Goal: Information Seeking & Learning: Learn about a topic

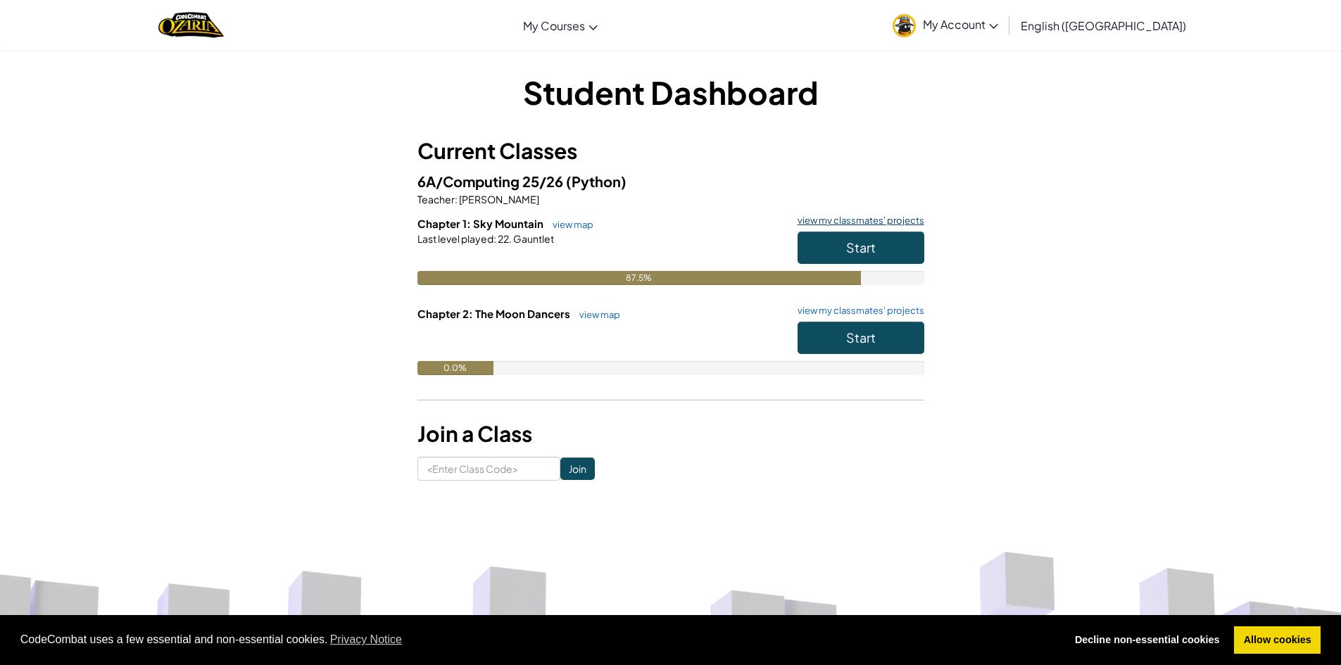
click at [918, 222] on link "view my classmates' projects" at bounding box center [858, 220] width 134 height 9
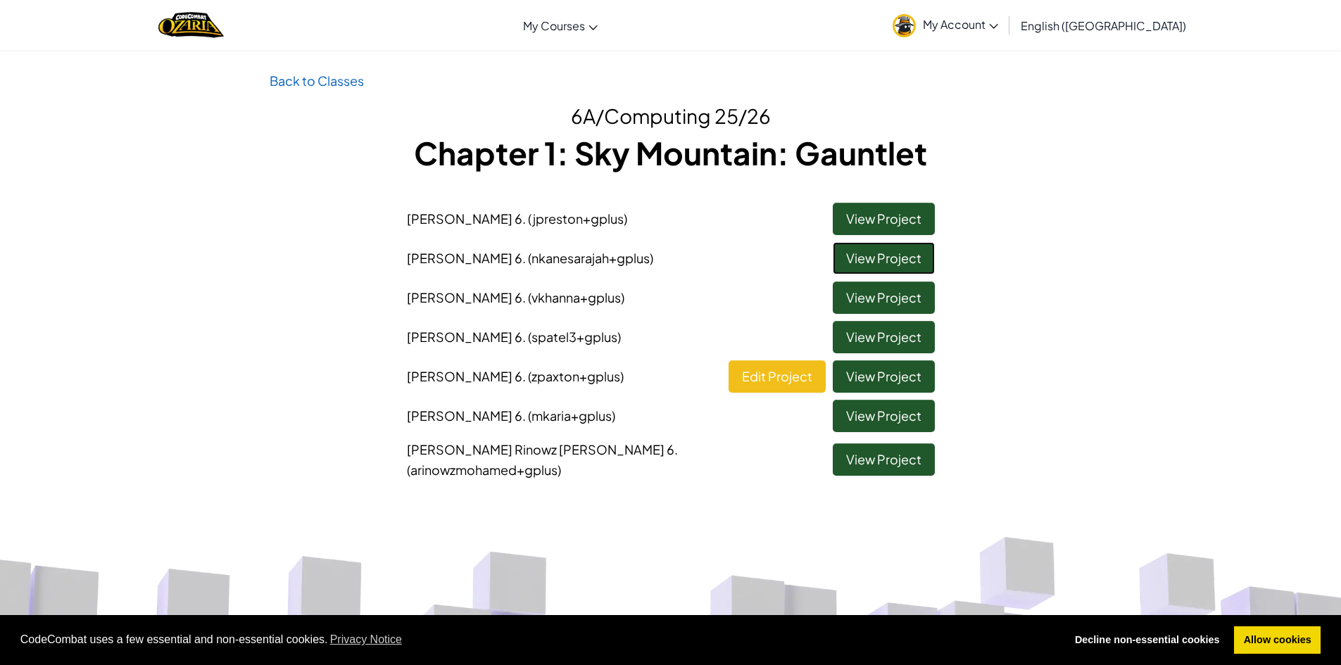
click at [881, 258] on link "View Project" at bounding box center [884, 258] width 102 height 32
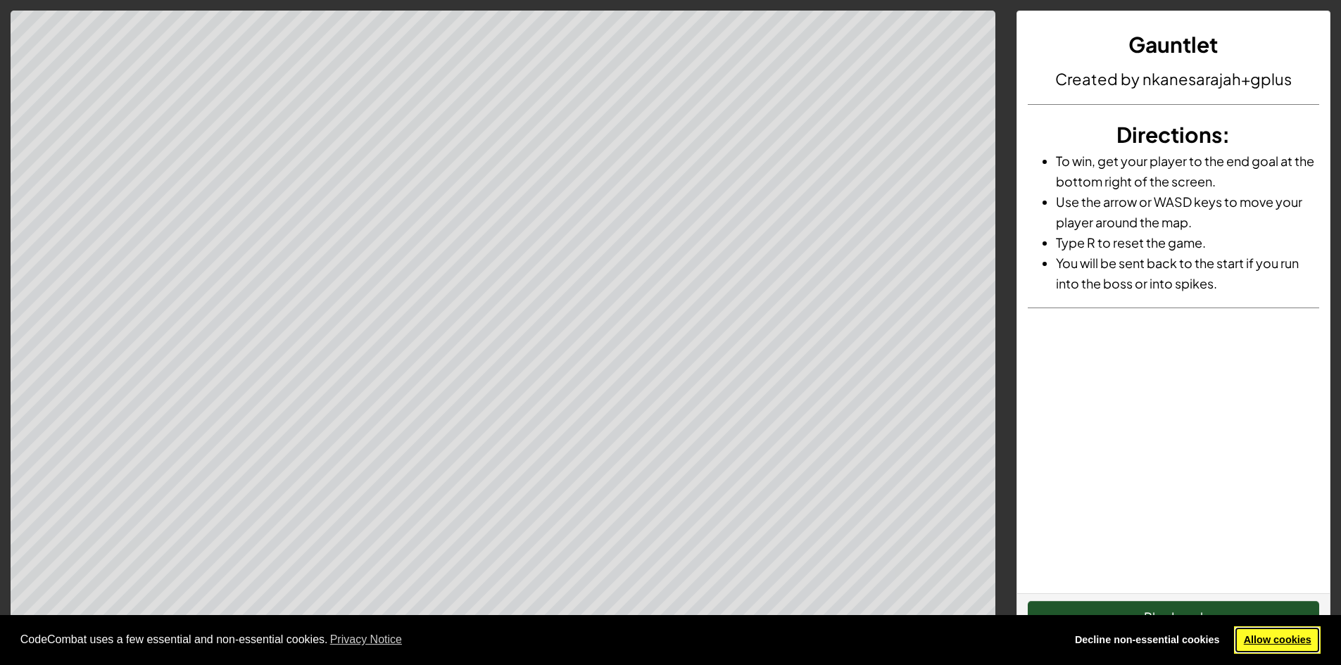
click at [1262, 643] on link "Allow cookies" at bounding box center [1277, 641] width 87 height 28
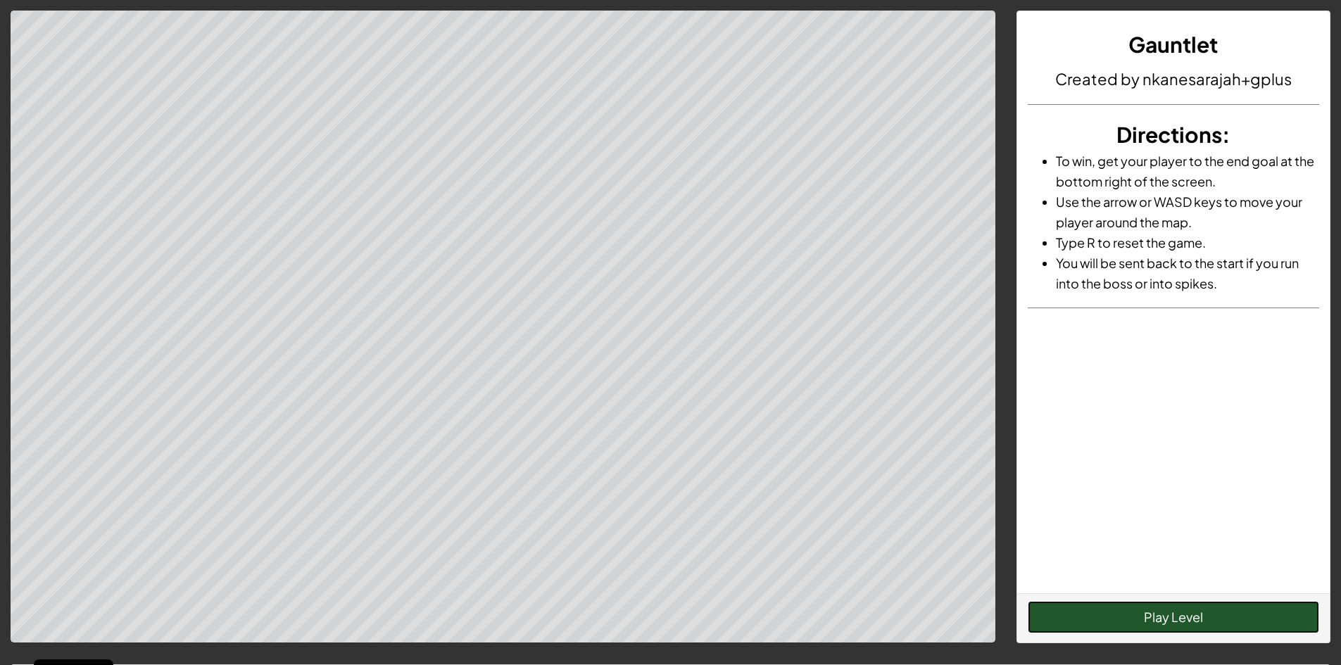
click at [1195, 613] on button "Play Level" at bounding box center [1173, 617] width 291 height 32
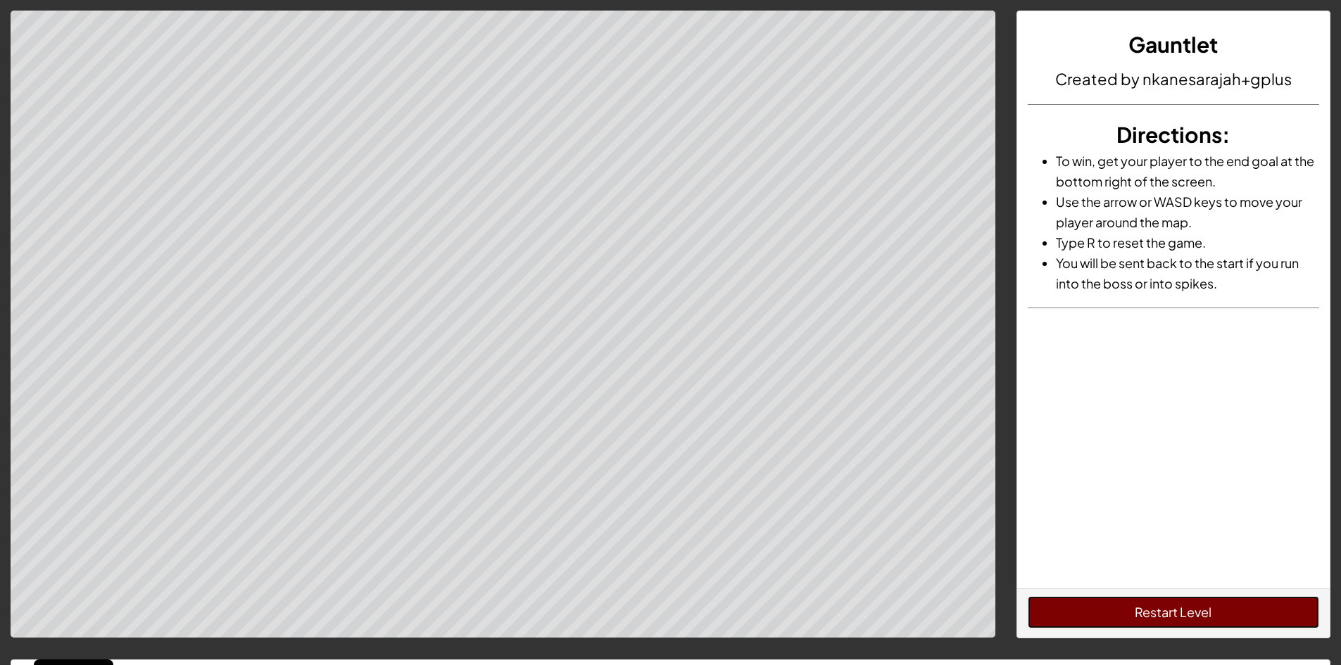
click at [1077, 608] on button "Restart Level" at bounding box center [1173, 612] width 291 height 32
click at [1210, 627] on button "Restart Level" at bounding box center [1173, 612] width 291 height 32
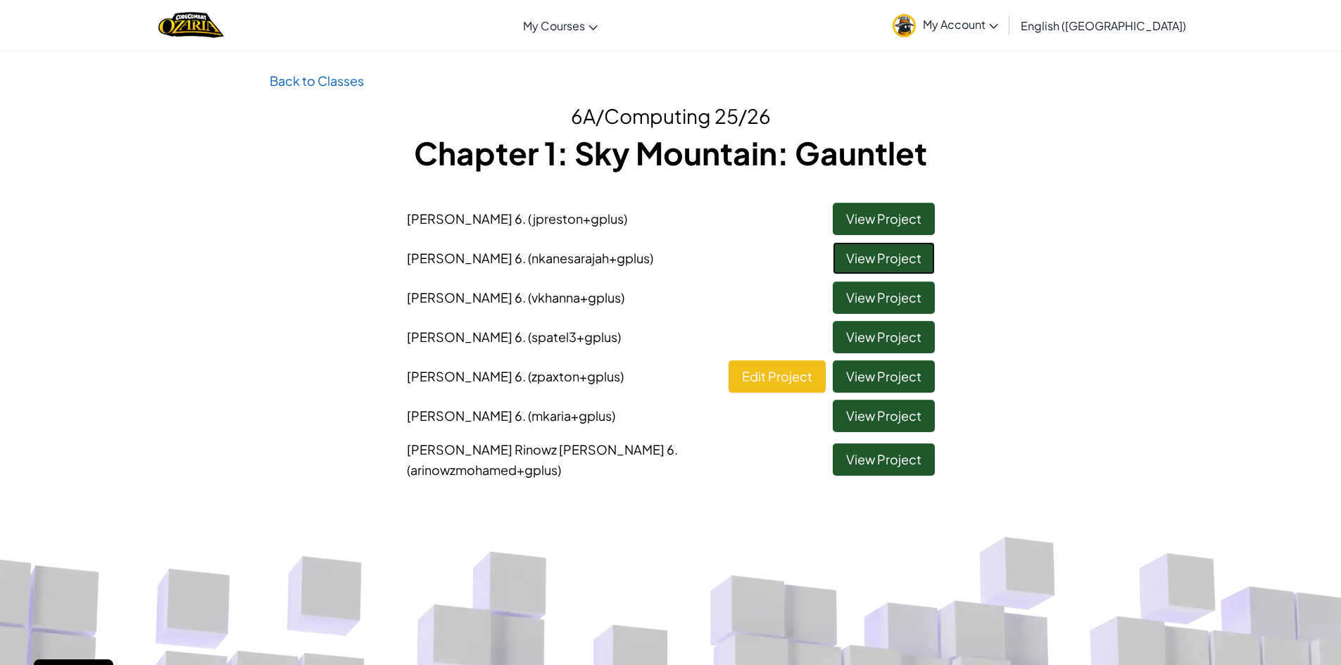
click at [898, 263] on link "View Project" at bounding box center [884, 258] width 102 height 32
click at [910, 457] on link "View Project" at bounding box center [884, 460] width 102 height 32
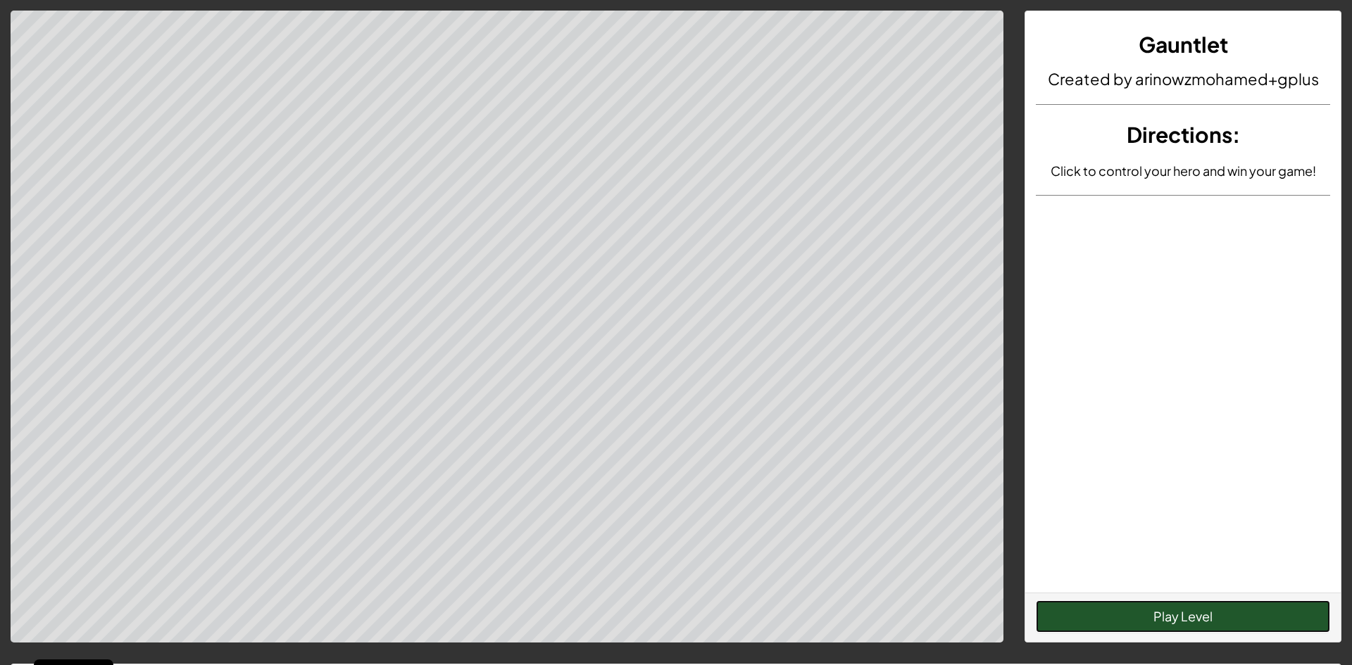
click at [1191, 616] on button "Play Level" at bounding box center [1183, 617] width 294 height 32
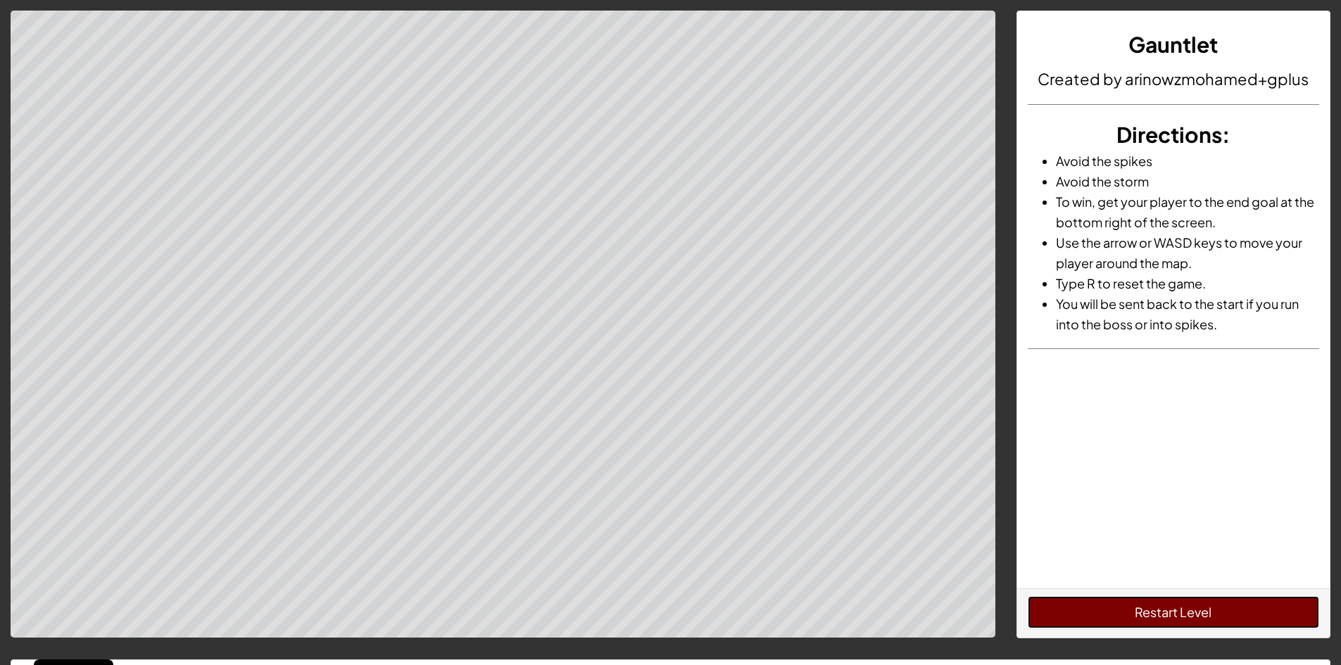
click at [1196, 601] on button "Restart Level" at bounding box center [1173, 612] width 291 height 32
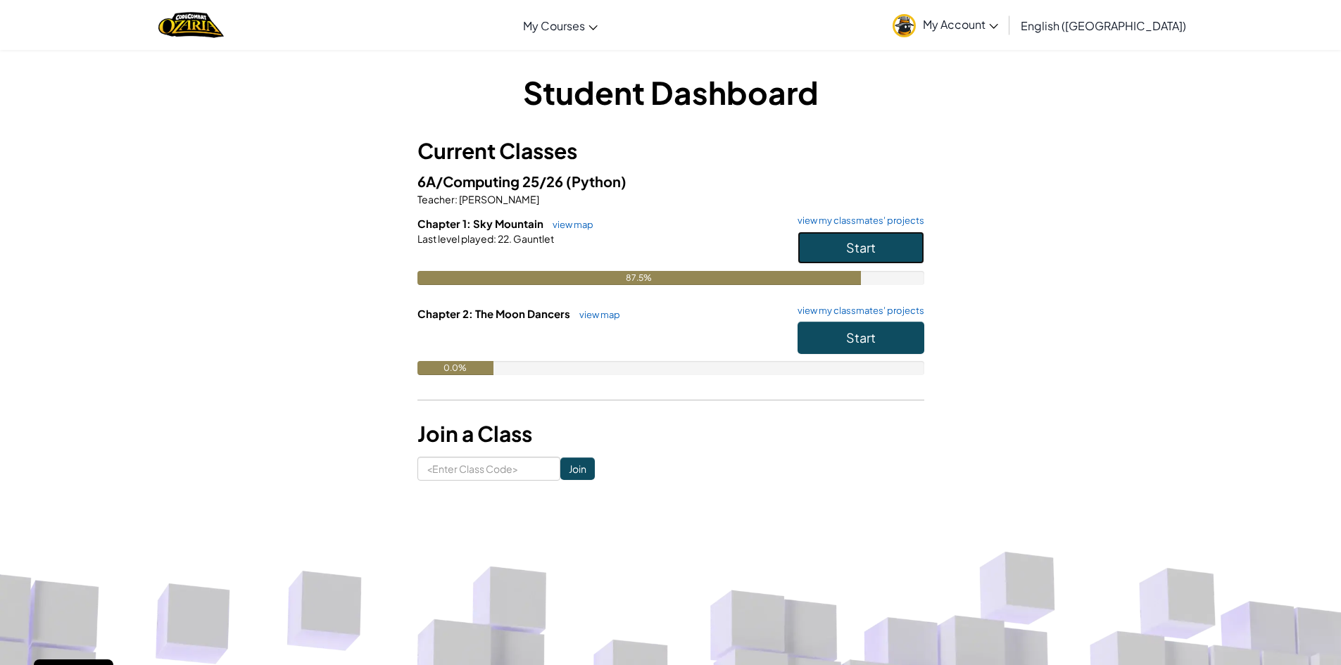
click at [865, 239] on span "Start" at bounding box center [861, 247] width 30 height 16
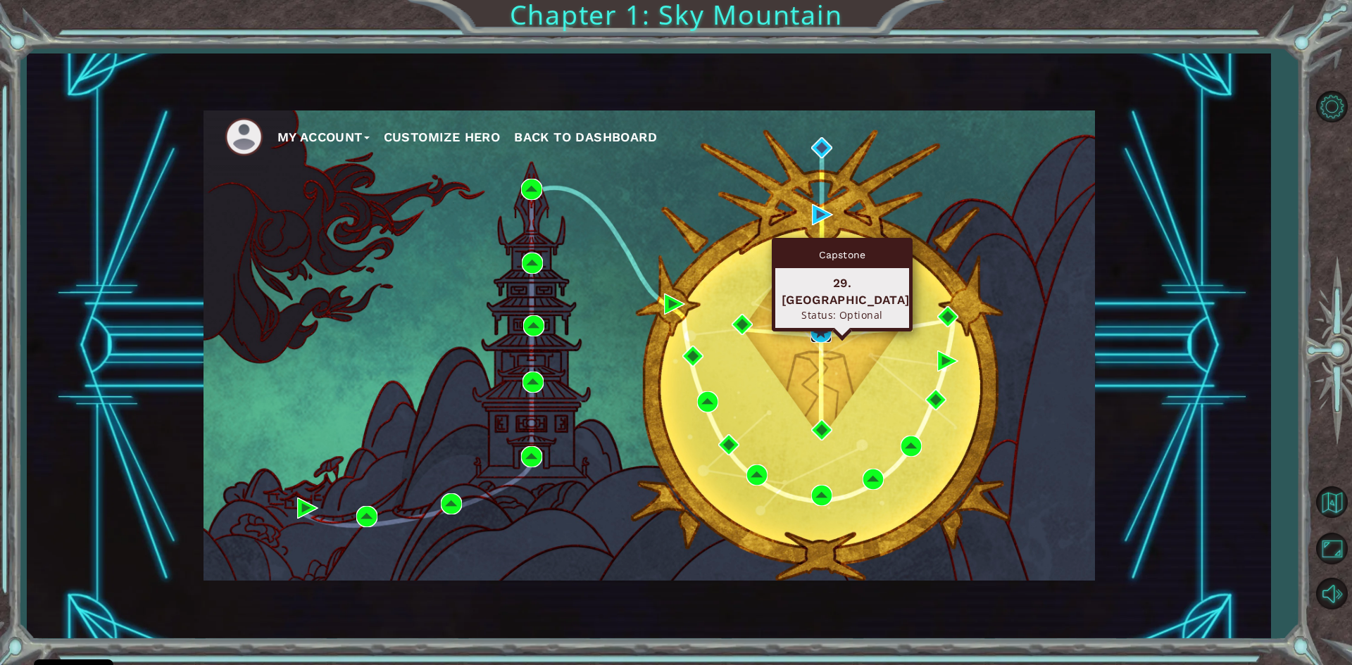
click at [813, 332] on img at bounding box center [820, 332] width 21 height 21
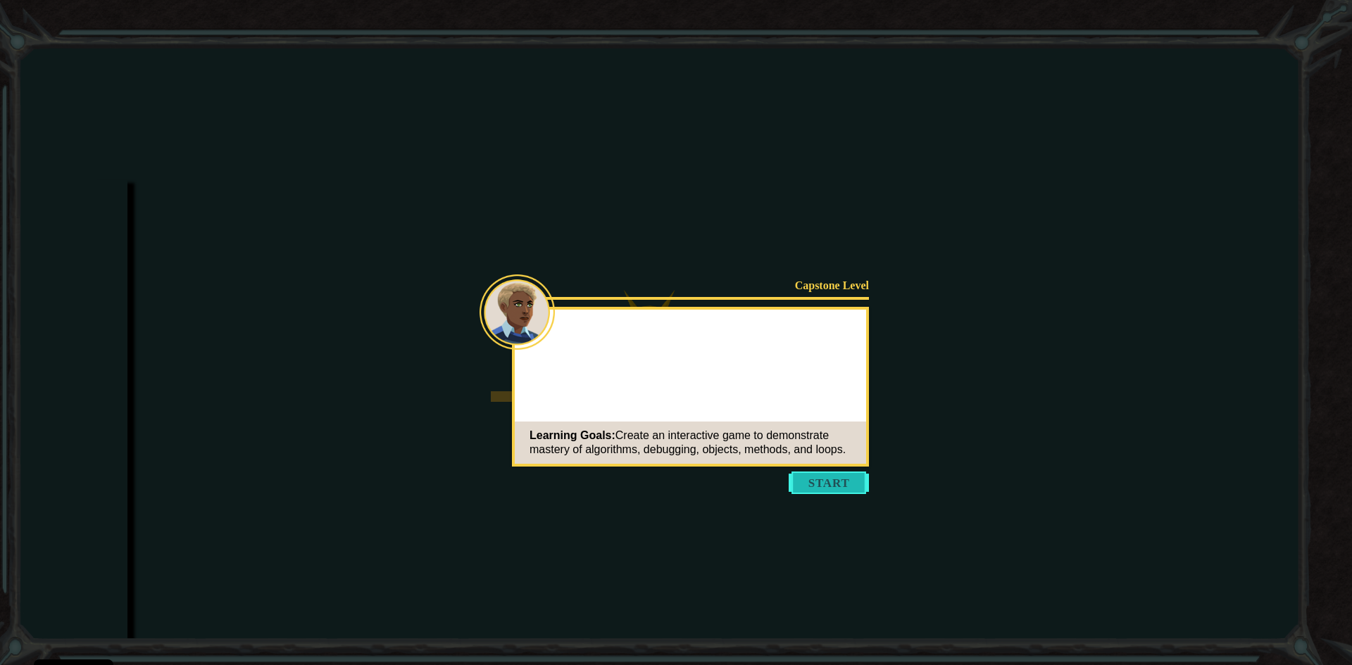
click at [849, 487] on button "Start" at bounding box center [829, 483] width 80 height 23
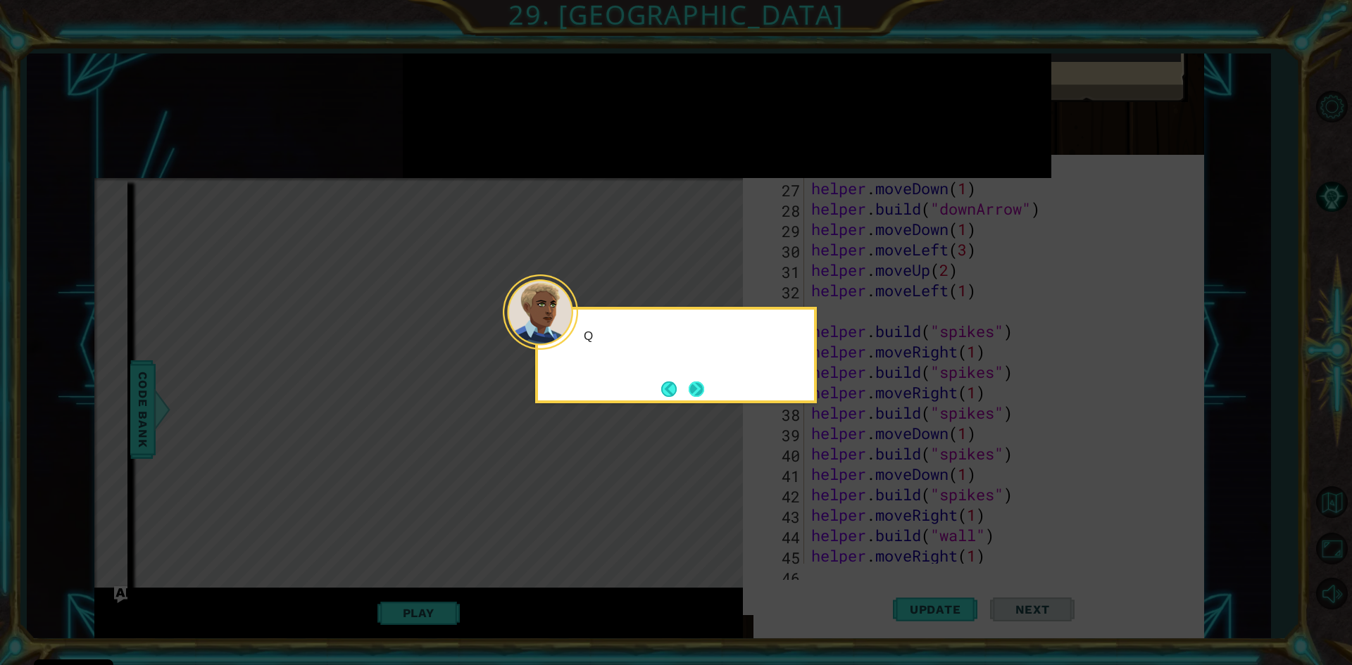
click at [702, 396] on button "Next" at bounding box center [697, 389] width 26 height 26
click at [702, 396] on button "Next" at bounding box center [696, 389] width 18 height 18
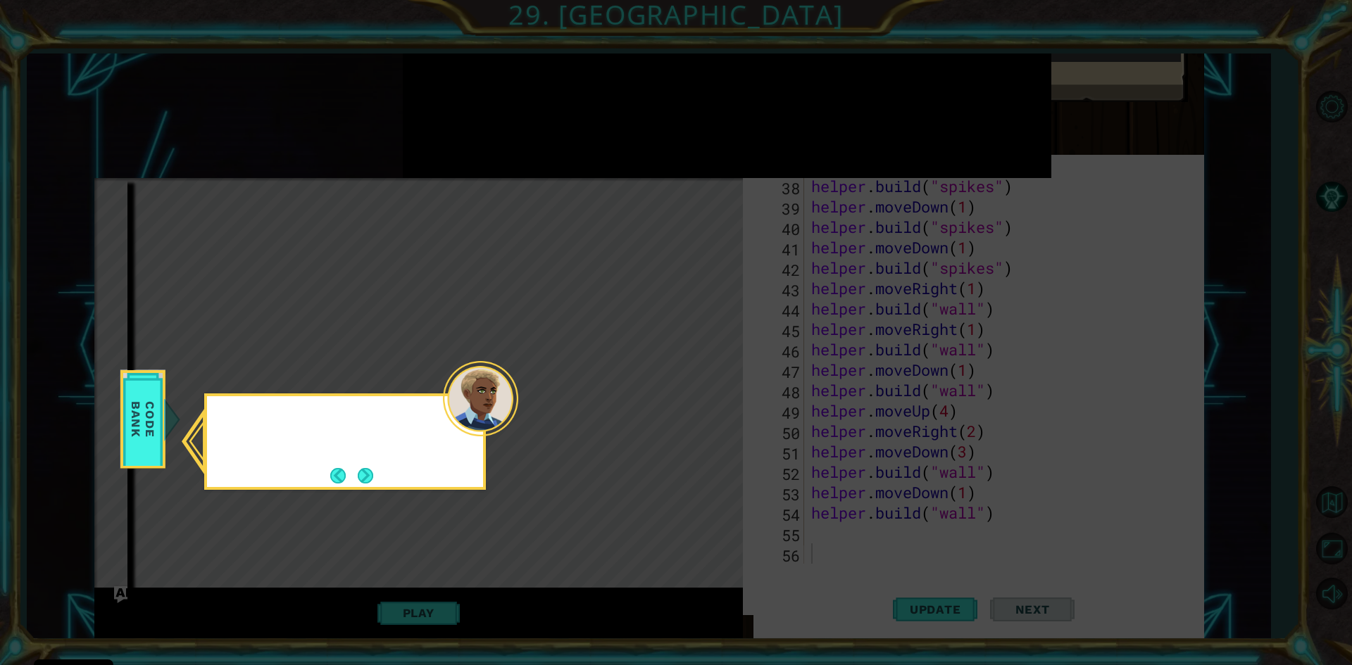
click at [702, 396] on icon at bounding box center [676, 332] width 1352 height 665
click at [360, 472] on button "Next" at bounding box center [365, 476] width 17 height 17
click at [360, 472] on div "Level Map" at bounding box center [419, 385] width 651 height 415
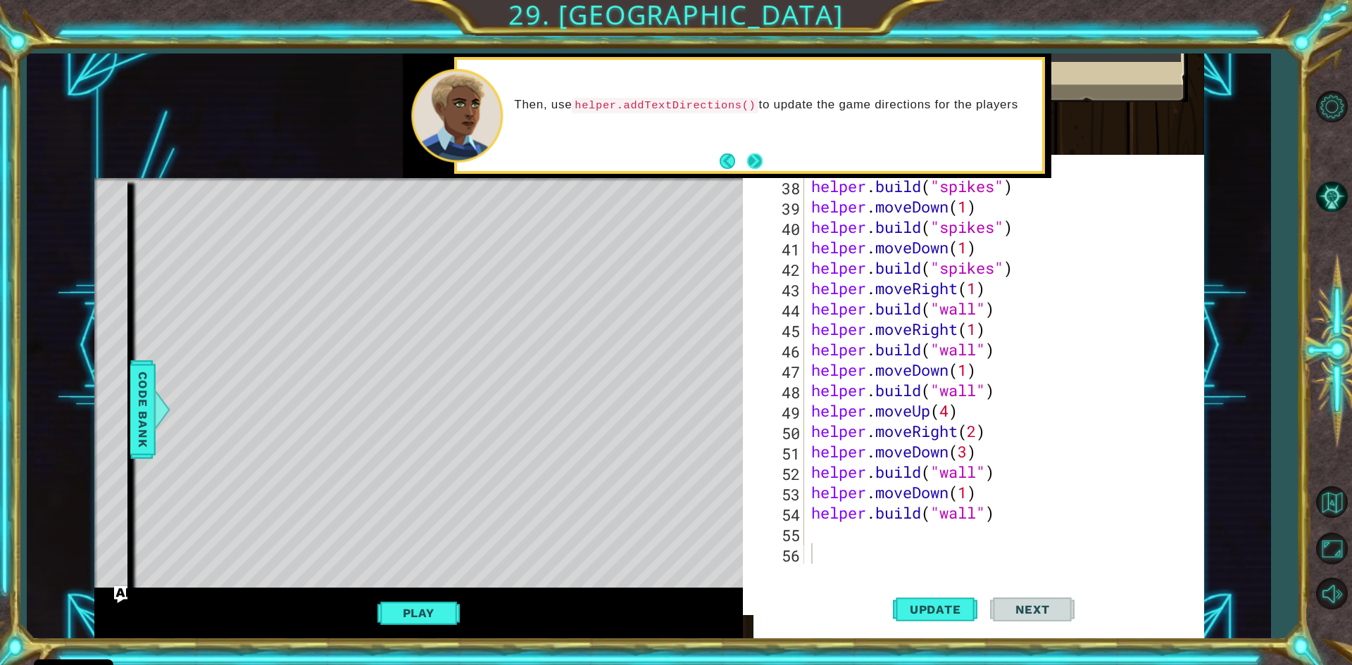
click at [749, 164] on button "Next" at bounding box center [755, 160] width 19 height 19
click at [757, 162] on button "Next" at bounding box center [755, 161] width 20 height 20
click at [932, 597] on button "Update" at bounding box center [935, 609] width 84 height 58
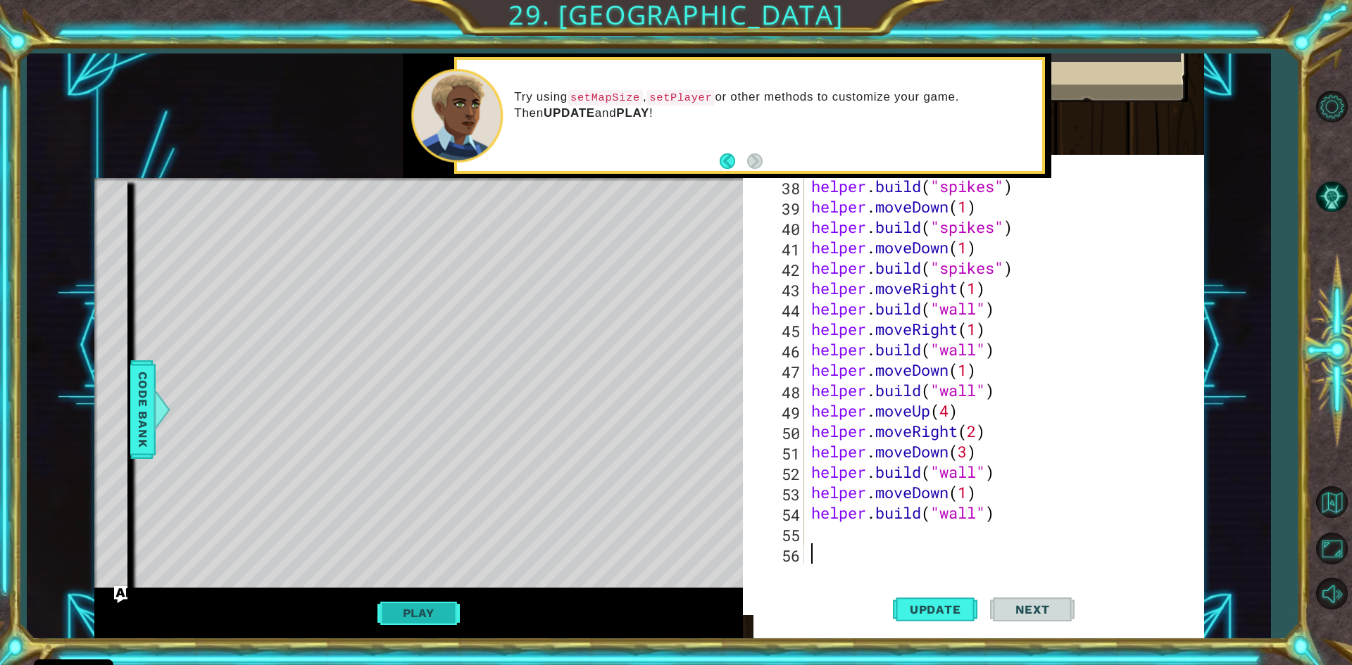
click at [444, 614] on button "Play" at bounding box center [418, 613] width 82 height 27
click at [901, 610] on span "Update" at bounding box center [936, 610] width 80 height 14
drag, startPoint x: 858, startPoint y: 546, endPoint x: 852, endPoint y: 530, distance: 16.7
click at [855, 536] on div "helper . build ( "spikes" ) helper . moveDown ( 1 ) helper . build ( "spikes" )…" at bounding box center [1002, 390] width 388 height 429
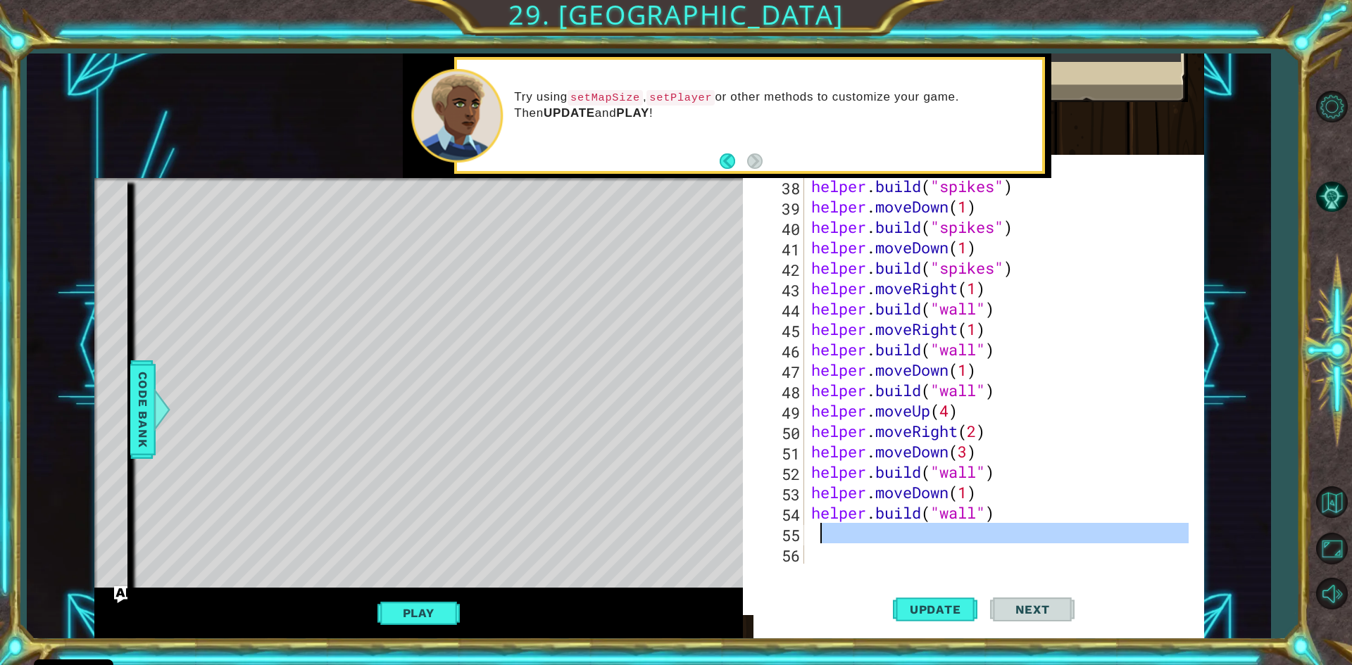
click at [852, 528] on div "helper . build ( "spikes" ) helper . moveDown ( 1 ) helper . build ( "spikes" )…" at bounding box center [998, 370] width 381 height 388
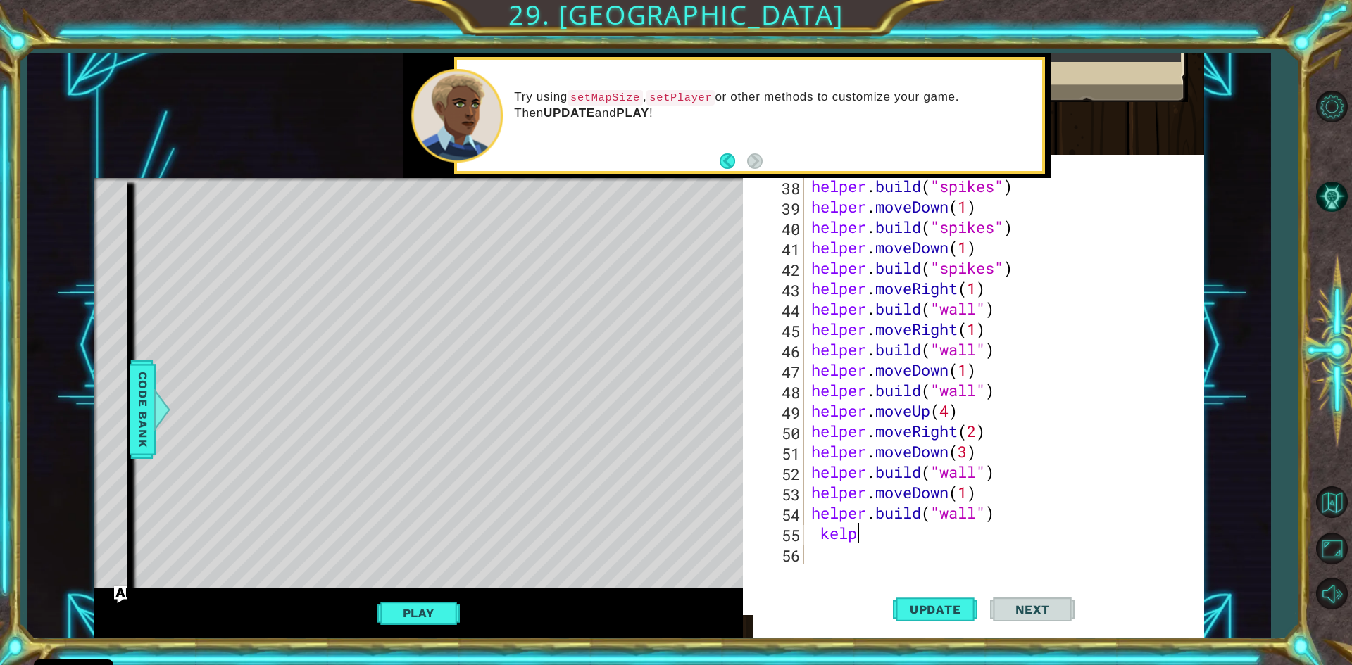
scroll to position [0, 1]
type textarea "k"
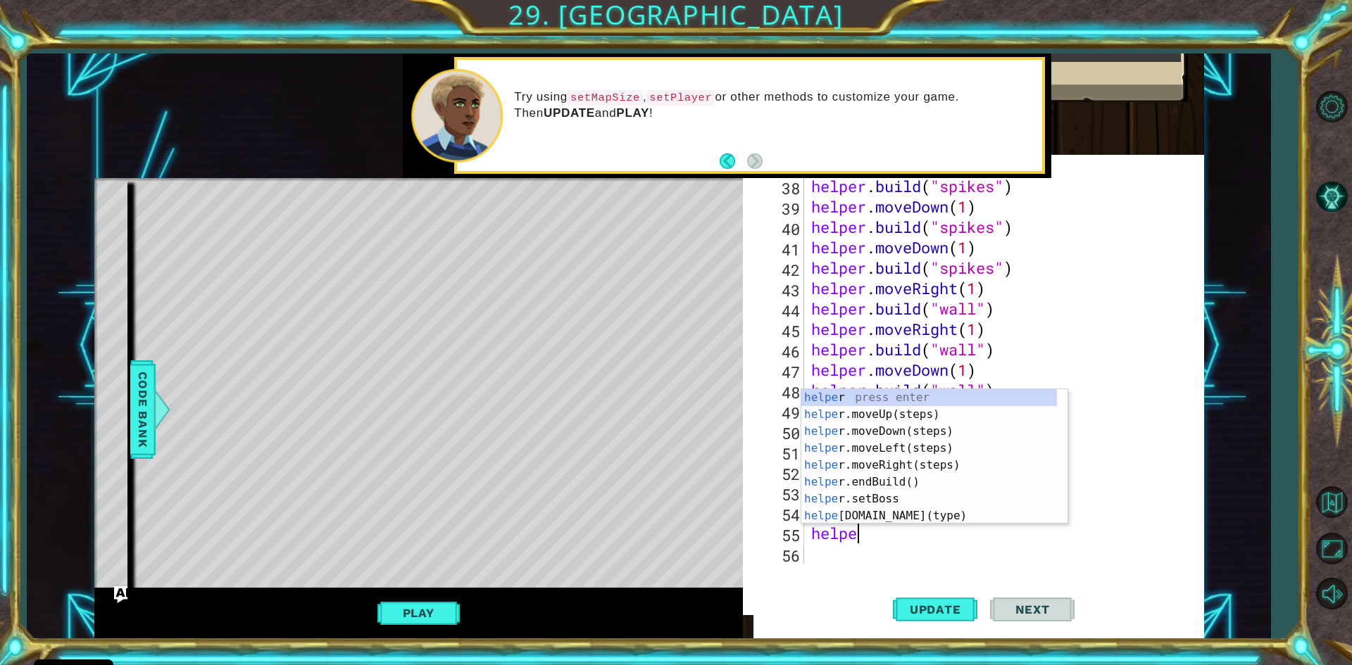
scroll to position [0, 1]
click at [920, 520] on div "helper press enter helper .moveUp(steps) press enter helper .moveDown(steps) pr…" at bounding box center [929, 473] width 256 height 169
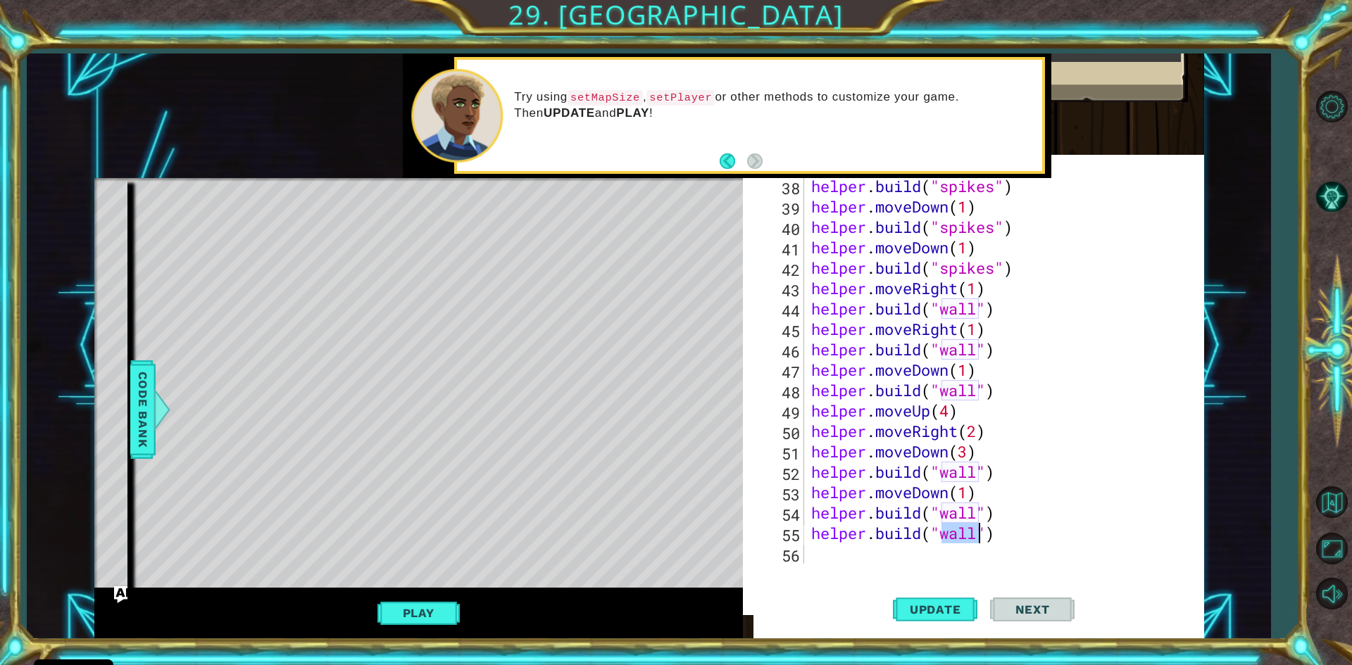
type textarea "[DOMAIN_NAME]("")"
drag, startPoint x: 978, startPoint y: 541, endPoint x: 801, endPoint y: 537, distance: 177.5
click at [801, 537] on div "[DOMAIN_NAME]("") 38 39 40 41 42 43 44 45 46 47 48 49 50 51 52 53 54 55 56 help…" at bounding box center [982, 370] width 436 height 388
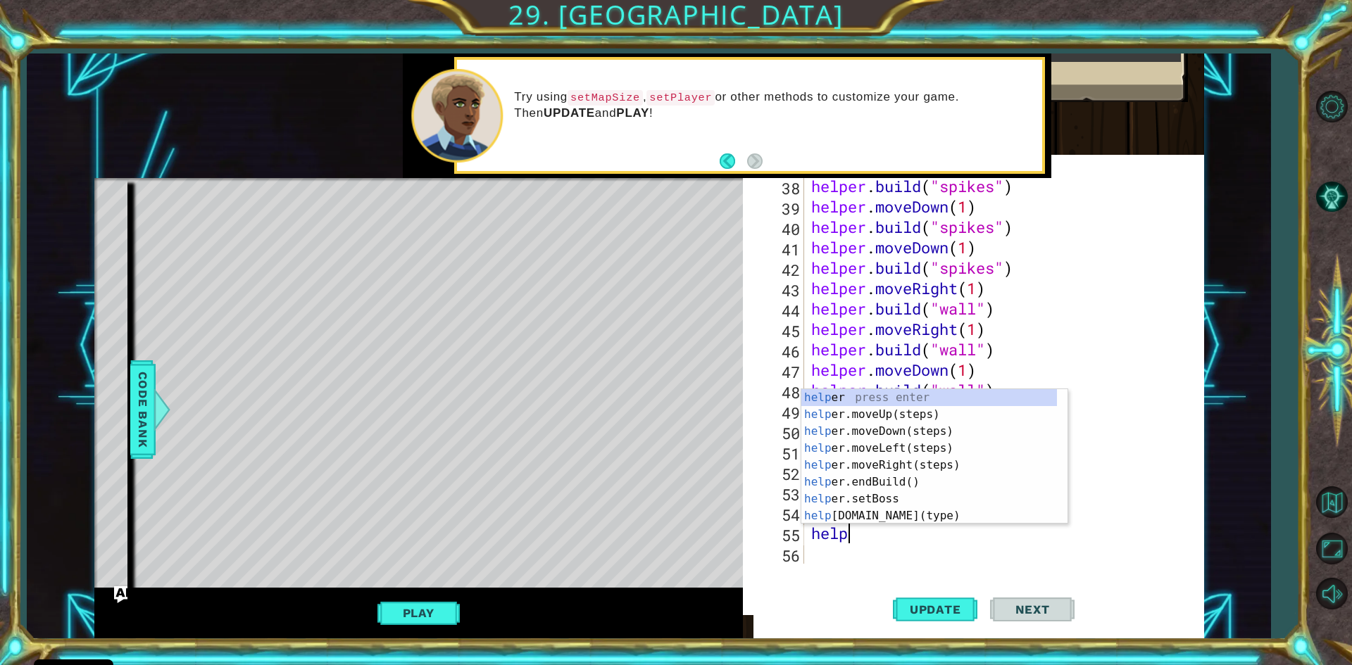
type textarea "helpe"
click at [872, 445] on div "helpe r press enter helpe [PERSON_NAME]moveUp(steps) press enter helpe r.moveDo…" at bounding box center [929, 473] width 256 height 169
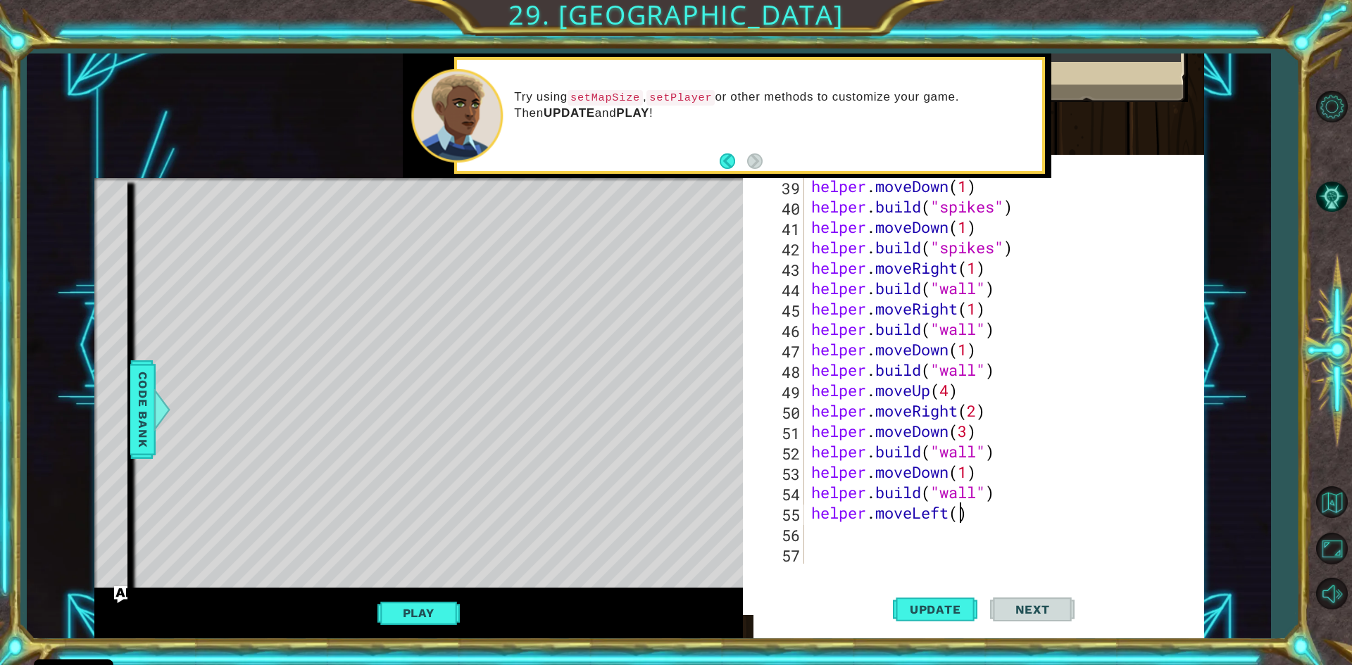
click at [960, 512] on div "helper . moveDown ( 1 ) helper . build ( "spikes" ) helper . moveDown ( 1 ) hel…" at bounding box center [1002, 390] width 388 height 429
type textarea "helper.moveLeft(1)"
click at [948, 613] on span "Update" at bounding box center [936, 610] width 80 height 14
click at [826, 525] on div "helper . moveDown ( 1 ) helper . build ( "spikes" ) helper . moveDown ( 1 ) hel…" at bounding box center [1002, 390] width 388 height 429
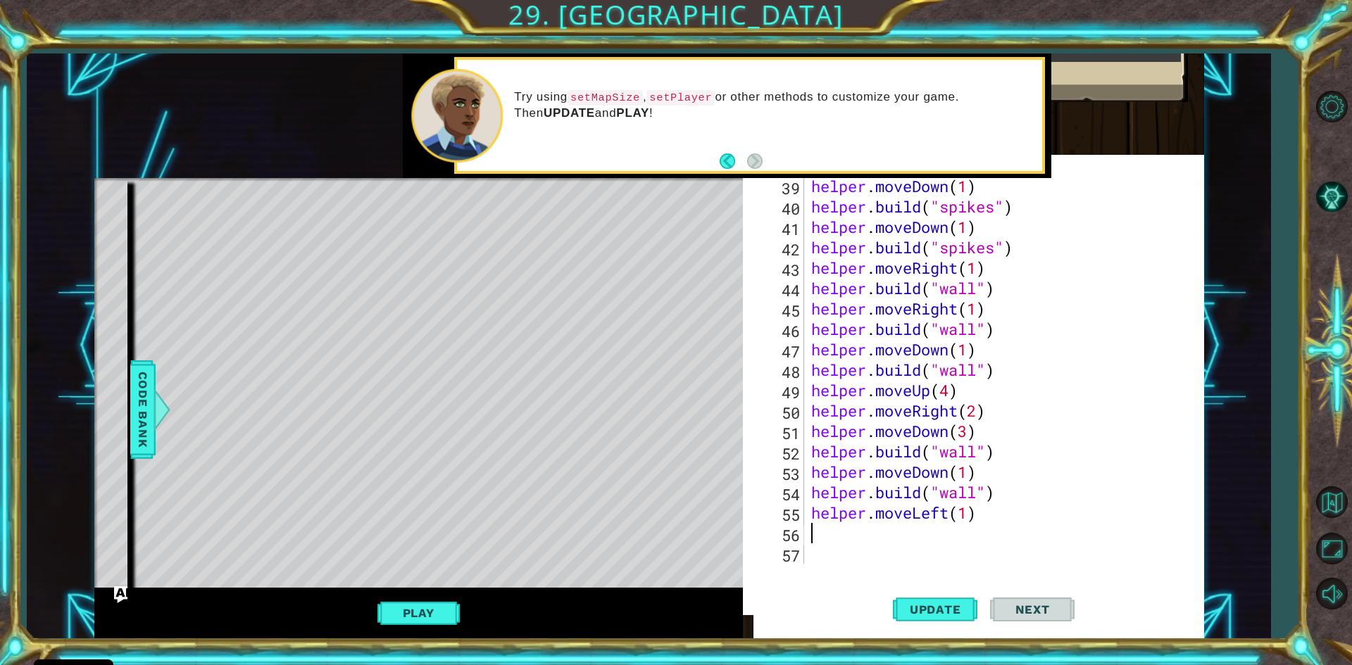
scroll to position [0, 0]
click at [812, 516] on div "39 40 41 42 43 44 45 46 47 48 49 50 51 52 53 54 55 56 57 helper . moveDown ( 1 …" at bounding box center [982, 370] width 436 height 388
drag, startPoint x: 812, startPoint y: 516, endPoint x: 992, endPoint y: 510, distance: 180.3
click at [992, 510] on div "helper . moveDown ( 1 ) helper . build ( "spikes" ) helper . moveDown ( 1 ) hel…" at bounding box center [1002, 390] width 388 height 429
type textarea "helper.moveLeft(1)"
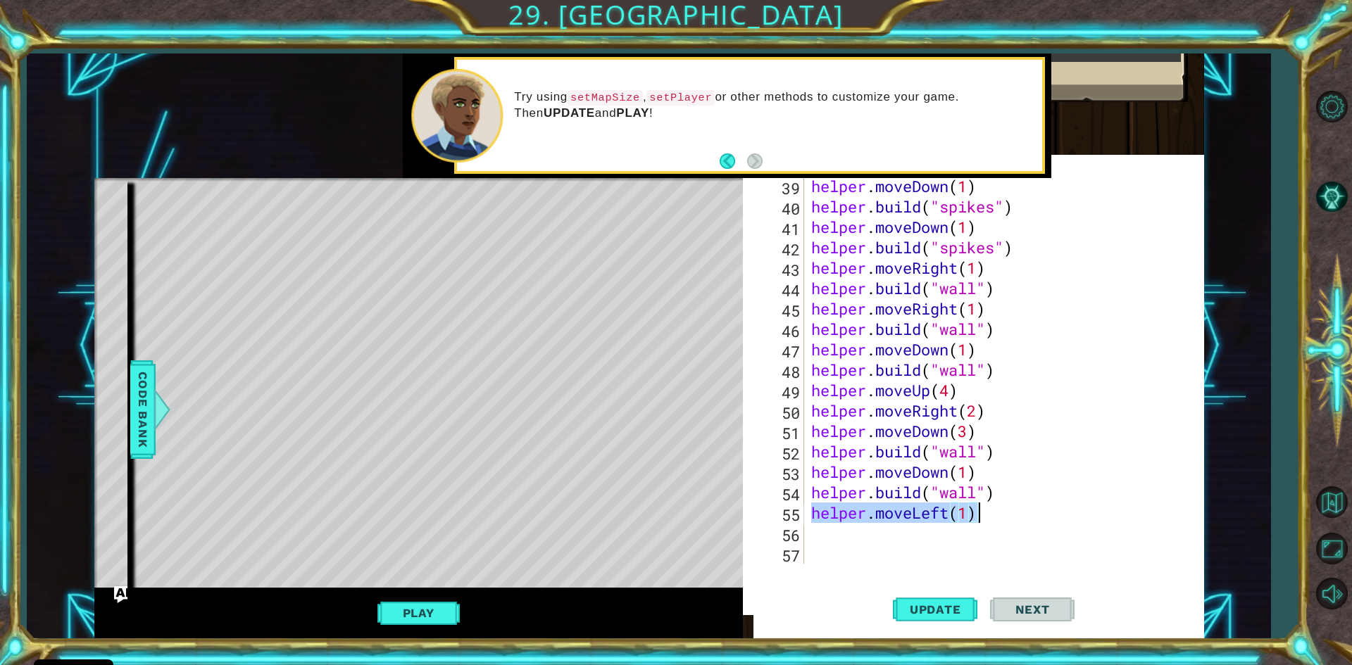
click at [821, 537] on div "helper . moveDown ( 1 ) helper . build ( "spikes" ) helper . moveDown ( 1 ) hel…" at bounding box center [1002, 390] width 388 height 429
paste textarea "helper.moveLeft(1)"
drag, startPoint x: 947, startPoint y: 539, endPoint x: 909, endPoint y: 541, distance: 38.0
click at [909, 541] on div "helper . moveDown ( 1 ) helper . build ( "spikes" ) helper . moveDown ( 1 ) hel…" at bounding box center [1002, 390] width 388 height 429
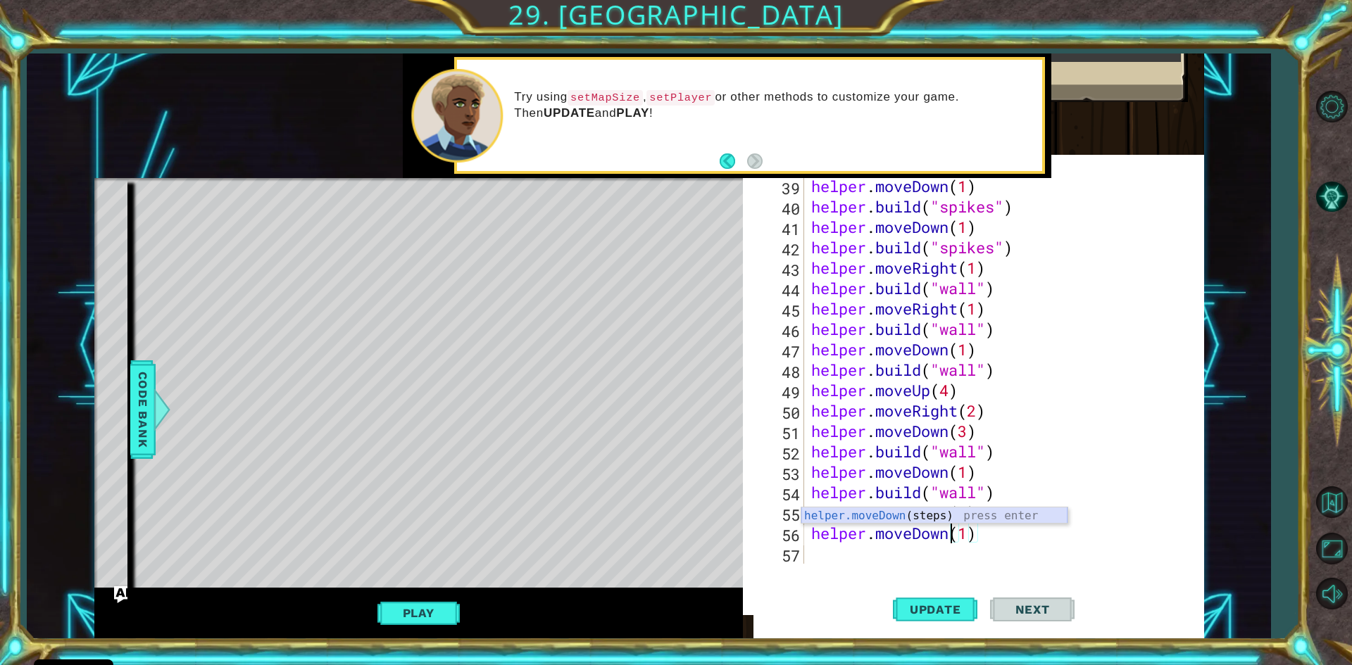
click at [976, 518] on div "helper.moveDown (steps) press enter" at bounding box center [934, 533] width 266 height 51
type textarea "helper.moveDown(1)"
click at [952, 606] on span "Update" at bounding box center [936, 610] width 80 height 14
click at [823, 559] on div "helper . moveDown ( 1 ) helper . build ( "spikes" ) helper . moveDown ( 1 ) hel…" at bounding box center [1002, 390] width 388 height 429
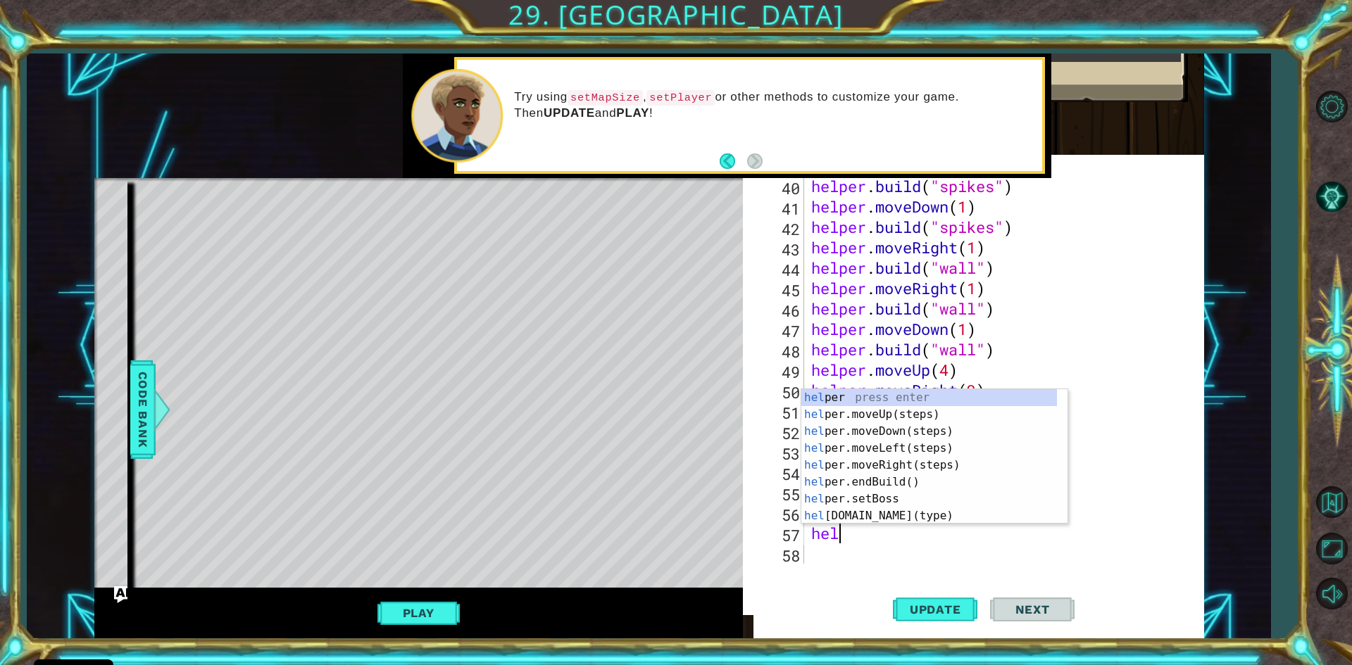
scroll to position [0, 1]
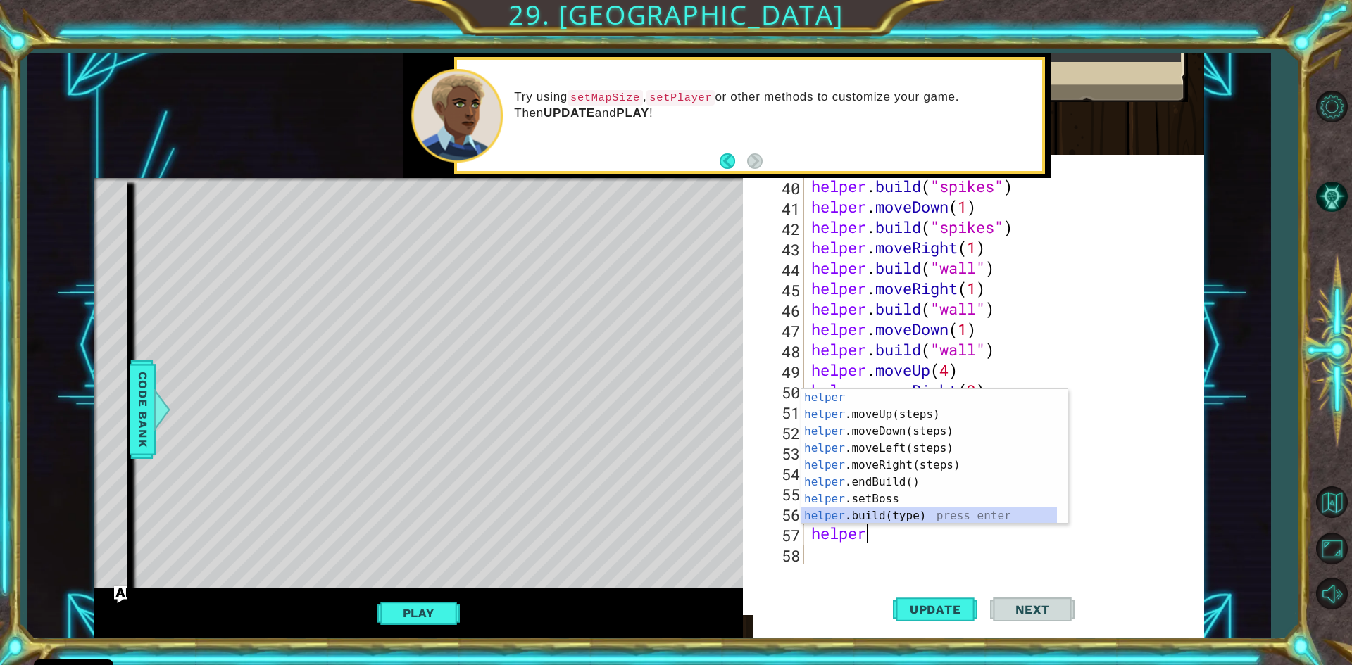
click at [910, 517] on div "helper press enter helper .moveUp(steps) press enter helper .moveDown(steps) pr…" at bounding box center [929, 473] width 256 height 169
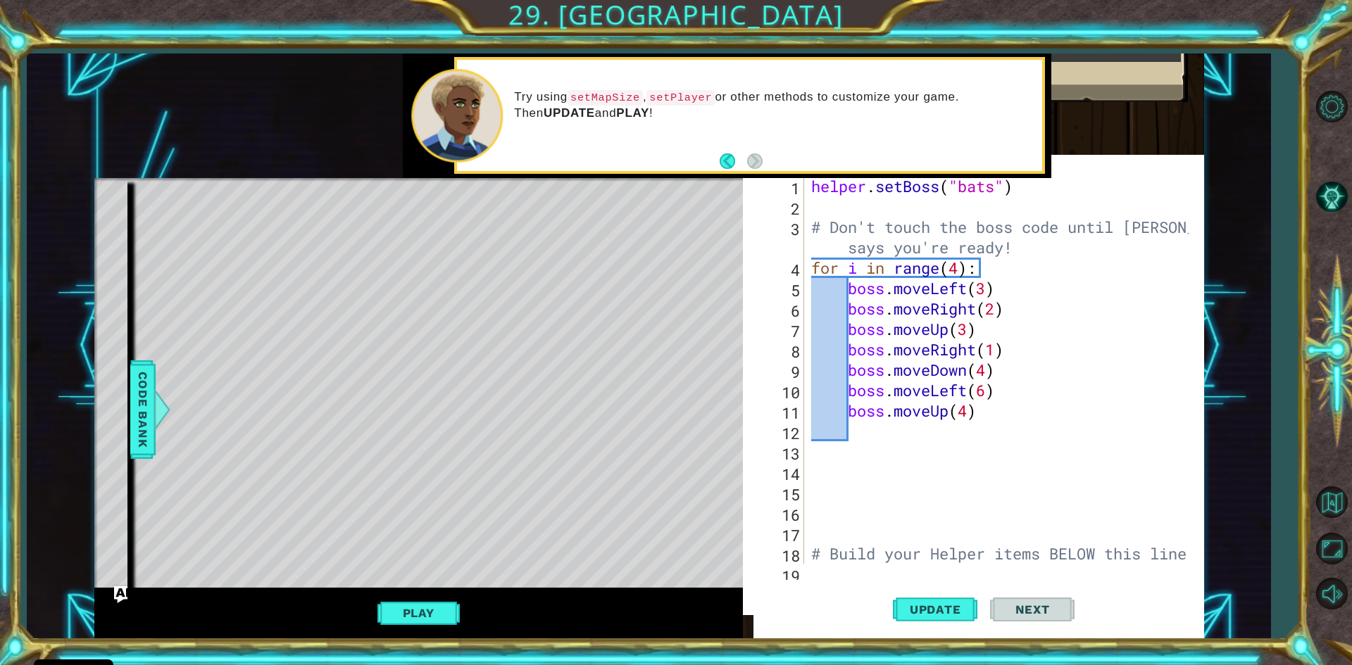
scroll to position [0, 0]
click at [1055, 363] on div "helper . setBoss ( "bats" ) # Don't touch the boss code until [PERSON_NAME] say…" at bounding box center [1002, 390] width 388 height 429
click at [829, 346] on div "helper . setBoss ( "bats" ) # Don't touch the boss code until [PERSON_NAME] say…" at bounding box center [1002, 390] width 388 height 429
click at [1072, 318] on div "helper . setBoss ( "bats" ) # Don't touch the boss code until [PERSON_NAME] say…" at bounding box center [1002, 390] width 388 height 429
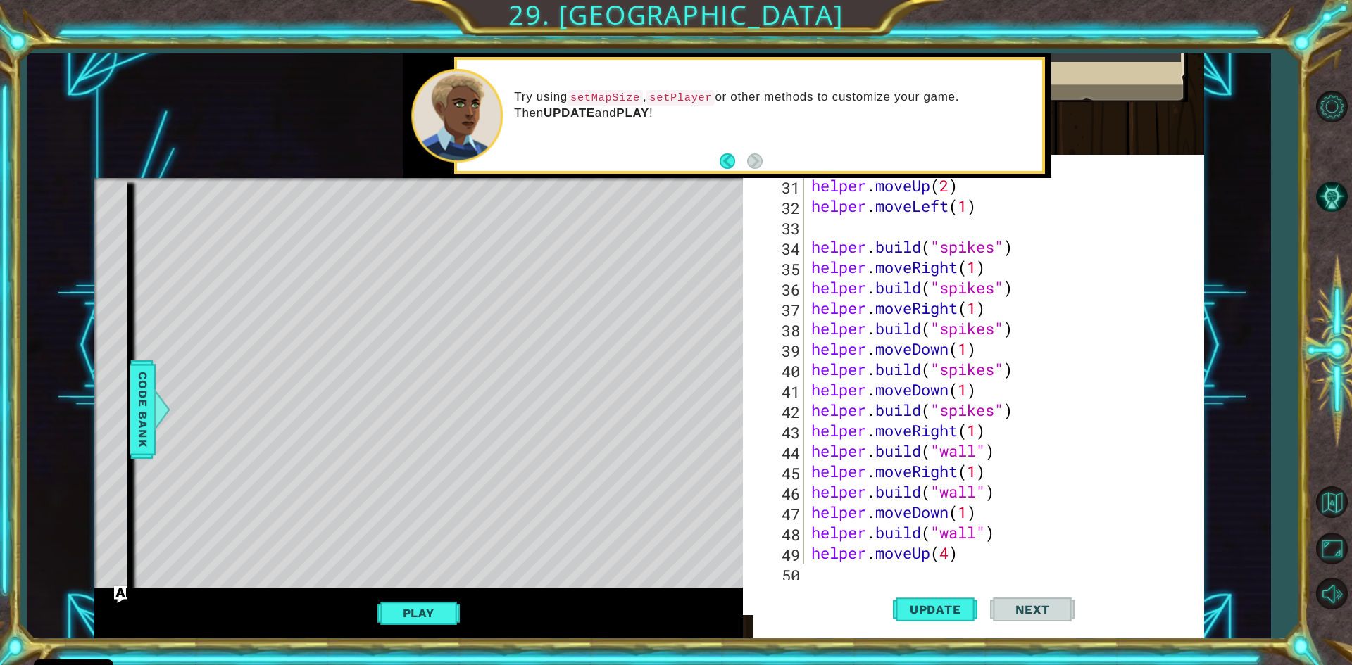
scroll to position [817, 0]
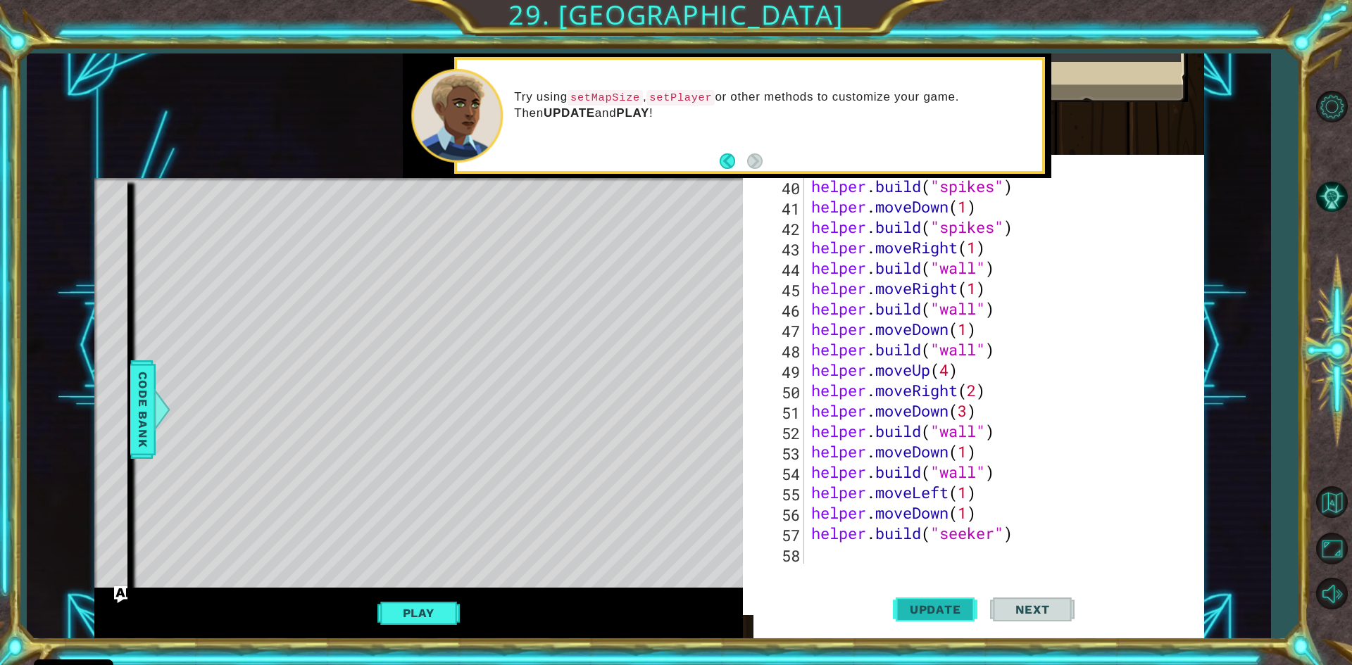
click at [945, 607] on span "Update" at bounding box center [936, 610] width 80 height 14
click at [1015, 538] on div "helper . build ( "spikes" ) helper . moveDown ( 1 ) helper . build ( "spikes" )…" at bounding box center [1002, 390] width 388 height 429
type textarea "[DOMAIN_NAME]("seeker")"
click at [828, 557] on div "helper . build ( "spikes" ) helper . moveDown ( 1 ) helper . build ( "spikes" )…" at bounding box center [1002, 390] width 388 height 429
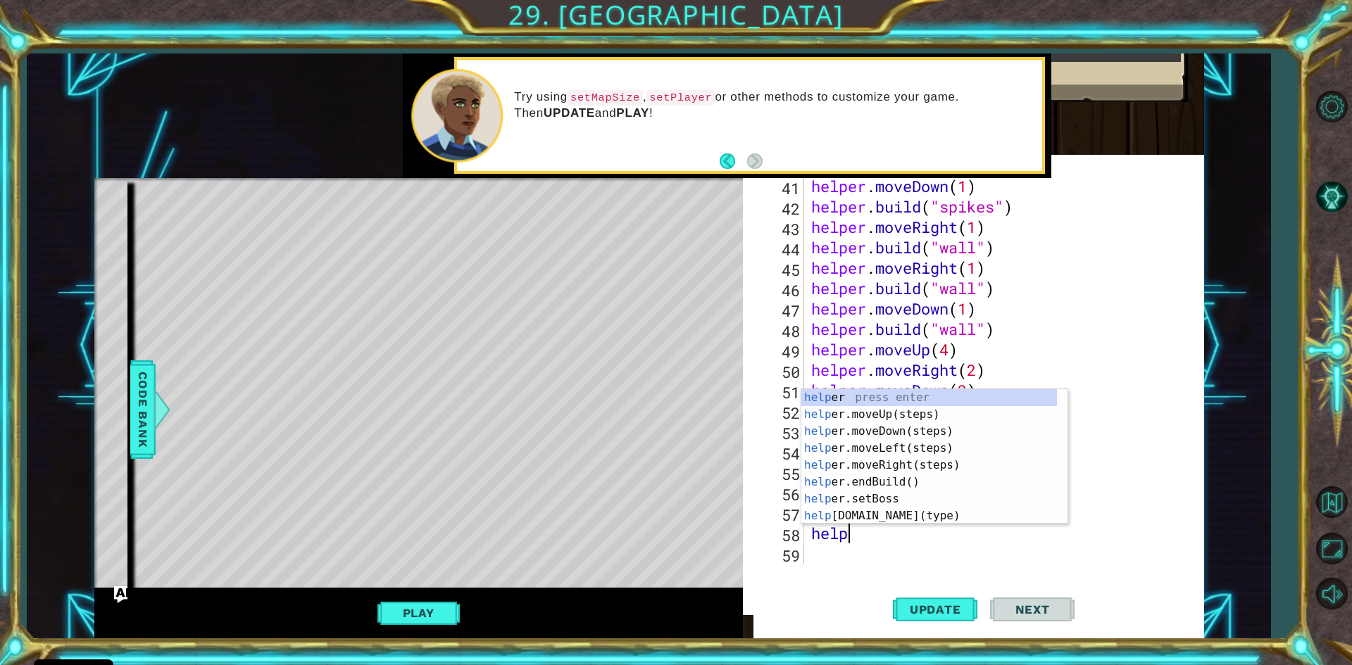
scroll to position [0, 1]
type textarea "helper"
click at [891, 448] on div "helper press enter helper .moveUp(steps) press enter helper .moveDown(steps) pr…" at bounding box center [929, 473] width 256 height 169
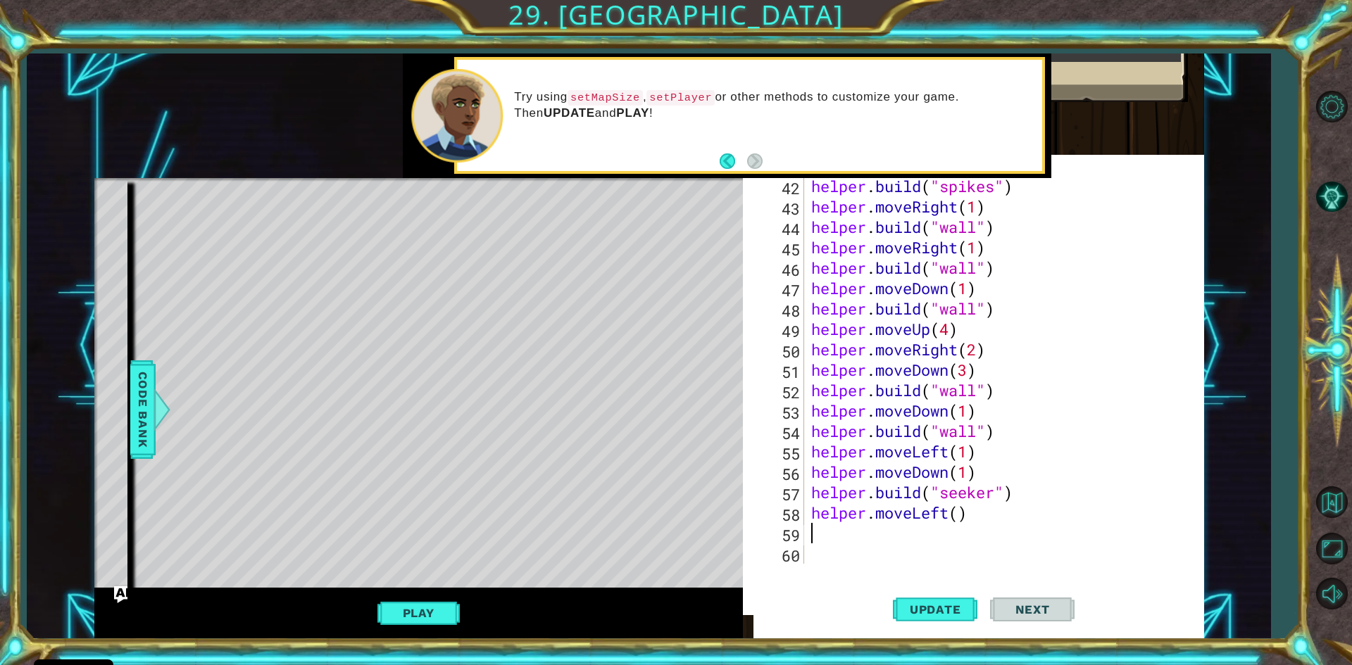
scroll to position [858, 0]
click at [962, 518] on div "helper . build ( "spikes" ) helper . moveRight ( 1 ) helper . build ( "wall" ) …" at bounding box center [1002, 390] width 388 height 429
type textarea "helper.moveLeft(2)"
click at [827, 539] on div "helper . build ( "spikes" ) helper . moveRight ( 1 ) helper . build ( "wall" ) …" at bounding box center [1002, 390] width 388 height 429
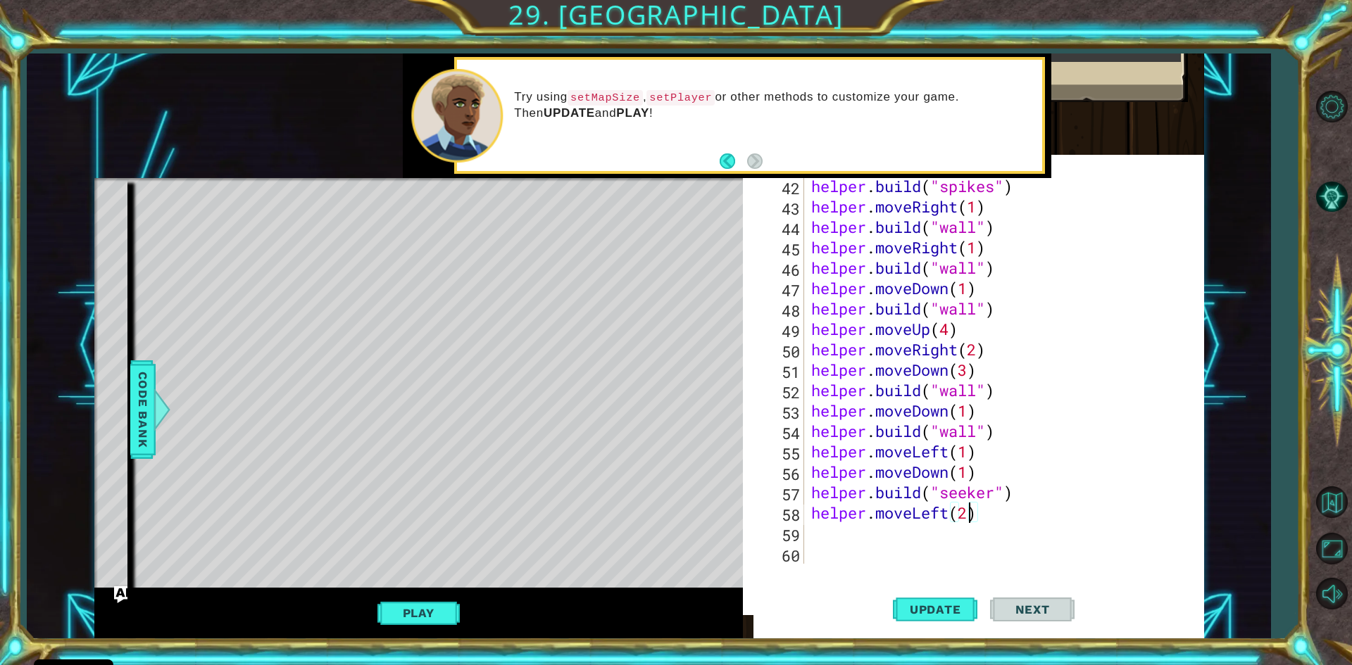
scroll to position [0, 0]
drag, startPoint x: 811, startPoint y: 494, endPoint x: 1031, endPoint y: 498, distance: 219.7
click at [1031, 498] on div "helper . build ( "spikes" ) helper . moveRight ( 1 ) helper . build ( "wall" ) …" at bounding box center [1002, 390] width 388 height 429
type textarea "[DOMAIN_NAME]("seeker")"
click at [812, 534] on div "helper . build ( "spikes" ) helper . moveRight ( 1 ) helper . build ( "wall" ) …" at bounding box center [1002, 390] width 388 height 429
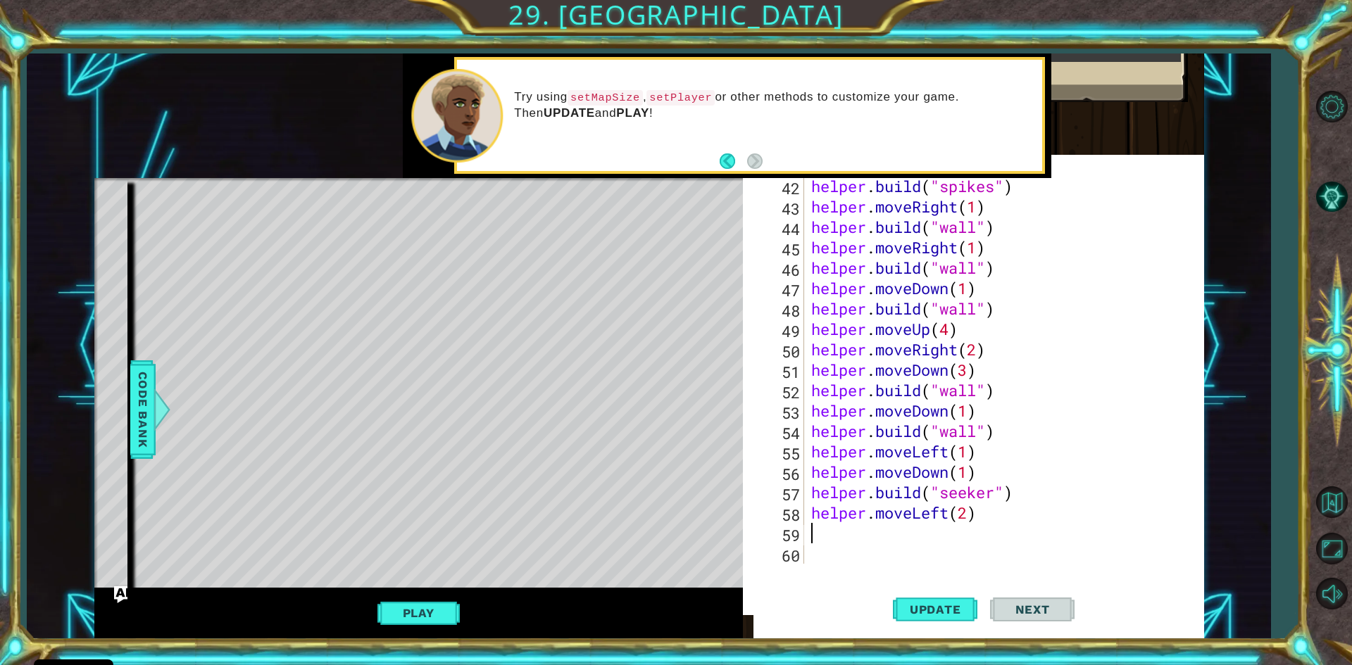
paste textarea "[DOMAIN_NAME]("seeker")"
type textarea "[DOMAIN_NAME]("seeker")"
click at [940, 598] on button "Update" at bounding box center [935, 609] width 84 height 58
click at [394, 616] on button "Play" at bounding box center [418, 613] width 82 height 27
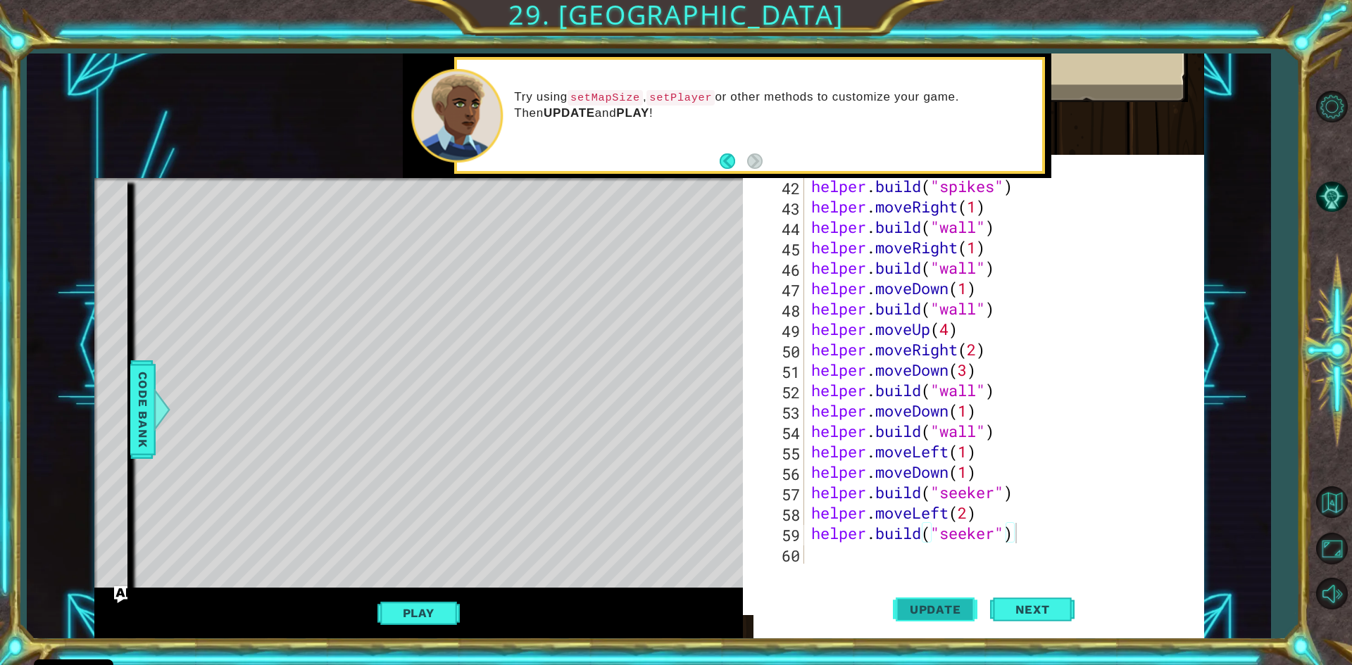
click at [940, 617] on button "Update" at bounding box center [935, 609] width 84 height 58
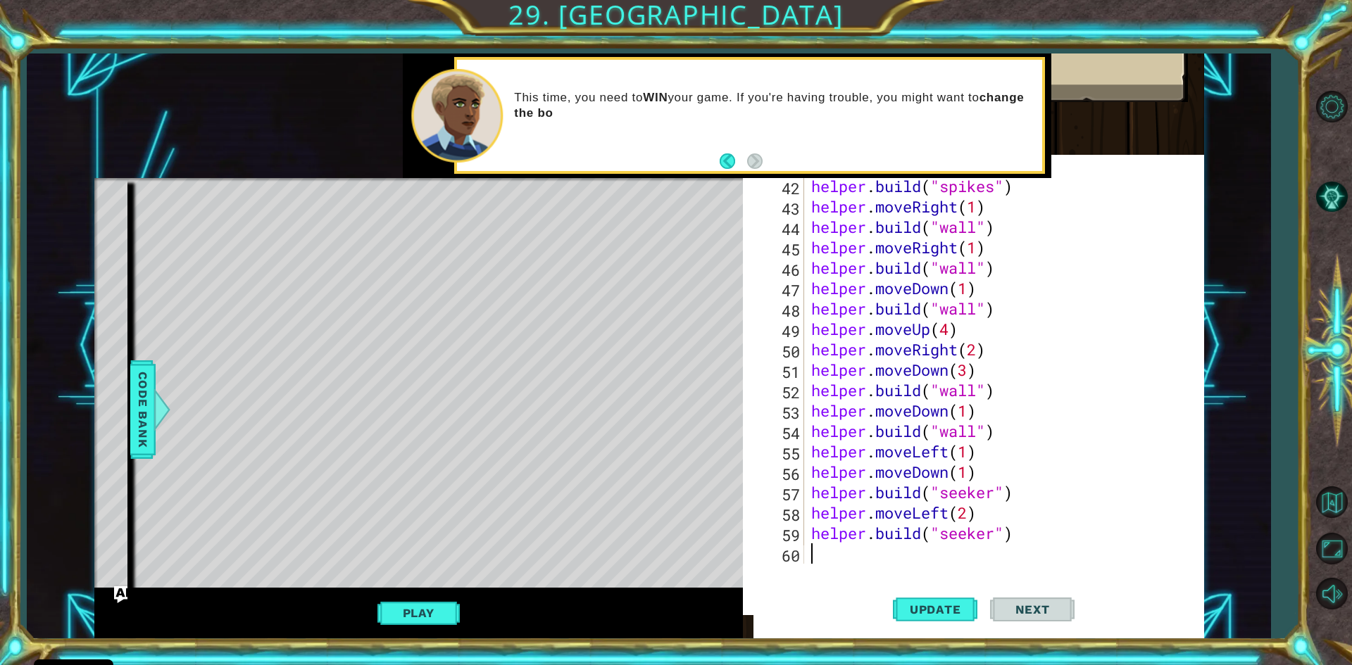
click at [834, 554] on div "helper . build ( "spikes" ) helper . moveRight ( 1 ) helper . build ( "wall" ) …" at bounding box center [1002, 390] width 388 height 429
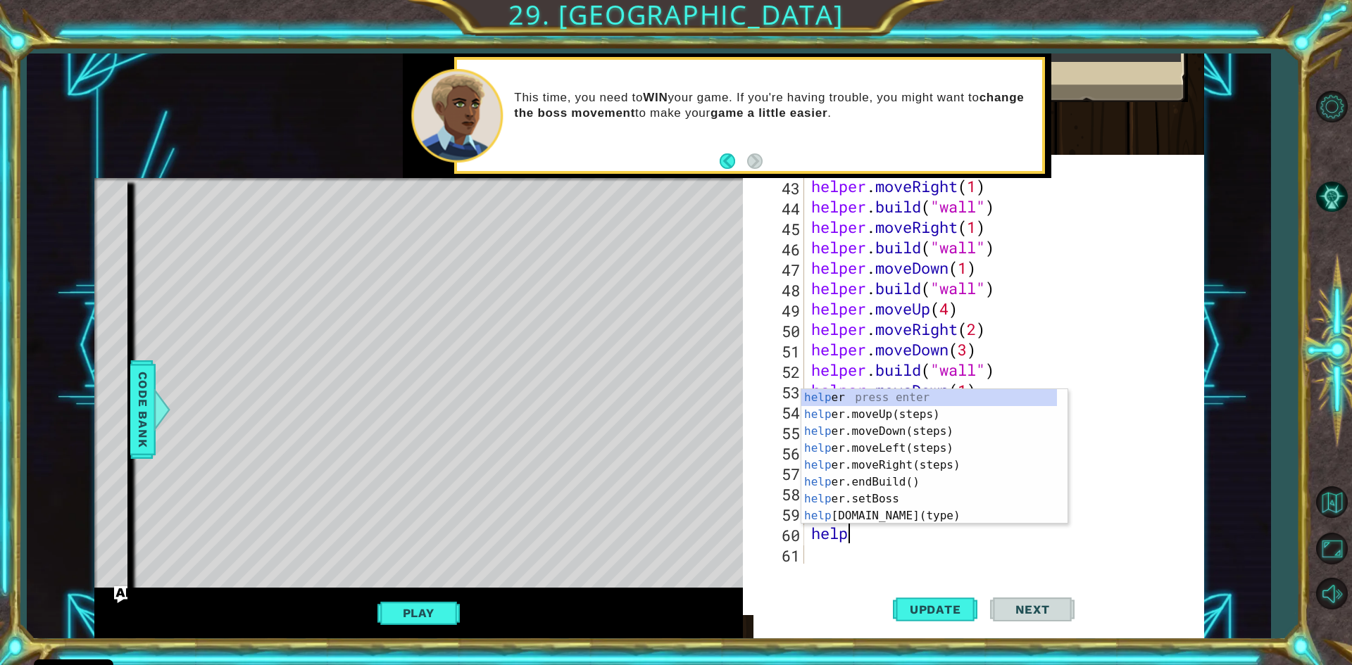
scroll to position [0, 1]
type textarea "helper"
click at [888, 410] on div "helper press enter helper .moveUp(steps) press enter helper .moveDown(steps) pr…" at bounding box center [929, 473] width 256 height 169
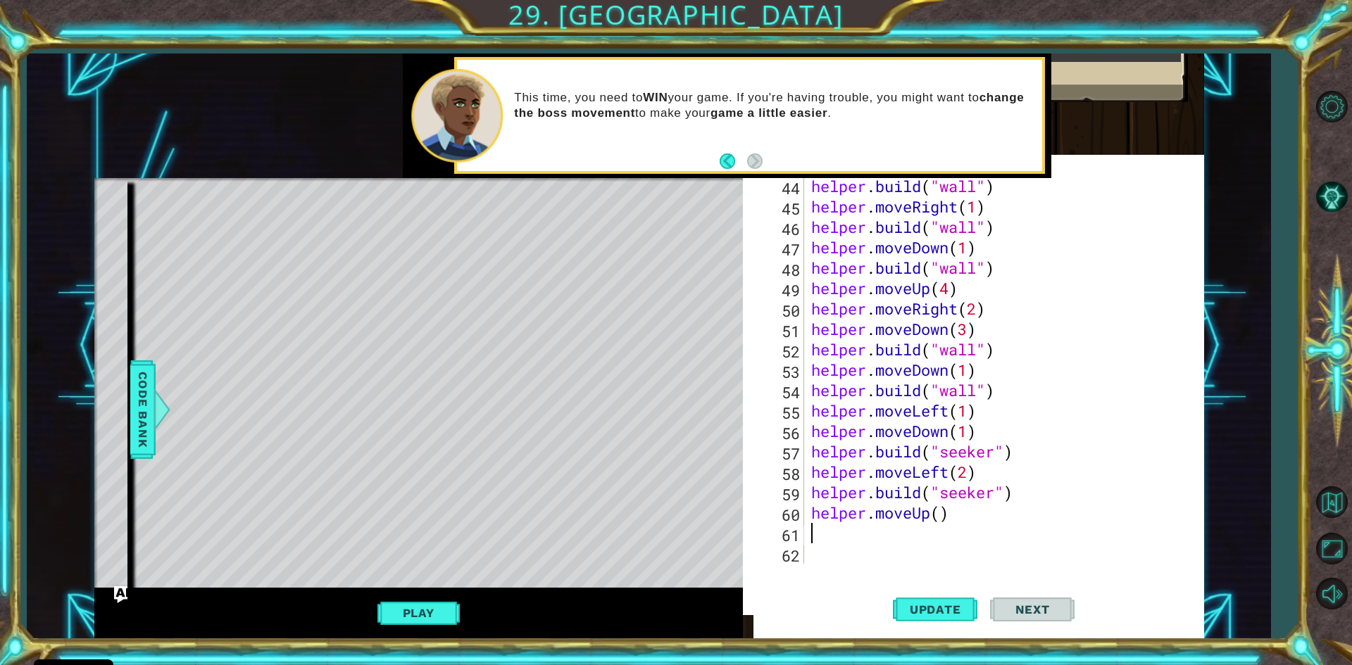
scroll to position [898, 0]
click at [943, 511] on div "helper . build ( "wall" ) helper . moveRight ( 1 ) helper . build ( "wall" ) he…" at bounding box center [1002, 390] width 388 height 429
type textarea "helper.moveUp(5)"
click at [824, 534] on div "helper . build ( "wall" ) helper . moveRight ( 1 ) helper . build ( "wall" ) he…" at bounding box center [1002, 390] width 388 height 429
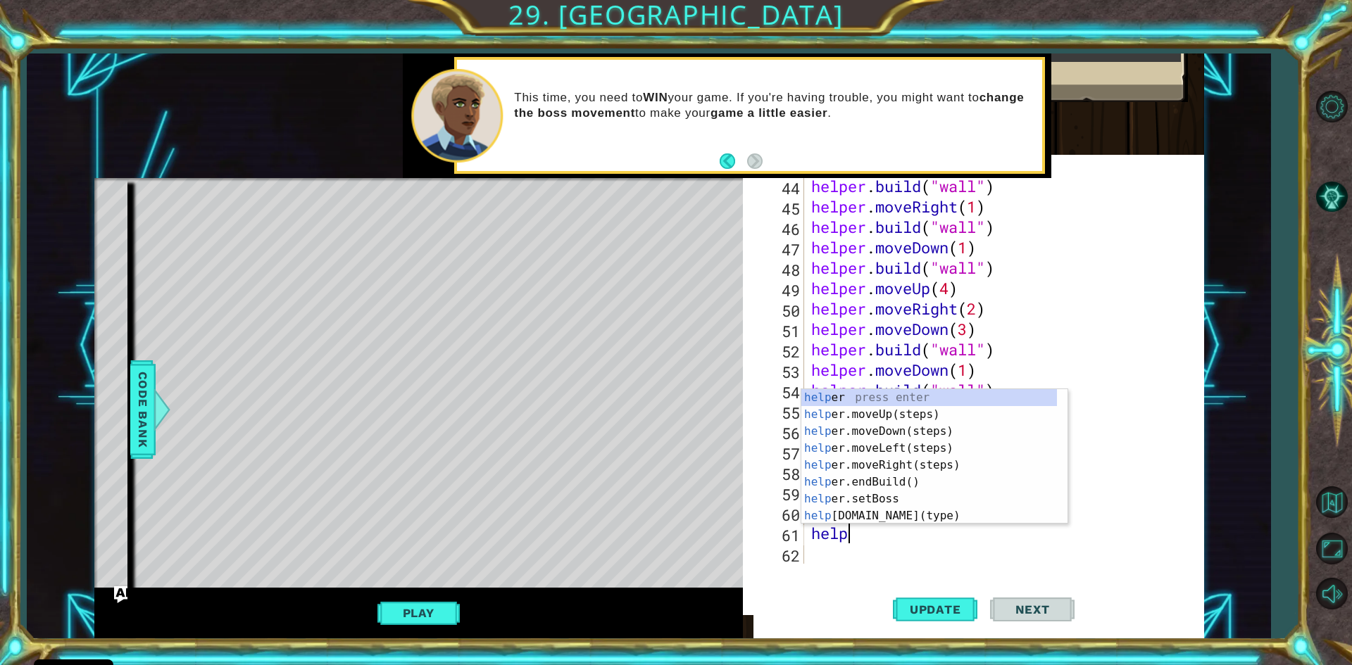
scroll to position [0, 1]
type textarea "helper"
click at [895, 458] on div "helper press enter helper .moveUp(steps) press enter helper .moveDown(steps) pr…" at bounding box center [929, 473] width 256 height 169
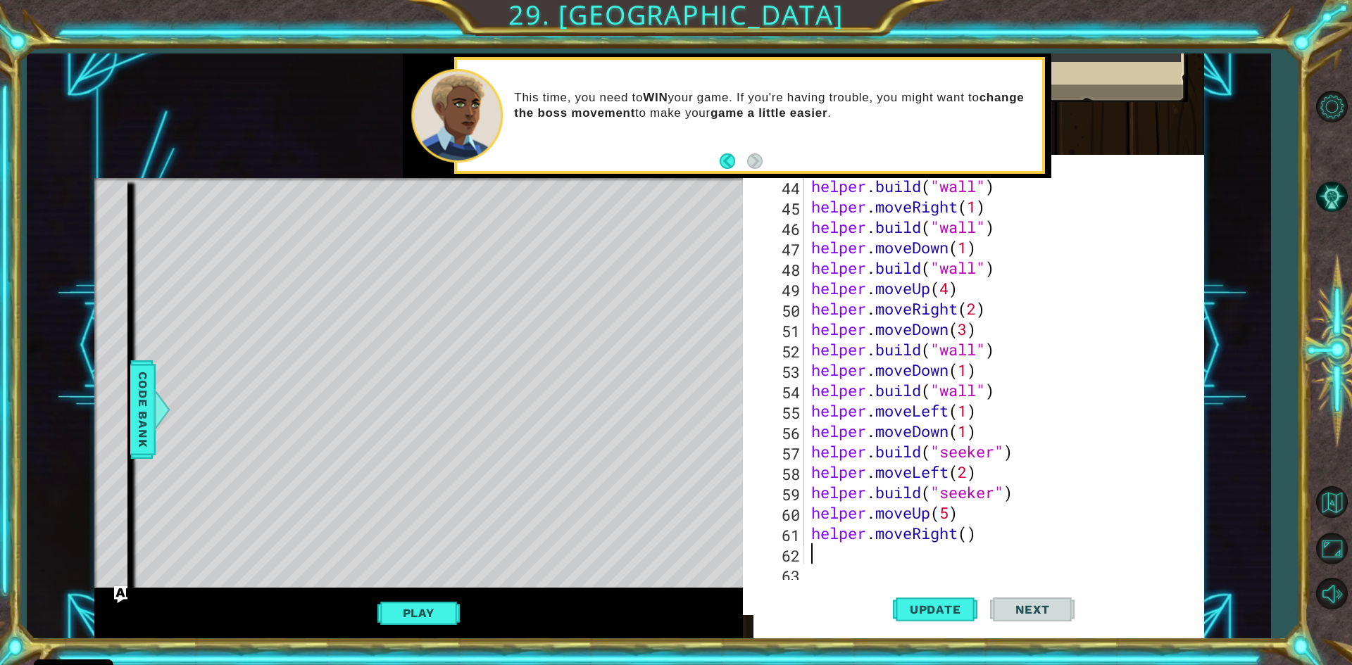
scroll to position [919, 0]
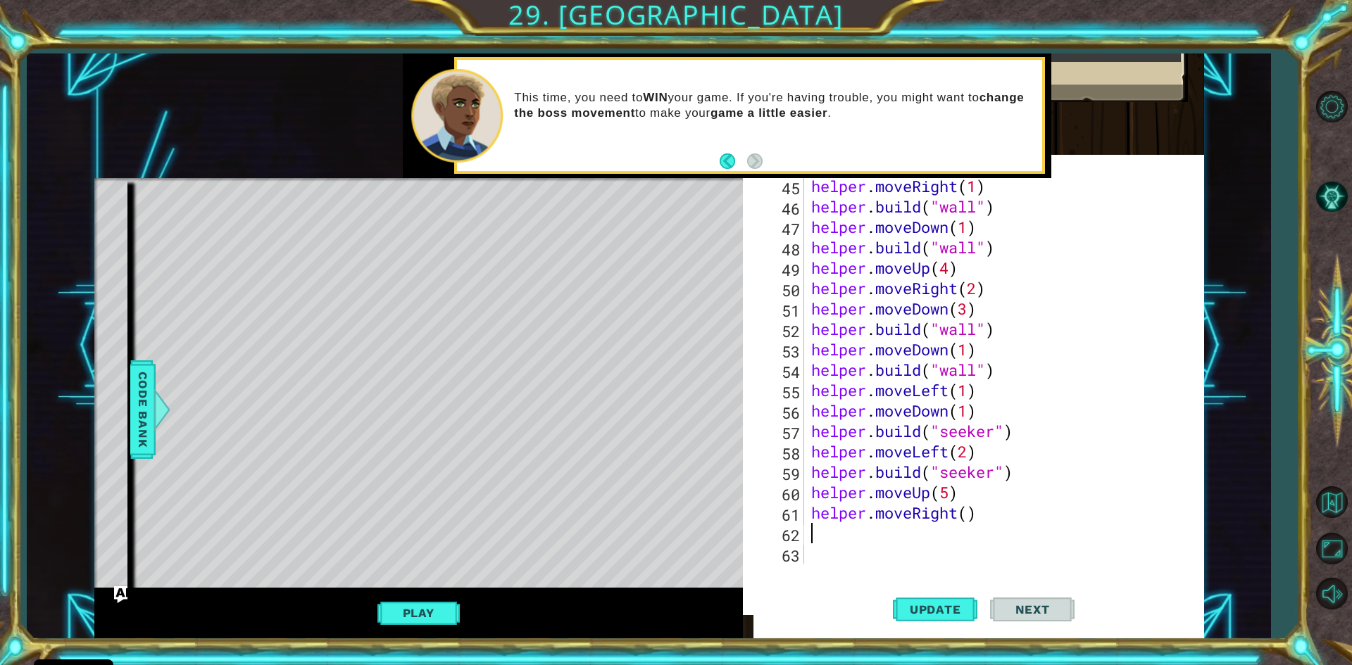
click at [971, 516] on div "helper . moveRight ( 1 ) helper . build ( "wall" ) helper . moveDown ( 1 ) help…" at bounding box center [1002, 390] width 388 height 429
type textarea "helper.moveRight(3)"
click at [842, 528] on div "helper . moveRight ( 1 ) helper . build ( "wall" ) helper . moveDown ( 1 ) help…" at bounding box center [1002, 390] width 388 height 429
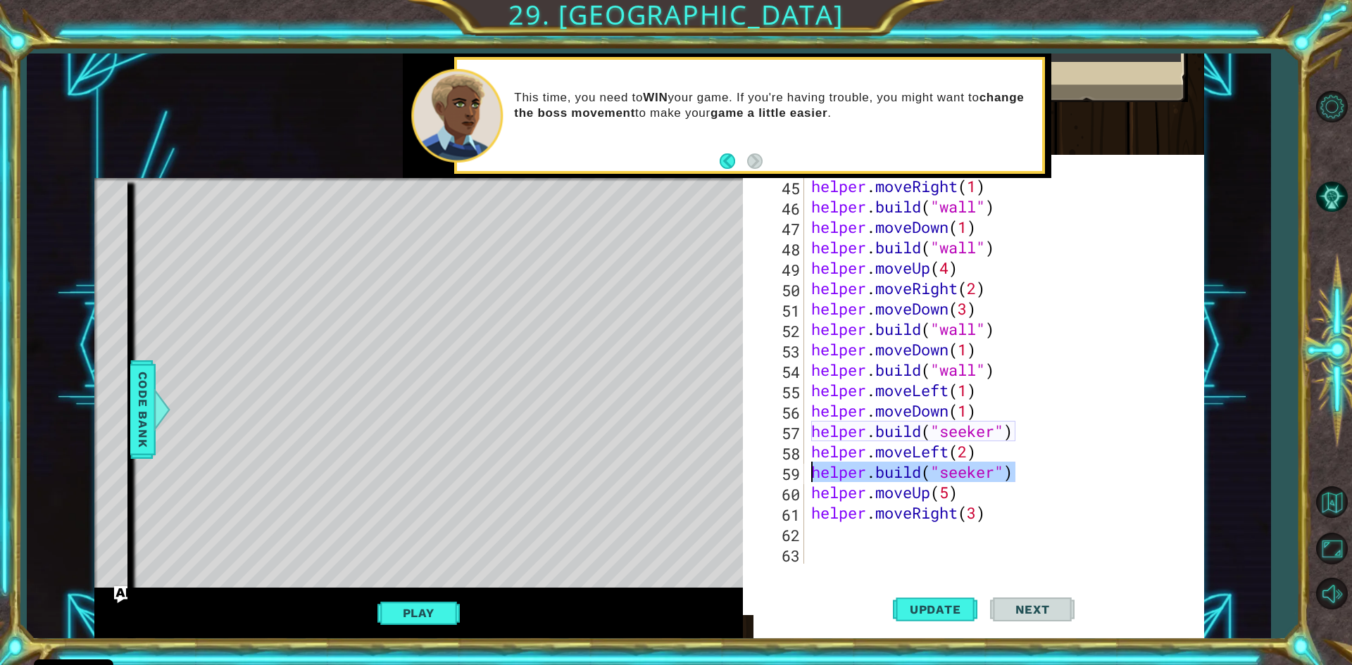
drag, startPoint x: 1024, startPoint y: 467, endPoint x: 812, endPoint y: 473, distance: 212.0
click at [812, 473] on div "helper . moveRight ( 1 ) helper . build ( "wall" ) helper . moveDown ( 1 ) help…" at bounding box center [1002, 390] width 388 height 429
type textarea "[DOMAIN_NAME]("seeker")"
click at [832, 532] on div "helper . moveRight ( 1 ) helper . build ( "wall" ) helper . moveDown ( 1 ) help…" at bounding box center [1002, 390] width 388 height 429
paste textarea "[DOMAIN_NAME]("seeker")"
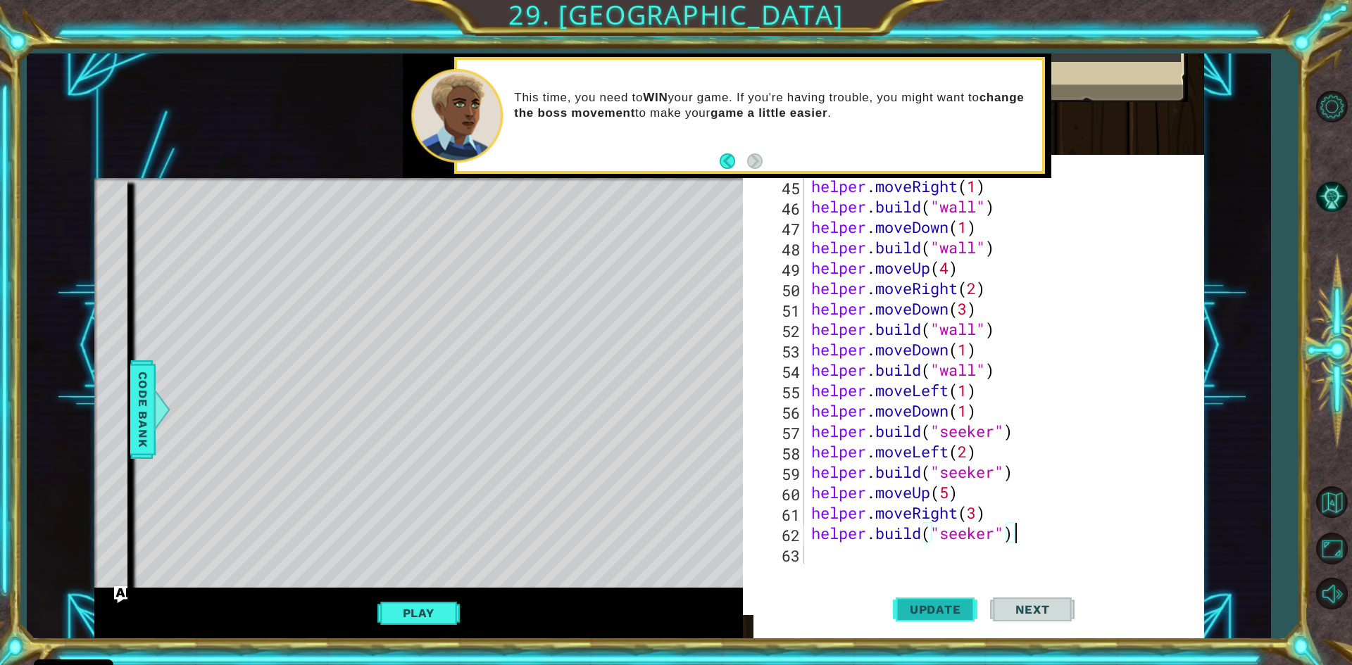
click at [950, 605] on span "Update" at bounding box center [936, 610] width 80 height 14
click at [726, 158] on button "Back" at bounding box center [733, 160] width 27 height 15
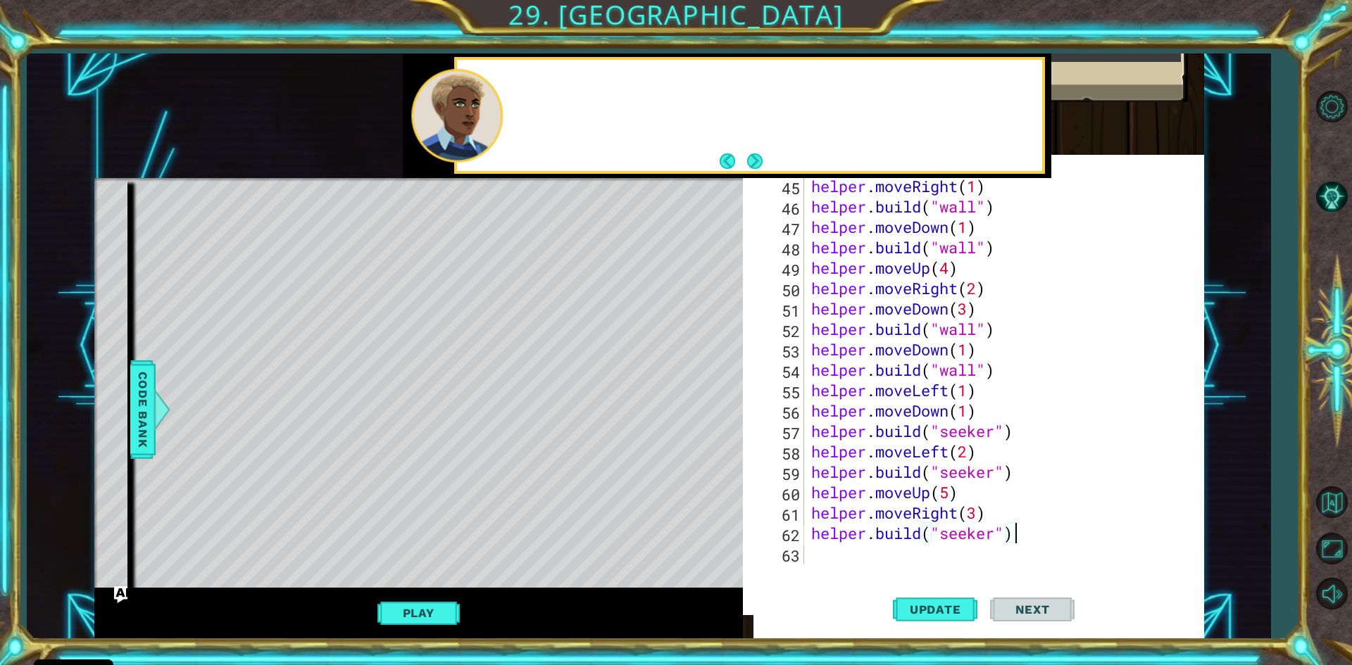
click at [726, 158] on div at bounding box center [727, 116] width 648 height 125
click at [756, 158] on button "Next" at bounding box center [755, 161] width 25 height 25
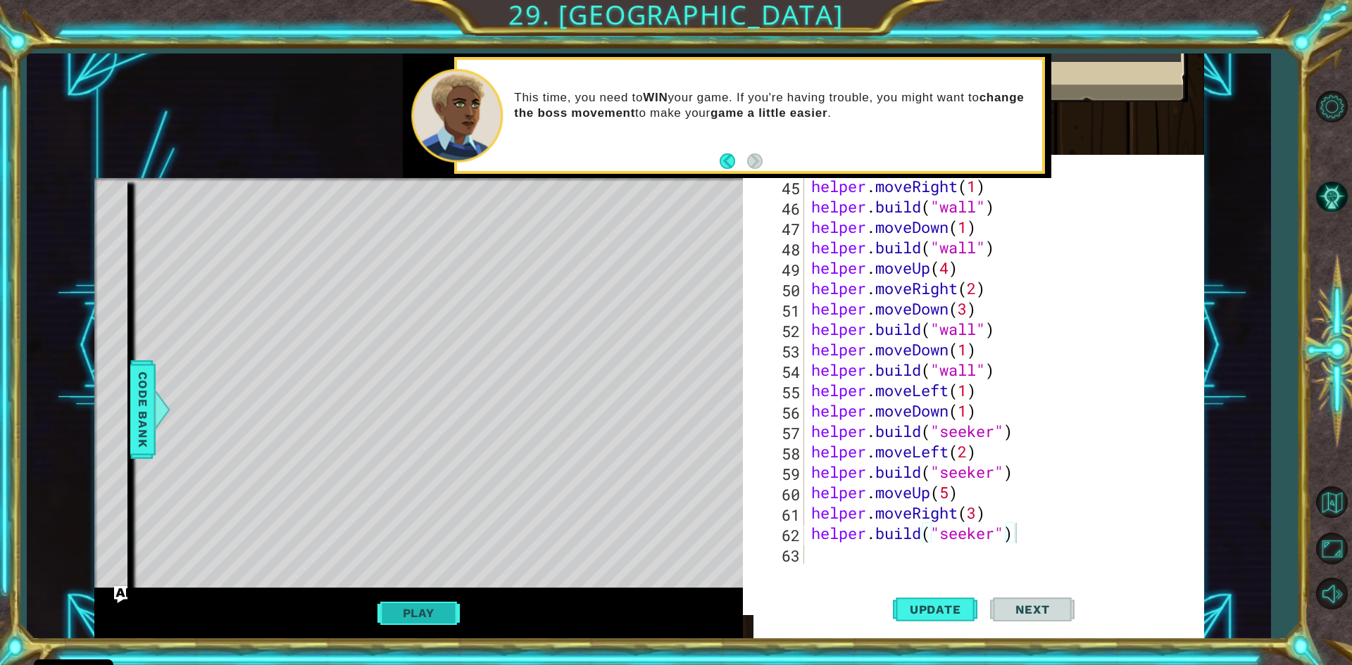
click at [420, 617] on button "Play" at bounding box center [418, 613] width 82 height 27
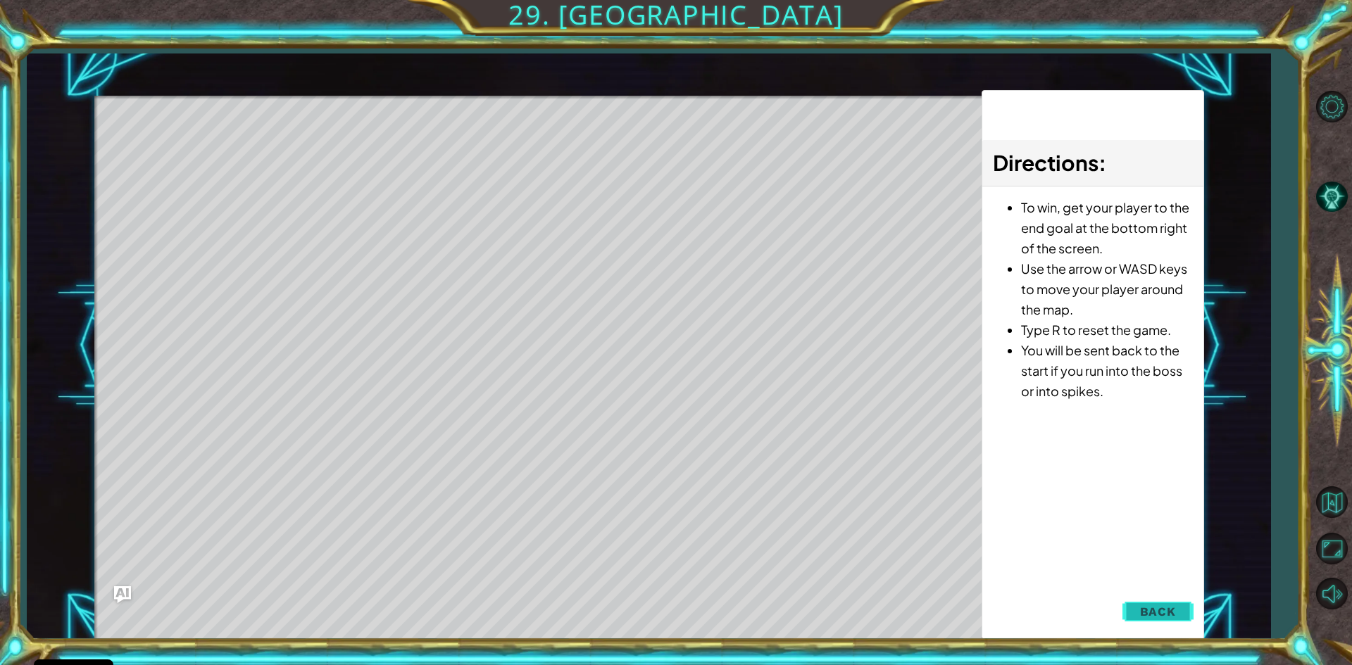
click at [1171, 604] on button "Back" at bounding box center [1157, 612] width 71 height 28
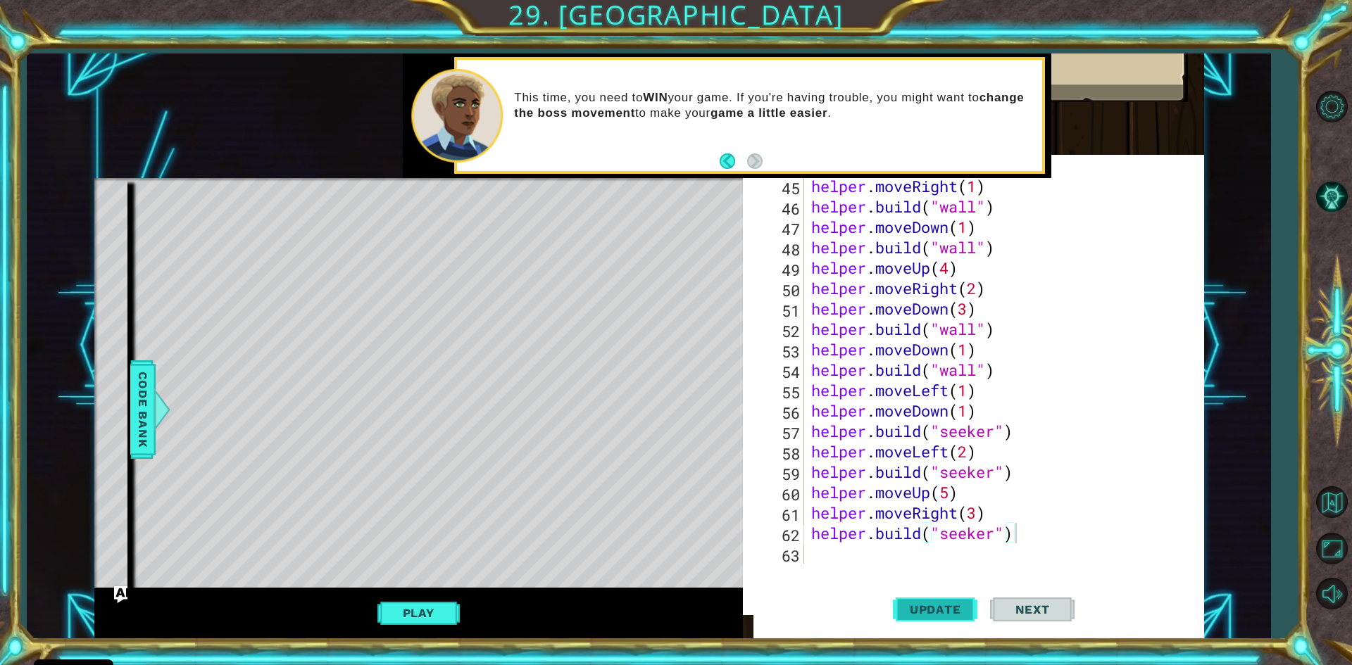
click at [939, 608] on span "Update" at bounding box center [936, 610] width 80 height 14
drag, startPoint x: 985, startPoint y: 517, endPoint x: 808, endPoint y: 524, distance: 176.9
click at [808, 524] on div "helper . moveRight ( 1 ) helper . build ( "wall" ) helper . moveDown ( 1 ) help…" at bounding box center [1002, 390] width 388 height 429
click at [805, 514] on div "helper.moveRight(3) [DOMAIN_NAME]("seeker") 45 46 47 48 49 50 51 52 53 54 55 56…" at bounding box center [982, 370] width 436 height 388
drag, startPoint x: 813, startPoint y: 514, endPoint x: 1003, endPoint y: 515, distance: 190.8
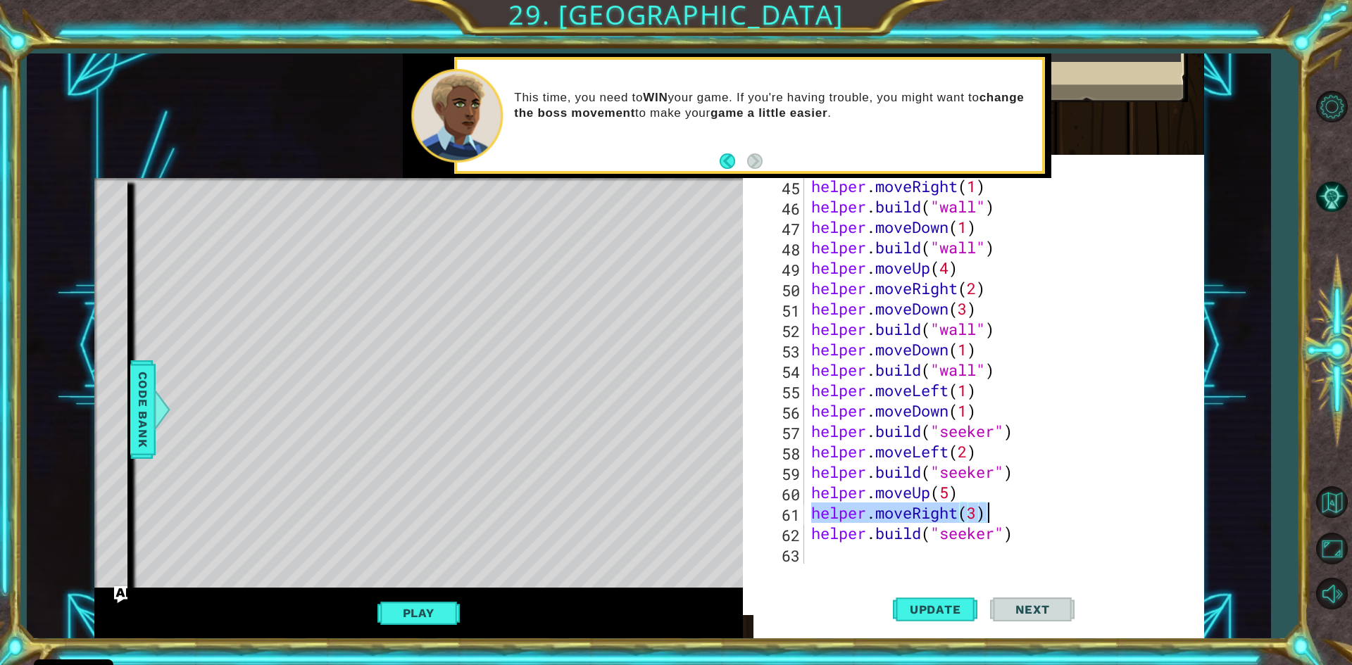
click at [1003, 515] on div "helper . moveRight ( 1 ) helper . build ( "wall" ) helper . moveDown ( 1 ) help…" at bounding box center [1002, 390] width 388 height 429
type textarea "helper.moveRight(3)"
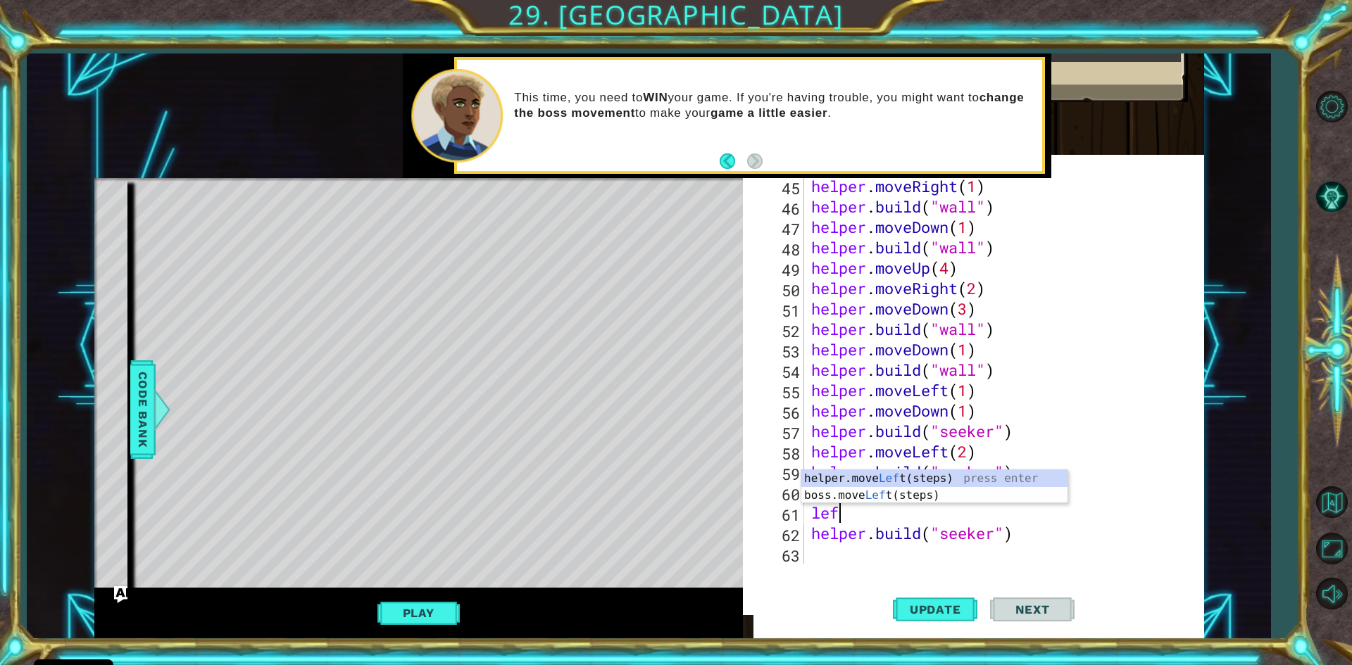
type textarea "left"
click at [947, 477] on div "helper.move Left (steps) press enter boss.move Left (steps) press enter" at bounding box center [934, 504] width 266 height 68
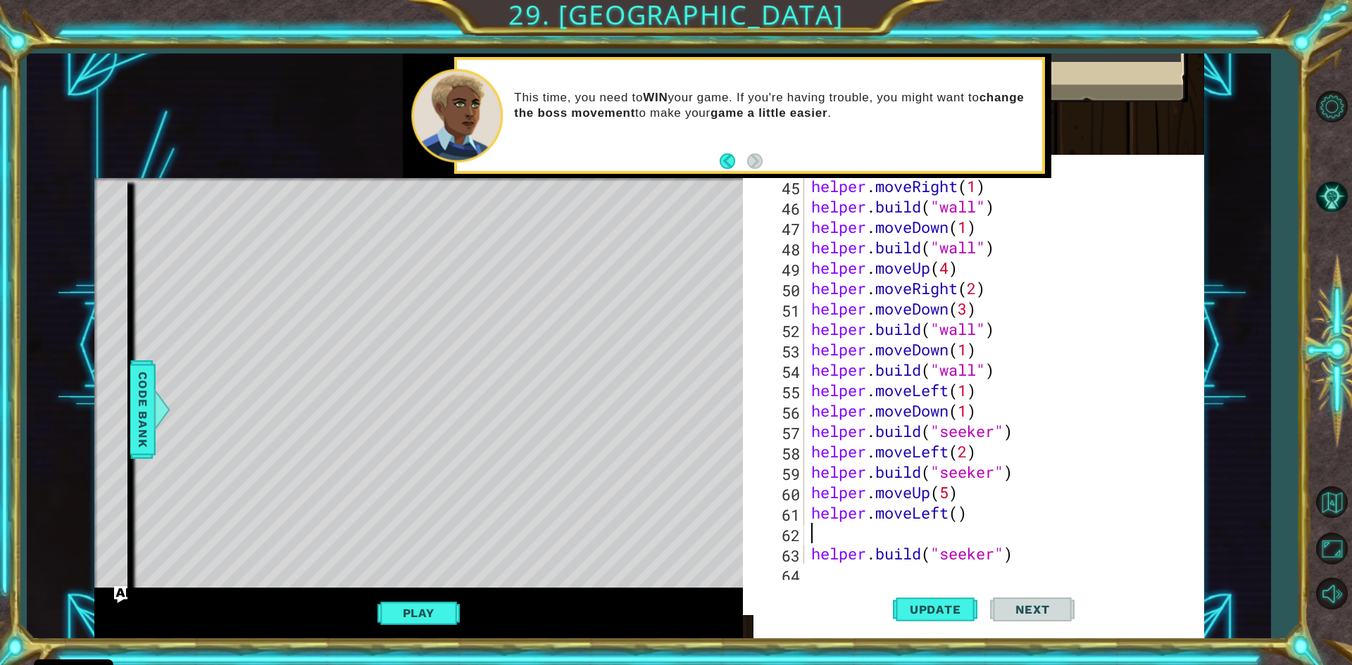
scroll to position [0, 0]
click at [961, 517] on div "helper . moveRight ( 1 ) helper . build ( "wall" ) helper . moveDown ( 1 ) help…" at bounding box center [1002, 390] width 388 height 429
type textarea "helper.moveLeft(3)"
click at [824, 525] on div "helper . moveRight ( 1 ) helper . build ( "wall" ) helper . moveDown ( 1 ) help…" at bounding box center [1002, 390] width 388 height 429
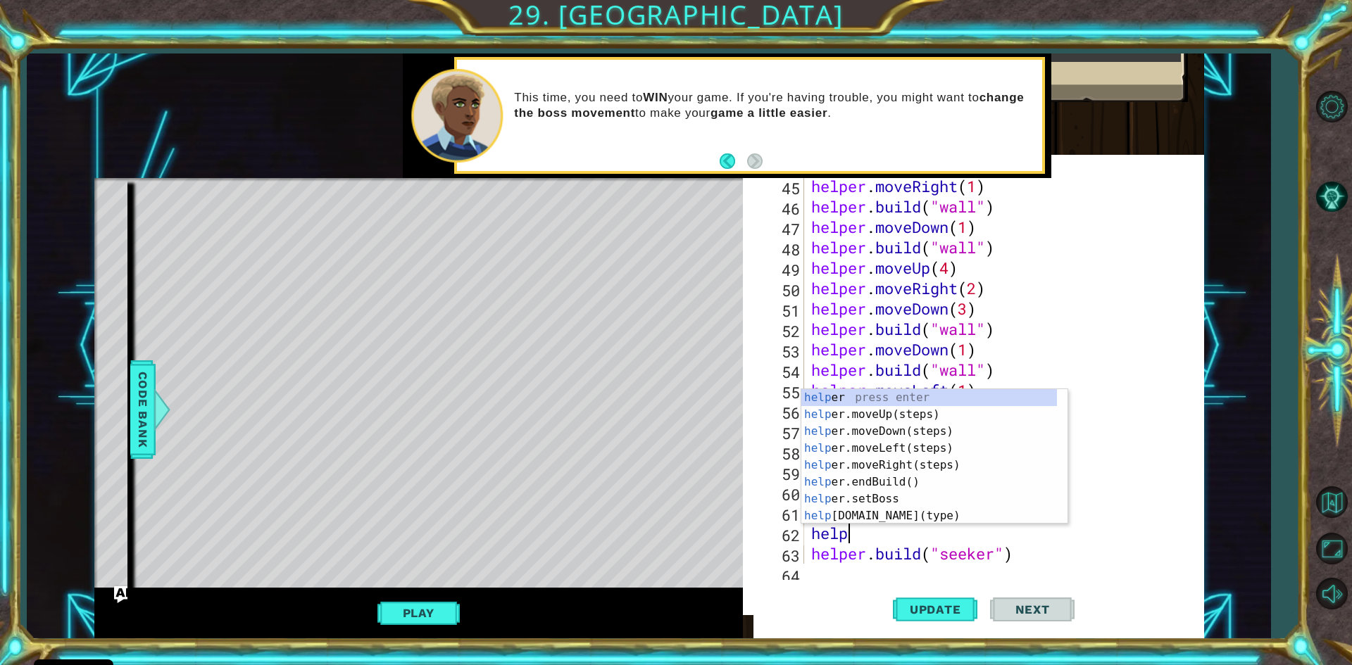
scroll to position [0, 1]
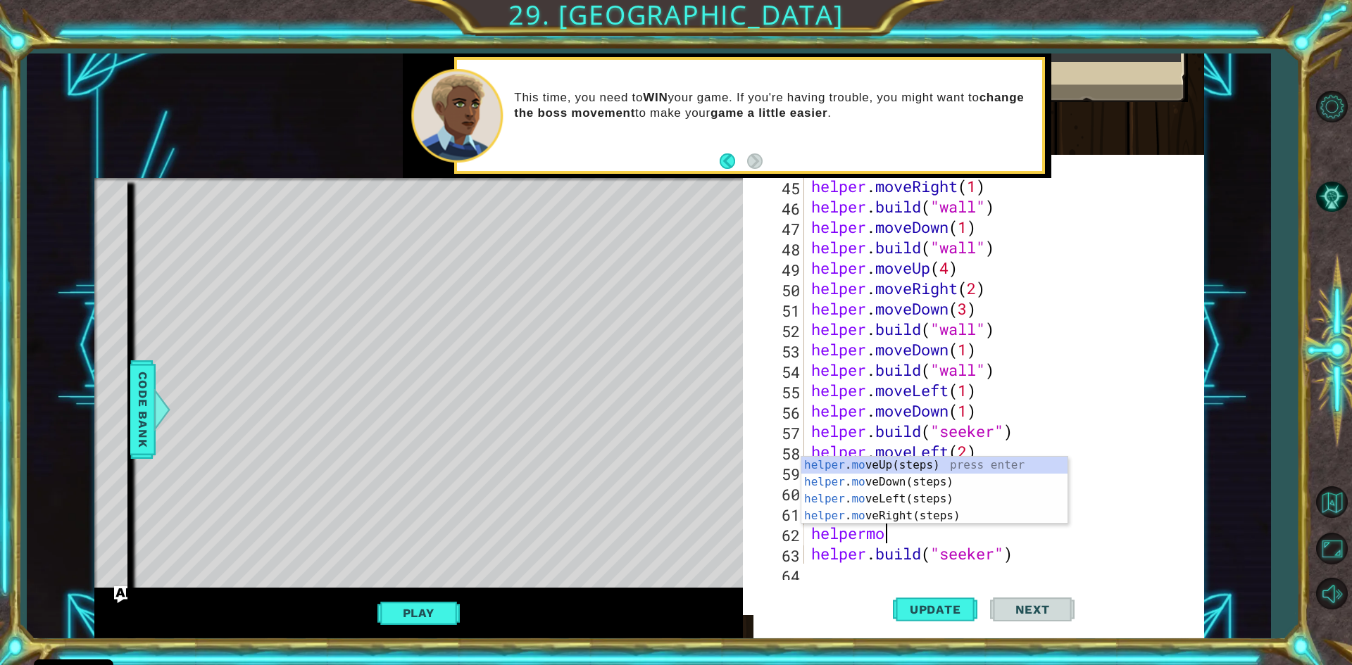
type textarea "helpermove"
click at [943, 486] on div "helper . move Up(steps) press enter helper . move Down(steps) press enter helpe…" at bounding box center [934, 507] width 266 height 101
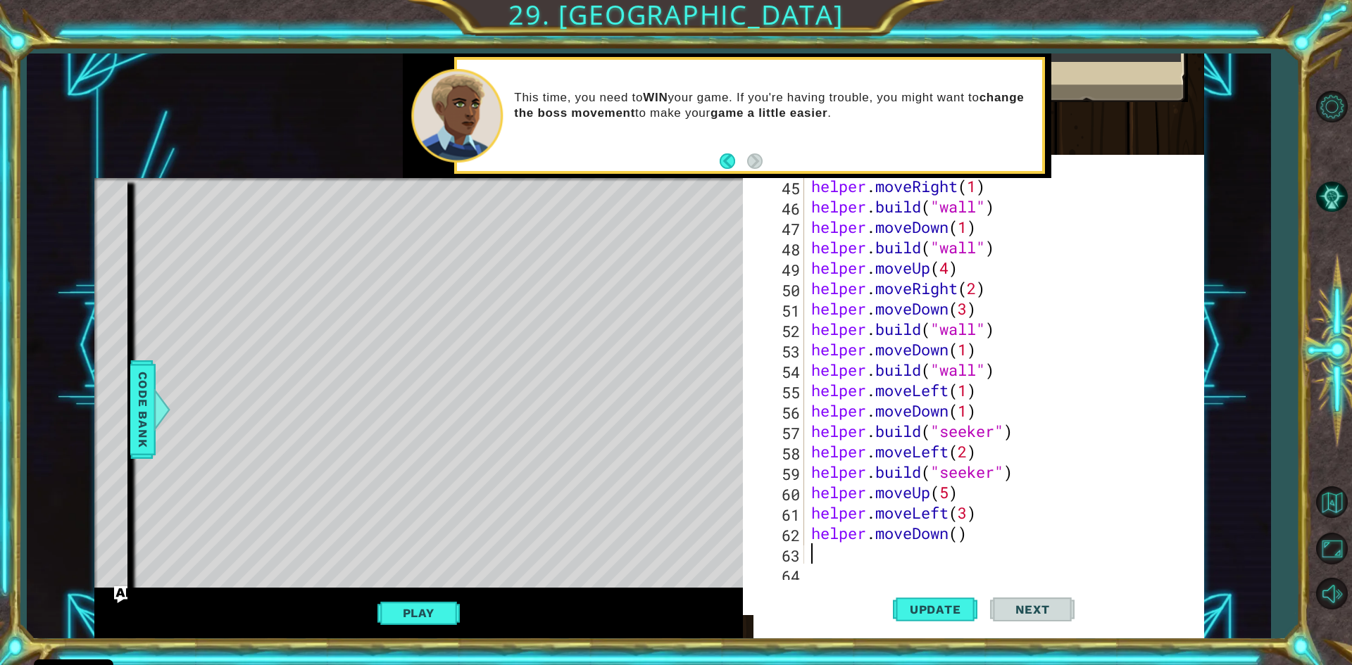
scroll to position [0, 0]
click at [958, 535] on div "helper . moveRight ( 1 ) helper . build ( "wall" ) helper . moveDown ( 1 ) help…" at bounding box center [1002, 390] width 388 height 429
type textarea "helper.moveDown(4)"
click at [931, 620] on button "Update" at bounding box center [935, 609] width 84 height 58
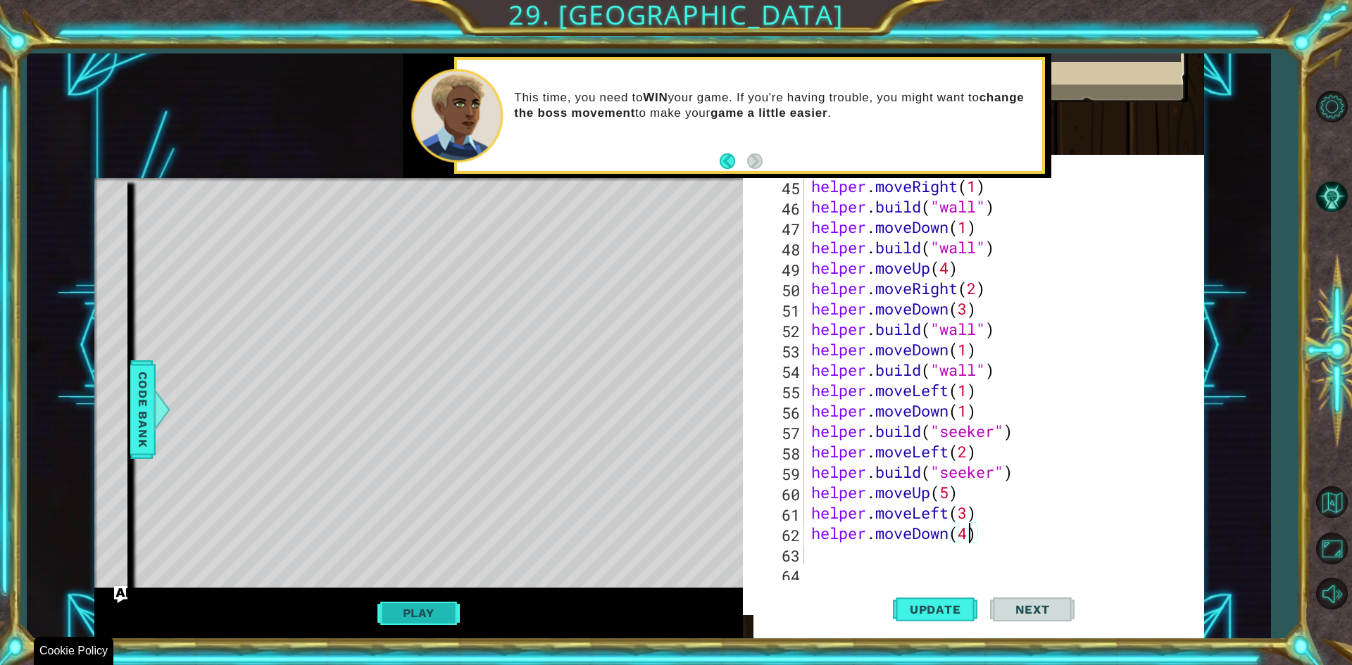
click at [437, 617] on button "Play" at bounding box center [418, 613] width 82 height 27
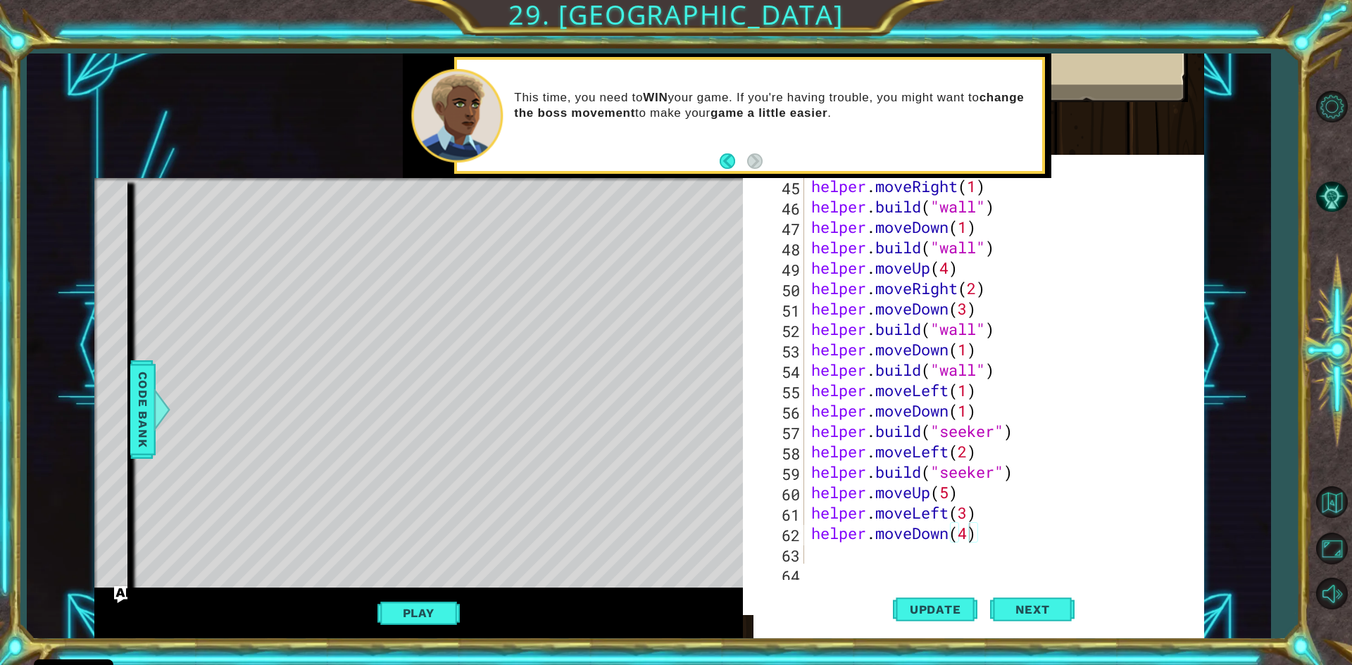
click at [817, 553] on div "helper . moveRight ( 1 ) helper . build ( "wall" ) helper . moveDown ( 1 ) help…" at bounding box center [1002, 390] width 388 height 429
click at [933, 620] on button "Update" at bounding box center [935, 609] width 84 height 58
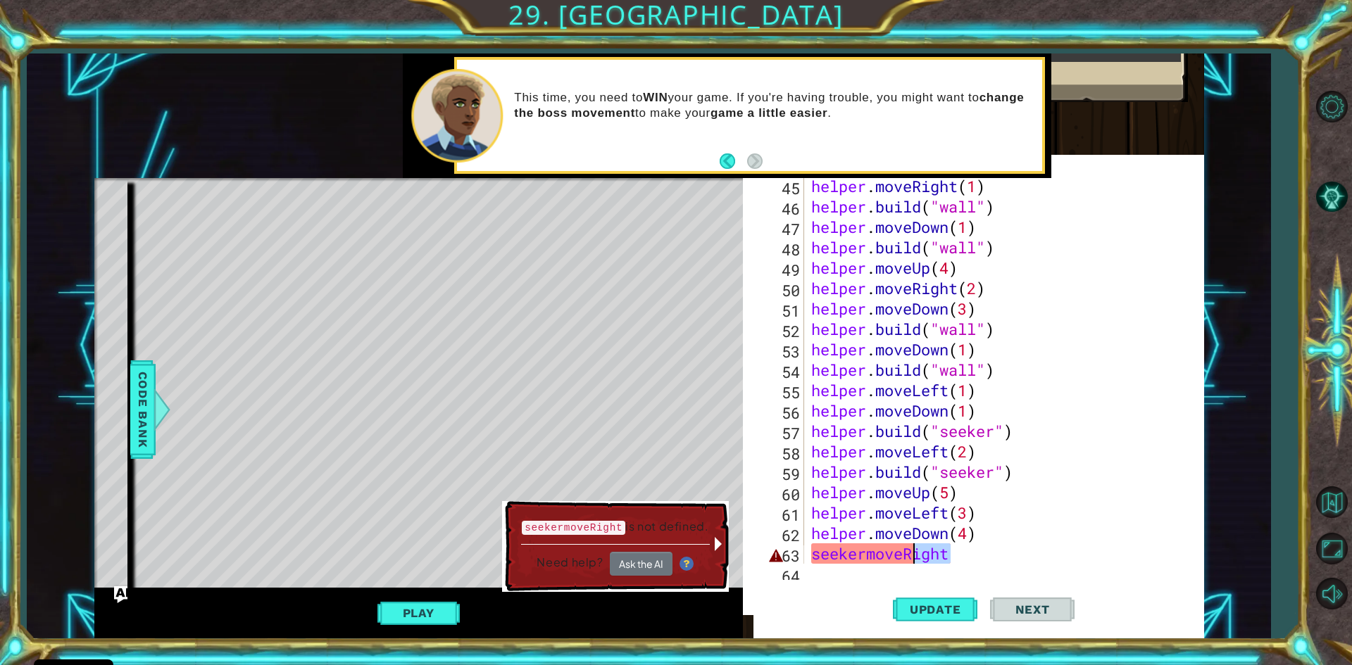
scroll to position [960, 0]
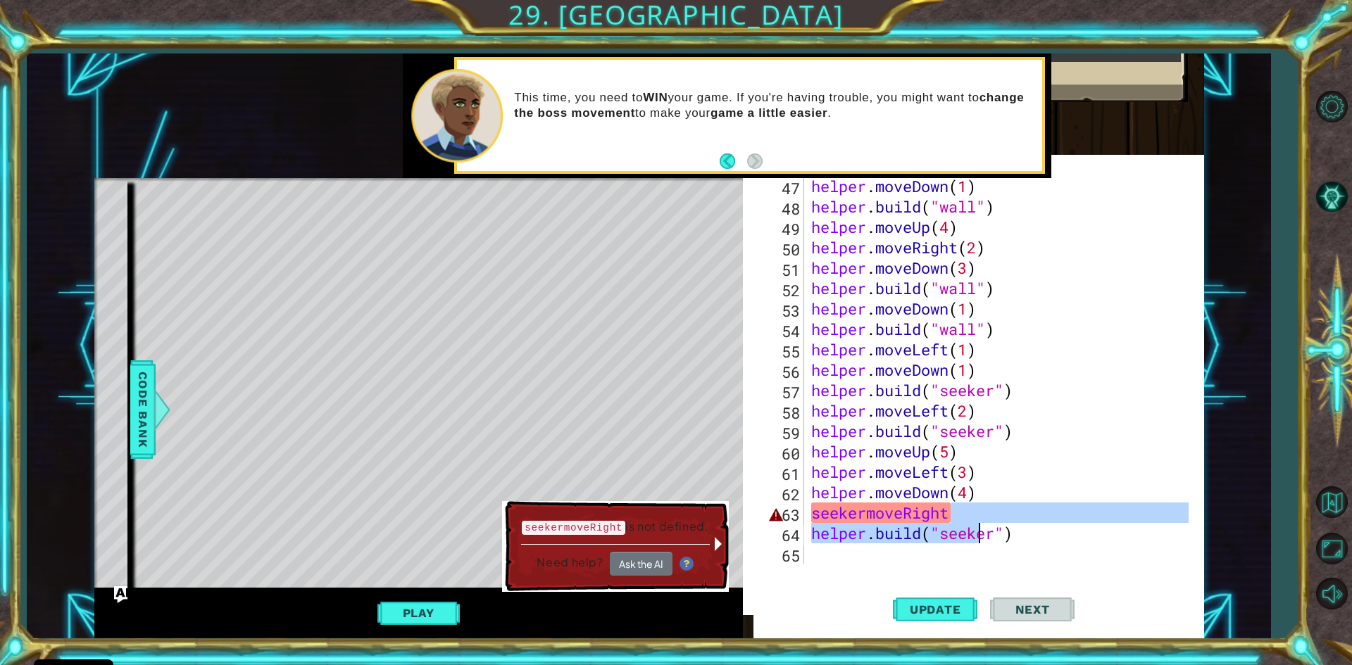
drag, startPoint x: 969, startPoint y: 555, endPoint x: 970, endPoint y: 515, distance: 39.5
click at [973, 526] on div "helper . moveDown ( 1 ) helper . build ( "wall" ) helper . moveUp ( 4 ) helper …" at bounding box center [1002, 390] width 388 height 429
click at [970, 515] on div "helper . moveDown ( 1 ) helper . build ( "wall" ) helper . moveUp ( 4 ) helper …" at bounding box center [998, 370] width 381 height 388
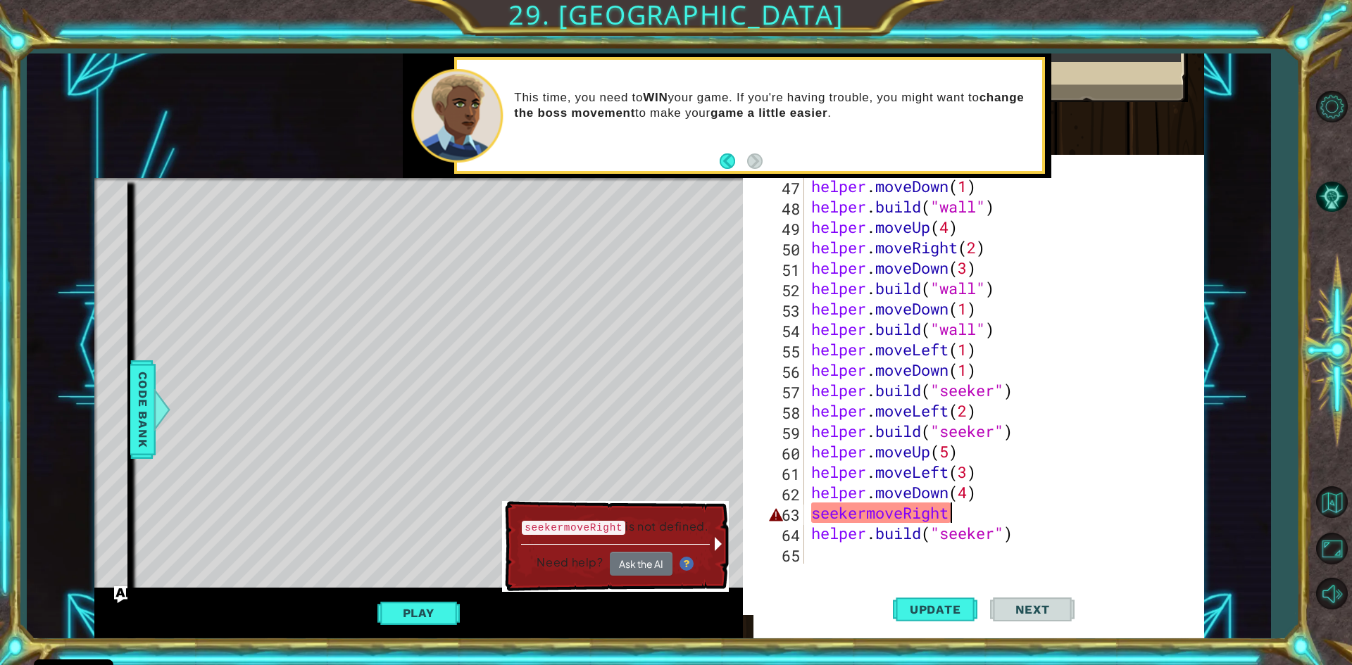
click at [969, 513] on div "helper . moveDown ( 1 ) helper . build ( "wall" ) helper . moveUp ( 4 ) helper …" at bounding box center [1002, 390] width 388 height 429
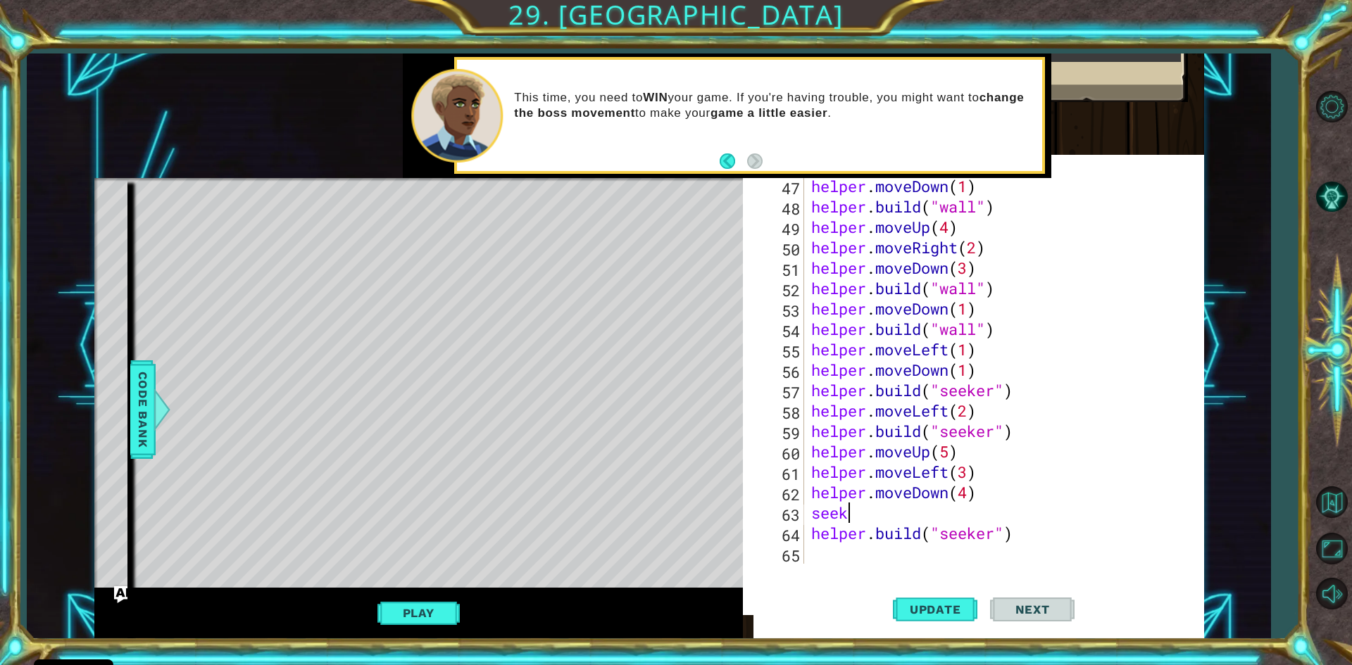
scroll to position [0, 0]
type textarea "s"
type textarea "helper.moveDown(4)"
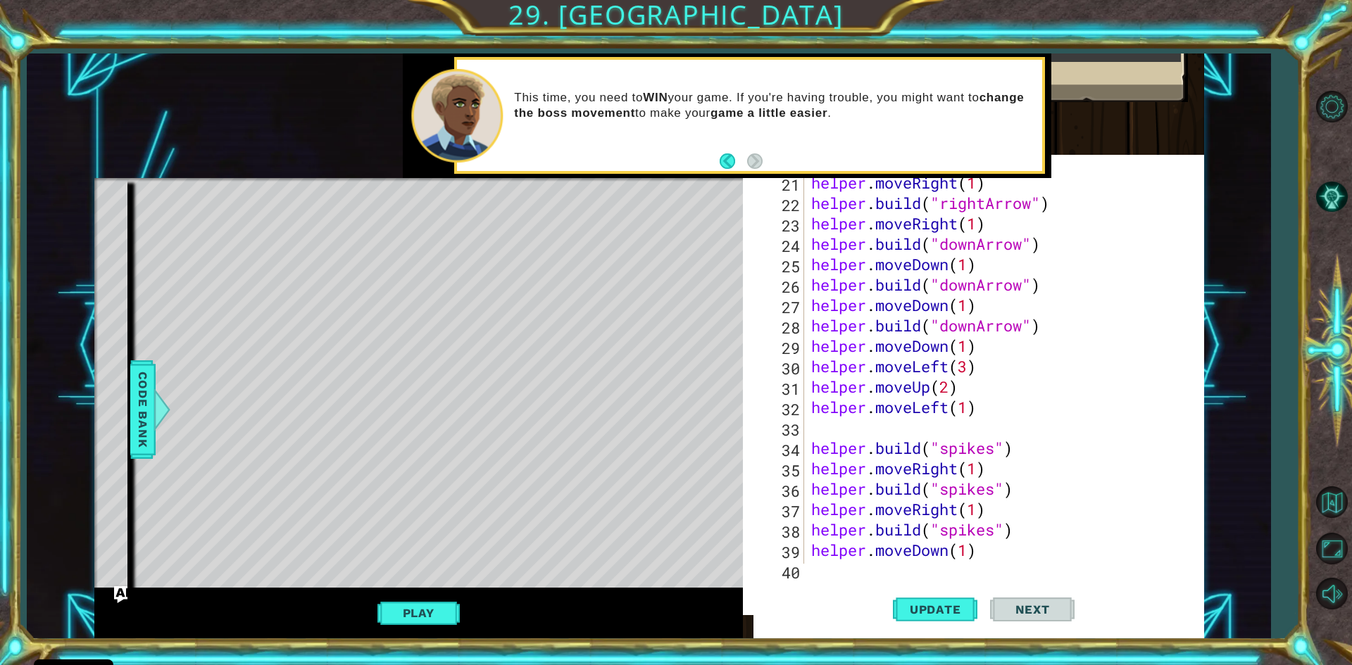
scroll to position [432, 0]
click at [852, 431] on div "helper . moveRight ( 1 ) helper . build ( "rightArrow" ) helper . moveRight ( 1…" at bounding box center [1002, 386] width 388 height 429
type textarea "~"
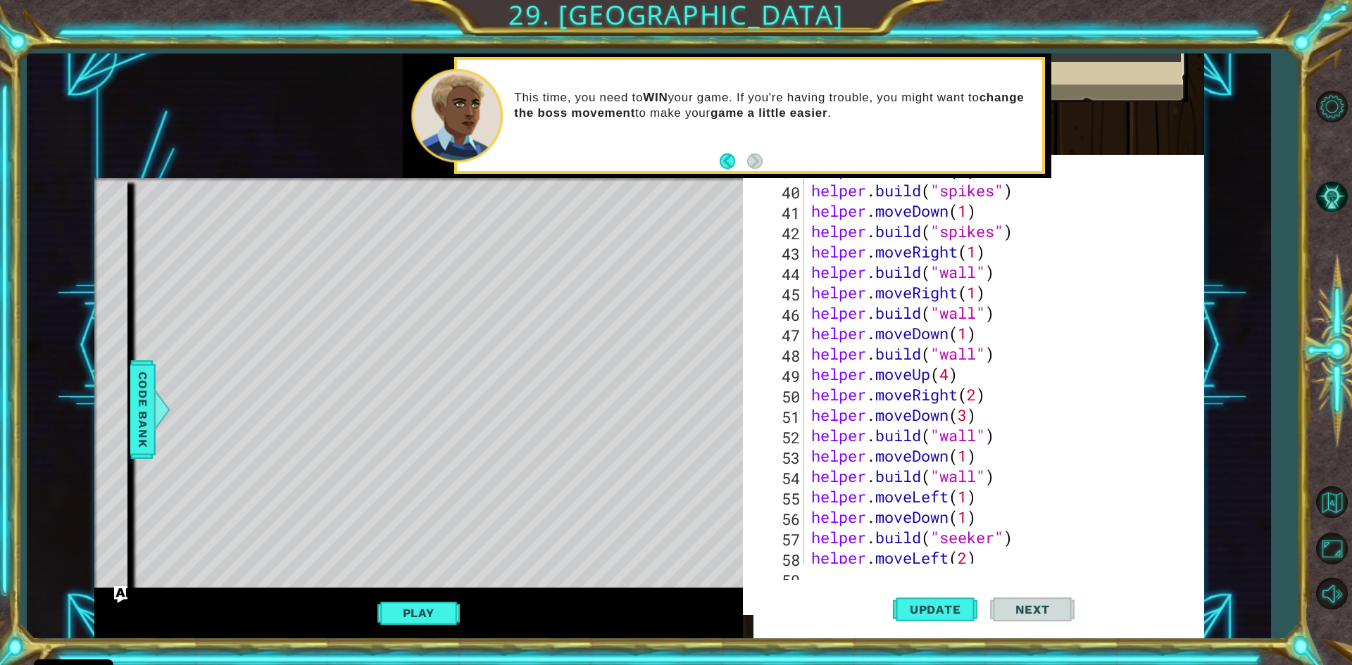
scroll to position [813, 0]
click at [811, 497] on div "helper . moveDown ( 1 ) helper . build ( "spikes" ) helper . moveDown ( 1 ) hel…" at bounding box center [1002, 374] width 388 height 429
type textarea "helper.moveLeft(1)"
click at [836, 502] on div "helper . moveDown ( 1 ) helper . build ( "spikes" ) helper . moveDown ( 1 ) hel…" at bounding box center [1002, 374] width 388 height 429
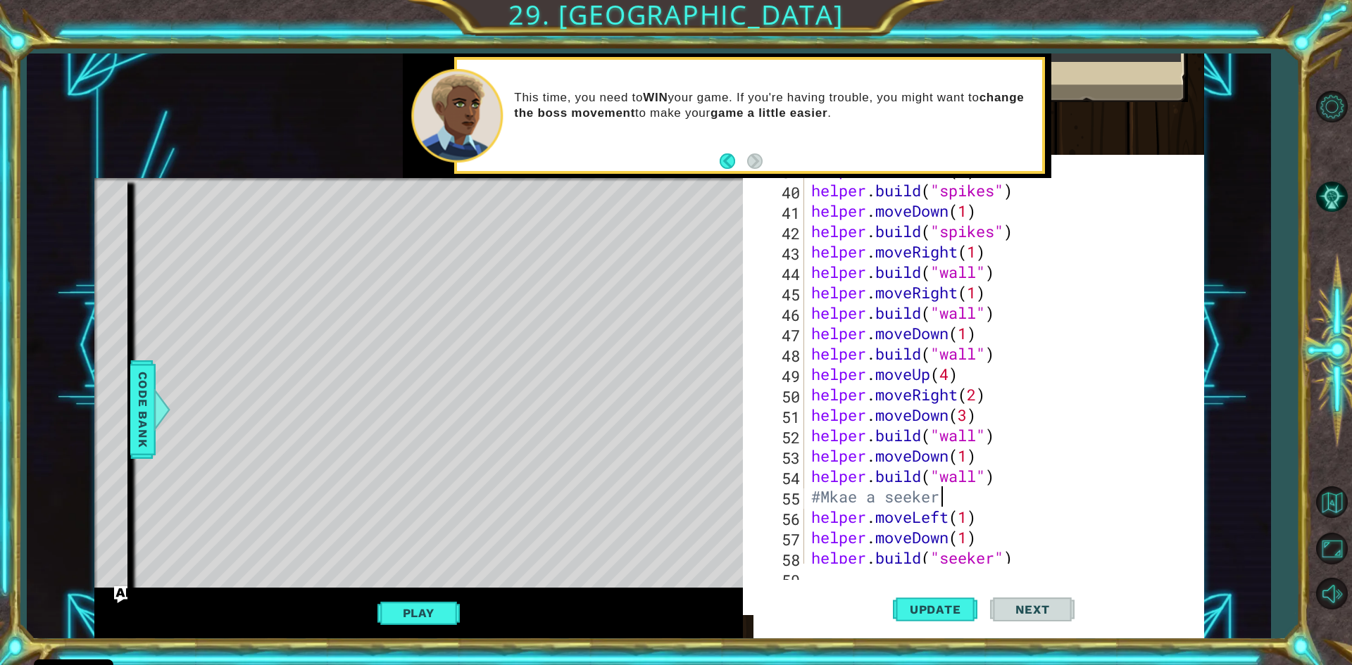
click at [726, 160] on button "Back" at bounding box center [733, 160] width 27 height 15
click at [753, 163] on button "Next" at bounding box center [755, 161] width 25 height 25
drag, startPoint x: 551, startPoint y: 96, endPoint x: 707, endPoint y: 95, distance: 156.3
click at [716, 96] on p "This time, you need to WIN your game. If you're having trouble, you might want …" at bounding box center [772, 105] width 517 height 31
click at [435, 607] on button "Play" at bounding box center [418, 613] width 82 height 27
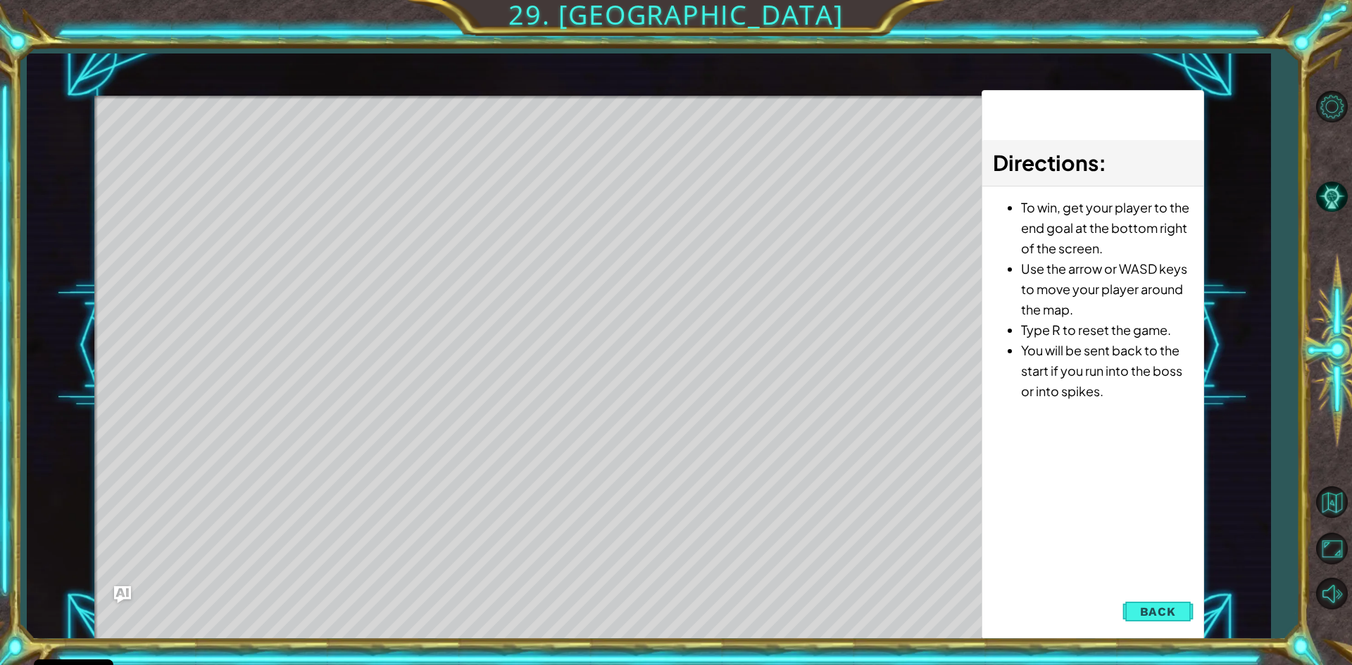
click at [1205, 613] on div "1 ההההההההההההההההההההההההההההההההההההההההההההההההההההההההההההההההההההההההההההה…" at bounding box center [648, 347] width 1243 height 586
drag, startPoint x: 1201, startPoint y: 612, endPoint x: 1191, endPoint y: 610, distance: 10.0
click at [1191, 610] on div "1 ההההההההההההההההההההההההההההההההההההההההההההההההההההההההההההההההההההההההההההה…" at bounding box center [649, 347] width 1110 height 586
click at [1155, 620] on button "Back" at bounding box center [1157, 612] width 71 height 28
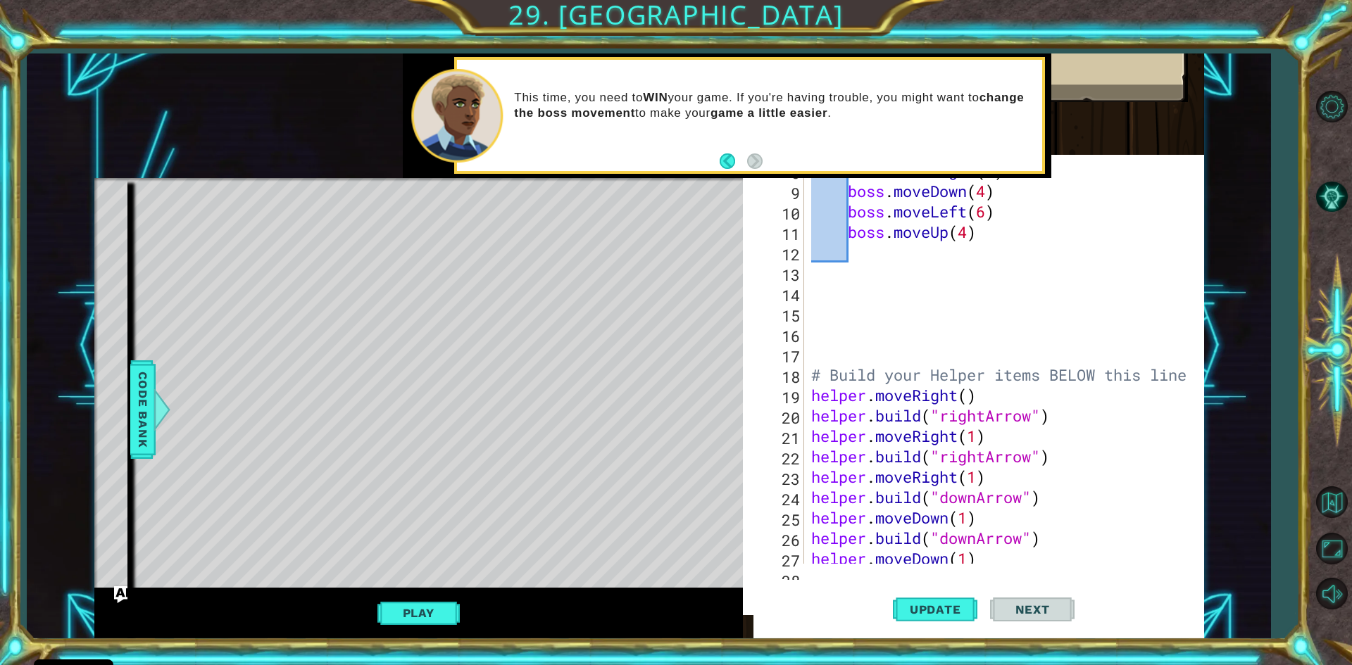
scroll to position [0, 0]
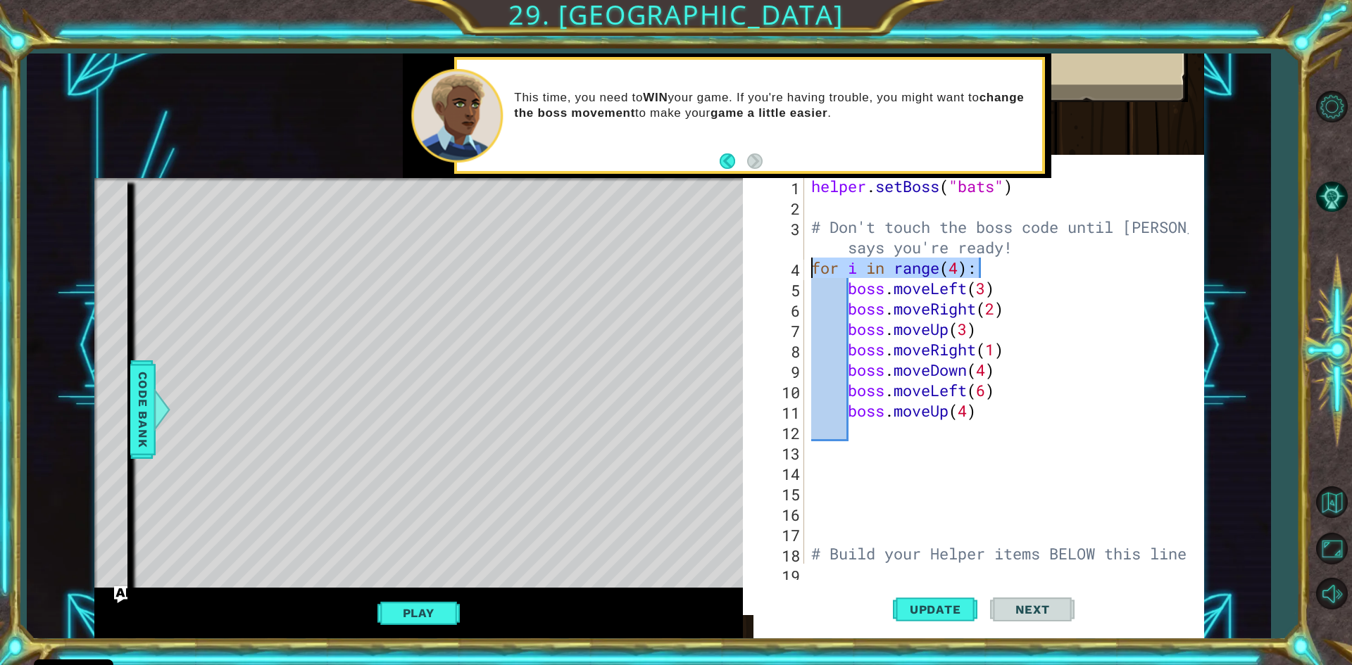
drag, startPoint x: 984, startPoint y: 266, endPoint x: 803, endPoint y: 263, distance: 181.7
click at [801, 263] on div "for i in range(4): 1 2 3 4 5 6 7 8 9 10 11 12 13 14 15 16 17 18 19 helper . set…" at bounding box center [982, 370] width 436 height 388
drag, startPoint x: 844, startPoint y: 303, endPoint x: 879, endPoint y: 321, distance: 39.1
click at [879, 321] on div "helper . setBoss ( "bats" ) # Don't touch the boss code until [PERSON_NAME] say…" at bounding box center [1002, 390] width 388 height 429
type textarea "boss.moveUp(3)"
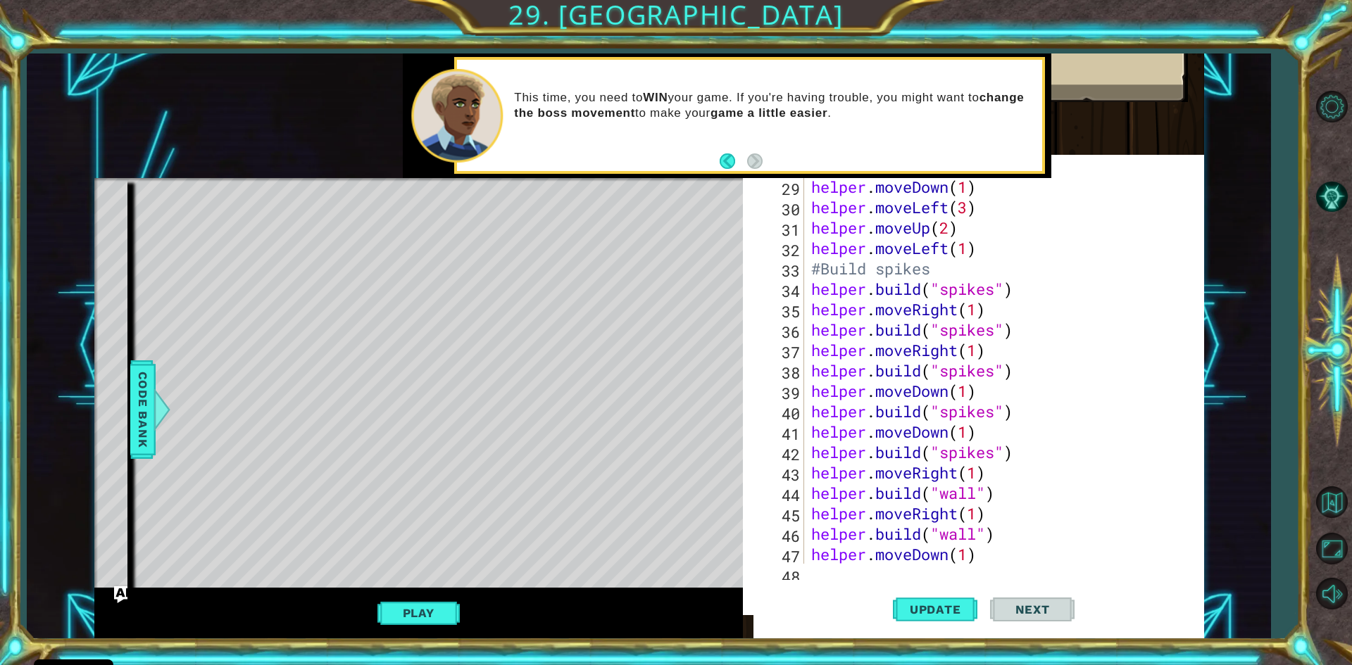
scroll to position [591, 0]
drag, startPoint x: 934, startPoint y: 594, endPoint x: 934, endPoint y: 603, distance: 9.2
click at [934, 603] on span "Update" at bounding box center [936, 610] width 80 height 14
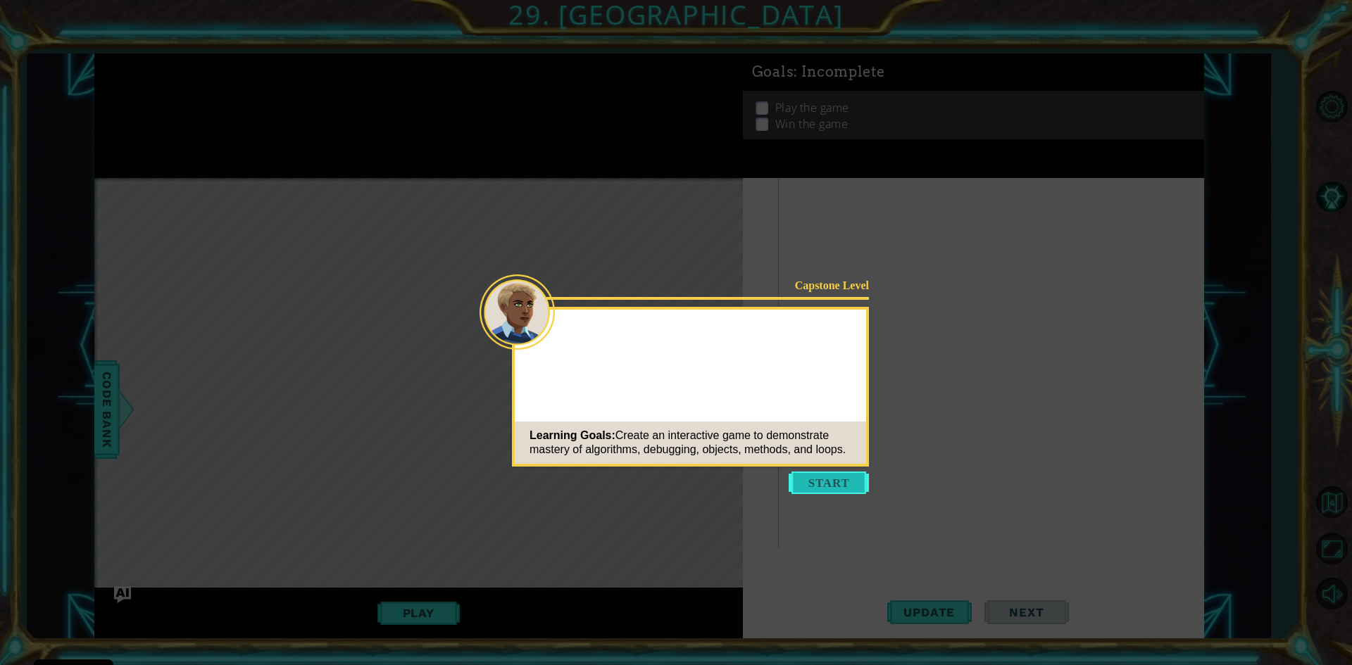
click at [806, 478] on button "Start" at bounding box center [829, 483] width 80 height 23
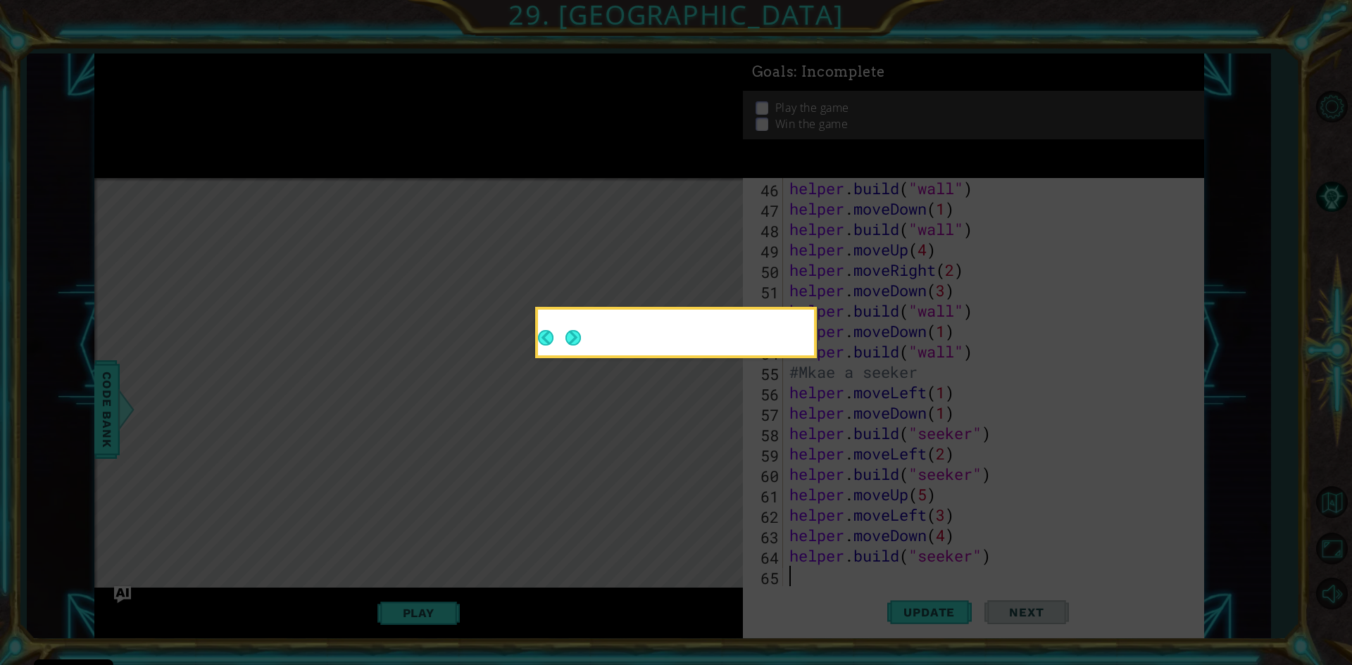
scroll to position [939, 0]
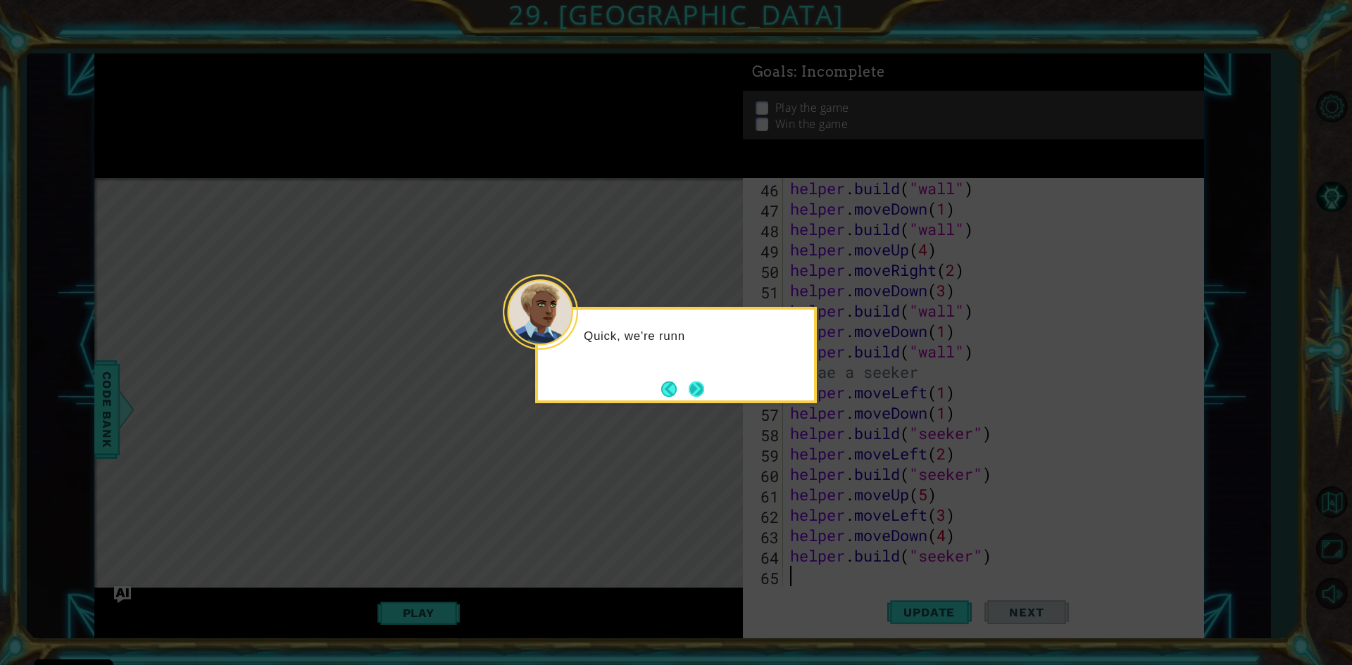
click at [699, 394] on button "Next" at bounding box center [696, 389] width 15 height 15
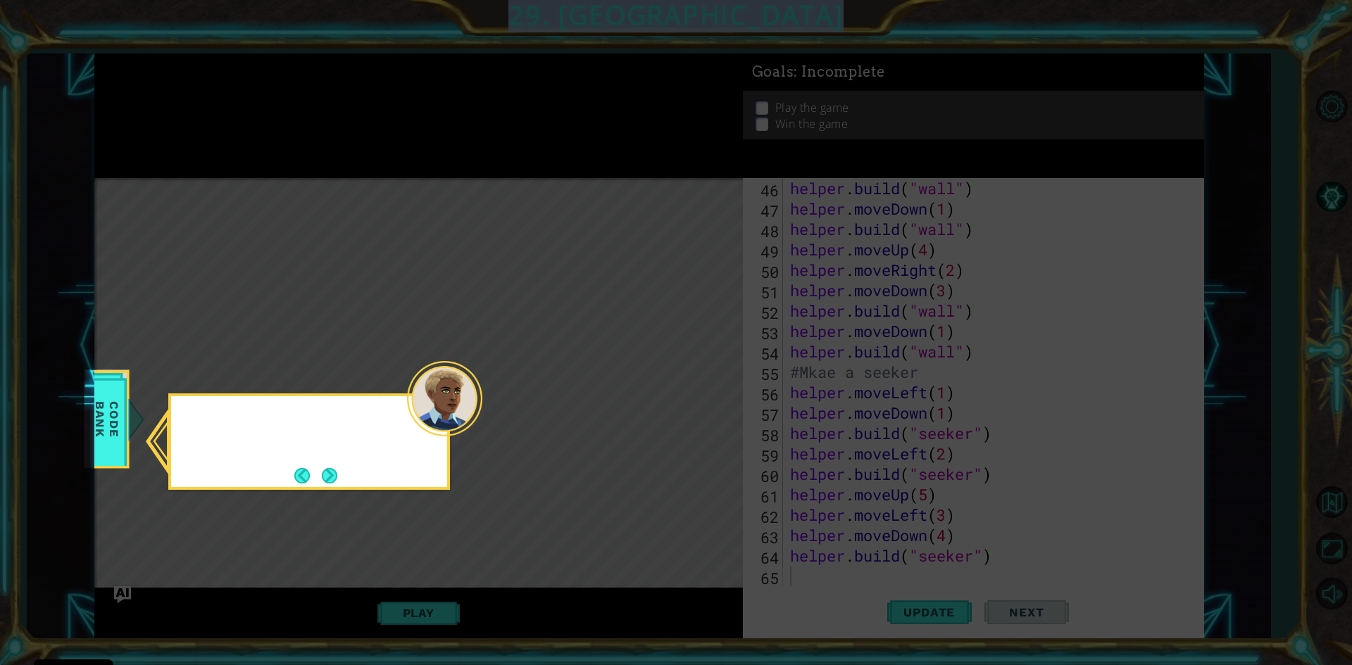
click at [699, 394] on icon at bounding box center [676, 332] width 1352 height 665
drag, startPoint x: 364, startPoint y: 470, endPoint x: 339, endPoint y: 470, distance: 24.7
click at [339, 470] on button "Next" at bounding box center [330, 476] width 18 height 18
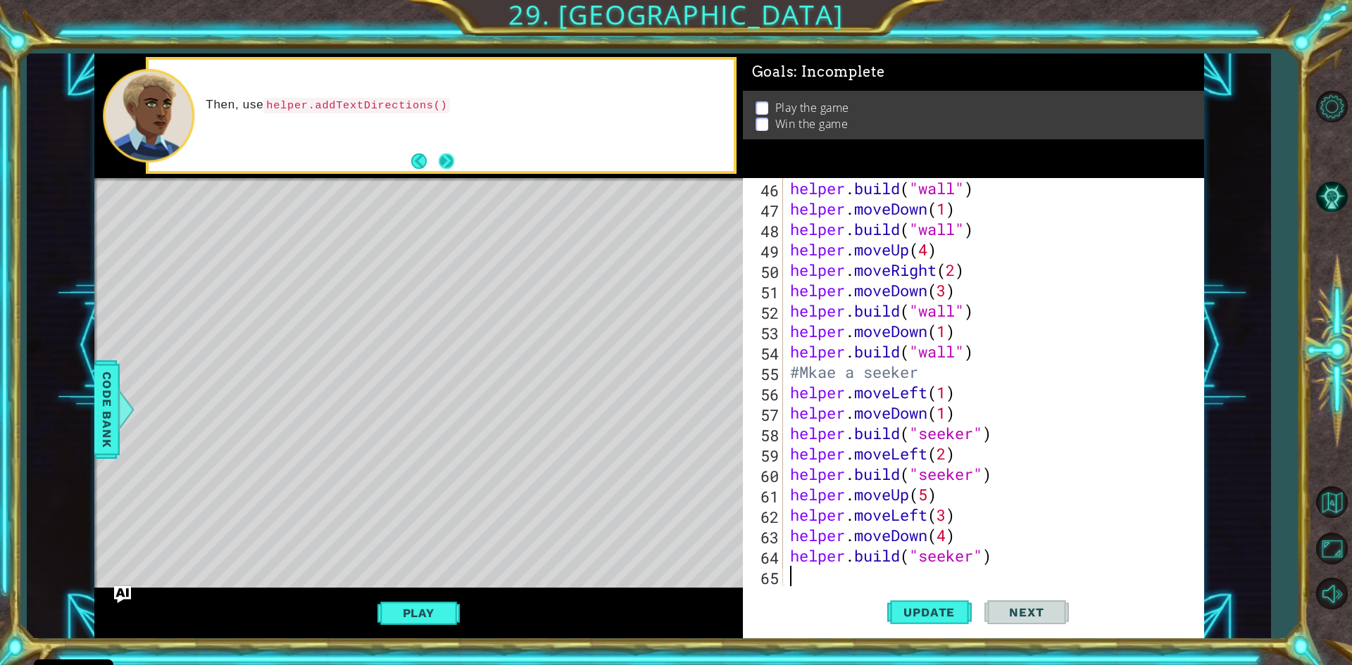
click at [454, 161] on button "Next" at bounding box center [446, 160] width 15 height 15
click at [457, 161] on div at bounding box center [441, 115] width 584 height 111
click at [431, 610] on button "Play" at bounding box center [418, 613] width 82 height 27
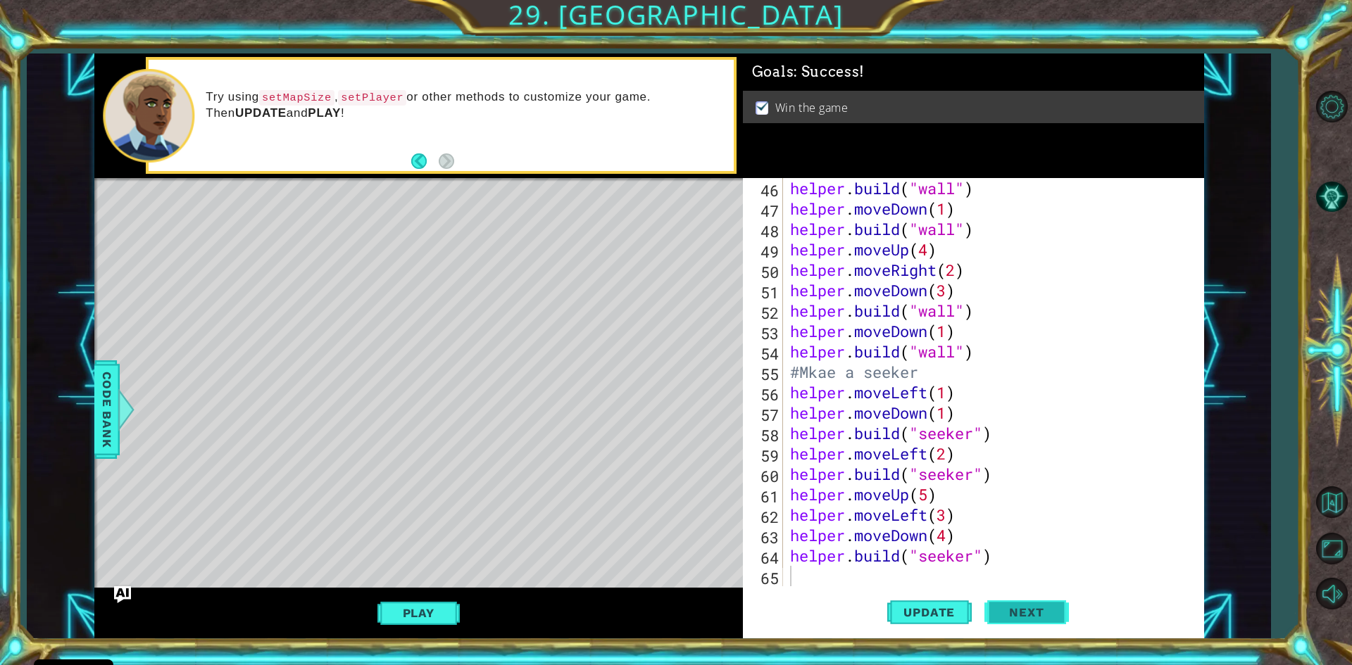
click at [1034, 615] on span "Next" at bounding box center [1026, 615] width 63 height 14
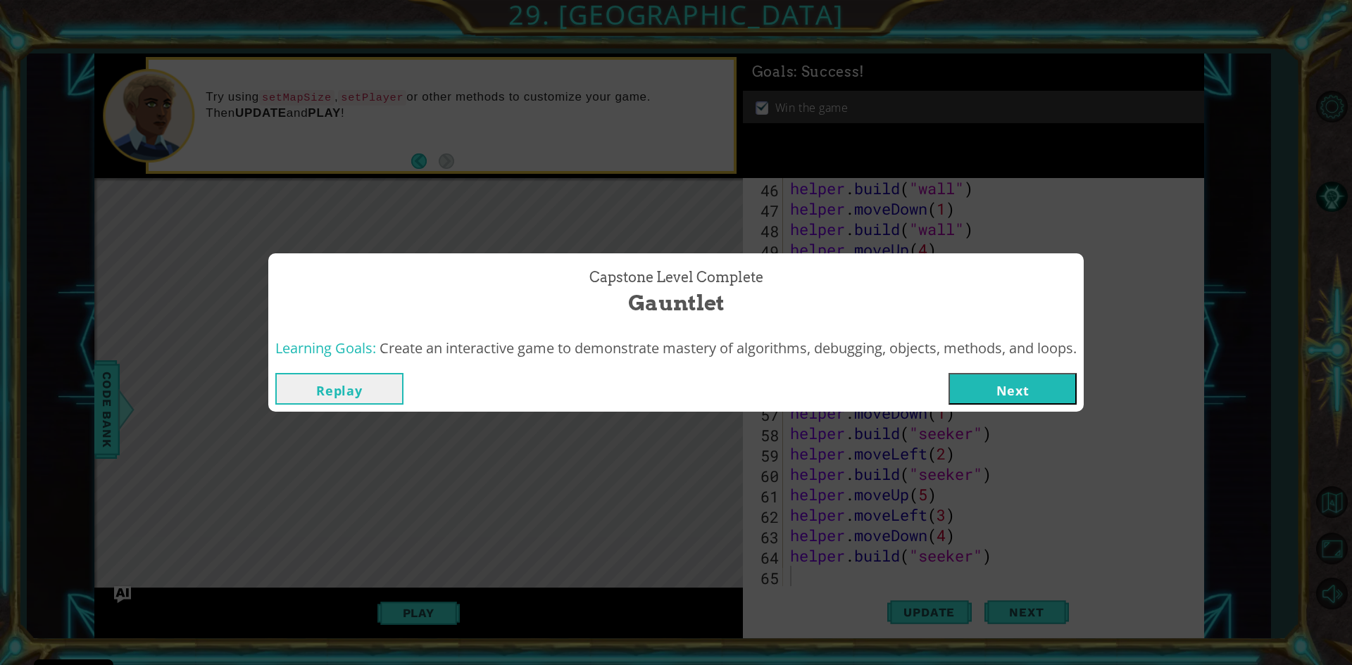
click at [1007, 381] on button "Next" at bounding box center [1012, 389] width 128 height 32
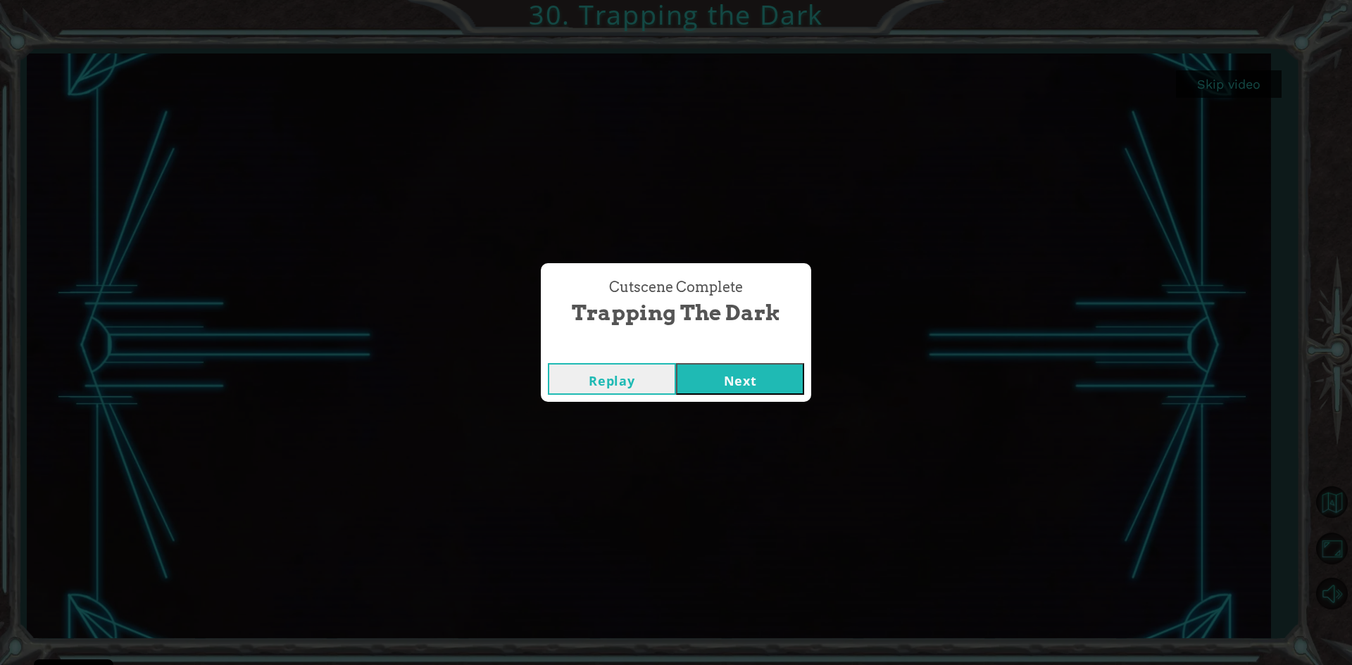
click at [736, 369] on button "Next" at bounding box center [740, 379] width 128 height 32
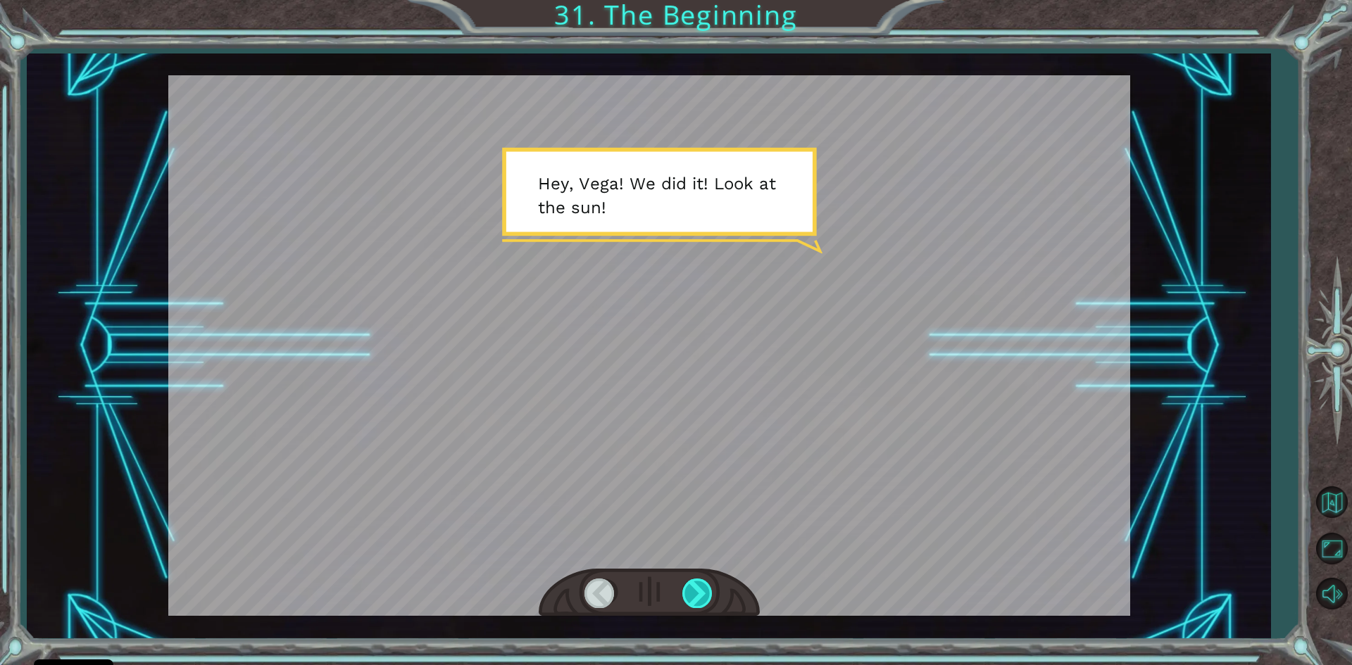
click at [694, 587] on div at bounding box center [698, 593] width 32 height 29
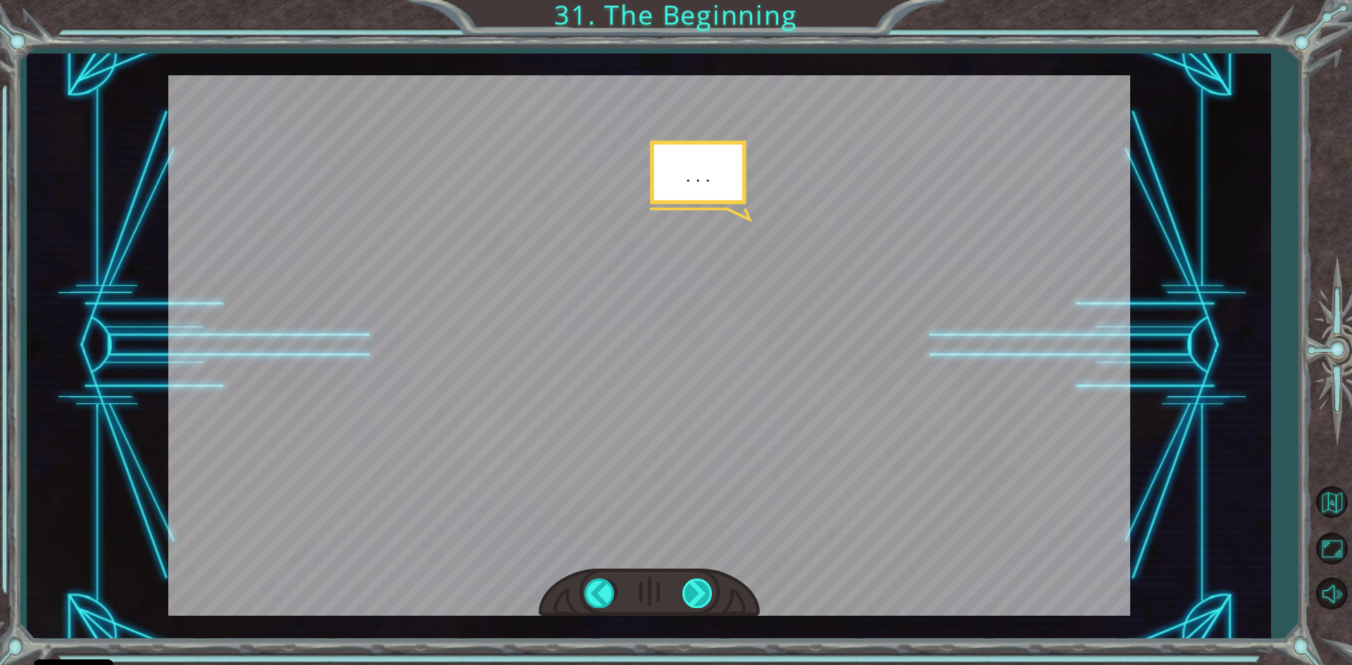
click at [706, 586] on div at bounding box center [698, 593] width 32 height 29
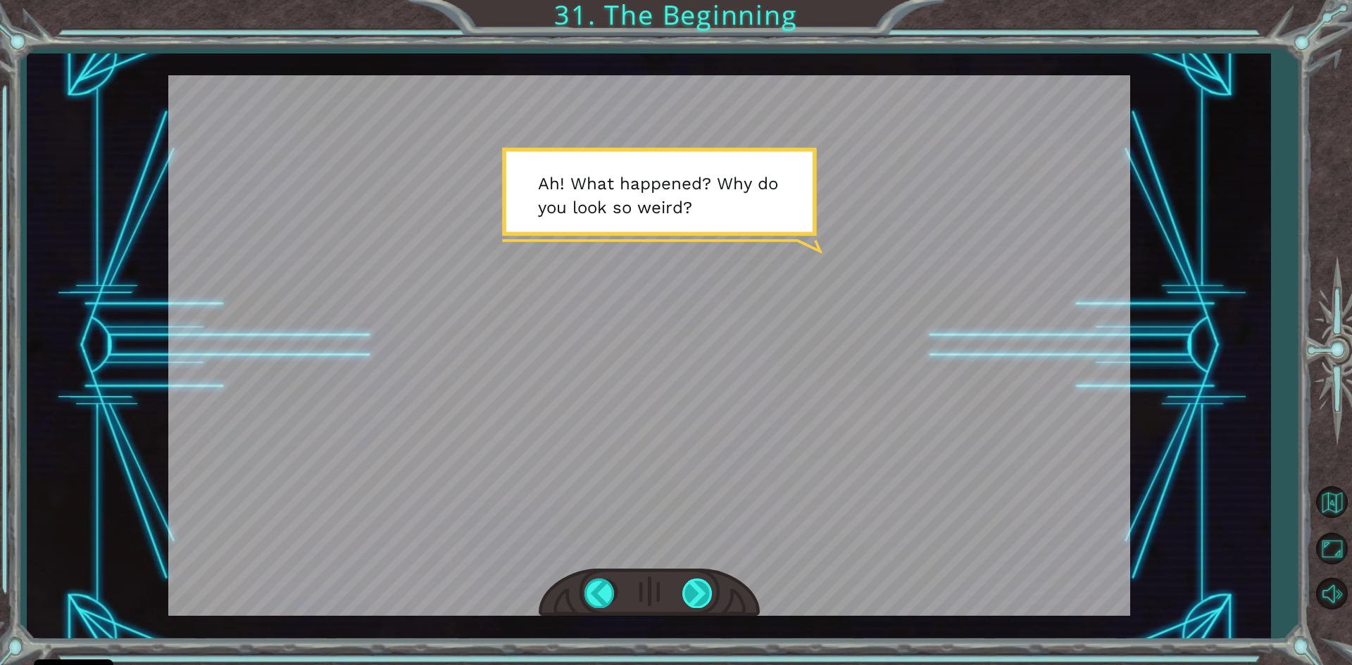
click at [703, 588] on div at bounding box center [698, 593] width 32 height 29
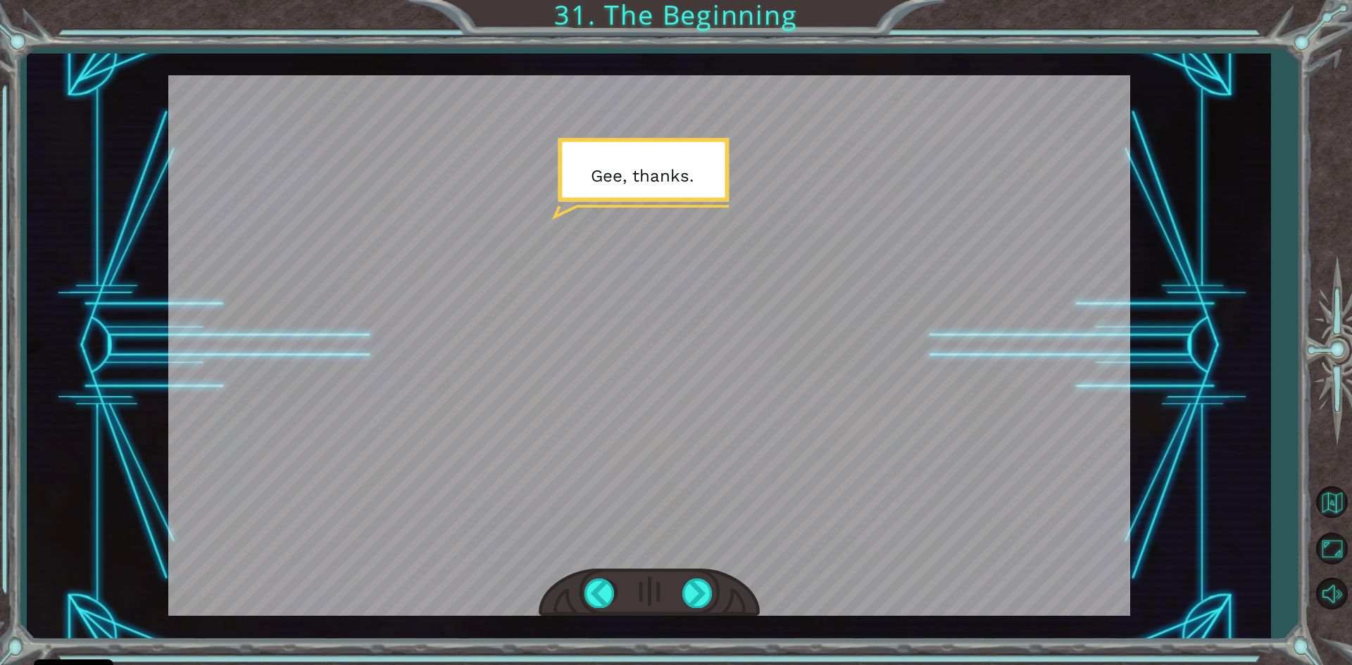
click at [720, 584] on div at bounding box center [649, 593] width 221 height 49
click at [698, 591] on div at bounding box center [698, 593] width 32 height 29
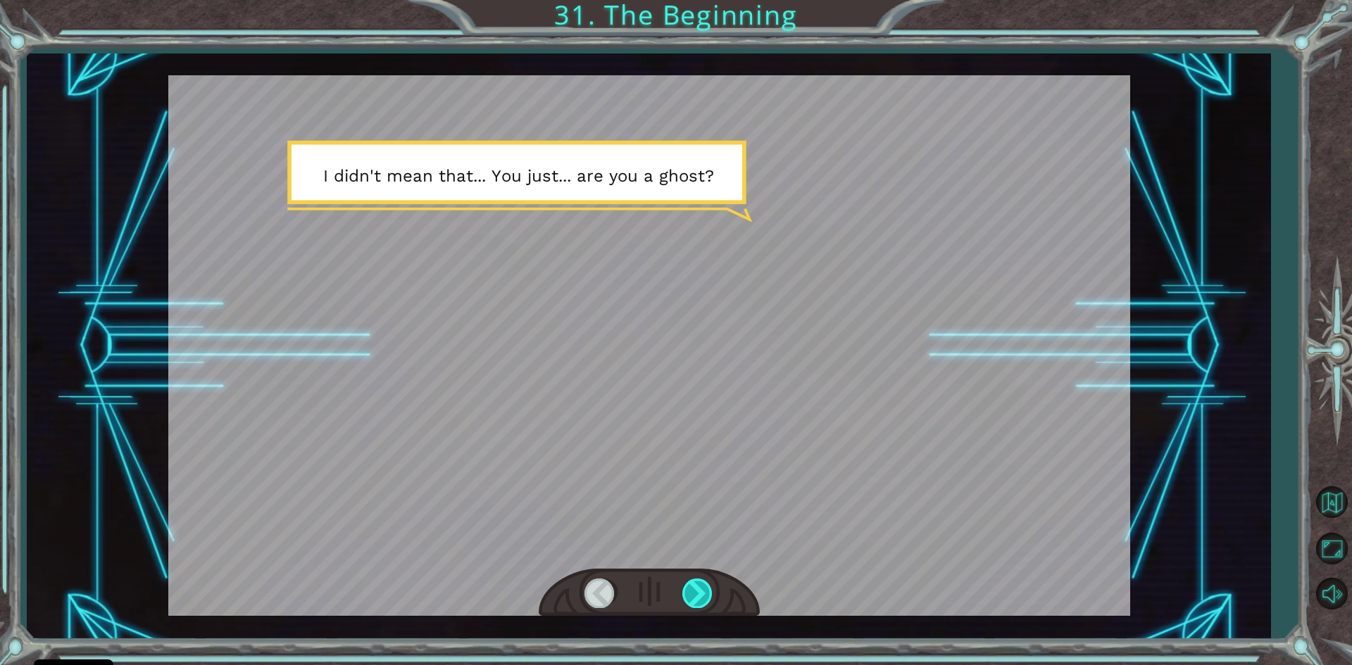
click at [697, 591] on div at bounding box center [698, 593] width 32 height 29
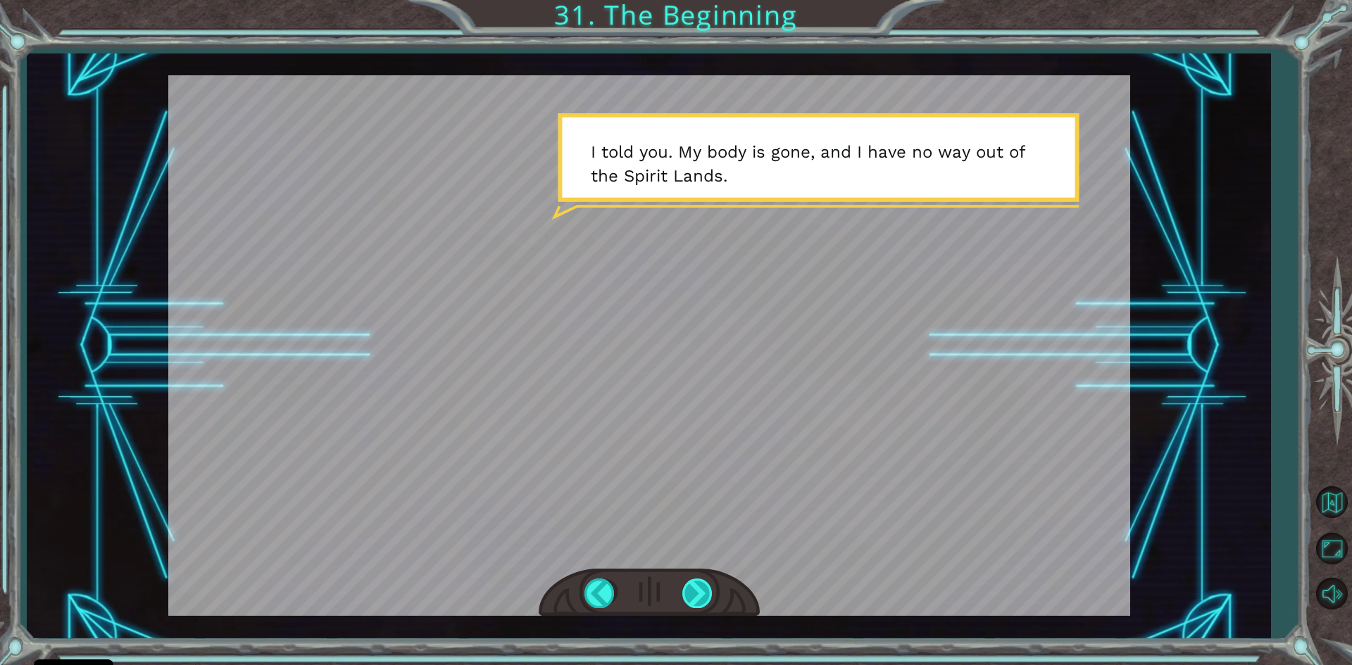
click at [696, 582] on div at bounding box center [698, 593] width 32 height 29
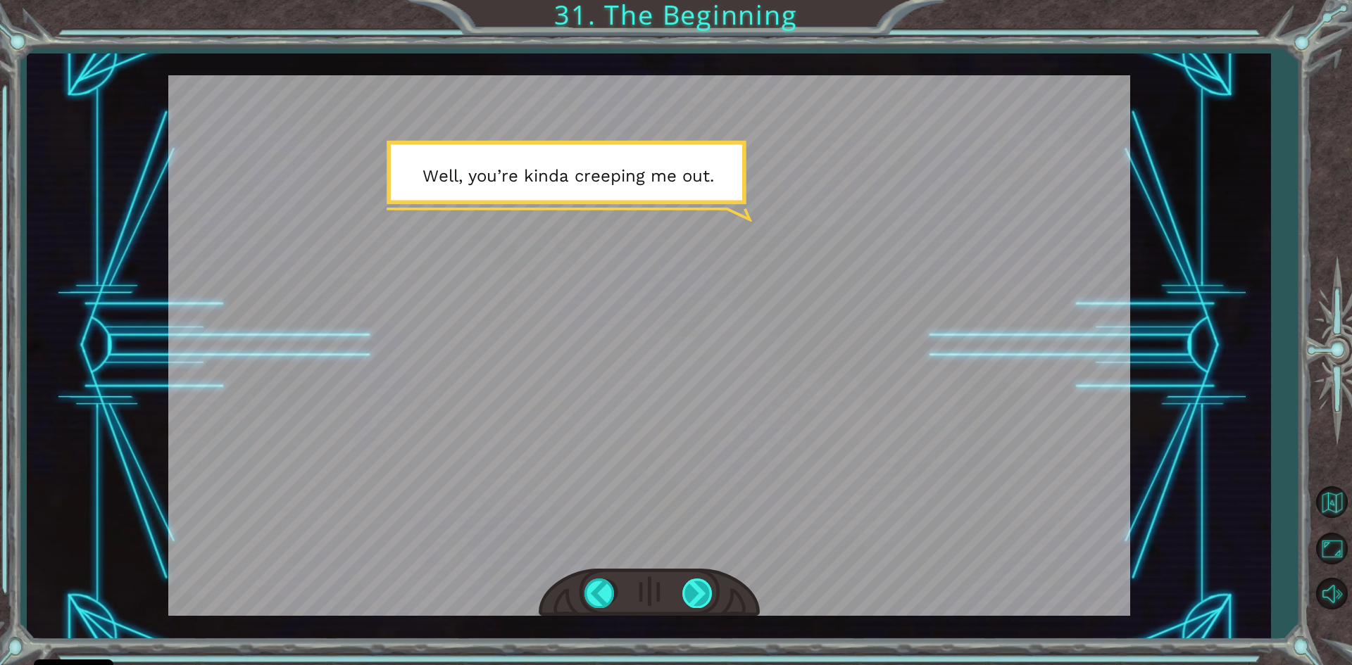
click at [694, 583] on div at bounding box center [698, 593] width 32 height 29
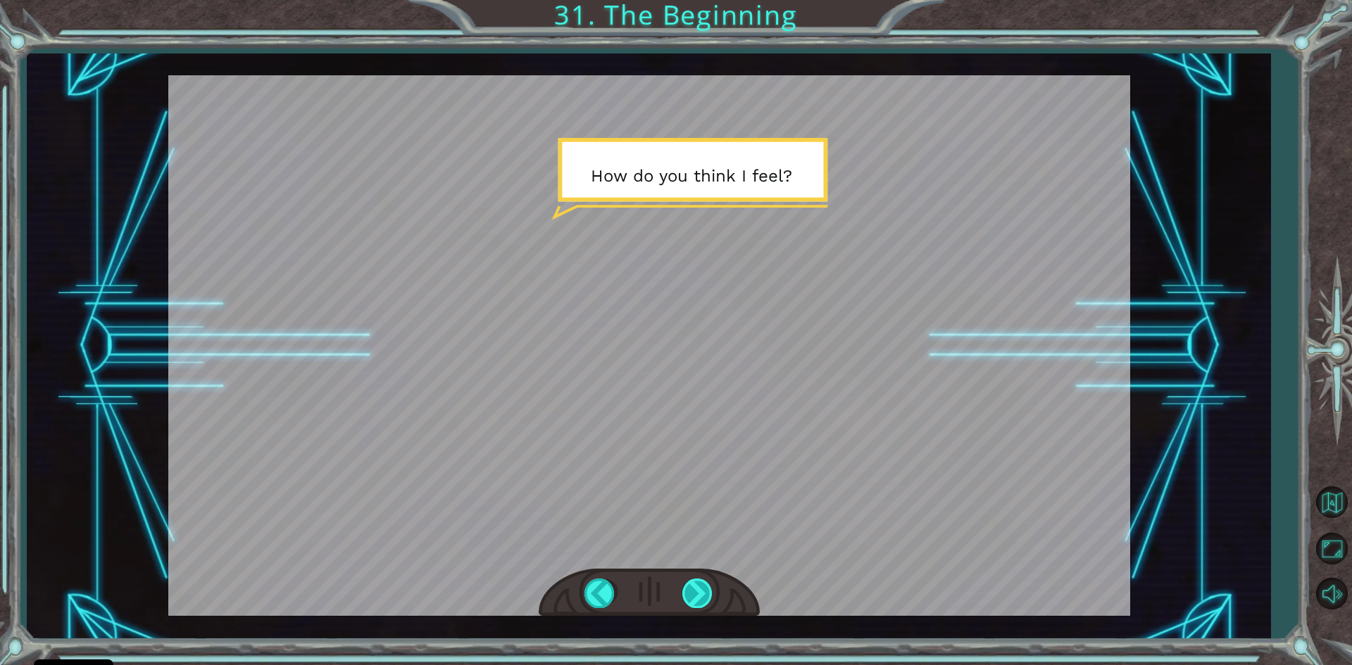
click at [694, 583] on div at bounding box center [698, 593] width 32 height 29
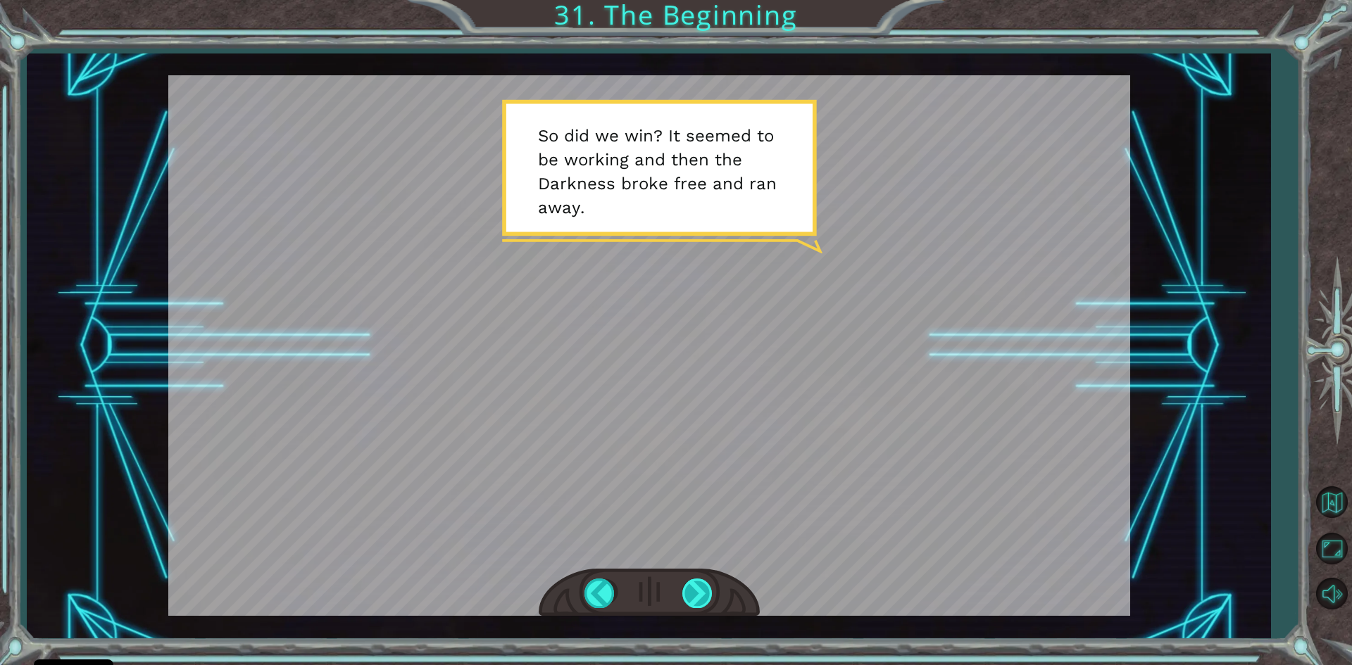
click at [694, 583] on div at bounding box center [698, 593] width 32 height 29
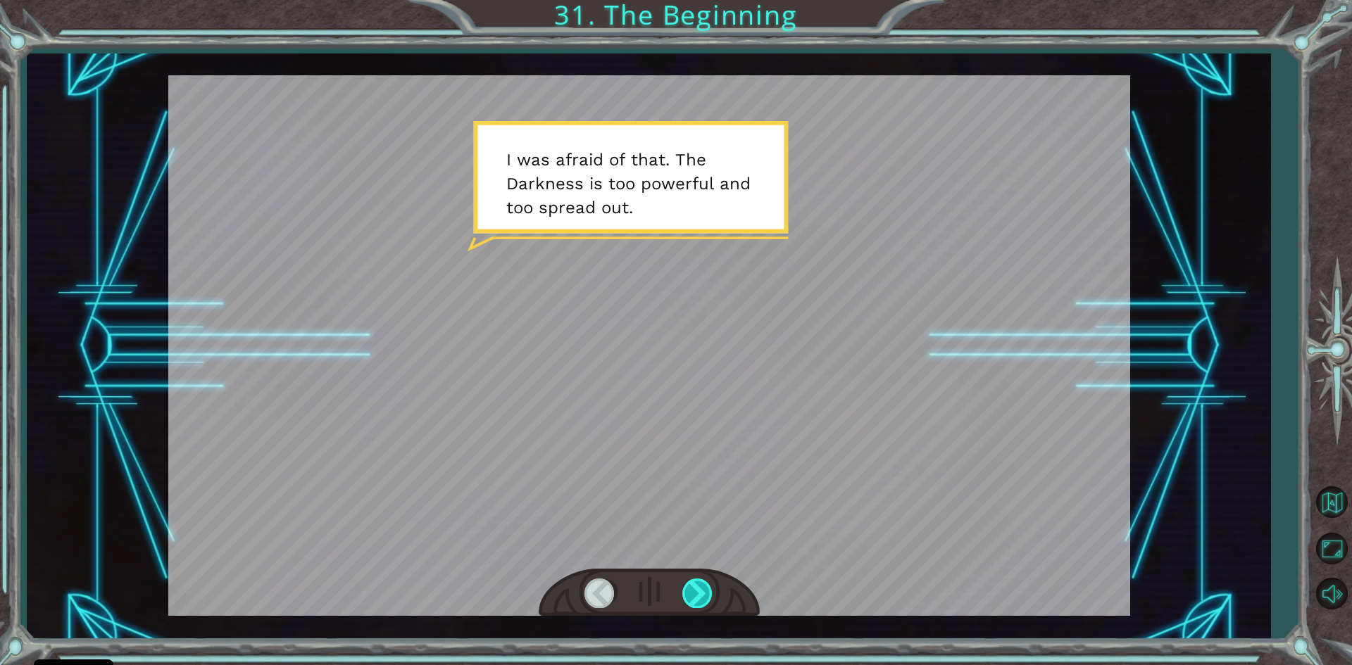
click at [694, 583] on div at bounding box center [698, 593] width 32 height 29
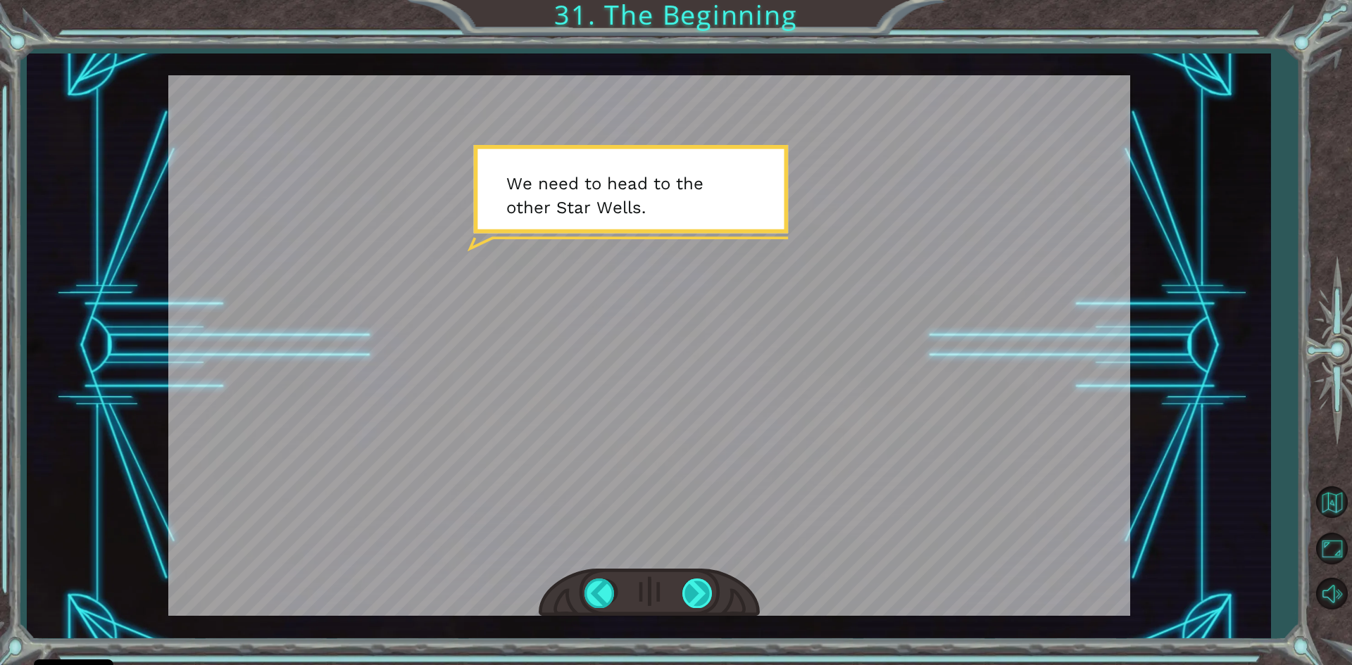
click at [694, 583] on div at bounding box center [698, 593] width 32 height 29
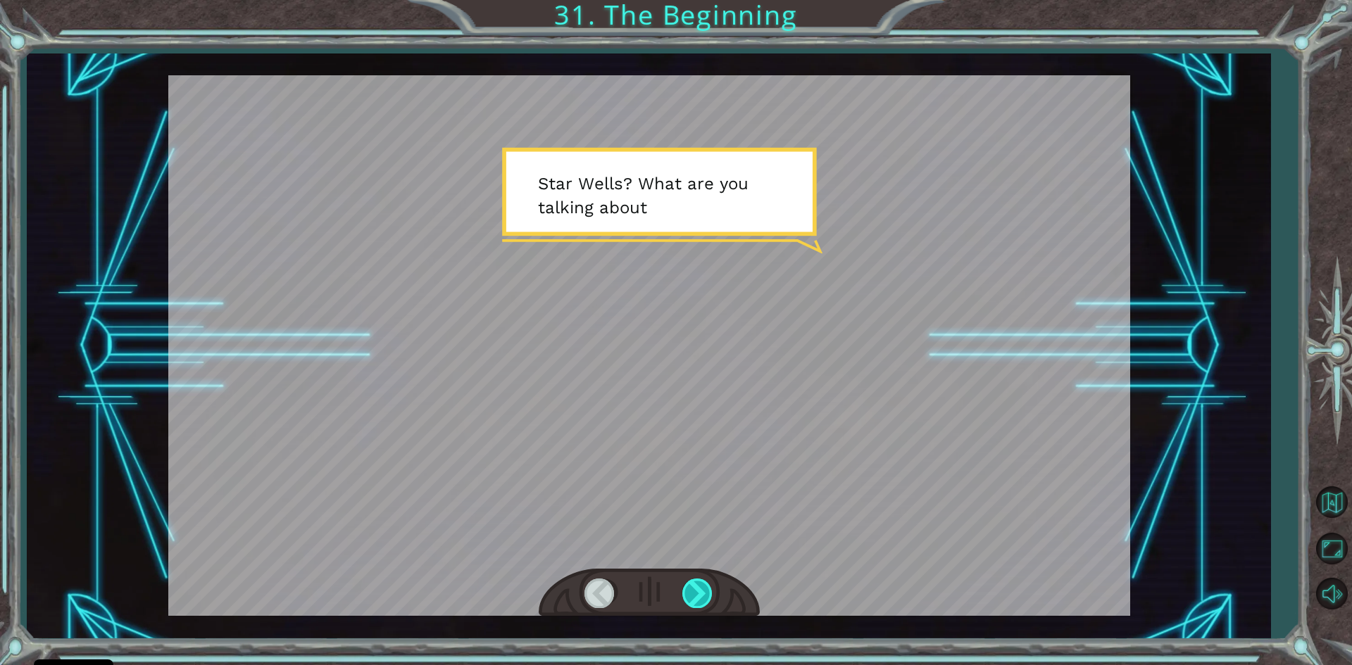
click at [694, 583] on div at bounding box center [698, 593] width 32 height 29
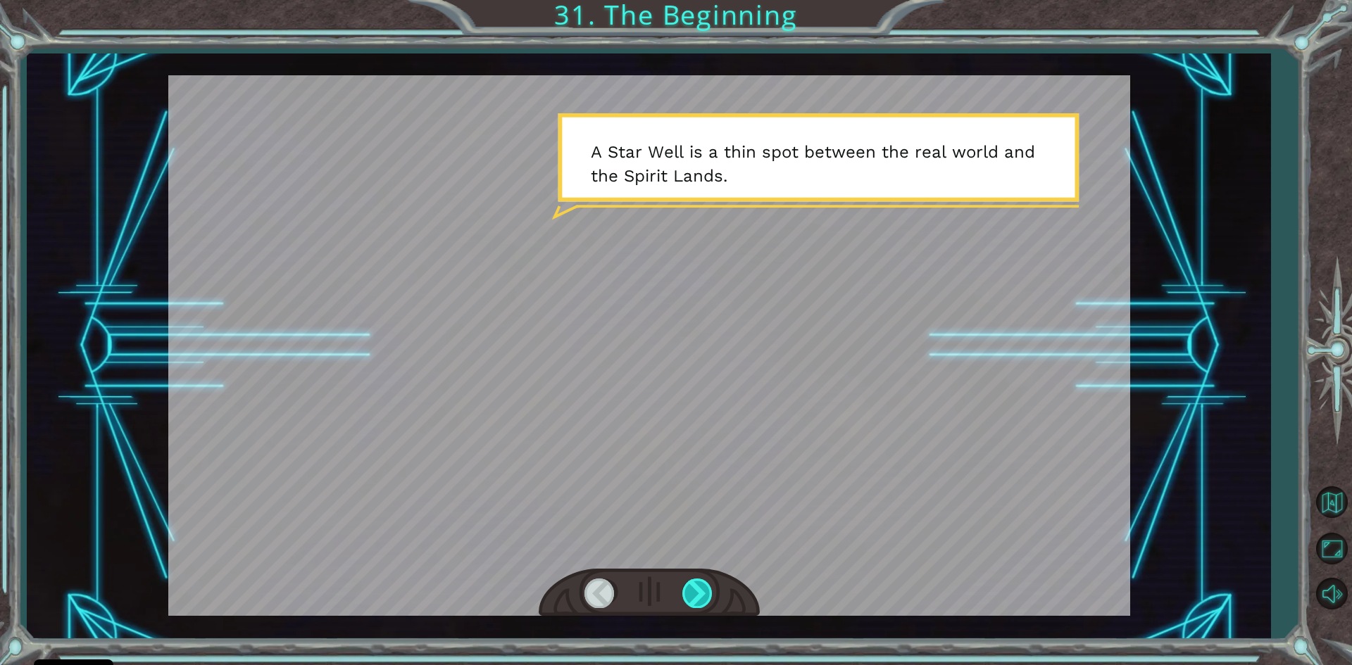
click at [694, 583] on div at bounding box center [698, 593] width 32 height 29
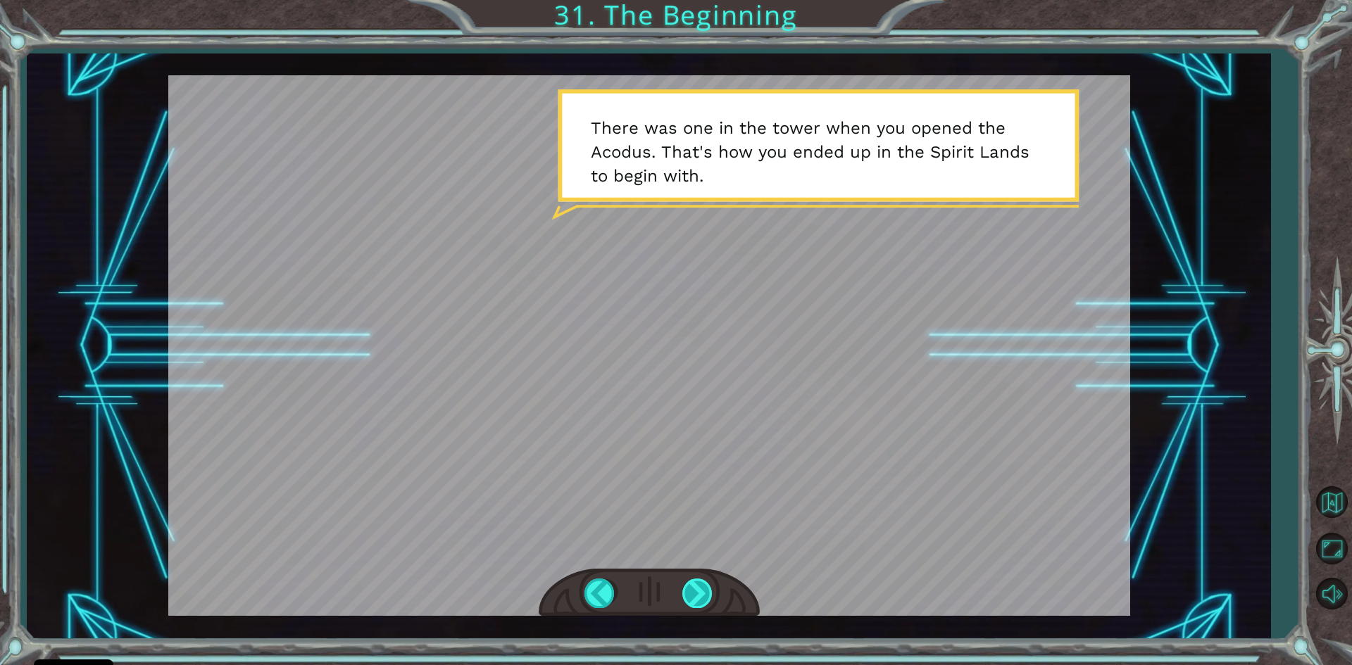
click at [694, 583] on div at bounding box center [698, 593] width 32 height 29
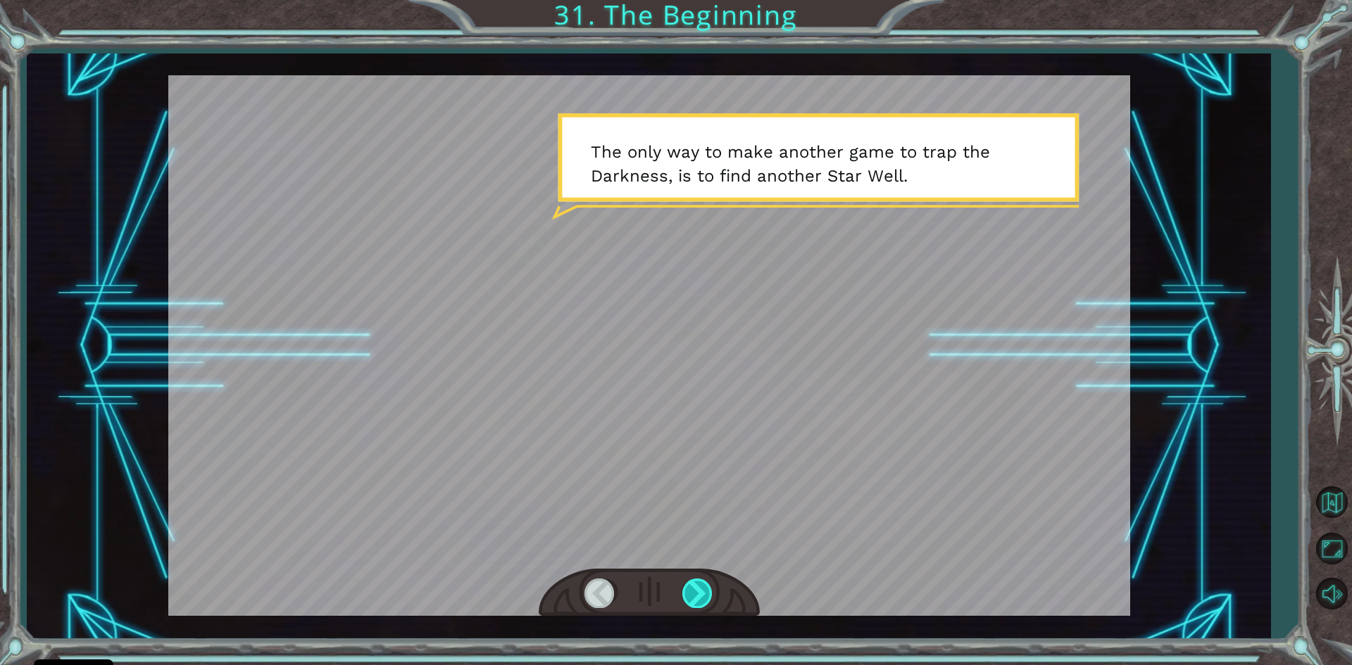
click at [693, 584] on div at bounding box center [698, 593] width 32 height 29
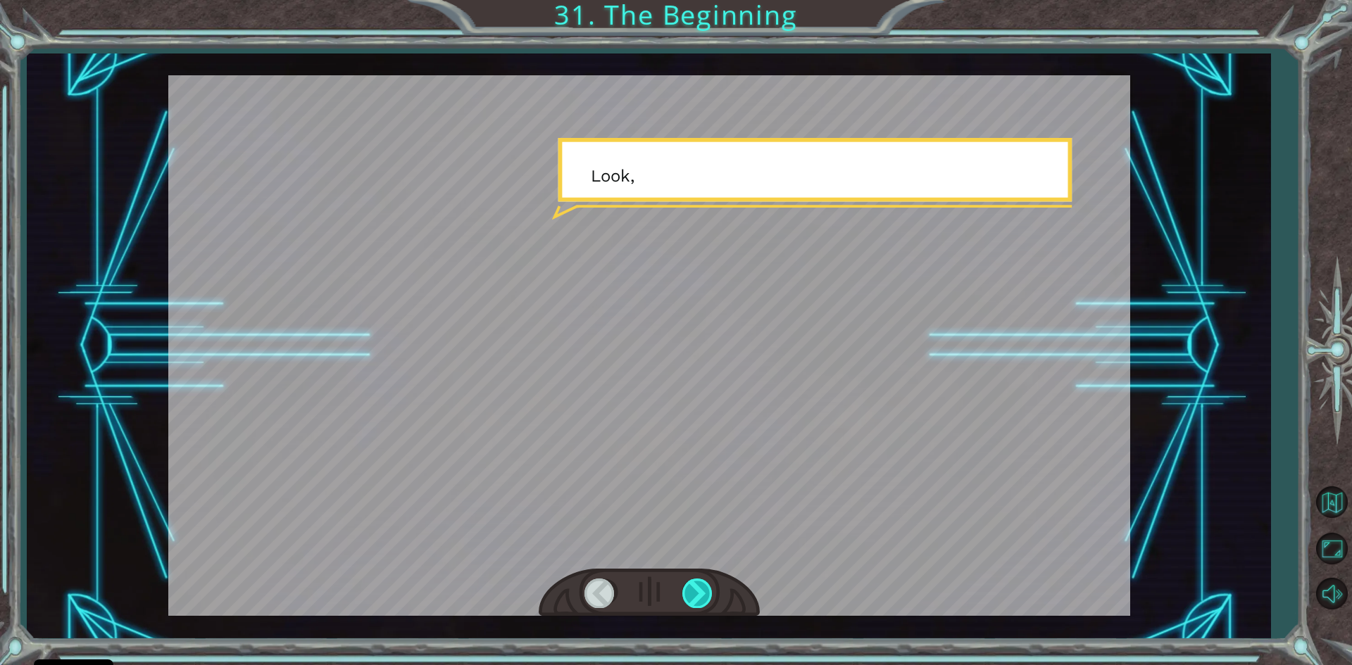
click at [693, 584] on div at bounding box center [698, 593] width 32 height 29
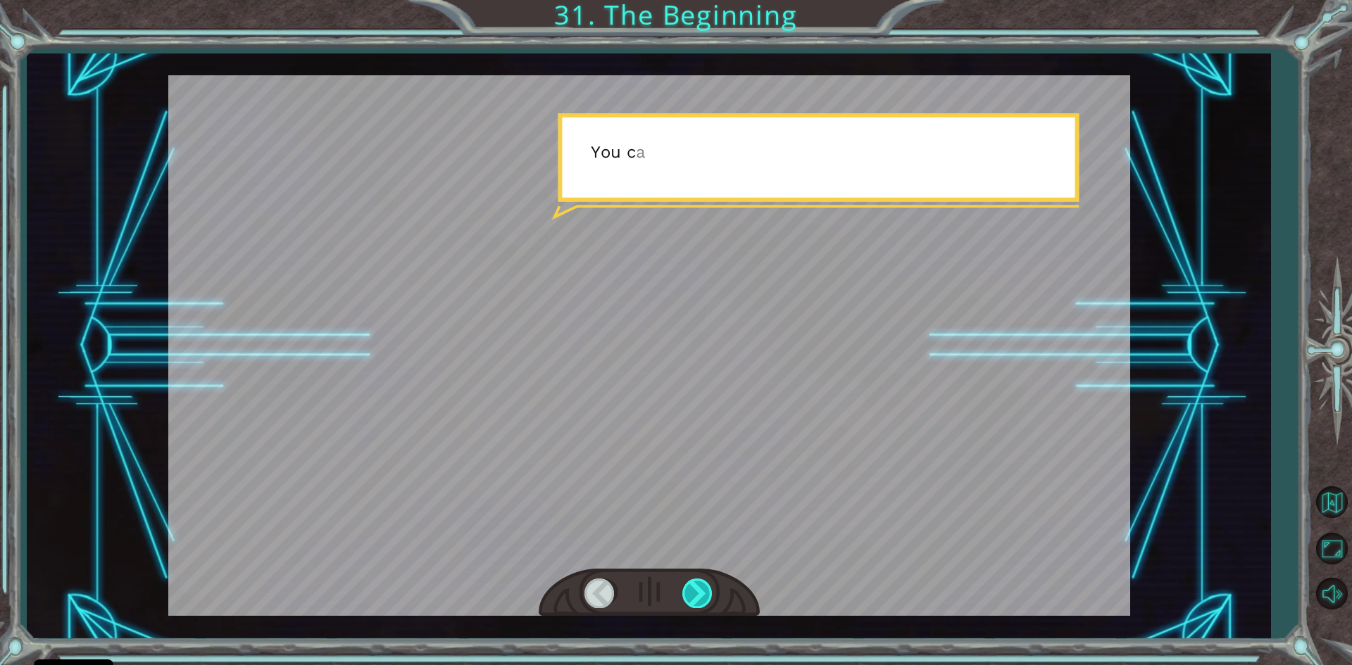
click at [693, 584] on div at bounding box center [698, 593] width 32 height 29
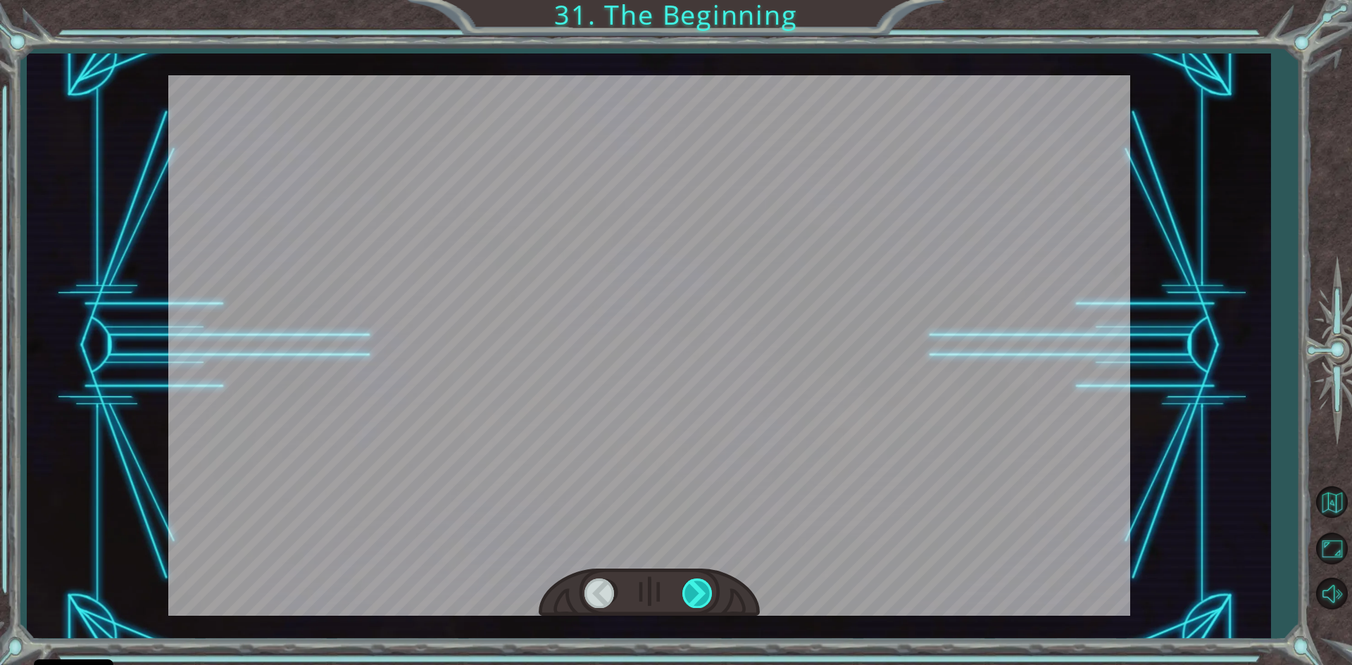
click at [693, 584] on div at bounding box center [698, 593] width 32 height 29
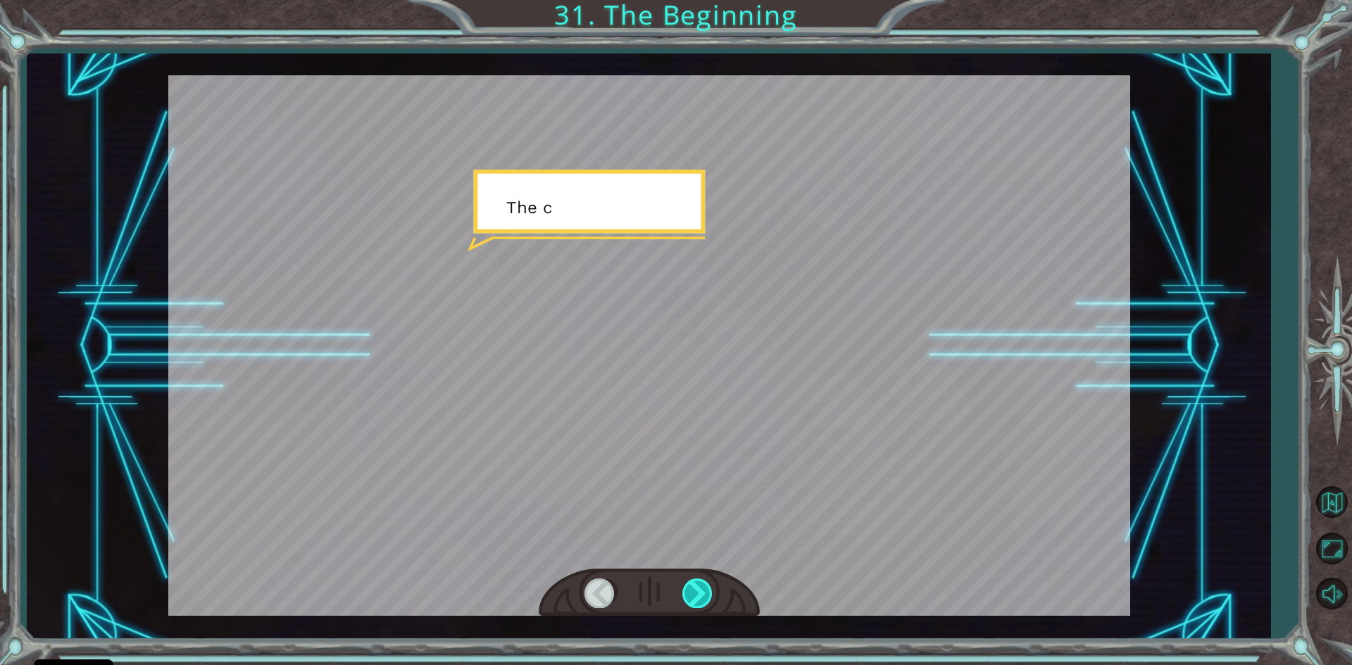
click at [693, 584] on div at bounding box center [698, 593] width 32 height 29
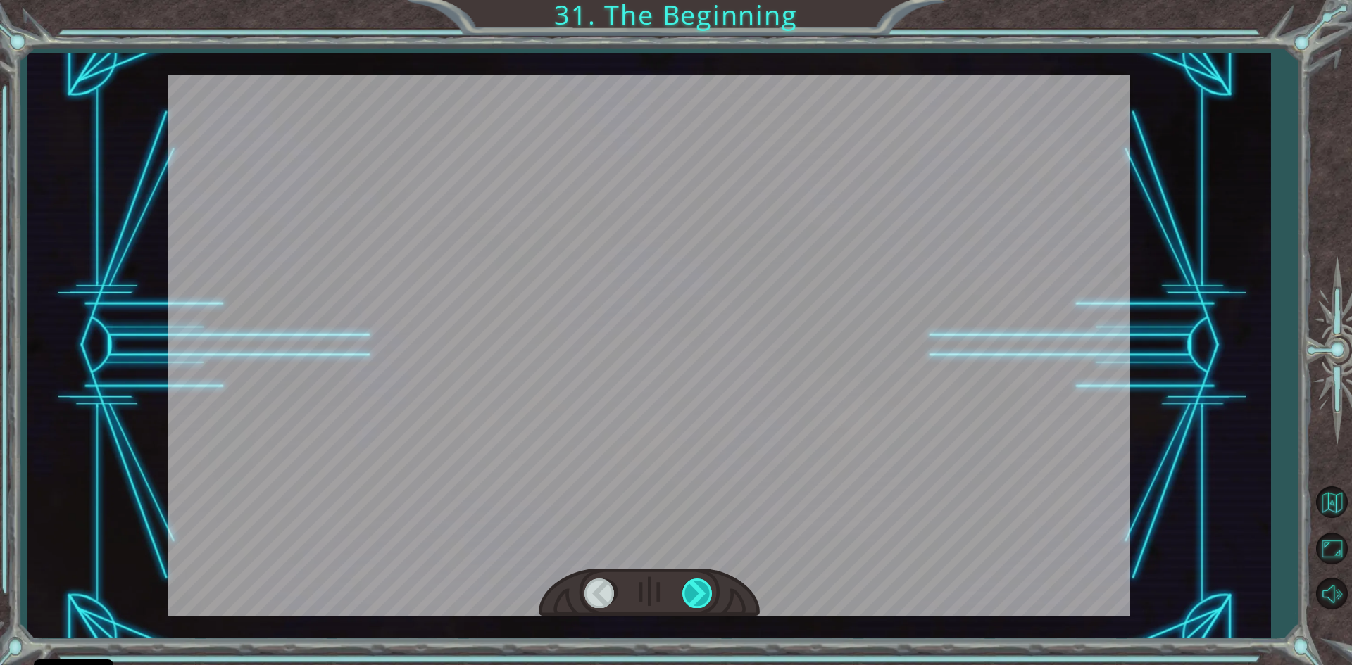
click at [693, 584] on div at bounding box center [698, 593] width 32 height 29
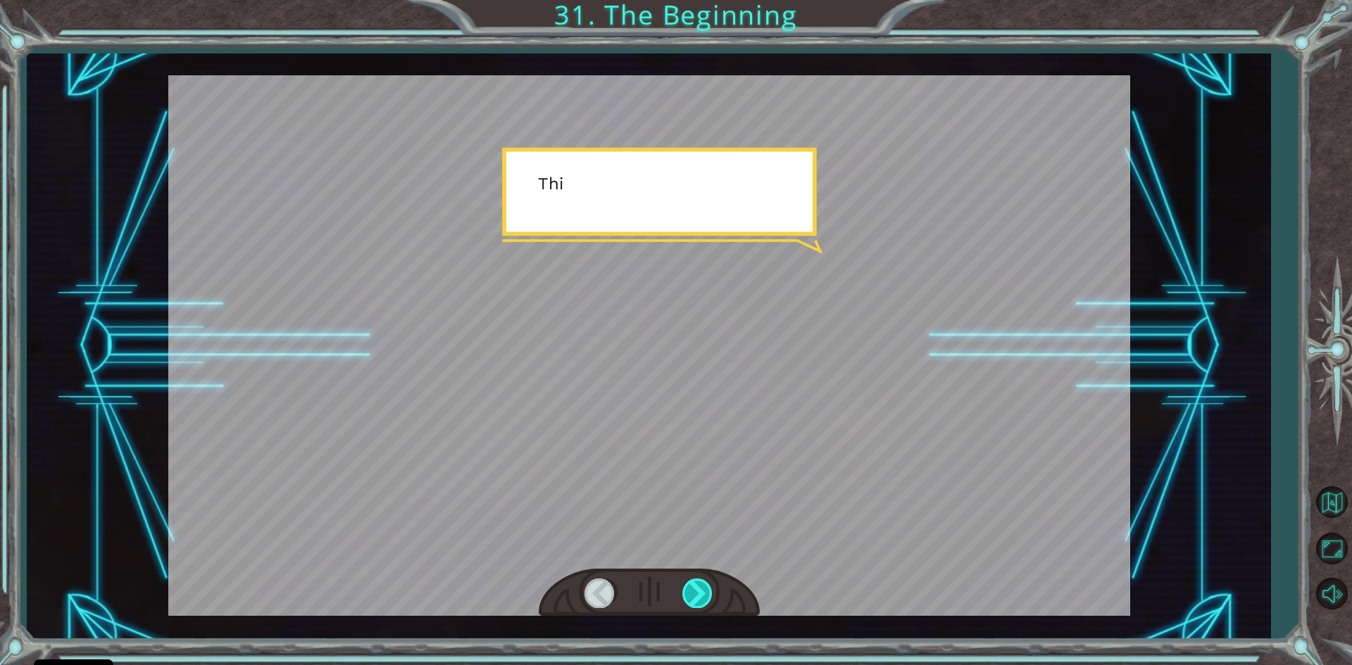
click at [691, 584] on div at bounding box center [698, 593] width 32 height 29
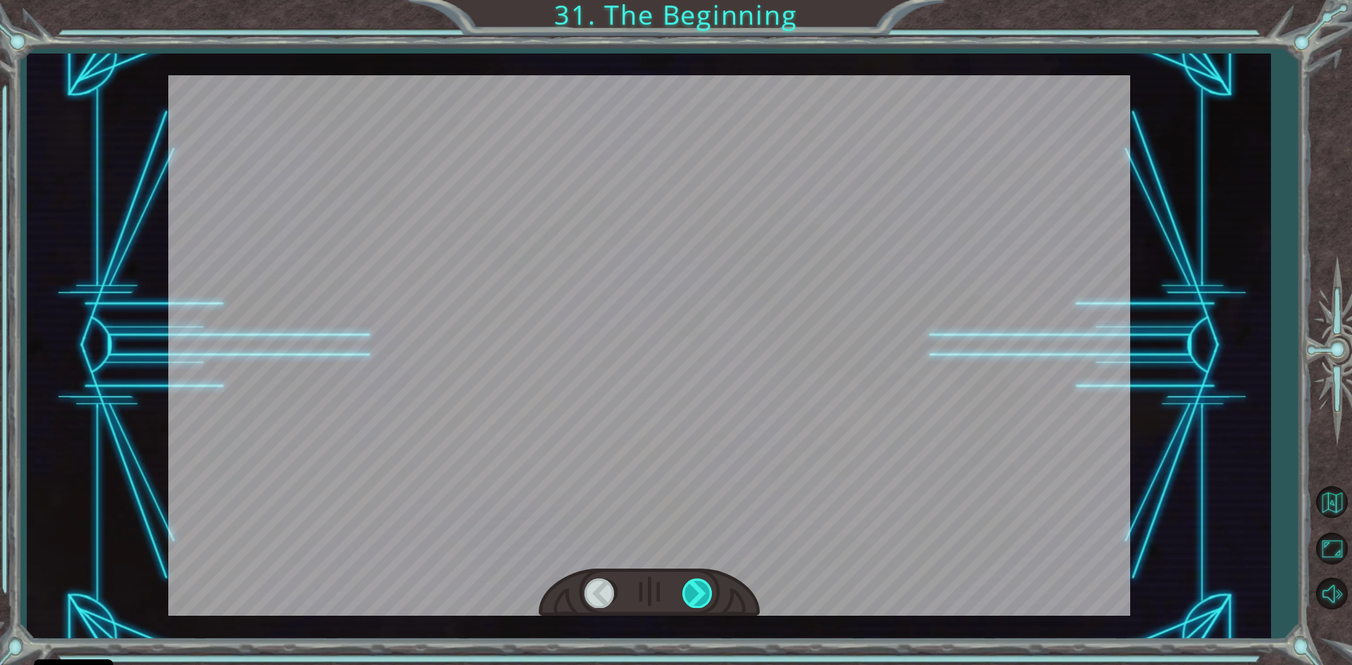
click at [687, 585] on div at bounding box center [698, 593] width 32 height 29
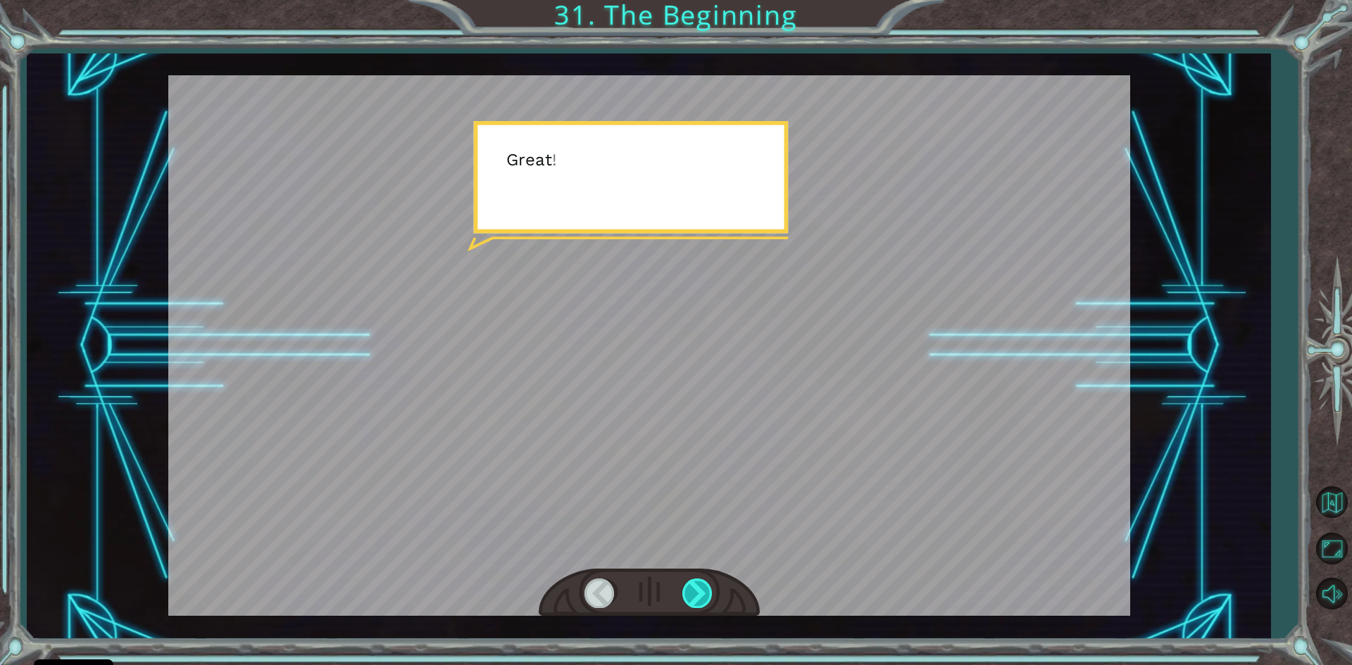
click at [687, 585] on div at bounding box center [698, 593] width 32 height 29
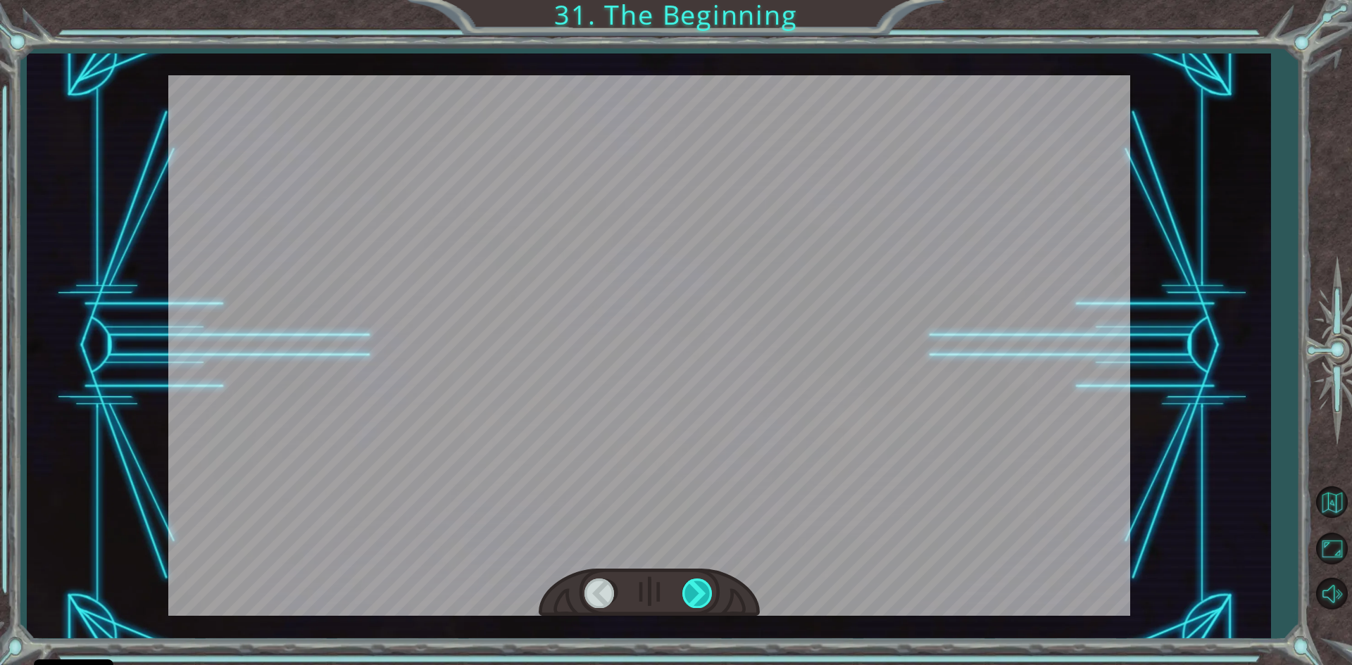
click at [687, 585] on div at bounding box center [698, 593] width 32 height 29
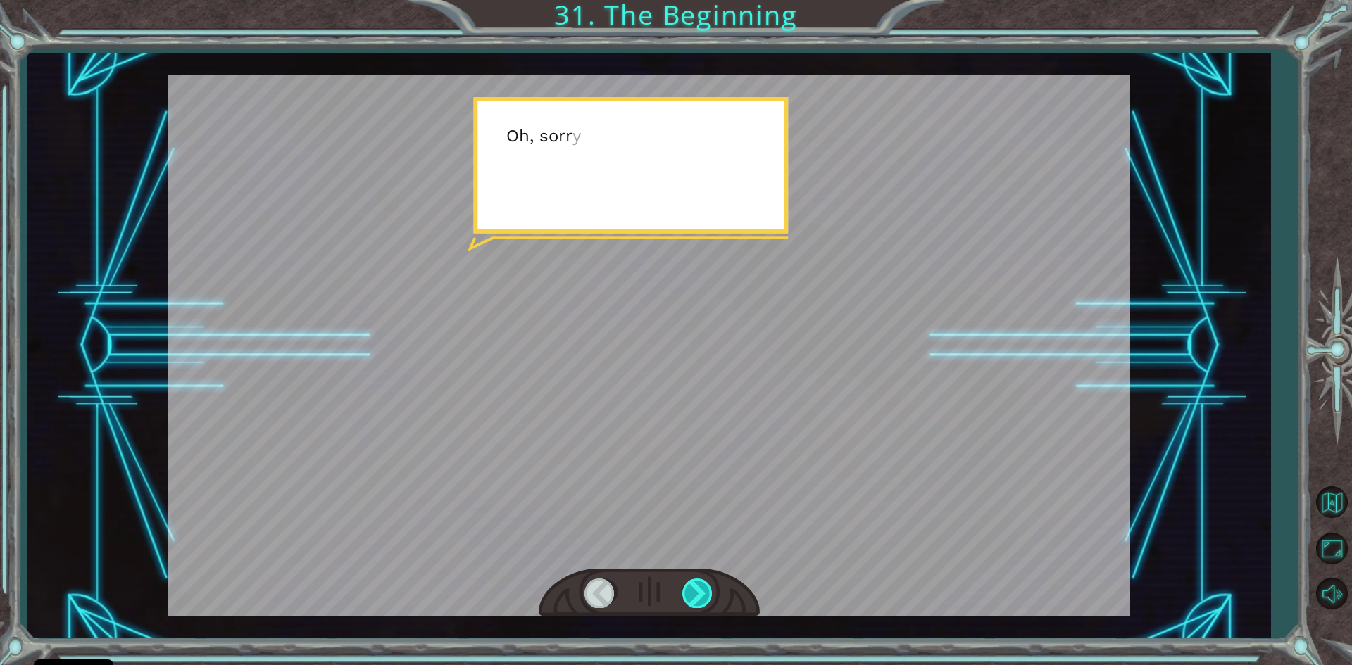
click at [687, 585] on div at bounding box center [698, 593] width 32 height 29
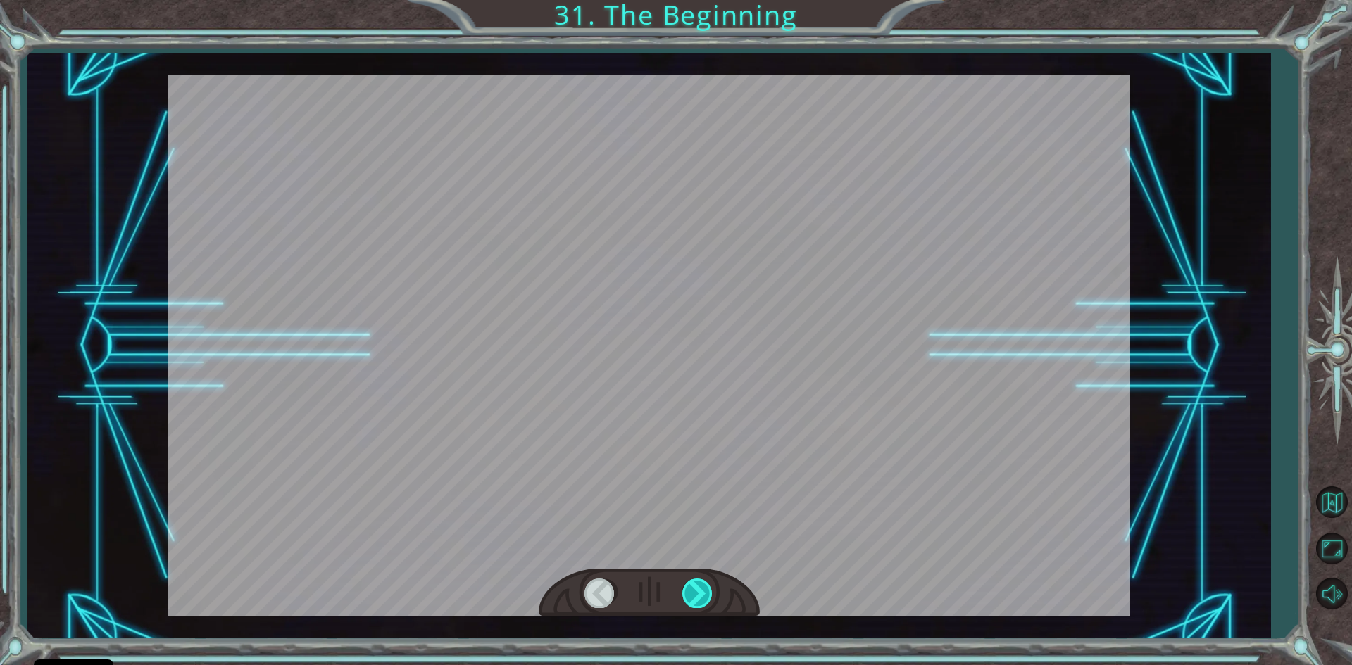
click at [687, 585] on div at bounding box center [698, 593] width 32 height 29
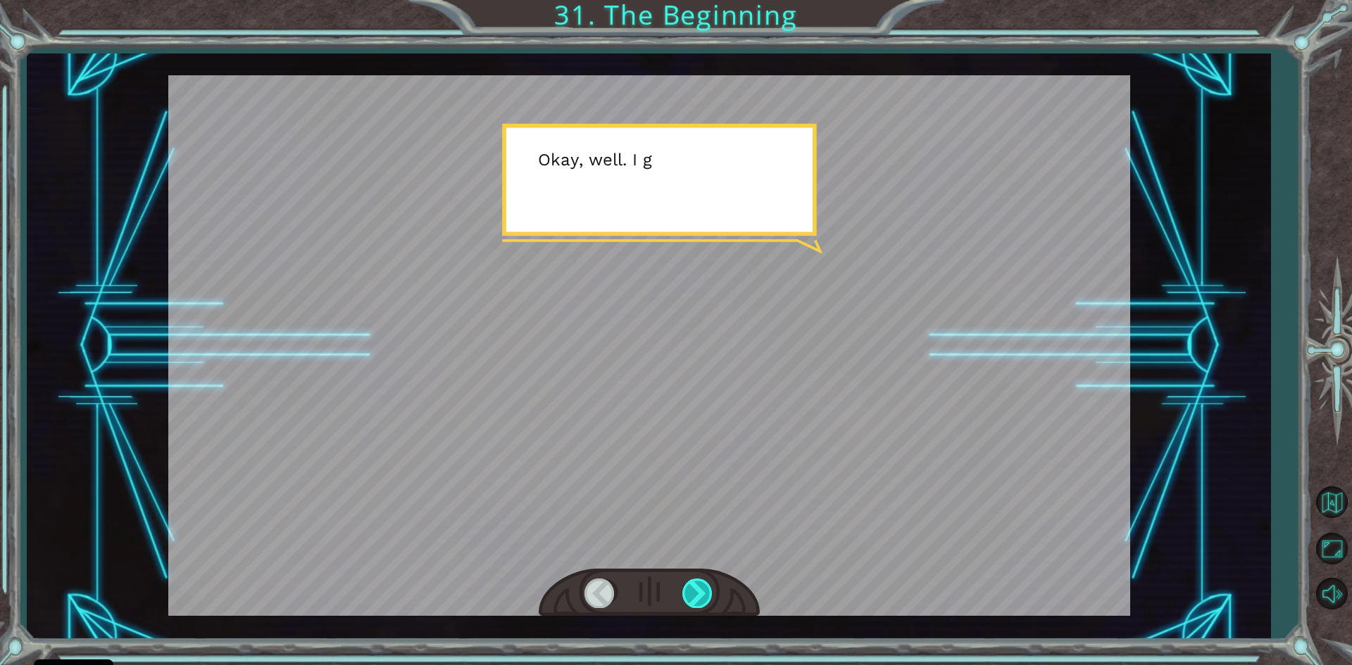
click at [686, 589] on div at bounding box center [698, 593] width 32 height 29
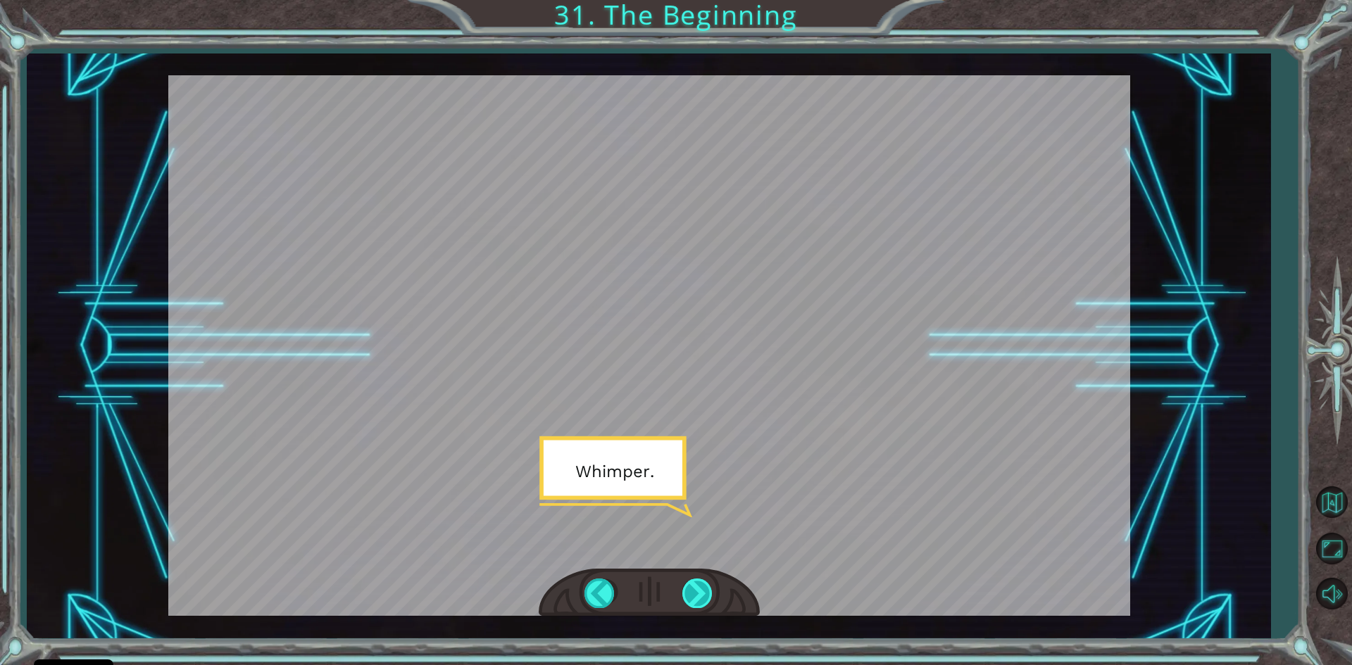
click at [686, 589] on div at bounding box center [698, 593] width 32 height 29
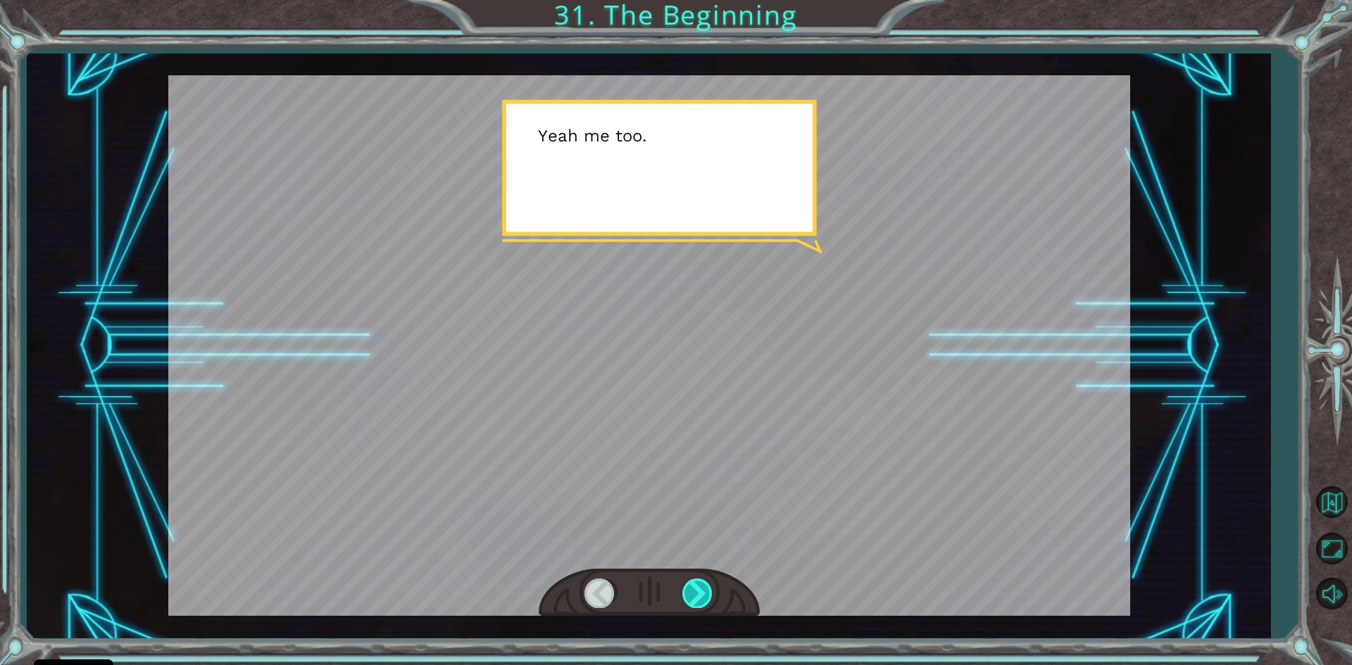
click at [686, 589] on div at bounding box center [698, 593] width 32 height 29
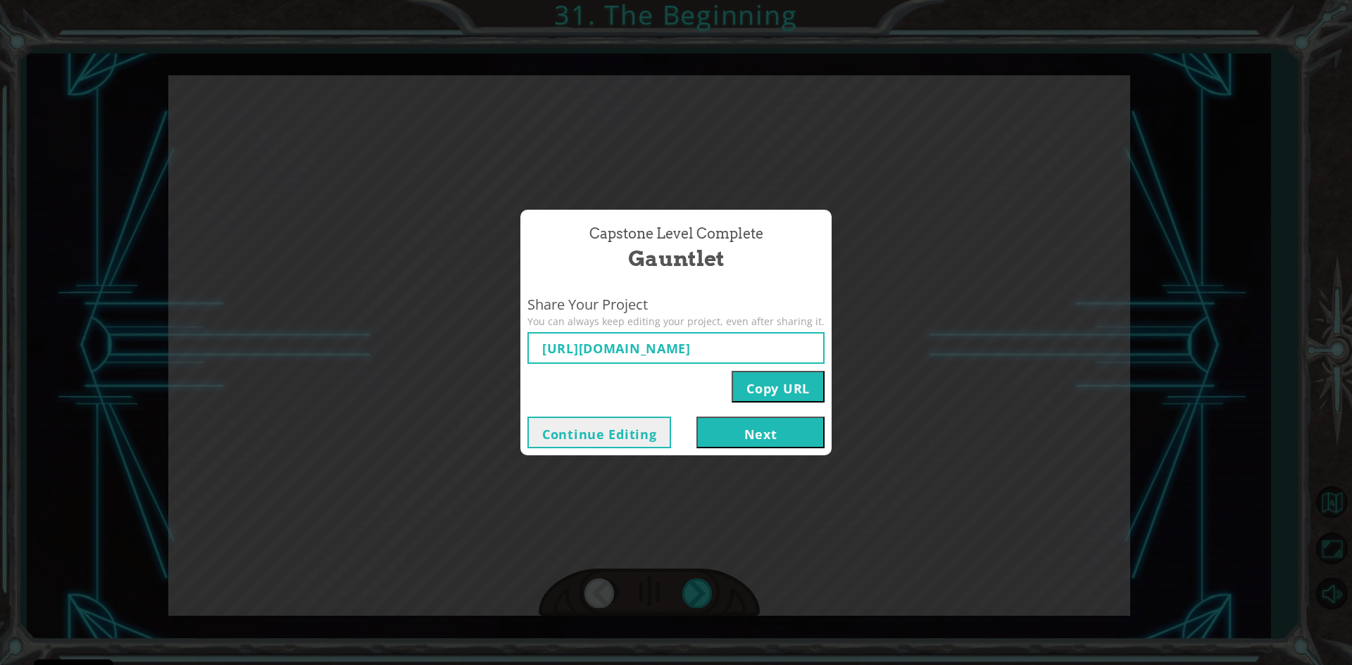
click at [763, 389] on button "Copy URL" at bounding box center [778, 387] width 93 height 32
click at [775, 433] on button "Next" at bounding box center [760, 433] width 128 height 32
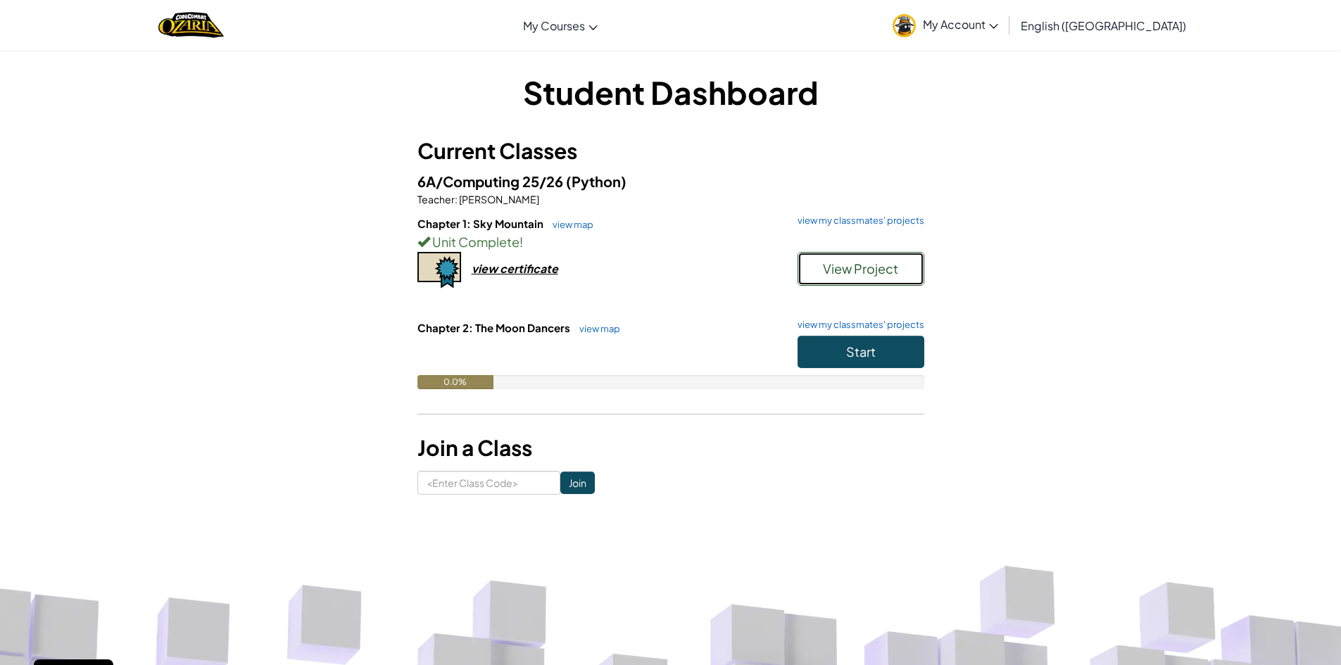
click at [831, 257] on button "View Project" at bounding box center [861, 269] width 127 height 34
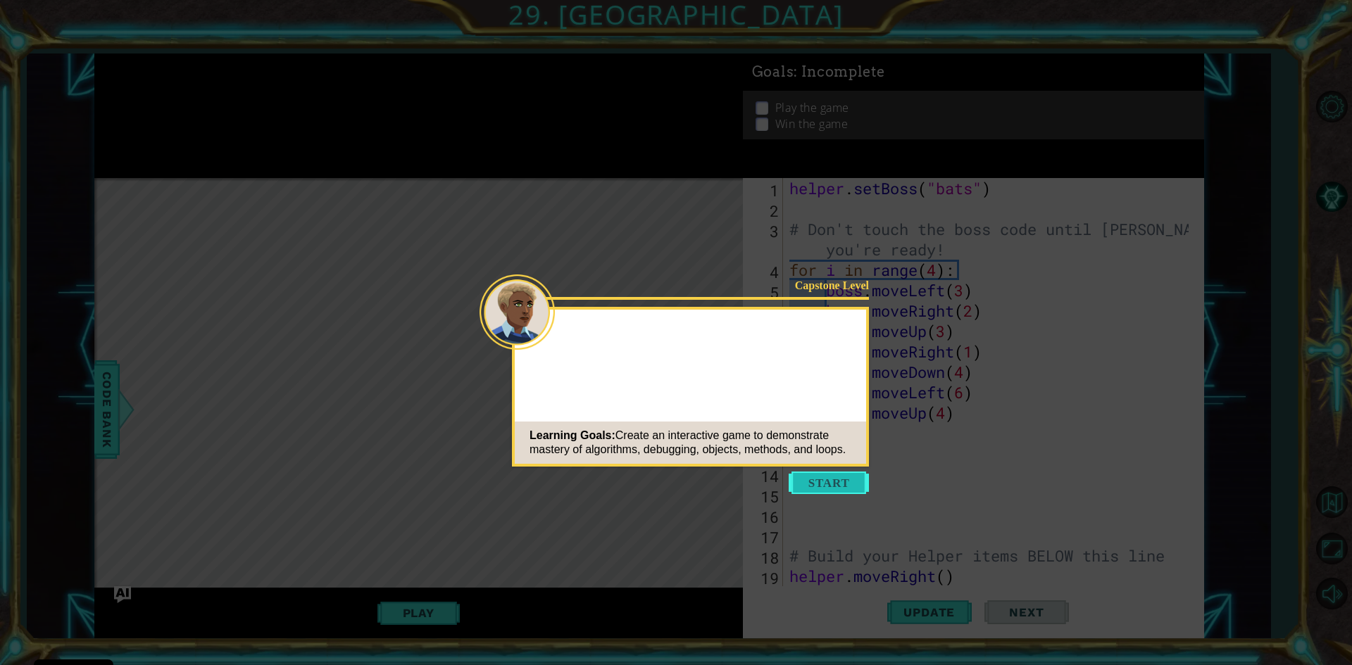
click at [837, 486] on button "Start" at bounding box center [829, 483] width 80 height 23
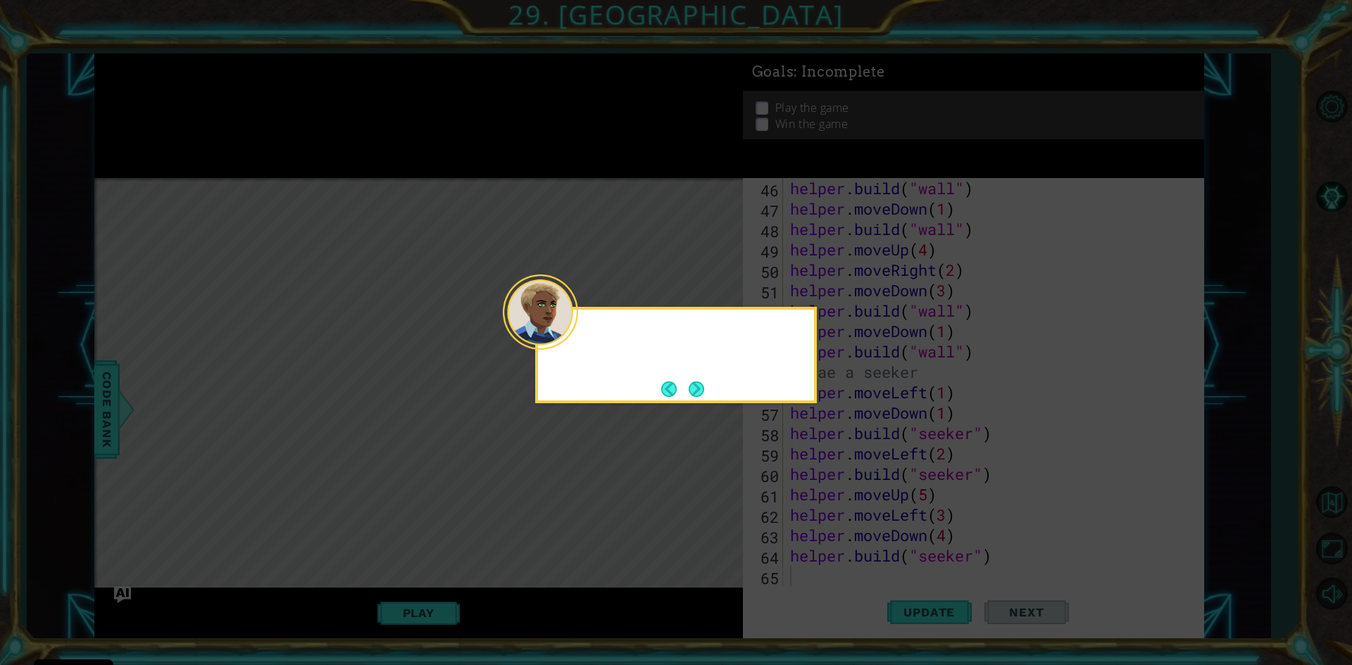
scroll to position [939, 0]
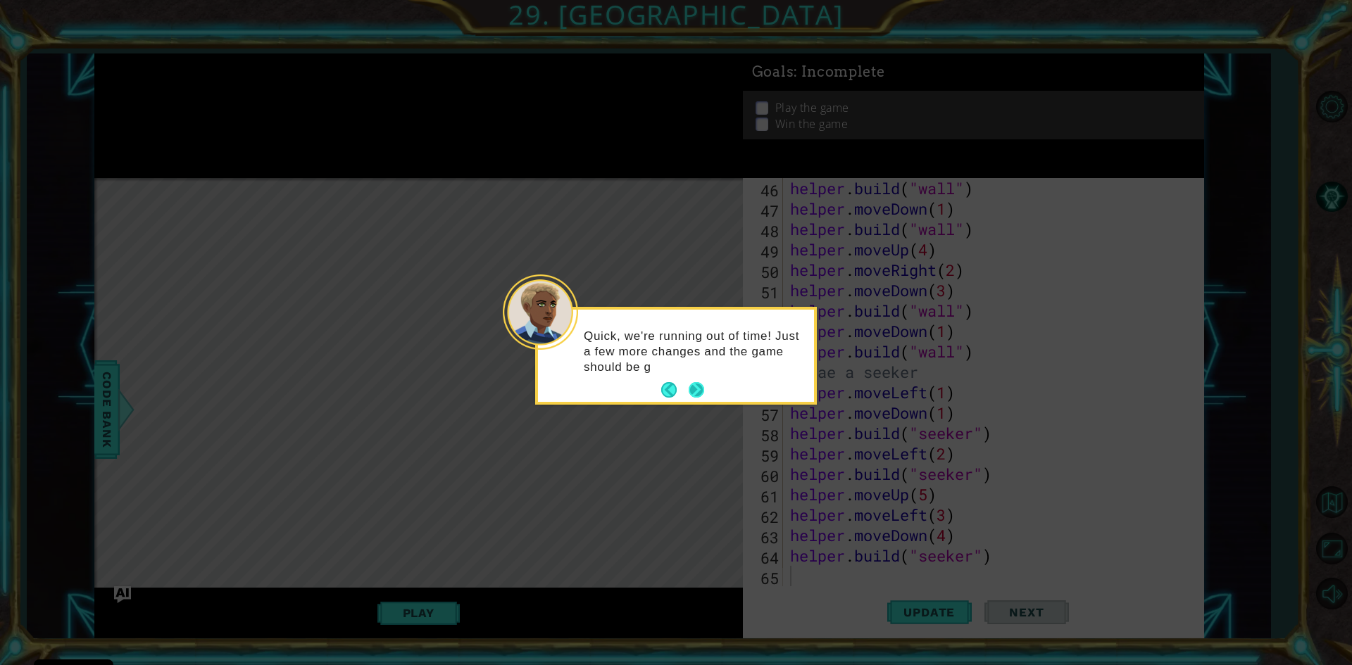
click at [701, 387] on button "Next" at bounding box center [697, 390] width 16 height 16
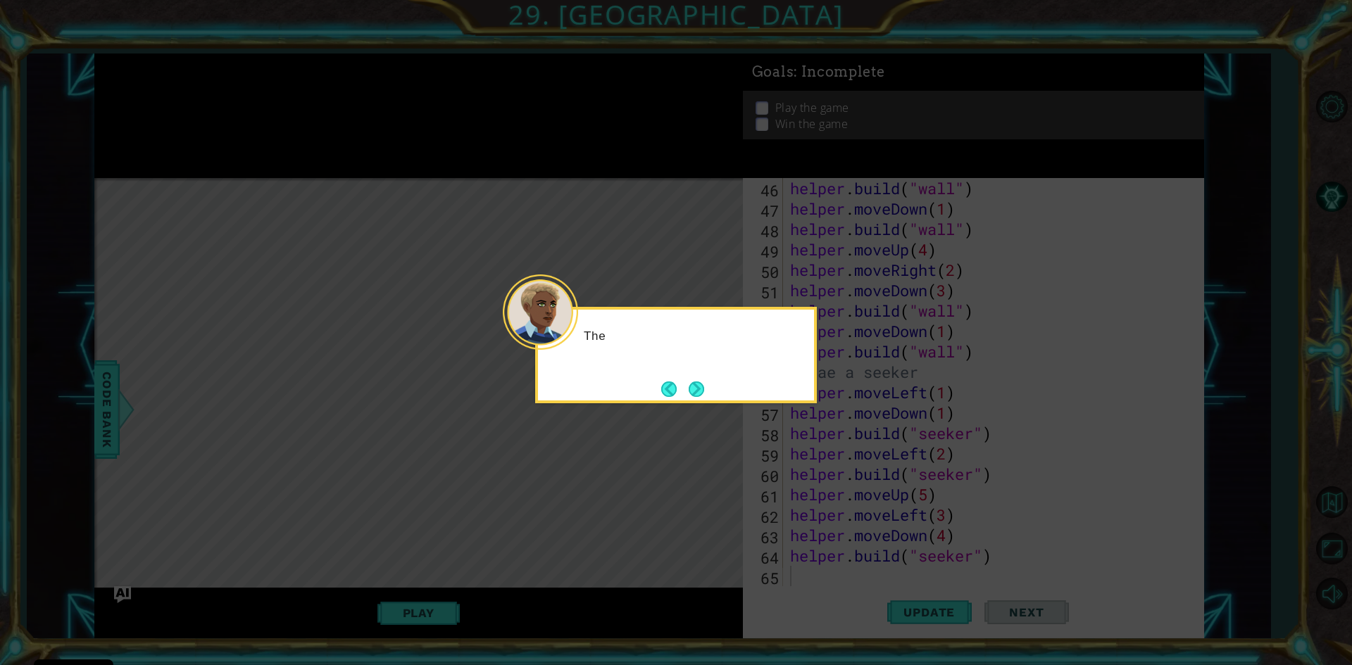
click at [701, 387] on button "Next" at bounding box center [696, 389] width 16 height 16
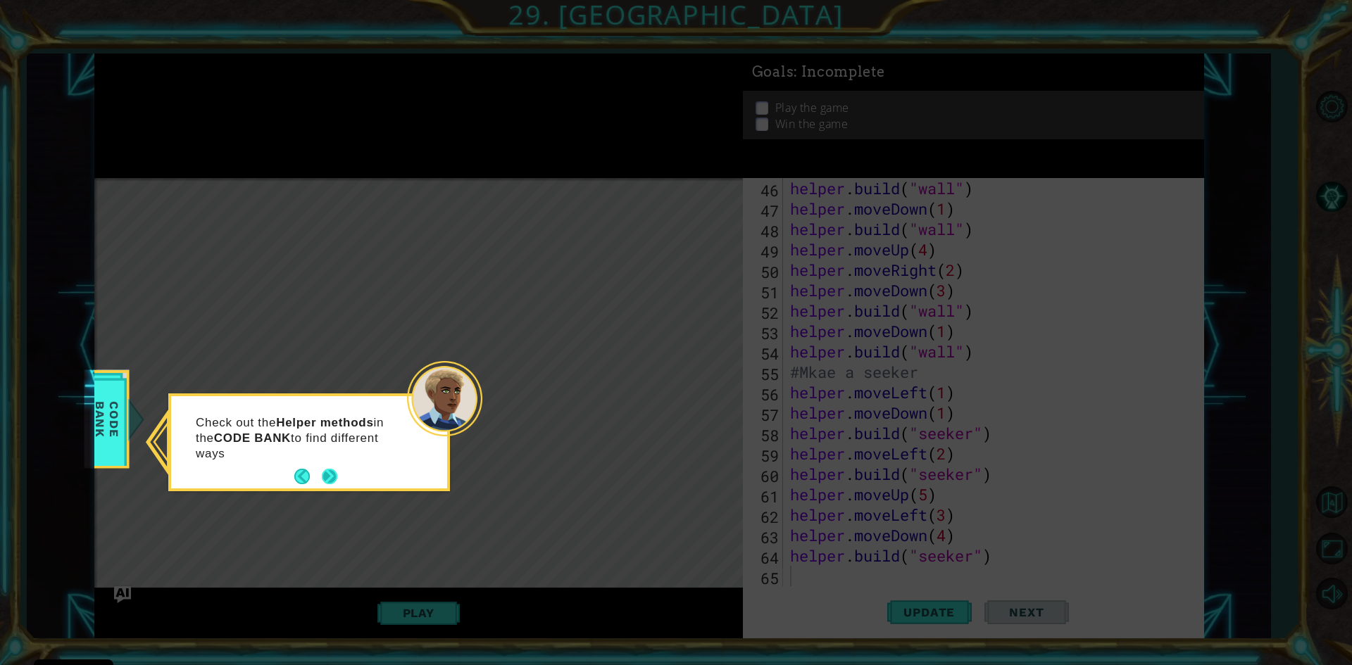
click at [321, 486] on footer at bounding box center [315, 476] width 43 height 21
click at [327, 479] on button "Next" at bounding box center [330, 477] width 16 height 16
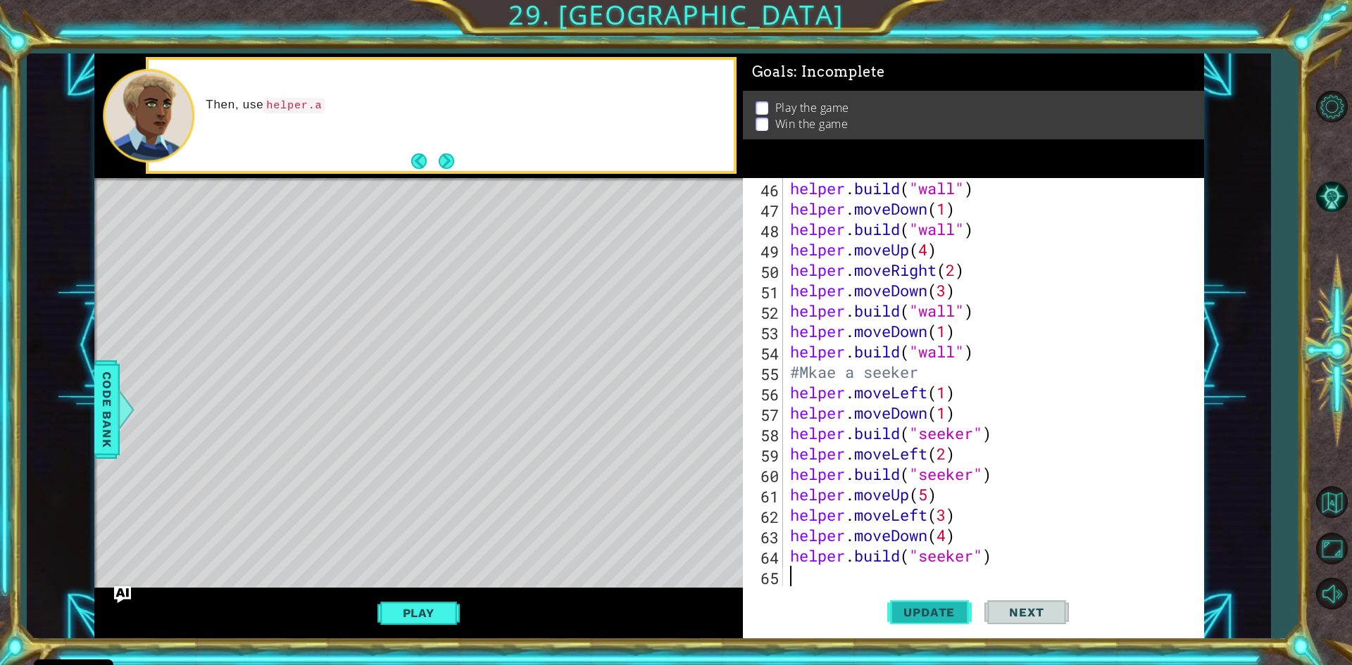
click at [945, 622] on button "Update" at bounding box center [929, 613] width 84 height 46
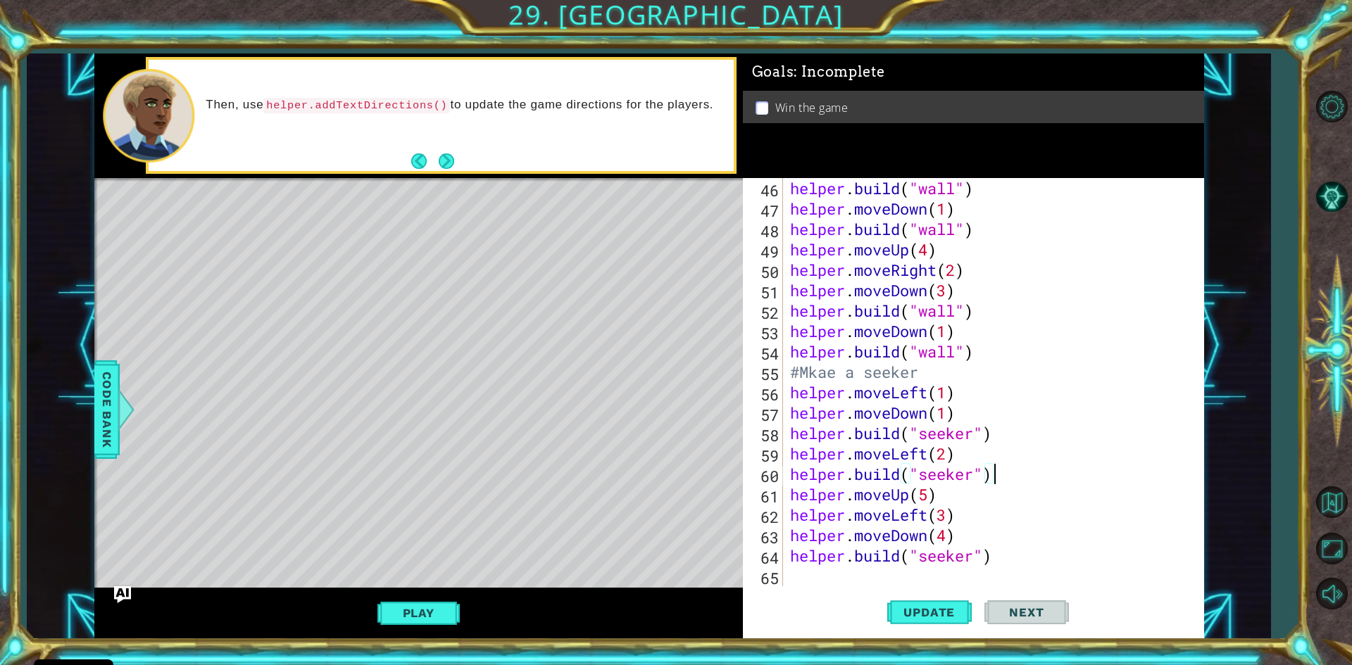
click at [999, 475] on div "helper . build ( "wall" ) helper . moveDown ( 1 ) helper . build ( "wall" ) hel…" at bounding box center [991, 402] width 408 height 449
click at [951, 478] on div "helper . build ( "wall" ) helper . moveDown ( 1 ) helper . build ( "wall" ) hel…" at bounding box center [991, 402] width 408 height 449
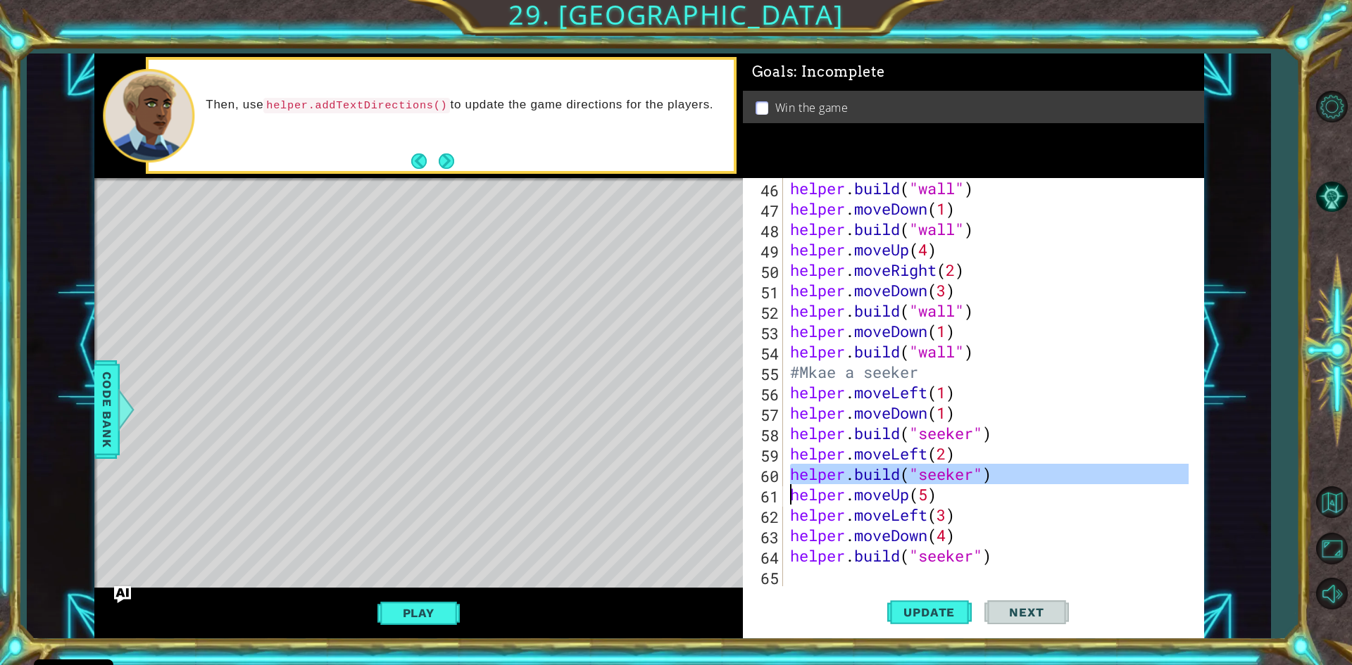
click at [951, 478] on div "helper . build ( "wall" ) helper . moveDown ( 1 ) helper . build ( "wall" ) hel…" at bounding box center [991, 402] width 408 height 449
drag, startPoint x: 951, startPoint y: 478, endPoint x: 1086, endPoint y: 551, distance: 153.4
click at [1086, 551] on div "helper . build ( "wall" ) helper . moveDown ( 1 ) helper . build ( "wall" ) hel…" at bounding box center [991, 402] width 408 height 449
type textarea "[DOMAIN_NAME]("seeker")"
drag, startPoint x: 991, startPoint y: 472, endPoint x: 772, endPoint y: 478, distance: 219.7
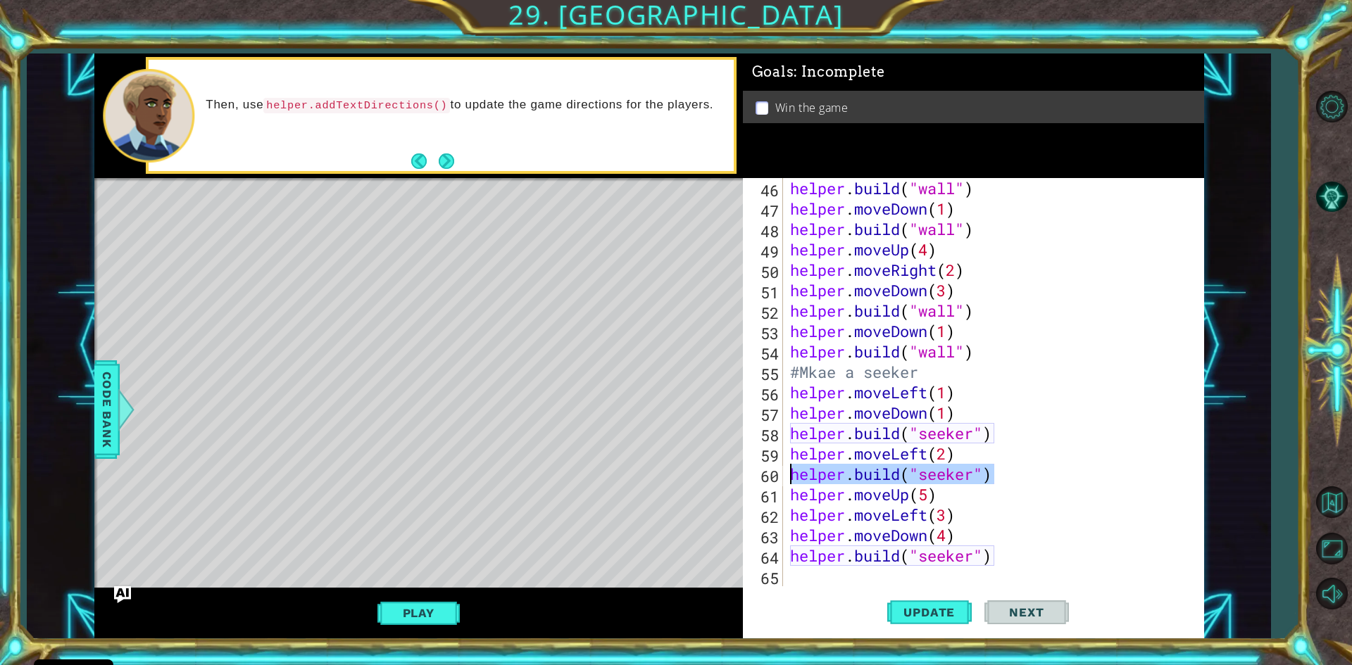
click at [772, 478] on div "helper.build("seeker") 46 47 48 49 50 51 52 53 54 55 56 57 58 59 60 61 62 63 64…" at bounding box center [971, 382] width 456 height 408
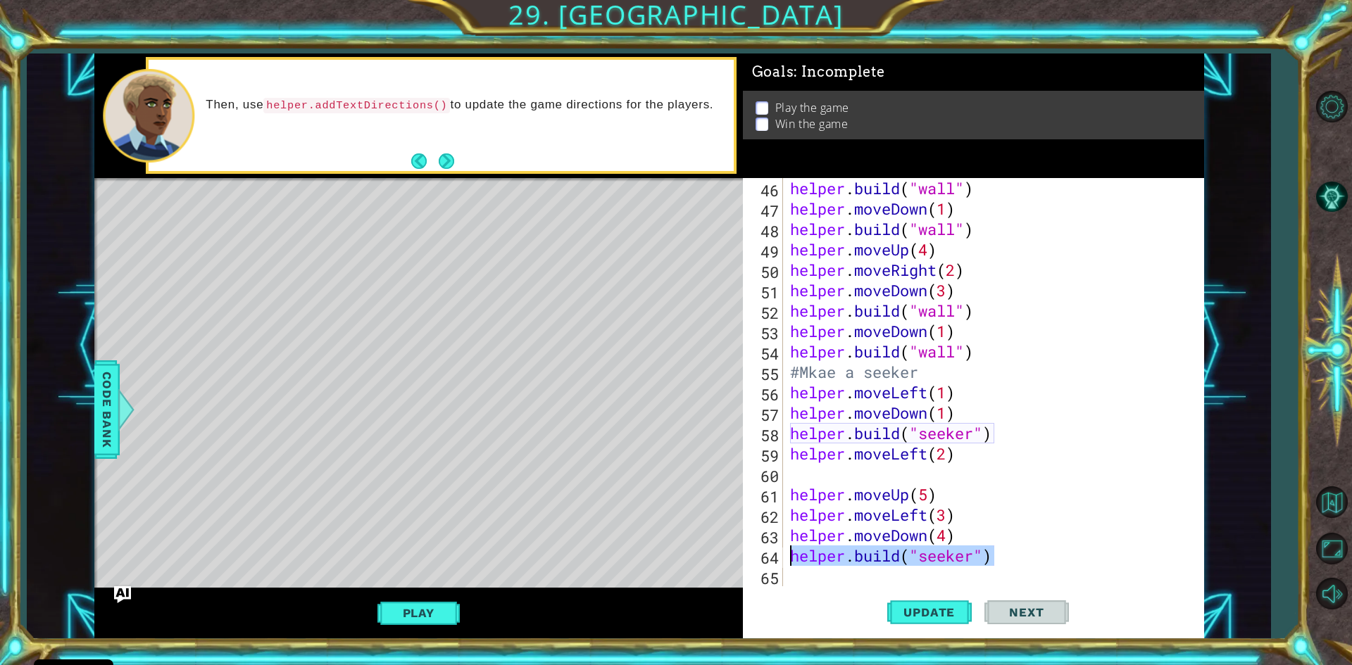
drag, startPoint x: 1005, startPoint y: 559, endPoint x: 778, endPoint y: 558, distance: 226.7
click at [778, 558] on div "46 47 48 49 50 51 52 53 54 55 56 57 58 59 60 61 62 63 64 65 helper . build ( "w…" at bounding box center [971, 382] width 456 height 408
type textarea "[DOMAIN_NAME]("seeker")"
click at [805, 477] on div "helper . build ( "wall" ) helper . moveDown ( 1 ) helper . build ( "wall" ) hel…" at bounding box center [991, 402] width 408 height 449
type textarea "helper.moveLeft(2)"
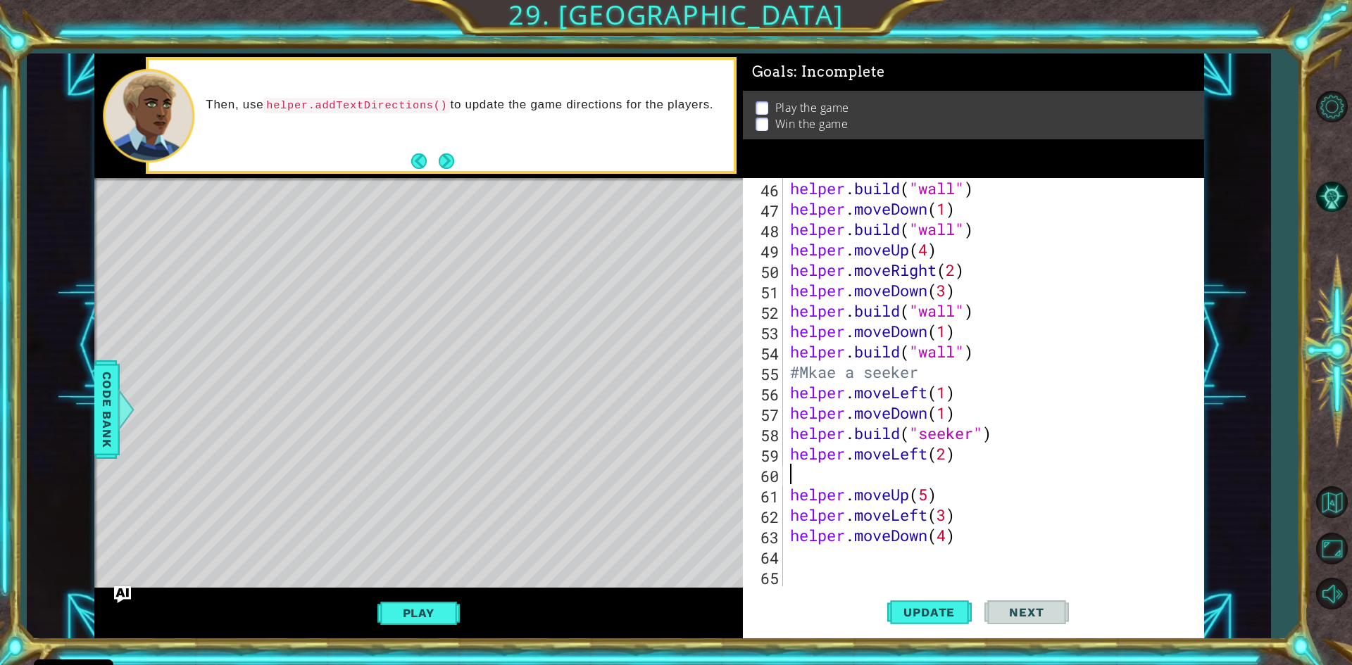
scroll to position [919, 0]
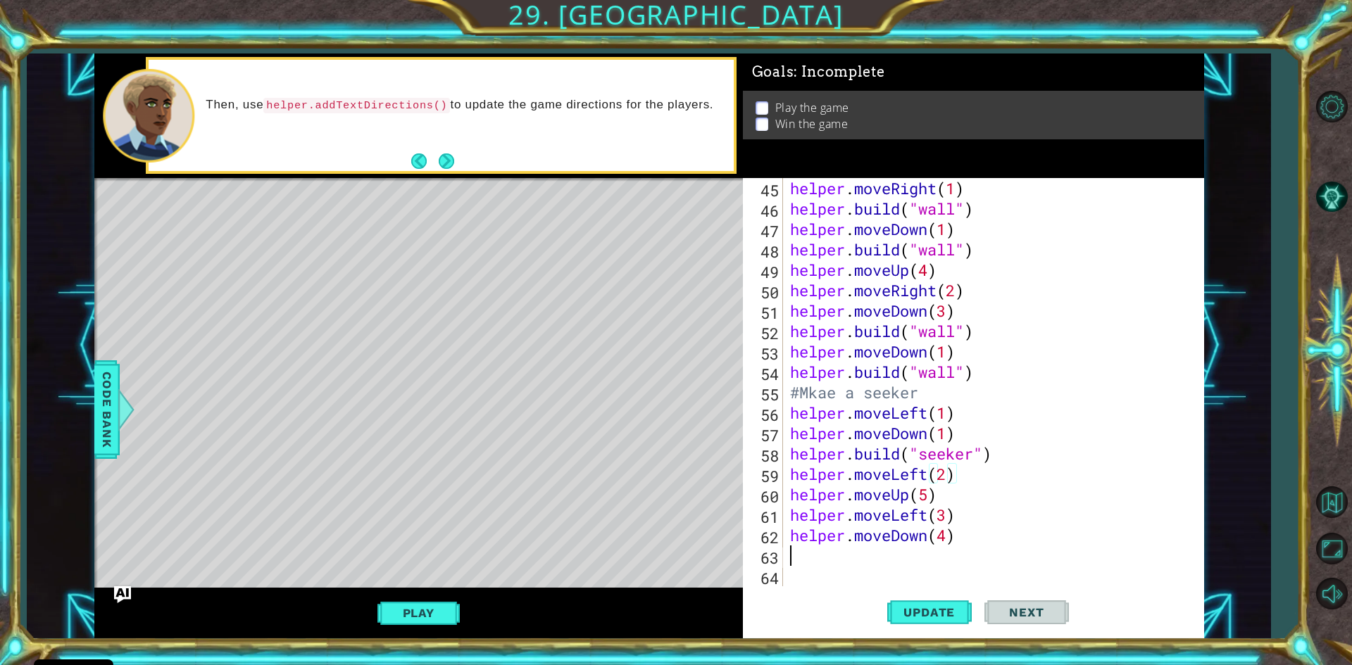
click at [809, 556] on div "helper . moveRight ( 1 ) helper . build ( "wall" ) helper . moveDown ( 1 ) help…" at bounding box center [991, 402] width 408 height 449
click at [947, 597] on button "Update" at bounding box center [929, 613] width 84 height 46
click at [914, 616] on span "Update" at bounding box center [929, 613] width 80 height 14
click at [924, 617] on span "Update" at bounding box center [929, 613] width 80 height 14
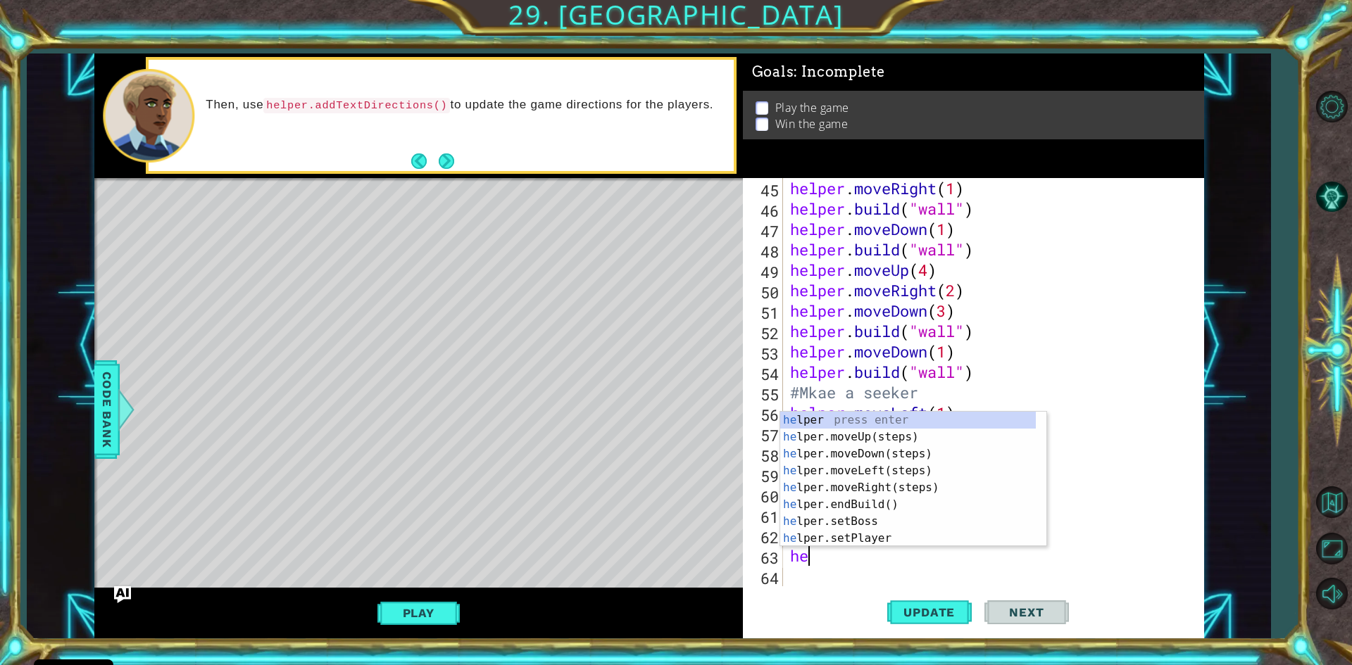
type textarea "help"
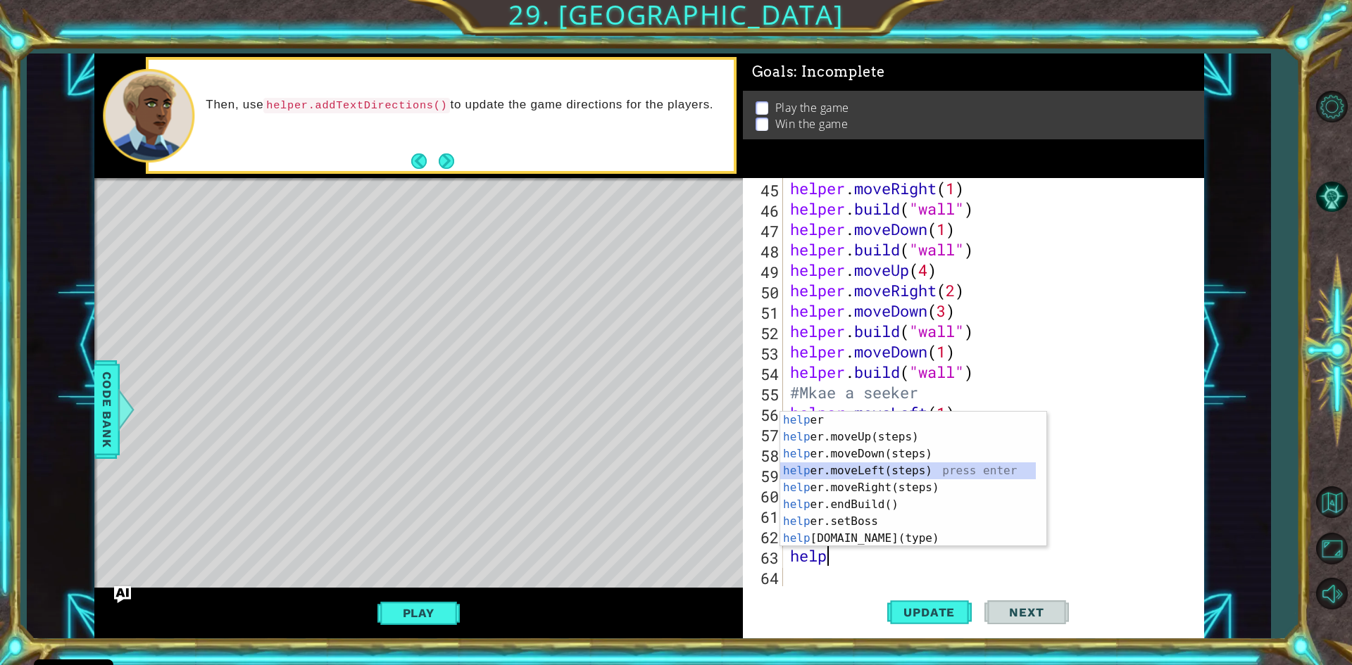
click at [877, 479] on div "help er press enter help er.moveUp(steps) press enter help er.moveDown(steps) p…" at bounding box center [908, 496] width 256 height 169
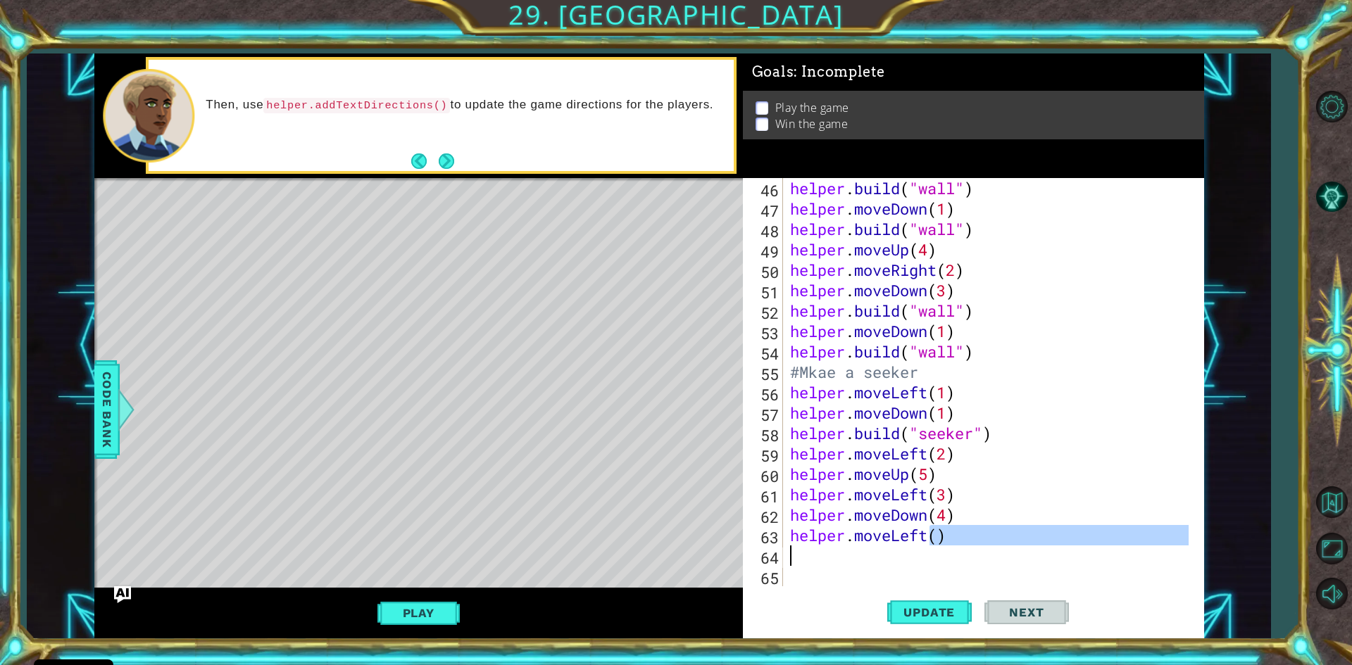
drag, startPoint x: 928, startPoint y: 539, endPoint x: 892, endPoint y: 546, distance: 36.5
click at [892, 546] on div "helper . build ( "wall" ) helper . moveDown ( 1 ) helper . build ( "wall" ) hel…" at bounding box center [991, 402] width 408 height 449
type textarea "helper.moveLeft()"
click at [892, 546] on div "helper . build ( "wall" ) helper . moveDown ( 1 ) helper . build ( "wall" ) hel…" at bounding box center [987, 382] width 401 height 408
drag, startPoint x: 927, startPoint y: 541, endPoint x: 896, endPoint y: 541, distance: 31.0
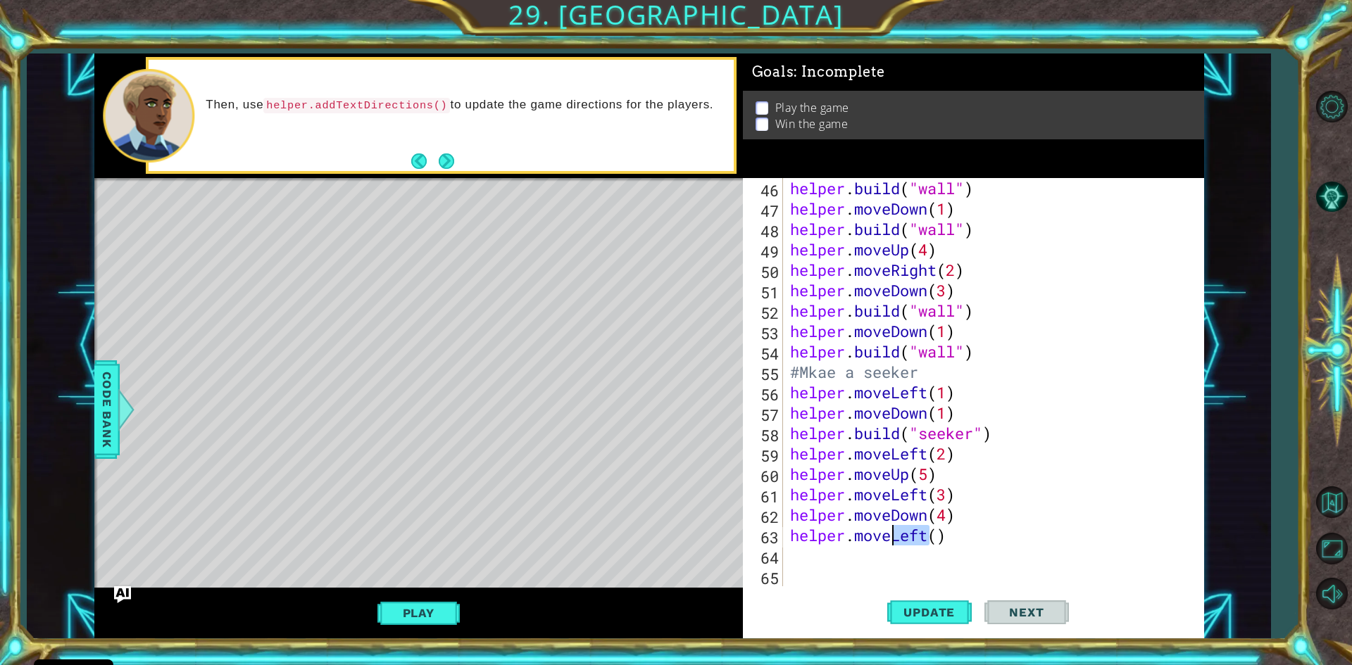
click at [896, 541] on div "helper . build ( "wall" ) helper . moveDown ( 1 ) helper . build ( "wall" ) hel…" at bounding box center [991, 402] width 408 height 449
click at [1000, 517] on div "helper.moveRight (steps) press enter" at bounding box center [913, 535] width 266 height 51
type textarea "helper.moveRight(5)"
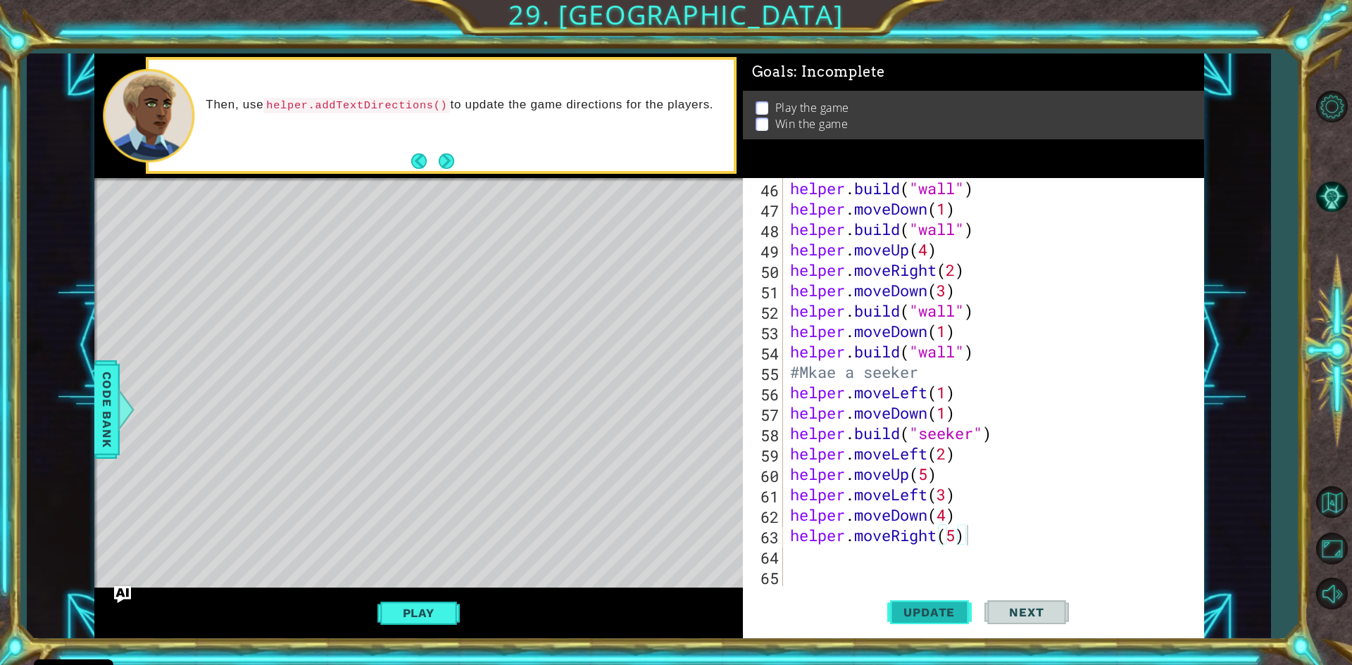
click at [950, 611] on span "Update" at bounding box center [929, 613] width 80 height 14
click at [829, 556] on div "helper . build ( "wall" ) helper . moveDown ( 1 ) helper . build ( "wall" ) hel…" at bounding box center [991, 402] width 408 height 449
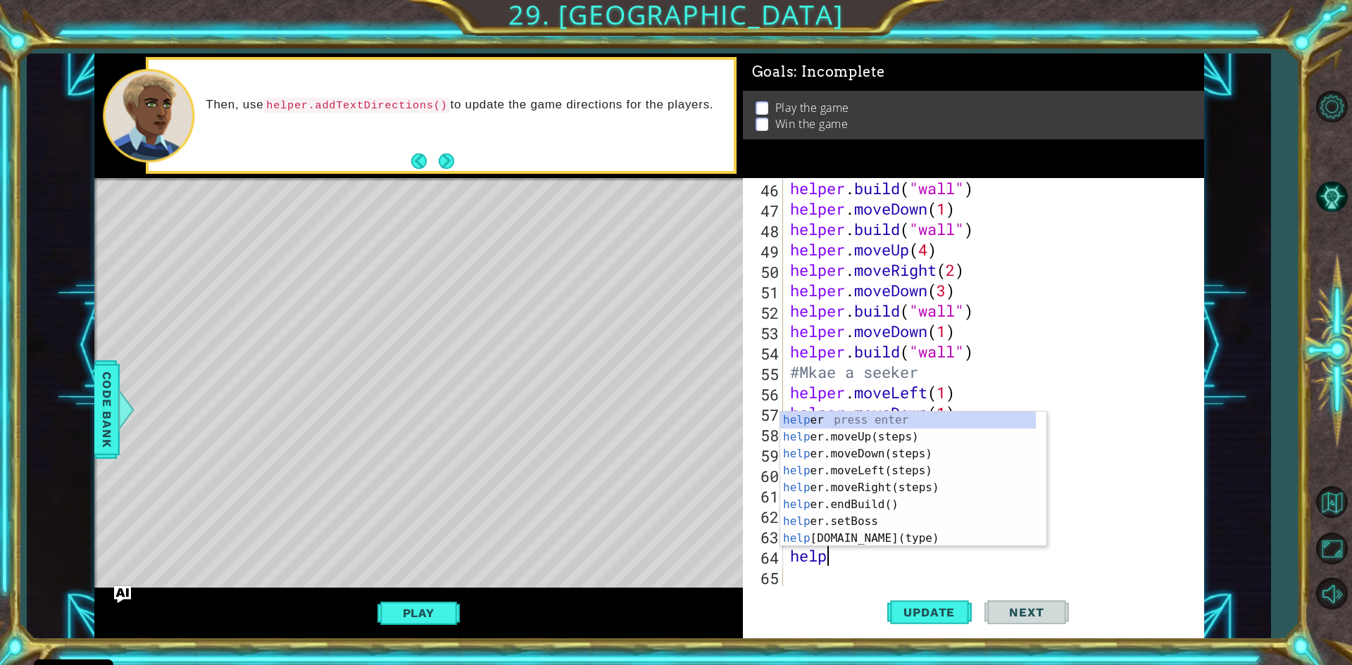
scroll to position [0, 1]
type textarea "helper"
click at [890, 439] on div "helper press enter helper .moveUp(steps) press enter helper .moveDown(steps) pr…" at bounding box center [908, 496] width 256 height 169
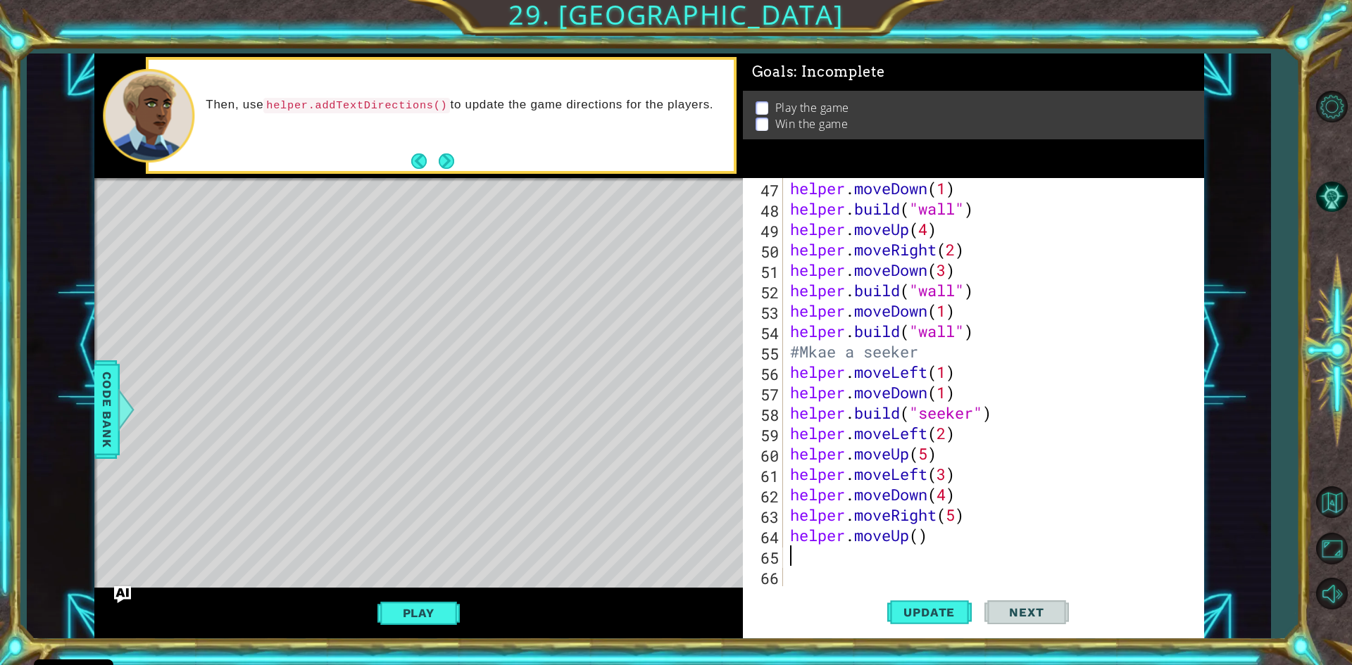
scroll to position [960, 0]
click at [922, 543] on div "helper . moveDown ( 1 ) helper . build ( "wall" ) helper . moveUp ( 4 ) helper …" at bounding box center [991, 402] width 408 height 449
type textarea "helper.moveUp(1)"
click at [846, 558] on div "helper . moveDown ( 1 ) helper . build ( "wall" ) helper . moveUp ( 4 ) helper …" at bounding box center [991, 402] width 408 height 449
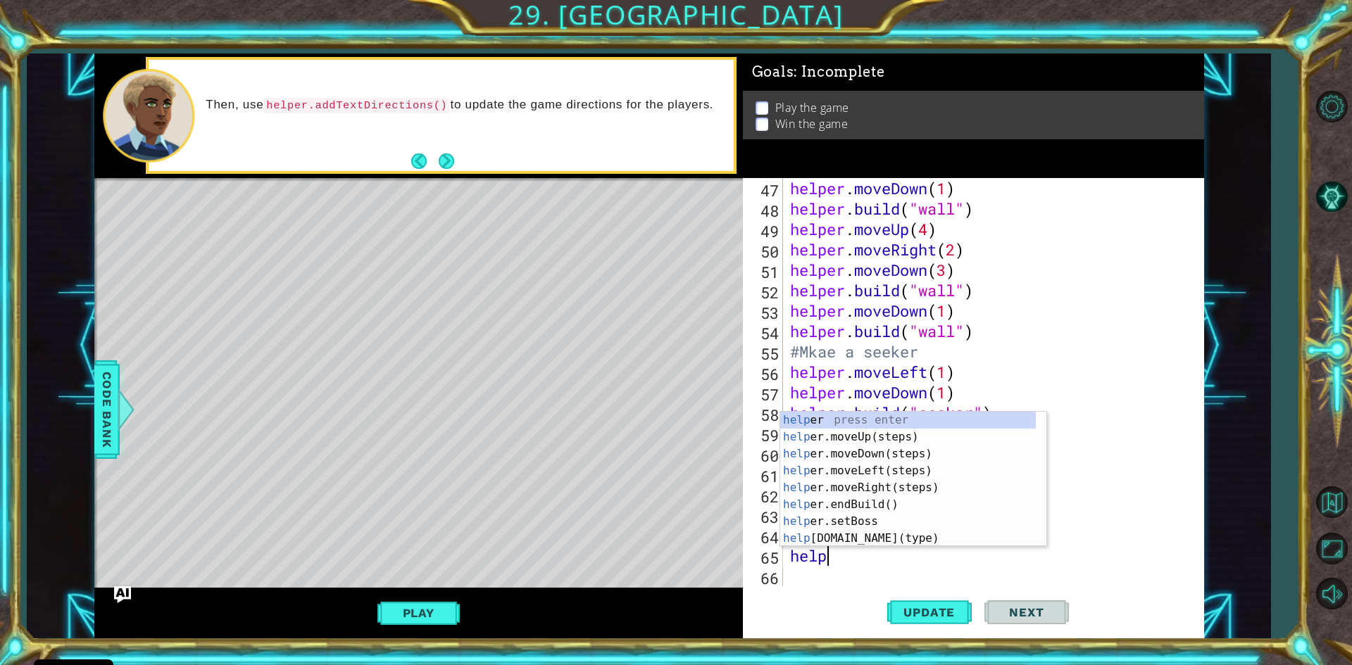
scroll to position [0, 1]
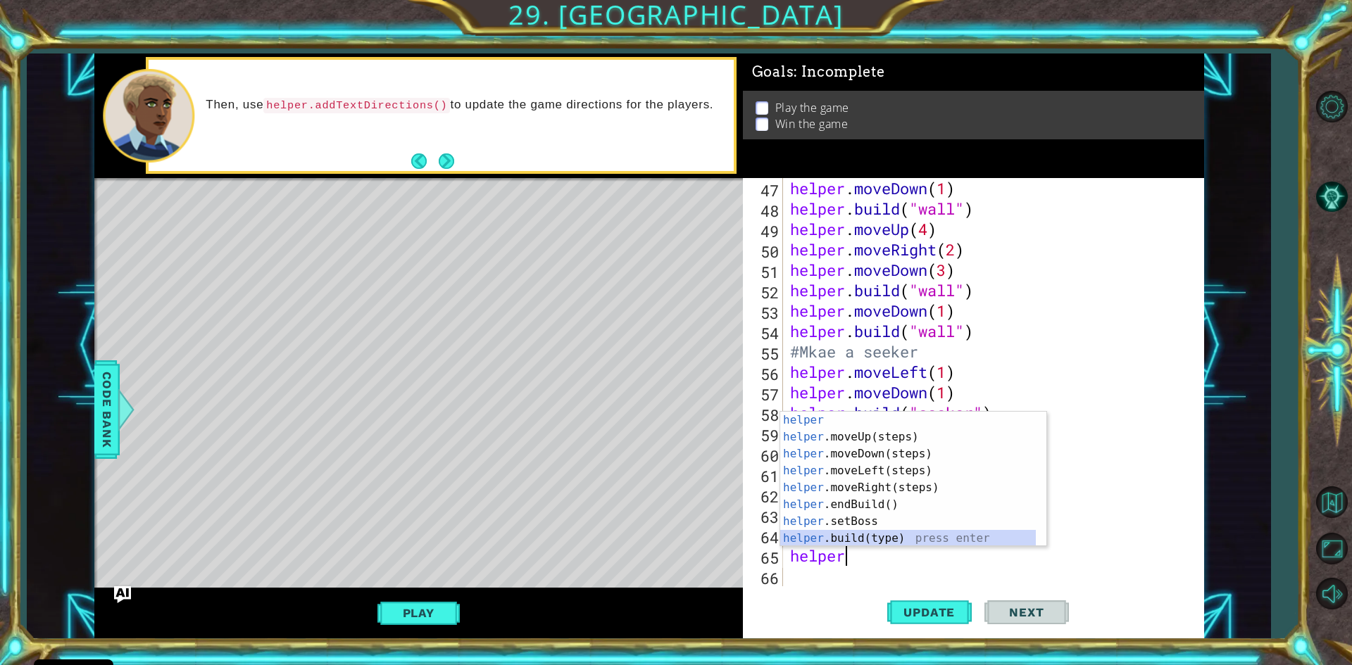
click at [879, 537] on div "helper press enter helper .moveUp(steps) press enter helper .moveDown(steps) pr…" at bounding box center [908, 496] width 256 height 169
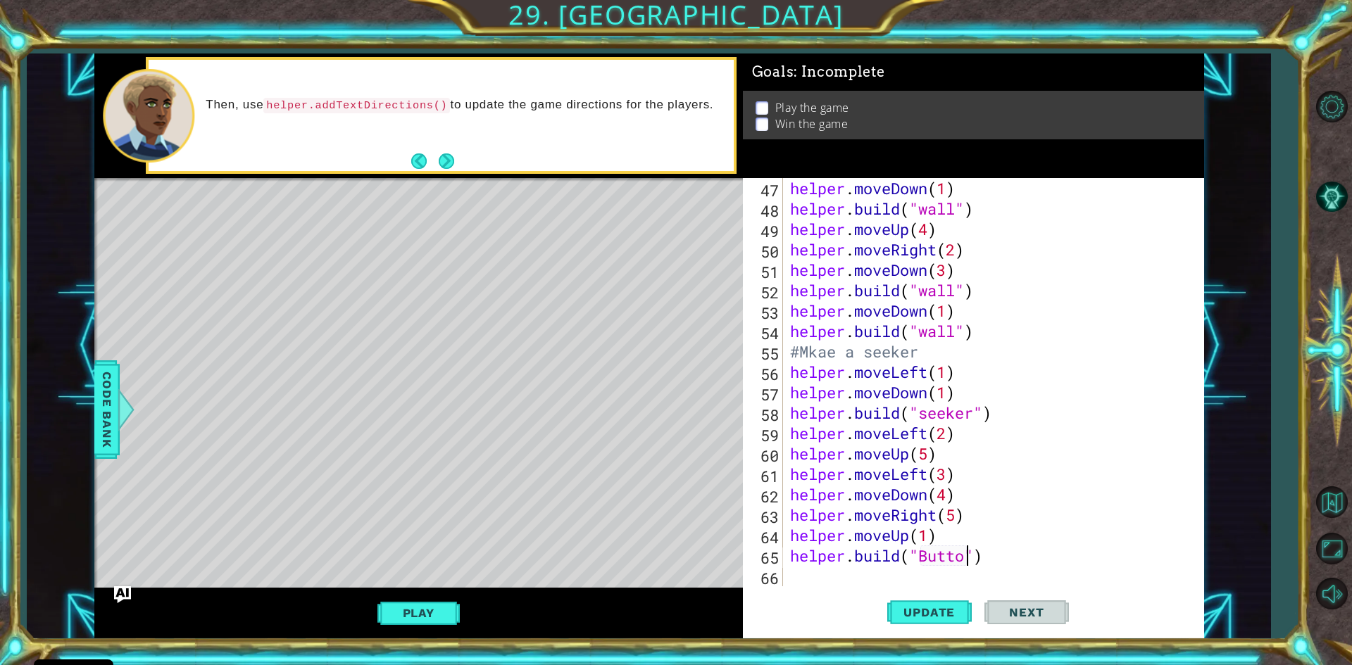
scroll to position [0, 8]
click at [942, 626] on button "Update" at bounding box center [929, 613] width 84 height 46
type textarea "[DOMAIN_NAME]("")"
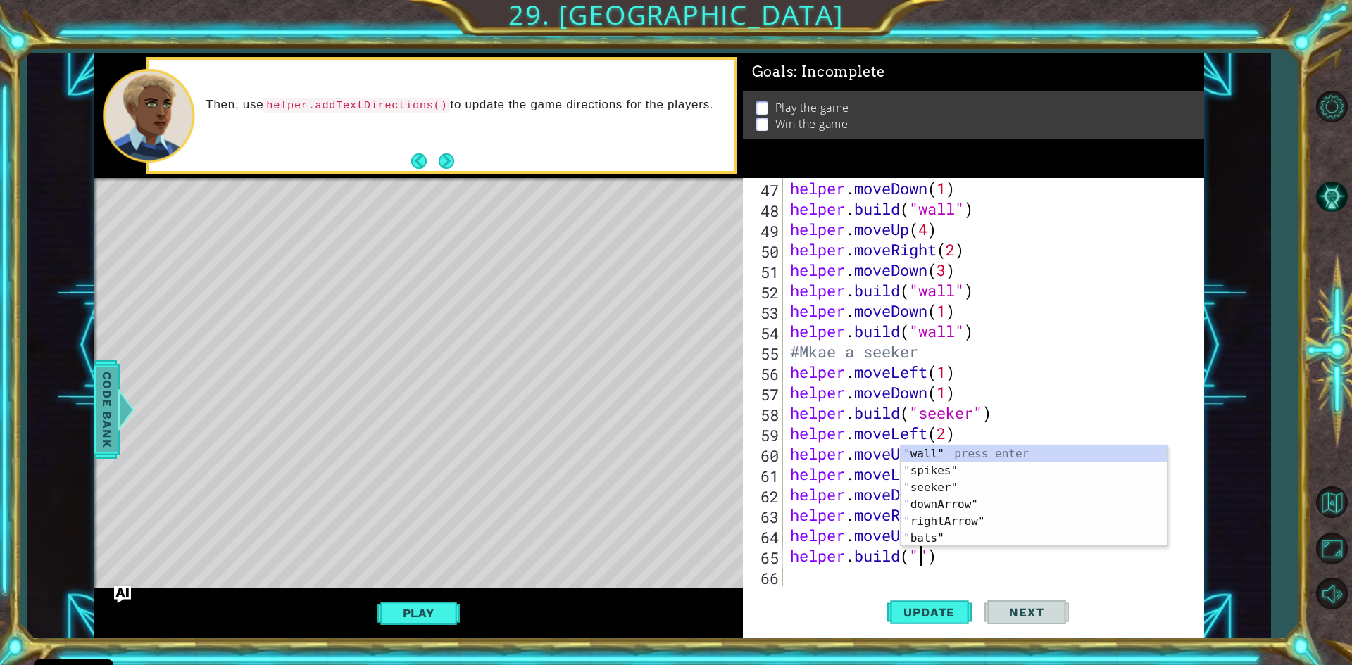
click at [96, 401] on span "Code Bank" at bounding box center [107, 409] width 23 height 86
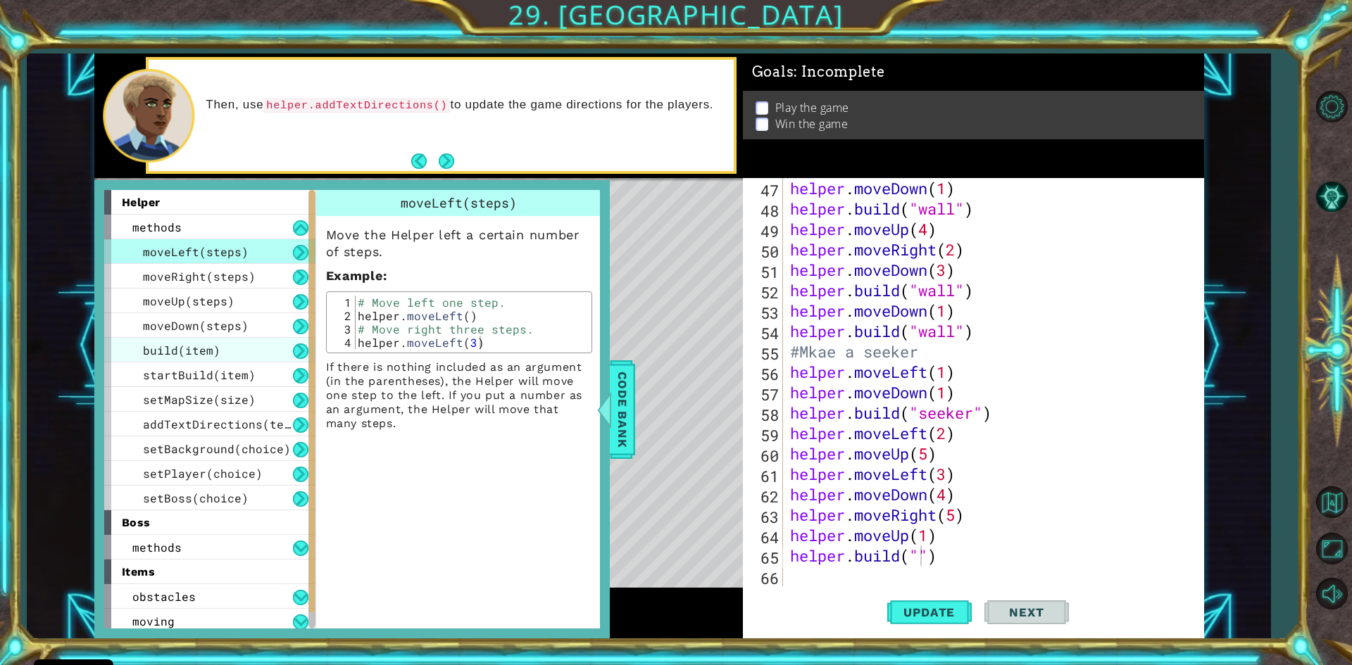
click at [249, 341] on div "build(item)" at bounding box center [209, 350] width 211 height 25
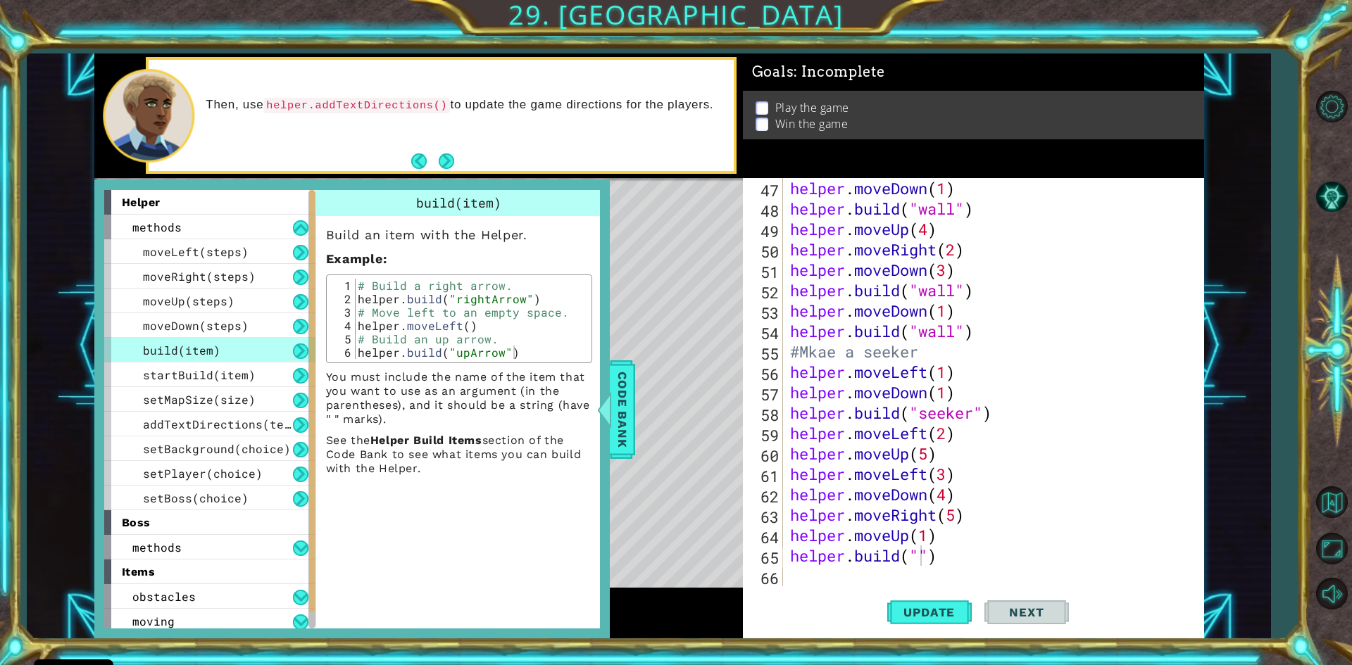
click at [296, 351] on button at bounding box center [300, 351] width 15 height 15
click at [309, 349] on div at bounding box center [312, 401] width 6 height 422
click at [296, 349] on button at bounding box center [300, 351] width 15 height 15
click at [298, 349] on button at bounding box center [300, 351] width 15 height 15
click at [299, 372] on button at bounding box center [300, 375] width 15 height 15
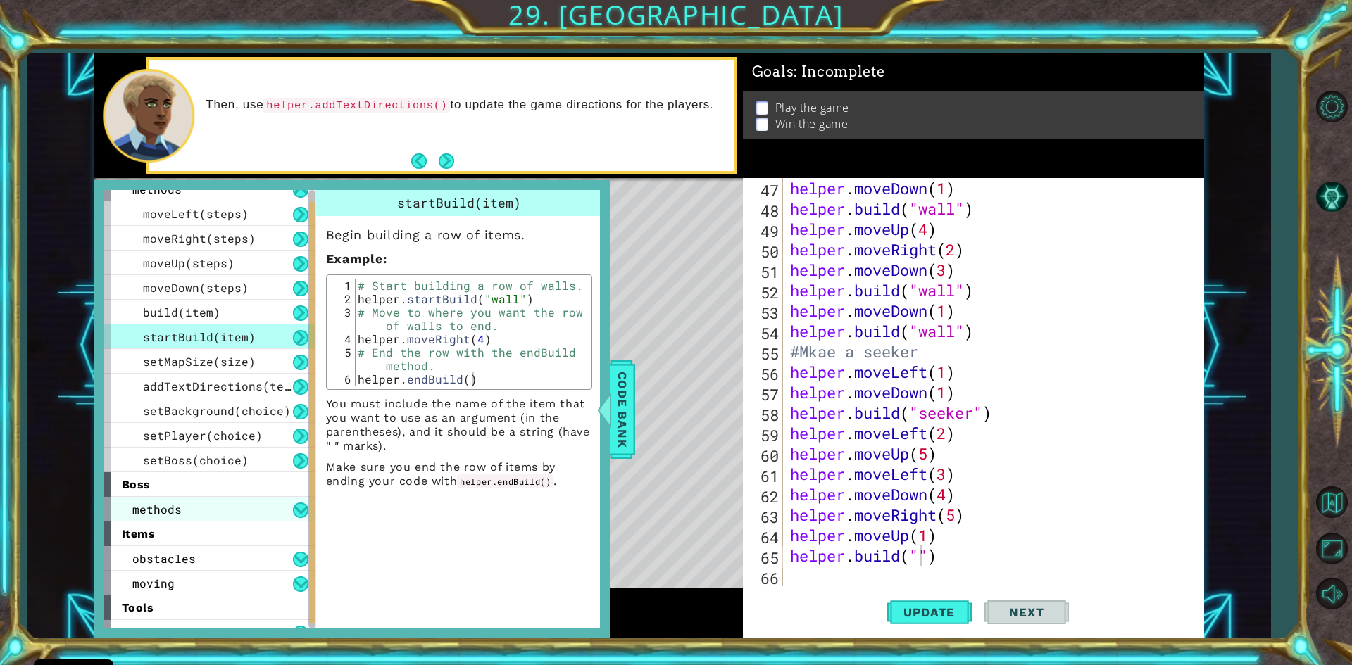
scroll to position [54, 0]
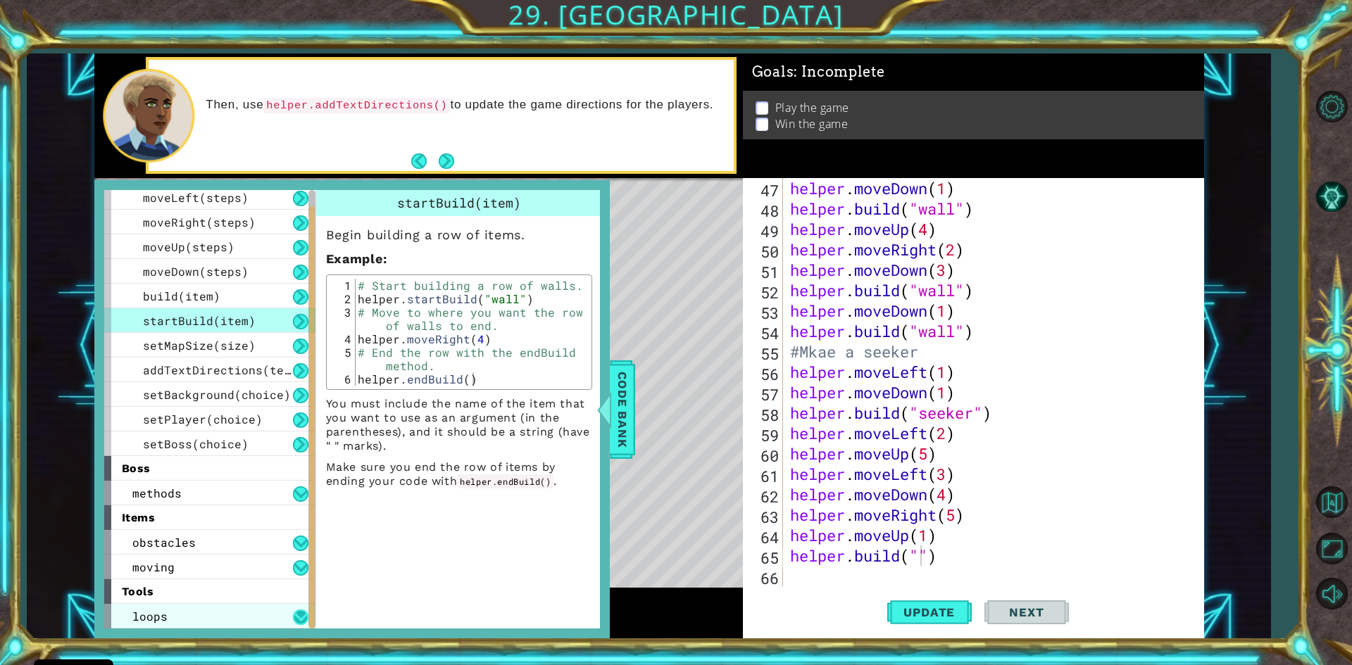
click at [303, 613] on button at bounding box center [300, 617] width 15 height 15
click at [298, 614] on button at bounding box center [300, 617] width 15 height 15
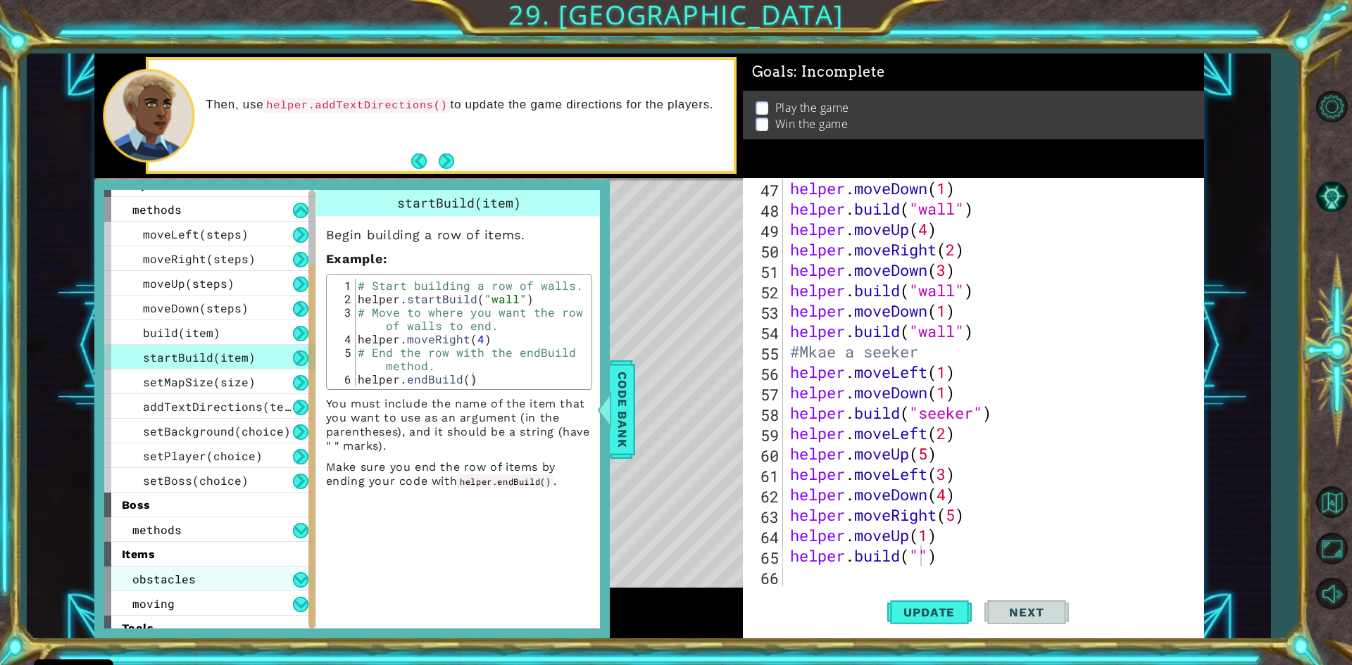
scroll to position [0, 0]
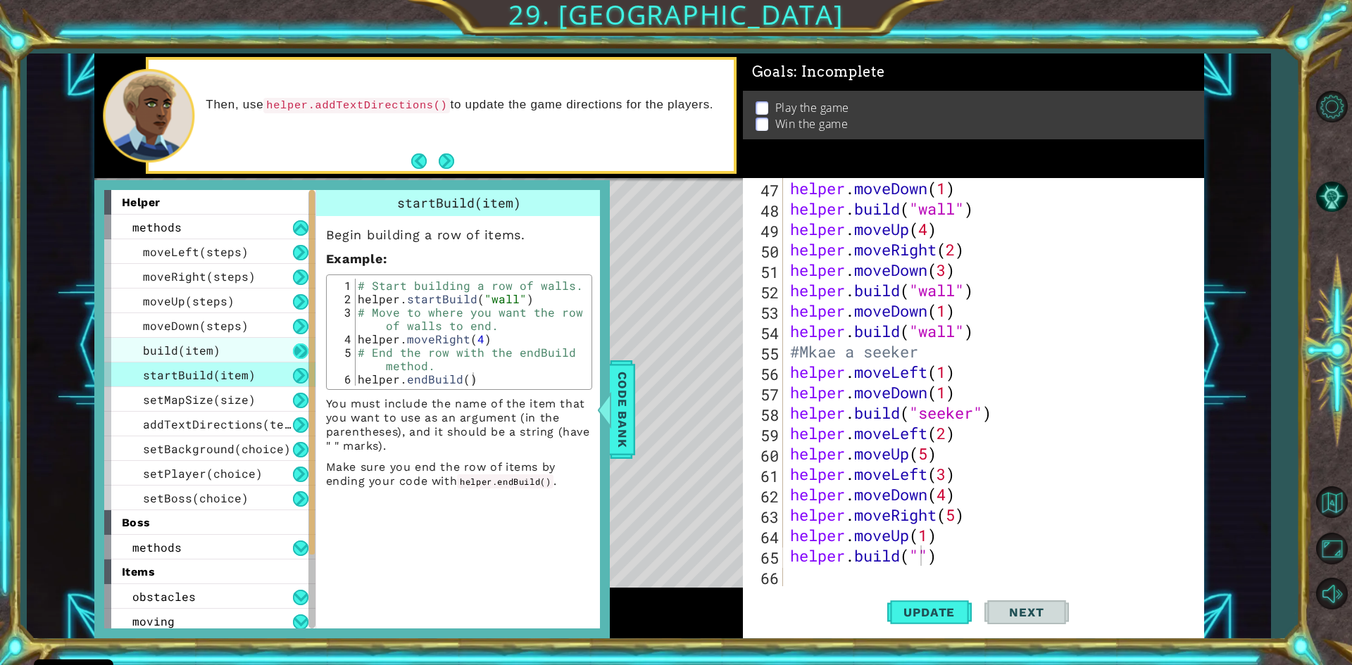
click at [301, 349] on button at bounding box center [300, 351] width 15 height 15
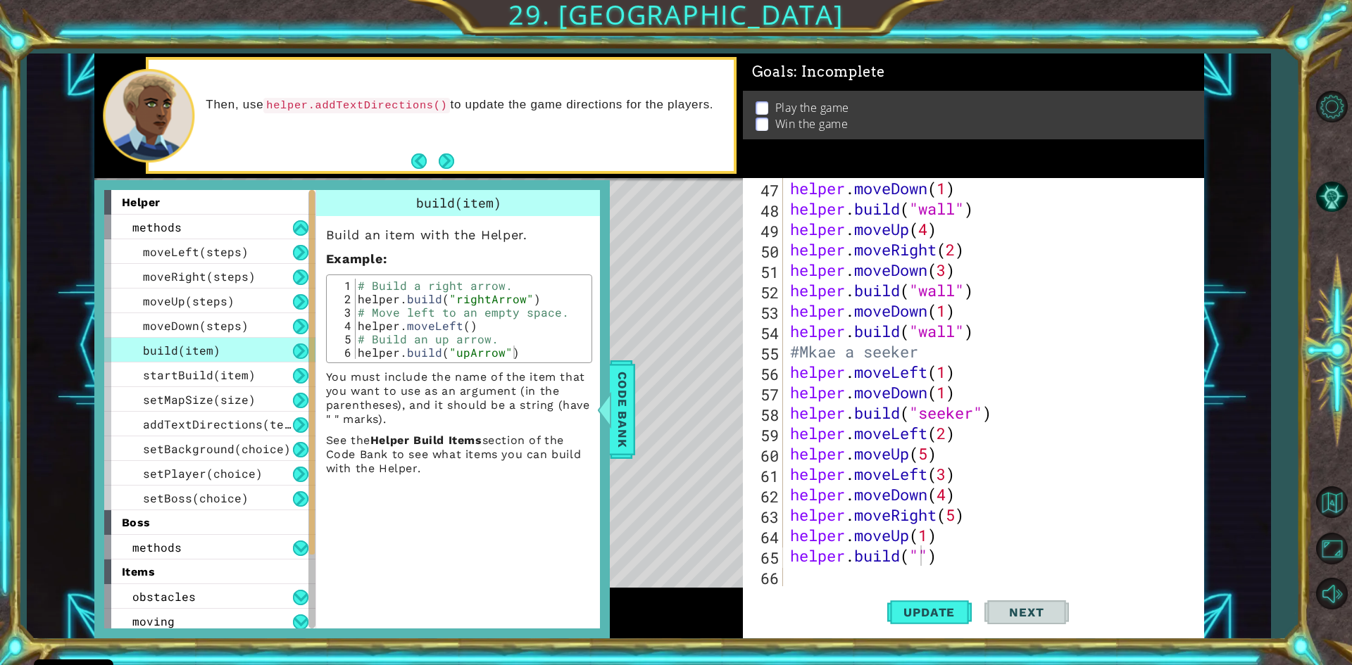
scroll to position [54, 0]
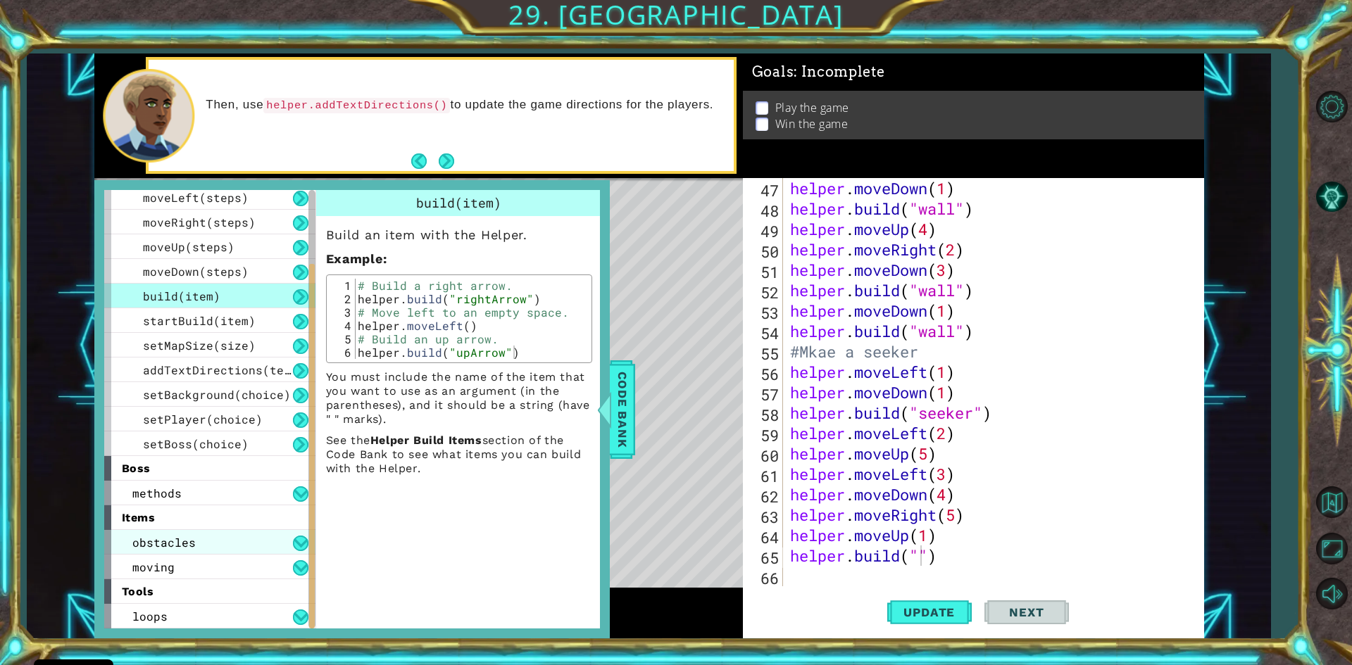
click at [297, 551] on div "obstacles" at bounding box center [209, 542] width 211 height 25
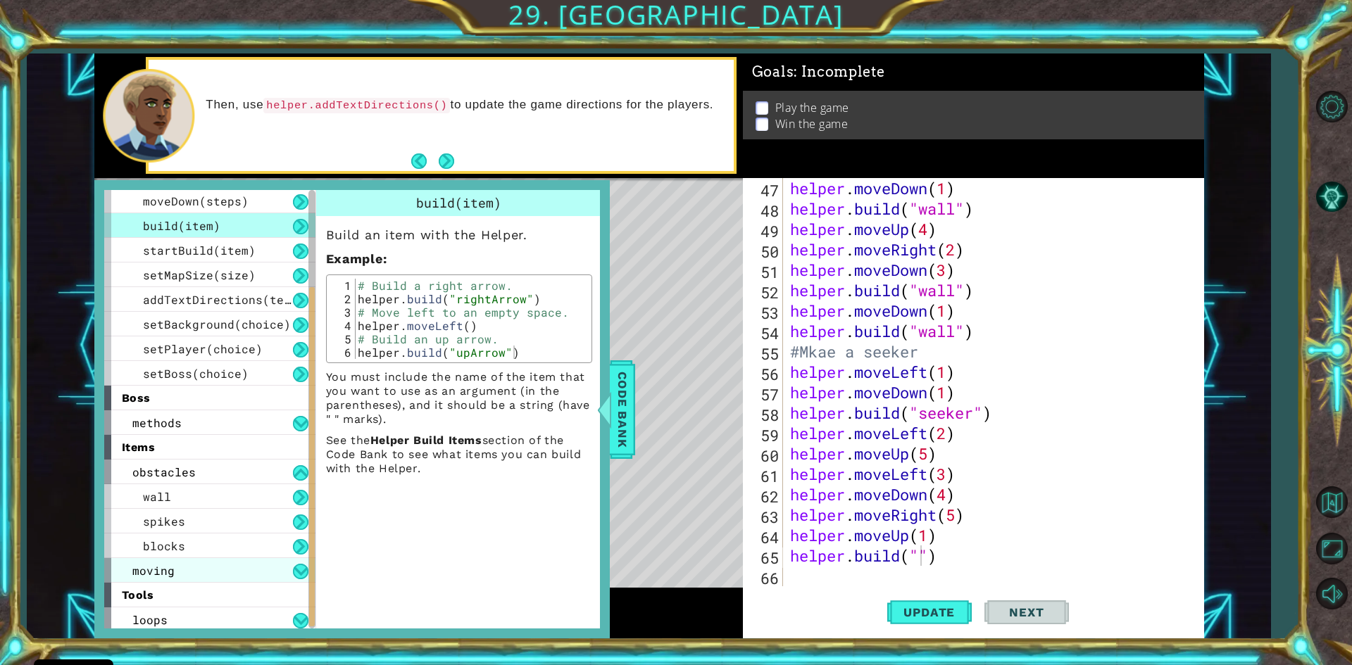
scroll to position [128, 0]
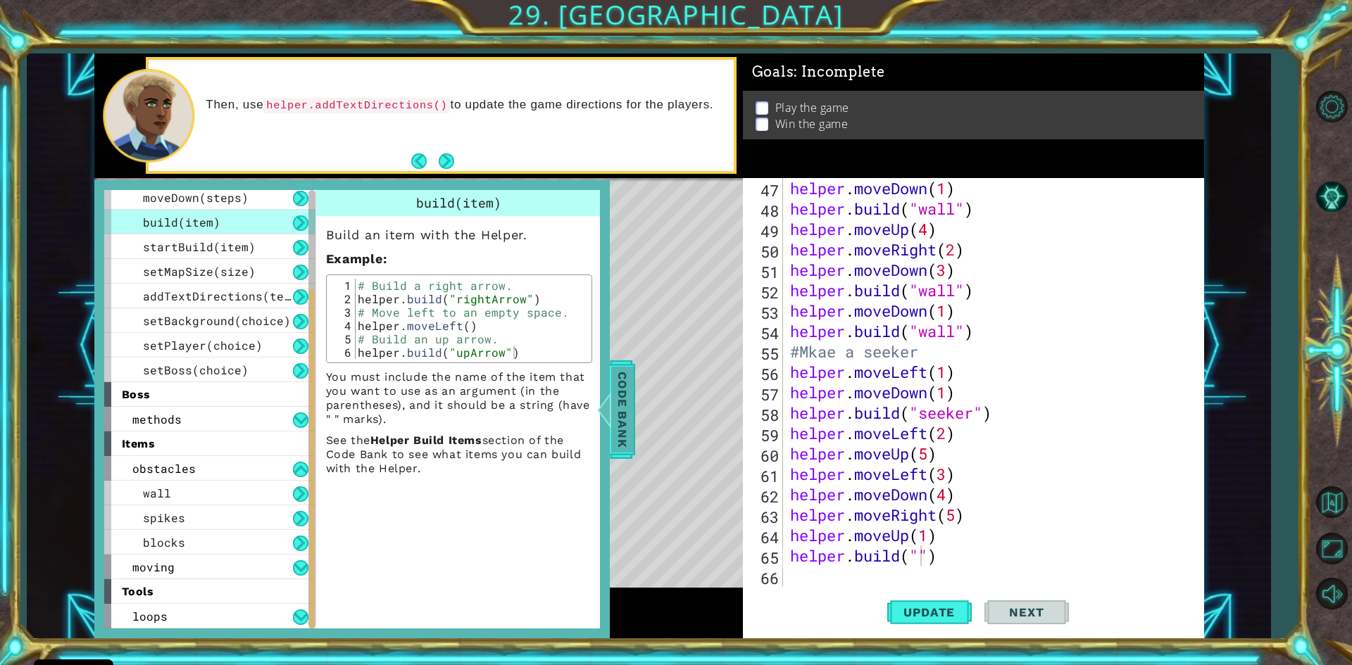
click at [619, 400] on span "Code Bank" at bounding box center [622, 409] width 23 height 86
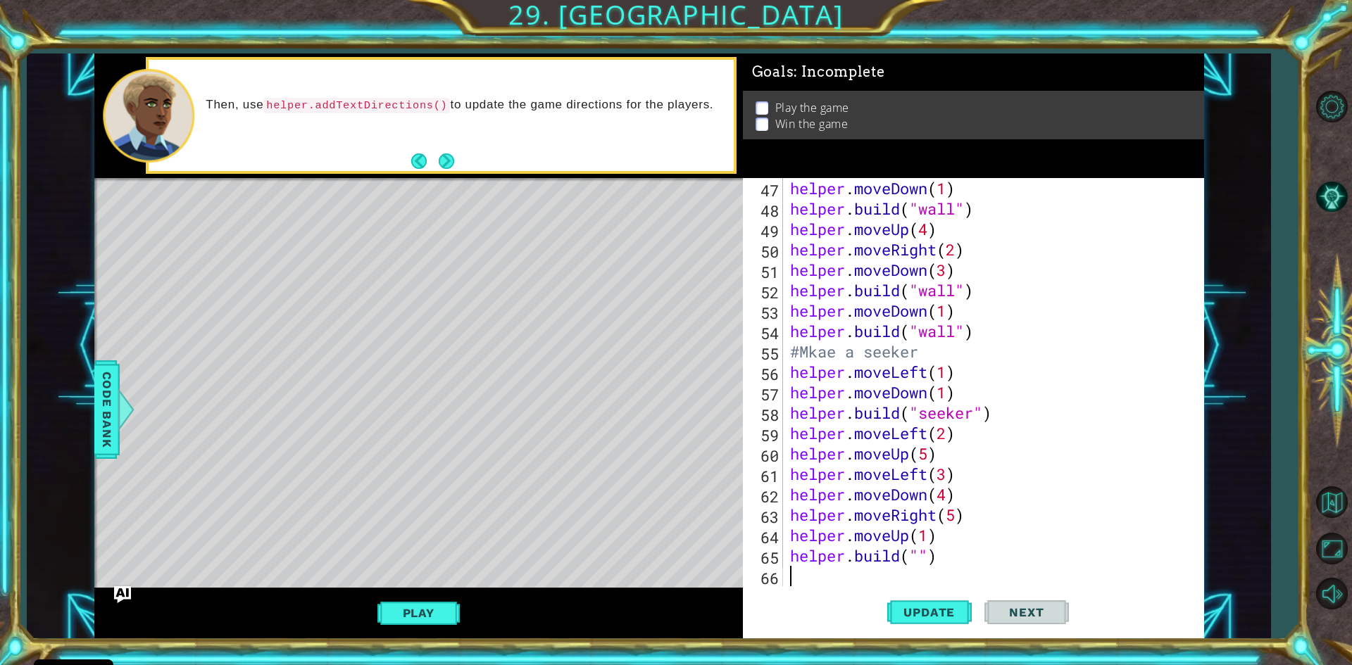
click at [924, 567] on div "helper . moveDown ( 1 ) helper . build ( "wall" ) helper . moveUp ( 4 ) helper …" at bounding box center [991, 402] width 408 height 449
click at [924, 559] on div "helper . moveDown ( 1 ) helper . build ( "wall" ) helper . moveUp ( 4 ) helper …" at bounding box center [991, 402] width 408 height 449
click at [917, 618] on span "Update" at bounding box center [929, 613] width 80 height 14
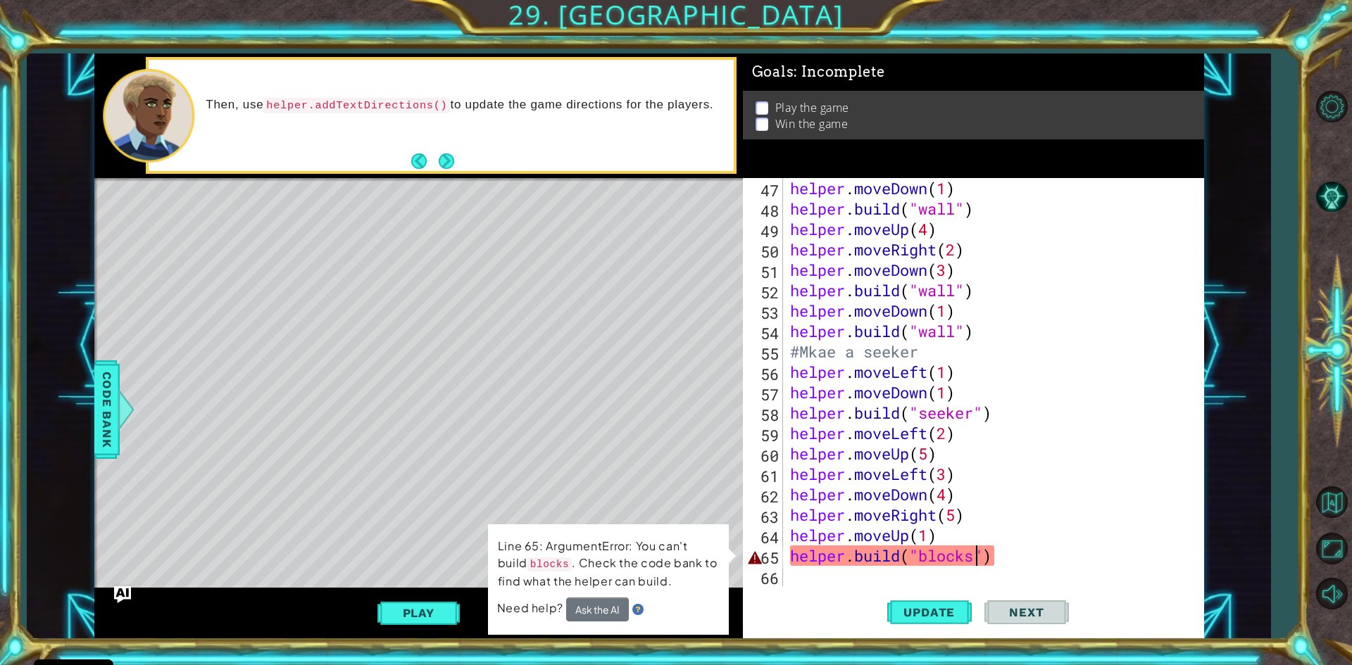
click at [932, 563] on div "helper . moveDown ( 1 ) helper . build ( "wall" ) helper . moveUp ( 4 ) helper …" at bounding box center [991, 402] width 408 height 449
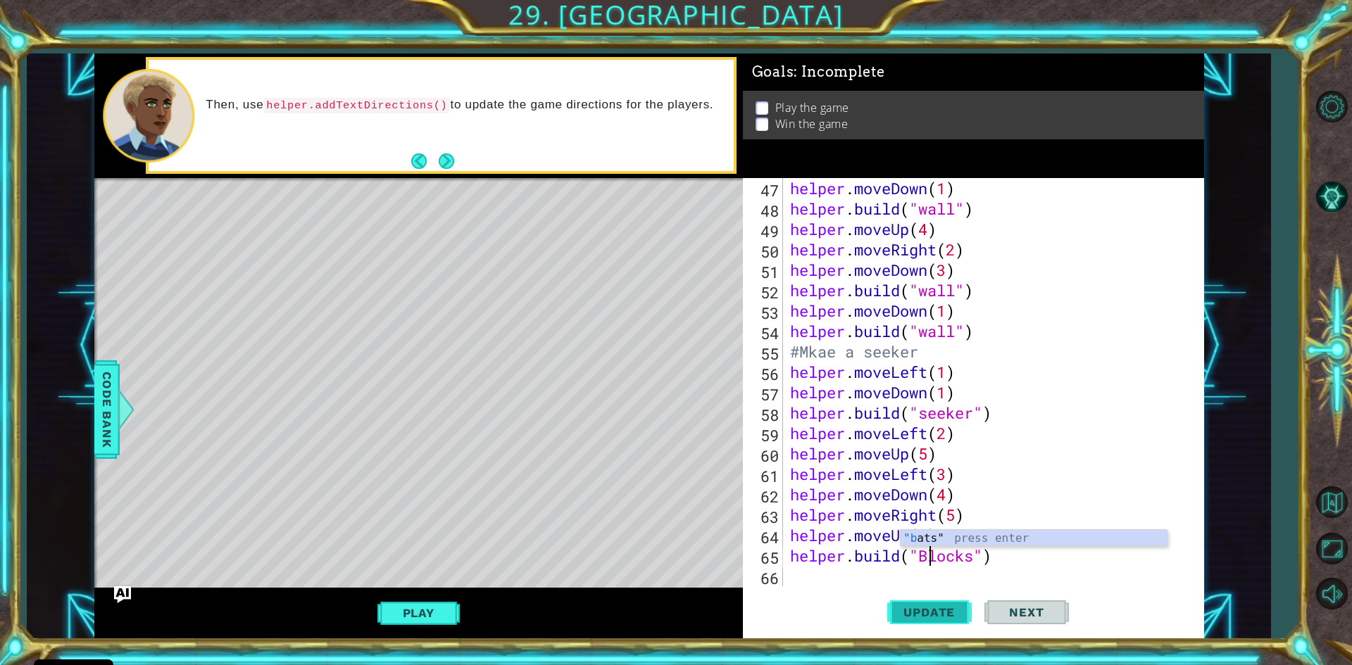
scroll to position [0, 6]
click at [913, 616] on span "Update" at bounding box center [929, 613] width 80 height 14
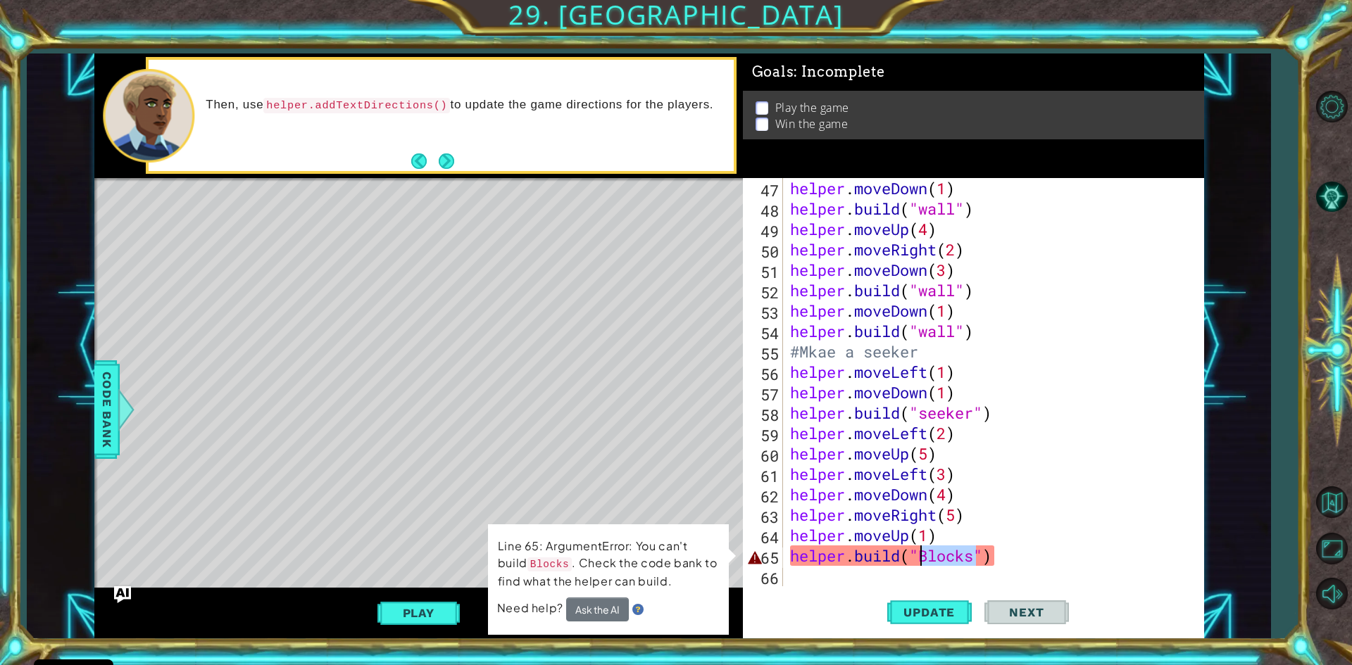
drag, startPoint x: 978, startPoint y: 556, endPoint x: 920, endPoint y: 559, distance: 58.5
click at [920, 559] on div "helper . moveDown ( 1 ) helper . build ( "wall" ) helper . moveUp ( 4 ) helper …" at bounding box center [991, 402] width 408 height 449
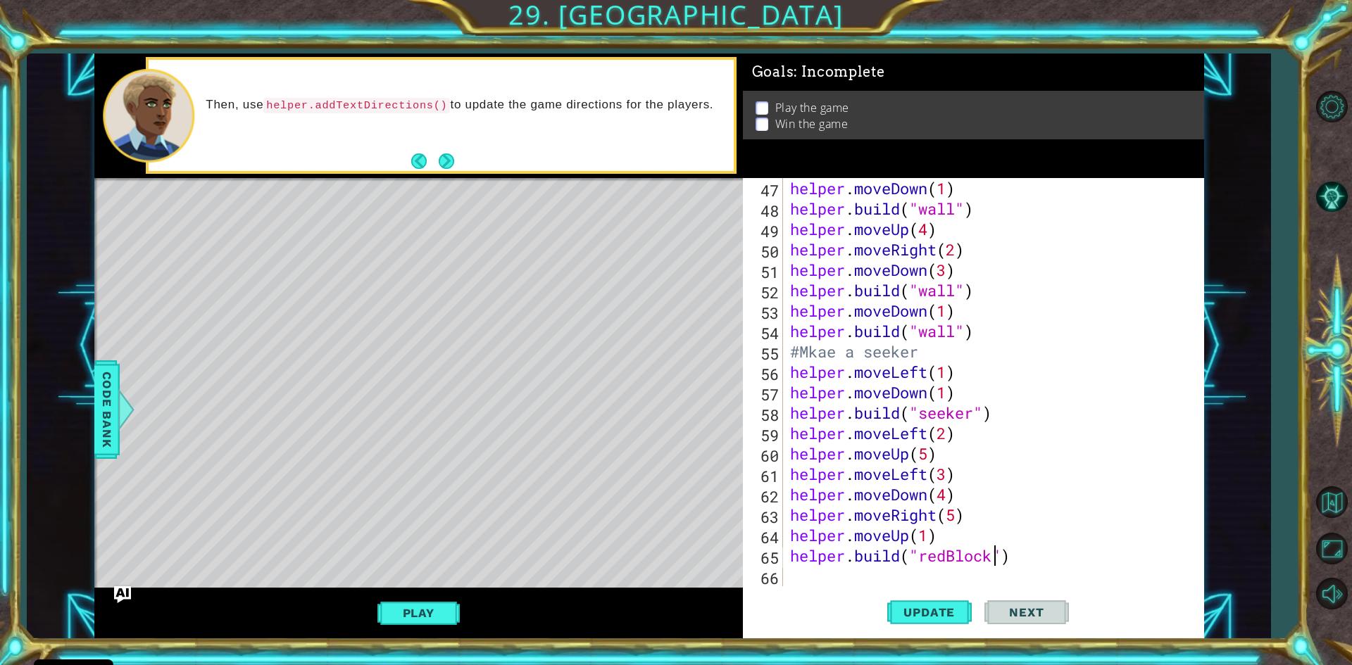
scroll to position [0, 9]
type textarea "helper.build("redBlock")"
click at [933, 602] on button "Update" at bounding box center [929, 613] width 84 height 46
click at [1024, 553] on div "helper . moveDown ( 1 ) helper . build ( "wall" ) helper . moveUp ( 4 ) helper …" at bounding box center [991, 402] width 408 height 449
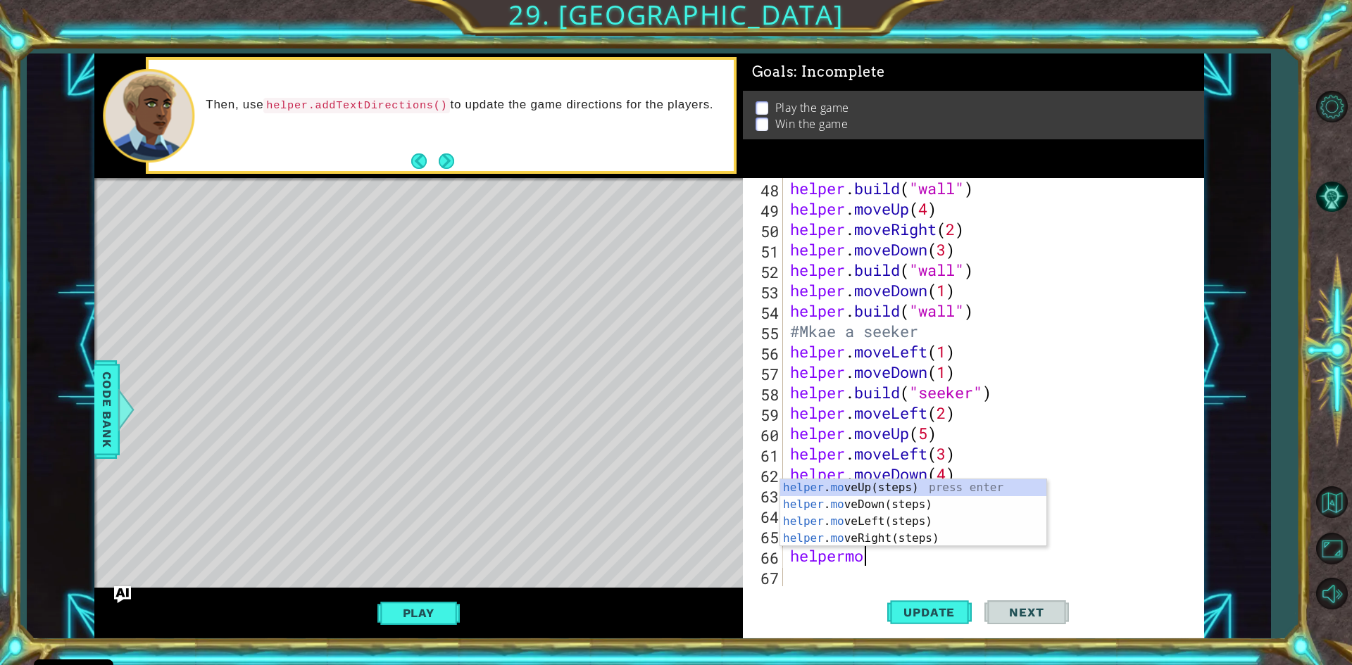
scroll to position [0, 4]
type textarea "helpermove"
drag, startPoint x: 873, startPoint y: 534, endPoint x: 949, endPoint y: 585, distance: 91.8
click at [872, 534] on div "helper . move Up(steps) press enter helper . move Down(steps) press enter helpe…" at bounding box center [913, 529] width 266 height 101
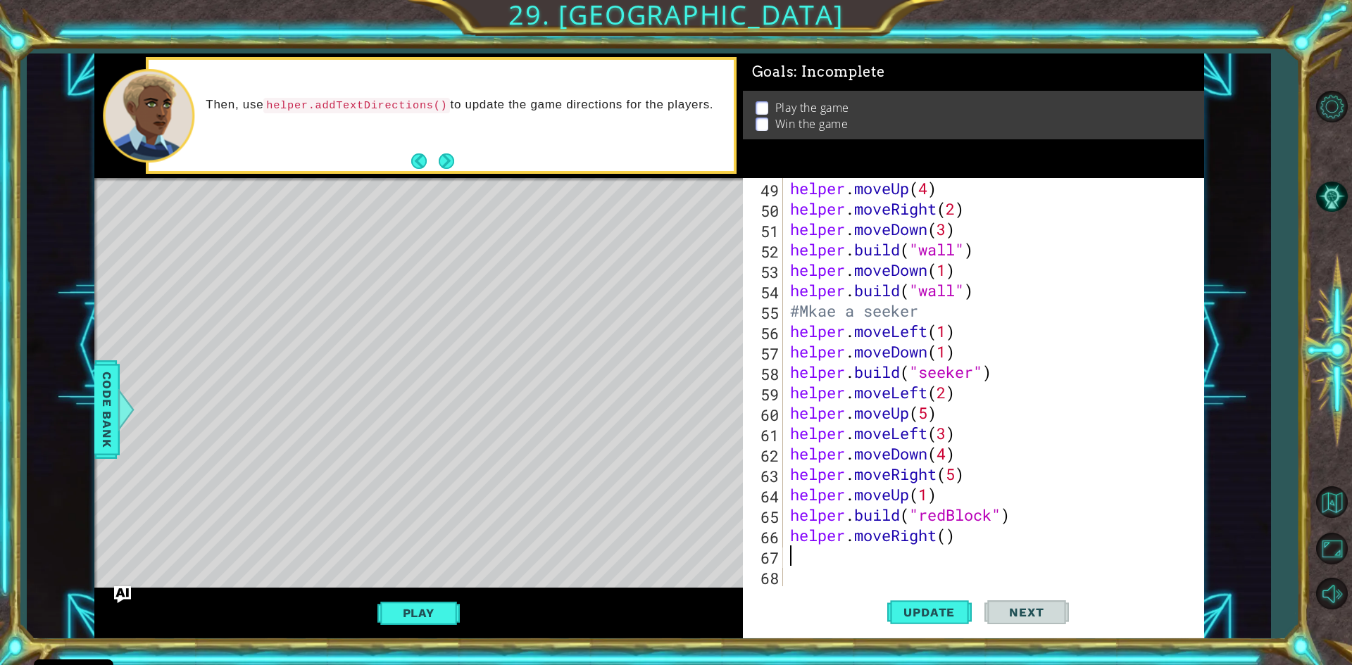
scroll to position [1000, 0]
click at [951, 538] on div "helper . moveUp ( 4 ) helper . moveRight ( 2 ) helper . moveDown ( 3 ) helper .…" at bounding box center [991, 402] width 408 height 449
type textarea "helper.moveRight(5)"
click at [813, 558] on div "helper . moveUp ( 4 ) helper . moveRight ( 2 ) helper . moveDown ( 3 ) helper .…" at bounding box center [991, 402] width 408 height 449
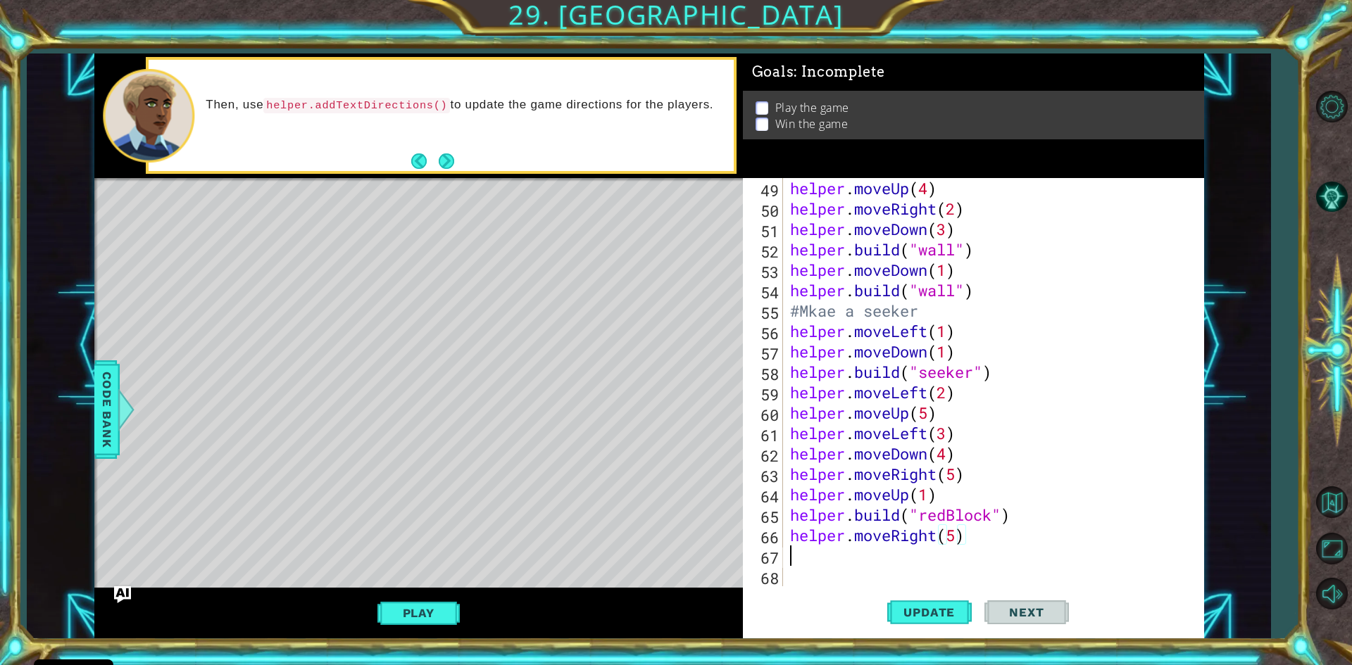
scroll to position [0, 0]
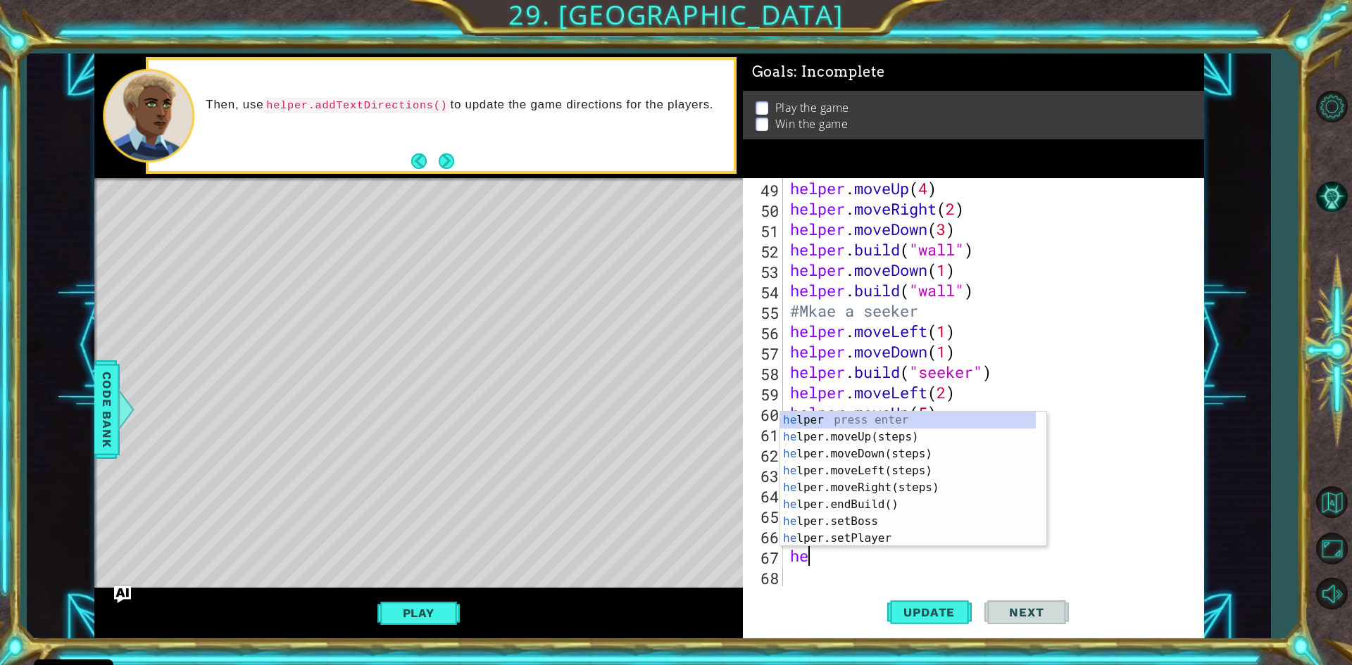
type textarea "hel"
click at [867, 451] on div "hel per press enter hel per.moveUp(steps) press enter hel per.moveDown(steps) p…" at bounding box center [908, 496] width 256 height 169
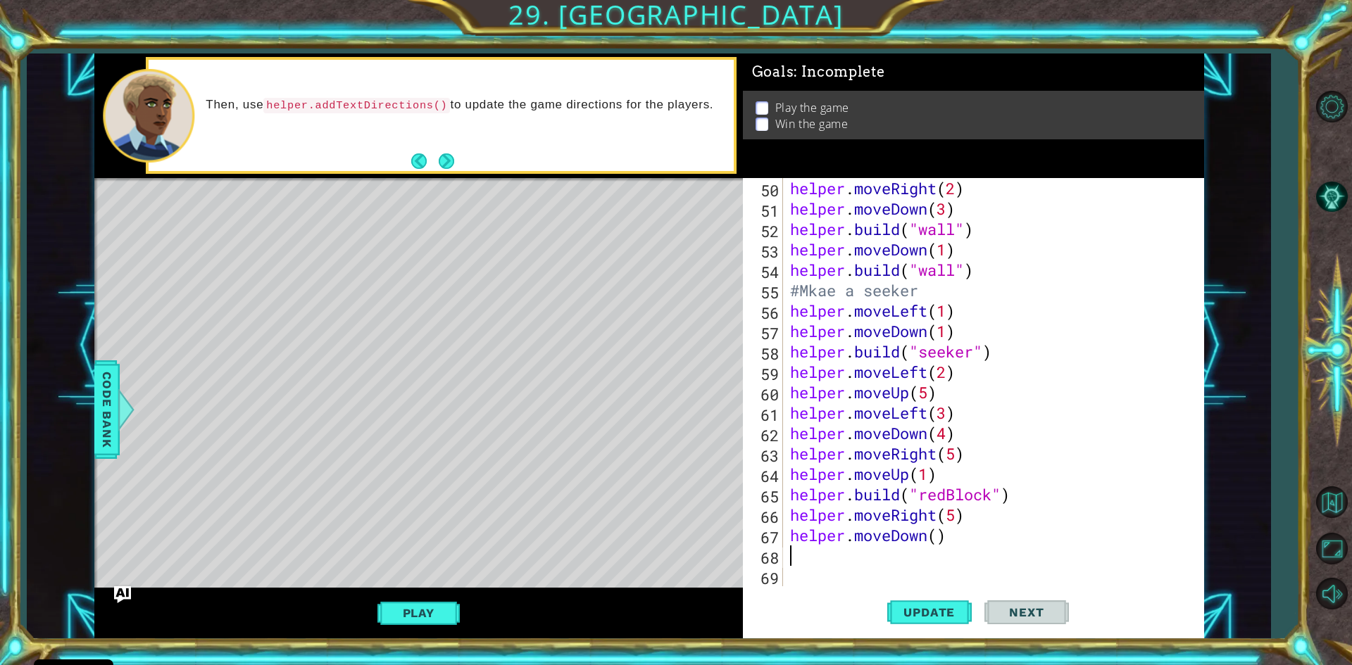
scroll to position [1021, 0]
click at [939, 537] on div "helper . moveRight ( 2 ) helper . moveDown ( 3 ) helper . build ( "wall" ) help…" at bounding box center [991, 402] width 408 height 449
type textarea "helper.moveDown(2)"
click at [810, 554] on div "helper . moveRight ( 2 ) helper . moveDown ( 3 ) helper . build ( "wall" ) help…" at bounding box center [991, 402] width 408 height 449
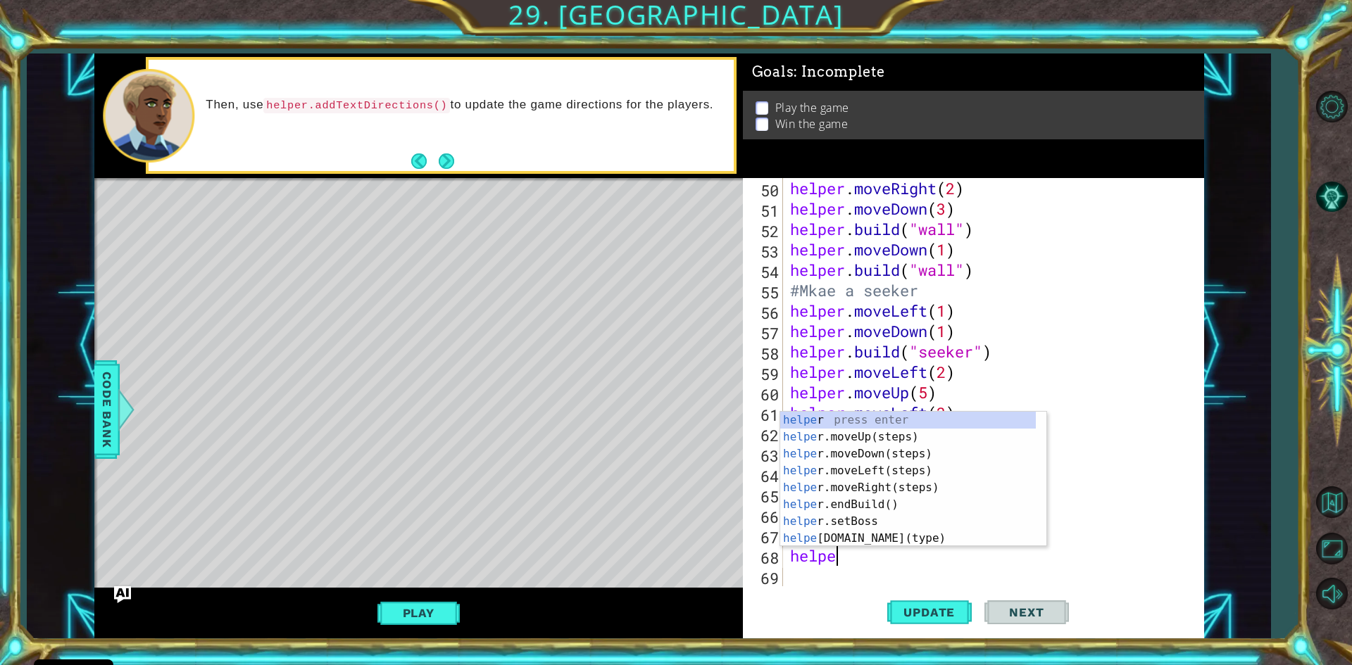
scroll to position [0, 1]
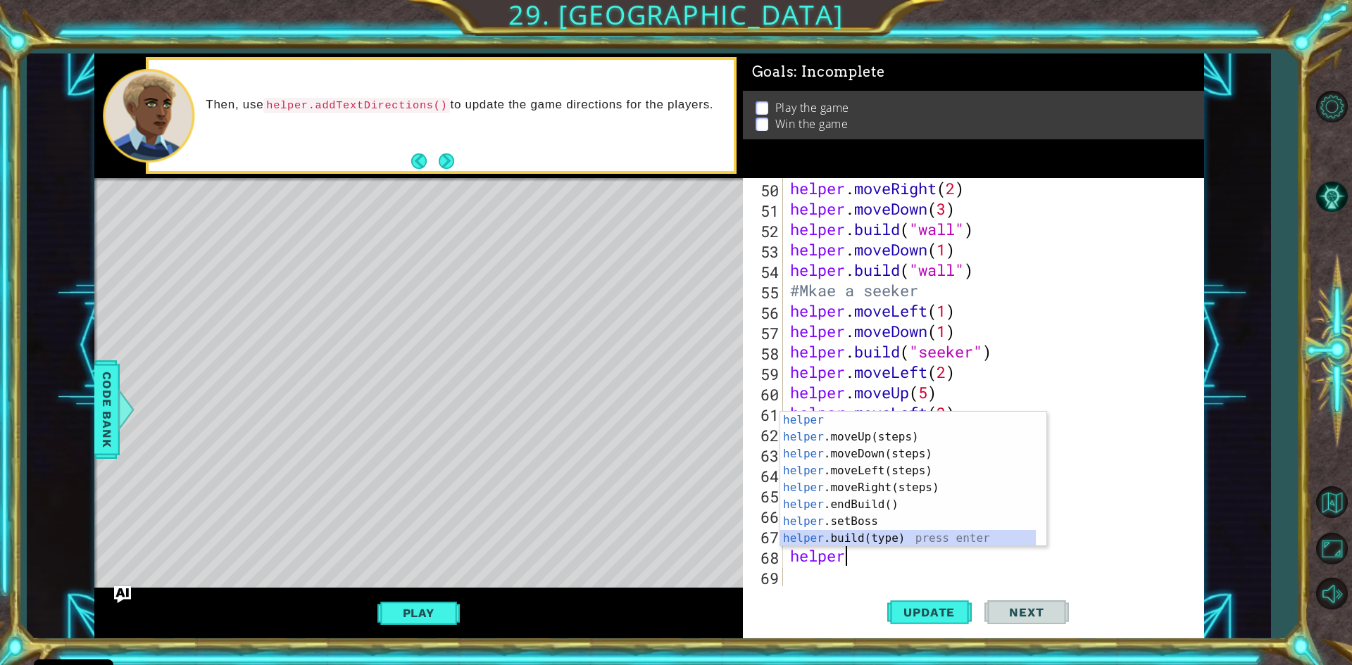
click at [914, 537] on div "helper press enter helper .moveUp(steps) press enter helper .moveDown(steps) pr…" at bounding box center [908, 496] width 256 height 169
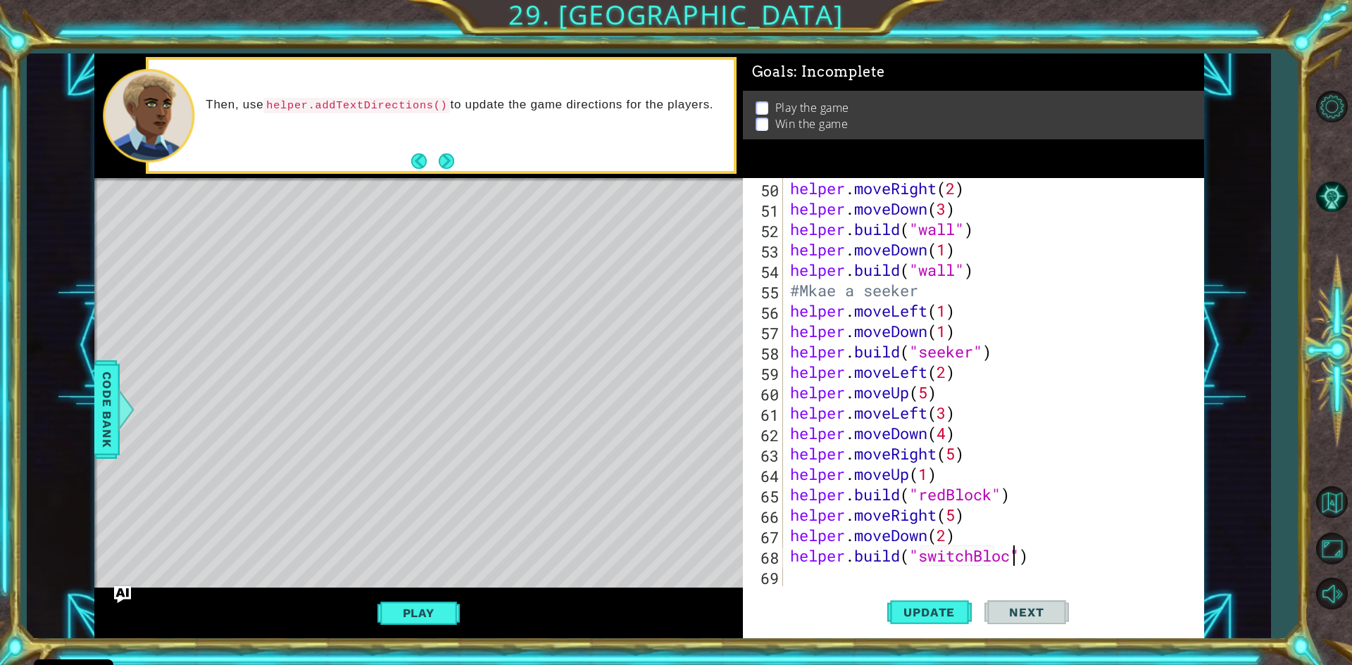
scroll to position [0, 11]
click at [958, 619] on span "Update" at bounding box center [929, 613] width 80 height 14
click at [955, 600] on button "Update" at bounding box center [929, 613] width 84 height 46
click at [940, 516] on div "helper . moveRight ( 2 ) helper . moveDown ( 3 ) helper . build ( "wall" ) help…" at bounding box center [991, 402] width 408 height 449
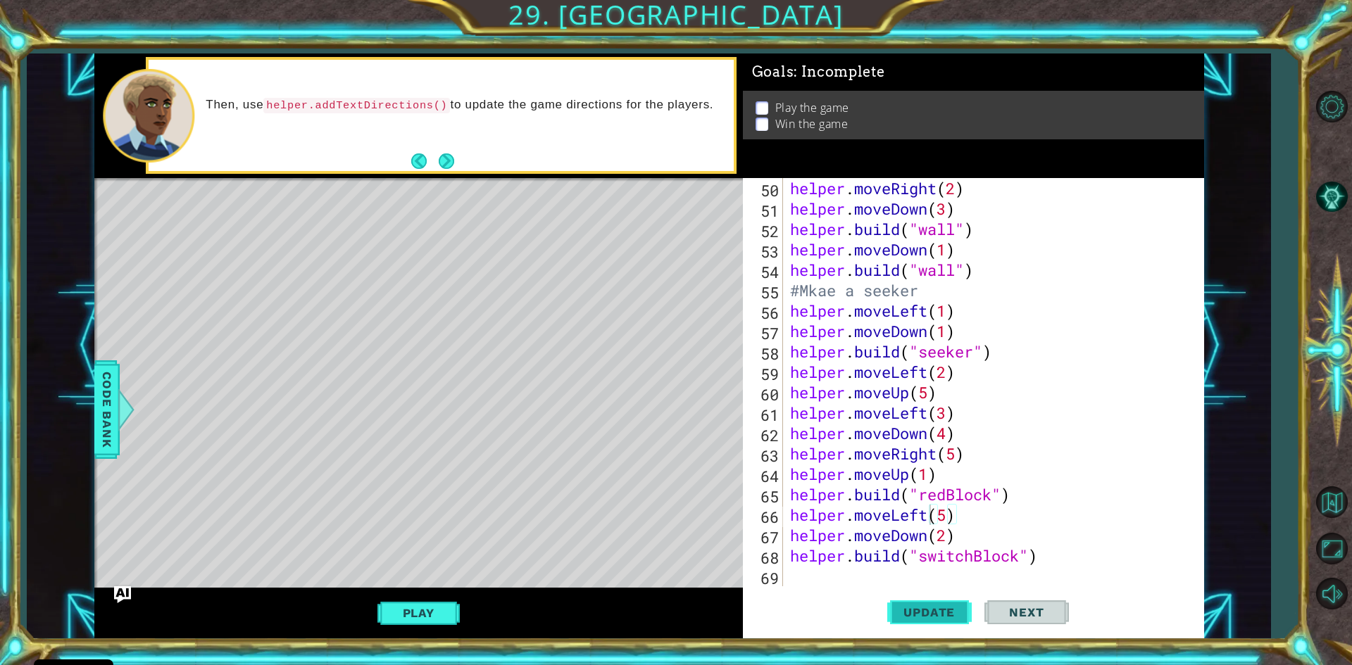
click at [929, 598] on button "Update" at bounding box center [929, 613] width 84 height 46
click at [437, 610] on button "Play" at bounding box center [418, 613] width 82 height 27
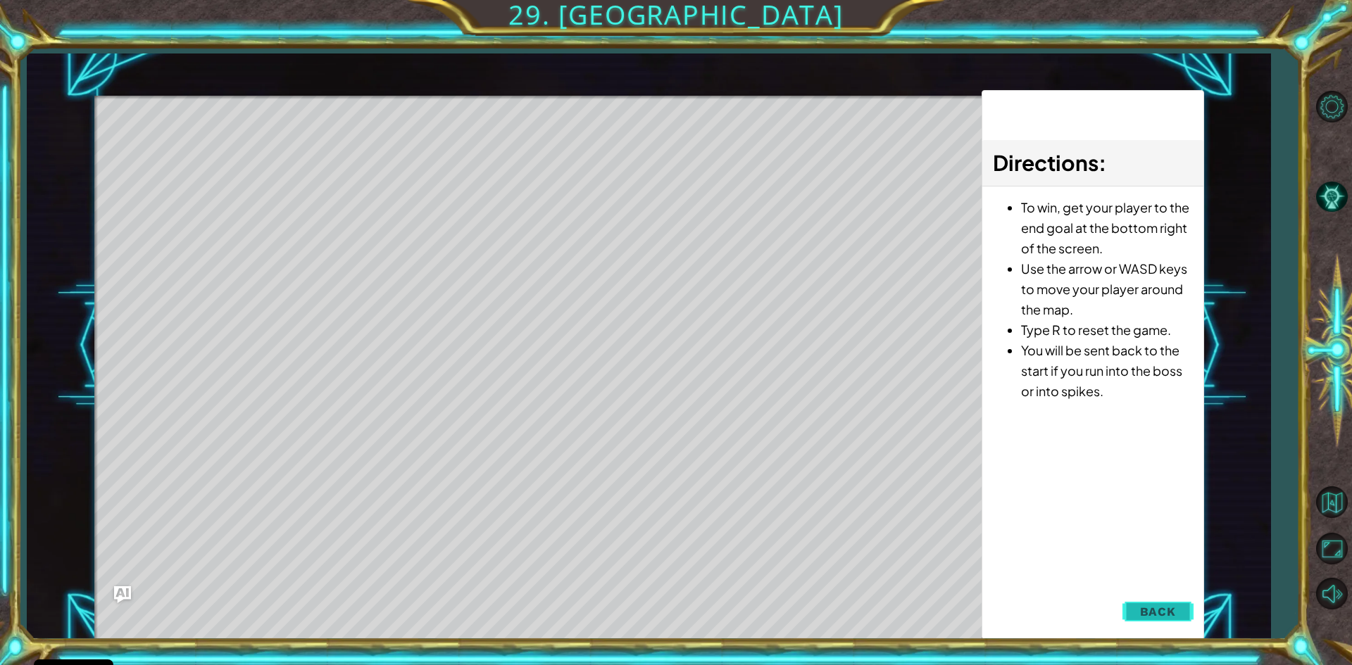
click at [1188, 609] on button "Back" at bounding box center [1157, 612] width 71 height 28
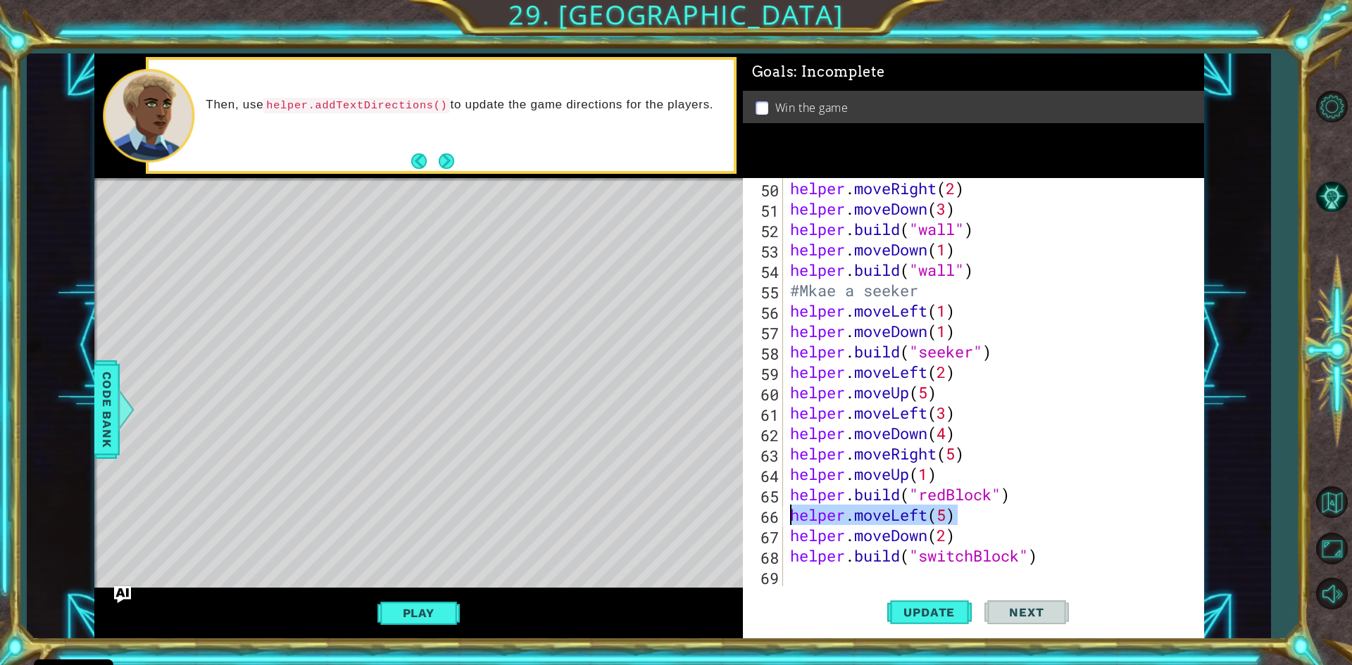
drag, startPoint x: 958, startPoint y: 515, endPoint x: 786, endPoint y: 521, distance: 171.2
click at [787, 521] on div "helper . moveRight ( 2 ) helper . moveDown ( 3 ) helper . build ( "wall" ) help…" at bounding box center [987, 382] width 401 height 408
drag, startPoint x: 1052, startPoint y: 545, endPoint x: 1113, endPoint y: 641, distance: 113.7
click at [1044, 545] on div "helper . moveRight ( 2 ) helper . moveDown ( 3 ) helper . build ( "wall" ) help…" at bounding box center [991, 402] width 408 height 449
drag, startPoint x: 1030, startPoint y: 550, endPoint x: 1046, endPoint y: 551, distance: 15.5
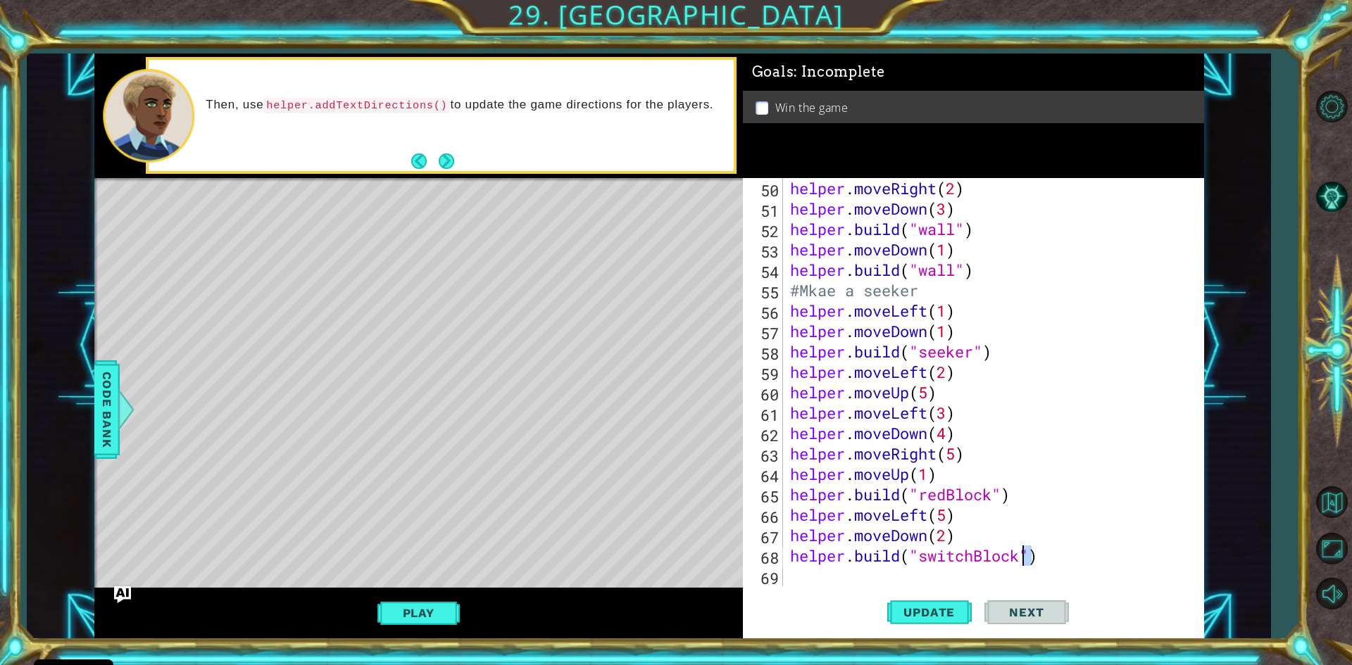
click at [1041, 551] on div "helper . moveRight ( 2 ) helper . moveDown ( 3 ) helper . build ( "wall" ) help…" at bounding box center [991, 402] width 408 height 449
type textarea "helper.build("switchBlock")"
click at [1046, 550] on div "helper . moveRight ( 2 ) helper . moveDown ( 3 ) helper . build ( "wall" ) help…" at bounding box center [987, 382] width 401 height 408
drag, startPoint x: 1058, startPoint y: 558, endPoint x: 793, endPoint y: 560, distance: 264.7
click at [793, 560] on div "helper . moveRight ( 2 ) helper . moveDown ( 3 ) helper . build ( "wall" ) help…" at bounding box center [991, 402] width 408 height 449
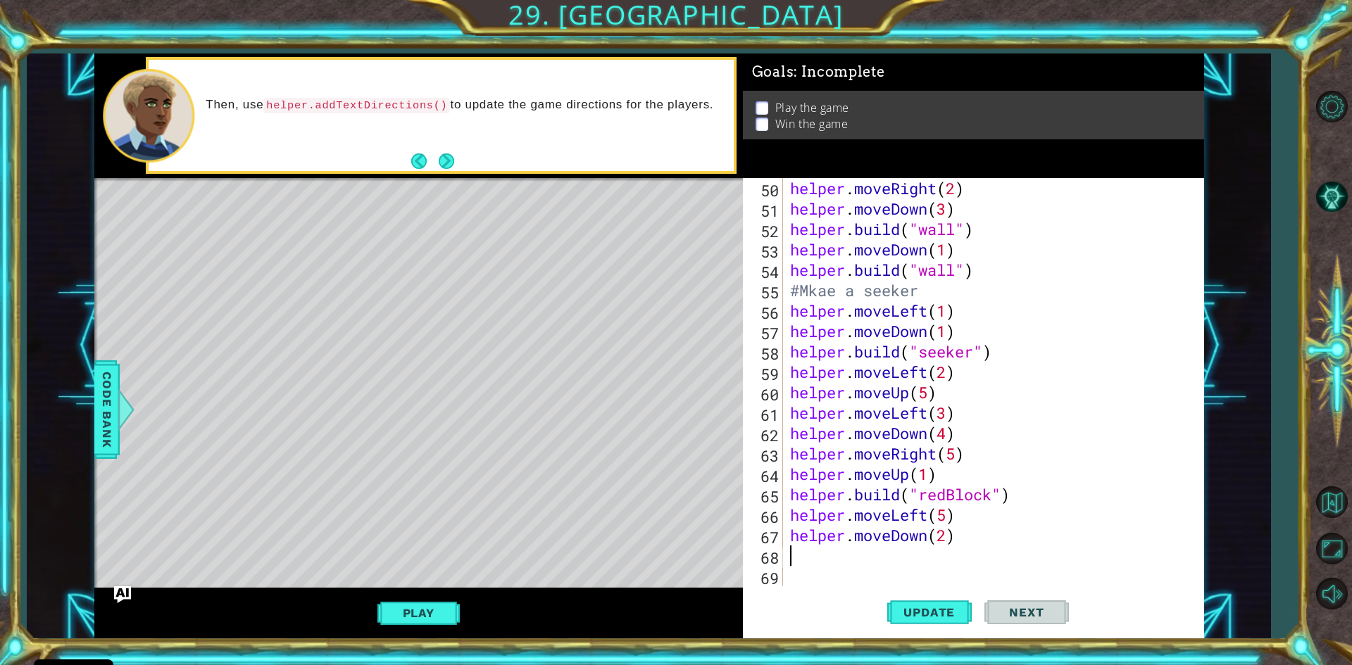
scroll to position [0, 0]
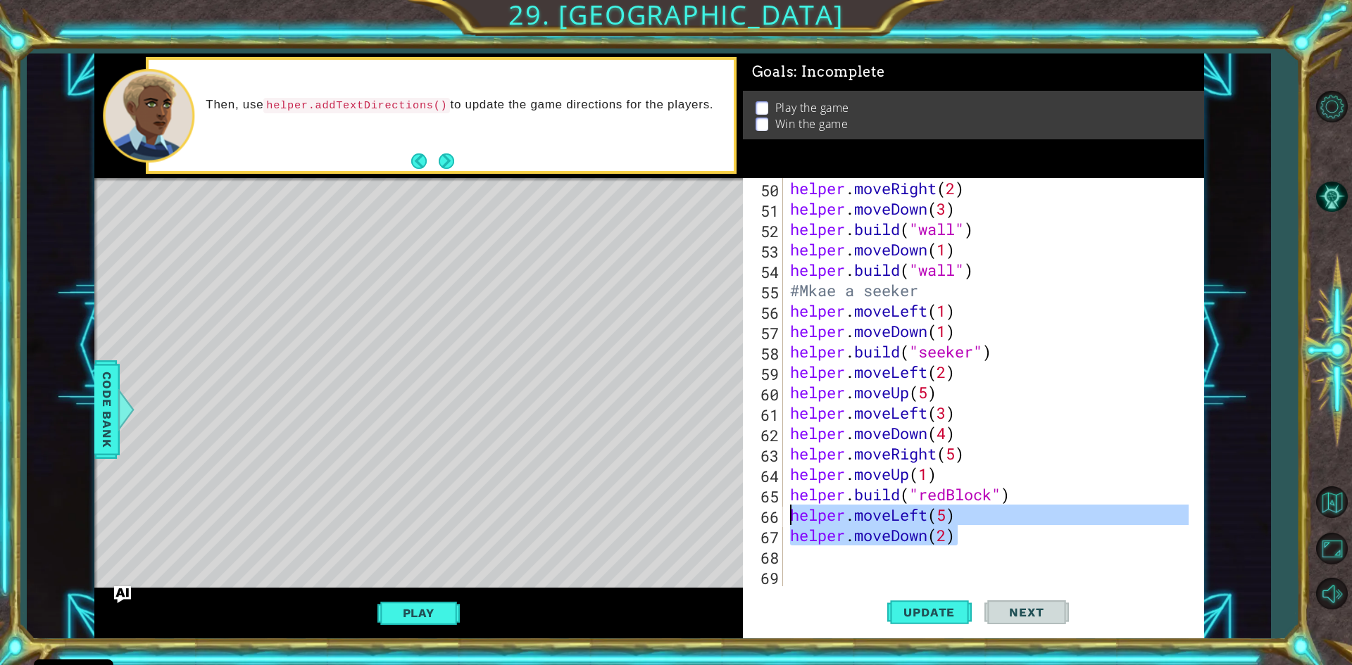
drag, startPoint x: 972, startPoint y: 542, endPoint x: 789, endPoint y: 522, distance: 184.8
click at [789, 522] on div "helper . moveRight ( 2 ) helper . moveDown ( 3 ) helper . build ( "wall" ) help…" at bounding box center [991, 402] width 408 height 449
type textarea "helper.moveLeft(5) helper.moveDown(2)"
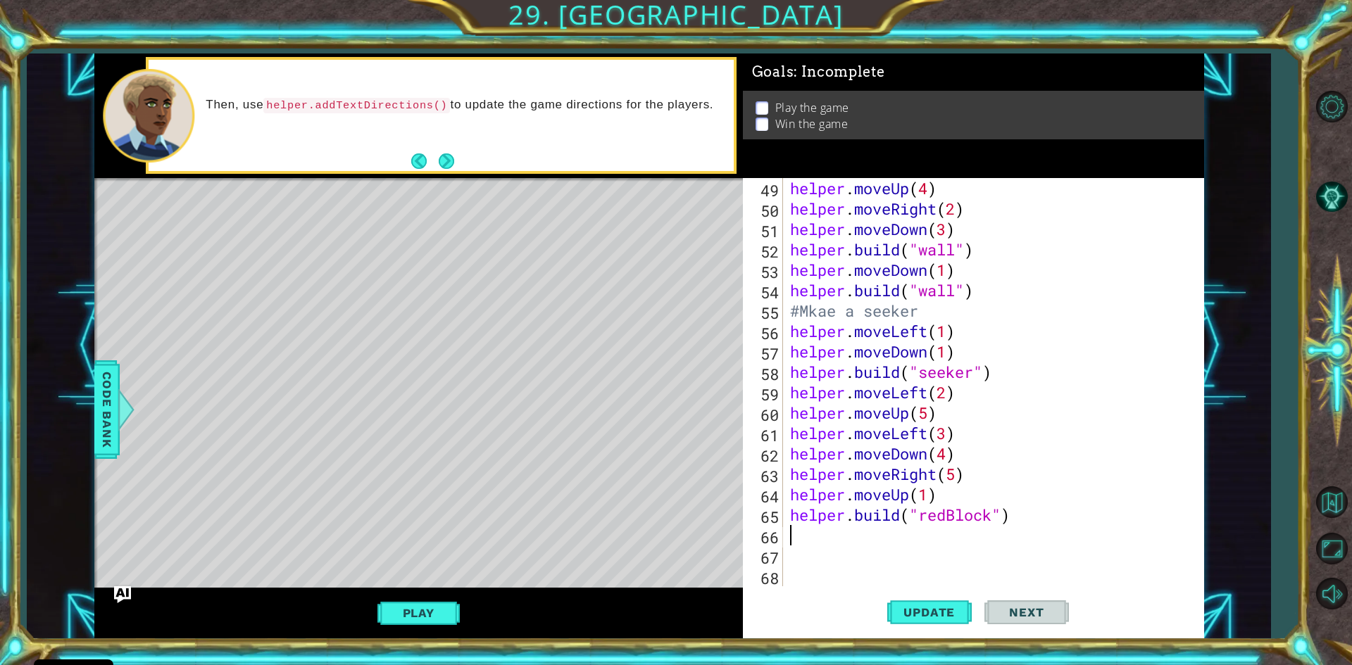
scroll to position [1000, 0]
click at [922, 620] on span "Update" at bounding box center [929, 613] width 80 height 14
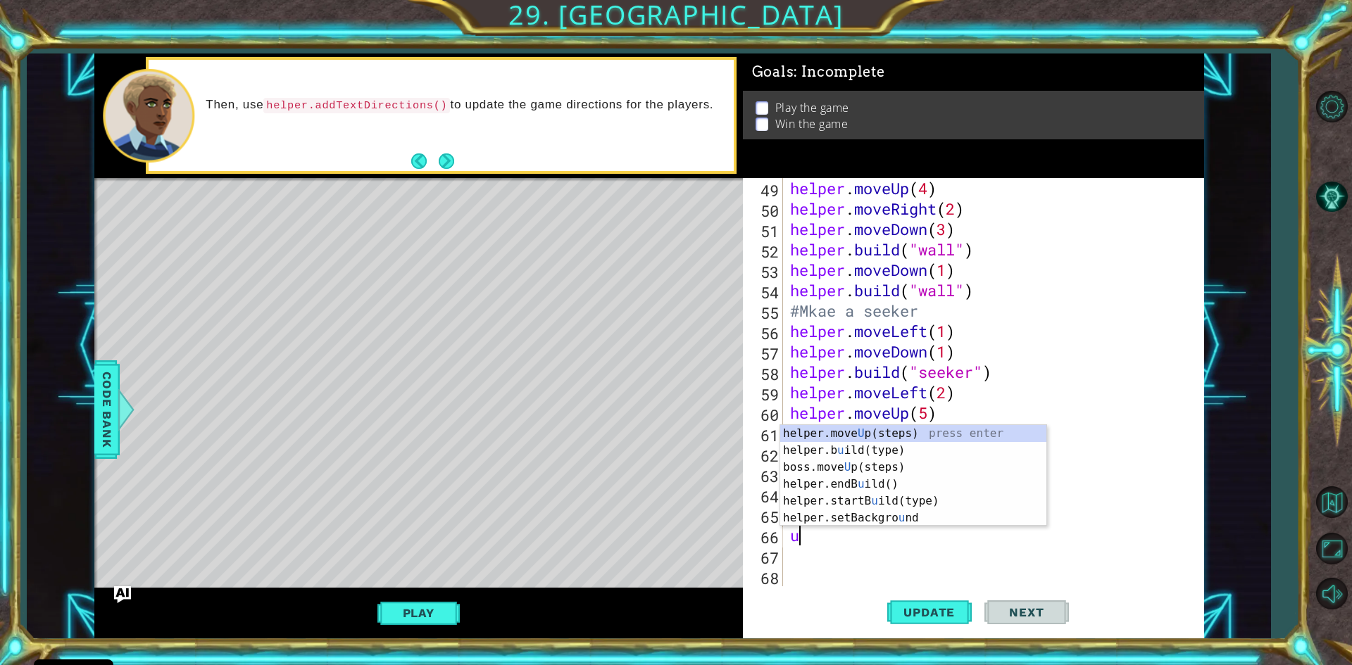
type textarea "up"
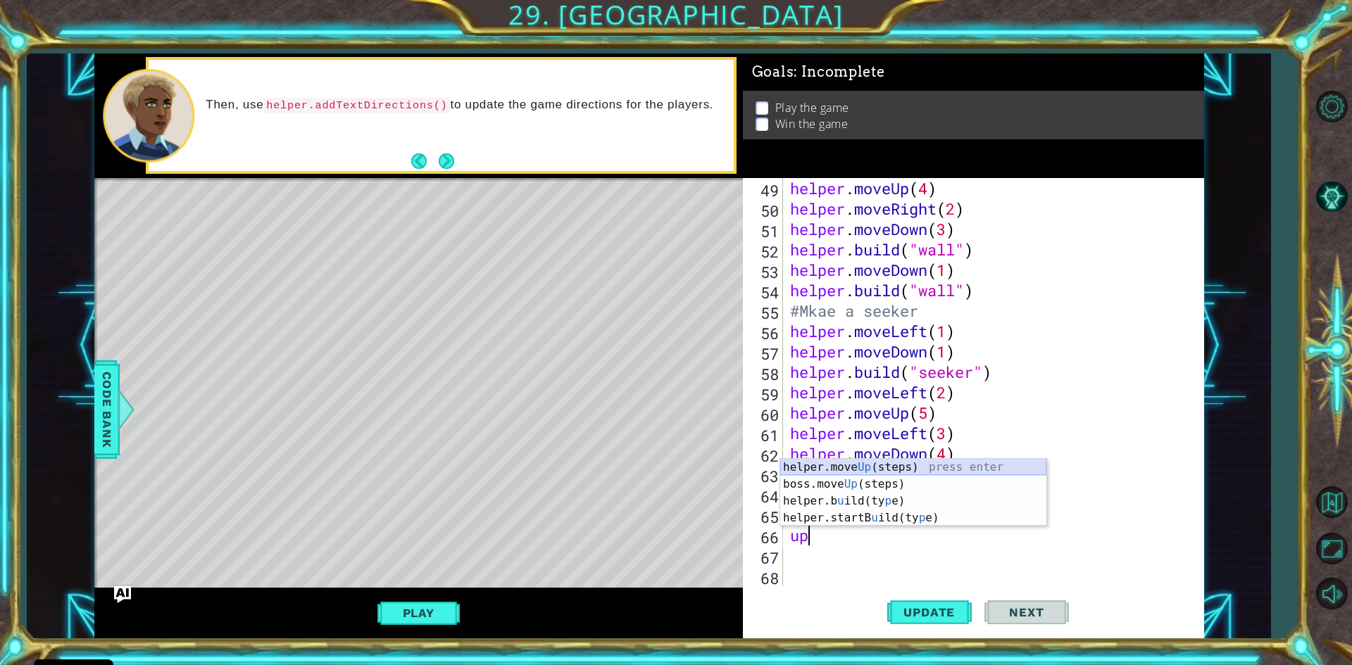
click at [870, 463] on div "helper.move Up (steps) press enter boss.move Up (steps) press enter helper.b u …" at bounding box center [913, 509] width 266 height 101
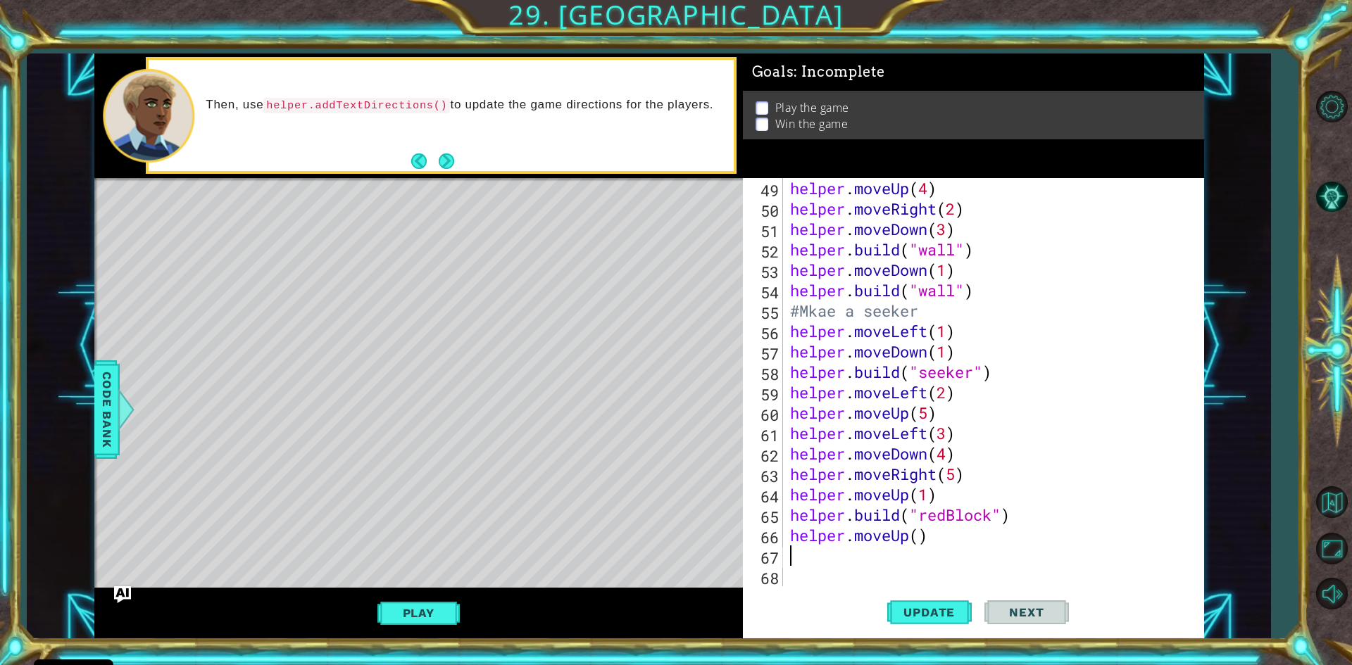
click at [922, 537] on div "helper . moveUp ( 4 ) helper . moveRight ( 2 ) helper . moveDown ( 3 ) helper .…" at bounding box center [991, 402] width 408 height 449
type textarea "helper.moveUp(3)"
click at [806, 560] on div "helper . moveUp ( 4 ) helper . moveRight ( 2 ) helper . moveDown ( 3 ) helper .…" at bounding box center [991, 402] width 408 height 449
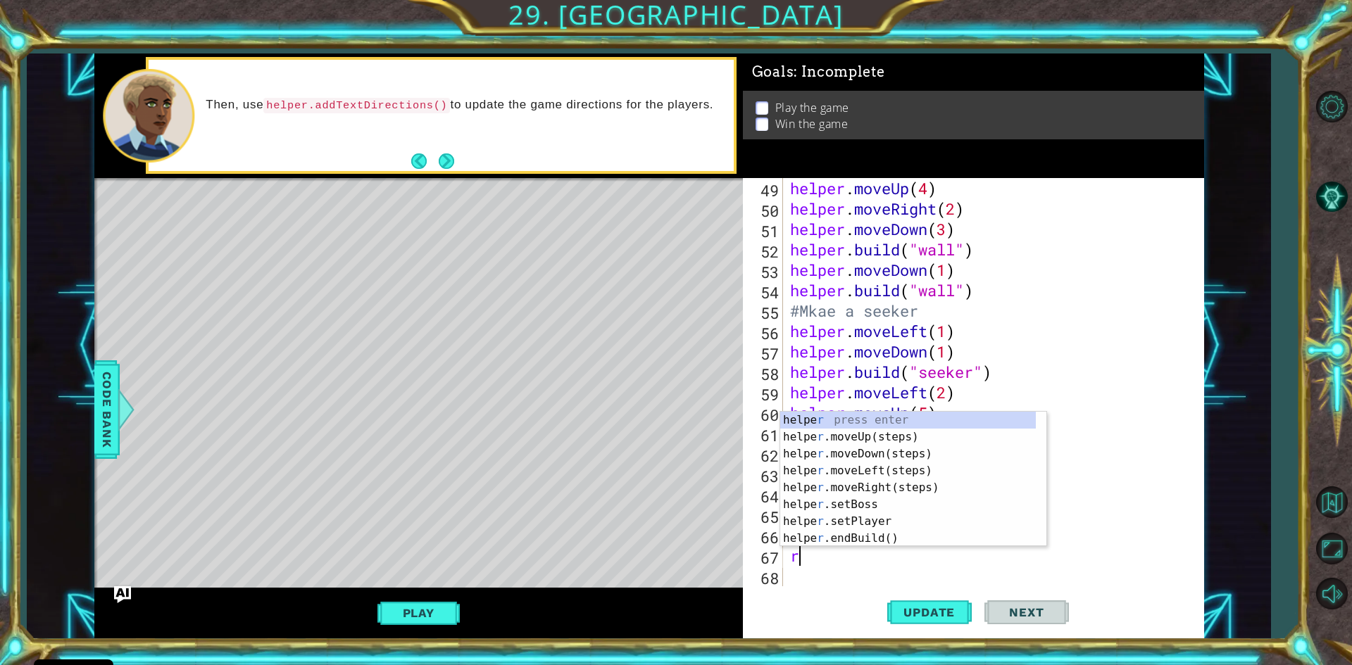
type textarea "ri"
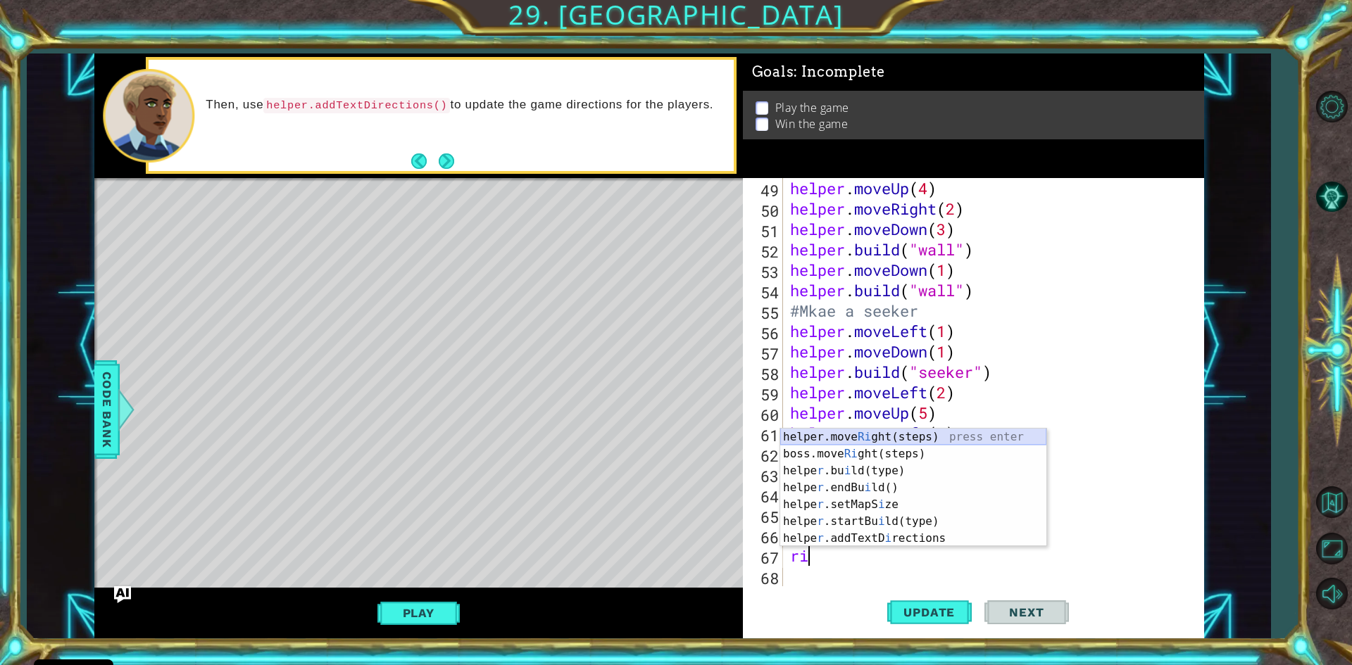
click at [860, 439] on div "helper.move Ri ght(steps) press enter boss.move Ri ght(steps) press enter helpe…" at bounding box center [913, 505] width 266 height 152
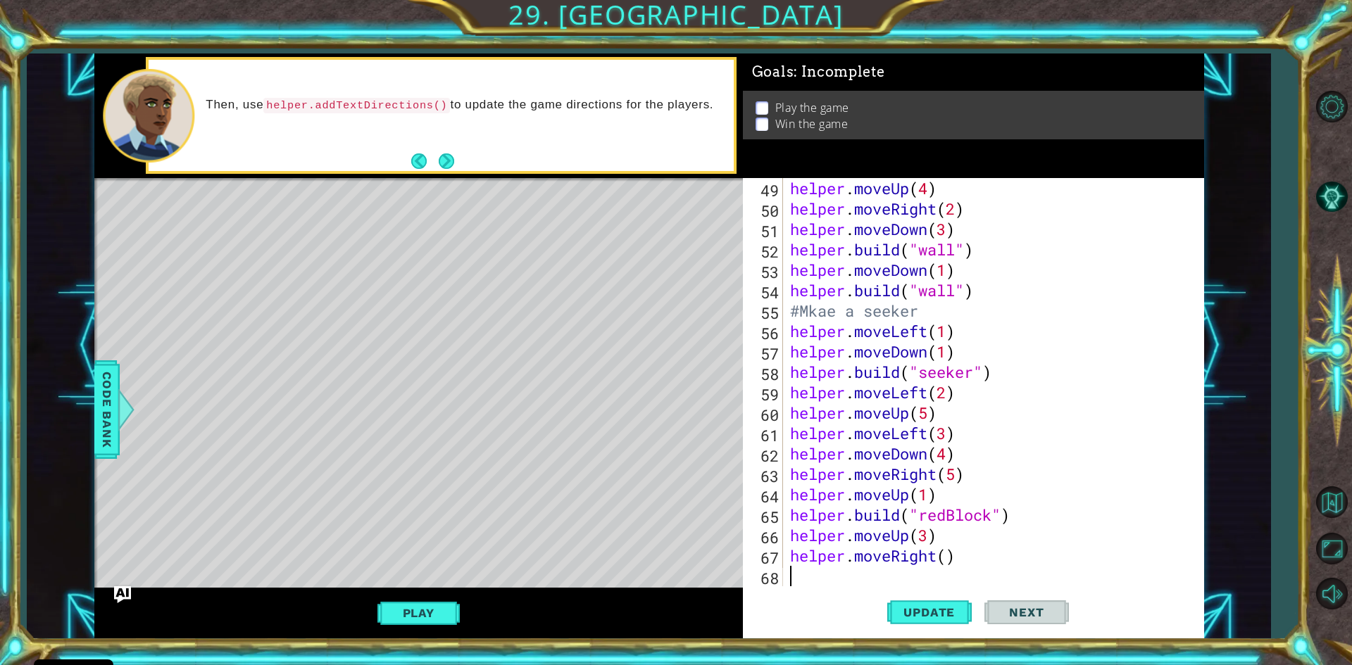
click at [949, 558] on div "helper . moveUp ( 4 ) helper . moveRight ( 2 ) helper . moveDown ( 3 ) helper .…" at bounding box center [991, 402] width 408 height 449
type textarea "helper.moveRight(1)"
click at [971, 558] on div "helper . moveUp ( 4 ) helper . moveRight ( 2 ) helper . moveDown ( 3 ) helper .…" at bounding box center [991, 402] width 408 height 449
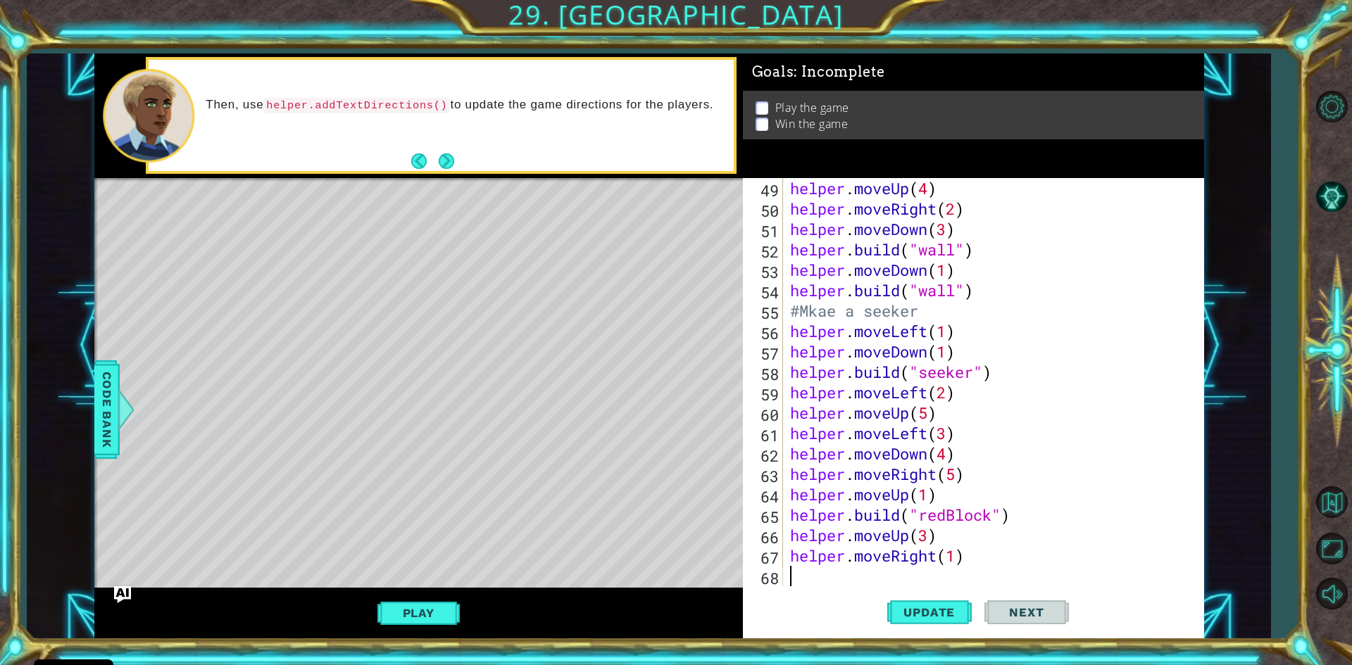
paste textarea "helper.build("switchBlock")"
click at [954, 604] on button "Update" at bounding box center [929, 613] width 84 height 46
click at [451, 619] on button "Play" at bounding box center [418, 613] width 82 height 27
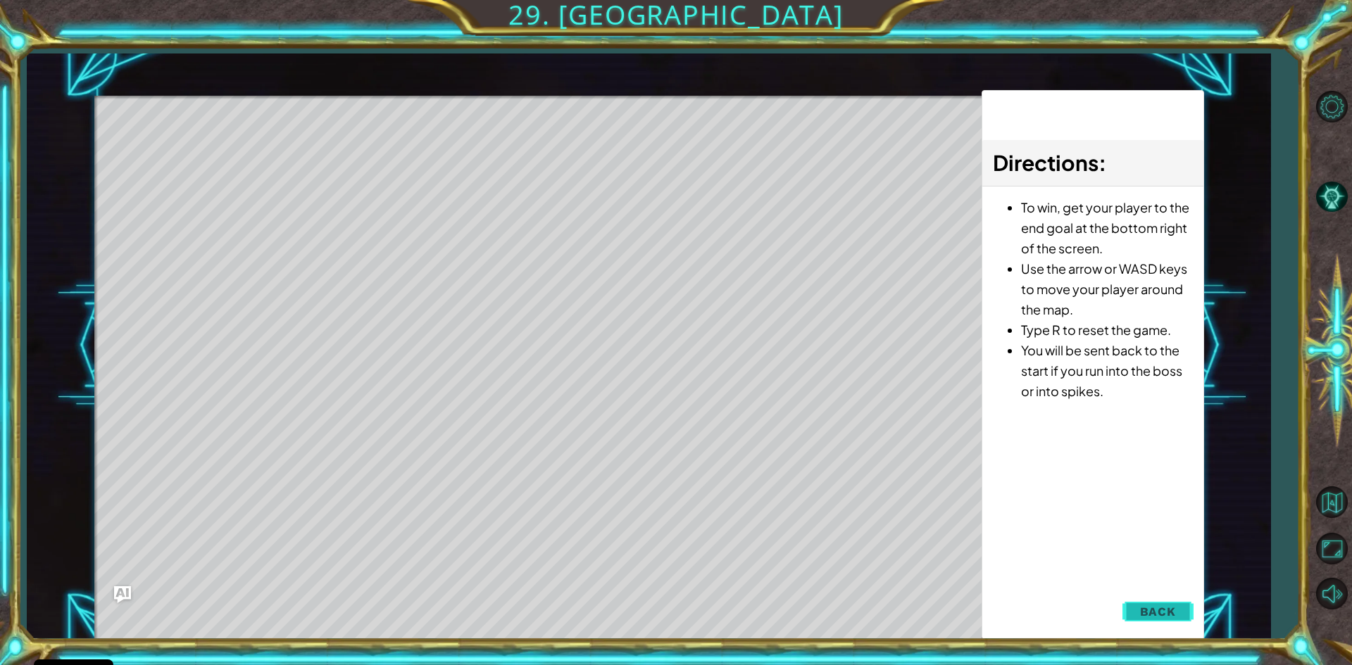
click at [1147, 601] on button "Back" at bounding box center [1157, 612] width 71 height 28
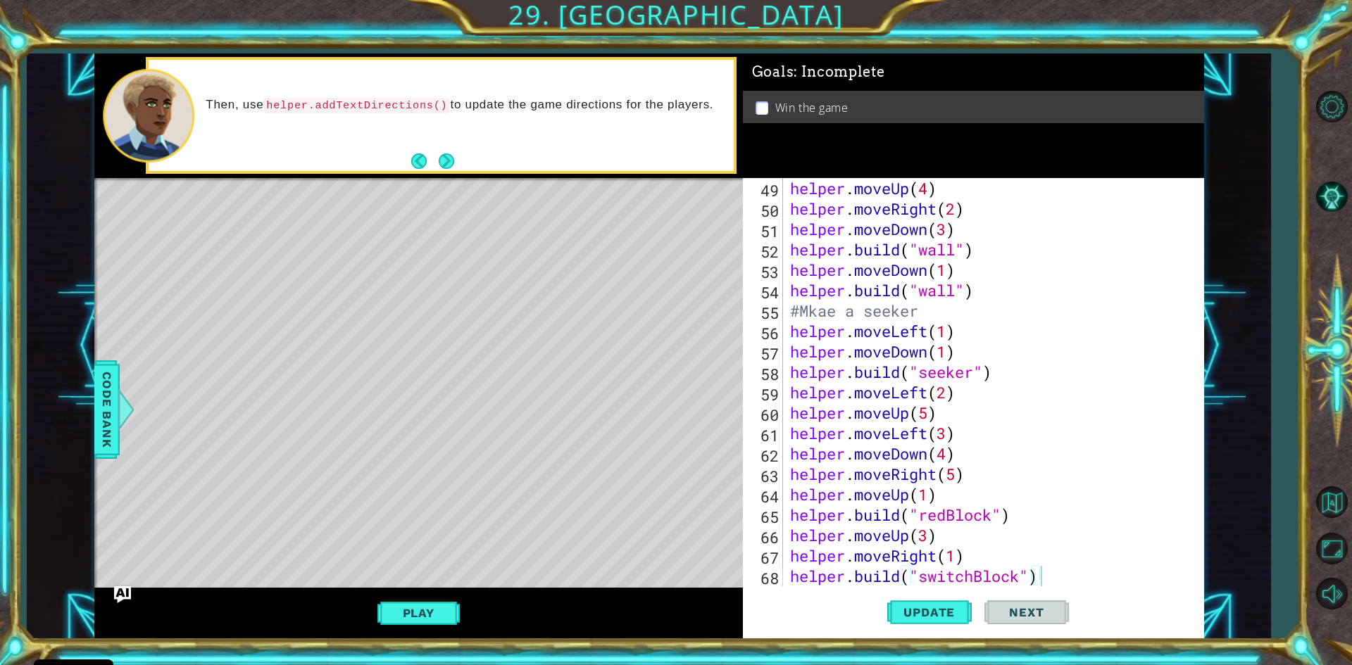
click at [833, 316] on div "helper . moveUp ( 4 ) helper . moveRight ( 2 ) helper . moveDown ( 3 ) helper .…" at bounding box center [991, 402] width 408 height 449
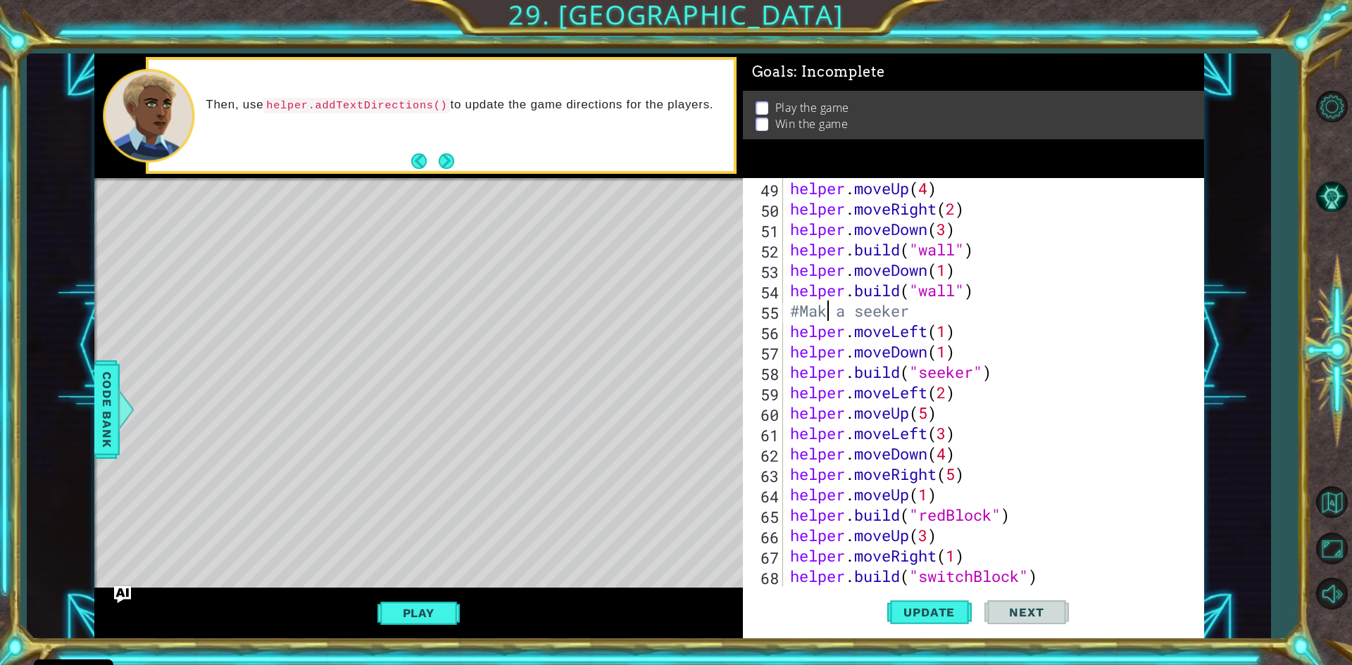
scroll to position [0, 2]
click at [419, 617] on button "Play" at bounding box center [418, 613] width 82 height 27
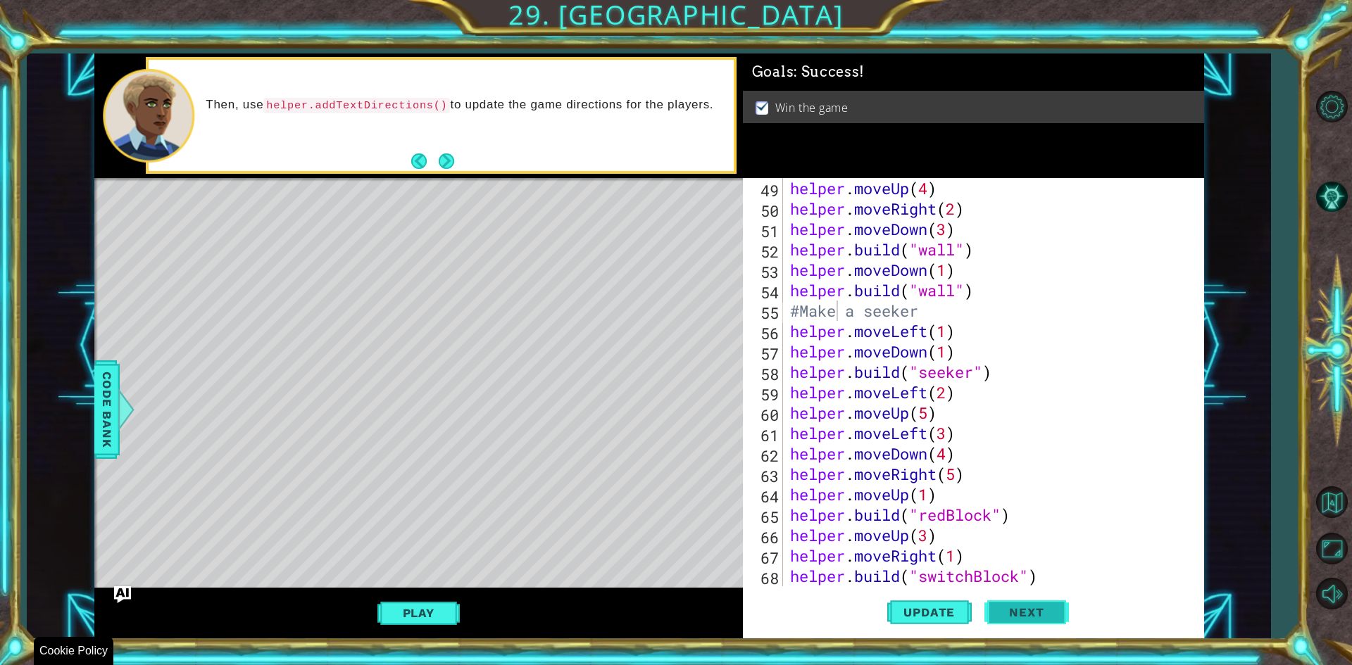
click at [1027, 614] on span "Next" at bounding box center [1026, 614] width 63 height 14
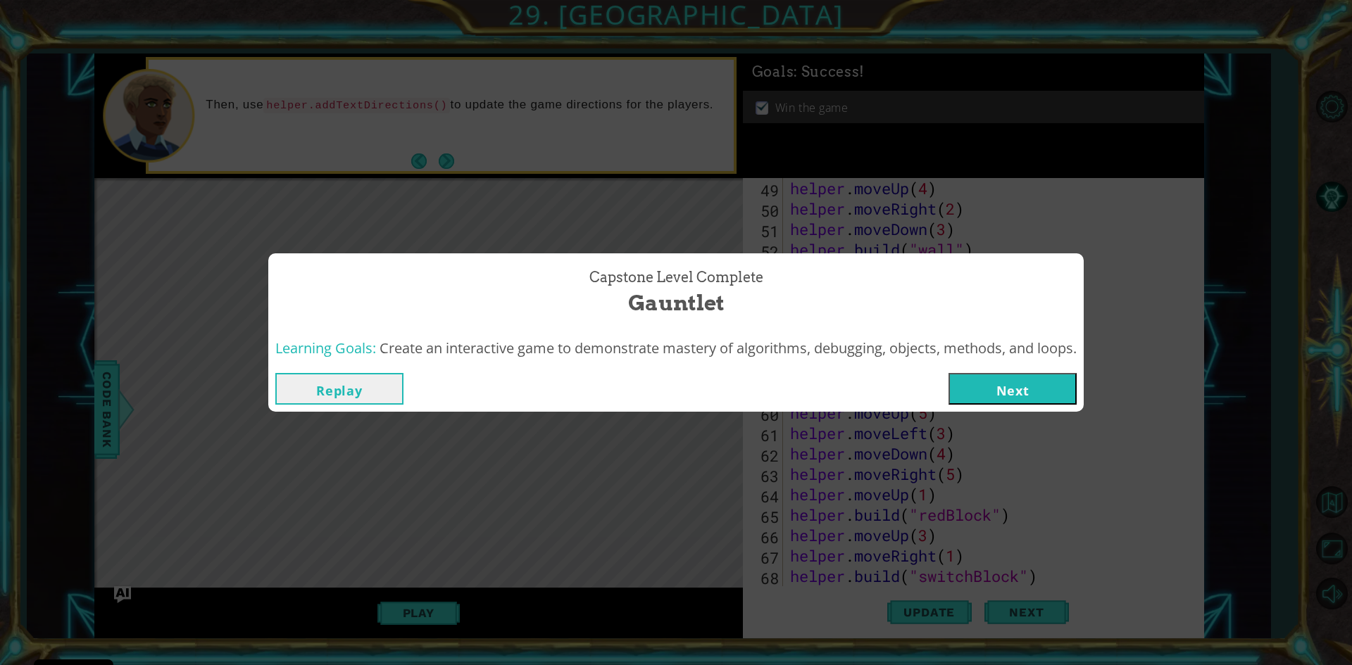
click at [352, 375] on button "Replay" at bounding box center [339, 389] width 128 height 32
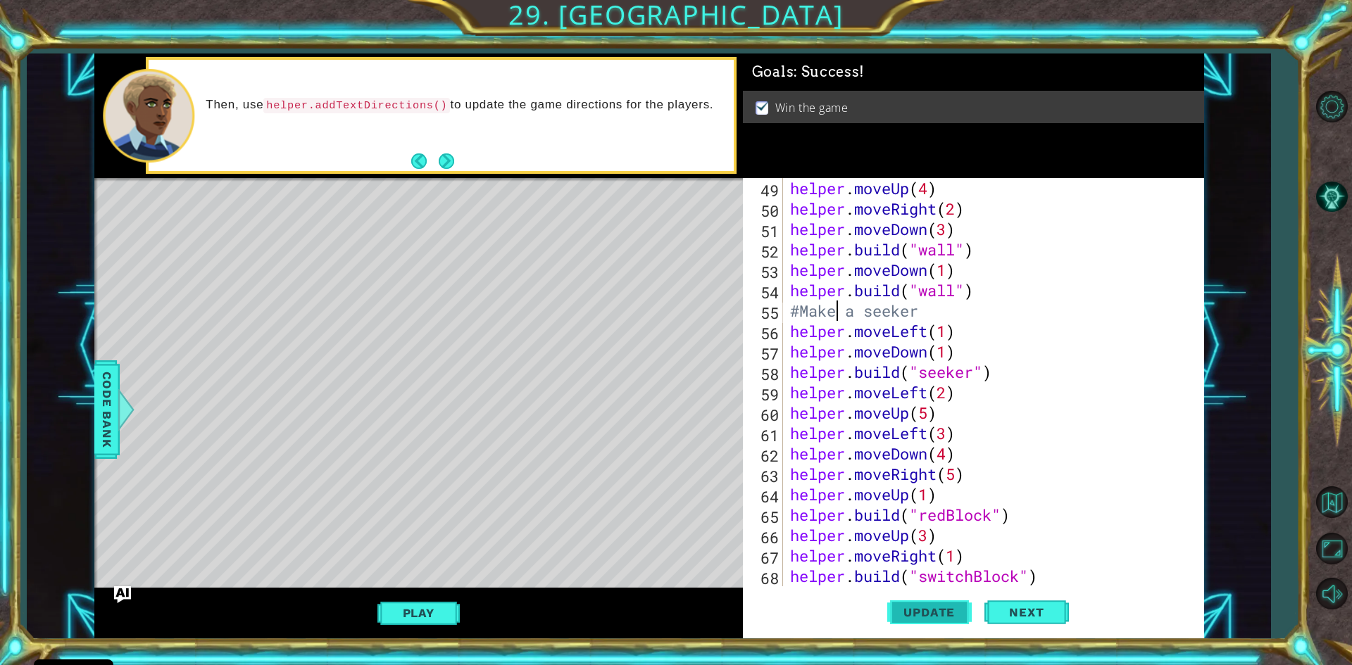
click at [962, 615] on span "Update" at bounding box center [929, 613] width 80 height 14
click at [1053, 574] on div "helper . moveUp ( 4 ) helper . moveRight ( 2 ) helper . moveDown ( 3 ) helper .…" at bounding box center [991, 402] width 408 height 449
type textarea "helper.build("switchBlock")"
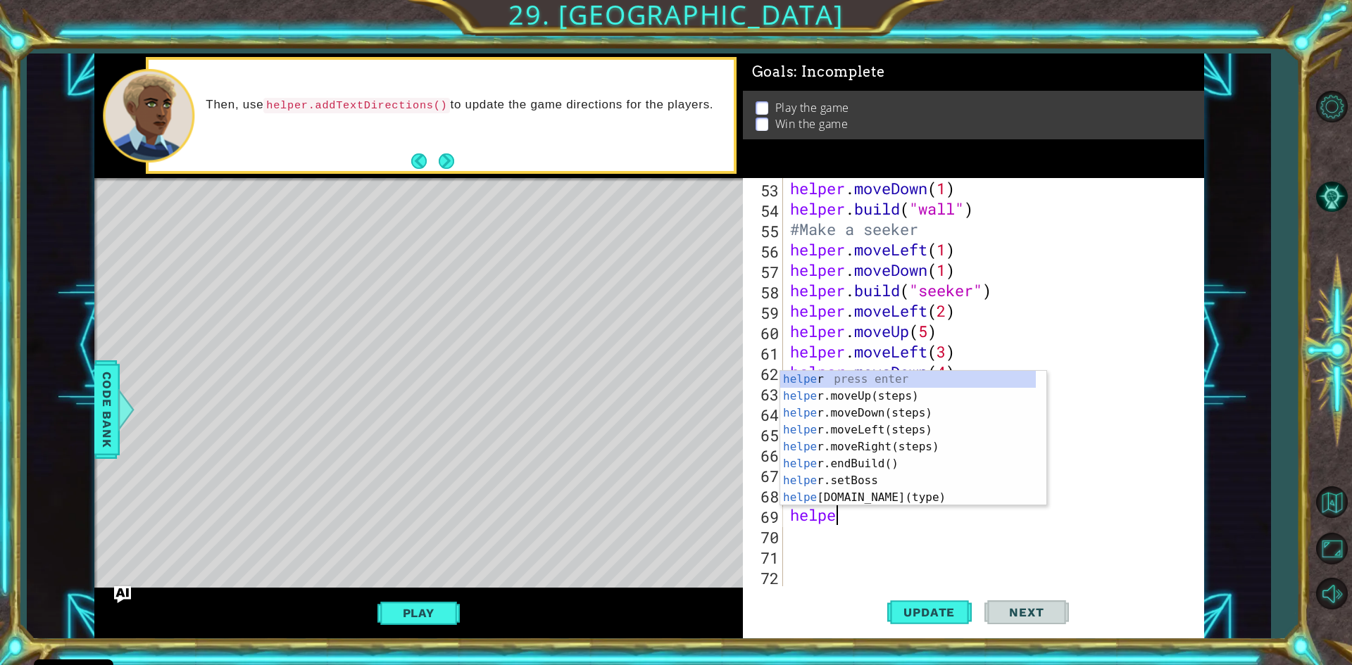
scroll to position [0, 1]
type textarea "helper"
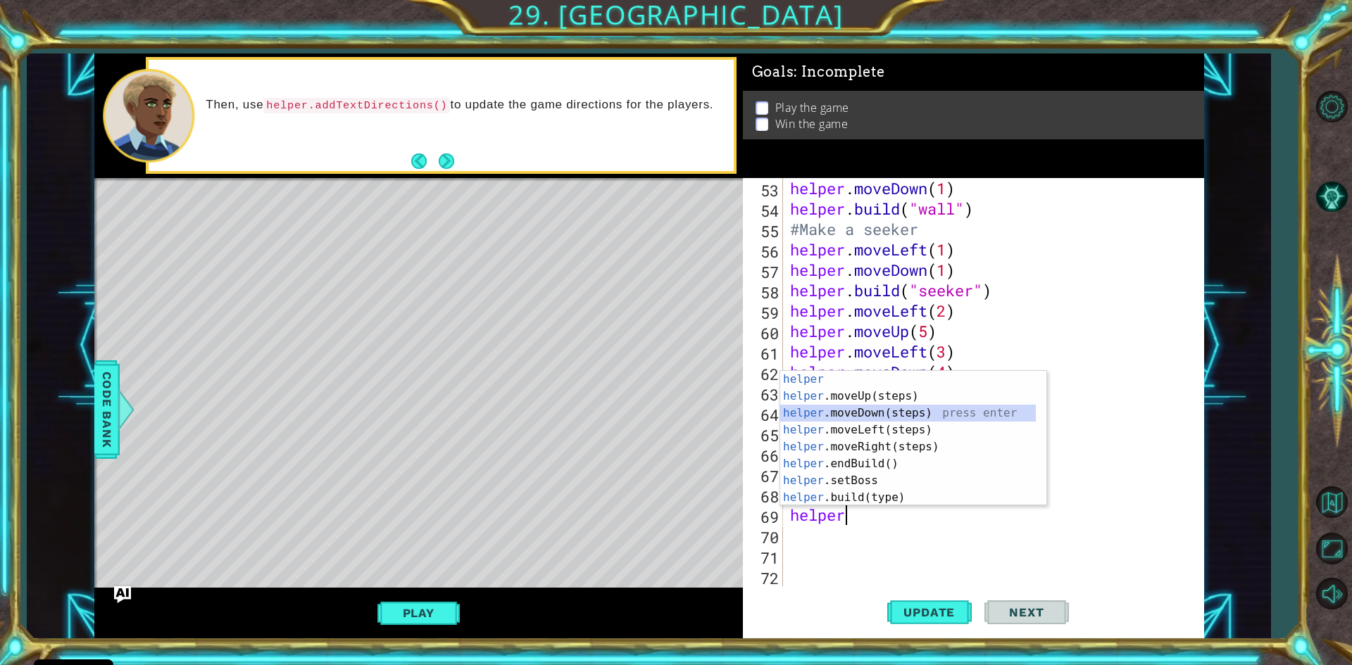
click at [864, 412] on div "helper press enter helper .moveUp(steps) press enter helper .moveDown(steps) pr…" at bounding box center [908, 455] width 256 height 169
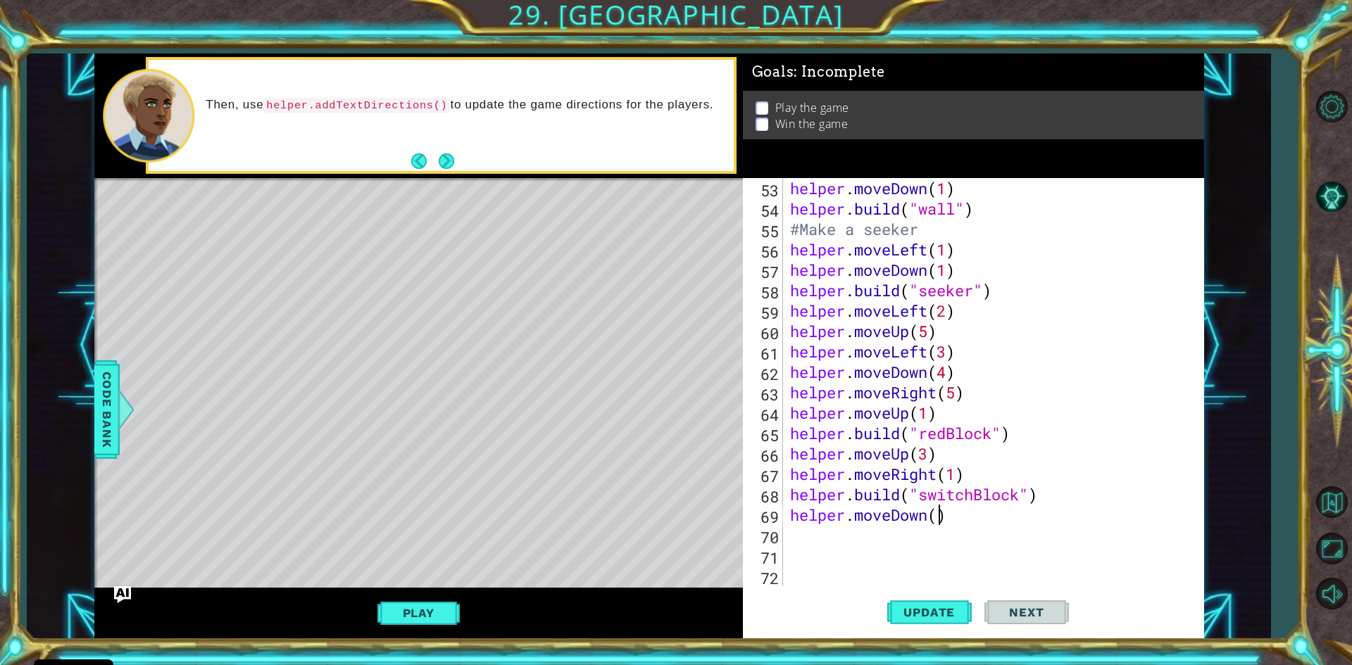
click at [941, 513] on div "helper . moveDown ( 1 ) helper . build ( "wall" ) #Make a seeker helper . moveL…" at bounding box center [991, 402] width 408 height 449
type textarea "helper.moveDown(5)"
click at [924, 613] on span "Update" at bounding box center [929, 613] width 80 height 14
click at [970, 521] on div "helper . moveDown ( 1 ) helper . build ( "wall" ) #Make a seeker helper . moveL…" at bounding box center [991, 402] width 408 height 449
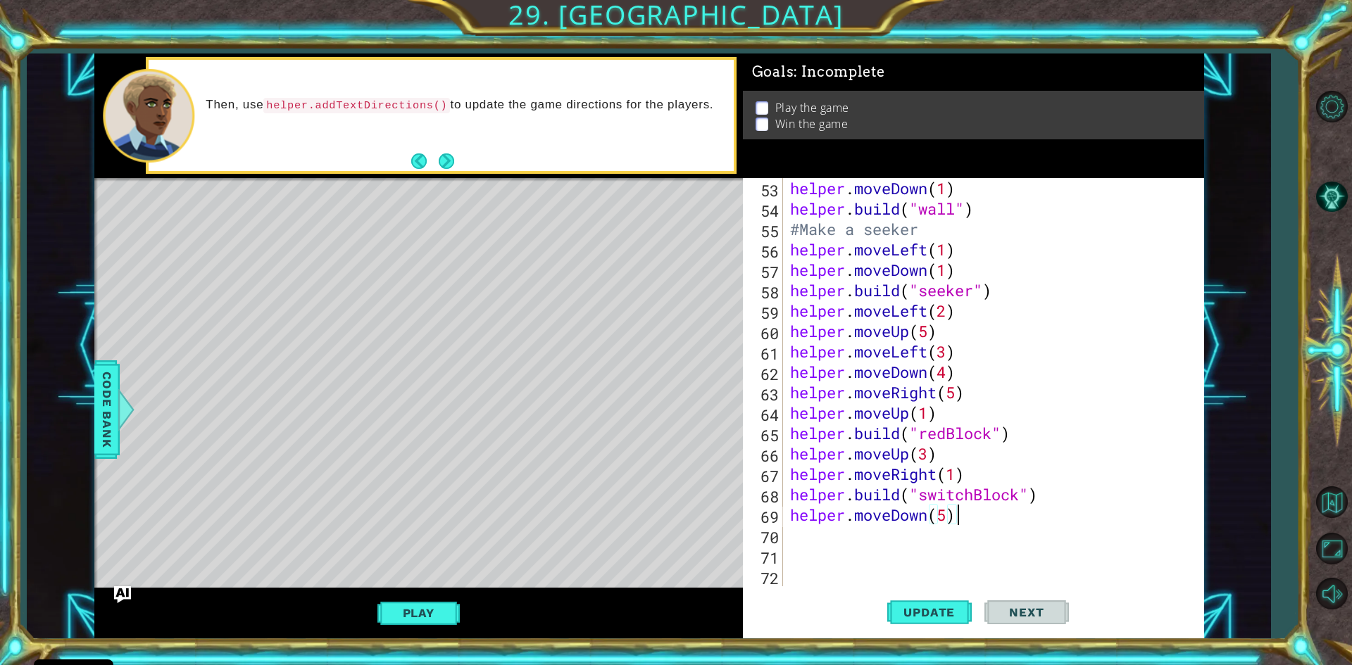
scroll to position [0, 0]
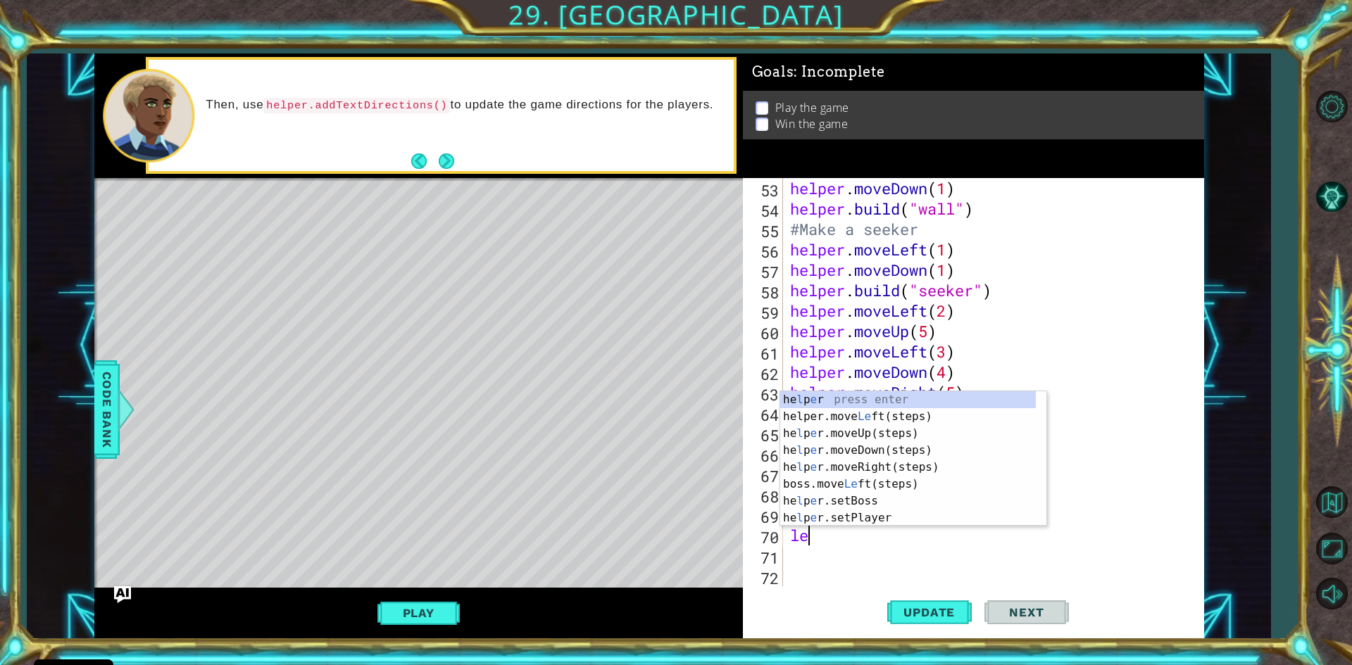
type textarea "left"
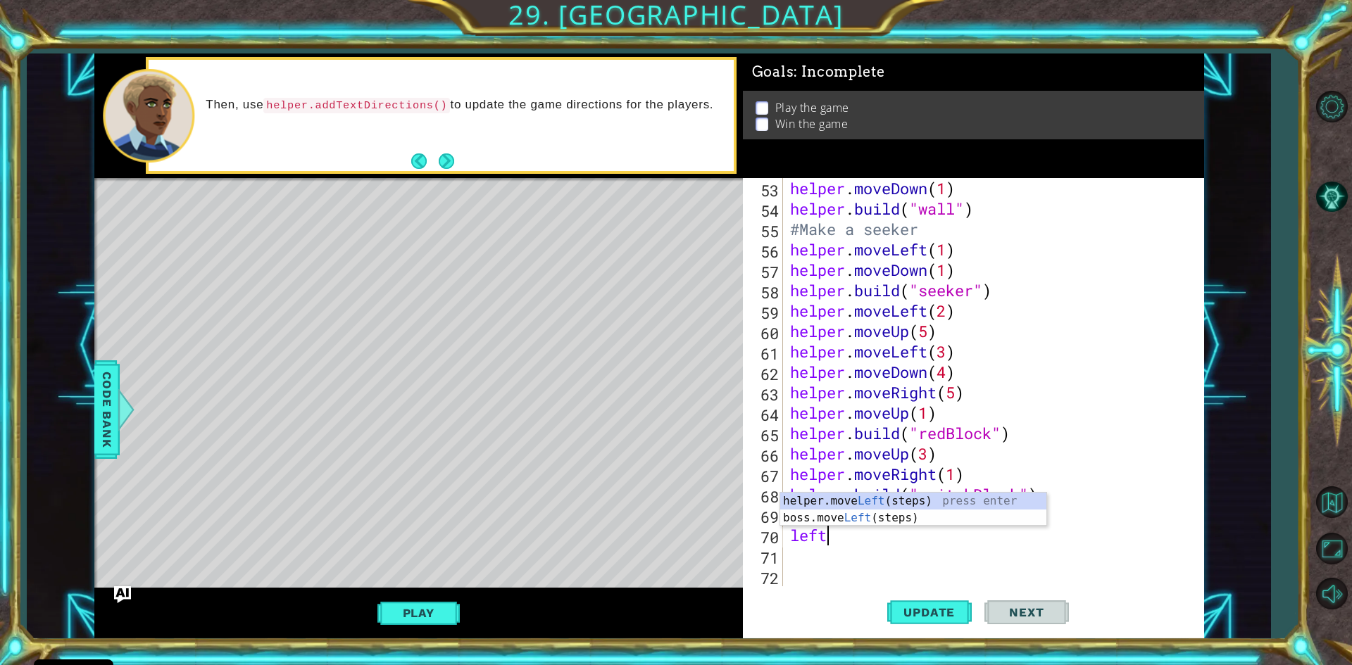
scroll to position [0, 1]
click at [935, 499] on div "helper.move Left (steps) press enter boss.move Left (steps) press enter" at bounding box center [913, 527] width 266 height 68
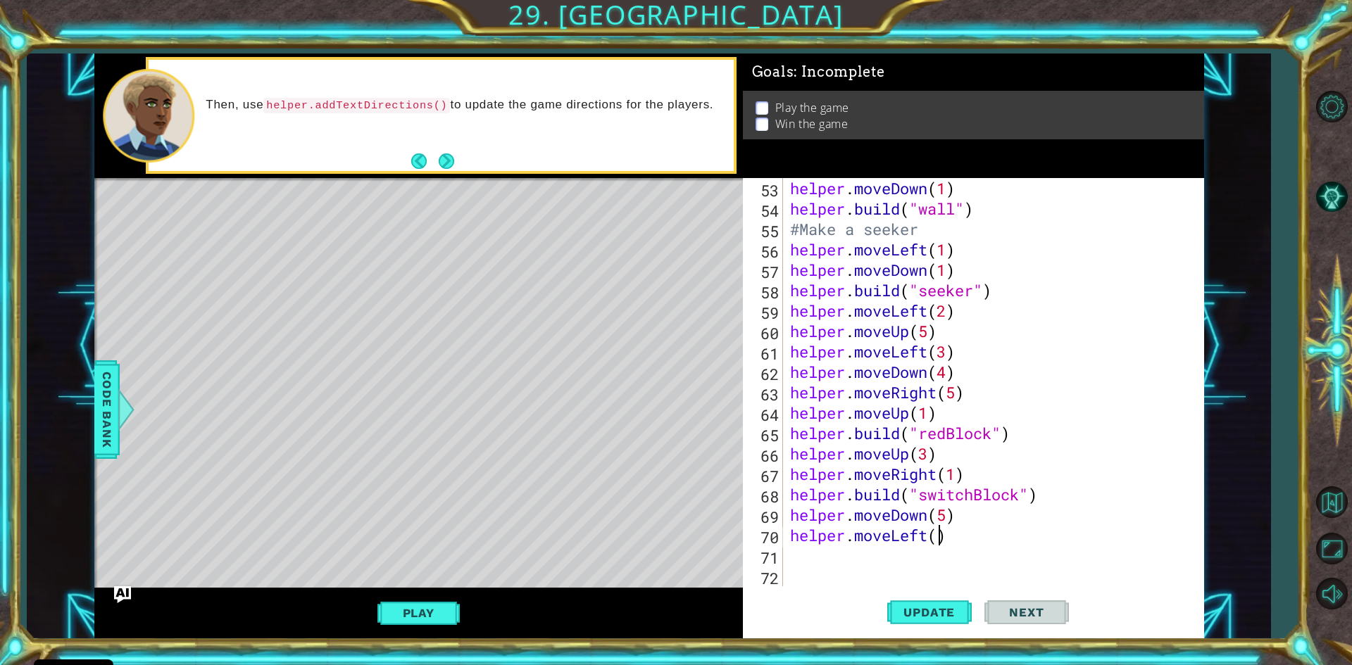
click at [938, 532] on div "helper . moveDown ( 1 ) helper . build ( "wall" ) #Make a seeker helper . moveL…" at bounding box center [991, 402] width 408 height 449
click at [915, 617] on span "Update" at bounding box center [929, 613] width 80 height 14
drag, startPoint x: 1050, startPoint y: 492, endPoint x: 791, endPoint y: 501, distance: 258.6
click at [791, 501] on div "helper . moveDown ( 1 ) helper . build ( "wall" ) #Make a seeker helper . moveL…" at bounding box center [991, 402] width 408 height 449
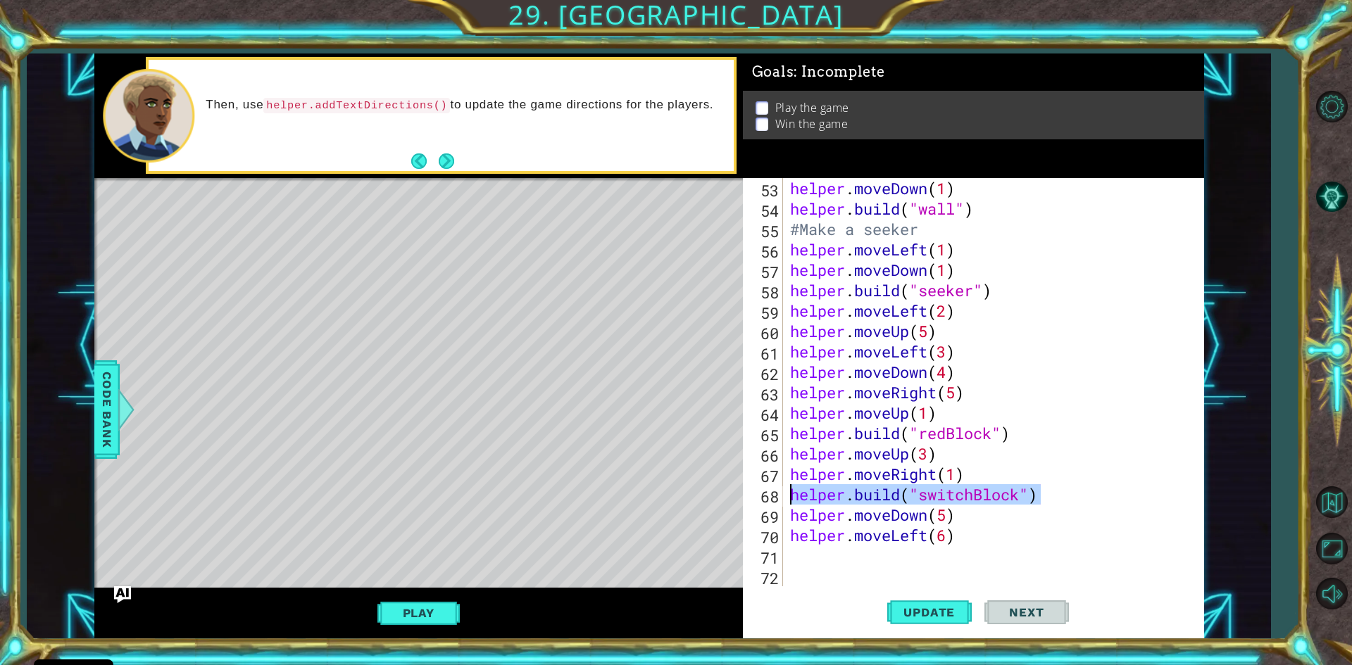
type textarea "helper.build("switchBlock")"
click at [830, 560] on div "helper . moveDown ( 1 ) helper . build ( "wall" ) #Make a seeker helper . moveL…" at bounding box center [991, 402] width 408 height 449
paste textarea "helper.build("switchBlock")"
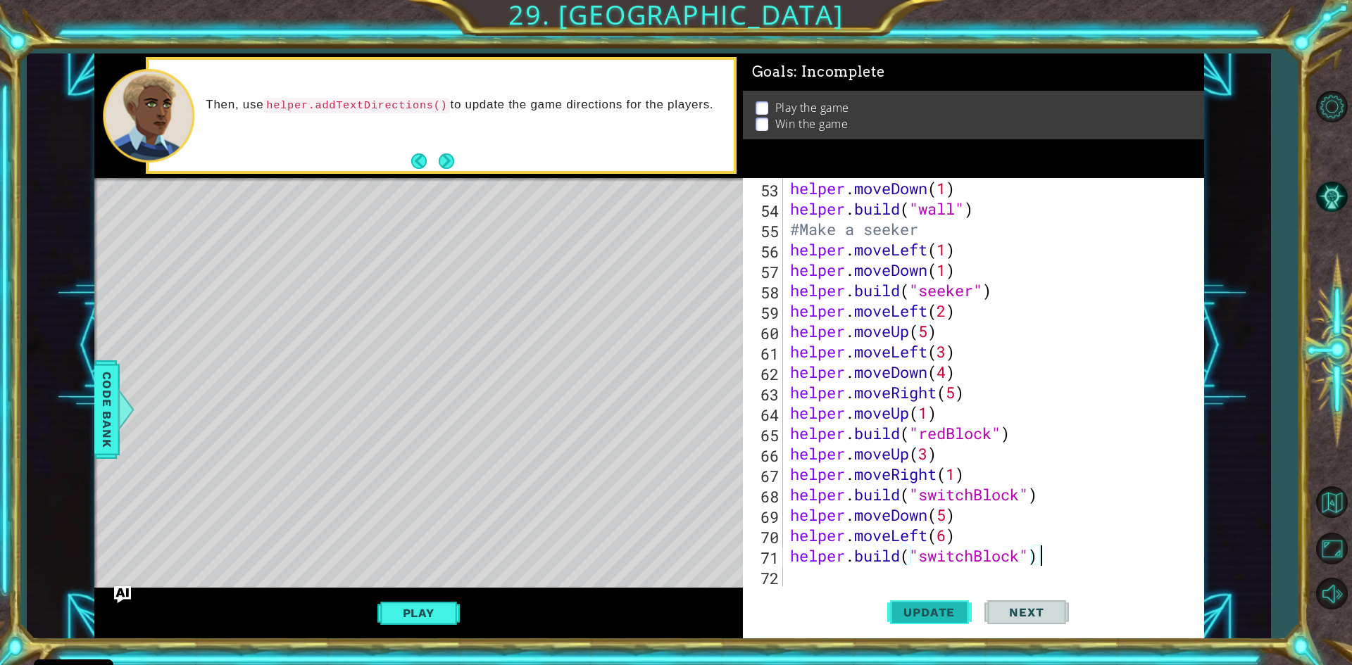
click at [901, 614] on span "Update" at bounding box center [929, 613] width 80 height 14
drag, startPoint x: 1025, startPoint y: 431, endPoint x: 761, endPoint y: 439, distance: 264.2
click at [761, 439] on div "helper.build("switchBlock") 53 54 55 56 57 58 59 60 61 62 63 64 65 66 67 68 69 …" at bounding box center [971, 382] width 456 height 408
type textarea "helper.build("redBlock")"
click at [831, 576] on div "helper . moveDown ( 1 ) helper . build ( "wall" ) #Make a seeker helper . moveL…" at bounding box center [991, 402] width 408 height 449
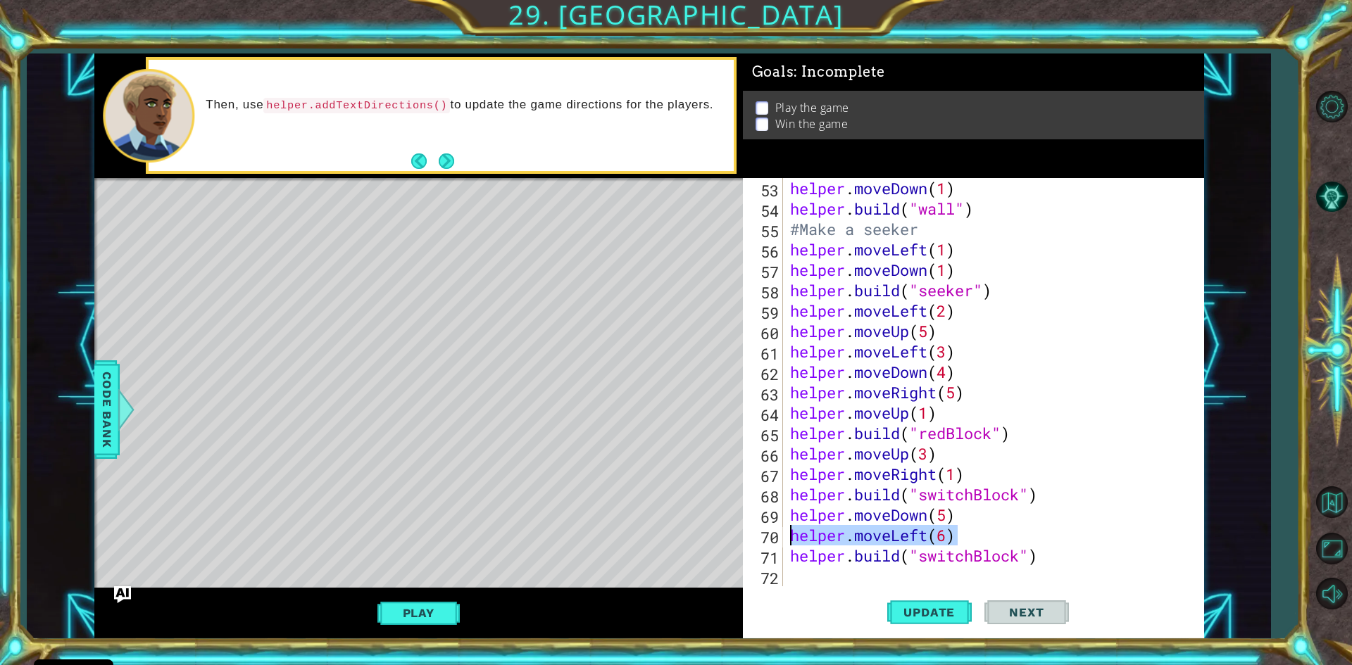
drag, startPoint x: 963, startPoint y: 534, endPoint x: 767, endPoint y: 544, distance: 196.7
click at [767, 544] on div "53 54 55 56 57 58 59 60 61 62 63 64 65 66 67 68 69 70 71 72 73 helper . moveDow…" at bounding box center [971, 382] width 456 height 408
type textarea "helper.moveLeft(6)"
click at [806, 579] on div "helper . moveDown ( 1 ) helper . build ( "wall" ) #Make a seeker helper . moveL…" at bounding box center [991, 402] width 408 height 449
paste textarea "helper.moveLeft(6)"
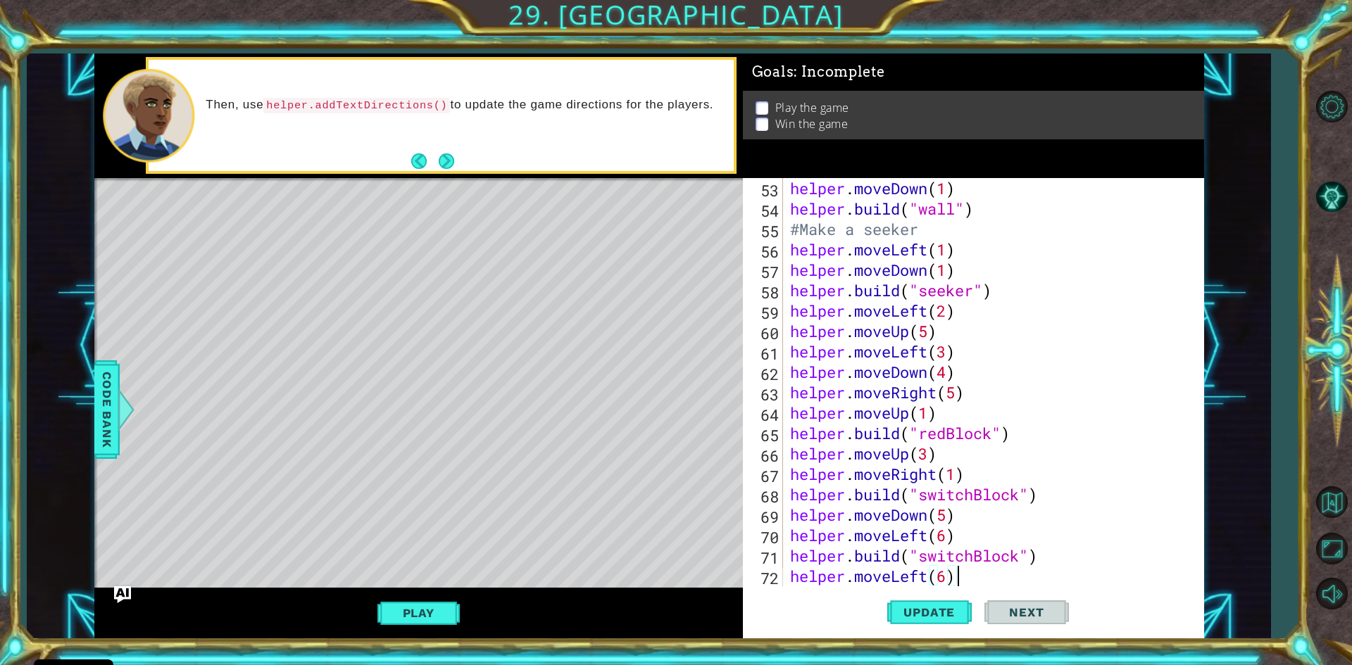
click at [926, 577] on div "helper . moveDown ( 1 ) helper . build ( "wall" ) #Make a seeker helper . moveL…" at bounding box center [991, 402] width 408 height 449
type textarea "helper.moveRight(6)"
click at [970, 578] on div "helper . moveDown ( 1 ) helper . build ( "wall" ) #Make a seeker helper . moveL…" at bounding box center [991, 402] width 408 height 449
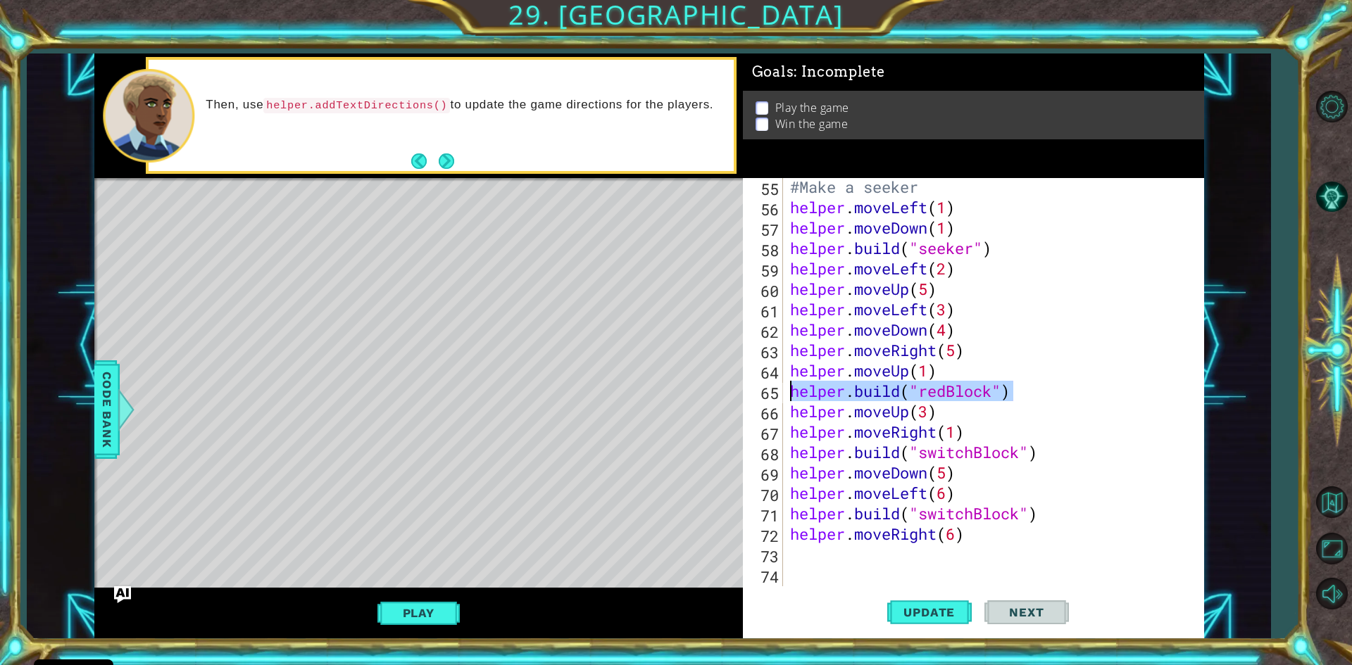
drag, startPoint x: 1021, startPoint y: 394, endPoint x: 760, endPoint y: 401, distance: 261.3
click at [760, 401] on div "55 56 57 58 59 60 61 62 63 64 65 66 67 68 69 70 71 72 73 74 75 76 #Make a seeke…" at bounding box center [971, 382] width 456 height 408
type textarea "helper.build("redBlock")"
click at [830, 553] on div "#Make a seeker helper . moveLeft ( 1 ) helper . moveDown ( 1 ) helper . build (…" at bounding box center [991, 401] width 408 height 449
paste textarea "helper.build("redBlock")"
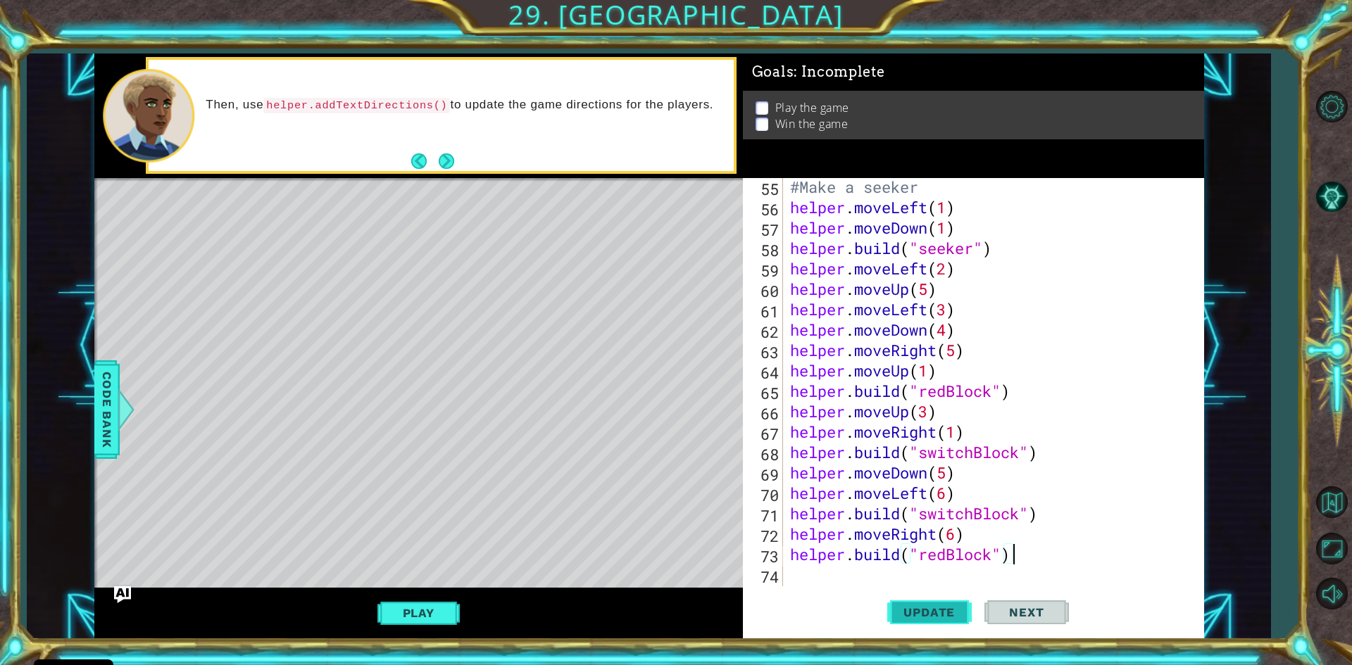
click at [945, 603] on button "Update" at bounding box center [929, 613] width 84 height 46
click at [940, 612] on span "Update" at bounding box center [929, 613] width 80 height 14
click at [423, 615] on button "Play" at bounding box center [418, 613] width 82 height 27
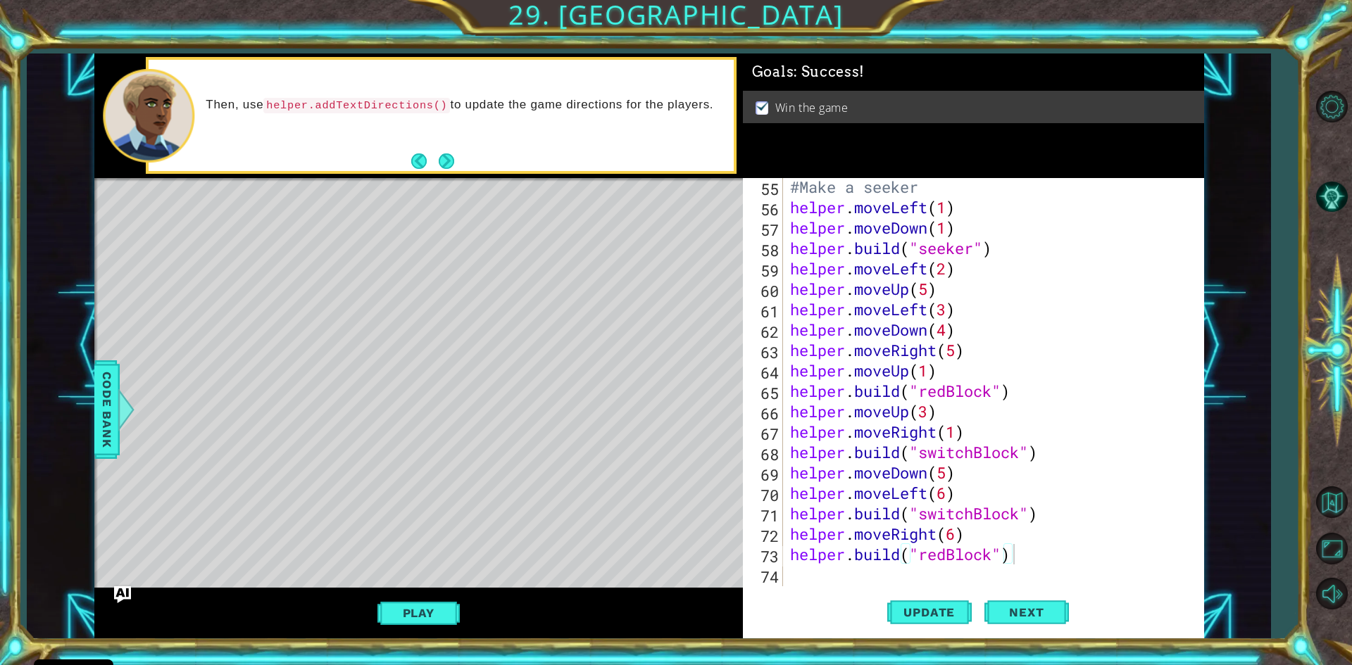
scroll to position [1164, 0]
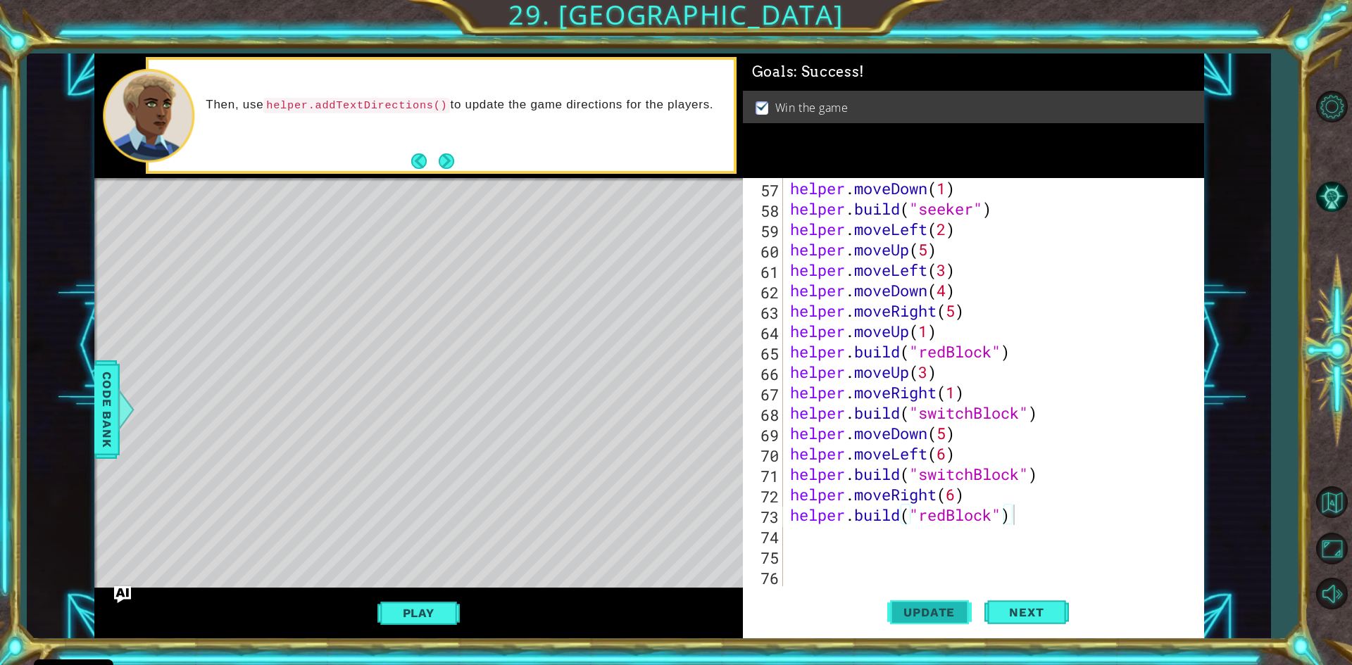
click at [943, 614] on span "Update" at bounding box center [929, 613] width 80 height 14
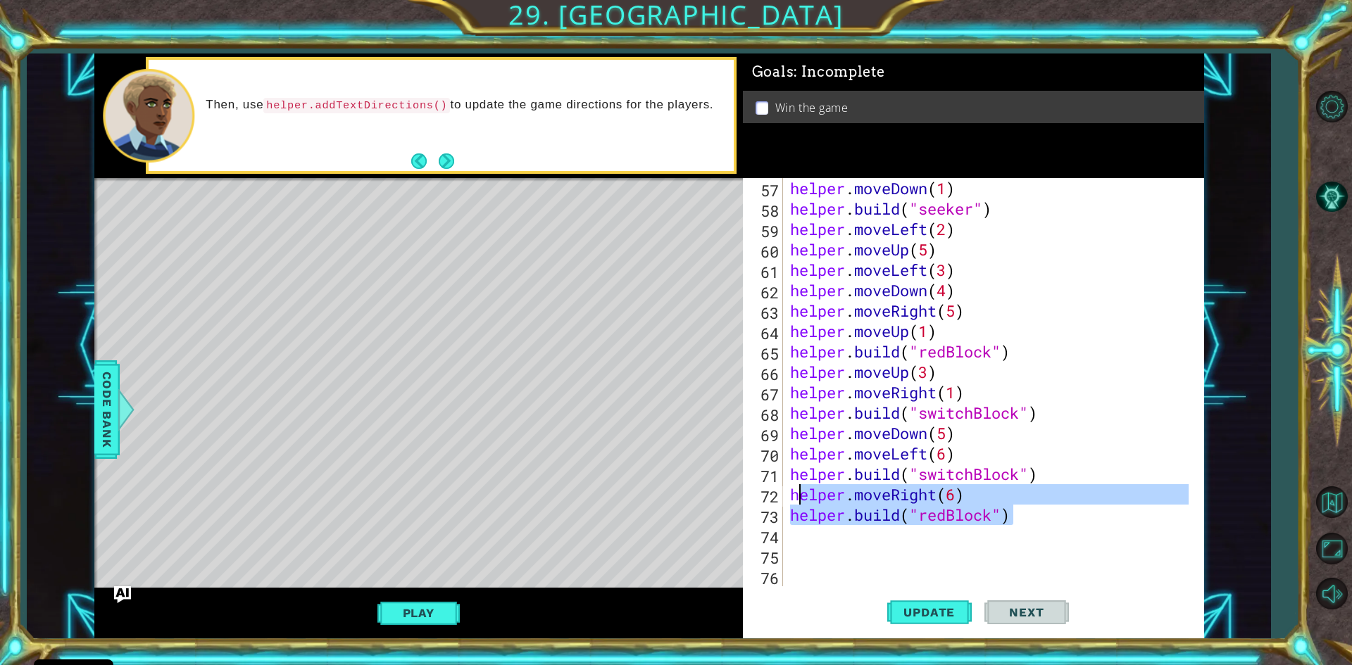
drag, startPoint x: 1028, startPoint y: 517, endPoint x: 799, endPoint y: 501, distance: 229.3
click at [799, 501] on div "helper . moveDown ( 1 ) helper . build ( "seeker" ) helper . moveLeft ( 2 ) hel…" at bounding box center [991, 402] width 408 height 449
type textarea "h"
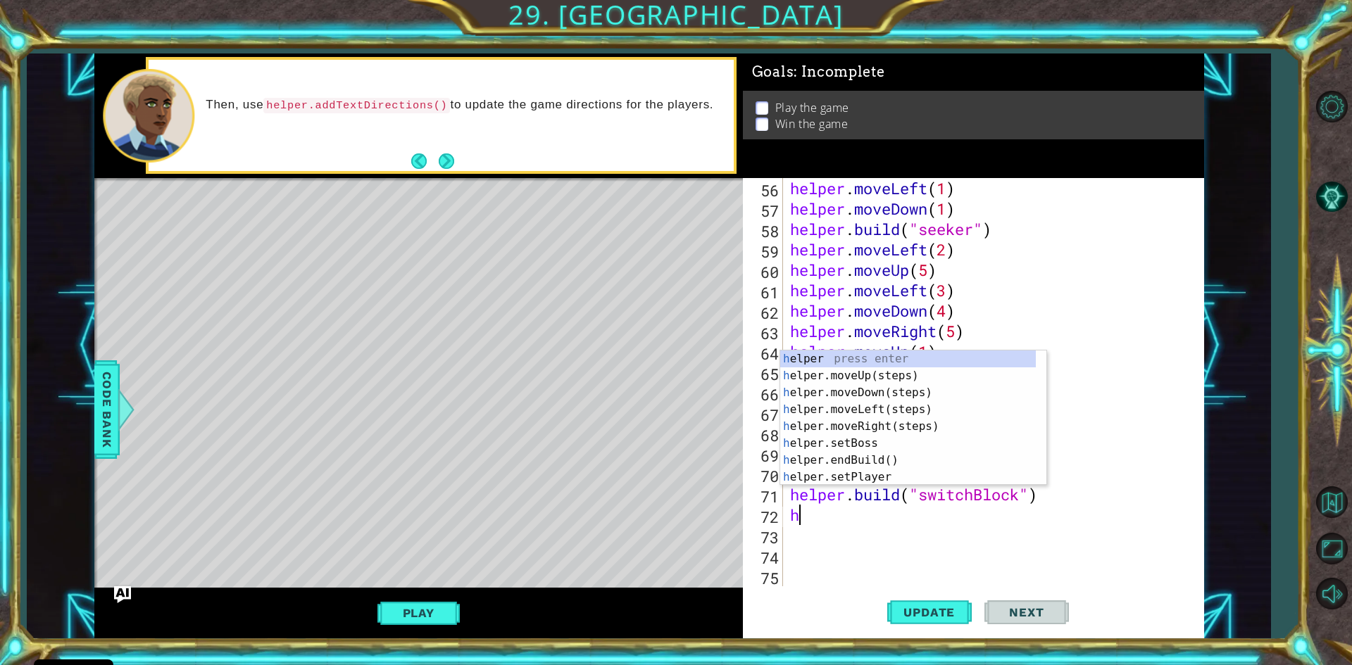
scroll to position [1143, 0]
click at [874, 532] on div "helper . moveLeft ( 1 ) helper . moveDown ( 1 ) helper . build ( "seeker" ) hel…" at bounding box center [991, 402] width 408 height 449
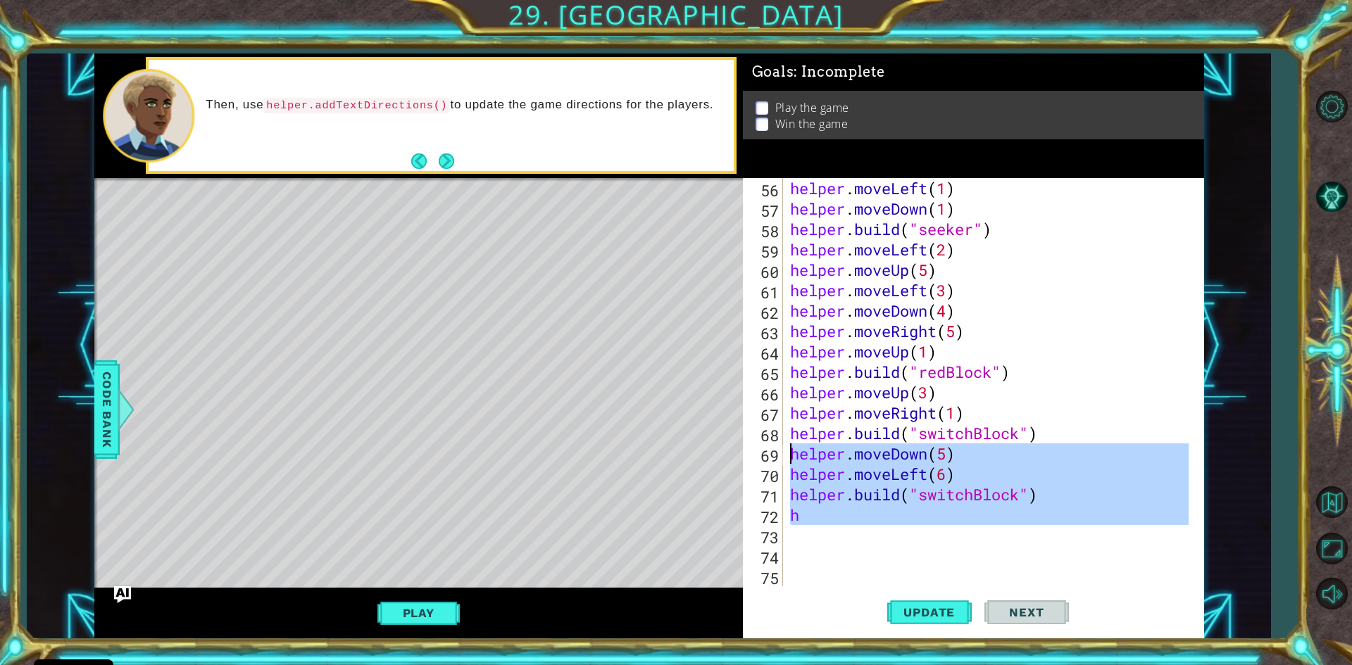
drag, startPoint x: 827, startPoint y: 529, endPoint x: 786, endPoint y: 456, distance: 83.8
click at [787, 456] on div "helper . moveLeft ( 1 ) helper . moveDown ( 1 ) helper . build ( "seeker" ) hel…" at bounding box center [987, 382] width 401 height 408
type textarea "helper.moveDown(5) helper.moveLeft(6)"
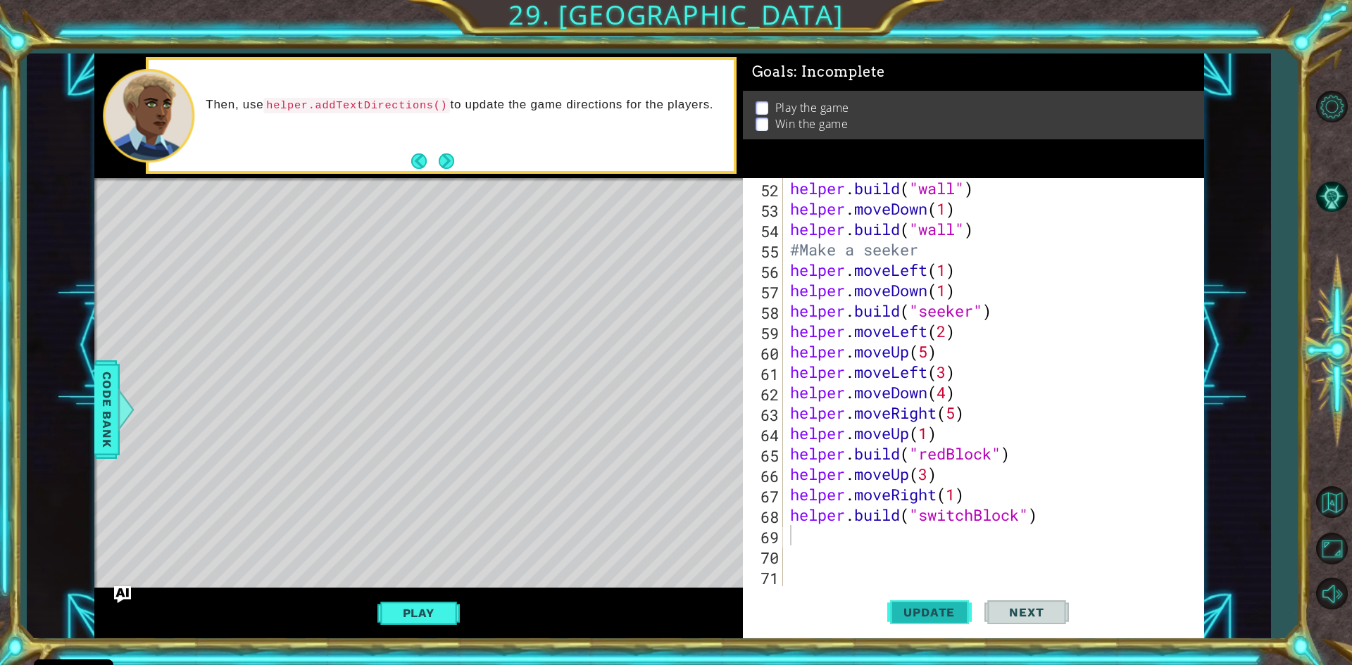
click at [941, 613] on span "Update" at bounding box center [929, 613] width 80 height 14
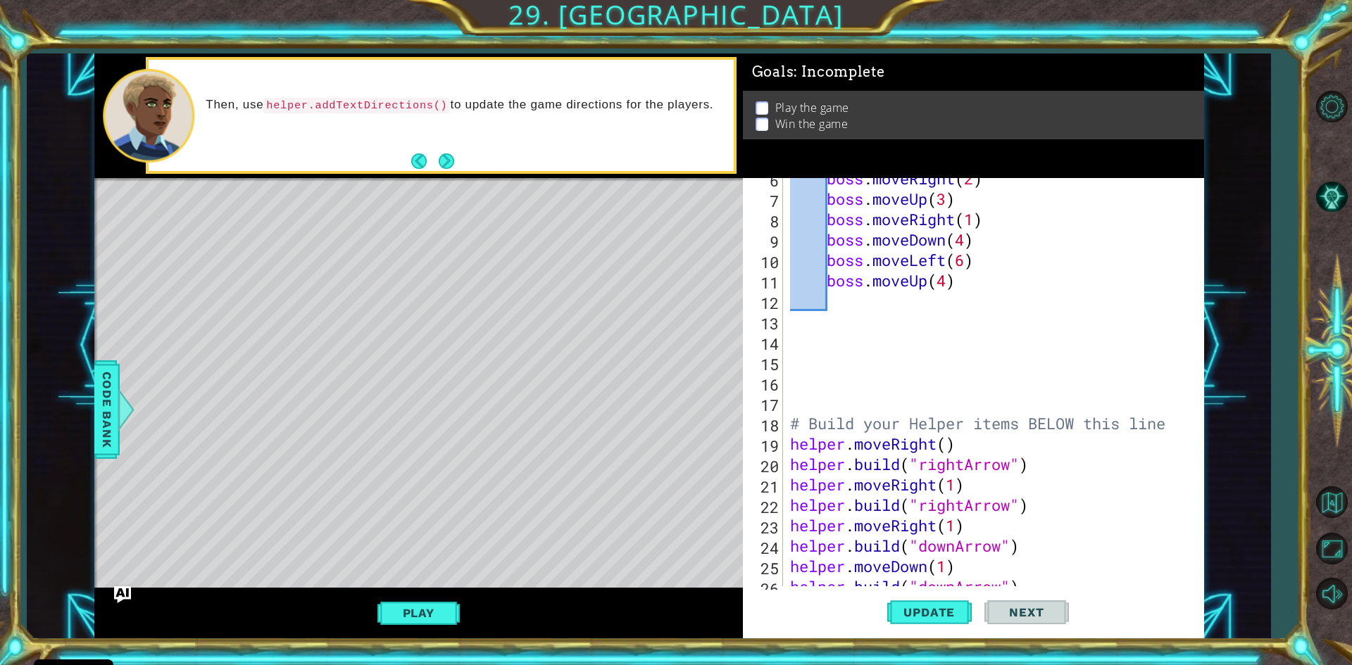
scroll to position [0, 0]
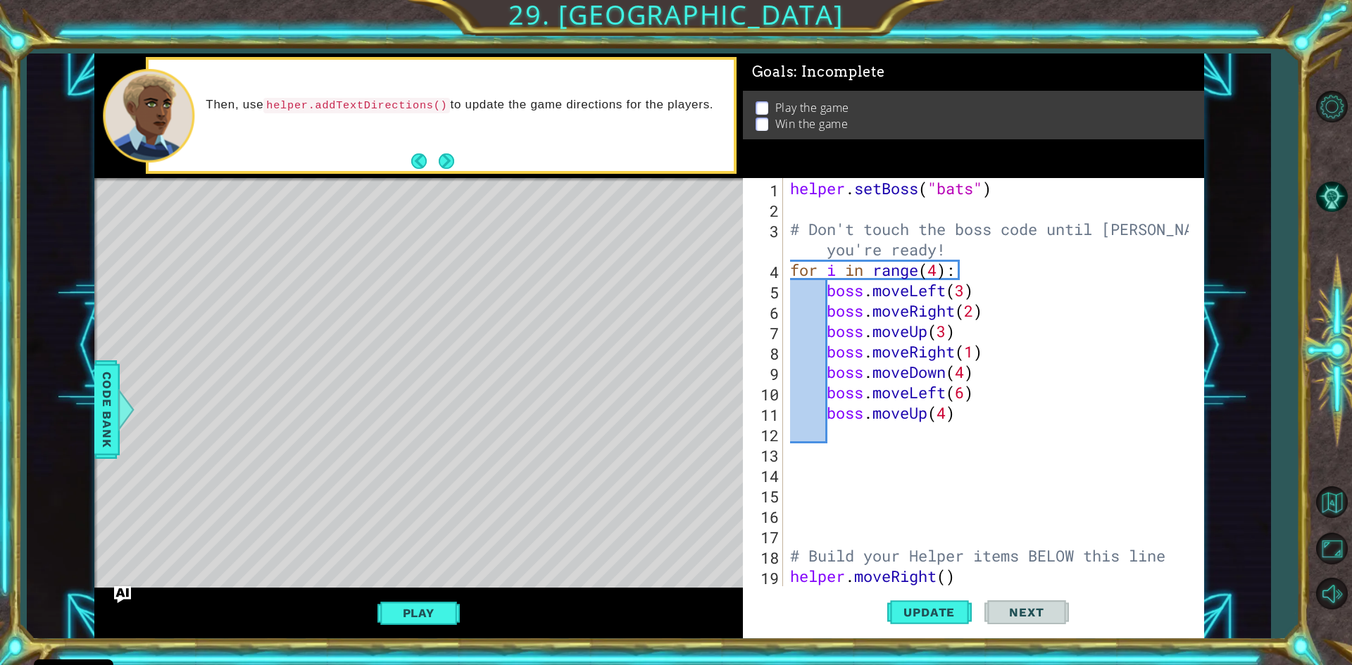
click at [789, 273] on div "helper . setBoss ( "bats" ) # Don't touch the boss code until Vega says you're …" at bounding box center [991, 402] width 408 height 449
click at [825, 294] on div "helper . setBoss ( "bats" ) # Don't touch the boss code until Vega says you're …" at bounding box center [991, 402] width 408 height 449
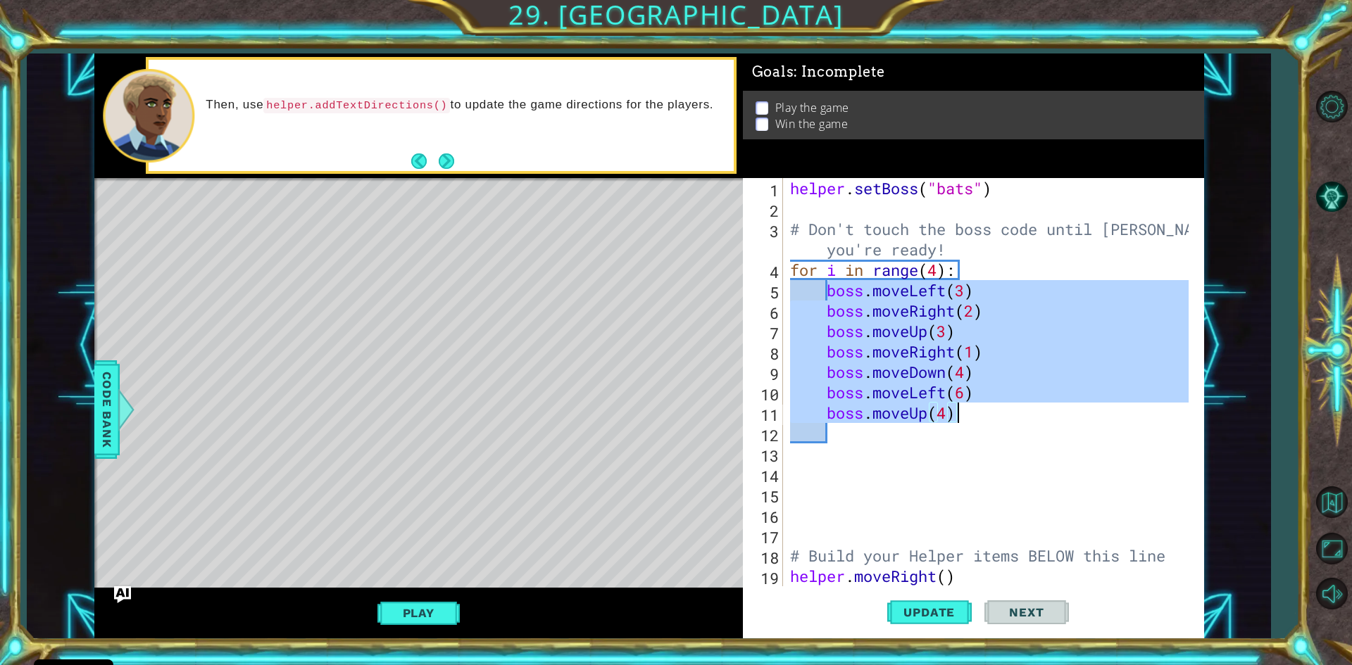
drag, startPoint x: 825, startPoint y: 294, endPoint x: 1001, endPoint y: 424, distance: 218.6
click at [1001, 424] on div "helper . setBoss ( "bats" ) # Don't touch the boss code until Vega says you're …" at bounding box center [991, 402] width 408 height 449
type textarea "boss.moveUp(4)"
click at [843, 433] on div "helper . setBoss ( "bats" ) # Don't touch the boss code until Vega says you're …" at bounding box center [987, 382] width 401 height 408
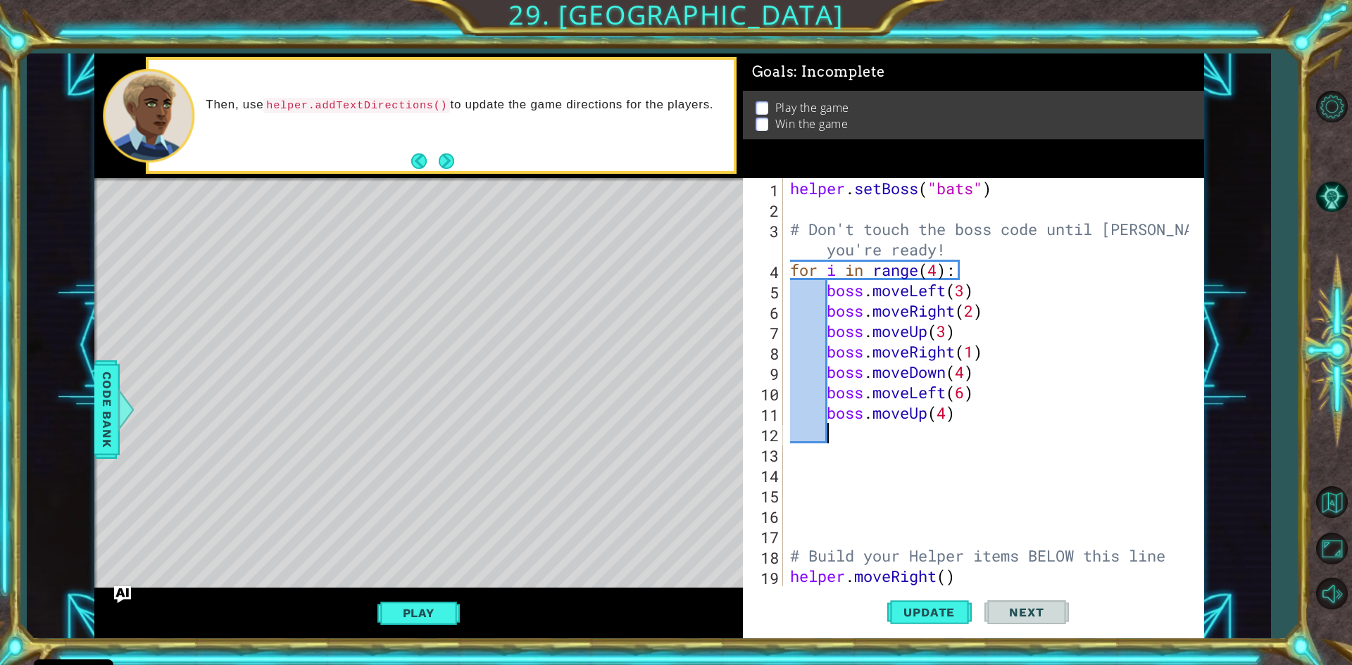
paste textarea "b"
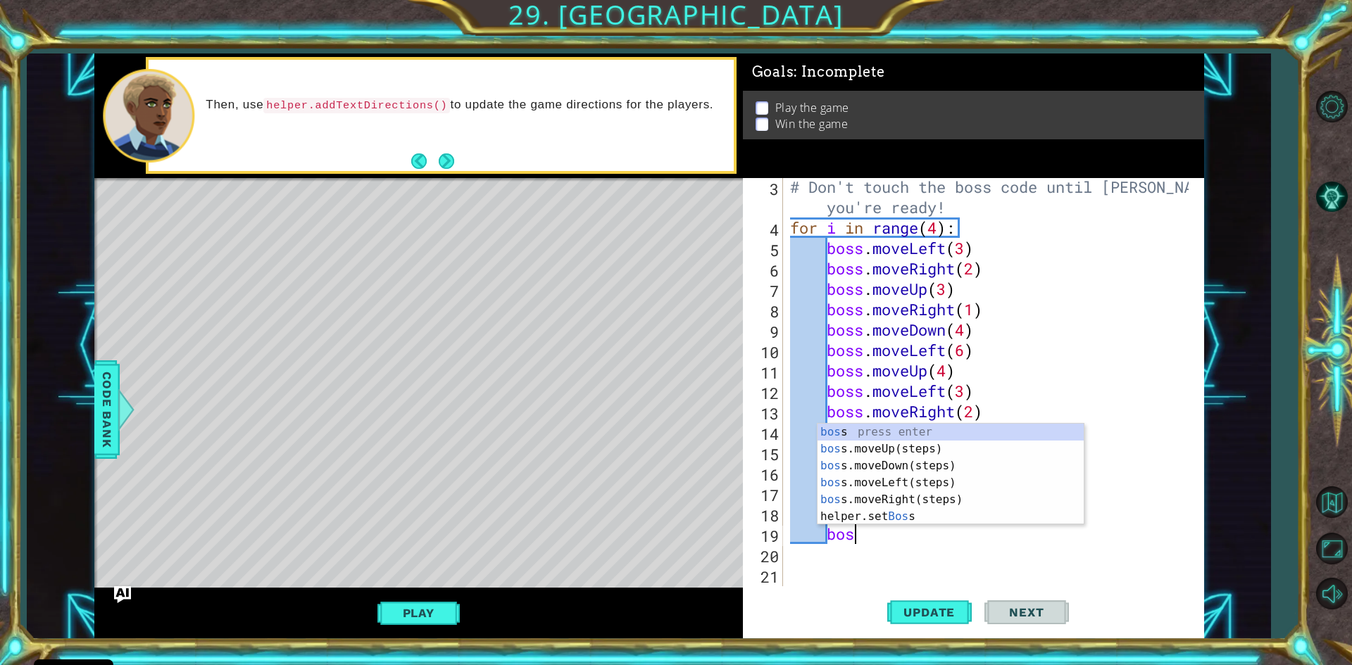
scroll to position [0, 2]
type textarea "boss"
click at [873, 465] on div "boss press enter boss .moveUp(steps) press enter boss .moveDown(steps) press en…" at bounding box center [950, 491] width 266 height 135
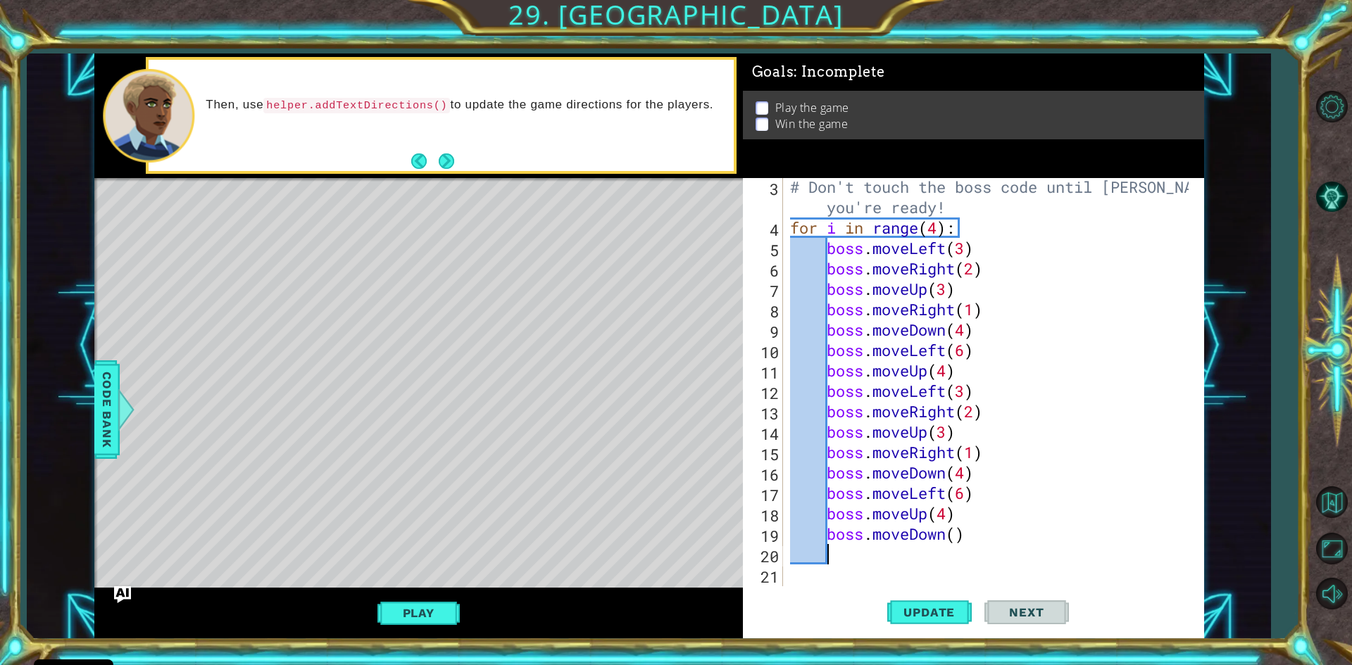
scroll to position [0, 1]
click at [955, 539] on div "# Don't touch the boss code until Vega says you're ready! for i in range ( 4 ) …" at bounding box center [991, 412] width 408 height 470
type textarea "boss.moveDown(4)"
click at [848, 555] on div "# Don't touch the boss code until Vega says you're ready! for i in range ( 4 ) …" at bounding box center [991, 412] width 408 height 470
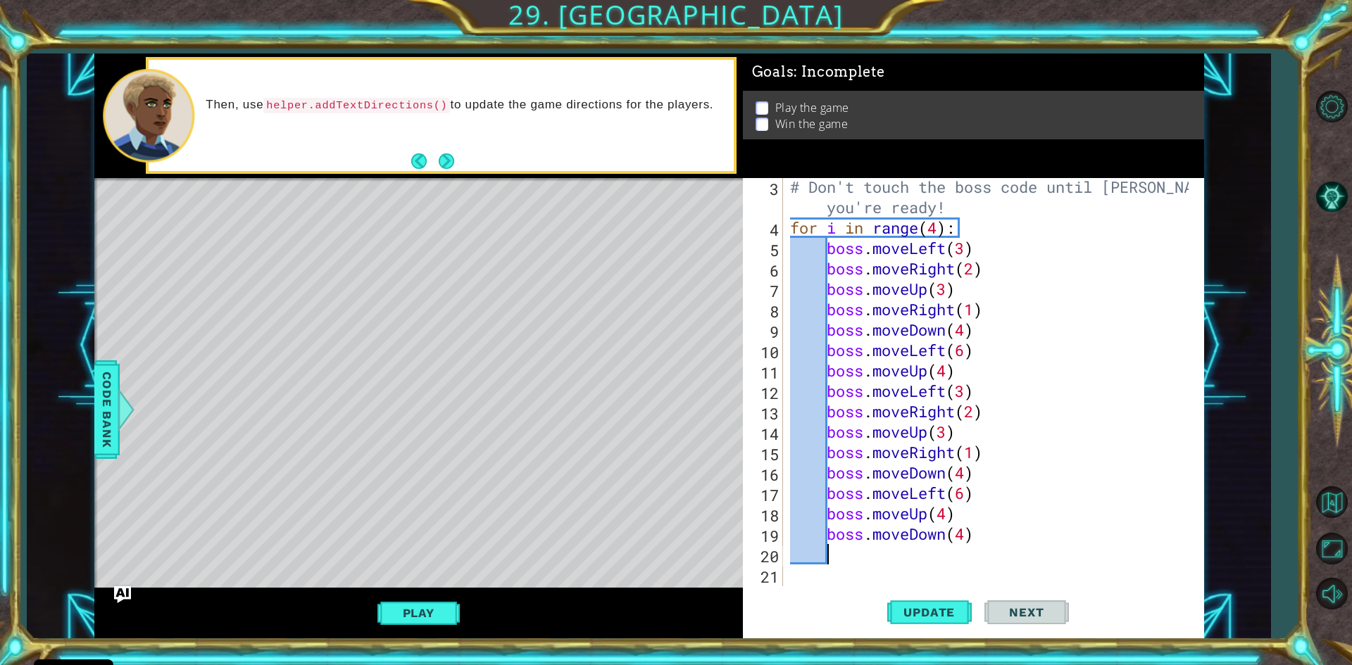
scroll to position [0, 1]
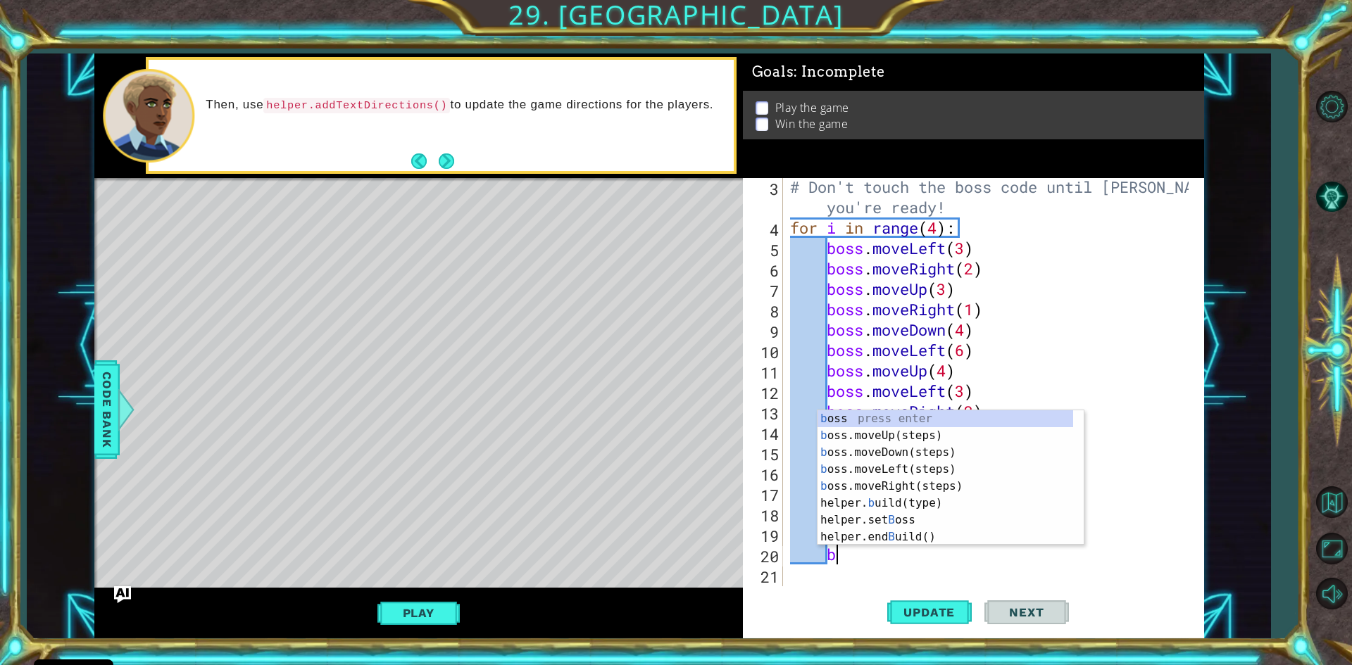
type textarea "bo"
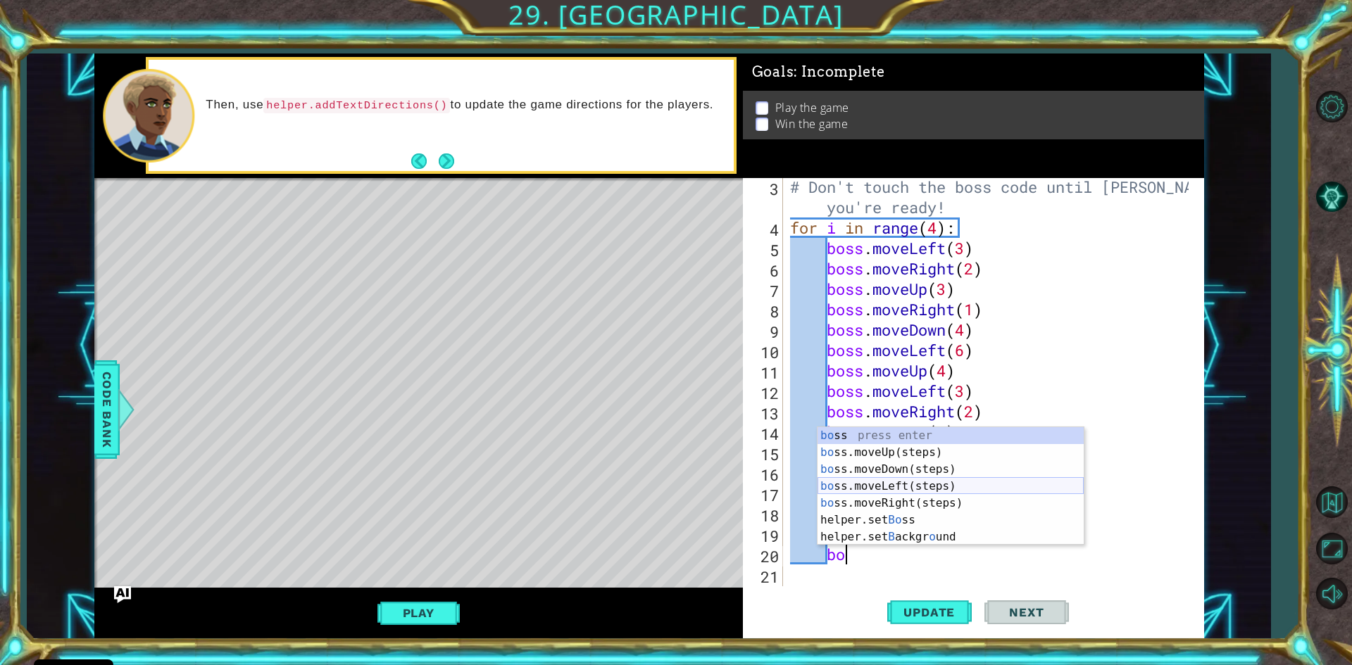
click at [878, 483] on div "bo ss press enter bo ss.moveUp(steps) press enter bo ss.moveDown(steps) press e…" at bounding box center [950, 503] width 266 height 152
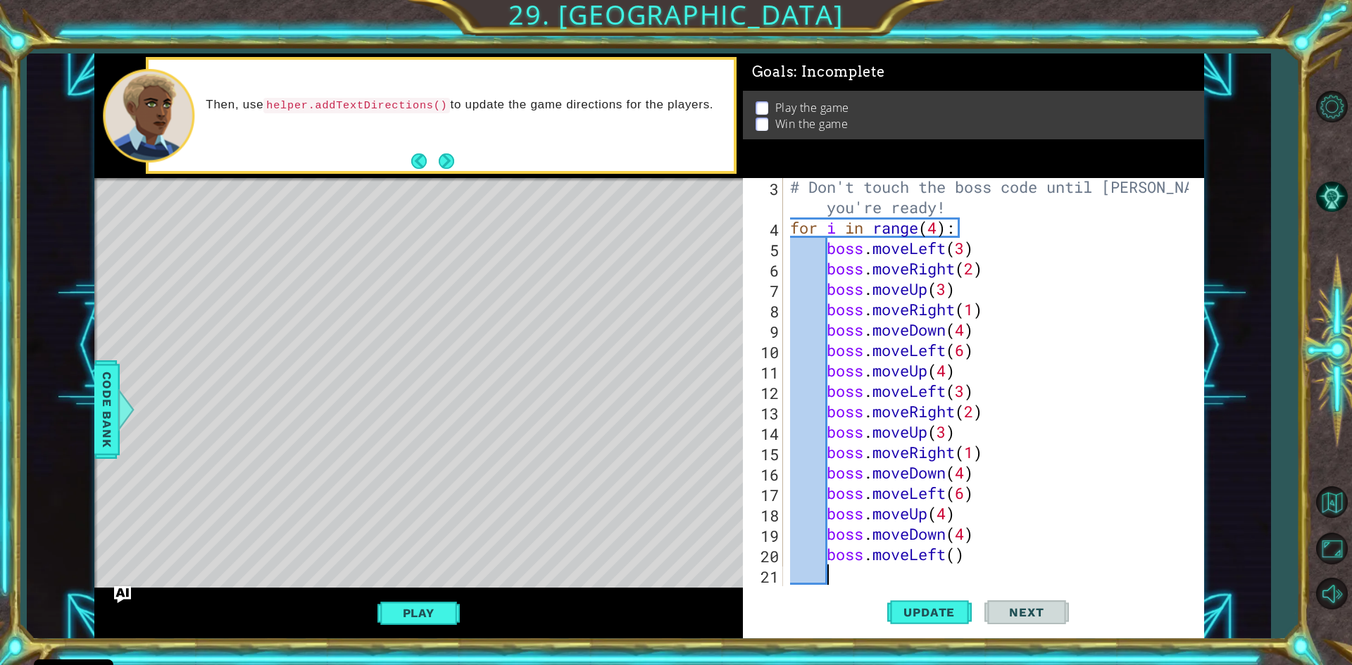
click at [953, 559] on div "# Don't touch the boss code until Vega says you're ready! for i in range ( 4 ) …" at bounding box center [991, 412] width 408 height 470
type textarea "boss.moveLeft(5)"
click at [946, 606] on span "Update" at bounding box center [929, 613] width 80 height 14
click at [453, 610] on button "Play" at bounding box center [418, 613] width 82 height 27
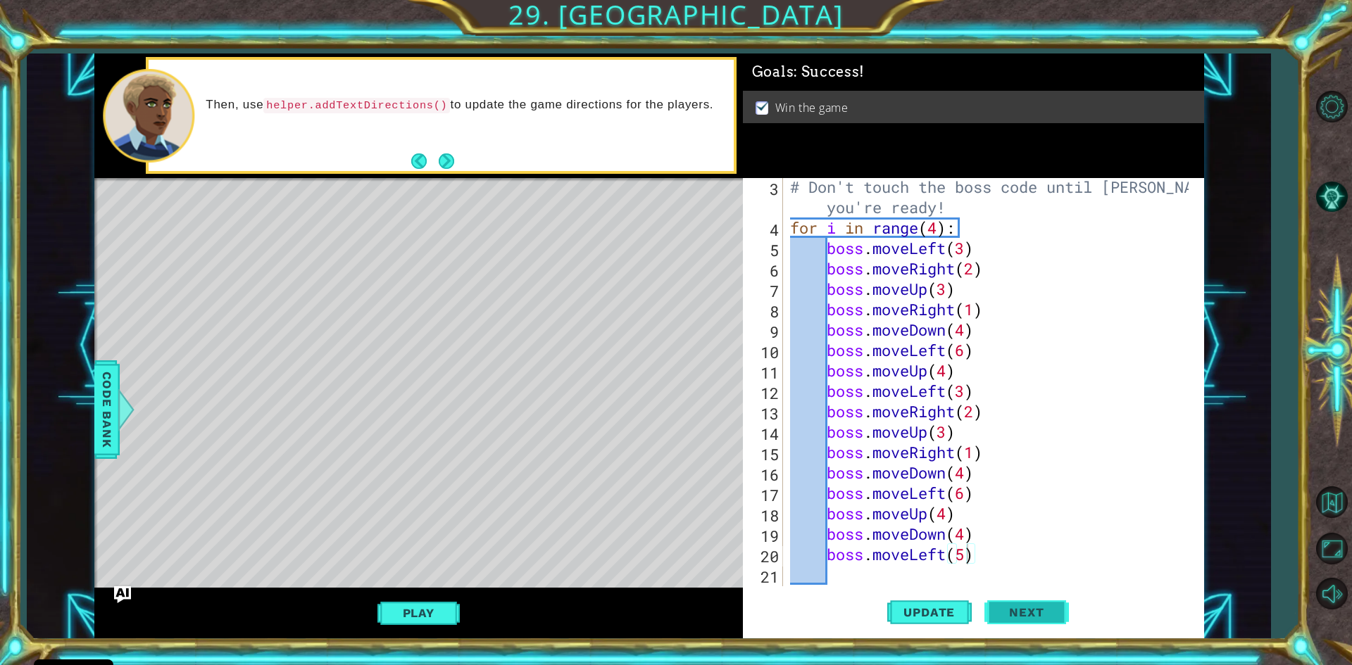
click at [1014, 619] on span "Next" at bounding box center [1026, 614] width 63 height 14
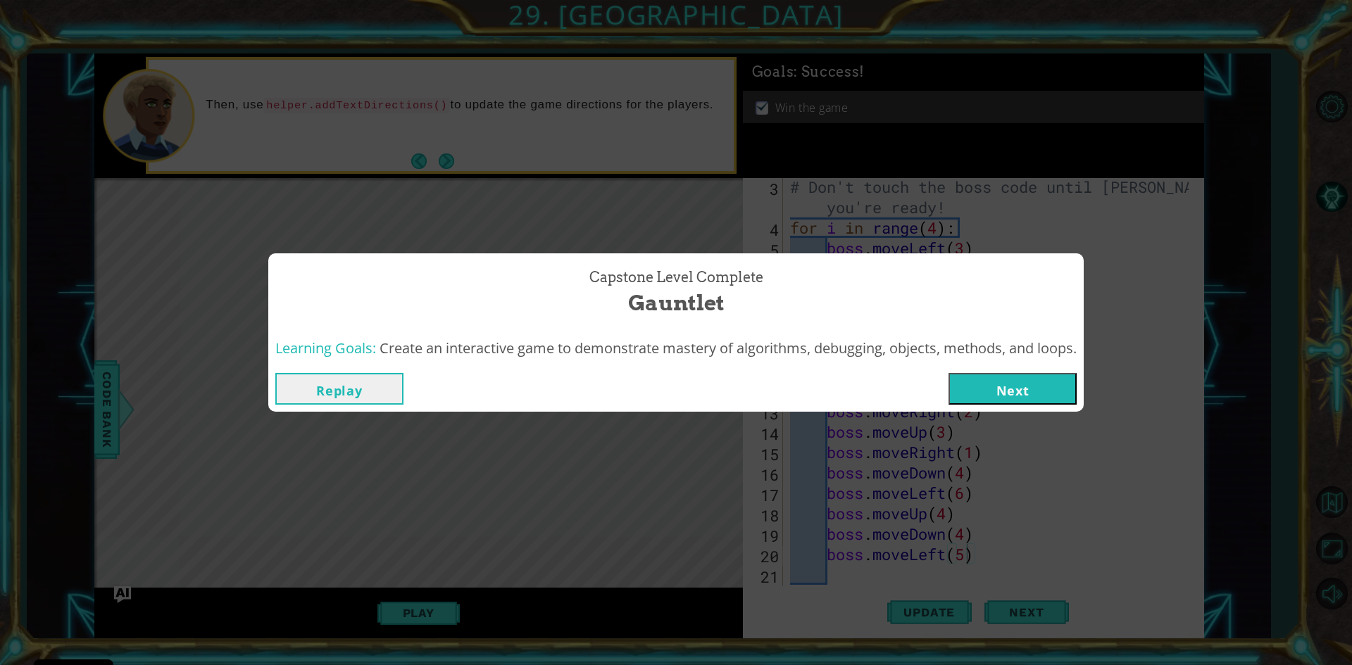
click at [998, 401] on button "Next" at bounding box center [1012, 389] width 128 height 32
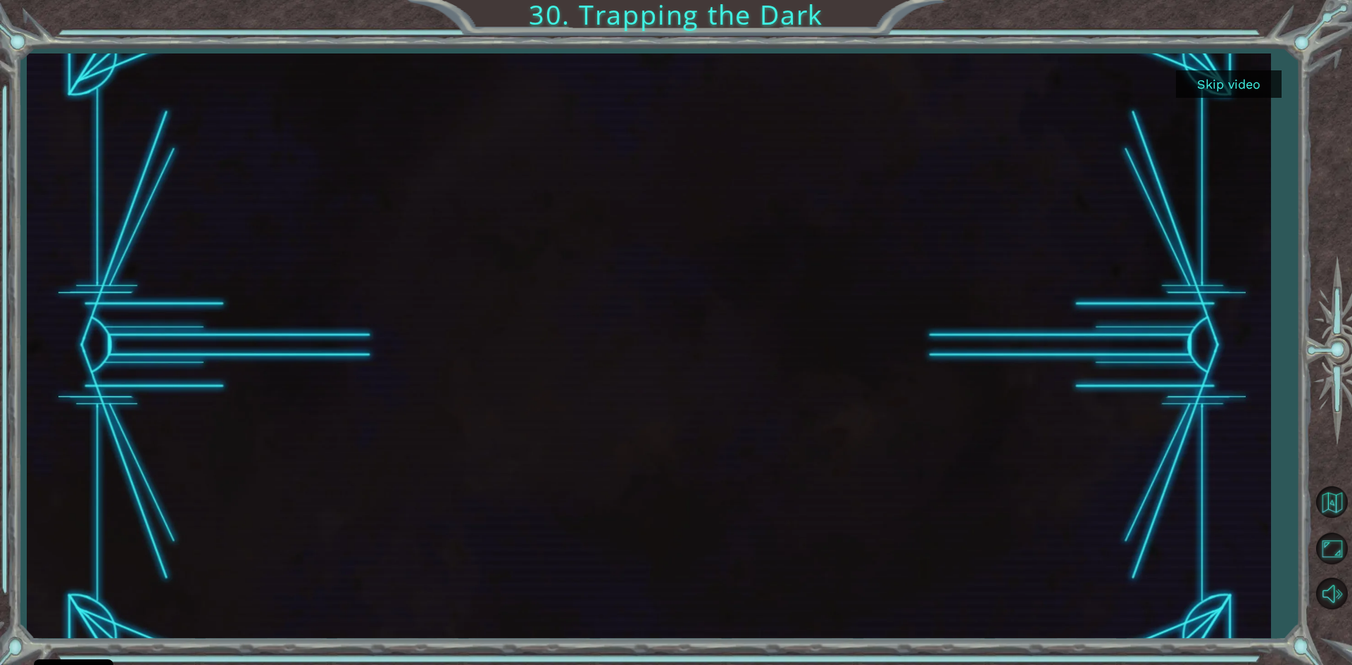
click at [1206, 73] on button "Skip video" at bounding box center [1229, 83] width 106 height 27
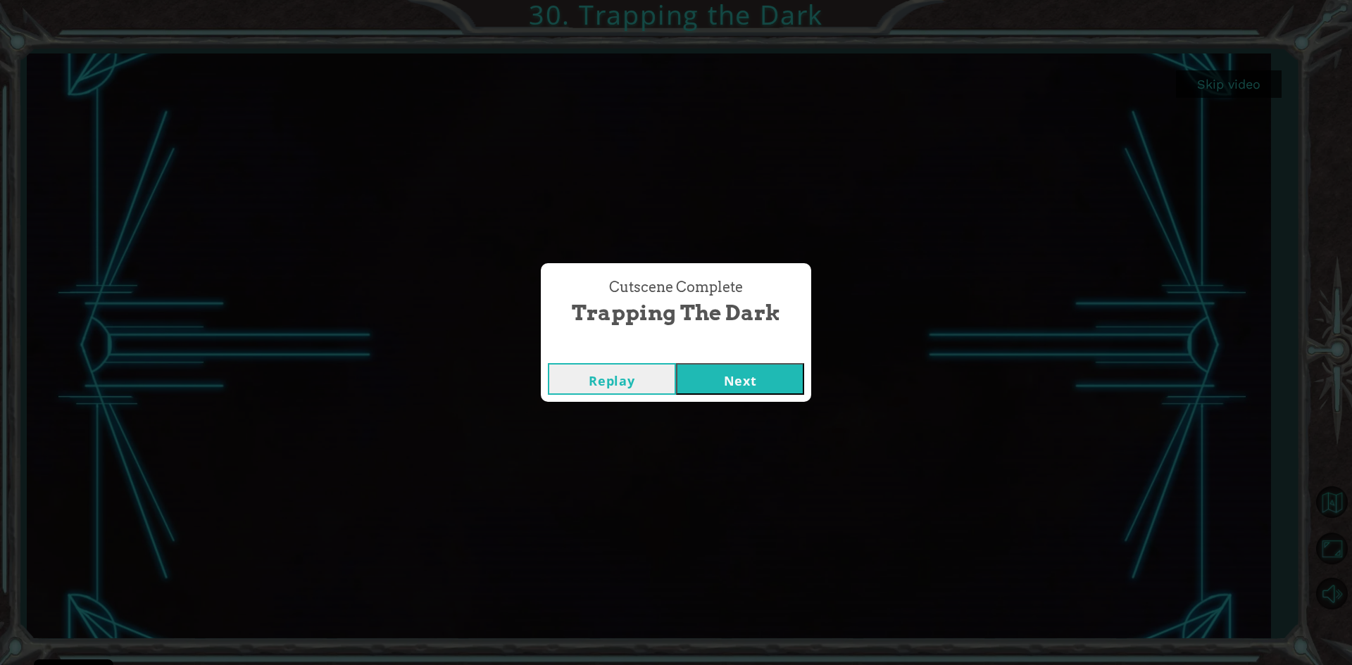
click at [752, 385] on button "Next" at bounding box center [740, 379] width 128 height 32
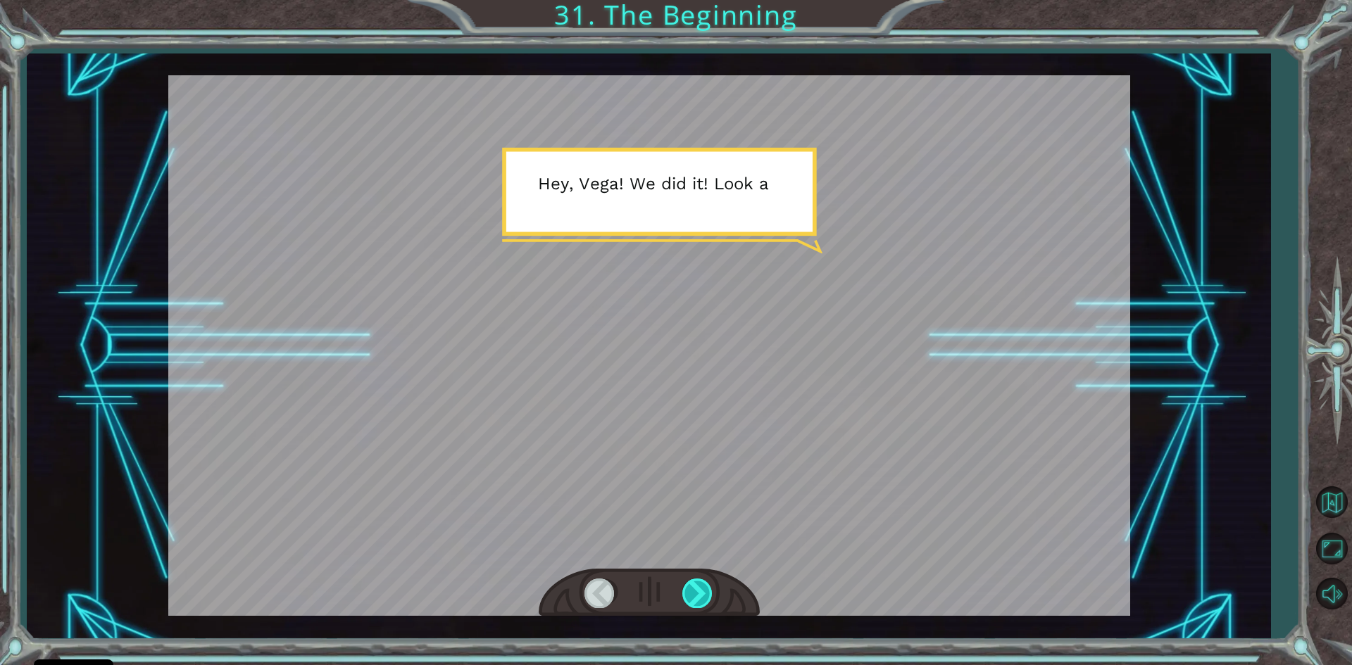
click at [696, 584] on div at bounding box center [698, 593] width 32 height 29
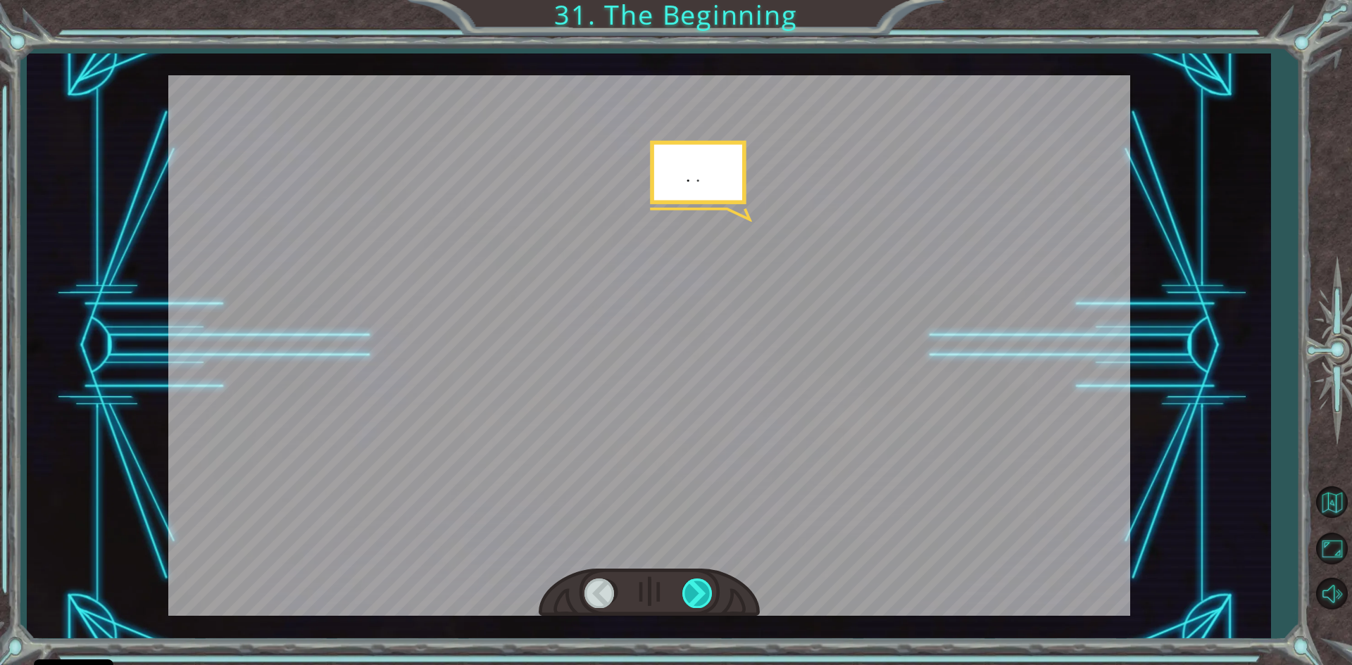
click at [695, 584] on div at bounding box center [698, 593] width 32 height 29
click at [687, 589] on div at bounding box center [698, 593] width 32 height 29
click at [692, 584] on div at bounding box center [698, 593] width 32 height 29
click at [693, 584] on div at bounding box center [698, 593] width 32 height 29
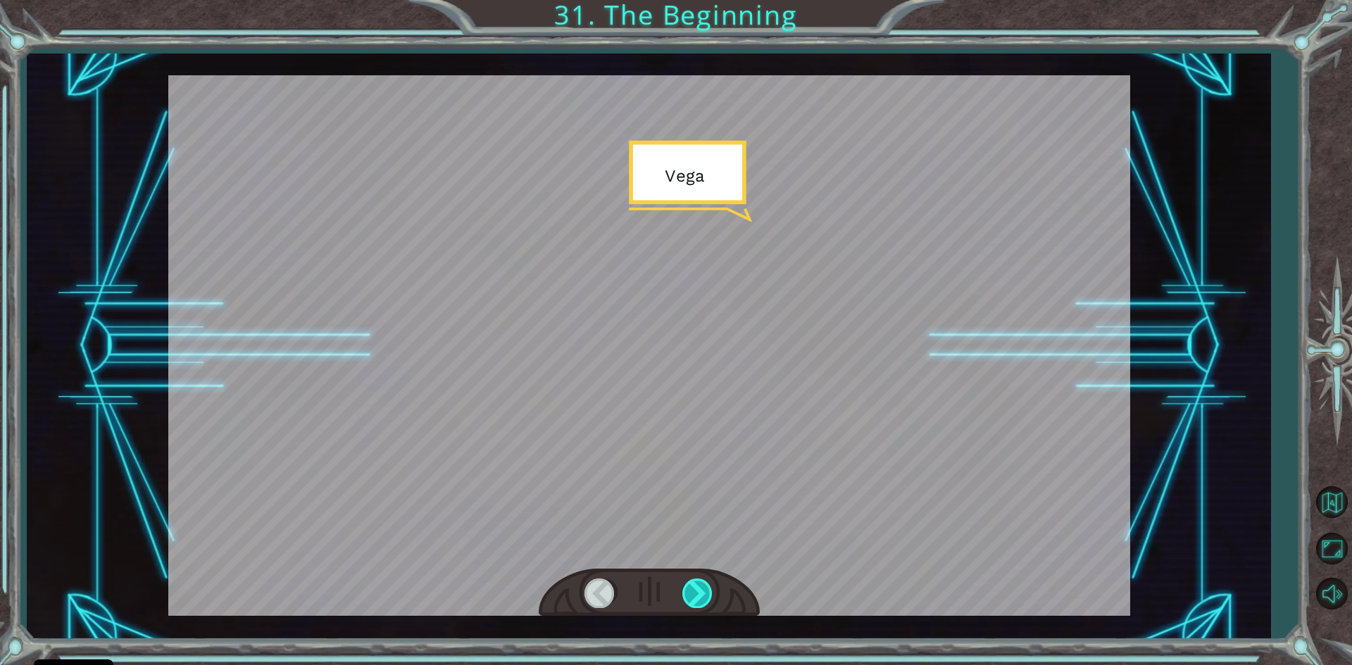
click at [693, 584] on div at bounding box center [698, 593] width 32 height 29
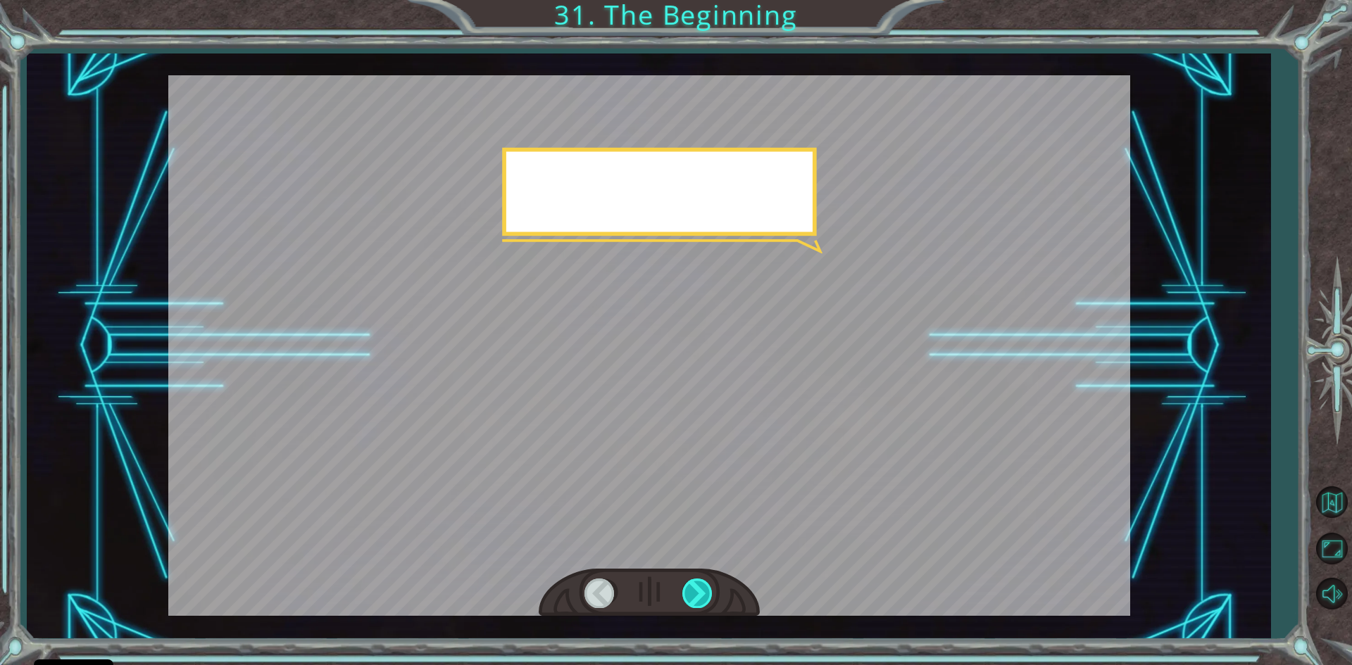
click at [693, 584] on div at bounding box center [698, 593] width 32 height 29
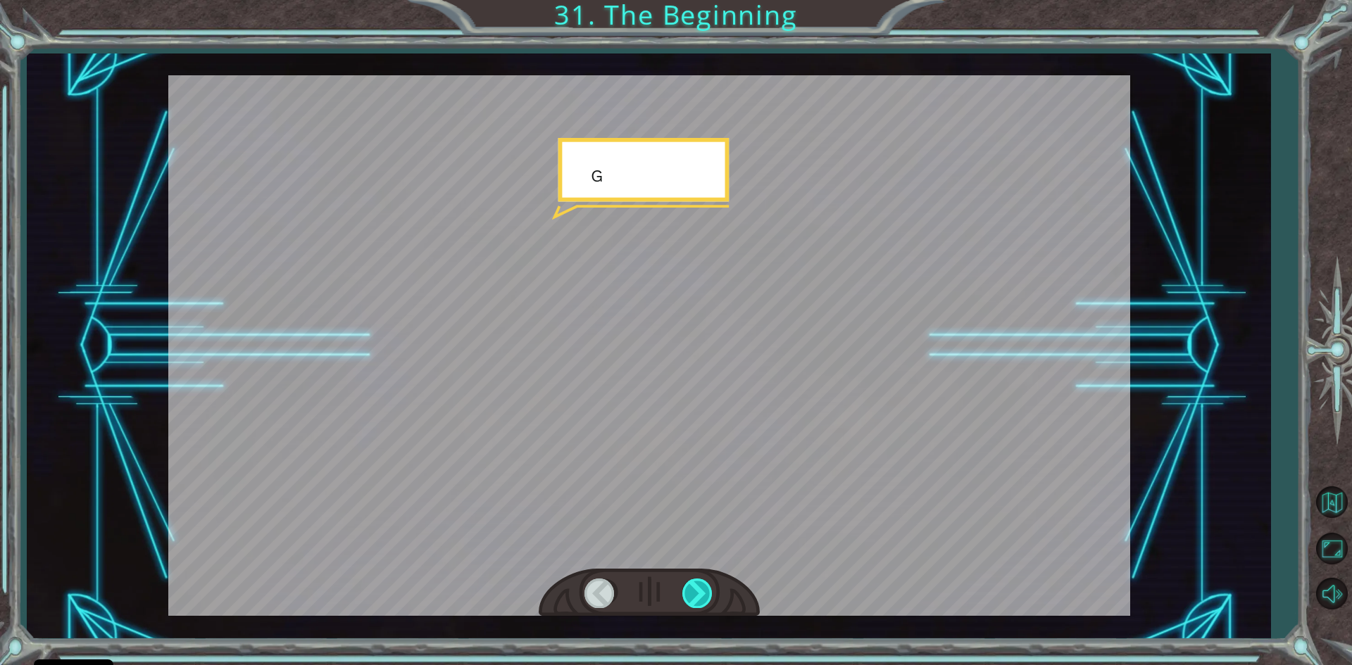
click at [693, 584] on div at bounding box center [698, 593] width 32 height 29
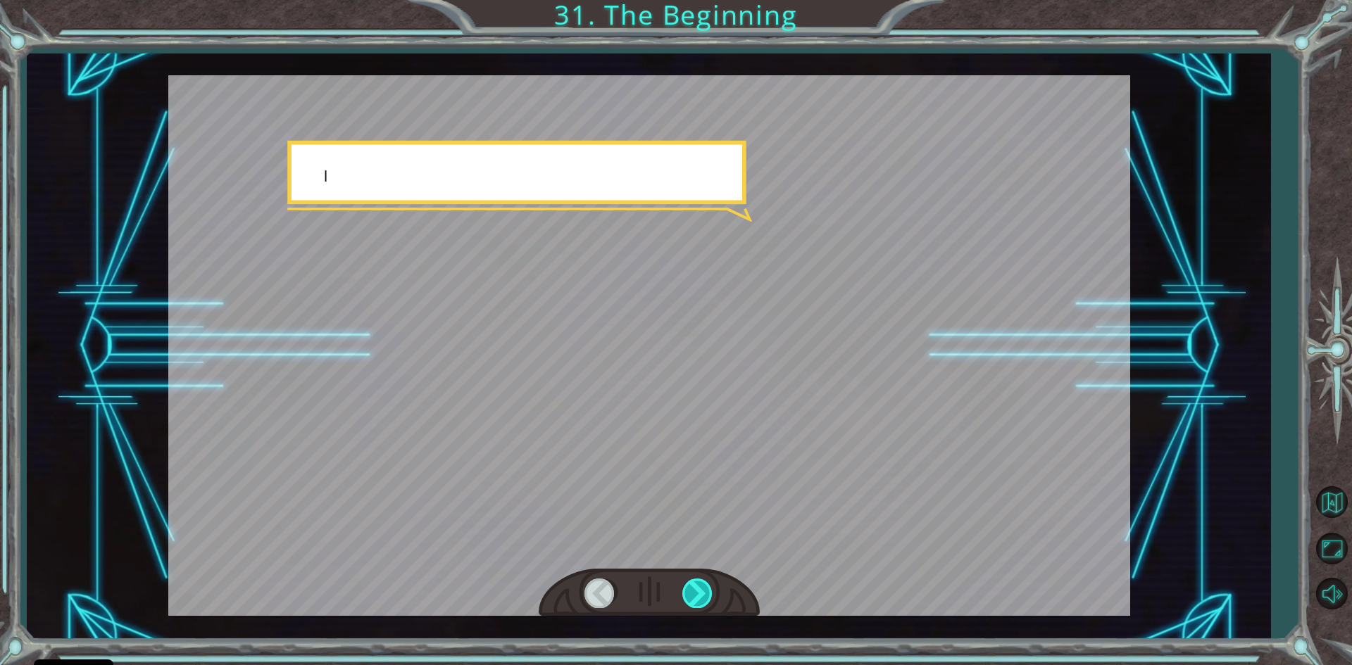
click at [695, 583] on div at bounding box center [698, 593] width 32 height 29
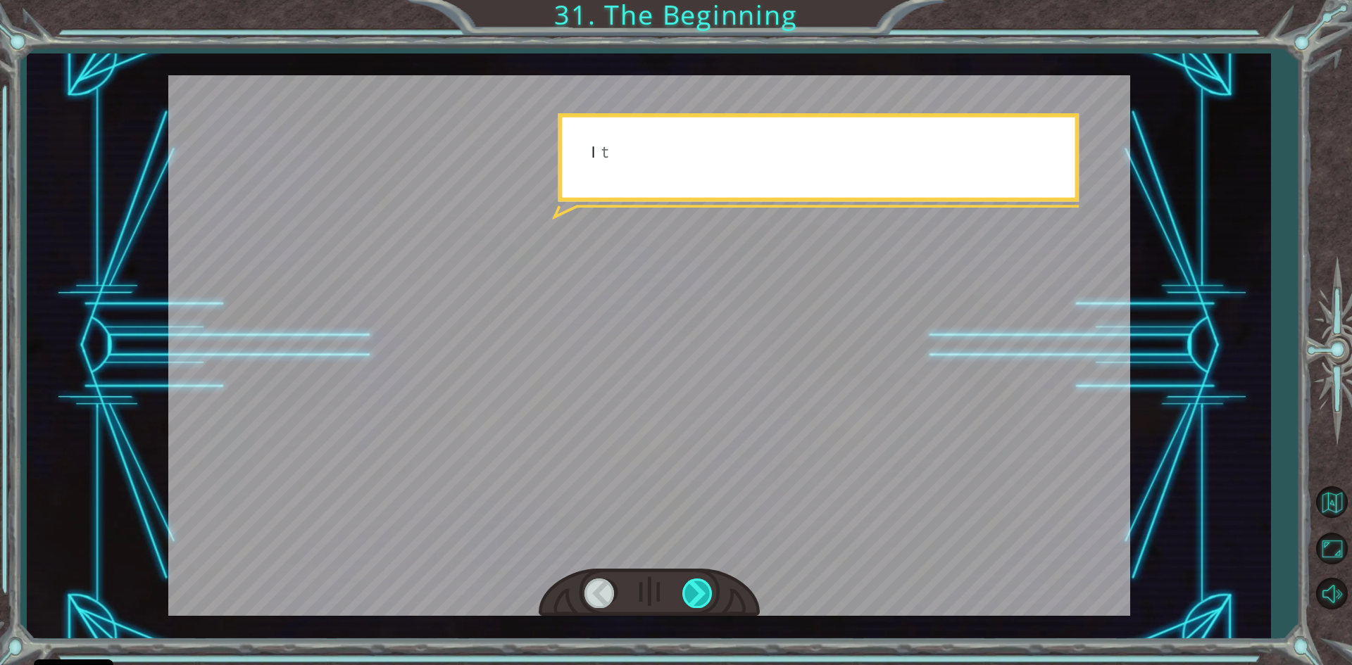
click at [694, 579] on div at bounding box center [698, 593] width 32 height 29
click at [694, 581] on div at bounding box center [698, 593] width 32 height 29
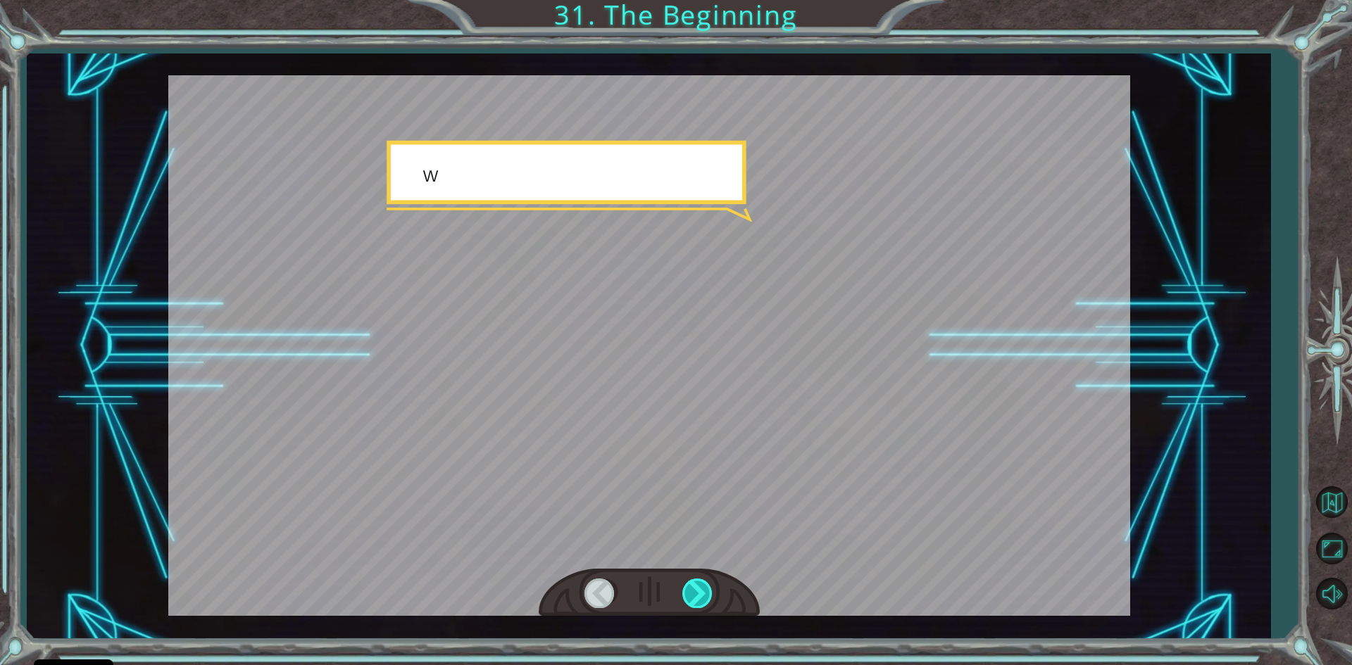
click at [693, 582] on div at bounding box center [698, 593] width 32 height 29
click at [694, 585] on div at bounding box center [698, 593] width 32 height 29
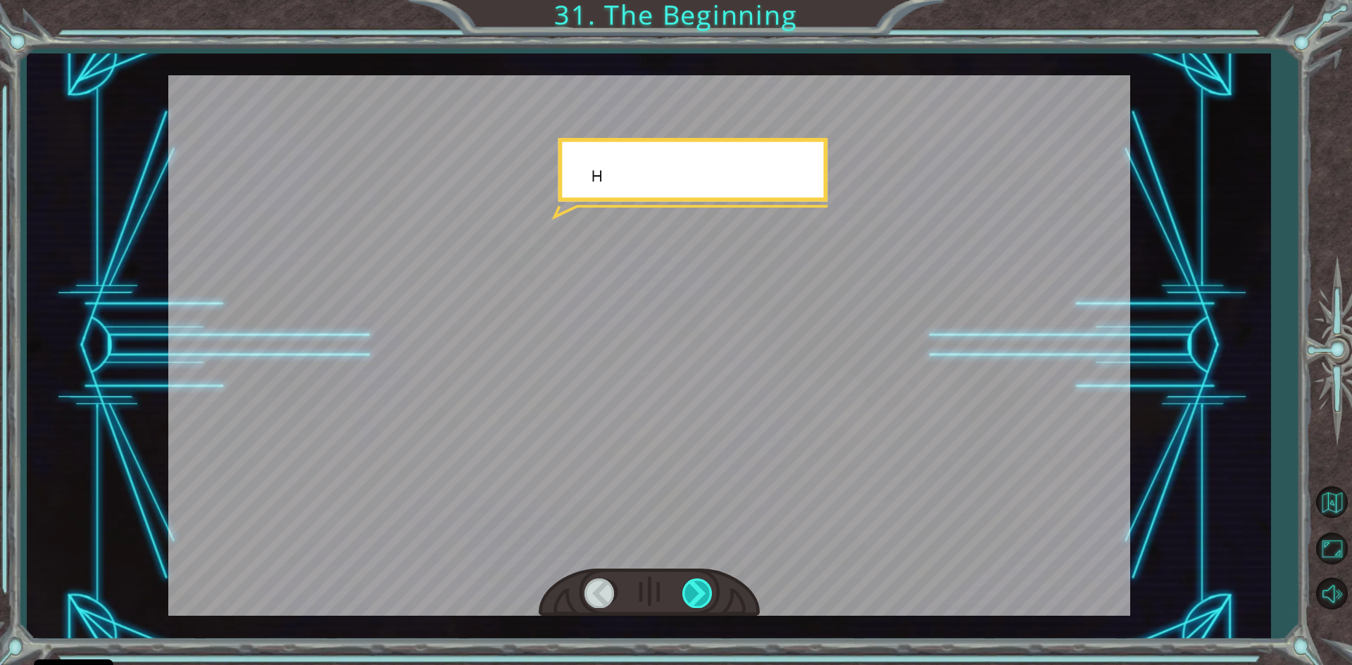
click at [694, 585] on div at bounding box center [698, 593] width 32 height 29
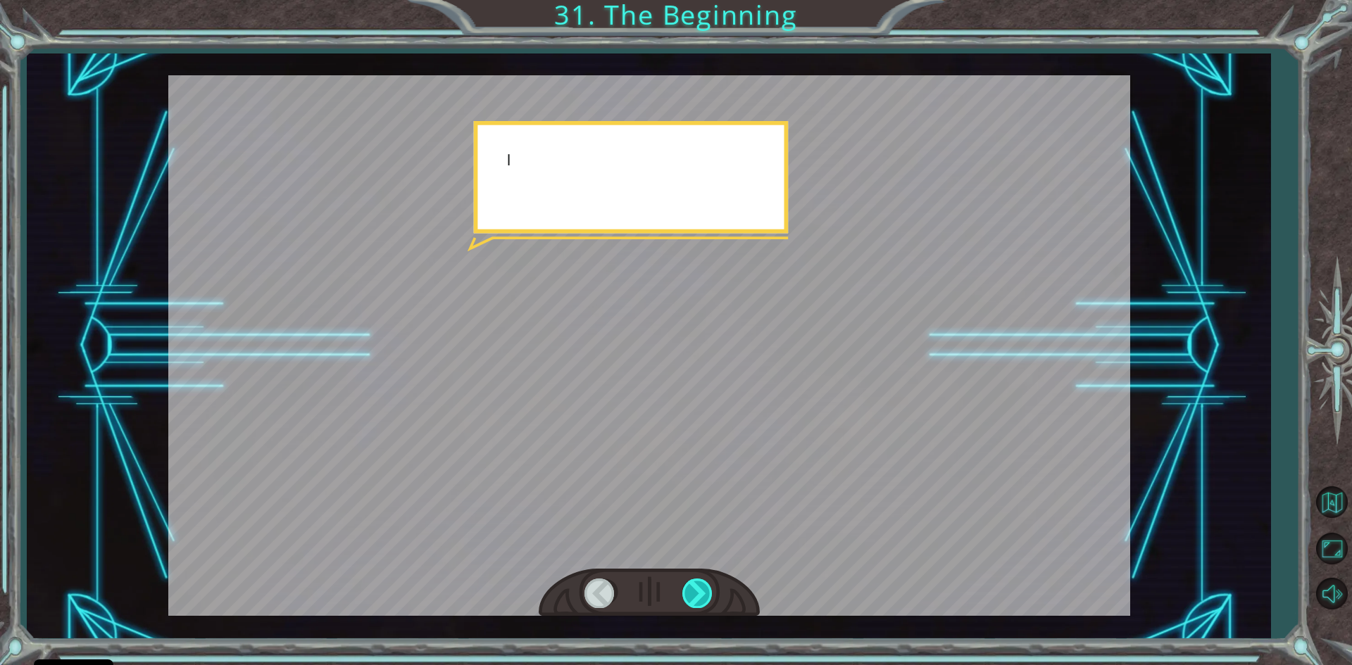
click at [694, 585] on div at bounding box center [698, 593] width 32 height 29
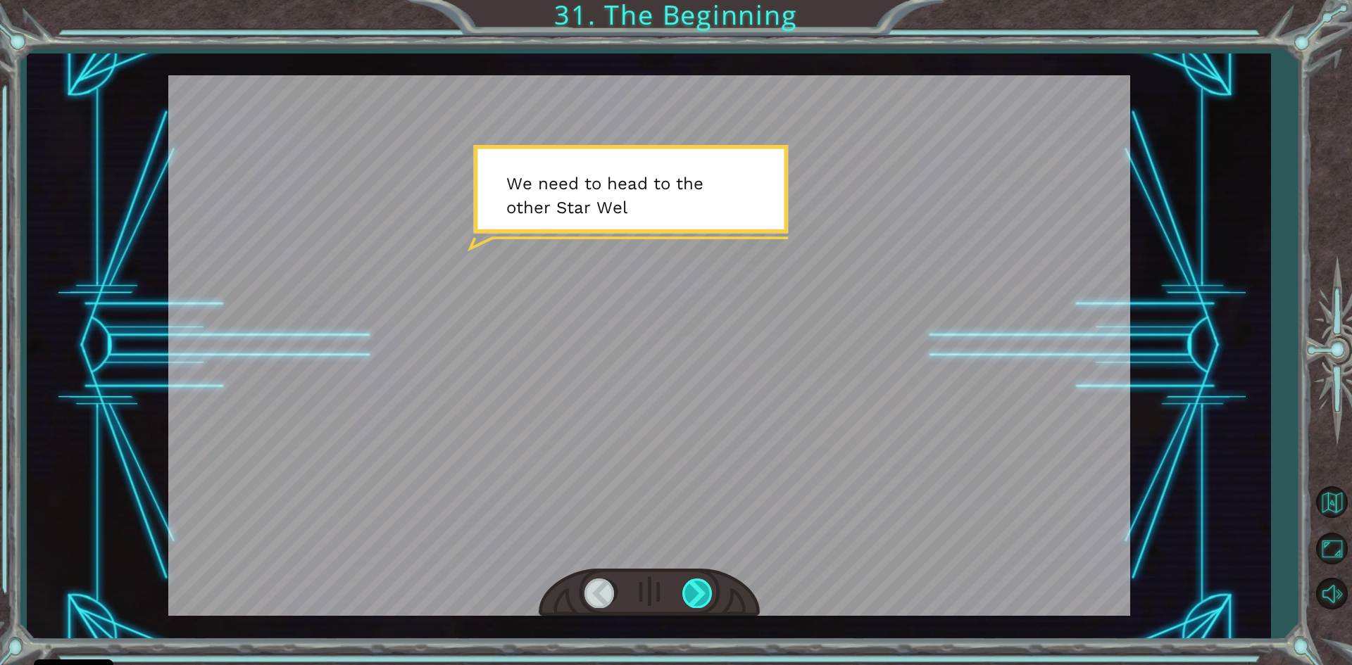
click at [694, 585] on div at bounding box center [698, 593] width 32 height 29
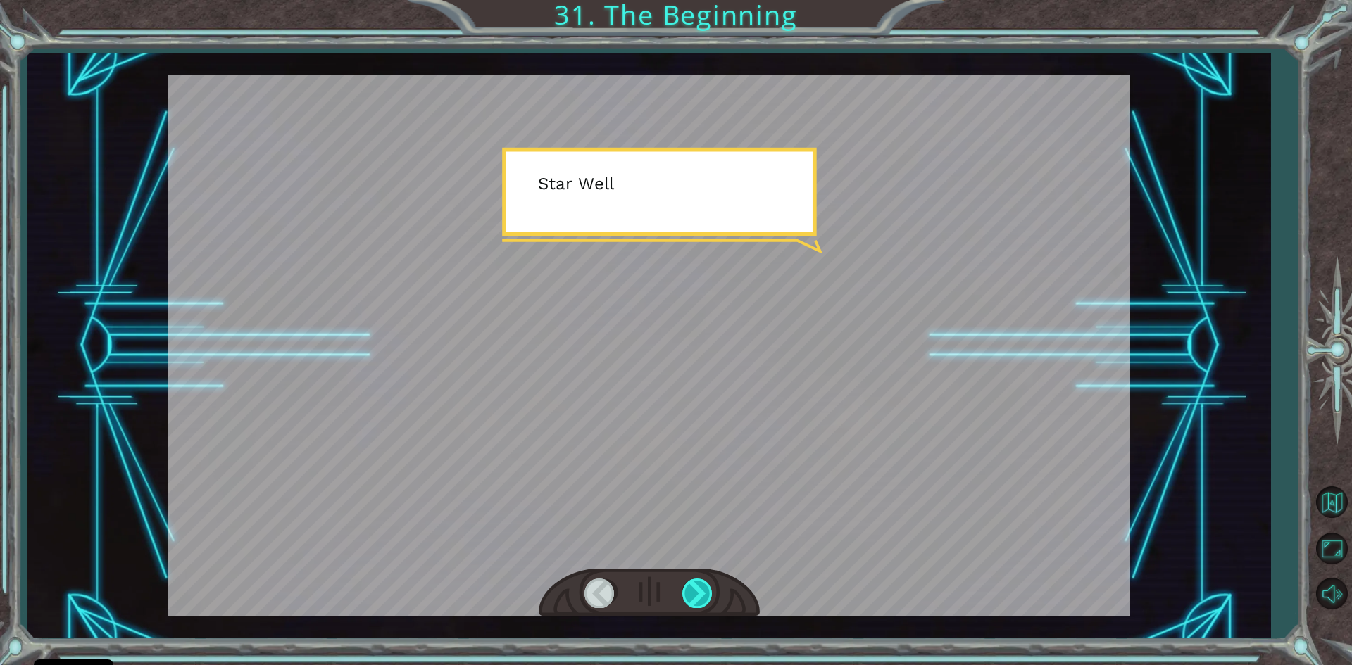
click at [694, 585] on div at bounding box center [698, 593] width 32 height 29
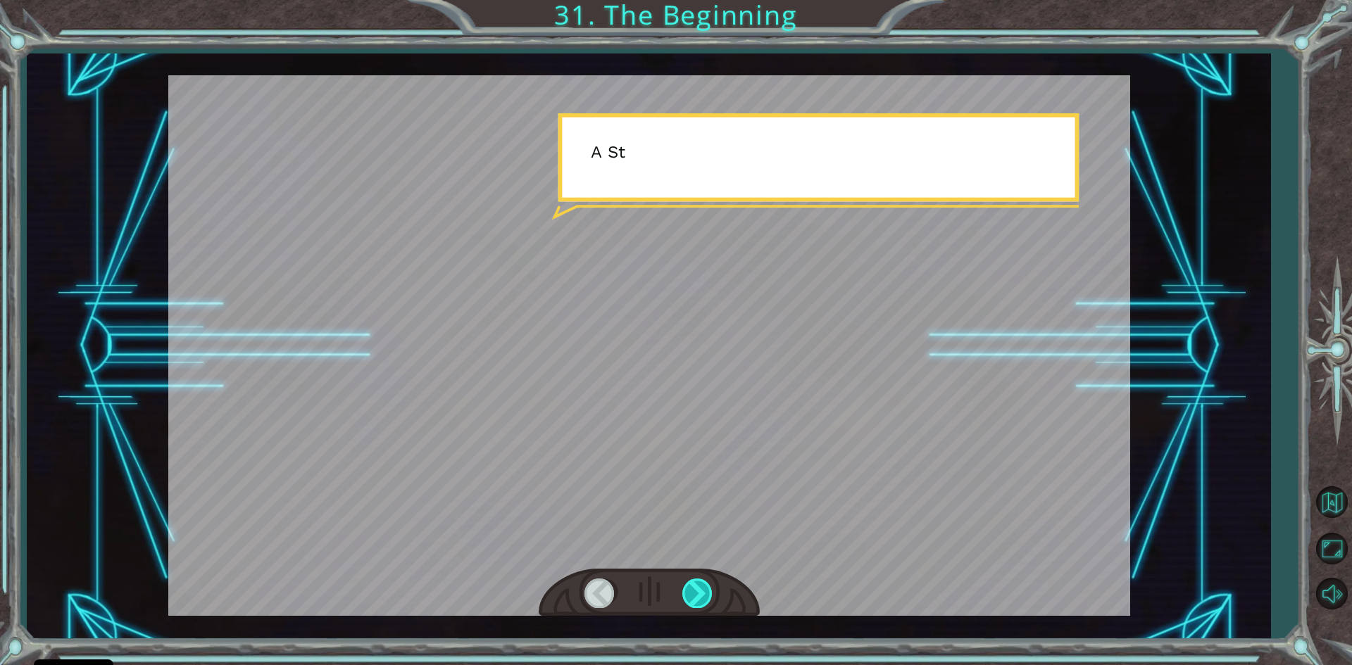
click at [694, 585] on div at bounding box center [698, 593] width 32 height 29
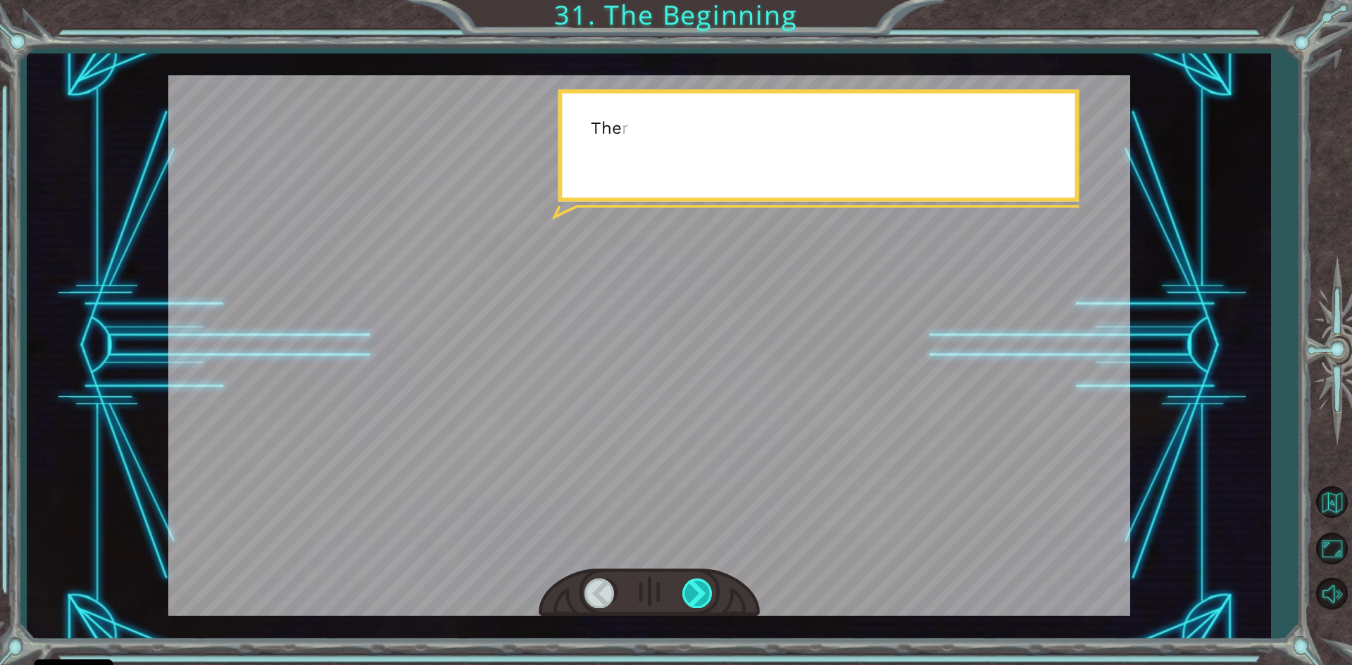
click at [691, 580] on div at bounding box center [698, 593] width 32 height 29
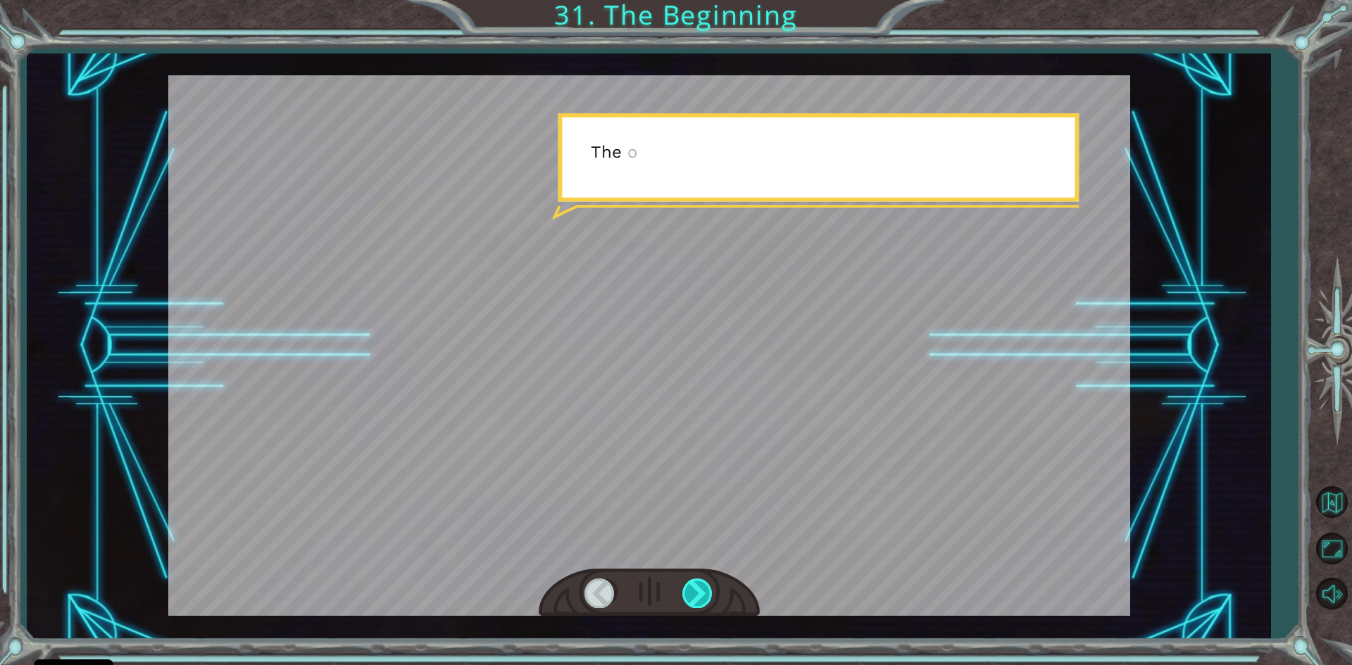
click at [691, 580] on div at bounding box center [698, 593] width 32 height 29
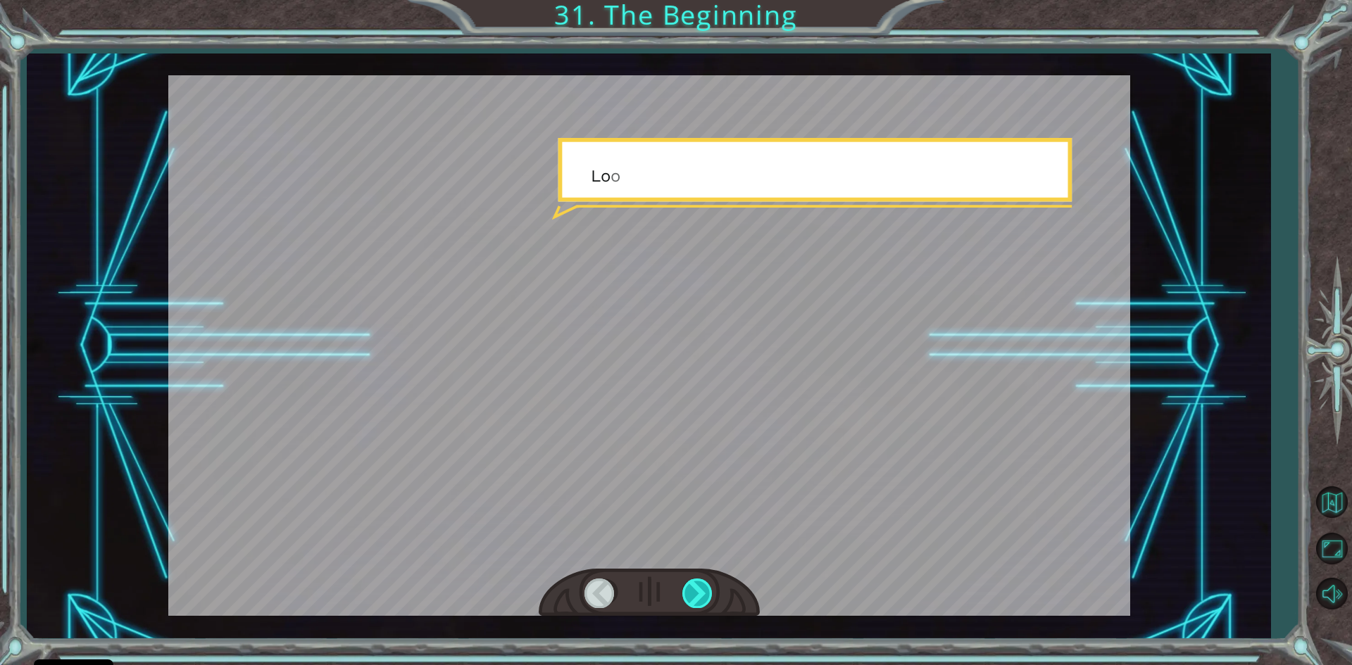
click at [691, 580] on div at bounding box center [698, 593] width 32 height 29
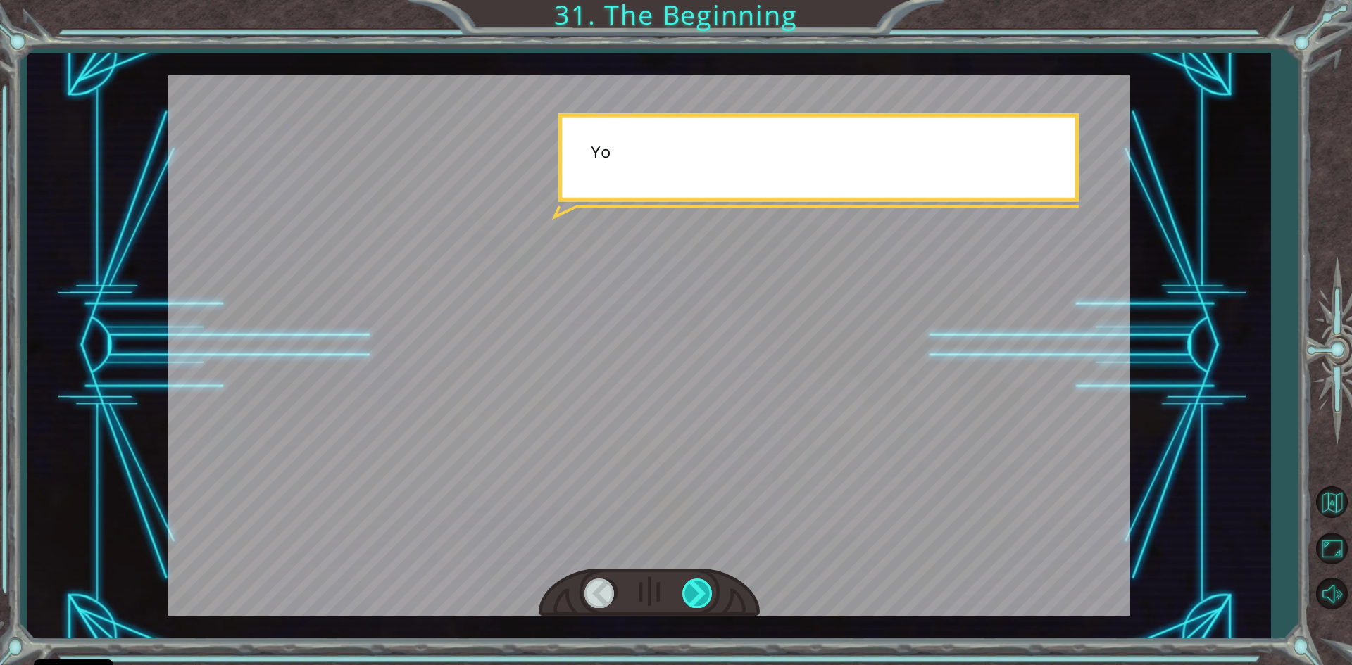
click at [691, 580] on div at bounding box center [698, 593] width 32 height 29
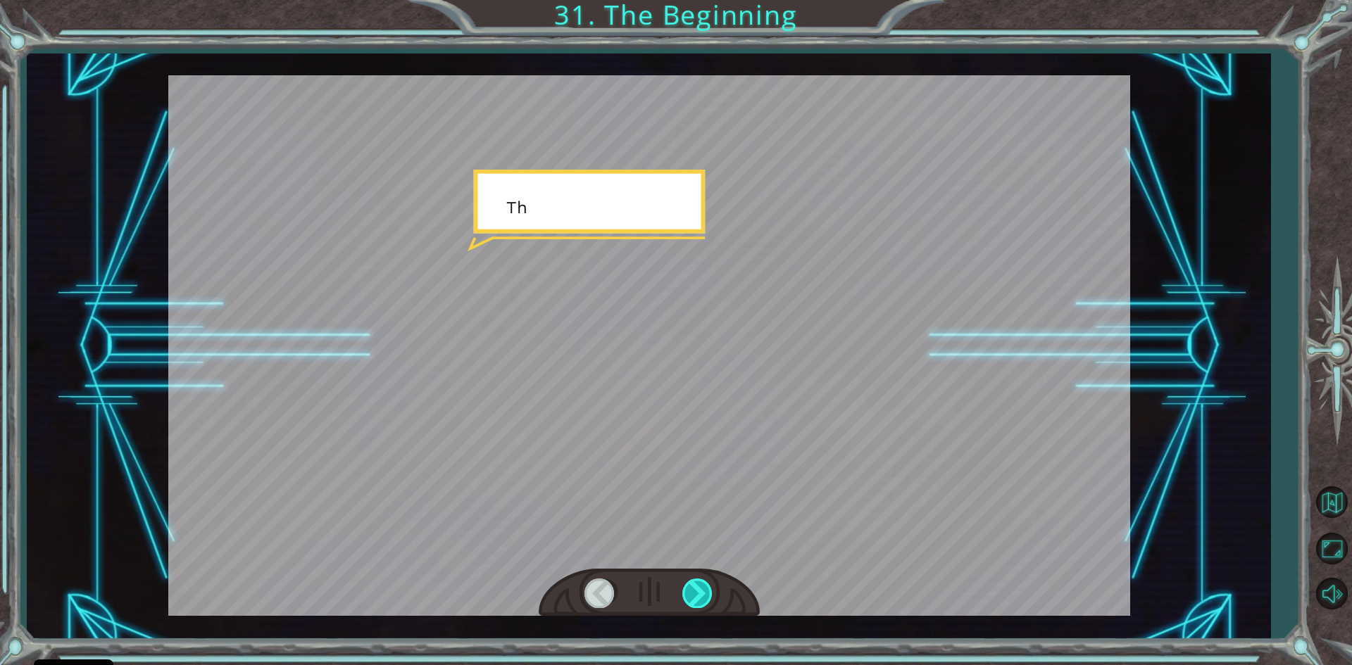
click at [691, 580] on div at bounding box center [698, 593] width 32 height 29
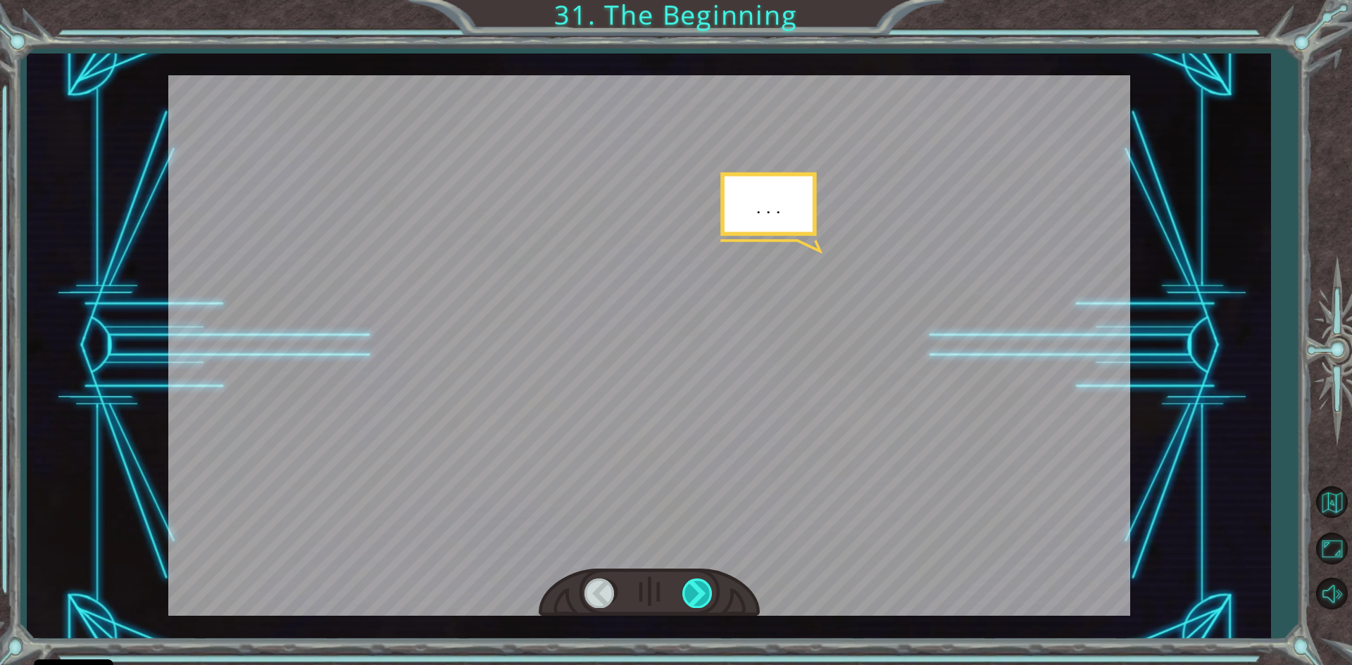
click at [691, 580] on div at bounding box center [698, 593] width 32 height 29
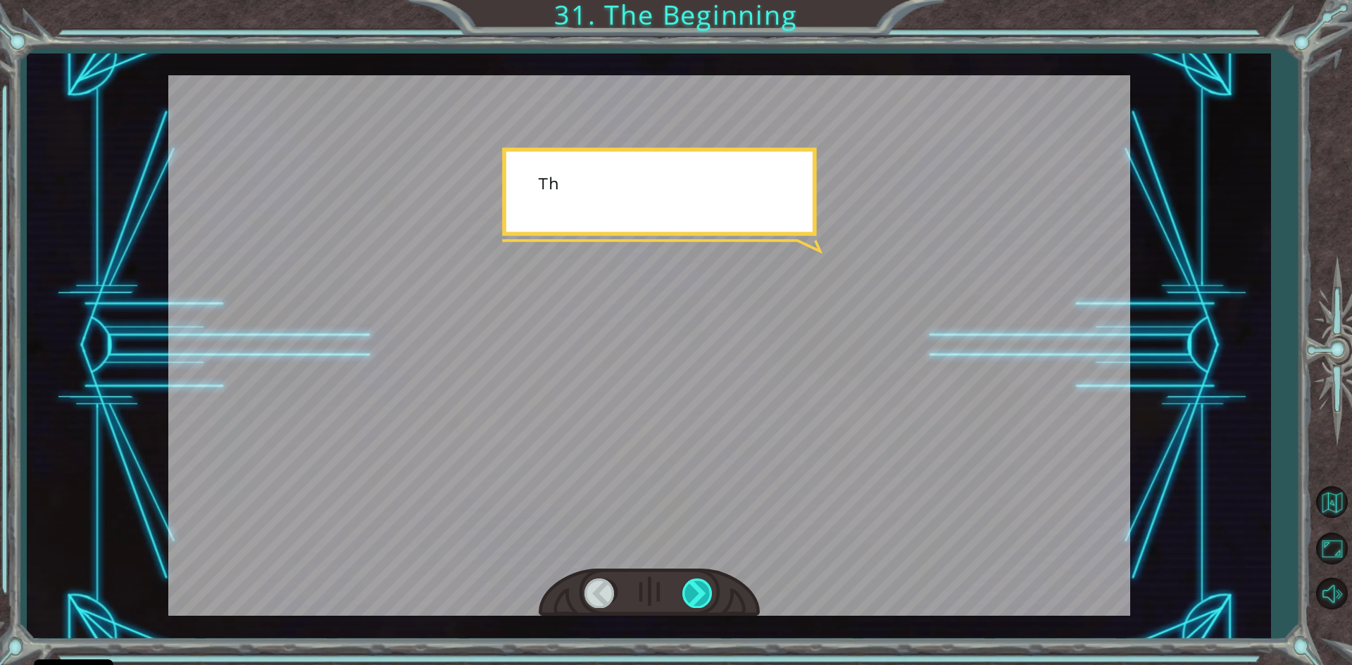
click at [691, 580] on div at bounding box center [698, 593] width 32 height 29
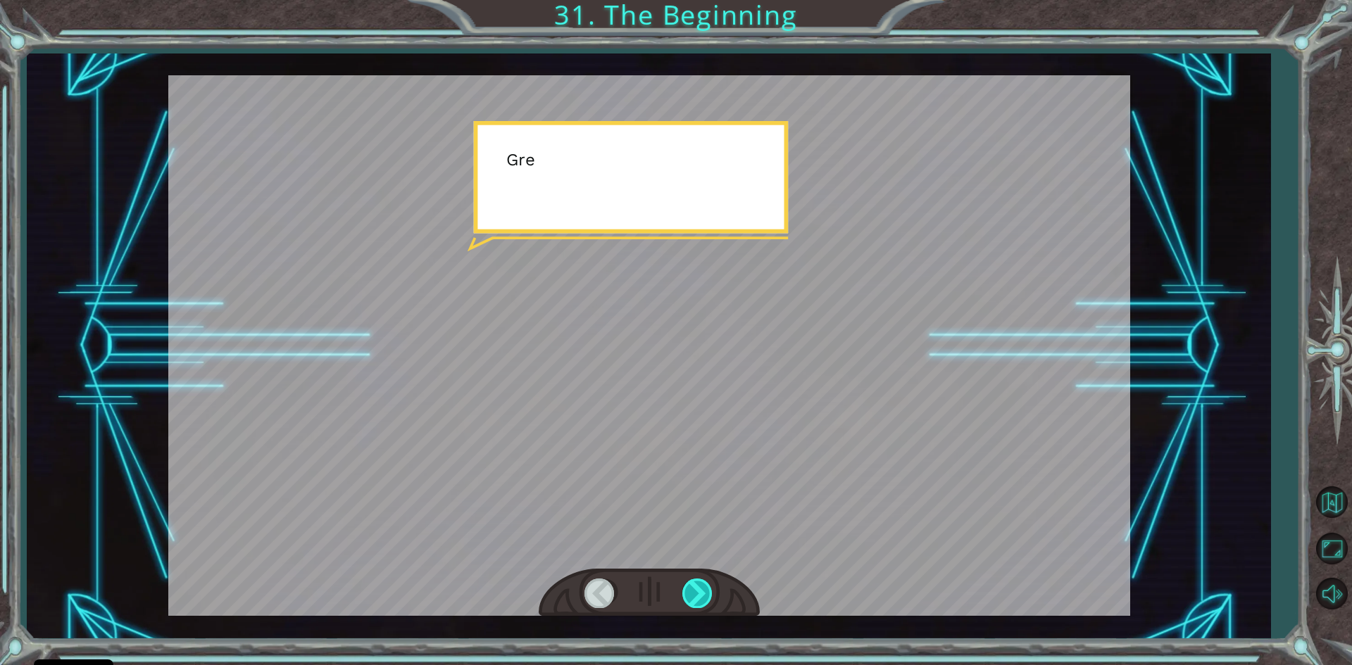
click at [691, 580] on div at bounding box center [698, 593] width 32 height 29
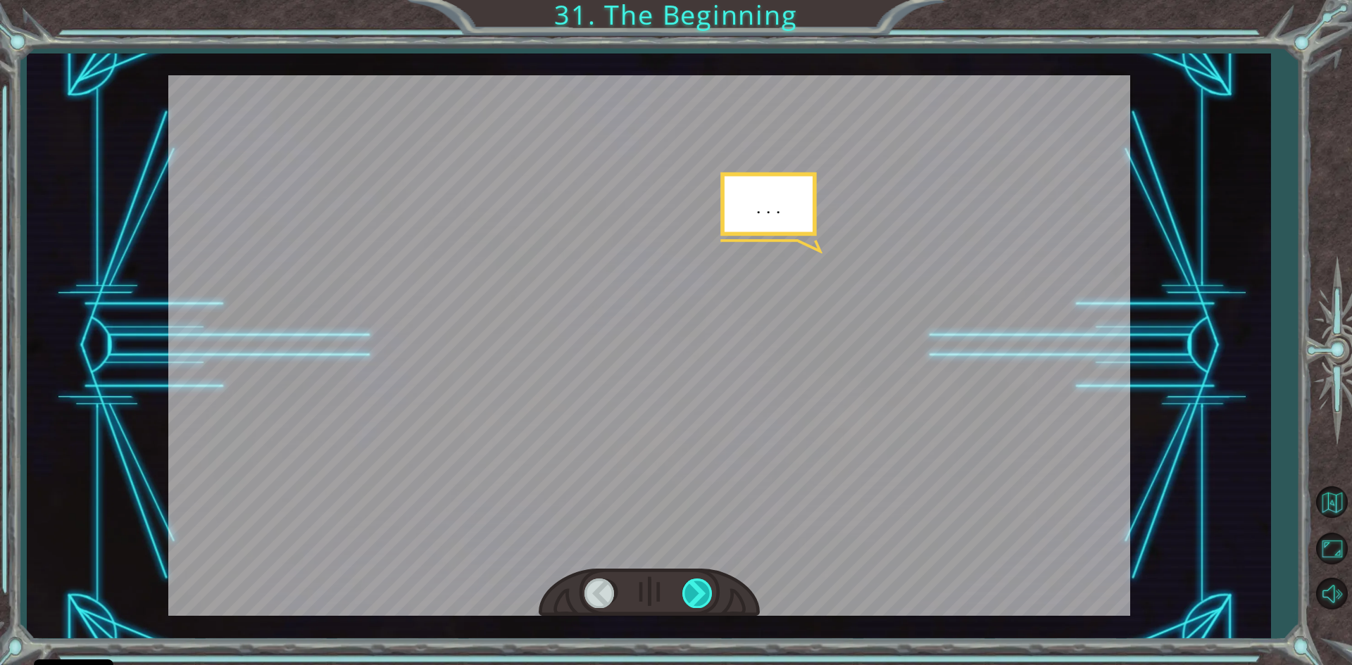
click at [691, 580] on div at bounding box center [698, 593] width 32 height 29
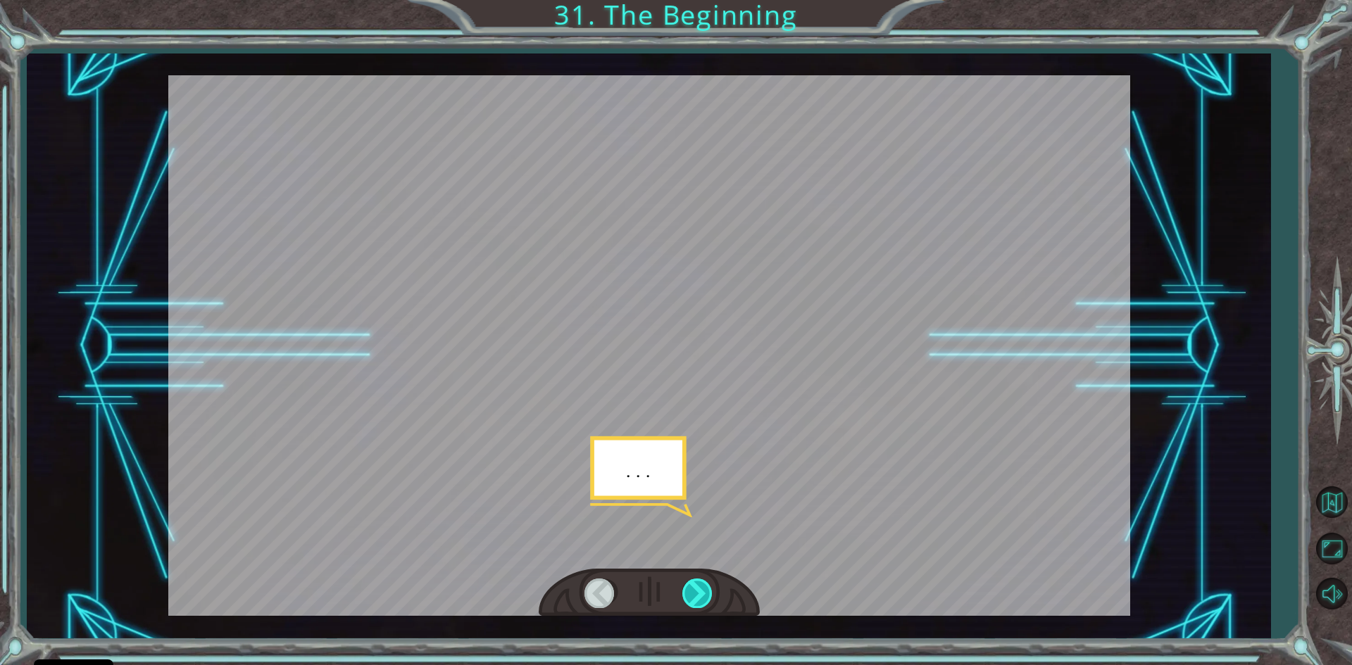
click at [691, 580] on div at bounding box center [698, 593] width 32 height 29
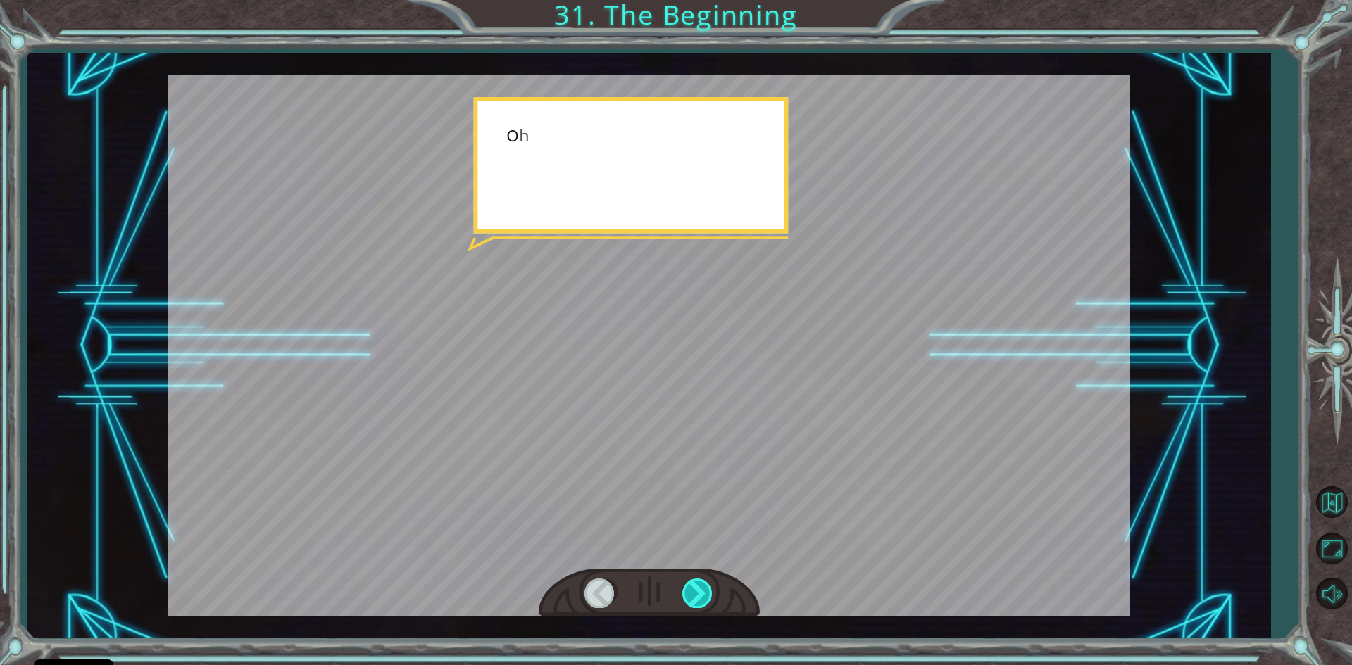
click at [684, 580] on div at bounding box center [698, 593] width 32 height 29
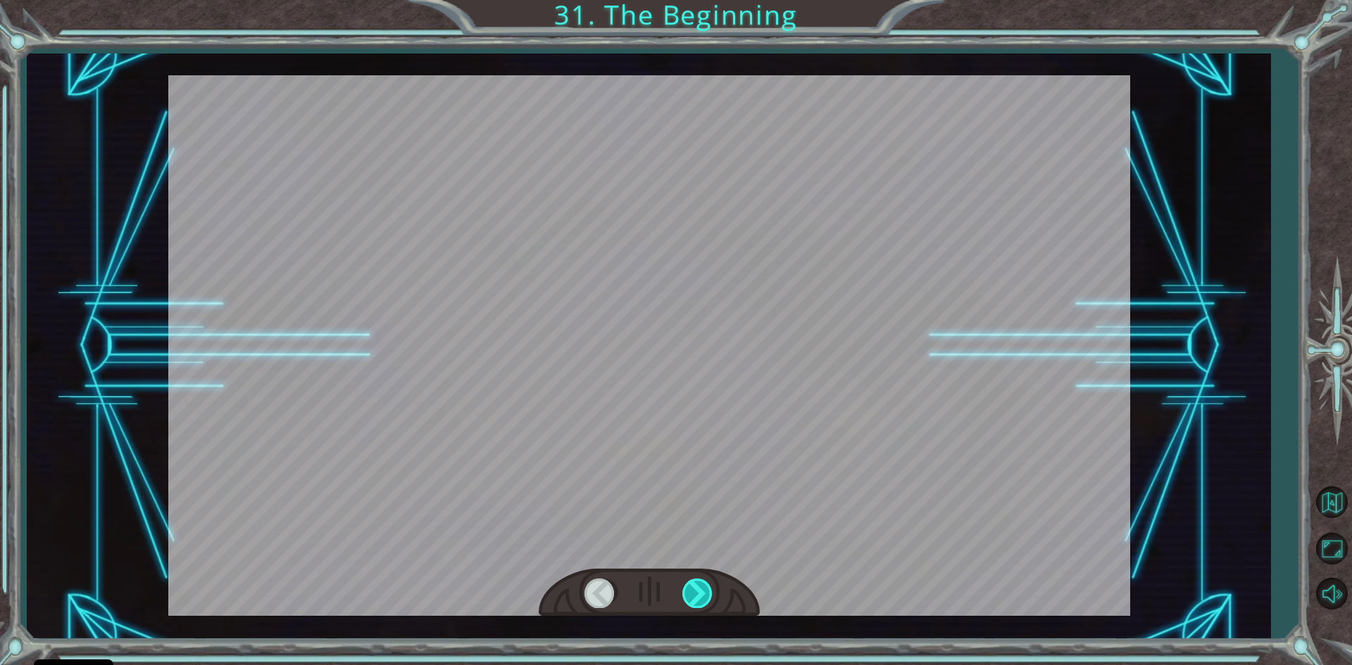
click at [684, 580] on div at bounding box center [698, 593] width 32 height 29
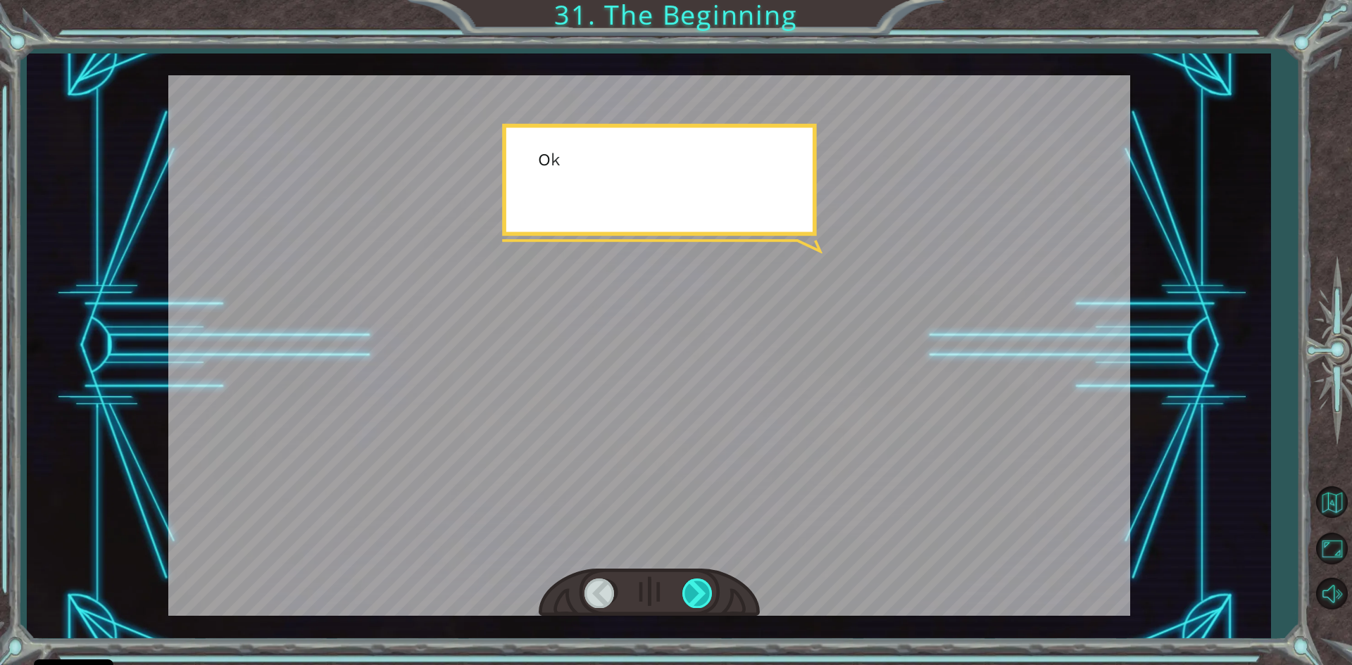
click at [684, 580] on div at bounding box center [698, 593] width 32 height 29
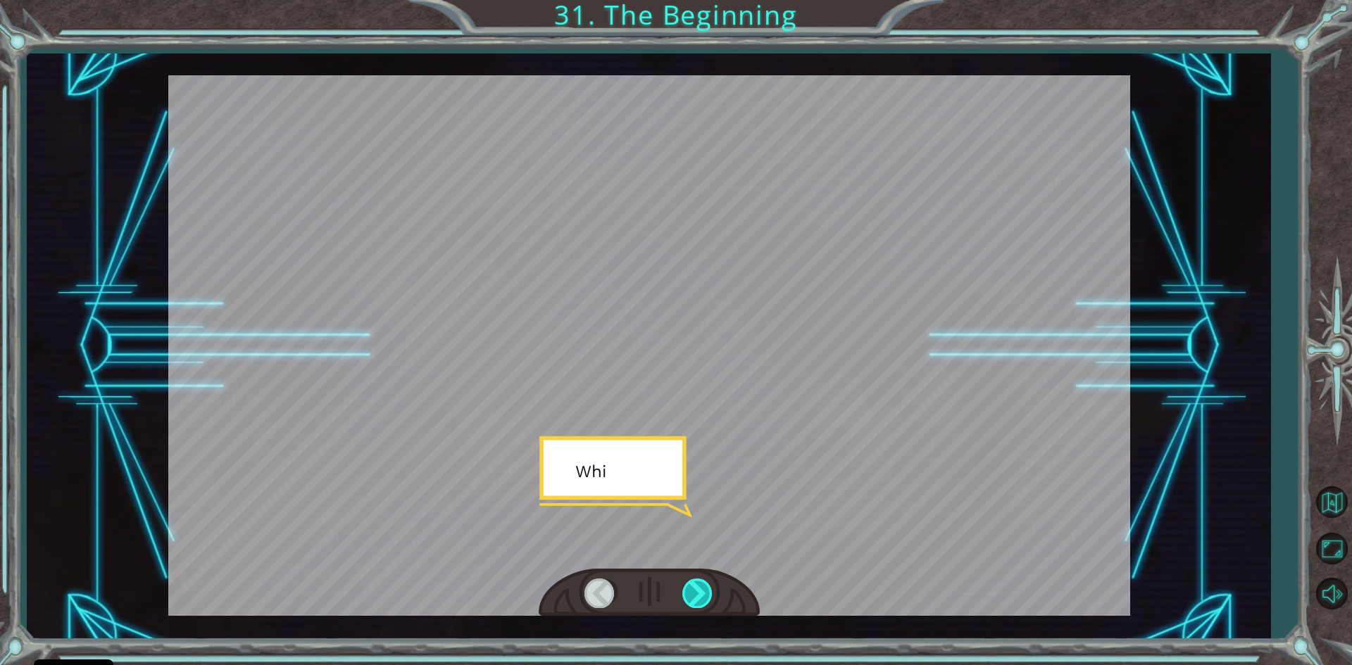
click at [684, 580] on div at bounding box center [698, 593] width 32 height 29
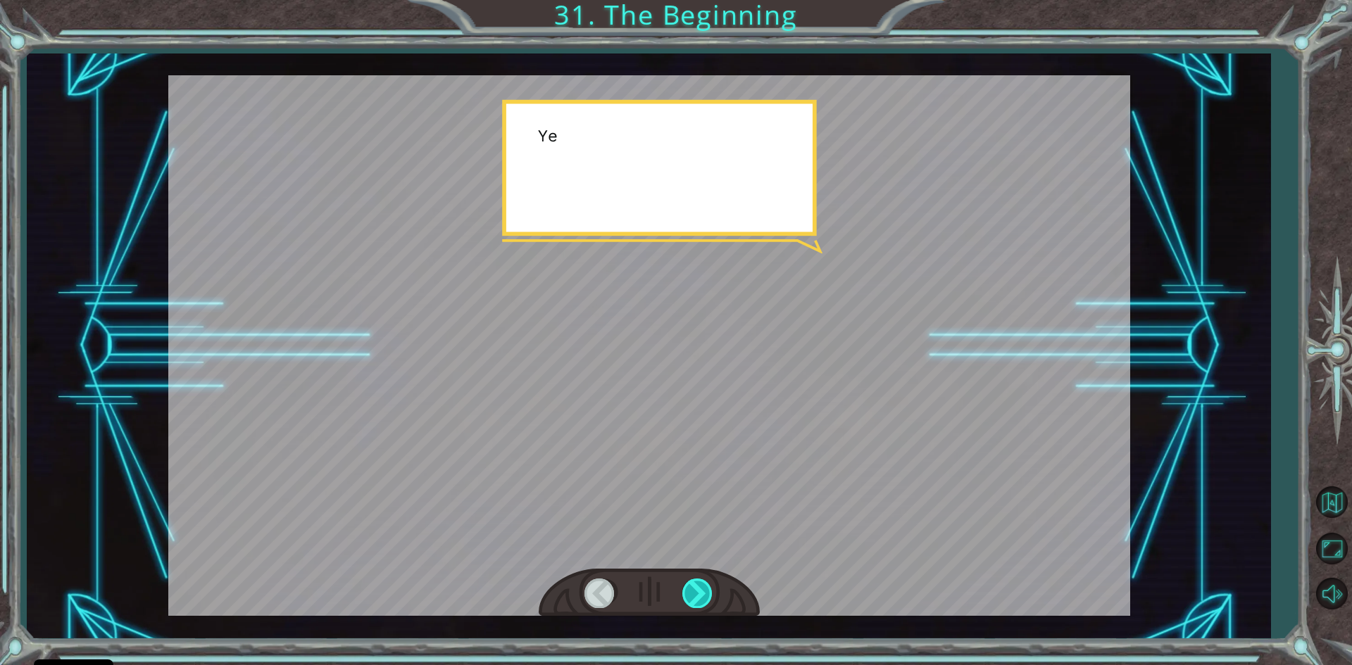
click at [684, 580] on div at bounding box center [698, 593] width 32 height 29
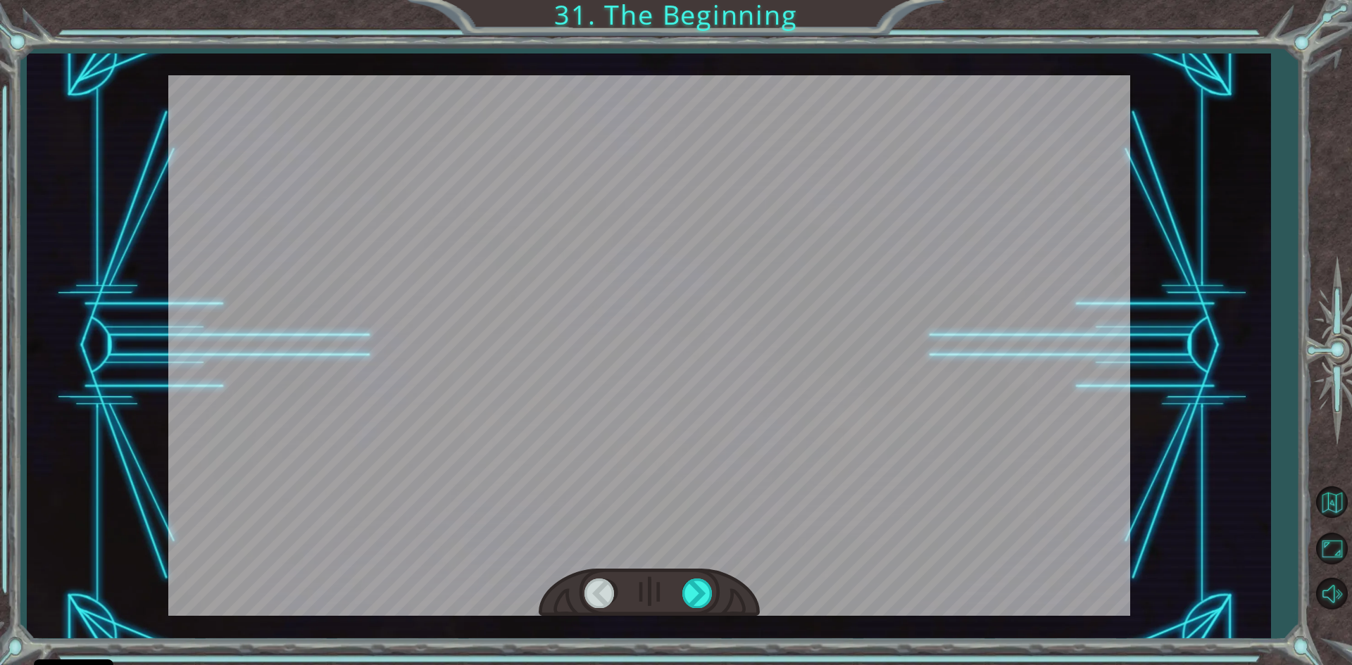
click at [662, 557] on div at bounding box center [649, 345] width 962 height 541
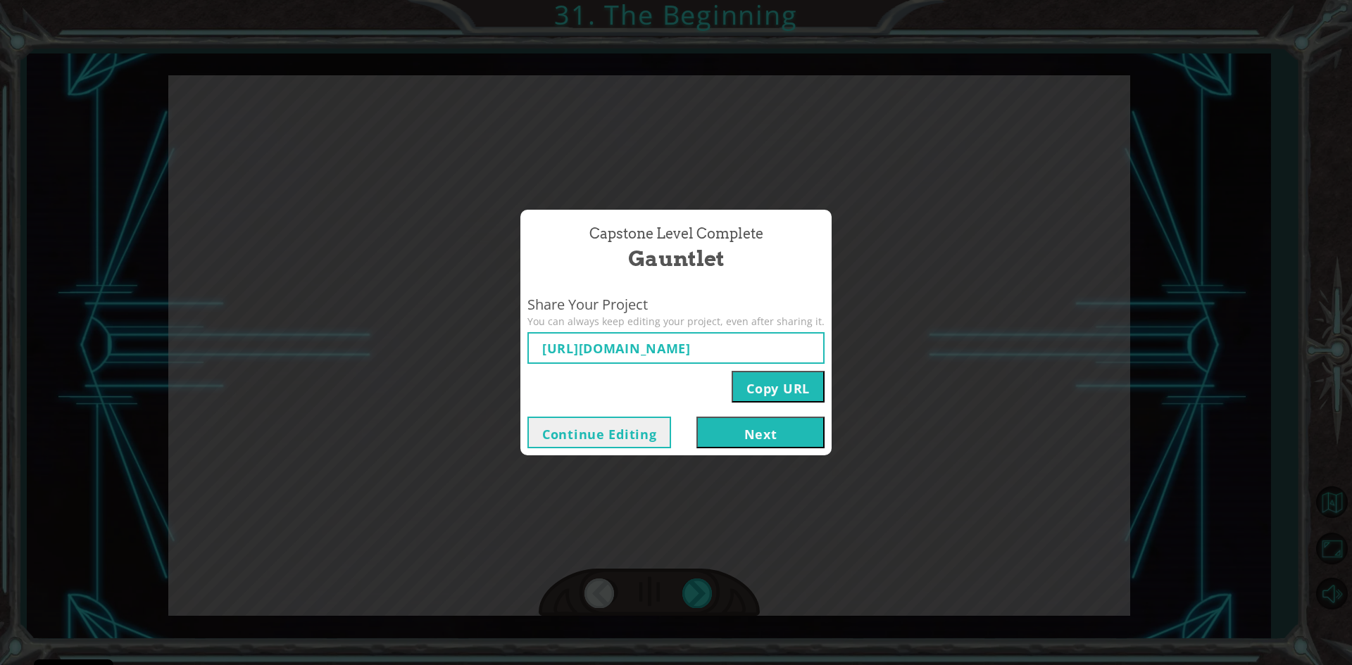
type input "https://www.ozaria.com/play/game-dev-level/1fhcapstoneb/68e5165ee889eccf7af3e04…"
click at [747, 444] on button "Next" at bounding box center [760, 433] width 128 height 32
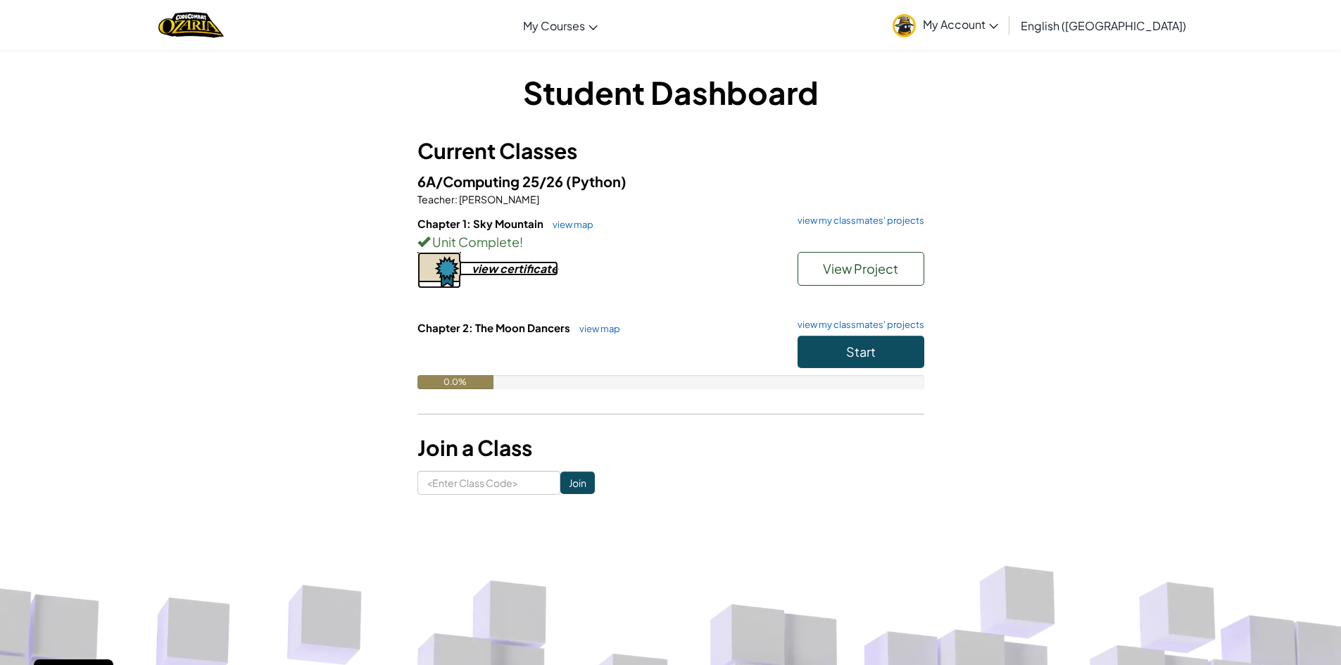
click at [545, 272] on div "view certificate" at bounding box center [515, 268] width 87 height 15
click at [891, 361] on button "Start" at bounding box center [861, 352] width 127 height 32
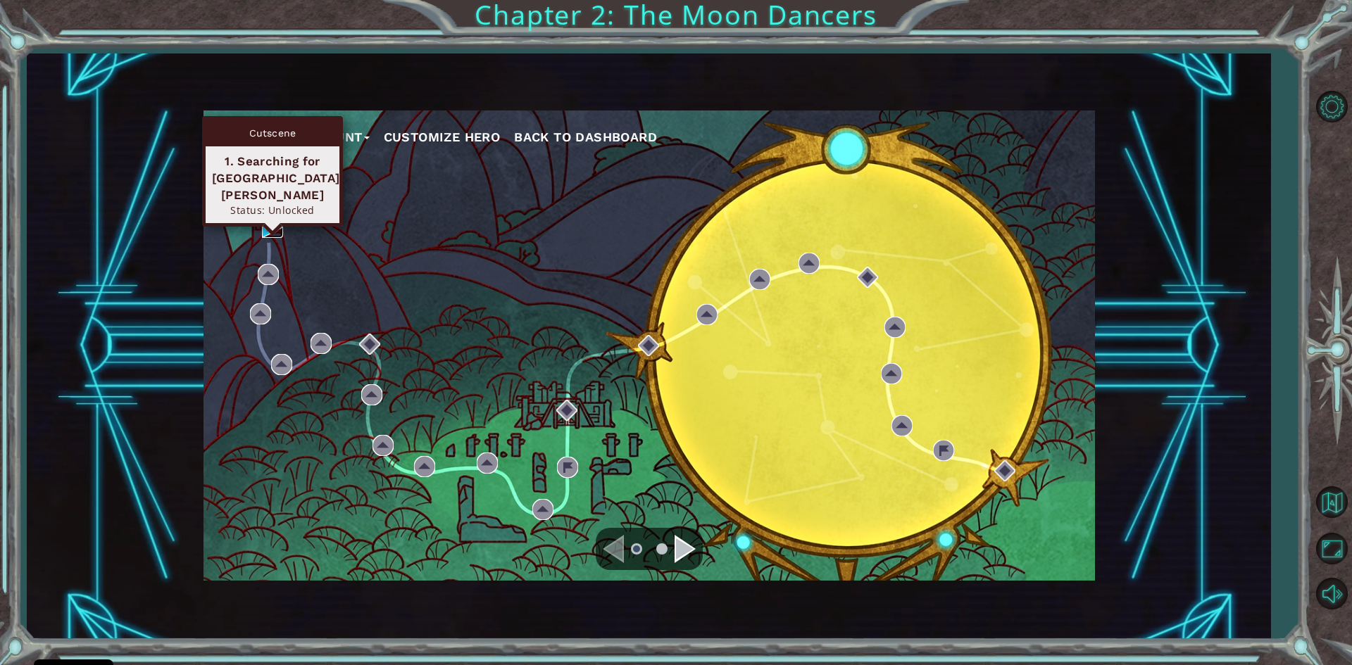
click at [268, 227] on img at bounding box center [272, 227] width 21 height 21
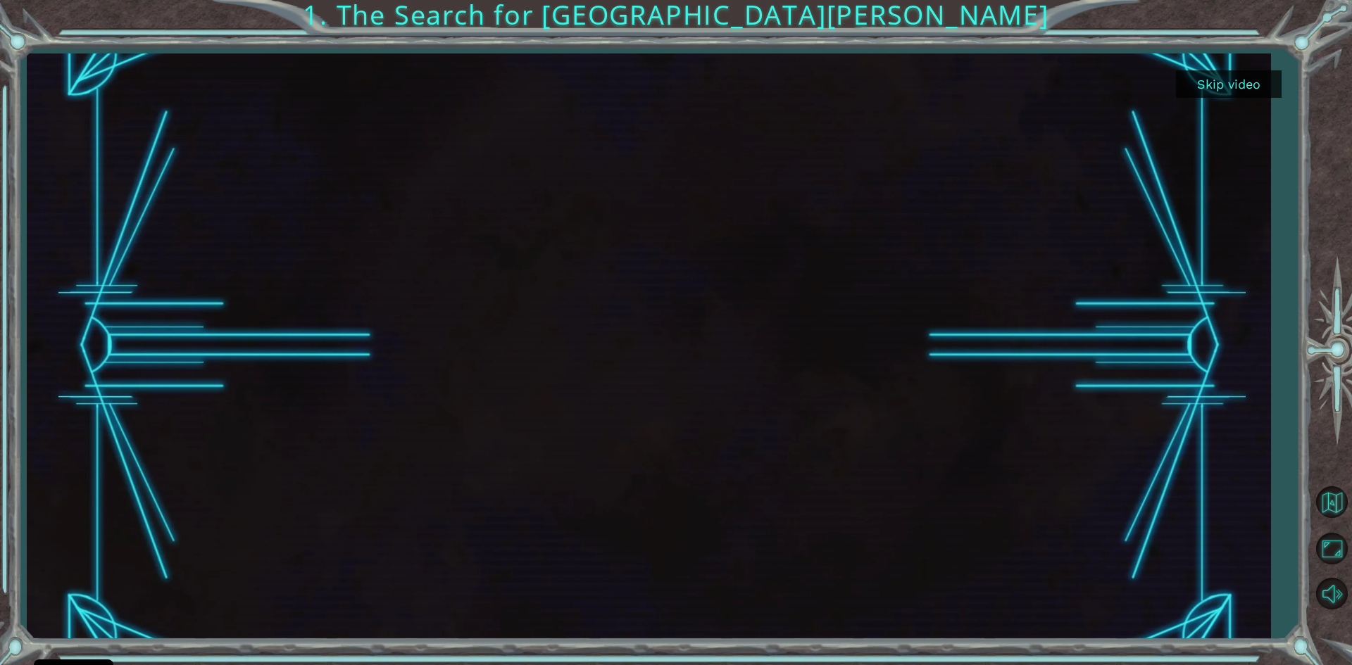
click at [1224, 82] on button "Skip video" at bounding box center [1229, 83] width 106 height 27
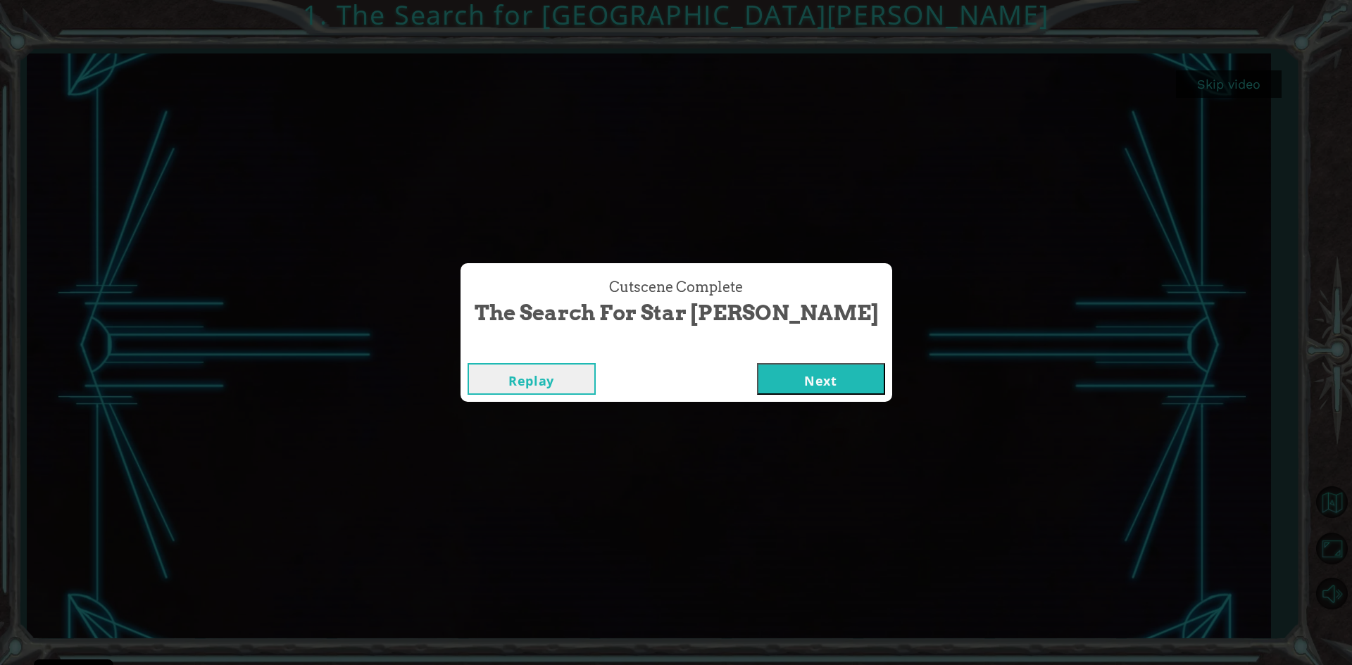
click at [775, 362] on div "Replay Next" at bounding box center [676, 379] width 432 height 46
click at [777, 380] on button "Next" at bounding box center [821, 379] width 128 height 32
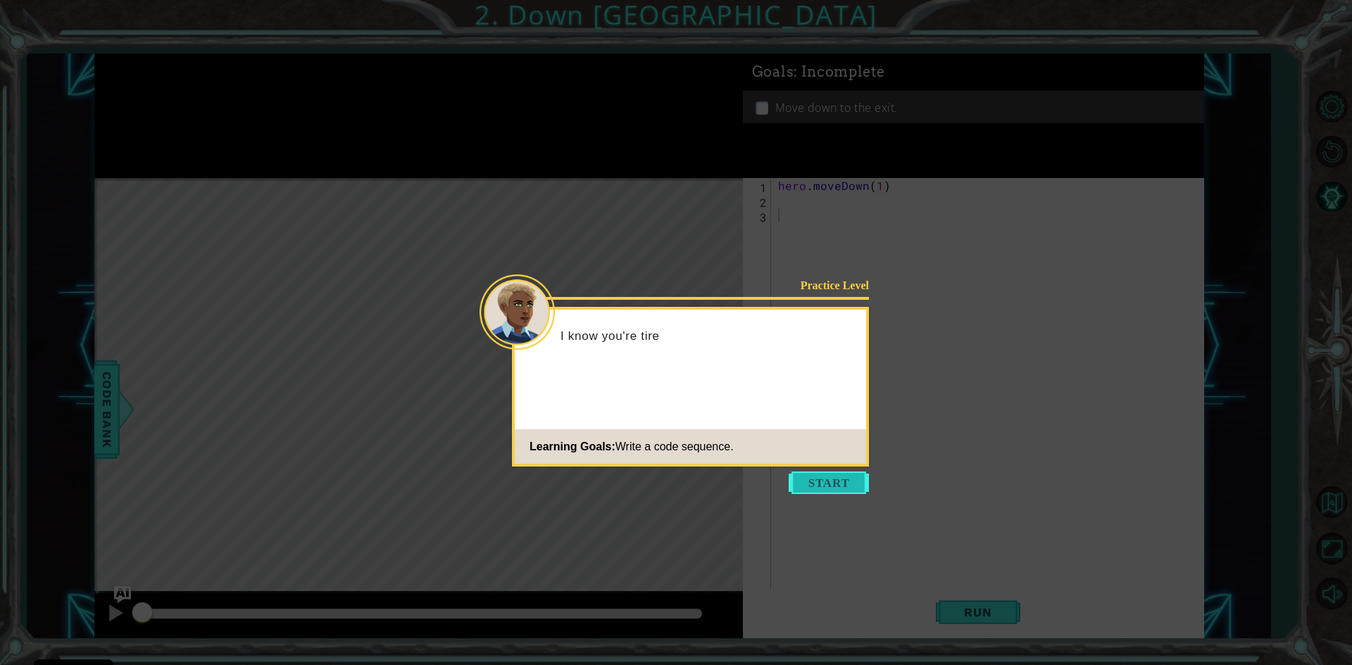
click at [842, 491] on button "Start" at bounding box center [829, 483] width 80 height 23
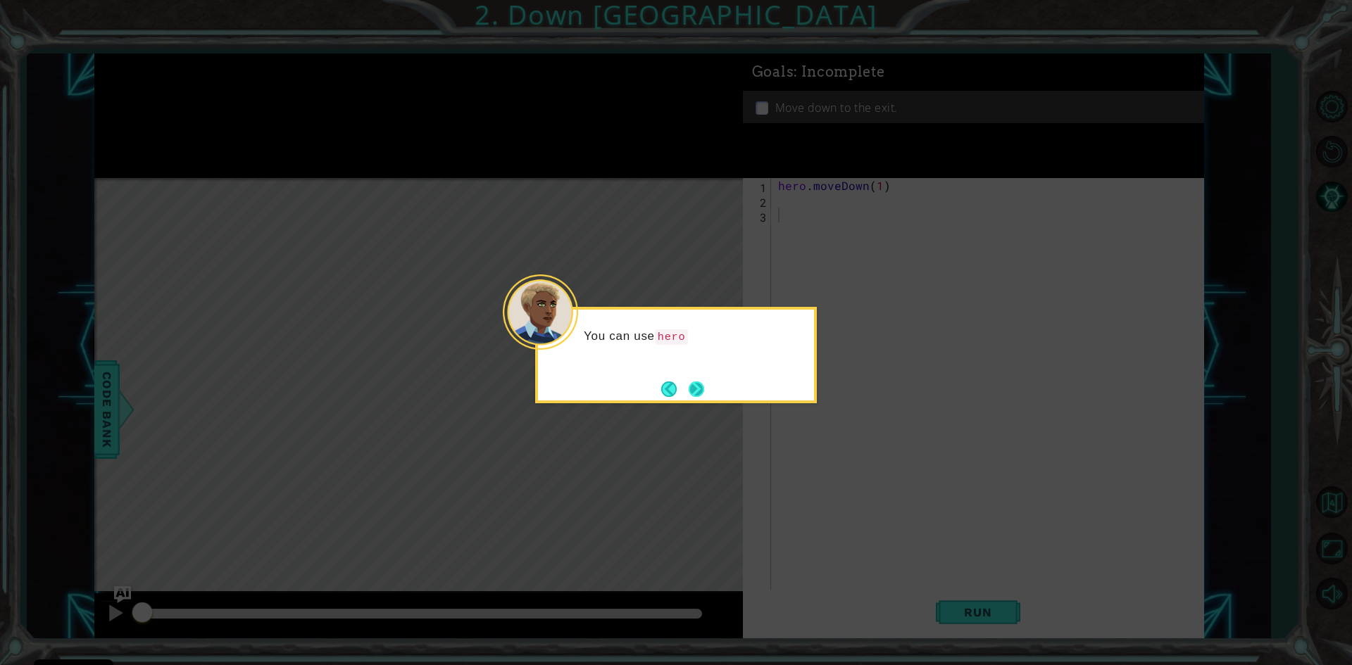
click at [704, 397] on button "Next" at bounding box center [696, 389] width 15 height 15
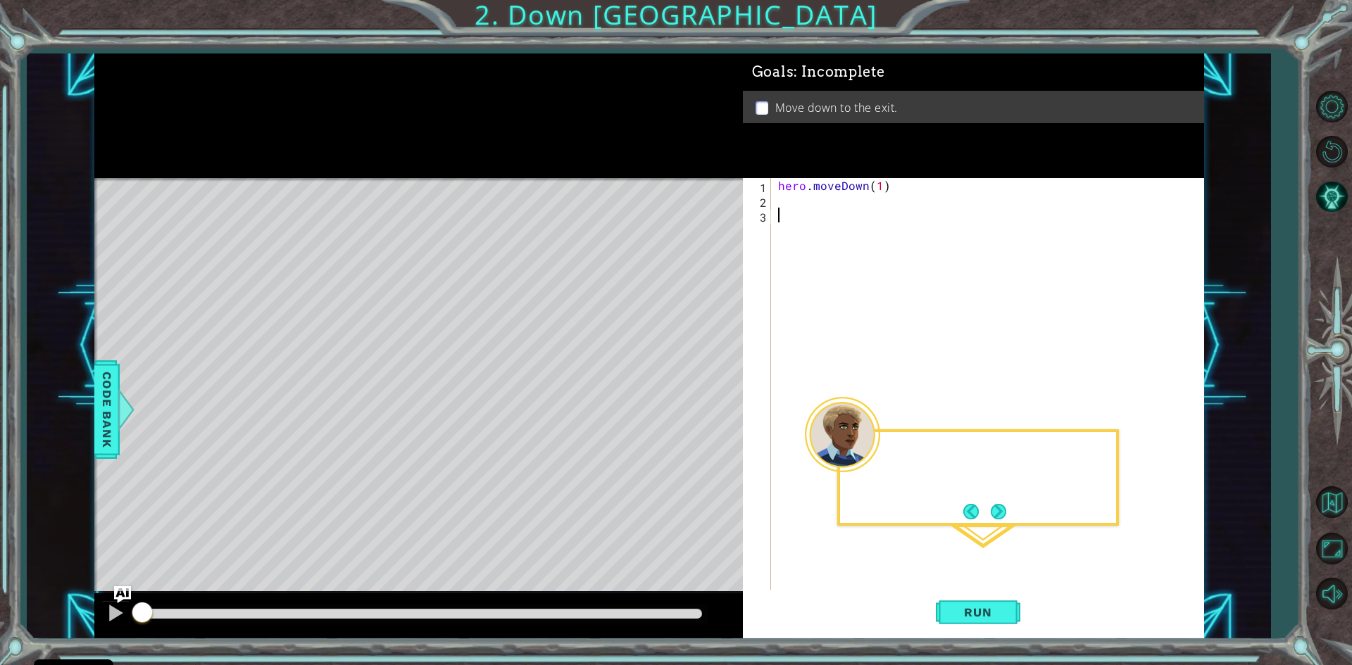
click at [706, 398] on div "Level Map" at bounding box center [419, 385] width 651 height 415
click at [966, 603] on button "Run" at bounding box center [978, 613] width 84 height 46
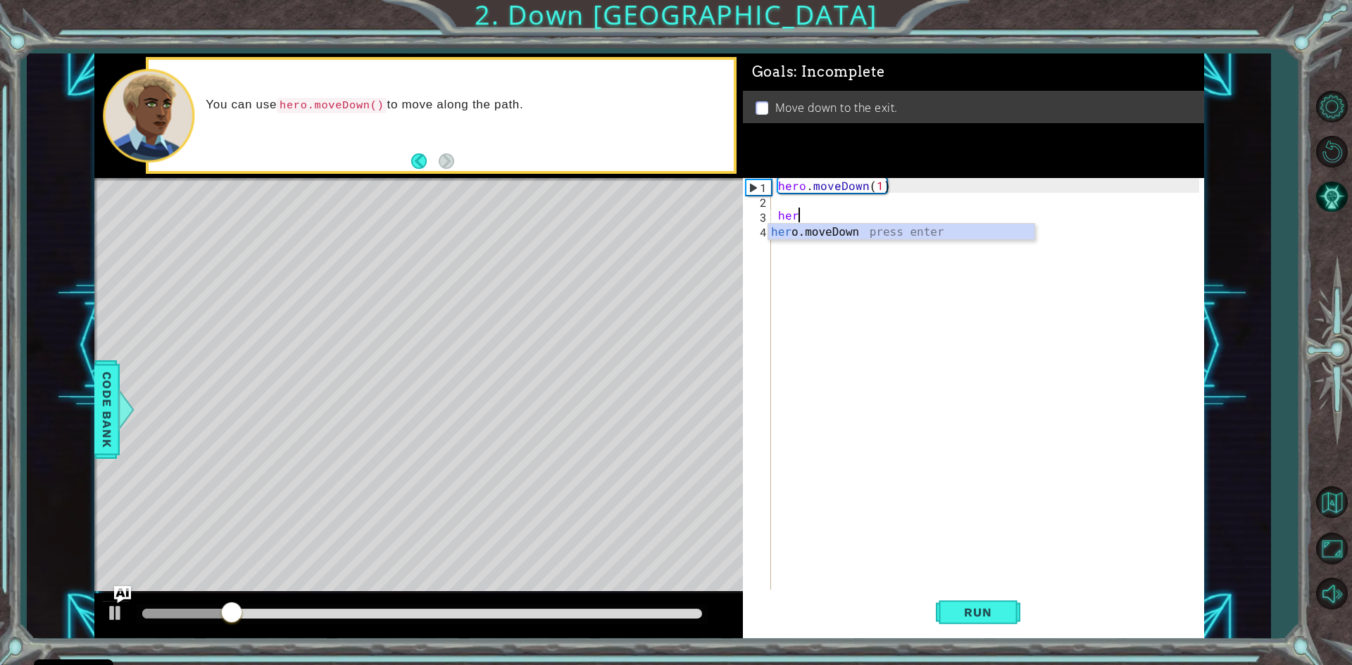
scroll to position [0, 1]
click at [880, 225] on div "hero .moveDown press enter" at bounding box center [901, 249] width 266 height 51
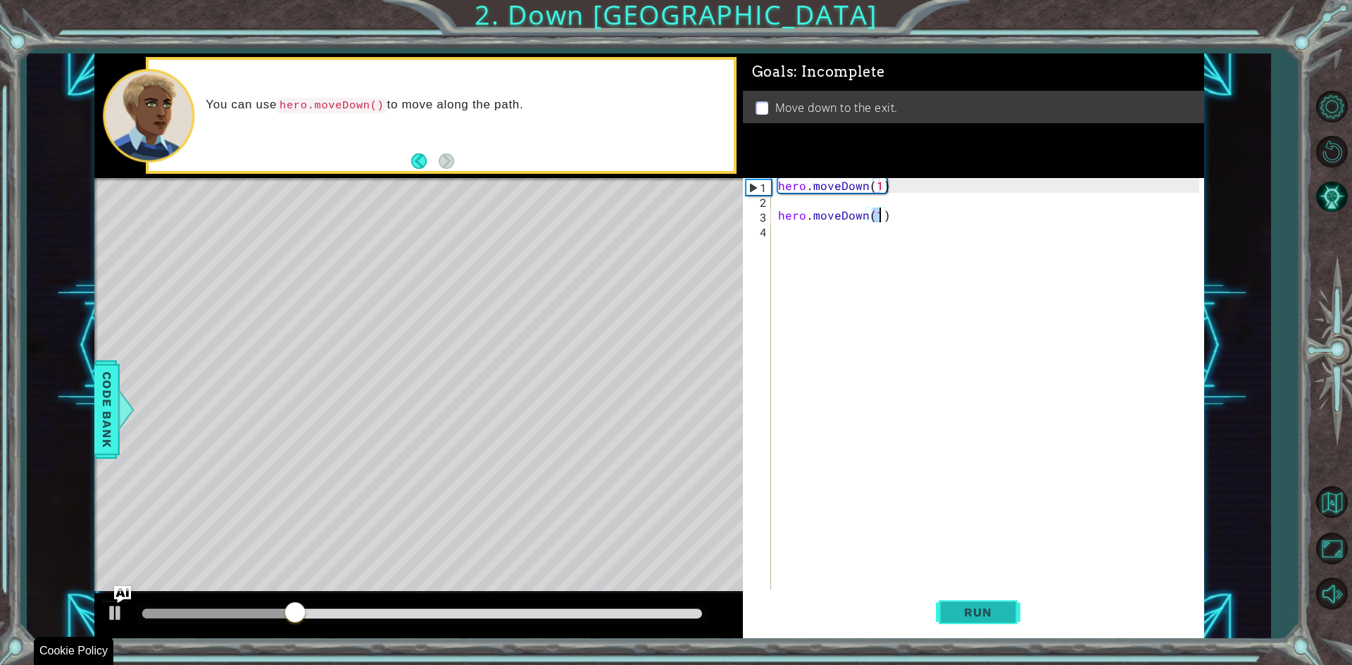
type textarea "hero.moveDown(1)"
click at [978, 619] on span "Run" at bounding box center [978, 613] width 56 height 14
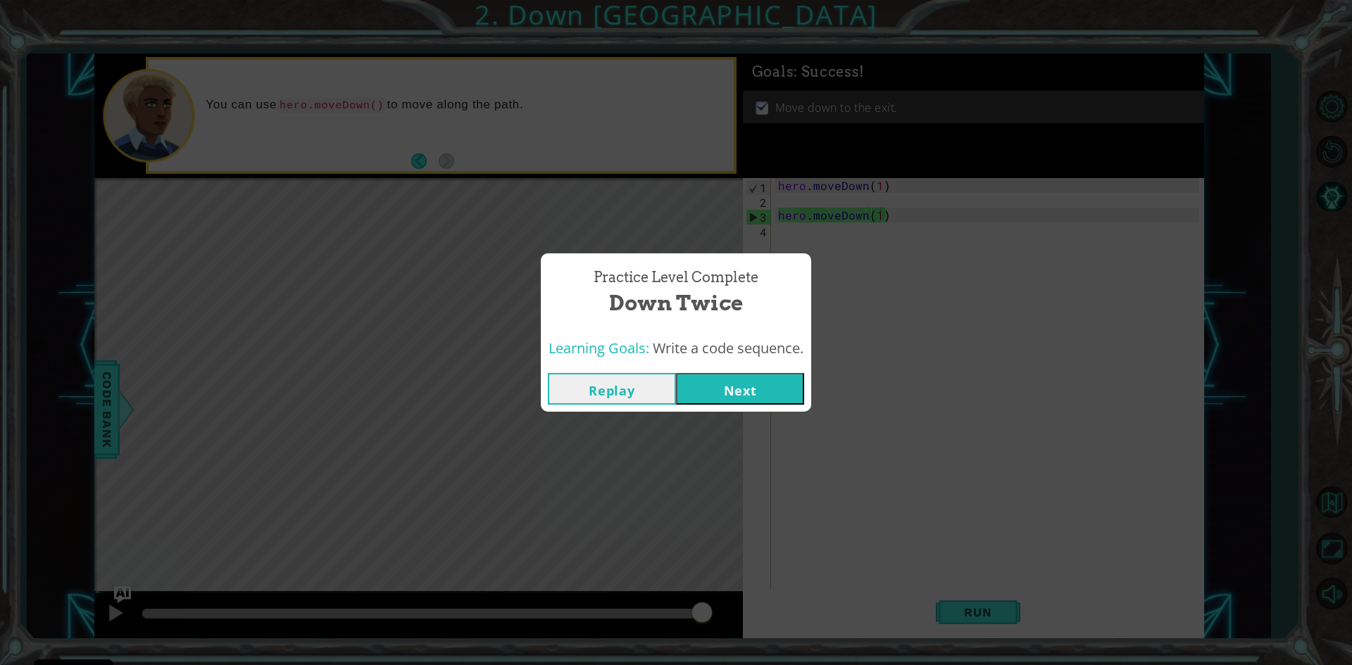
click at [748, 375] on button "Next" at bounding box center [740, 389] width 128 height 32
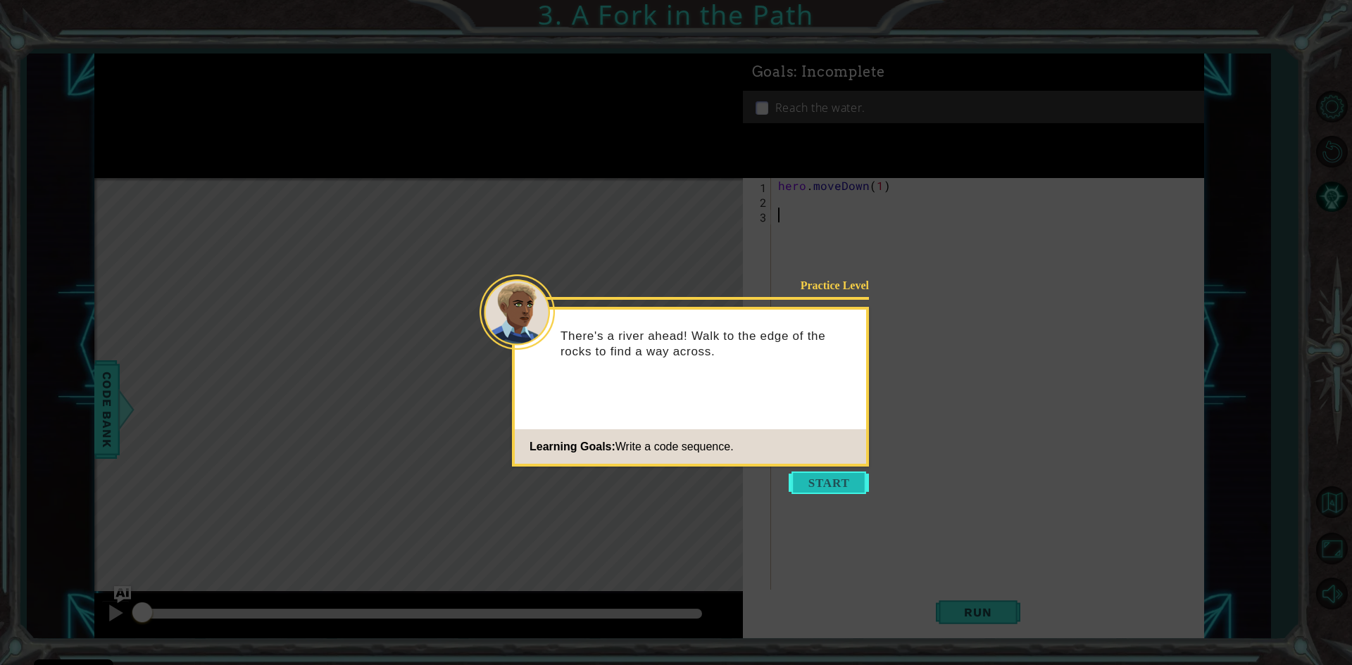
click at [829, 484] on button "Start" at bounding box center [829, 483] width 80 height 23
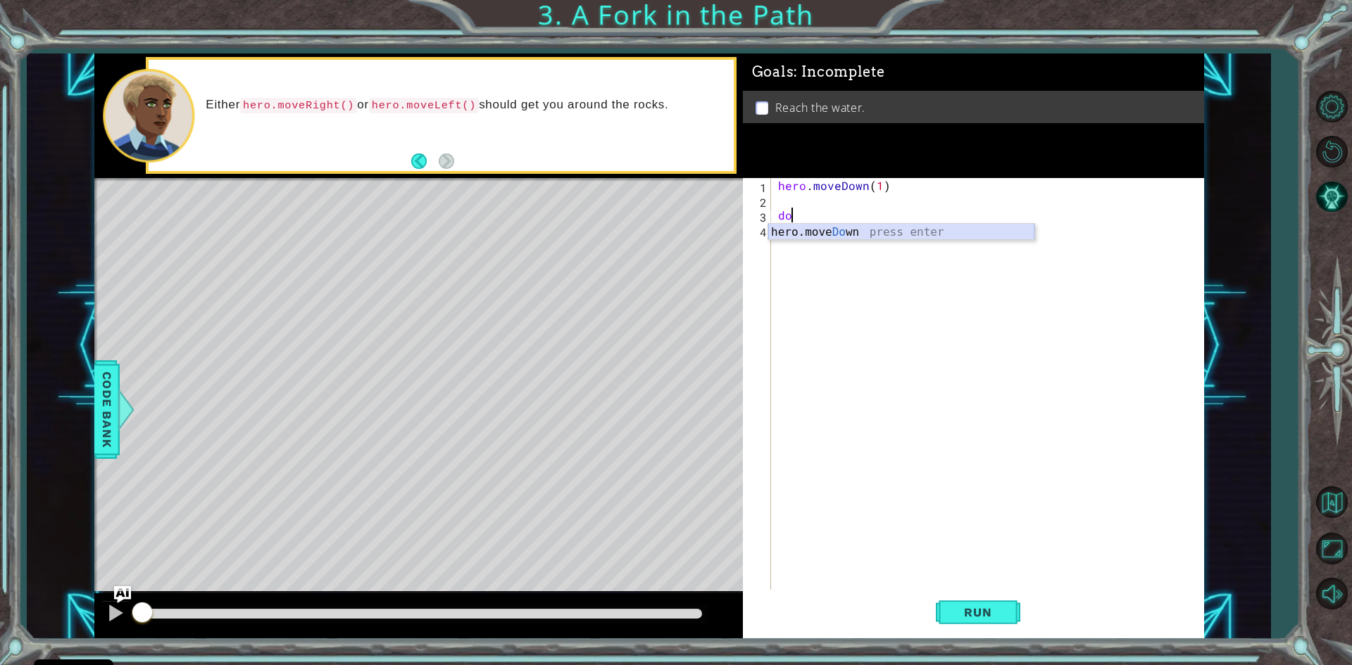
click at [834, 236] on div "hero.move Do wn press enter" at bounding box center [901, 249] width 266 height 51
type textarea "hero.moveDown(1)"
click at [806, 231] on div "hero . moveDown ( 1 ) hero . moveDown ( 1 )" at bounding box center [990, 400] width 431 height 444
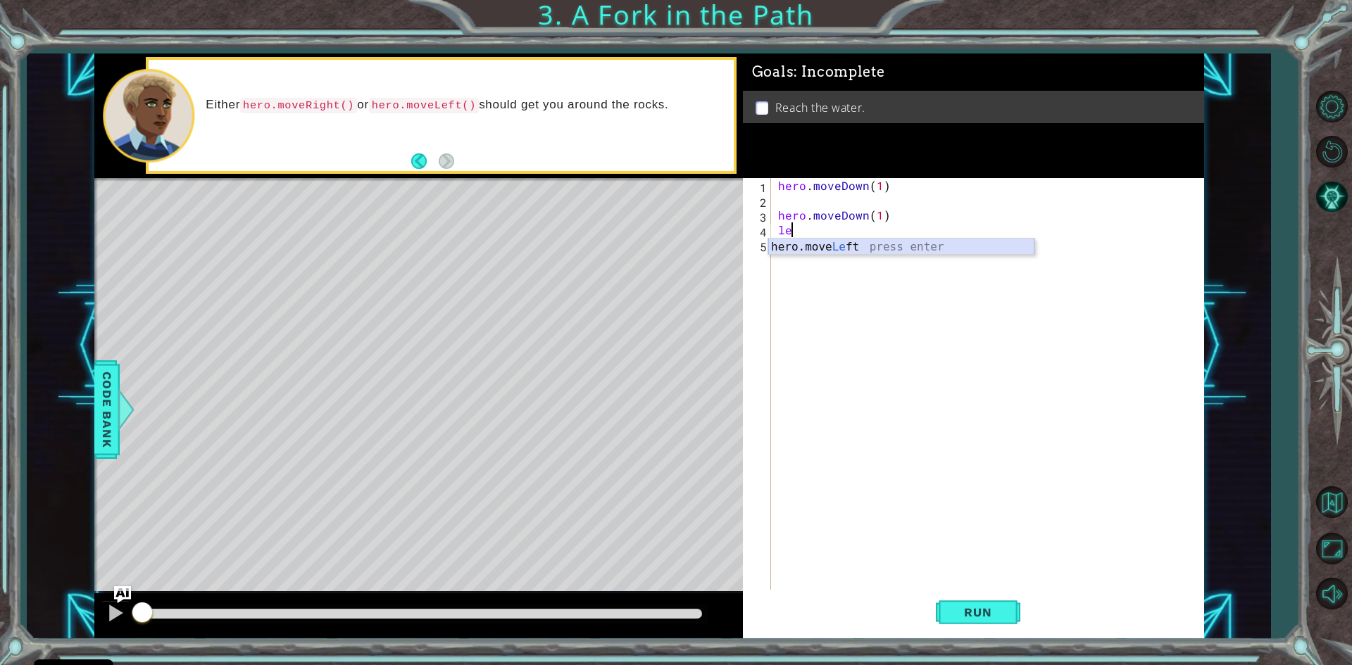
click at [805, 245] on div "hero.move Le ft press enter" at bounding box center [901, 264] width 266 height 51
type textarea "hero.moveLeft(1)"
click at [811, 250] on div "hero . moveDown ( 1 ) hero . moveDown ( 1 ) hero . moveLeft ( 1 )" at bounding box center [990, 400] width 431 height 444
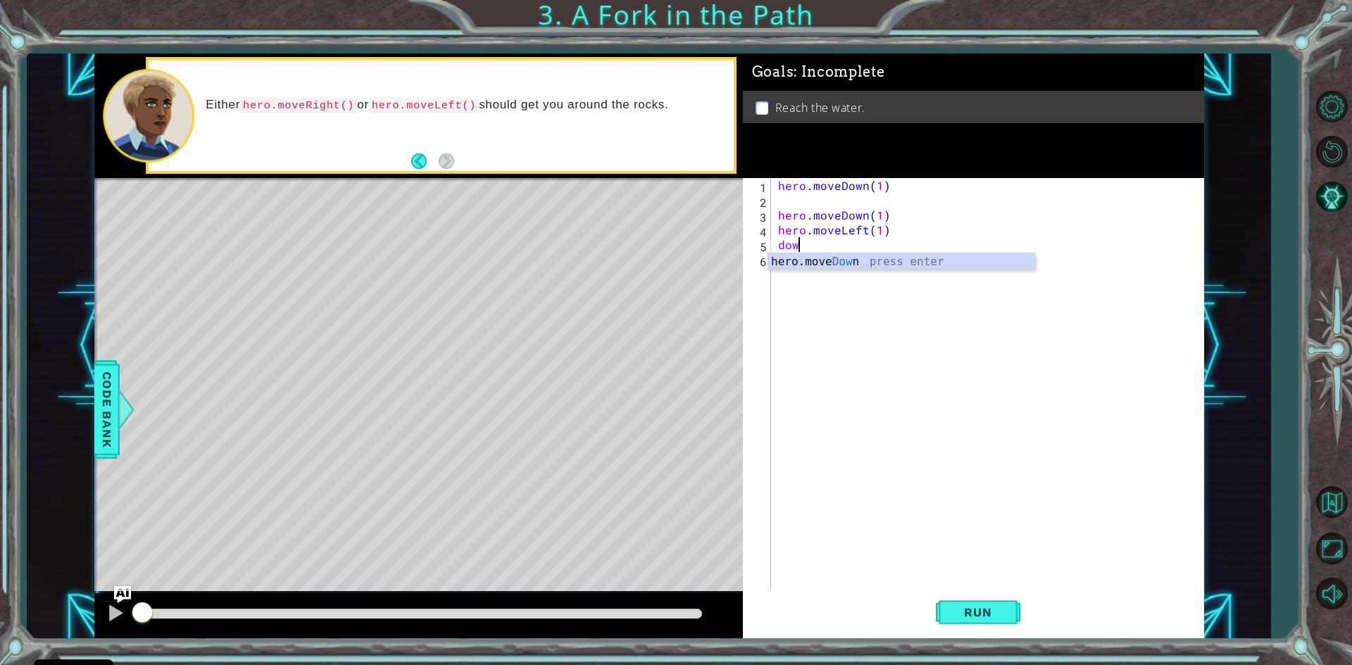
scroll to position [0, 1]
click at [804, 263] on div "hero.move Down press enter" at bounding box center [901, 278] width 266 height 51
type textarea "hero.moveDown(1)"
click at [817, 261] on div "hero . moveDown ( 1 ) hero . moveDown ( 1 ) hero . moveLeft ( 1 ) hero . moveDo…" at bounding box center [990, 400] width 431 height 444
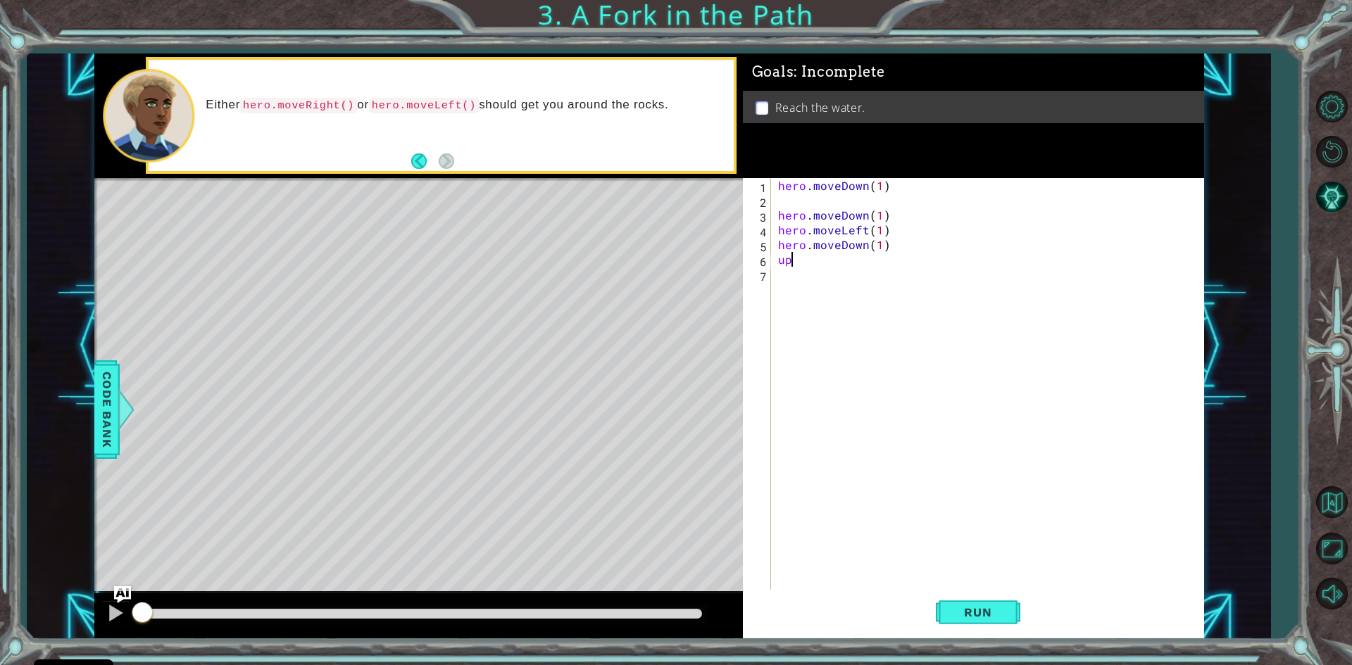
type textarea "u"
click at [804, 266] on div "hero . moveDown ( 1 ) hero . moveDown ( 1 ) hero . moveLeft ( 1 ) hero . moveDo…" at bounding box center [990, 400] width 431 height 444
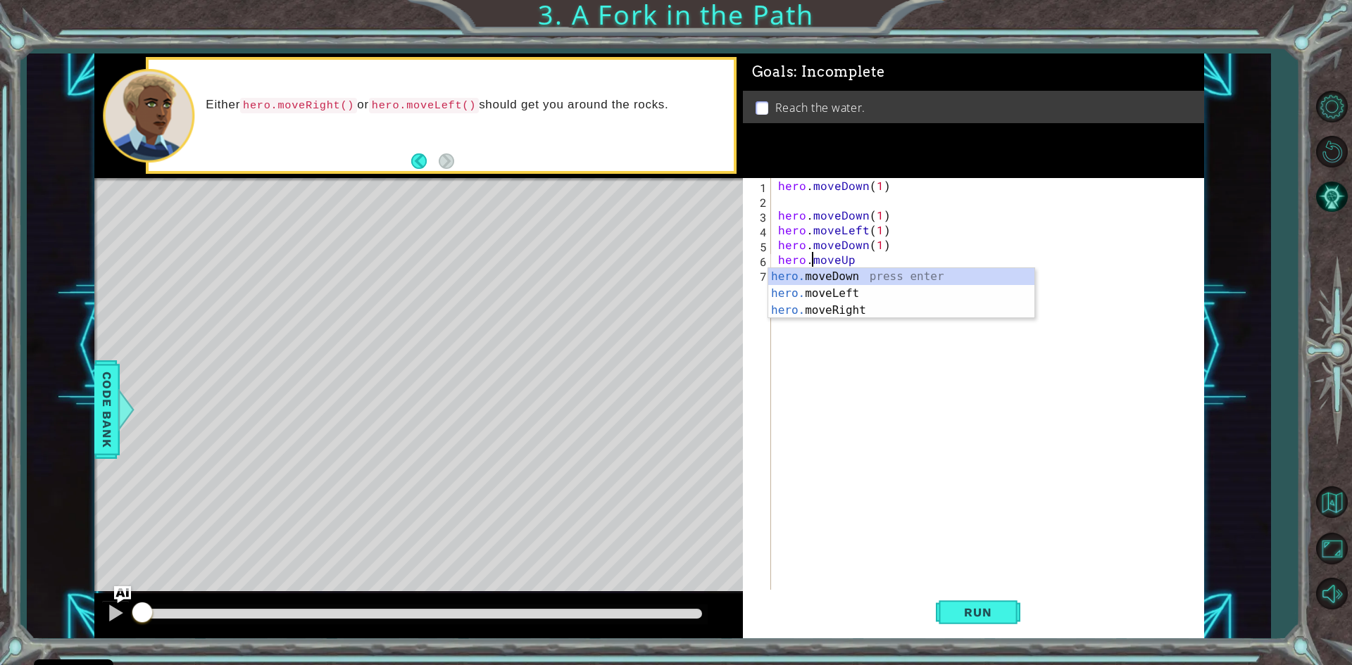
click at [872, 259] on div "hero . moveDown ( 1 ) hero . moveDown ( 1 ) hero . moveLeft ( 1 ) hero . moveDo…" at bounding box center [990, 400] width 431 height 444
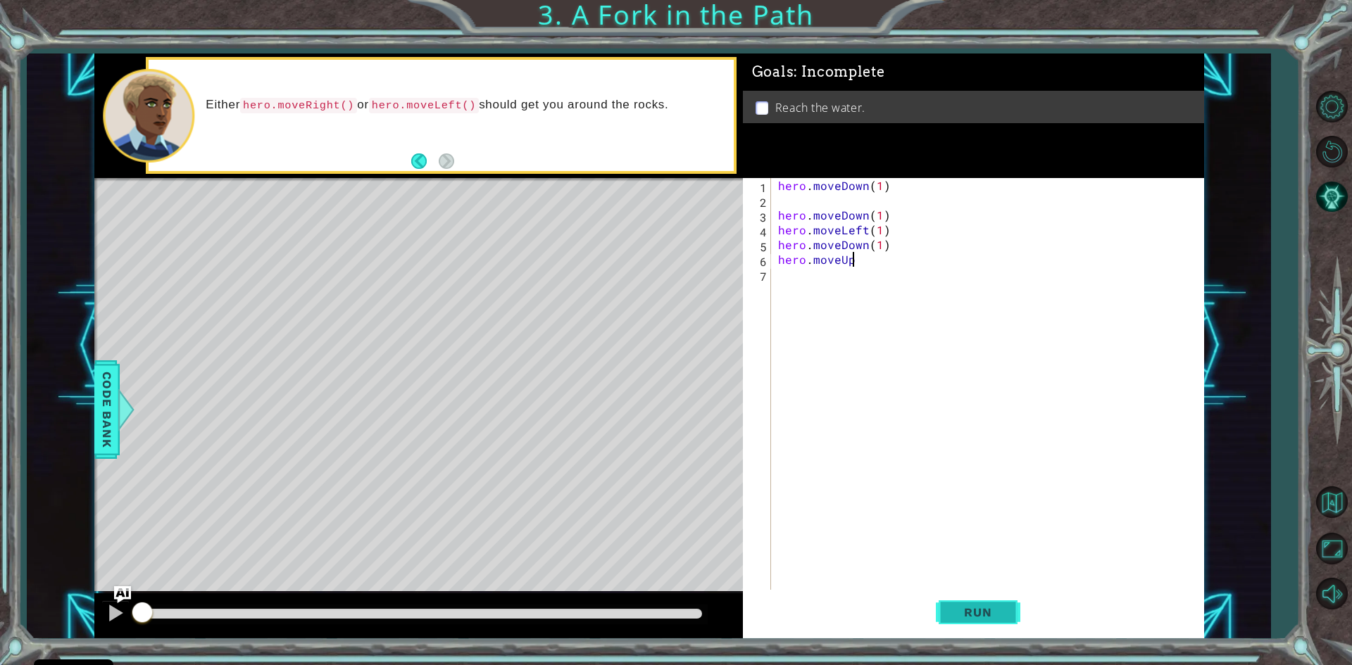
type textarea "hero.moveUp"
click at [977, 609] on span "Run" at bounding box center [978, 613] width 56 height 14
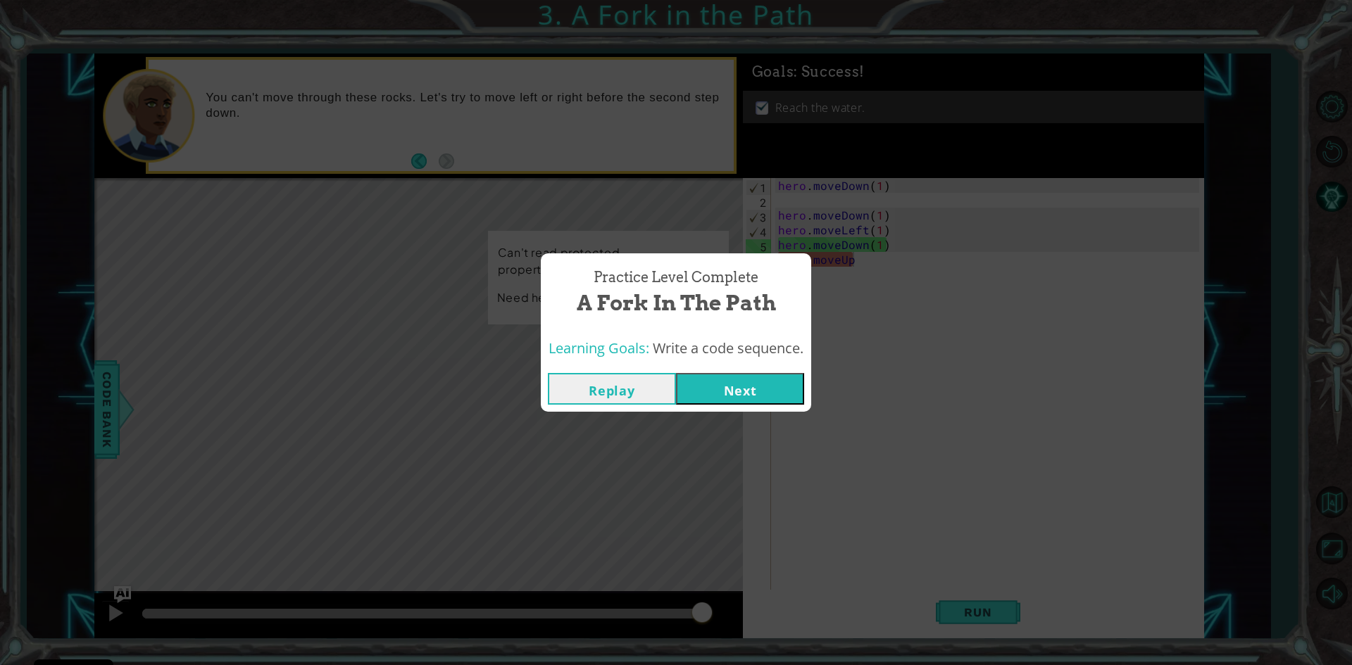
click at [703, 388] on button "Next" at bounding box center [740, 389] width 128 height 32
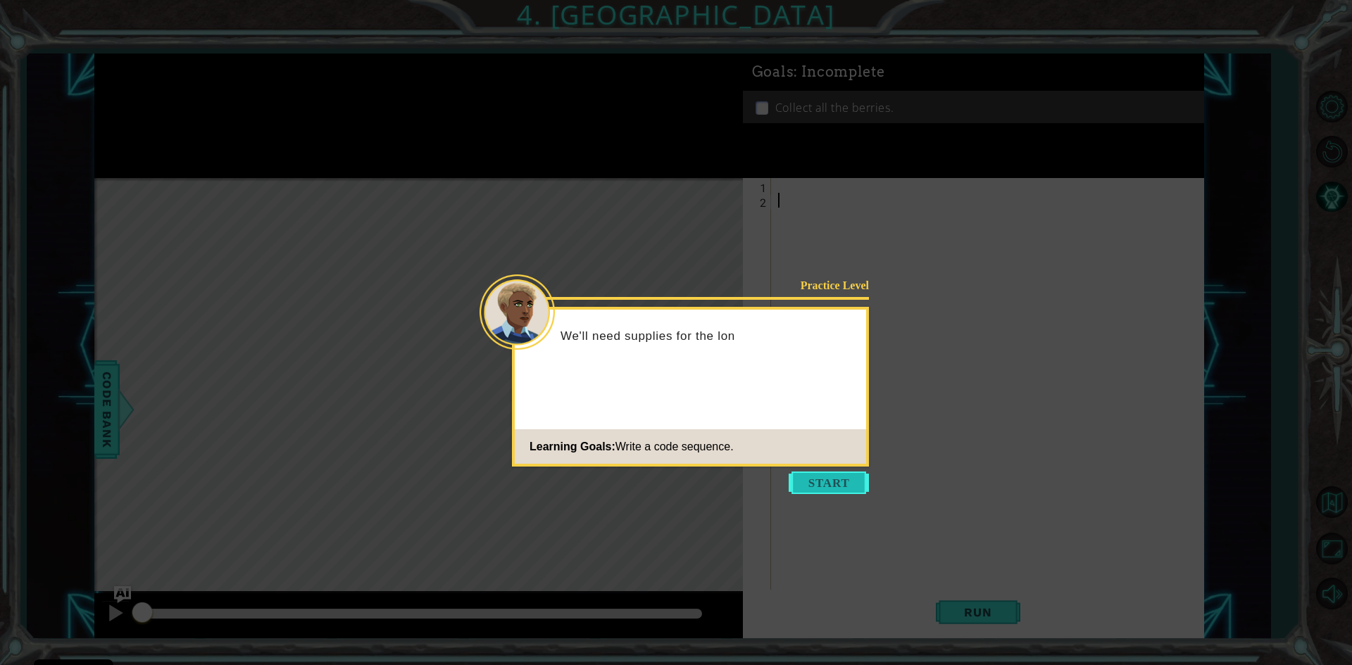
click at [852, 483] on button "Start" at bounding box center [829, 483] width 80 height 23
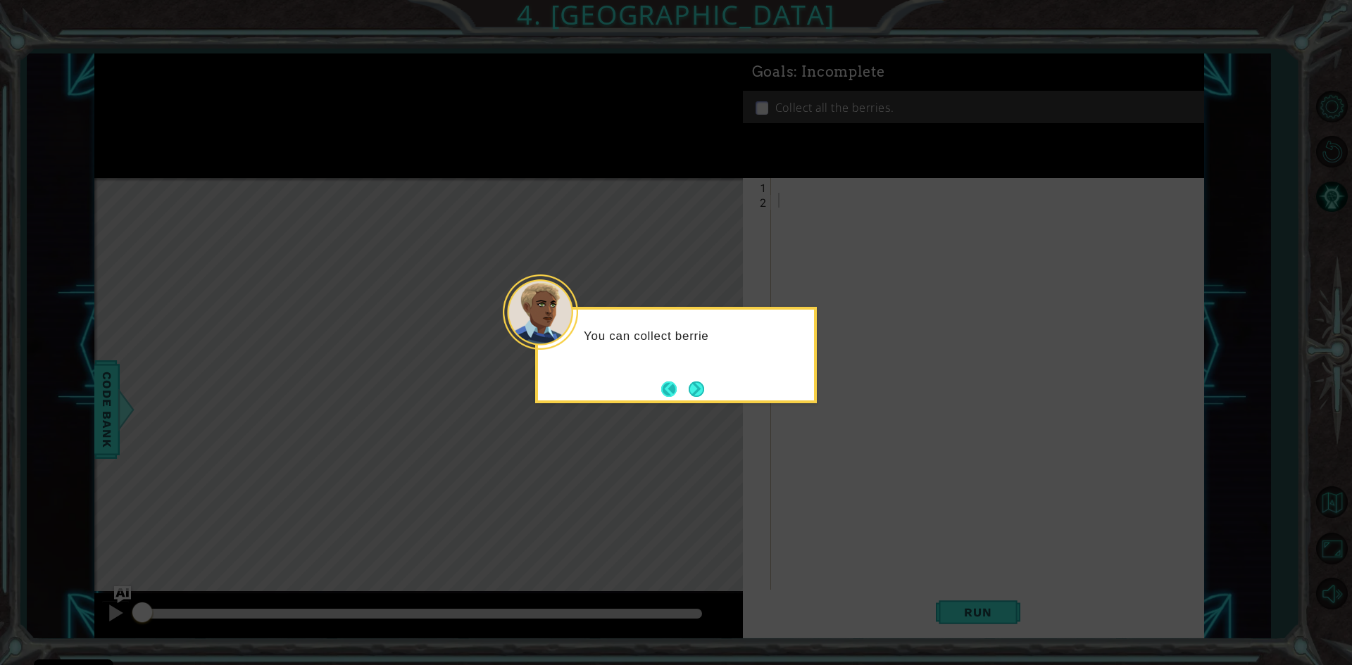
click at [670, 382] on button "Back" at bounding box center [674, 389] width 27 height 15
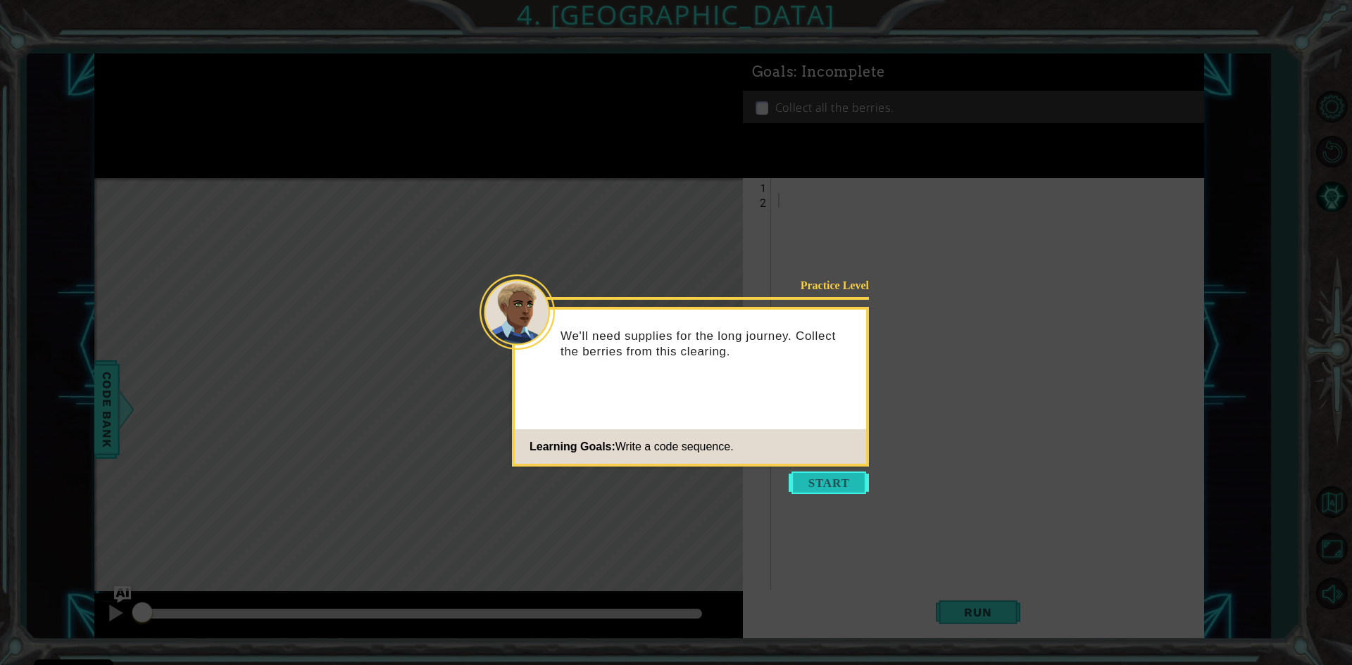
click at [861, 482] on button "Start" at bounding box center [829, 483] width 80 height 23
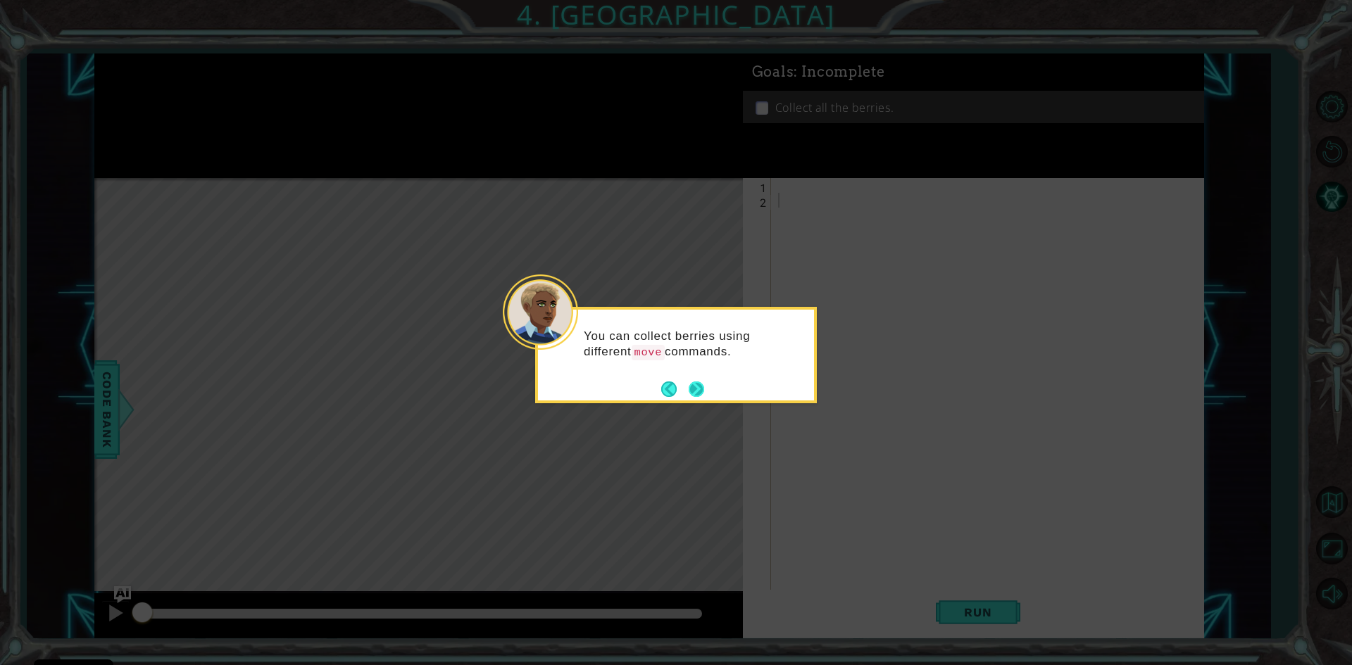
click at [689, 387] on button "Next" at bounding box center [696, 389] width 15 height 15
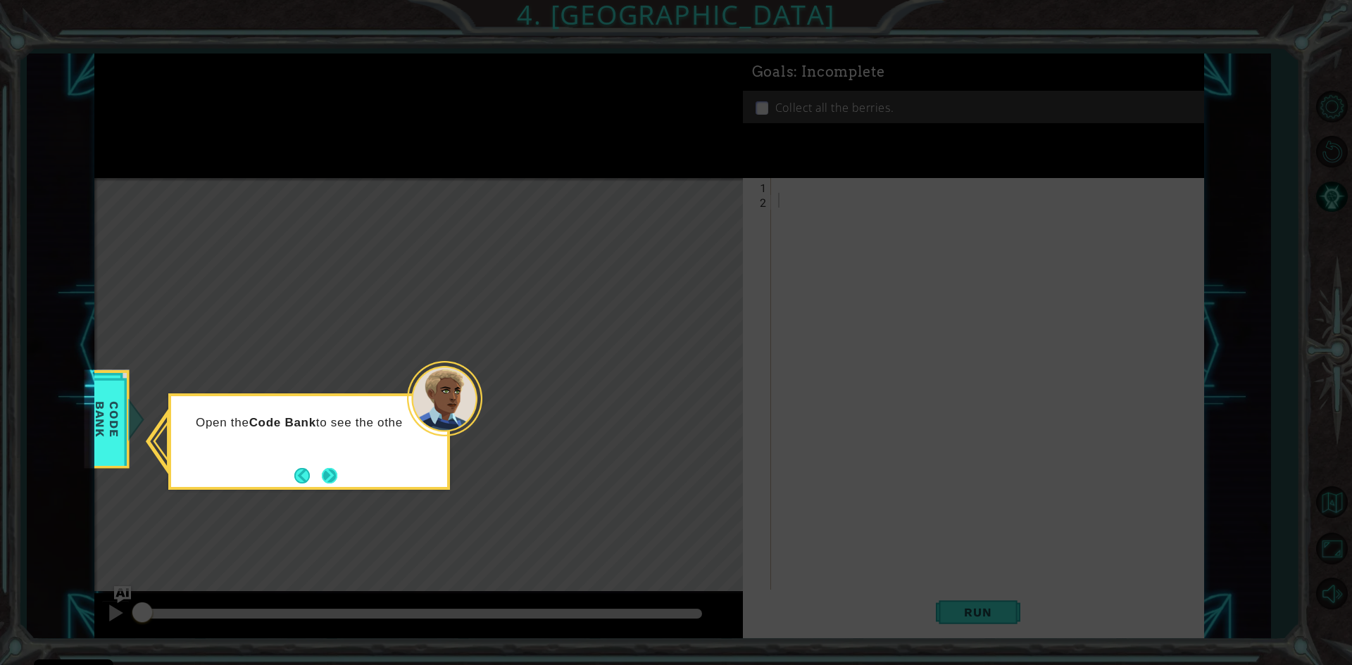
click at [325, 477] on button "Next" at bounding box center [329, 476] width 17 height 17
click at [327, 468] on button "Next" at bounding box center [329, 476] width 17 height 17
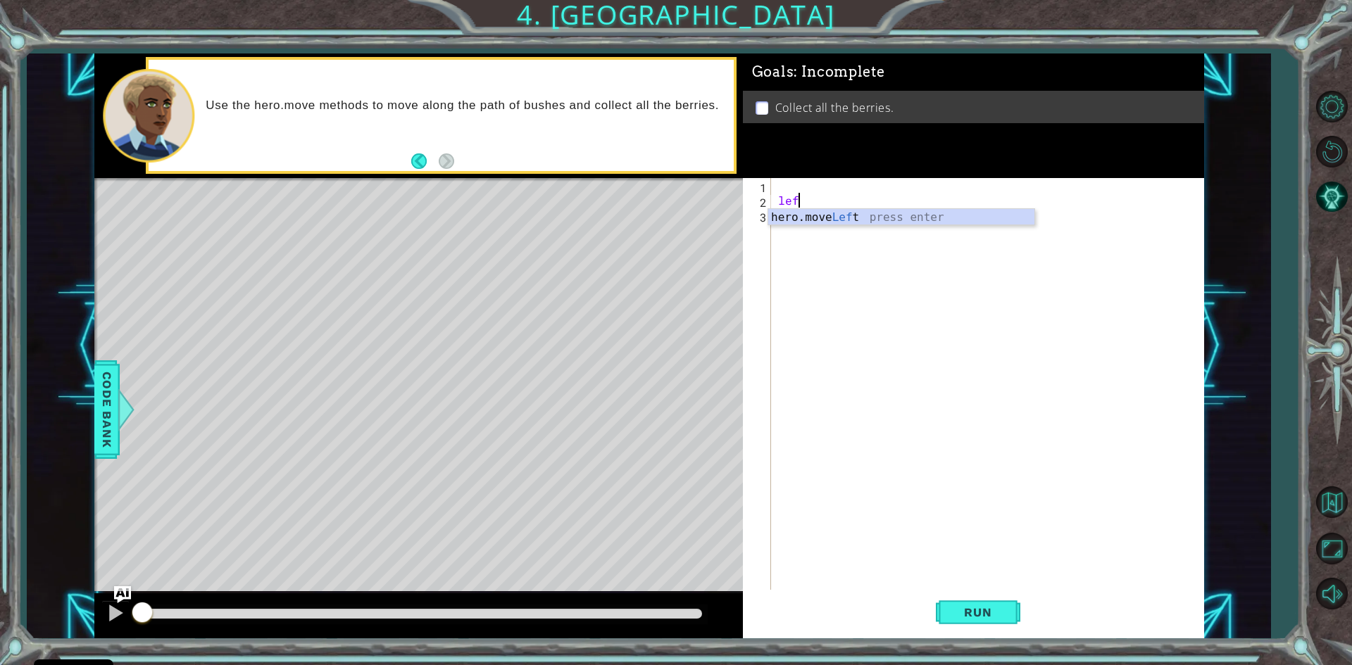
scroll to position [0, 1]
click at [844, 218] on div "hero.move Left press enter" at bounding box center [901, 234] width 266 height 51
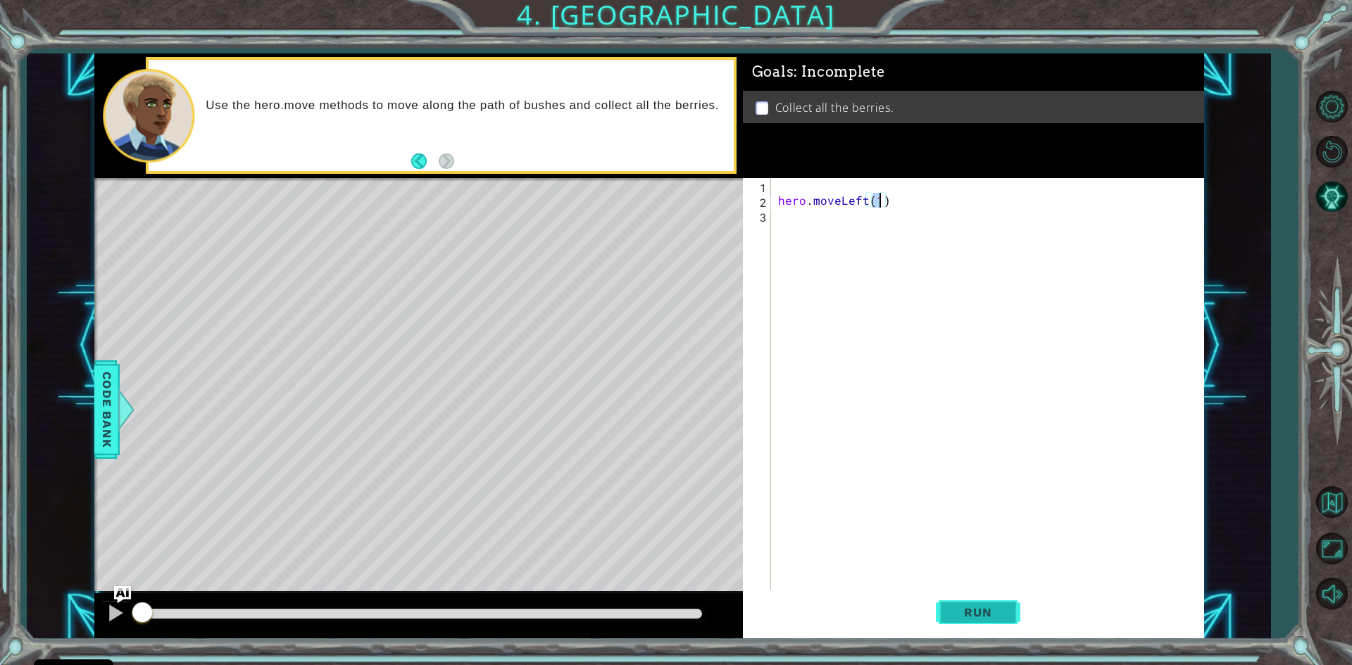
type textarea "hero.moveLeft(1)"
click at [998, 607] on span "Run" at bounding box center [978, 613] width 56 height 14
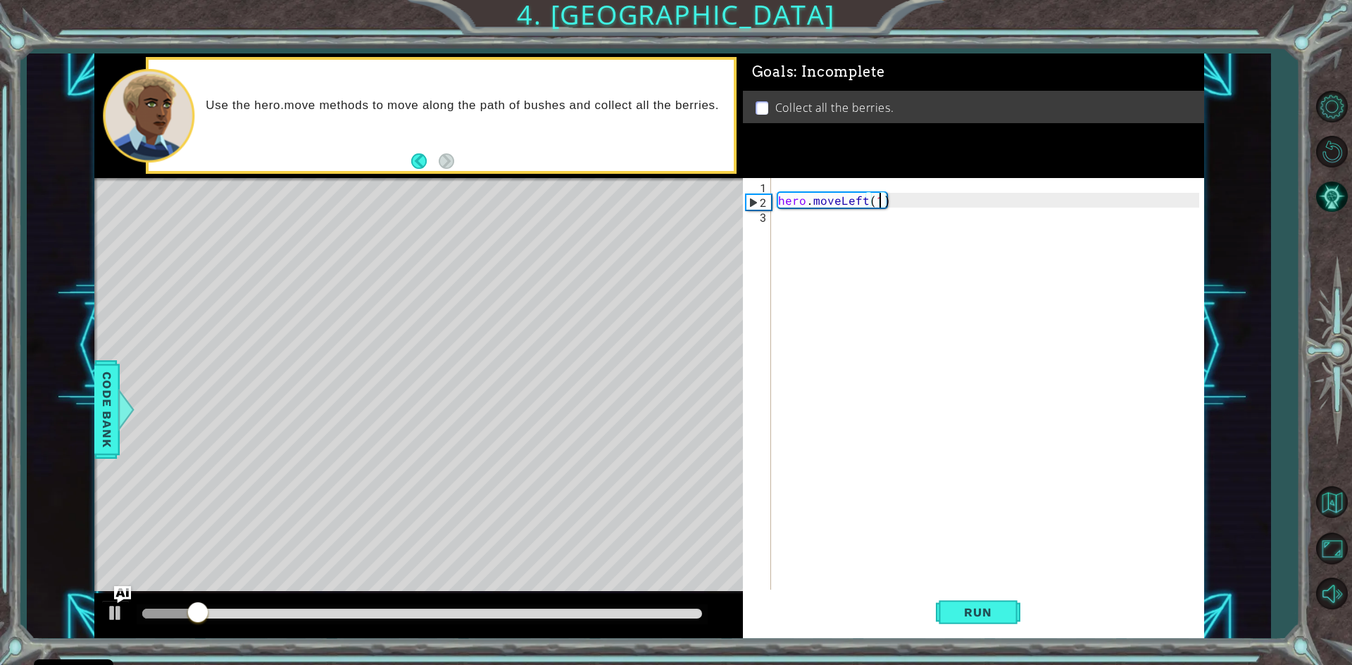
click at [815, 230] on div "hero . moveLeft ( 1 )" at bounding box center [990, 400] width 431 height 444
click at [813, 223] on div "hero . moveLeft ( 1 )" at bounding box center [990, 400] width 431 height 444
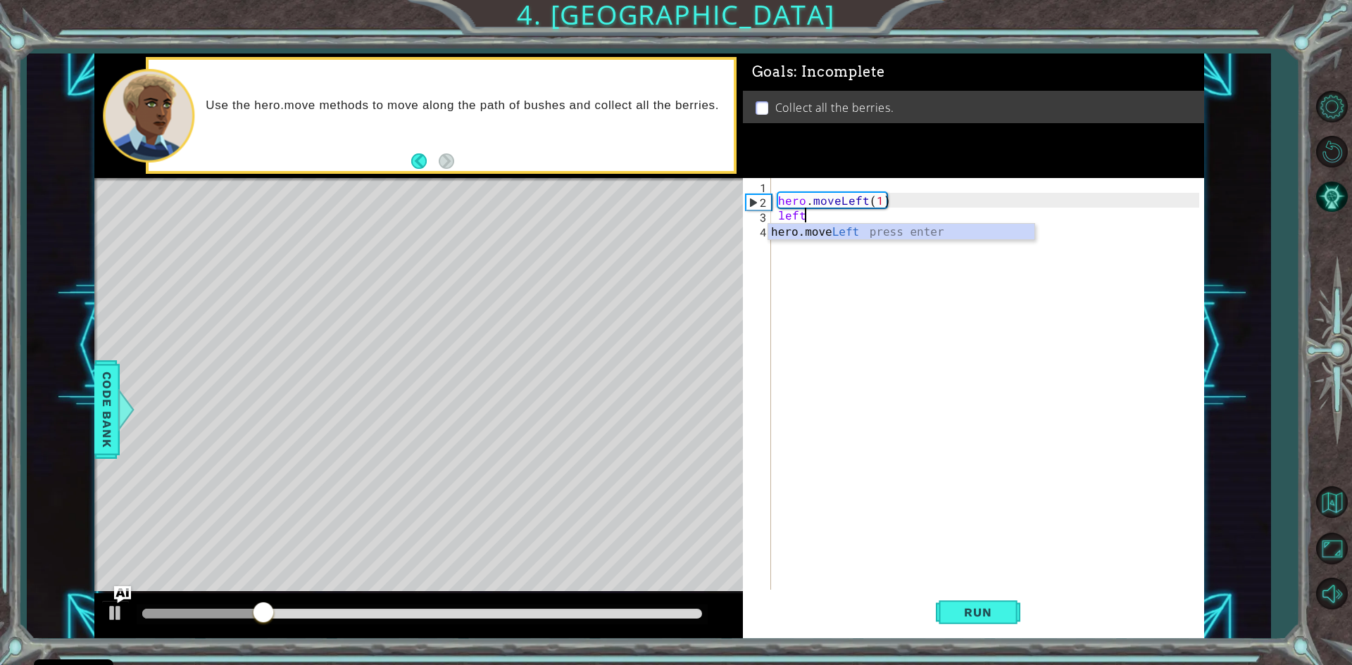
scroll to position [0, 1]
type textarea "left"
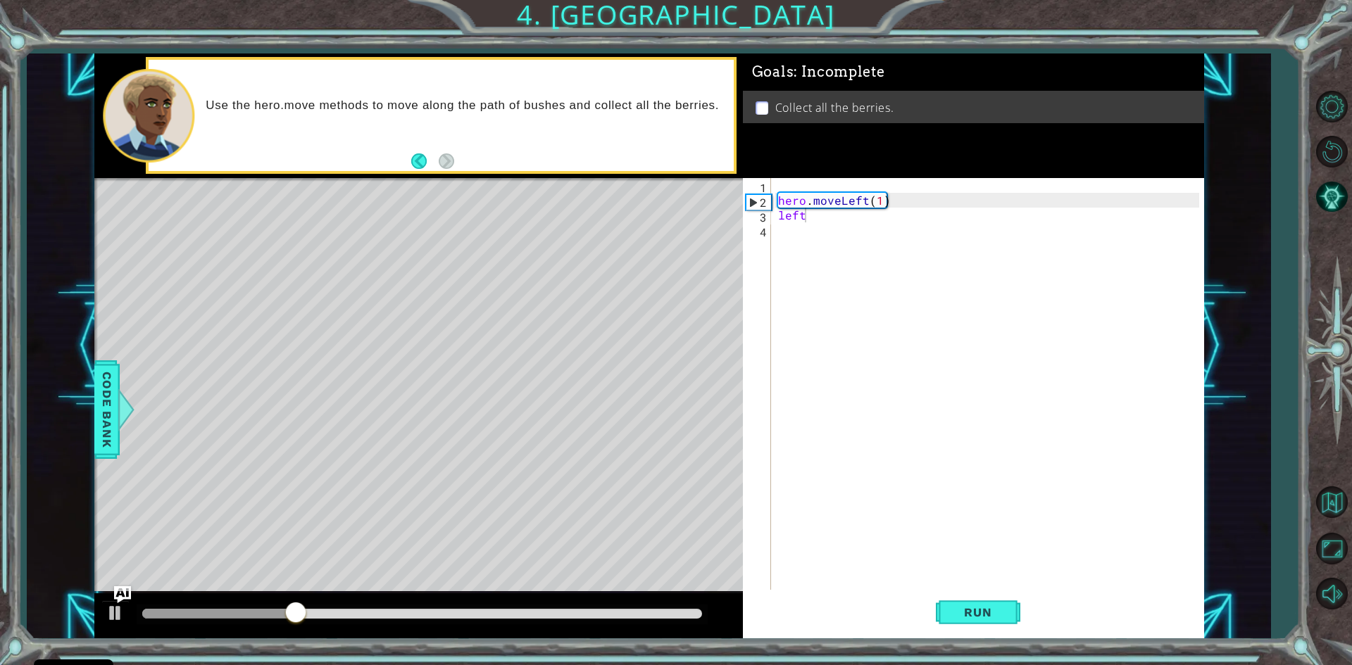
click at [767, 233] on body "Cookie Policy CodeCombat uses a few essential and non-essential cookies. Privac…" at bounding box center [676, 332] width 1352 height 665
click at [796, 231] on div "hero . moveLeft ( 1 ) left" at bounding box center [990, 400] width 431 height 444
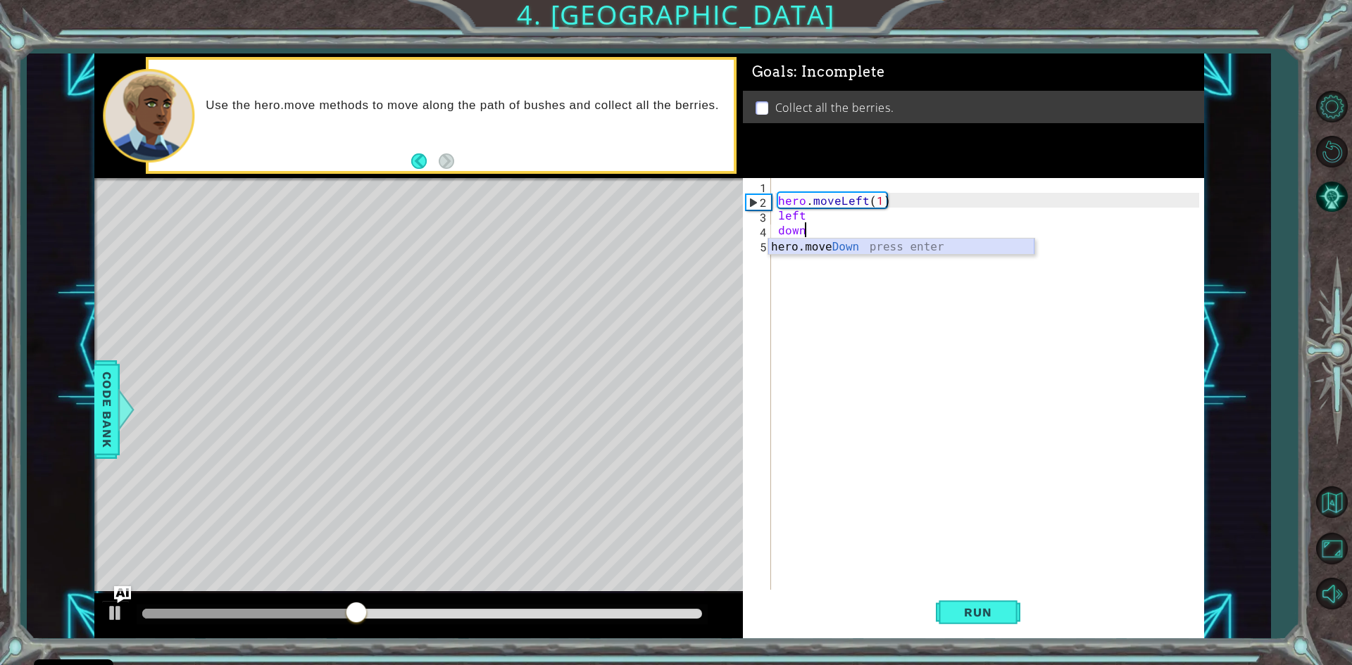
click at [800, 251] on div "hero.move Down press enter" at bounding box center [901, 264] width 266 height 51
type textarea "hero.moveDown(1)"
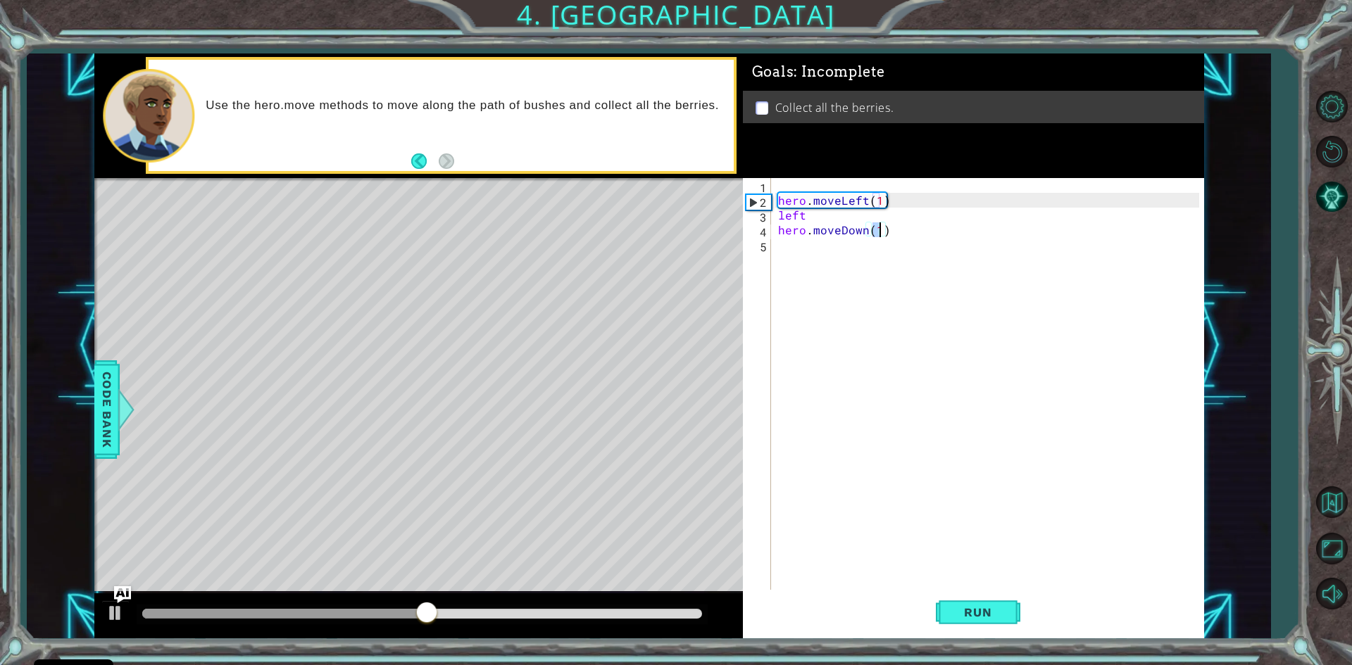
click at [783, 253] on div "hero . moveLeft ( 1 ) left hero . moveDown ( 1 )" at bounding box center [990, 400] width 431 height 444
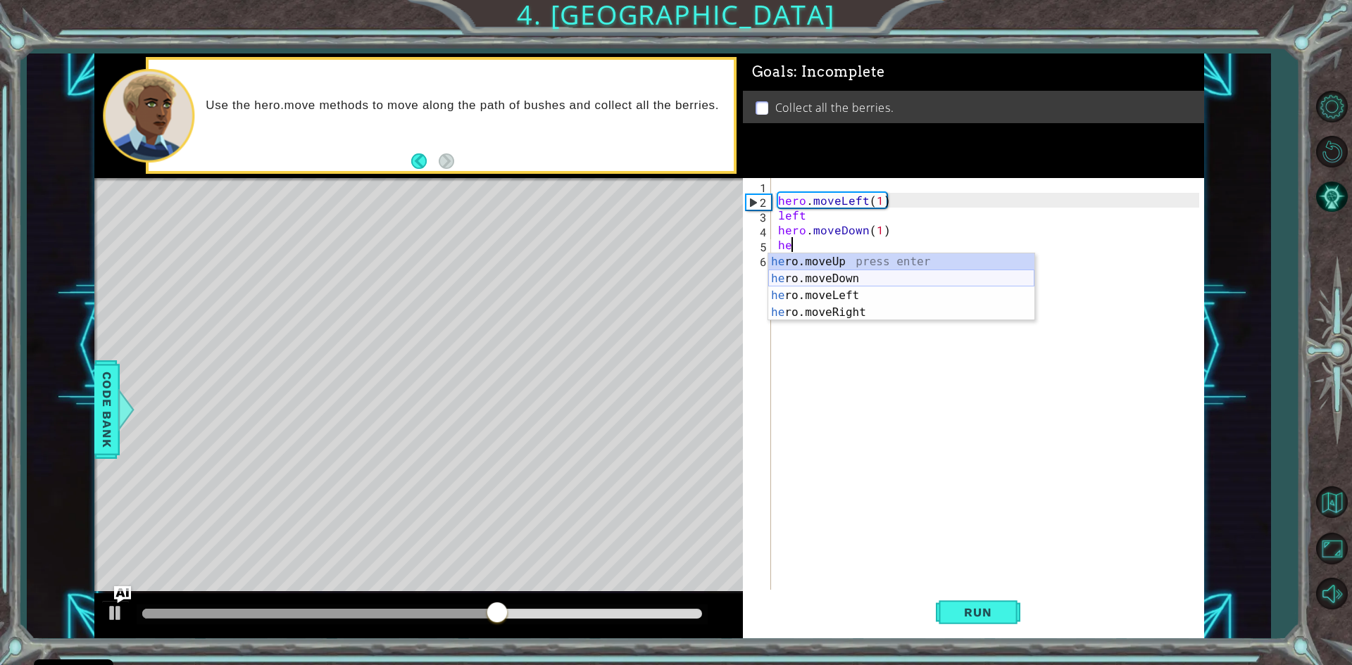
click at [855, 279] on div "he ro.moveUp press enter he ro.moveDown press enter he ro.moveLeft press enter …" at bounding box center [901, 303] width 266 height 101
type textarea "hero.moveDown(1)"
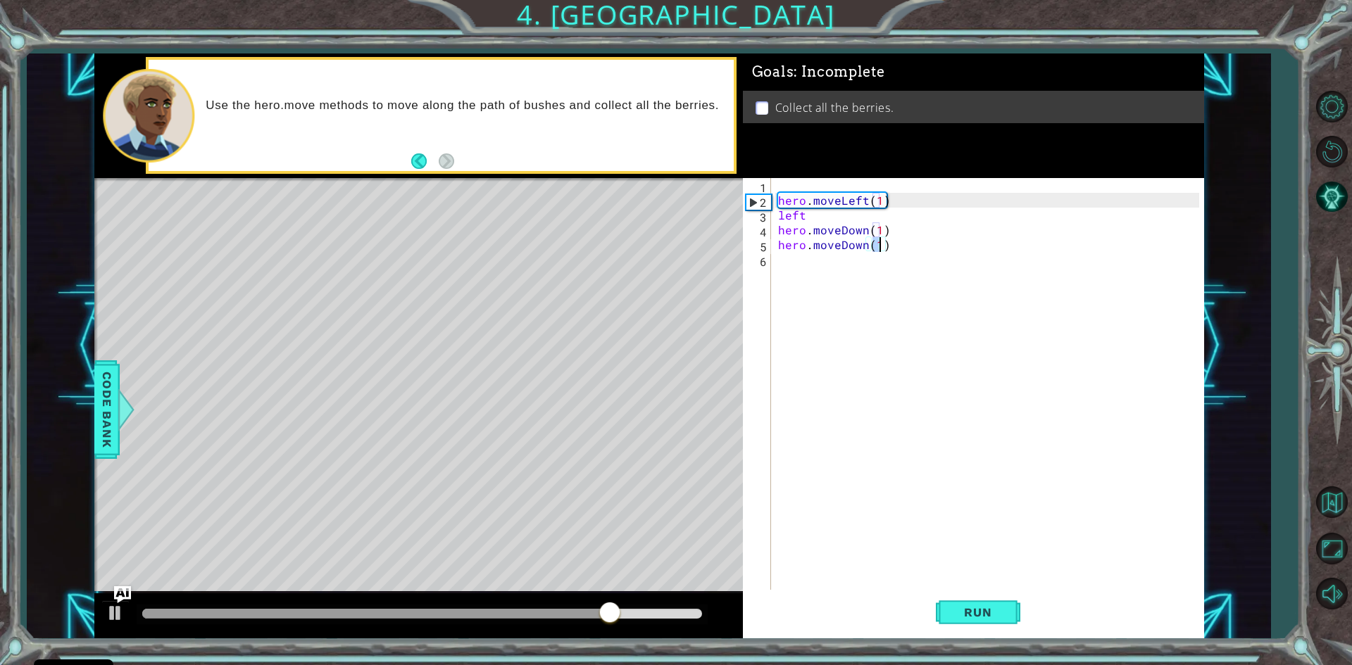
click at [789, 266] on div "hero . moveLeft ( 1 ) left hero . moveDown ( 1 ) hero . moveDown ( 1 )" at bounding box center [990, 400] width 431 height 444
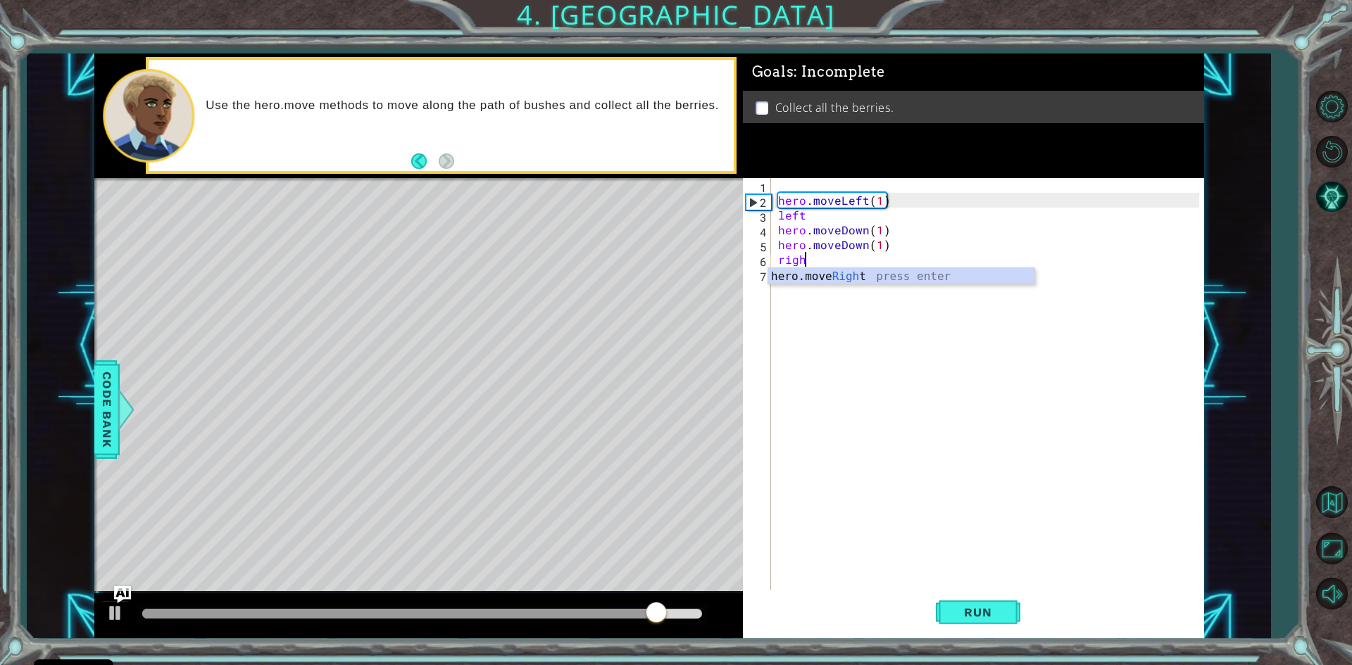
scroll to position [0, 1]
click at [922, 282] on div "hero.move Right press enter" at bounding box center [901, 293] width 266 height 51
type textarea "hero.moveRight(1)"
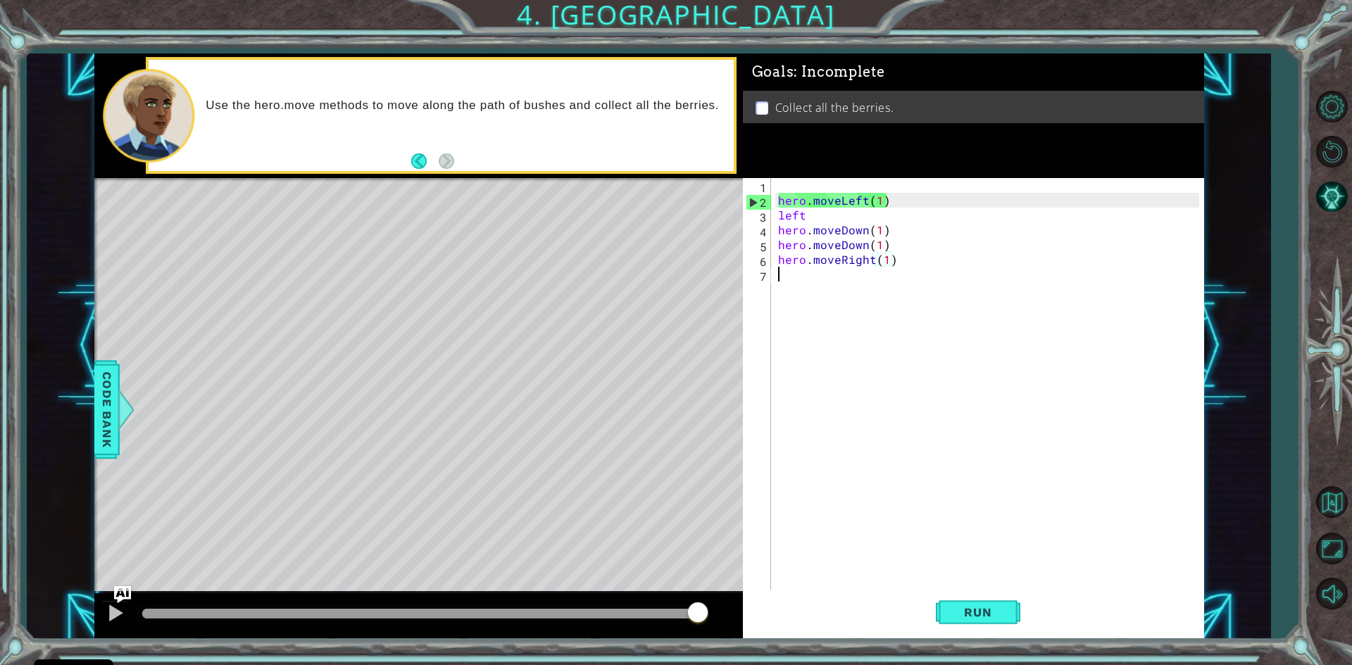
click at [798, 277] on div "hero . moveLeft ( 1 ) left hero . moveDown ( 1 ) hero . moveDown ( 1 ) hero . m…" at bounding box center [990, 400] width 431 height 444
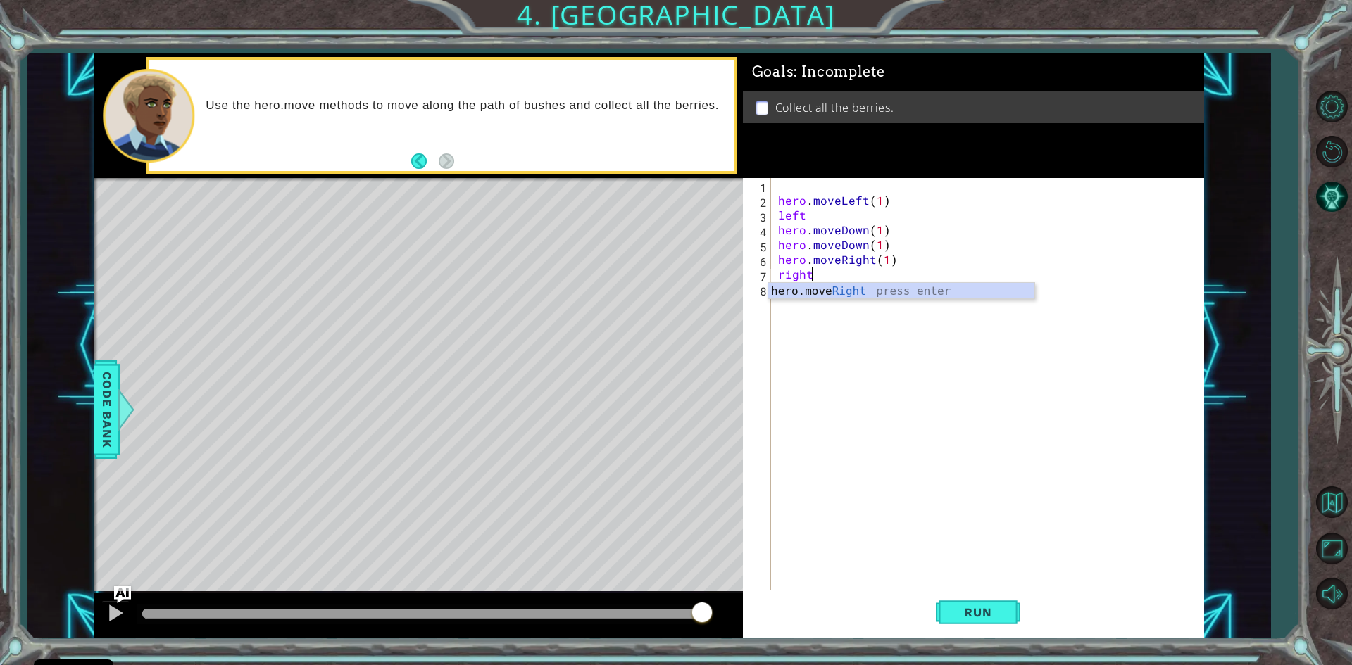
click at [832, 296] on div "hero.move Right press enter" at bounding box center [901, 308] width 266 height 51
type textarea "hero.moveRight(1)"
click at [820, 287] on div "hero . moveLeft ( 1 ) left hero . moveDown ( 1 ) hero . moveDown ( 1 ) hero . m…" at bounding box center [990, 400] width 431 height 444
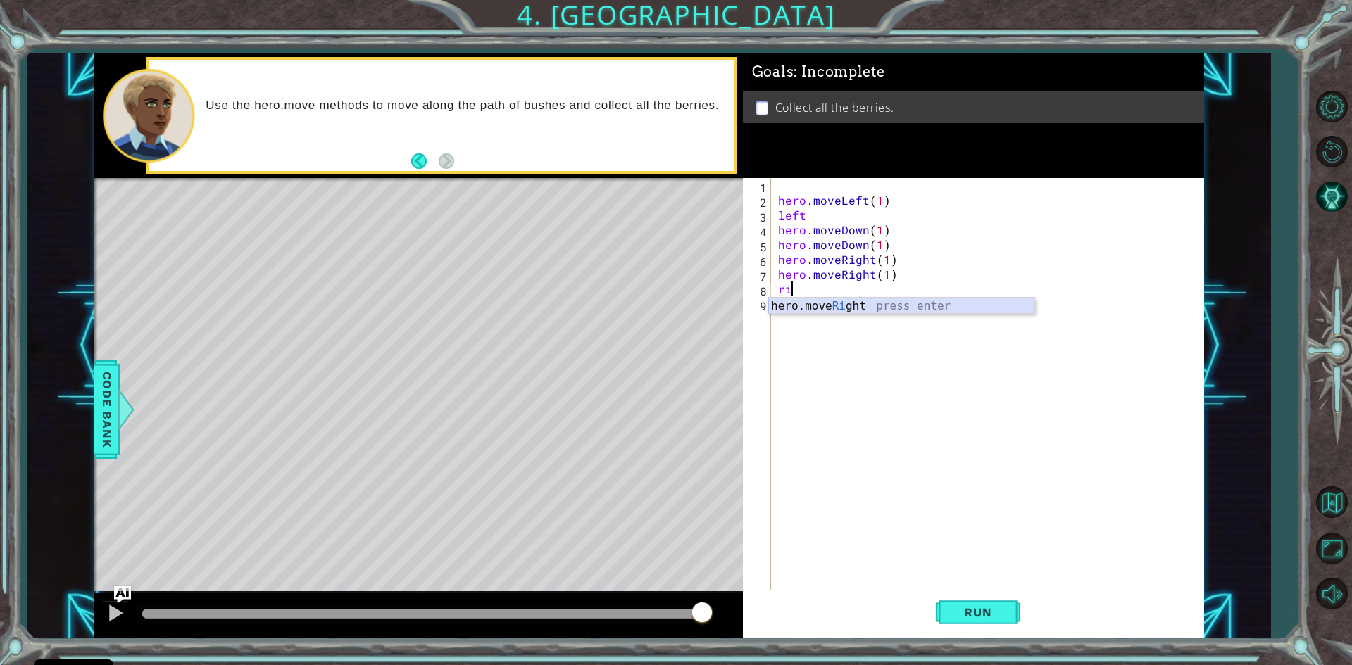
click at [826, 304] on div "hero.move Ri ght press enter" at bounding box center [901, 323] width 266 height 51
type textarea "hero.moveRight(1)"
click at [789, 311] on div "hero . moveLeft ( 1 ) left hero . moveDown ( 1 ) hero . moveDown ( 1 ) hero . m…" at bounding box center [990, 400] width 431 height 444
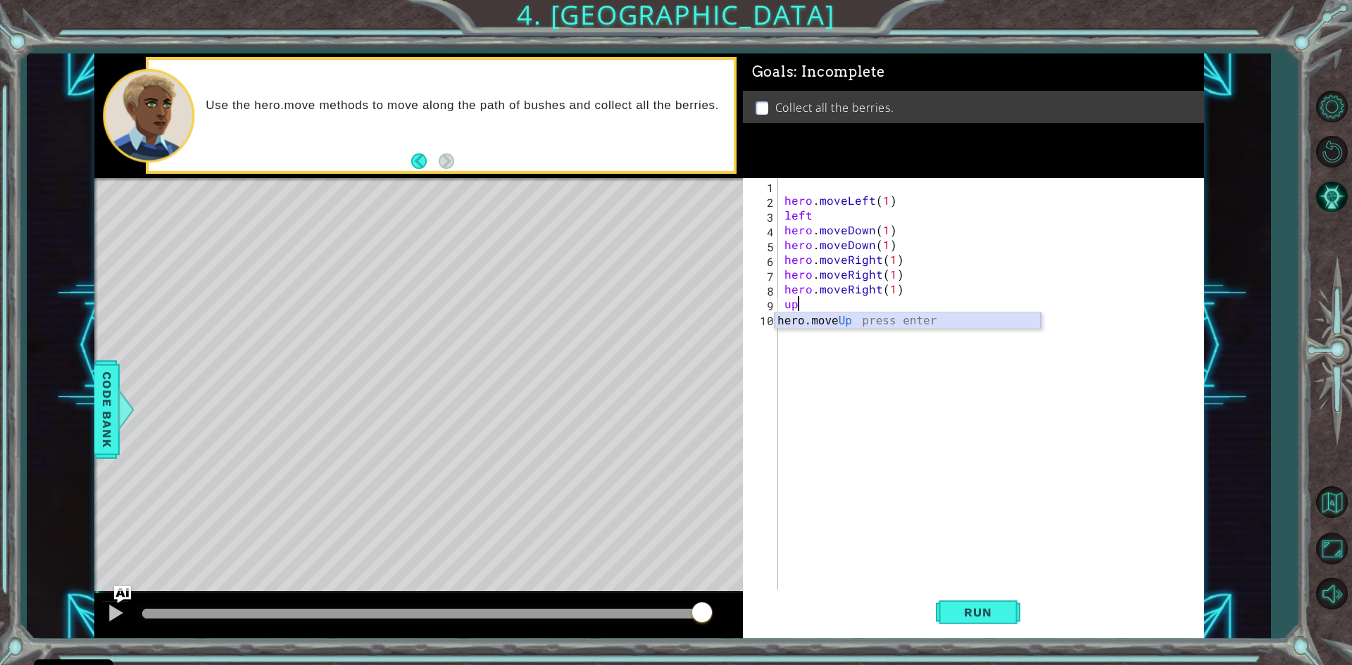
click at [817, 319] on div "hero.move Up press enter" at bounding box center [907, 338] width 266 height 51
click at [991, 620] on span "Run" at bounding box center [978, 613] width 56 height 14
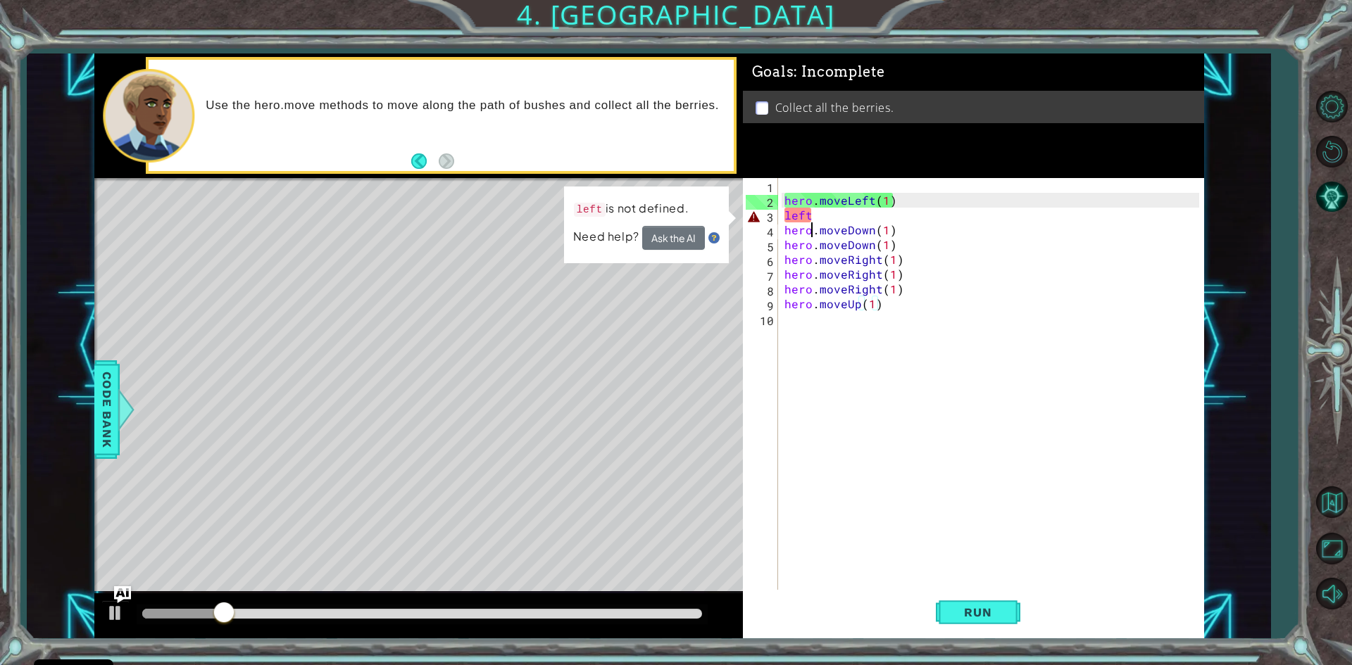
click at [814, 222] on div "hero . moveLeft ( 1 ) left hero . moveDown ( 1 ) hero . moveDown ( 1 ) hero . m…" at bounding box center [994, 400] width 425 height 444
click at [814, 213] on div "hero . moveLeft ( 1 ) left hero . moveDown ( 1 ) hero . moveDown ( 1 ) hero . m…" at bounding box center [994, 400] width 425 height 444
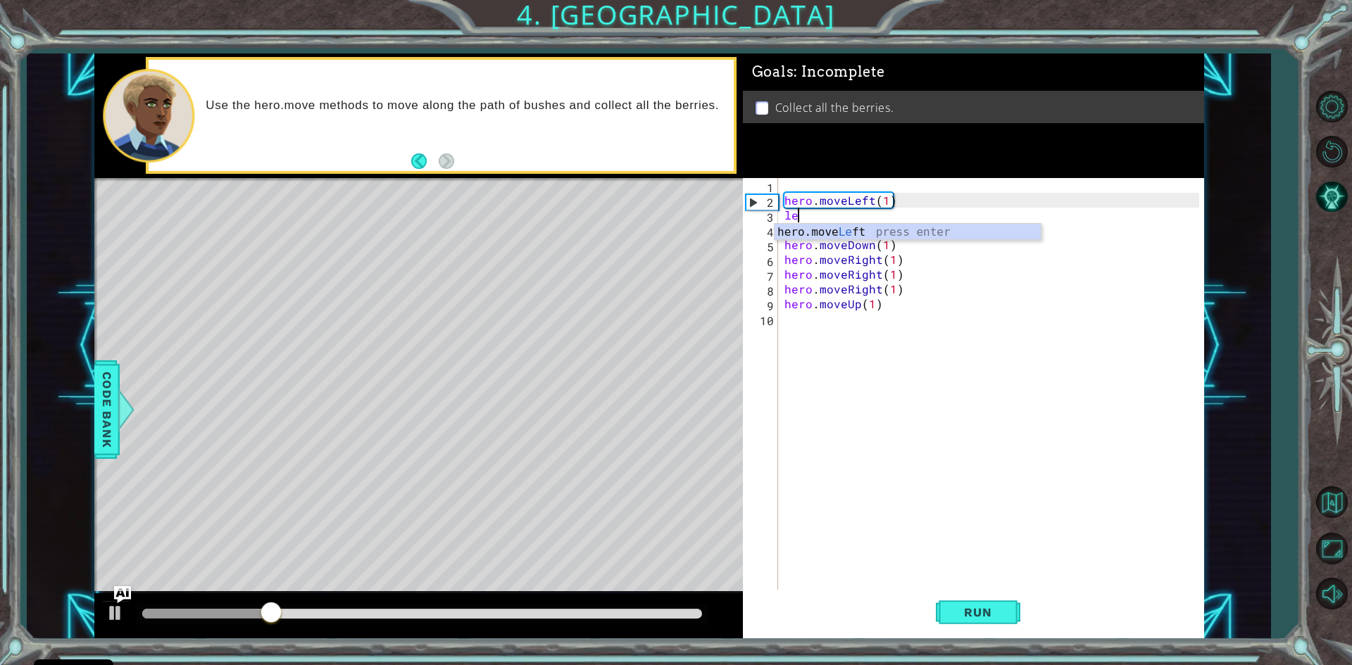
type textarea "l"
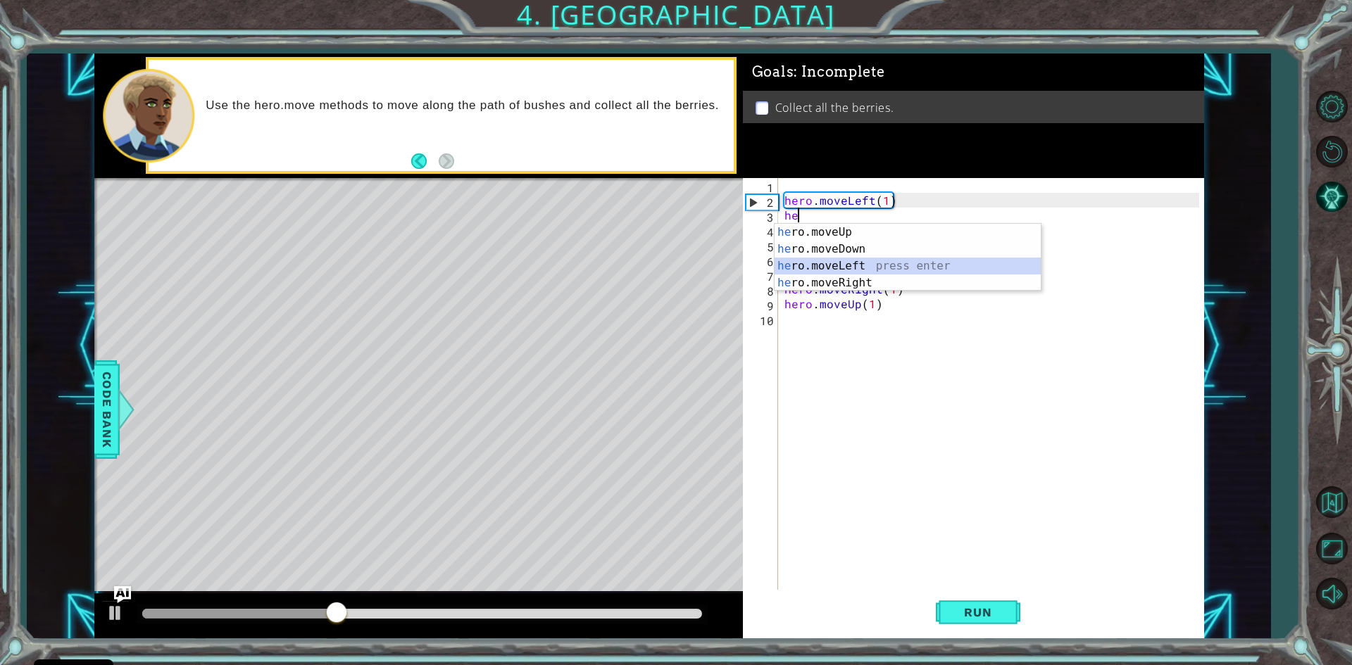
click at [873, 271] on div "he ro.moveUp press enter he ro.moveDown press enter he ro.moveLeft press enter …" at bounding box center [907, 274] width 266 height 101
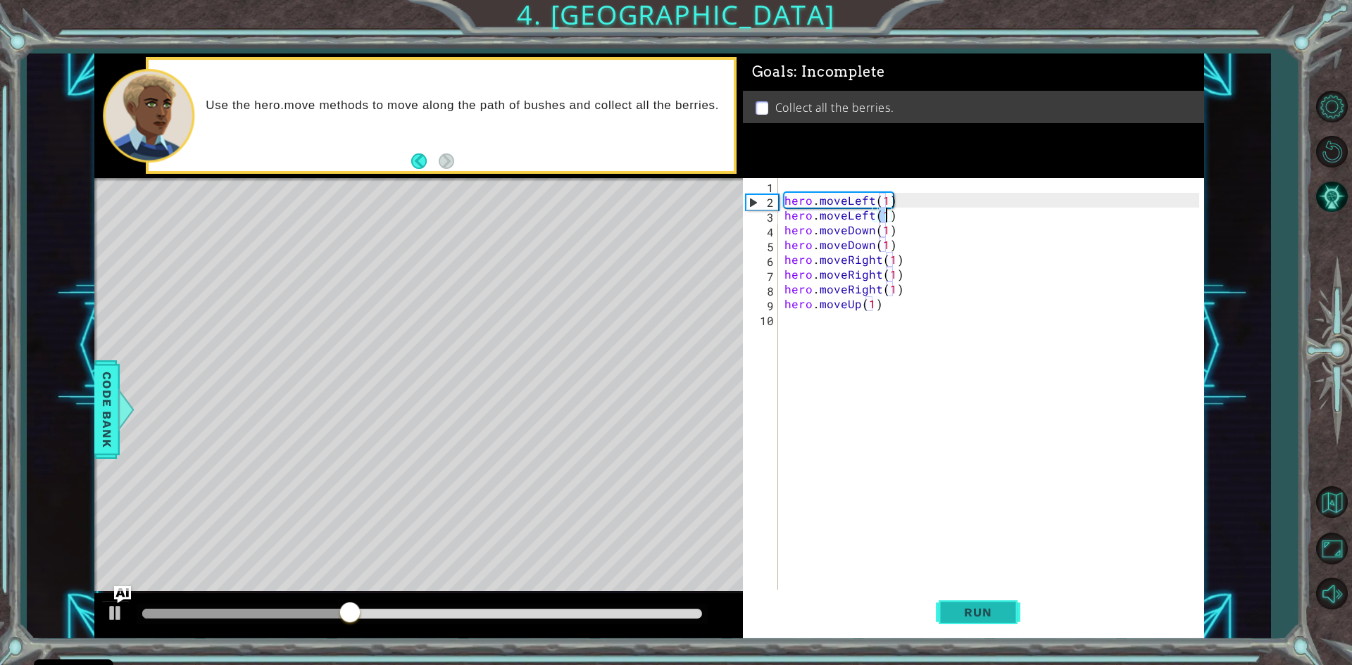
type textarea "hero.moveLeft(1)"
click at [1001, 614] on span "Run" at bounding box center [978, 613] width 56 height 14
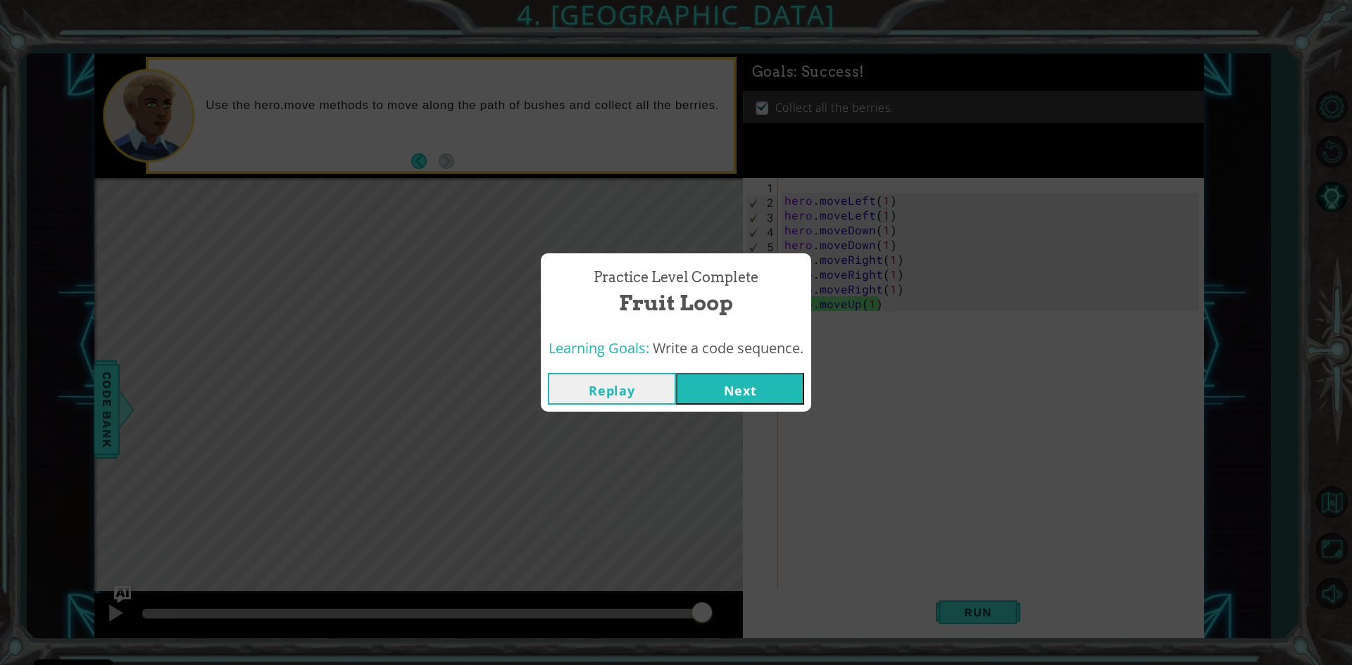
click at [717, 380] on button "Next" at bounding box center [740, 389] width 128 height 32
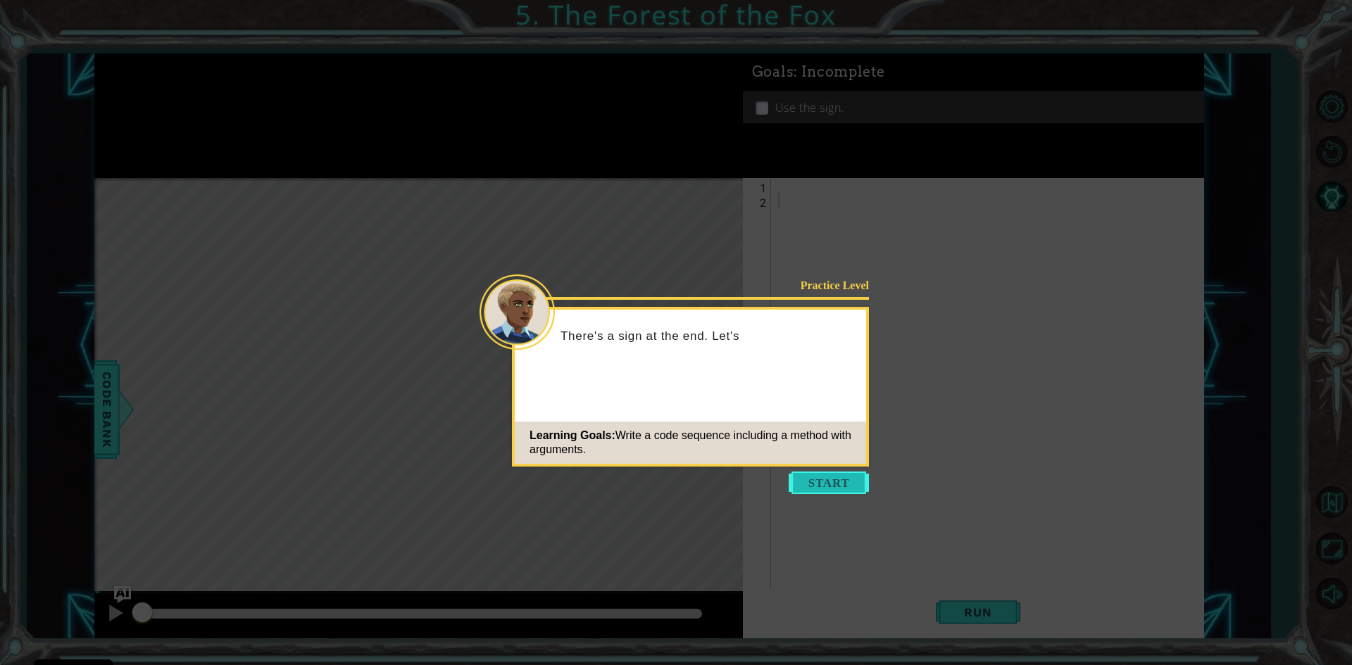
click at [796, 492] on button "Start" at bounding box center [829, 483] width 80 height 23
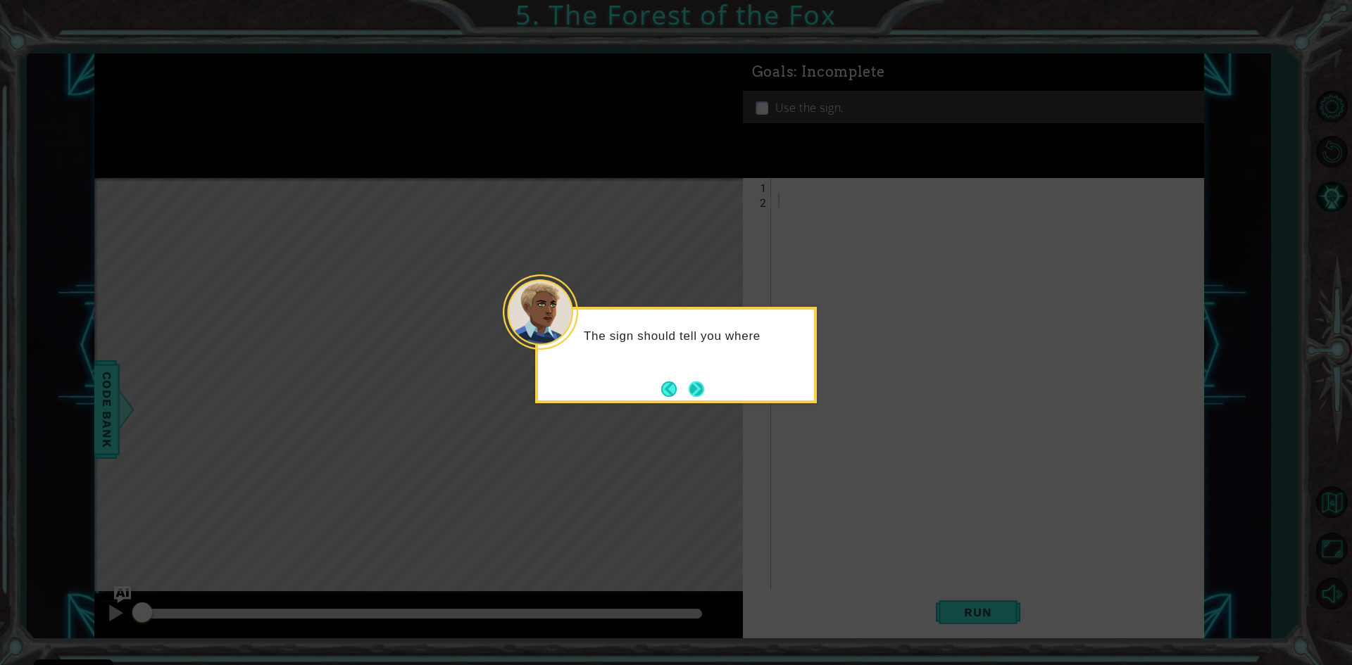
click at [690, 399] on button "Next" at bounding box center [696, 389] width 20 height 20
click at [694, 397] on button "Next" at bounding box center [697, 389] width 16 height 16
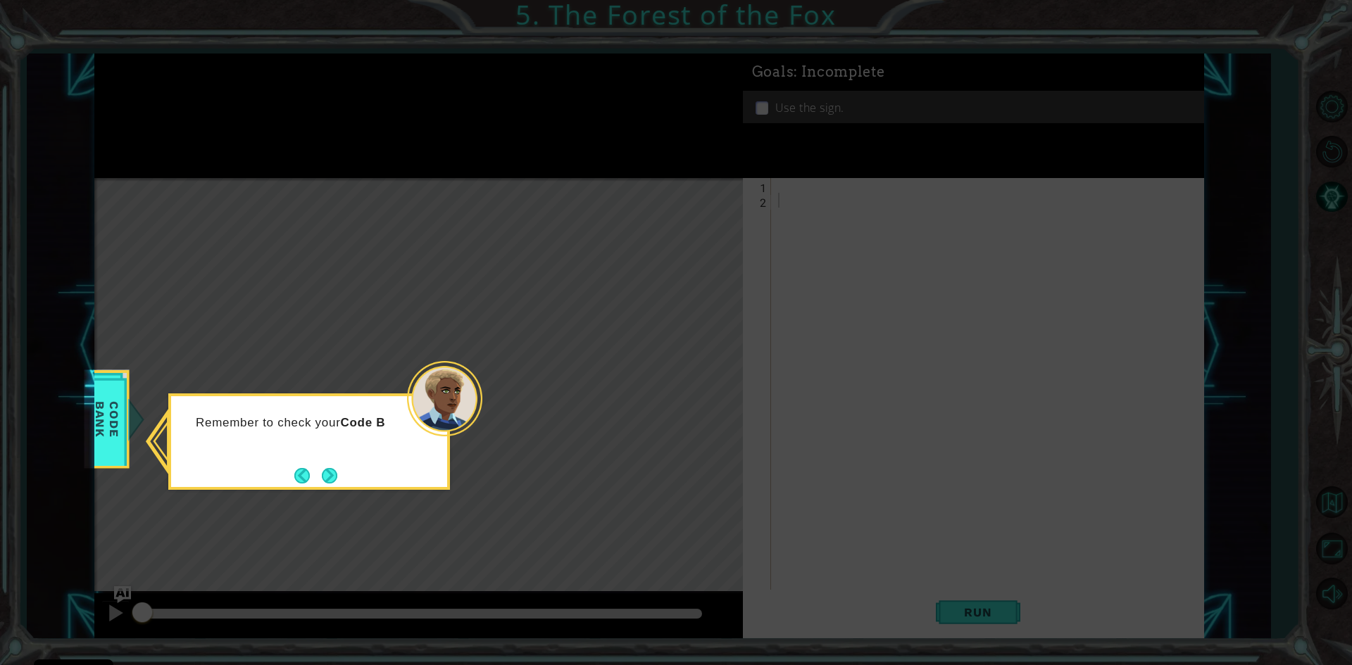
drag, startPoint x: 329, startPoint y: 464, endPoint x: 325, endPoint y: 472, distance: 8.5
click at [327, 468] on button "Next" at bounding box center [329, 476] width 23 height 23
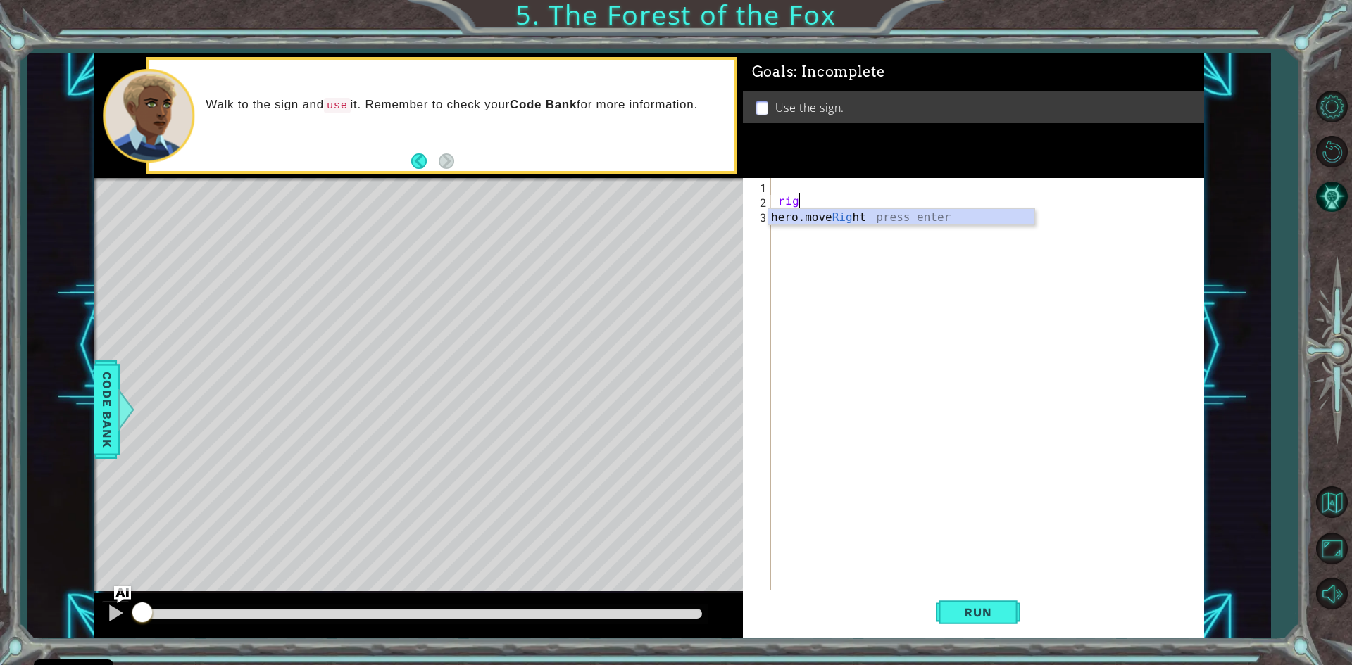
scroll to position [0, 1]
click at [895, 220] on div "hero.move Righ t press enter" at bounding box center [901, 234] width 266 height 51
type textarea "hero.moveRight(1)"
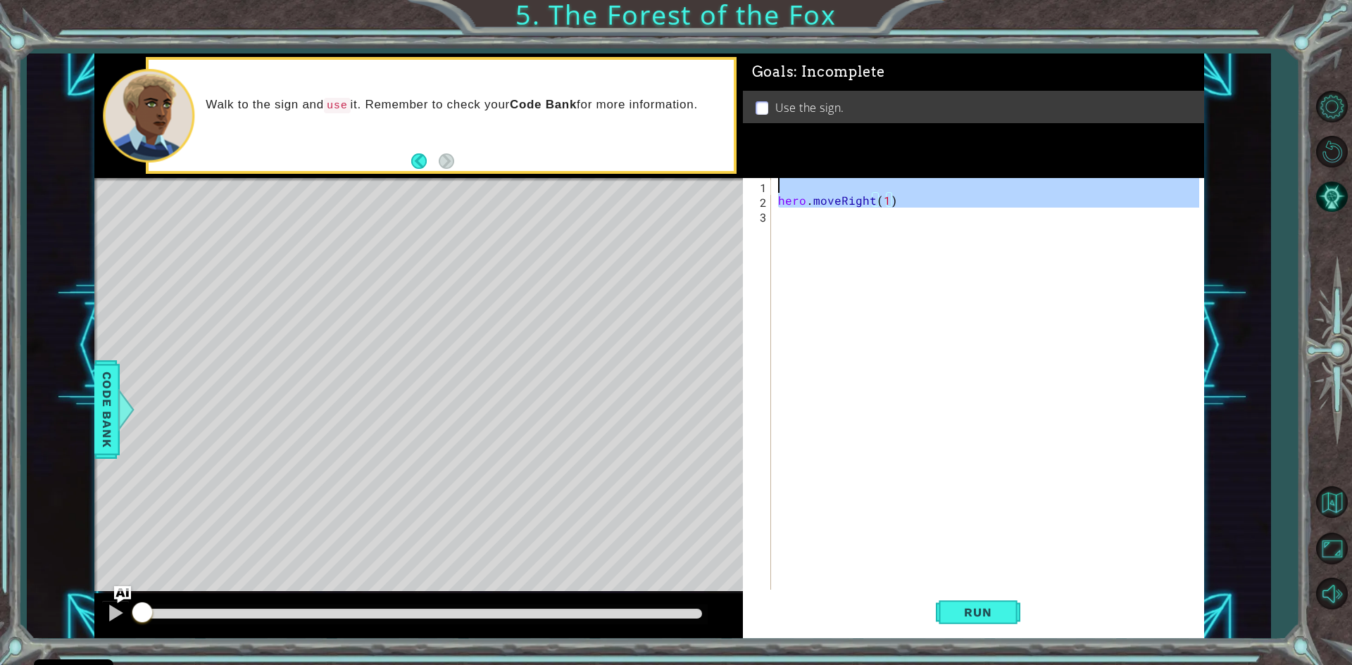
click at [824, 220] on div "hero . moveRight ( 1 )" at bounding box center [990, 400] width 431 height 444
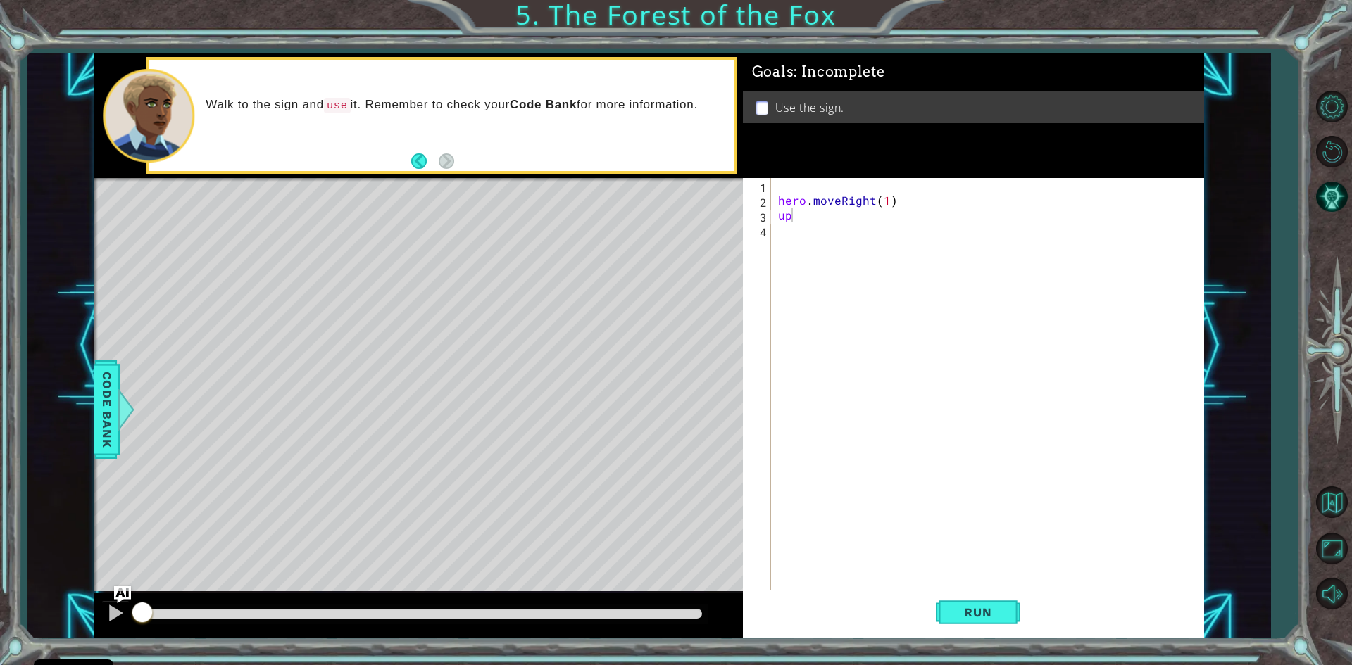
click at [829, 239] on body "Cookie Policy CodeCombat uses a few essential and non-essential cookies. Privac…" at bounding box center [676, 332] width 1352 height 665
click at [815, 214] on div "hero . moveRight ( 1 ) up" at bounding box center [990, 400] width 431 height 444
type textarea "u"
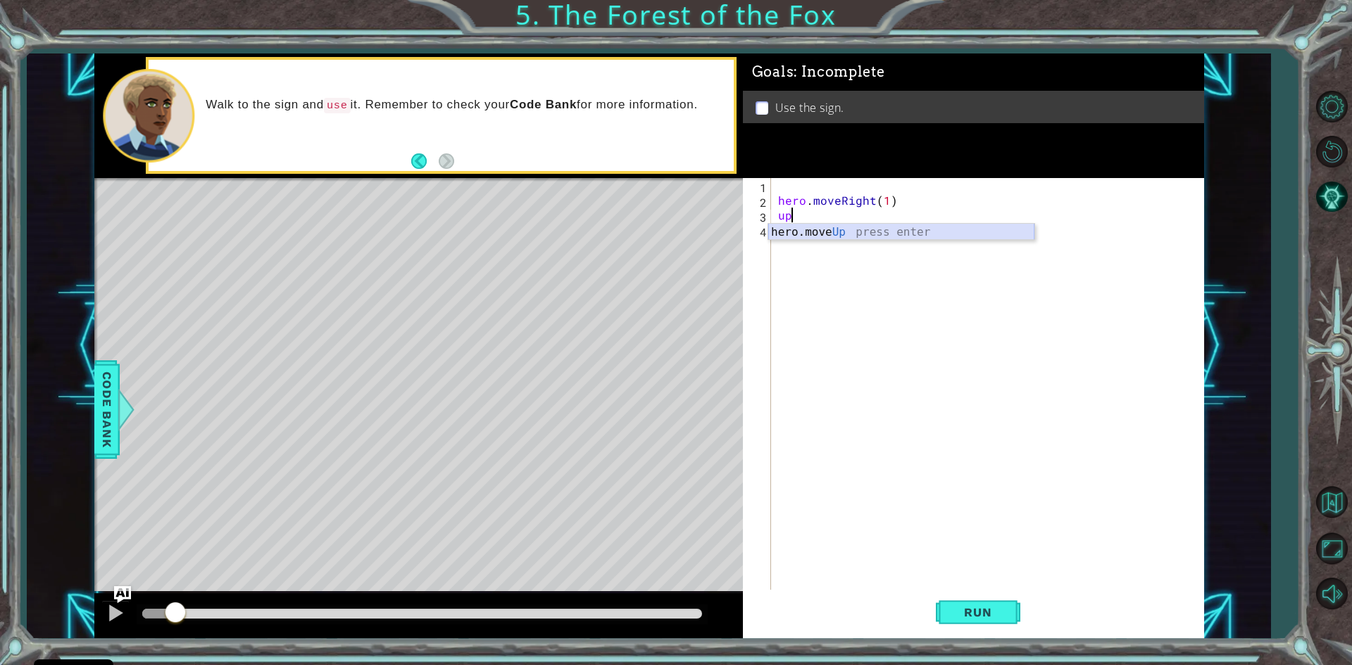
click at [833, 233] on div "hero.move Up press enter" at bounding box center [901, 249] width 266 height 51
type textarea "hero.moveUp(1)"
click at [801, 232] on div "hero . moveRight ( 1 ) hero . moveUp ( 1 )" at bounding box center [990, 400] width 431 height 444
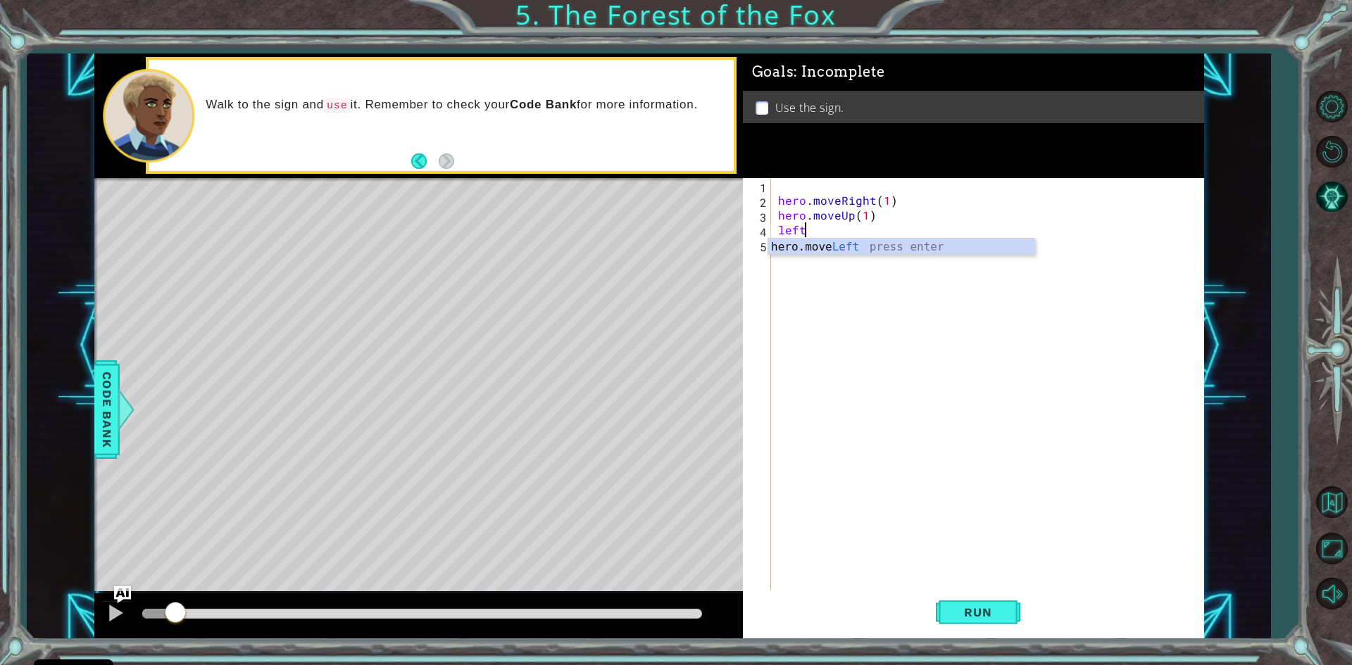
scroll to position [0, 1]
click at [886, 254] on body "Cookie Policy CodeCombat uses a few essential and non-essential cookies. Privac…" at bounding box center [676, 332] width 1352 height 665
click at [820, 230] on div "hero . moveRight ( 1 ) hero . moveUp ( 1 ) left" at bounding box center [990, 400] width 431 height 444
click at [814, 244] on div "hero.move Le ft press enter" at bounding box center [901, 264] width 266 height 51
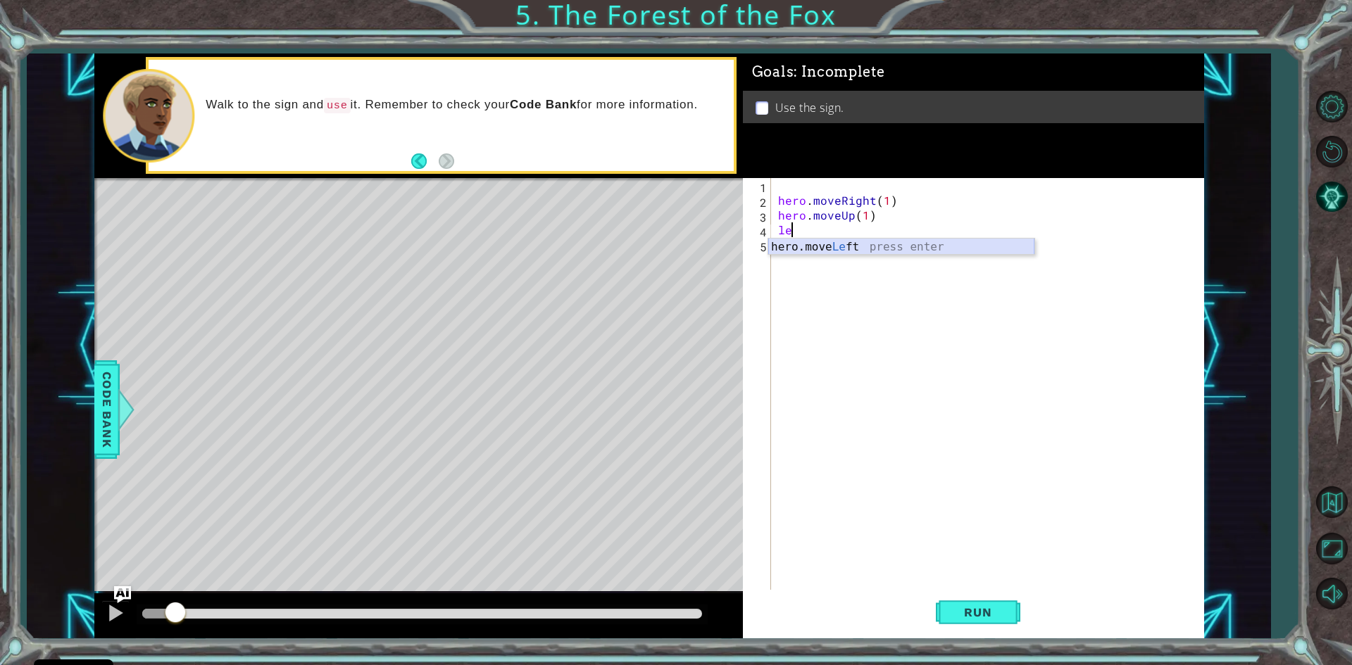
type textarea "hero.moveLeft(1)"
click at [790, 251] on div "hero . moveRight ( 1 ) hero . moveUp ( 1 ) hero . moveLeft ( 1 )" at bounding box center [990, 400] width 431 height 444
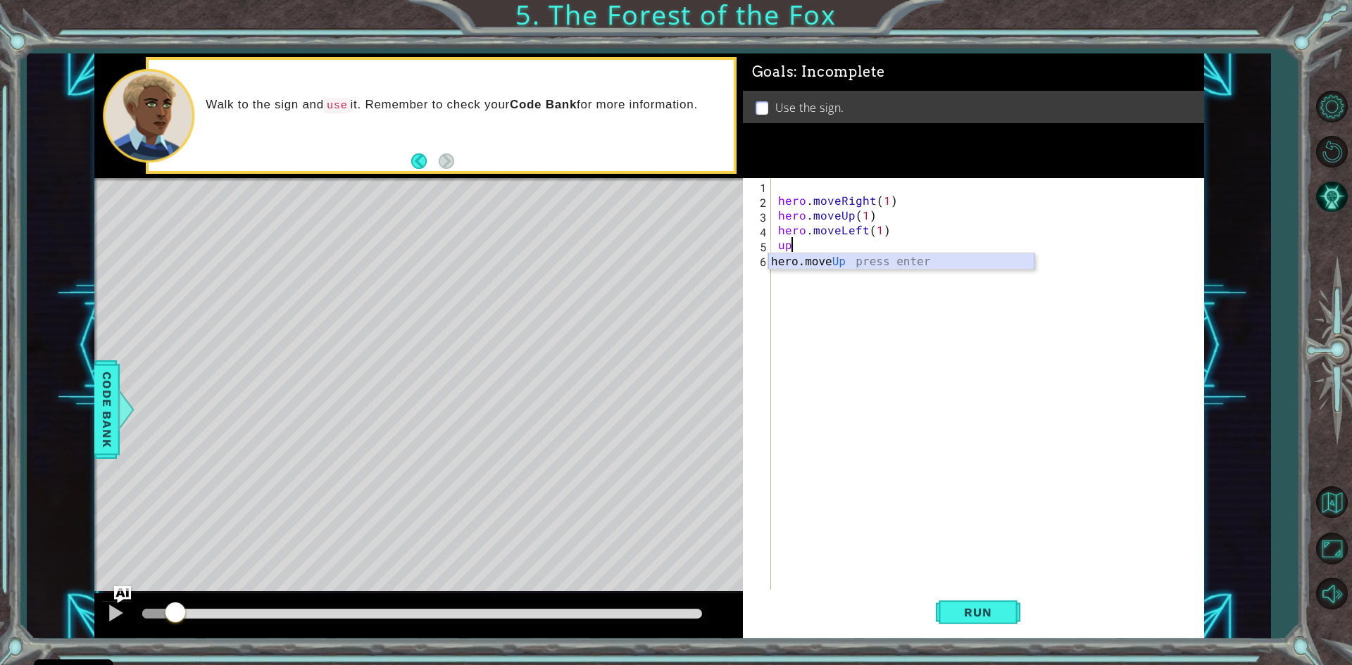
click at [797, 258] on div "hero.move Up press enter" at bounding box center [901, 278] width 266 height 51
type textarea "hero.moveUp(1)"
click at [797, 258] on div "hero . moveRight ( 1 ) hero . moveUp ( 1 ) hero . moveLeft ( 1 ) hero . moveUp …" at bounding box center [990, 400] width 431 height 444
click at [789, 260] on div "hero . moveRight ( 1 ) hero . moveUp ( 1 ) hero . moveLeft ( 1 ) hero . moveUp …" at bounding box center [990, 400] width 431 height 444
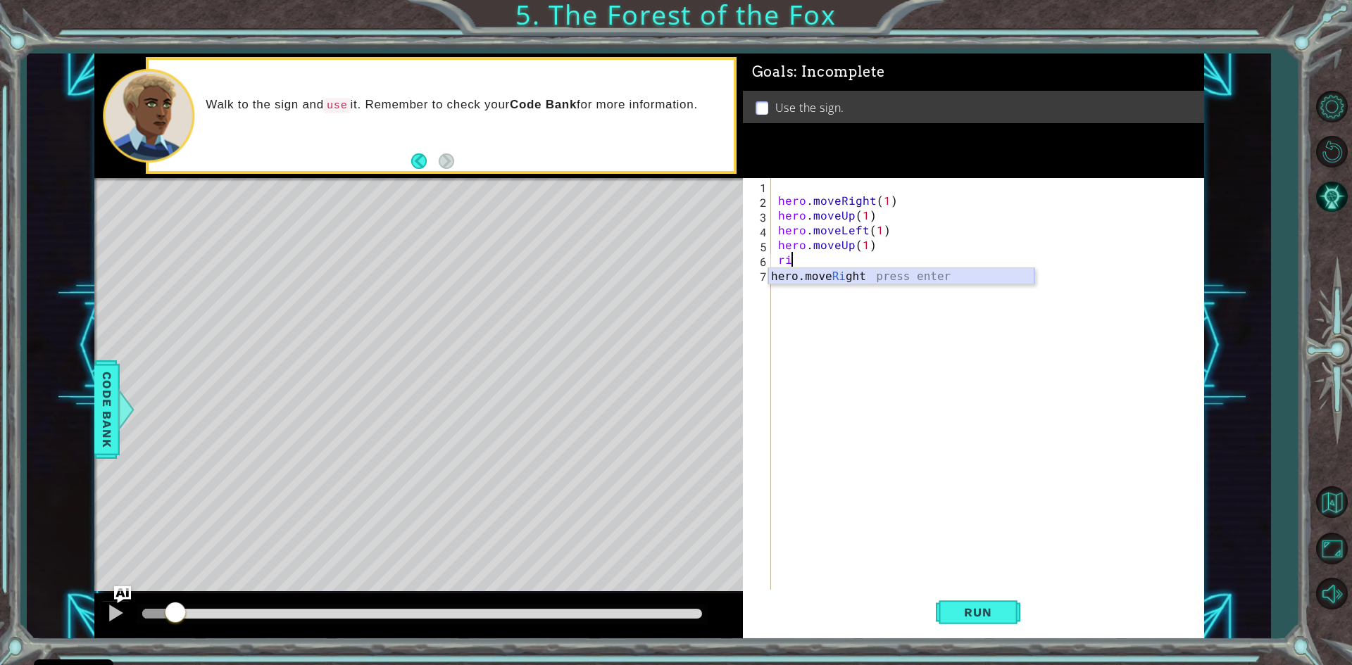
click at [813, 276] on div "hero.move Ri ght press enter" at bounding box center [901, 293] width 266 height 51
type textarea "hero.moveRight(2)"
click at [786, 277] on div "hero . moveRight ( 1 ) hero . moveUp ( 1 ) hero . moveLeft ( 1 ) hero . moveUp …" at bounding box center [990, 400] width 431 height 444
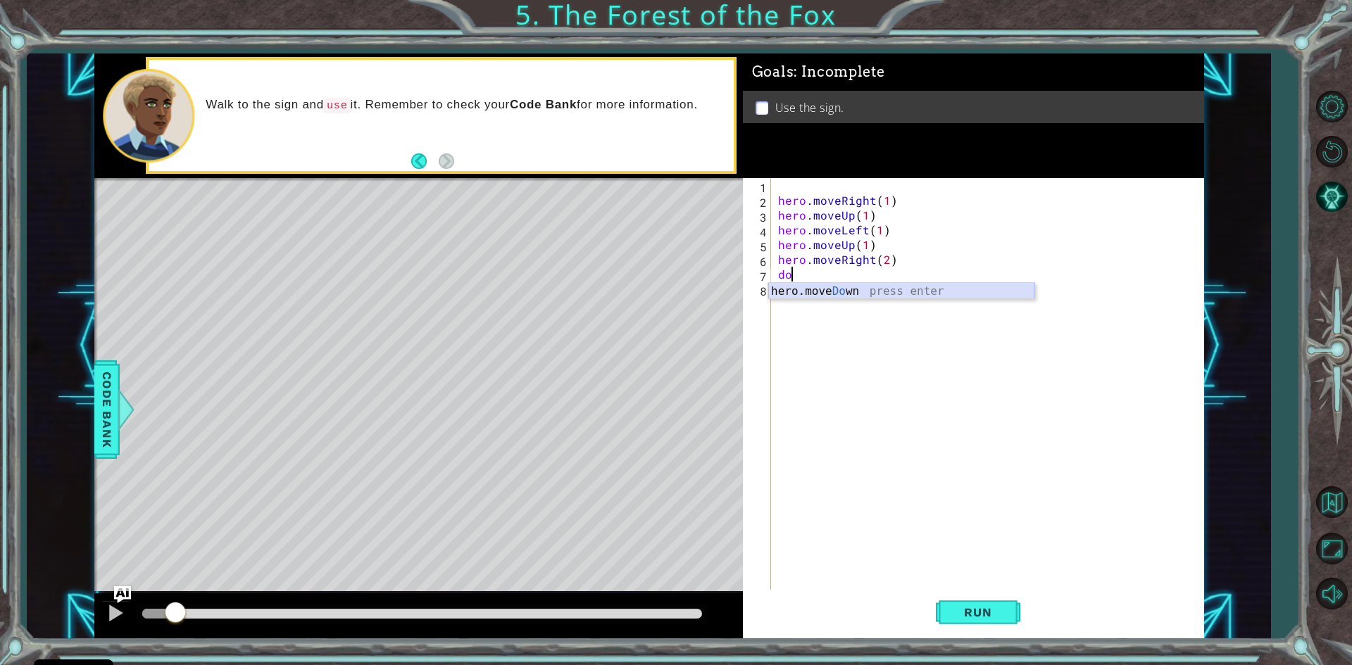
click at [803, 296] on div "hero.move Do wn press enter" at bounding box center [901, 308] width 266 height 51
type textarea "hero.moveDown(1)"
click at [975, 603] on button "Run" at bounding box center [978, 613] width 84 height 46
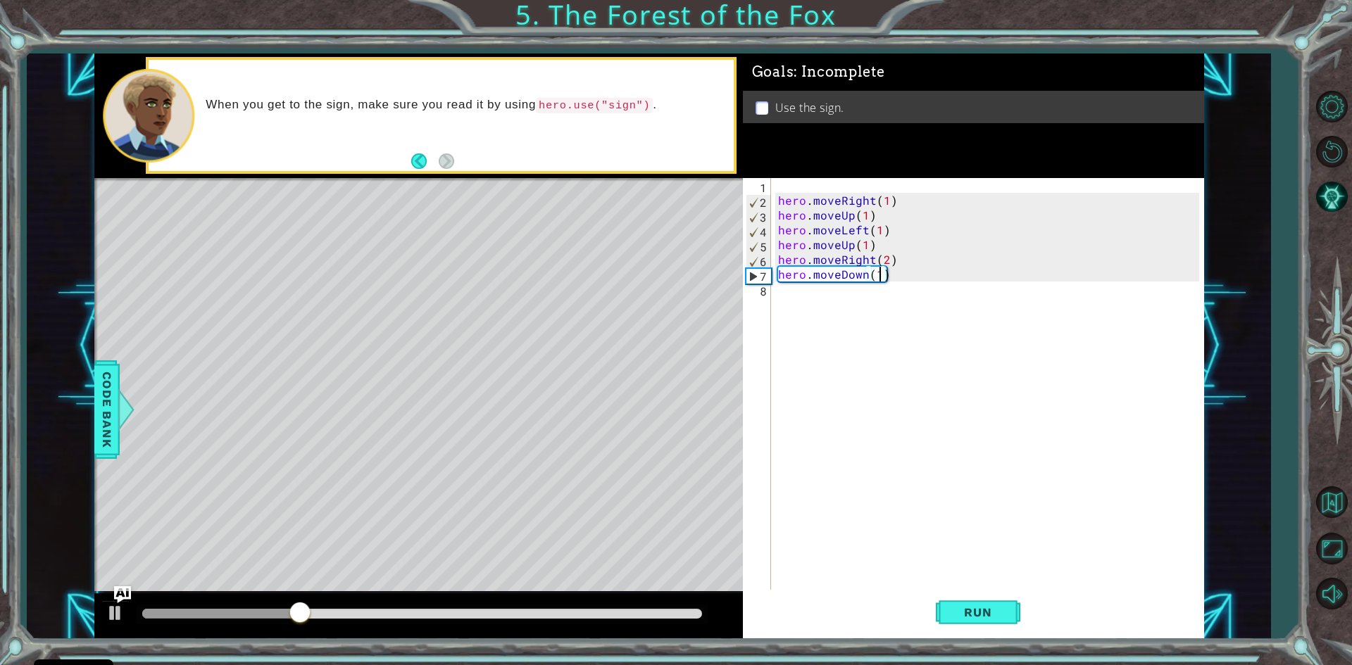
click at [796, 296] on div "hero . moveRight ( 1 ) hero . moveUp ( 1 ) hero . moveLeft ( 1 ) hero . moveUp …" at bounding box center [990, 400] width 431 height 444
click at [820, 310] on div "hero. use press enter" at bounding box center [901, 323] width 266 height 51
type textarea "hero.use("sign")"
click at [1010, 608] on button "Run" at bounding box center [978, 613] width 84 height 46
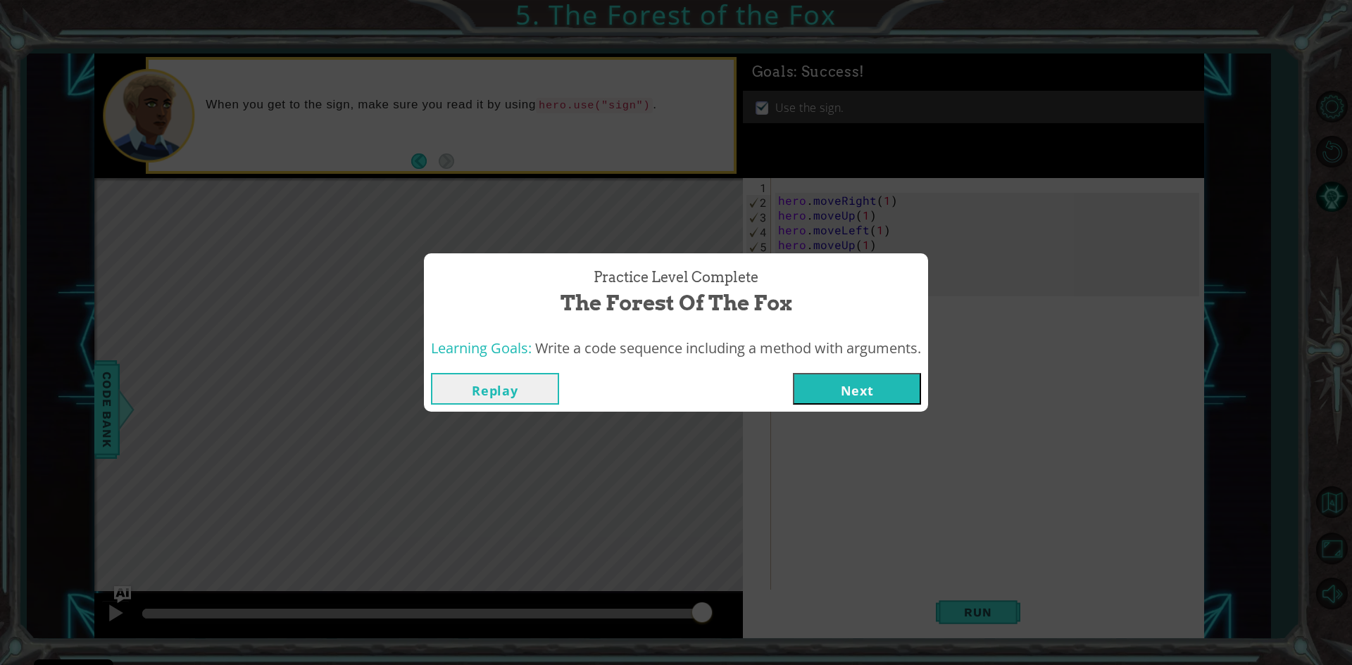
click at [872, 397] on button "Next" at bounding box center [857, 389] width 128 height 32
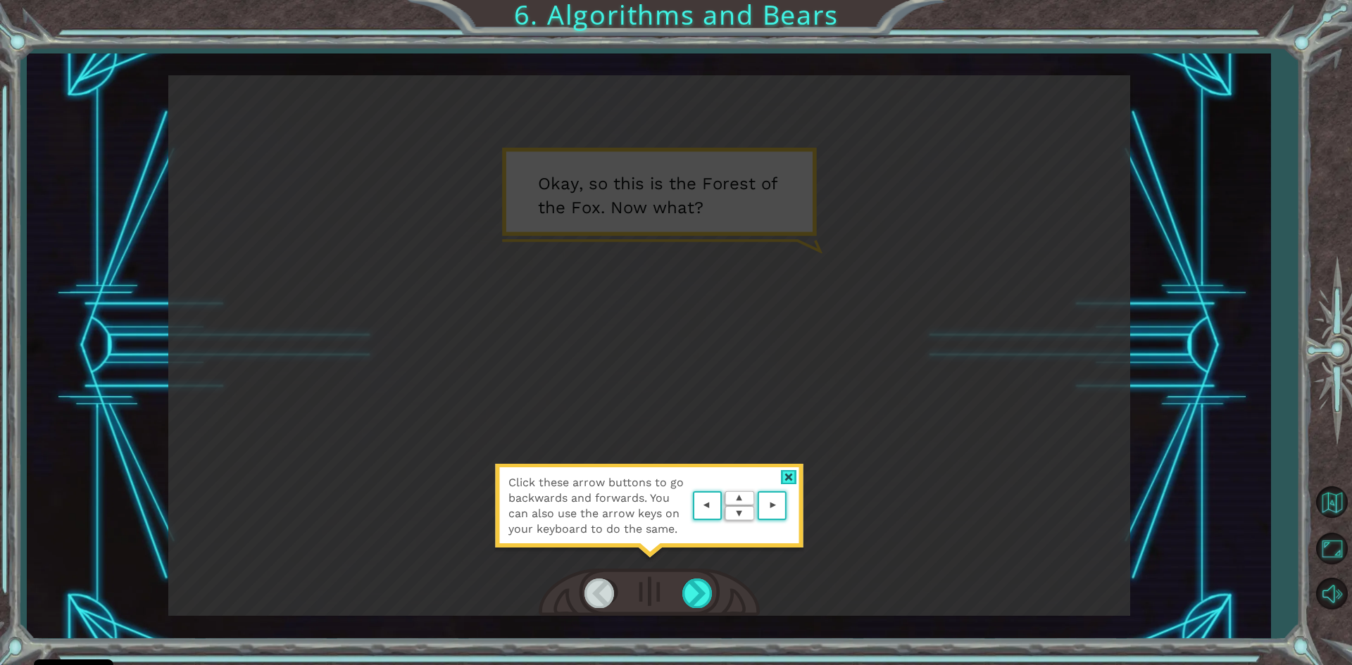
click at [790, 506] on area at bounding box center [790, 506] width 0 height 0
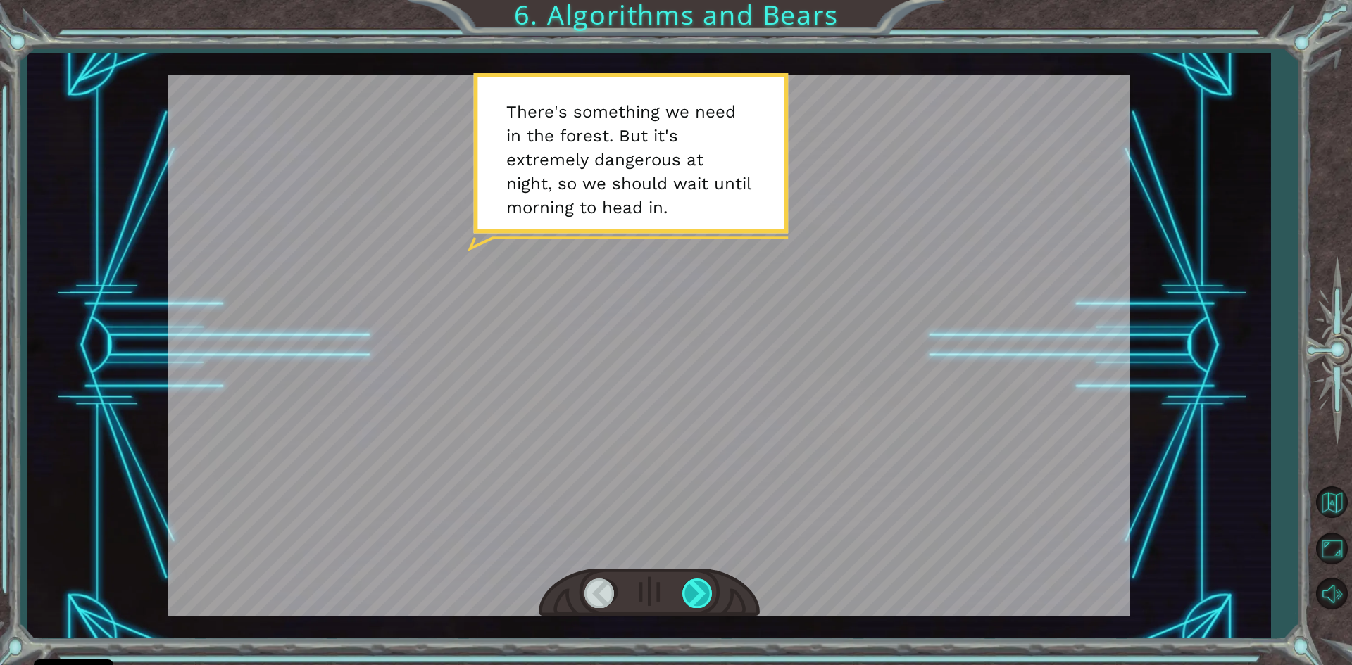
click at [701, 603] on div at bounding box center [698, 593] width 32 height 29
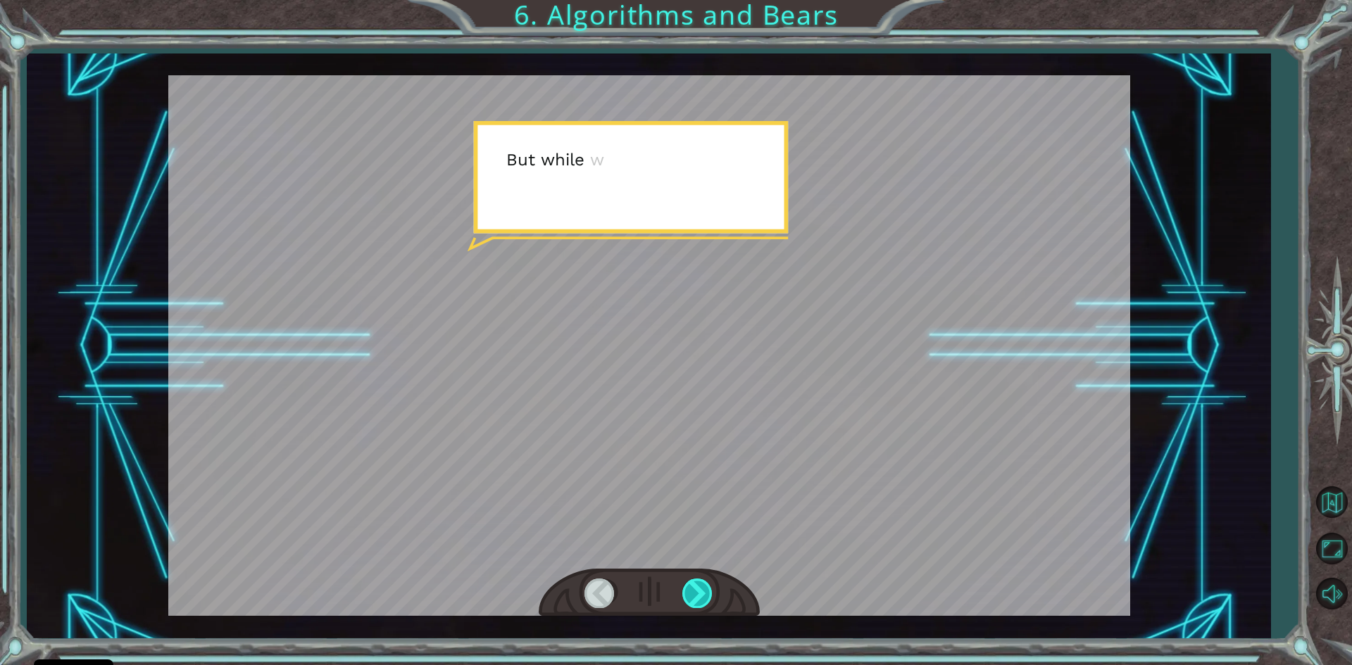
click at [701, 603] on div at bounding box center [698, 593] width 32 height 29
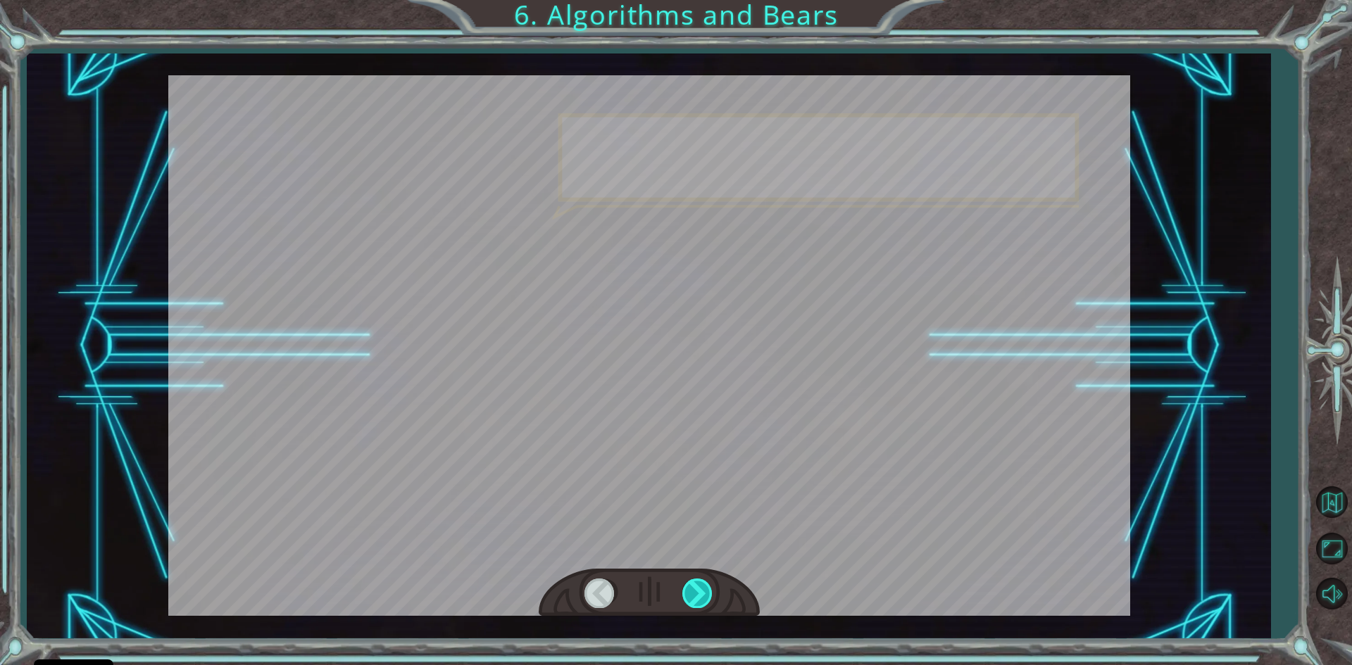
click at [701, 603] on div at bounding box center [698, 593] width 32 height 29
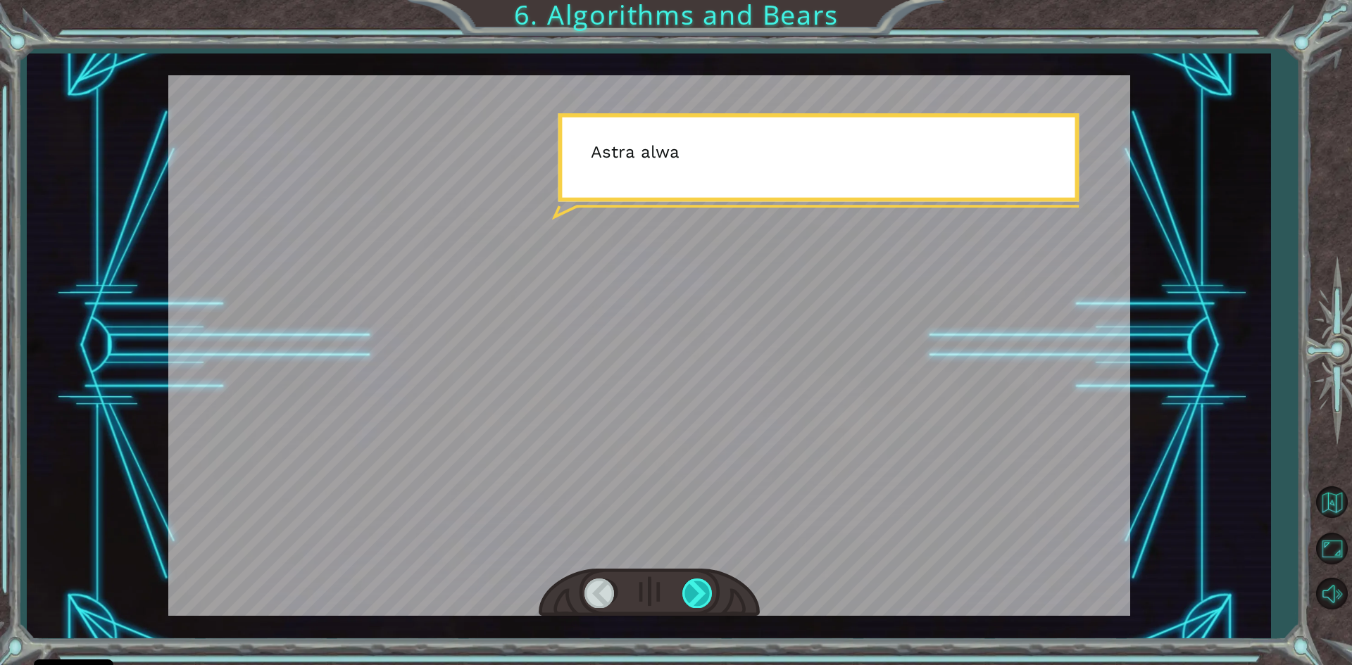
click at [701, 603] on div at bounding box center [698, 593] width 32 height 29
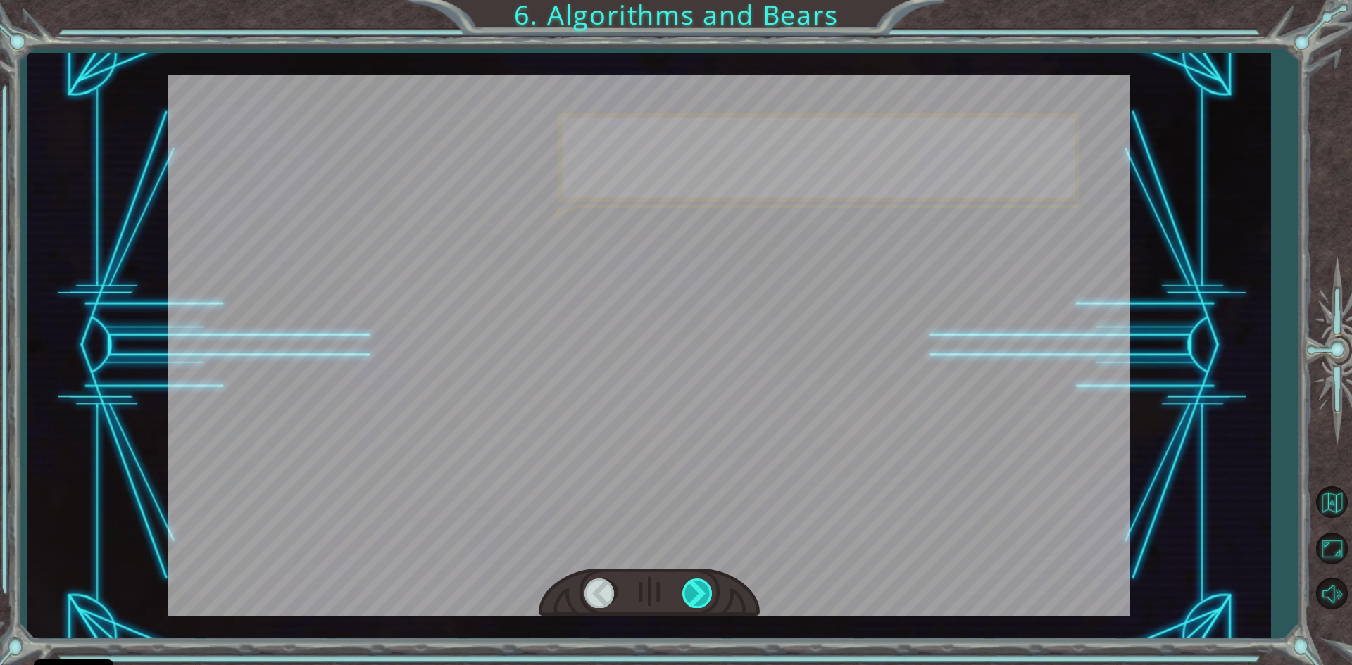
click at [701, 603] on div at bounding box center [698, 593] width 32 height 29
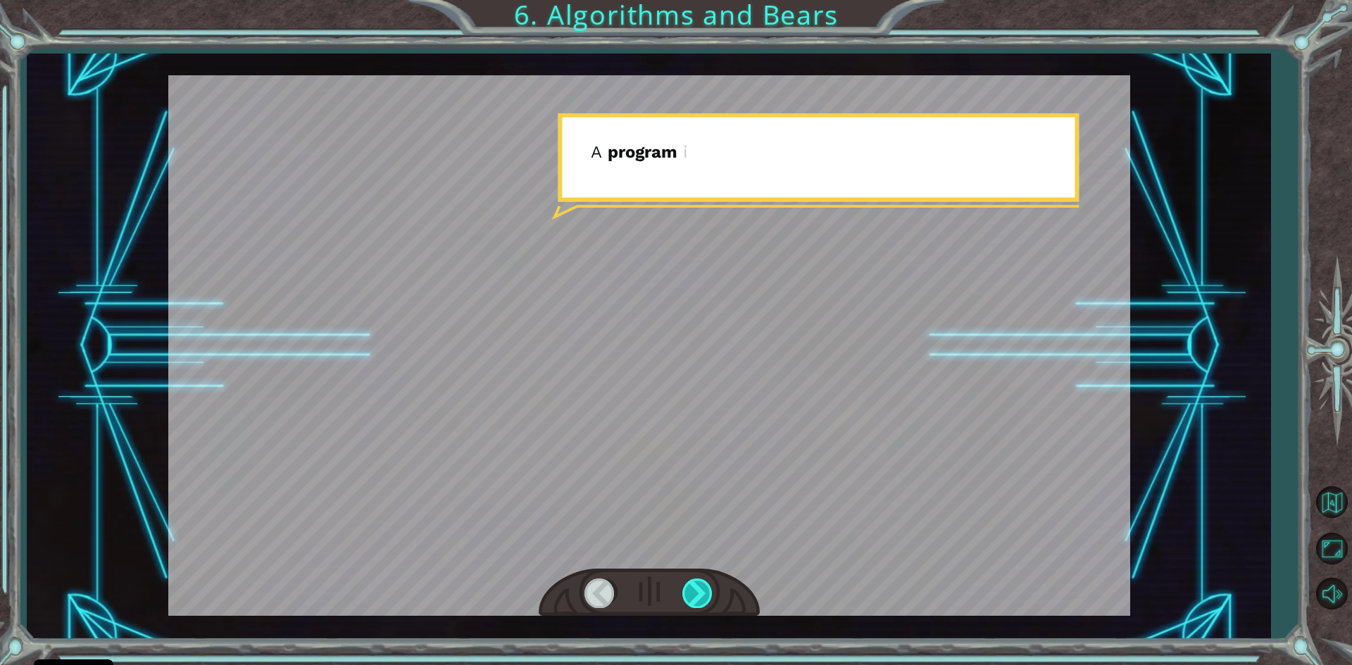
click at [701, 603] on div at bounding box center [698, 593] width 32 height 29
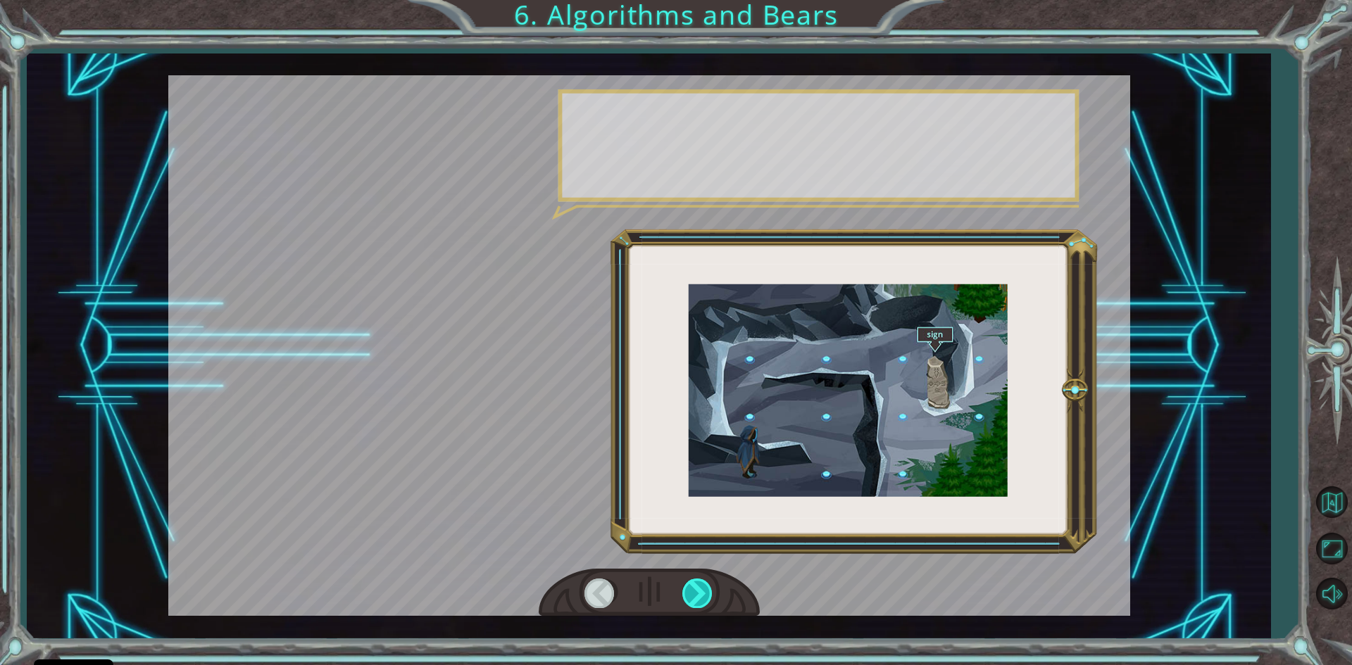
click at [701, 603] on div at bounding box center [698, 593] width 32 height 29
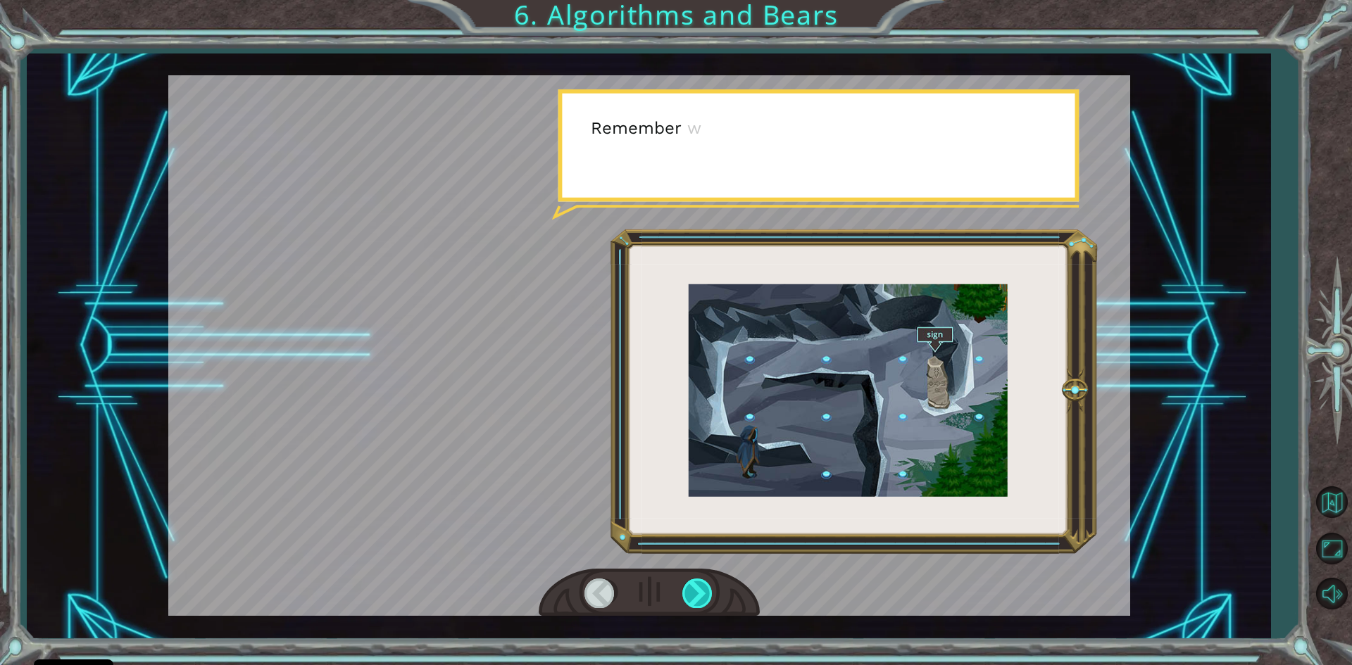
click at [701, 603] on div at bounding box center [698, 593] width 32 height 29
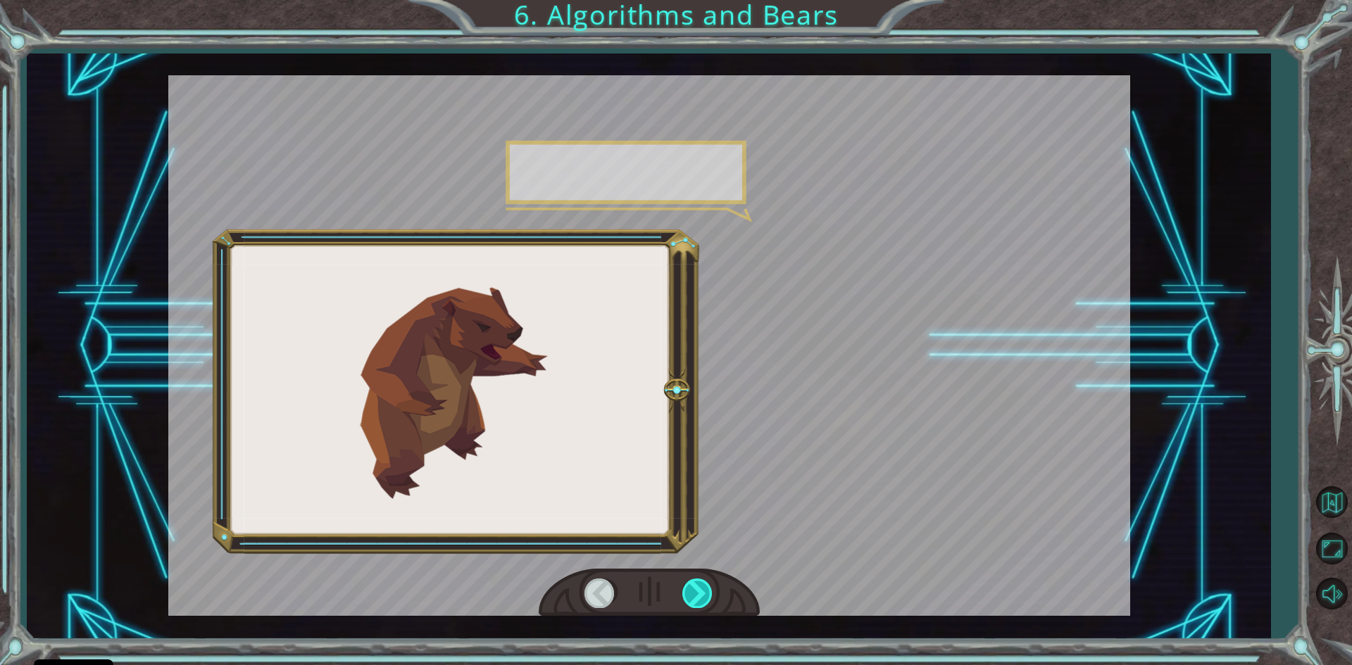
click at [701, 603] on div at bounding box center [698, 593] width 32 height 29
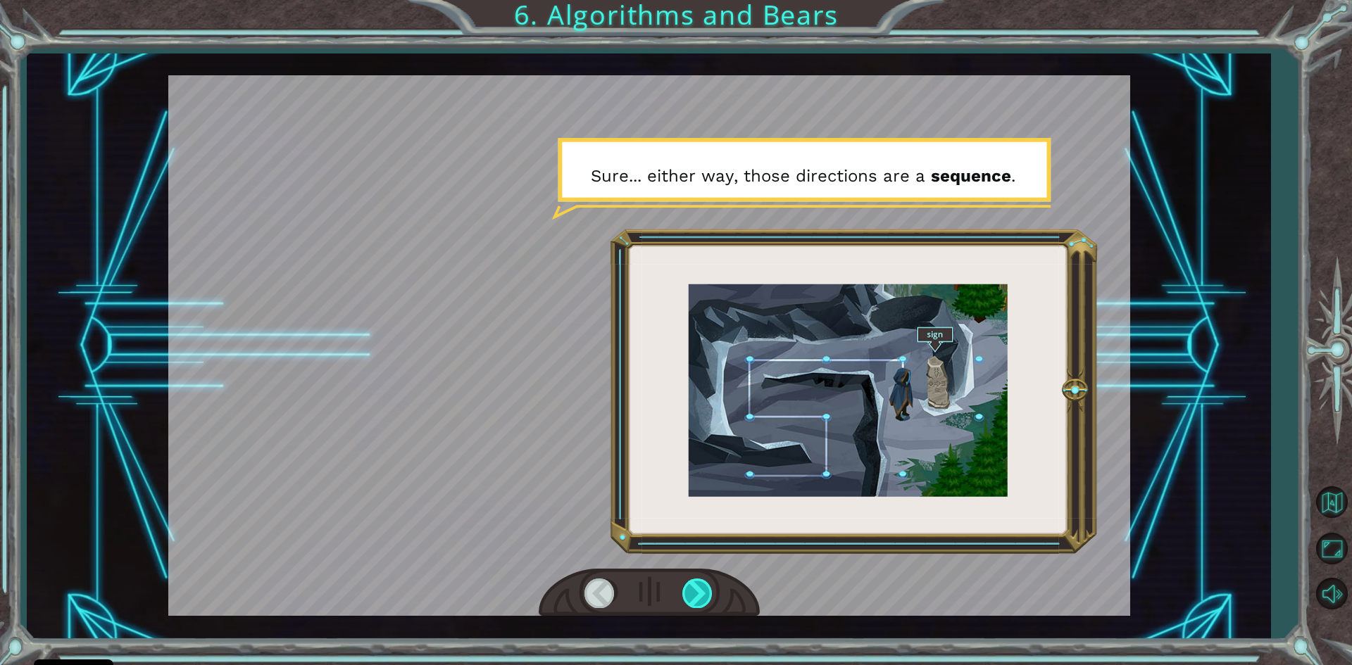
click at [701, 603] on div at bounding box center [698, 593] width 32 height 29
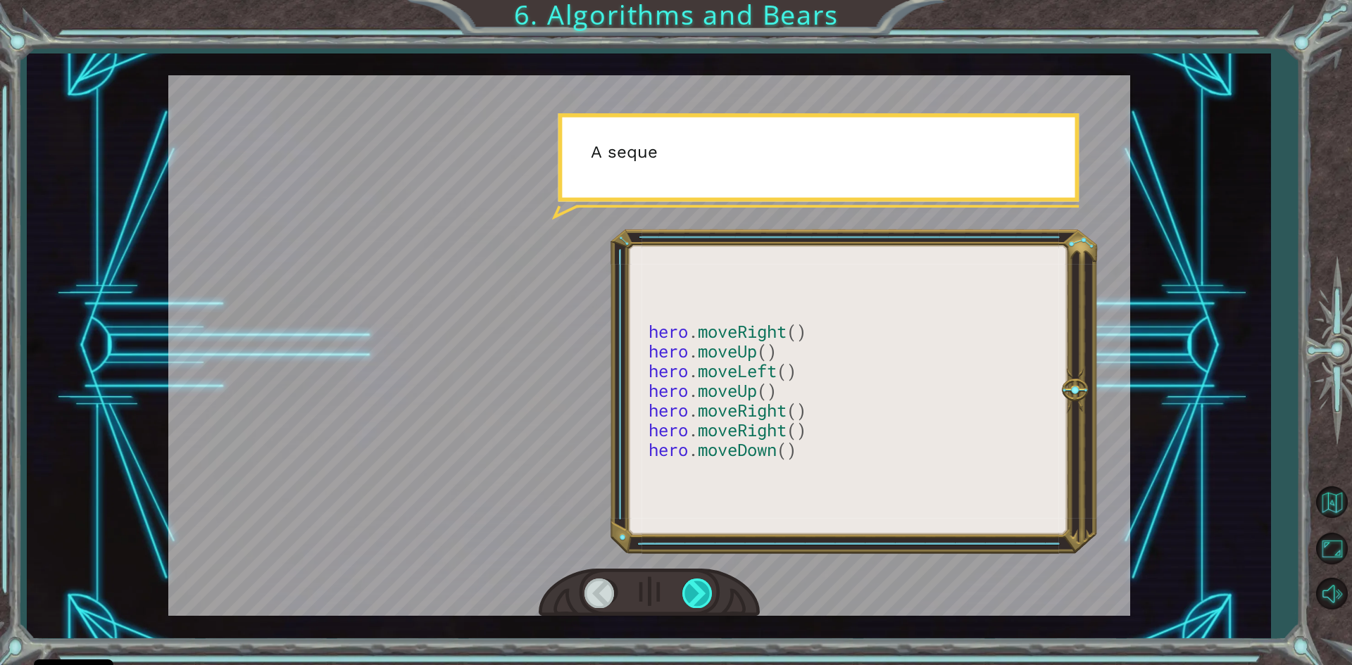
click at [701, 603] on div at bounding box center [698, 593] width 32 height 29
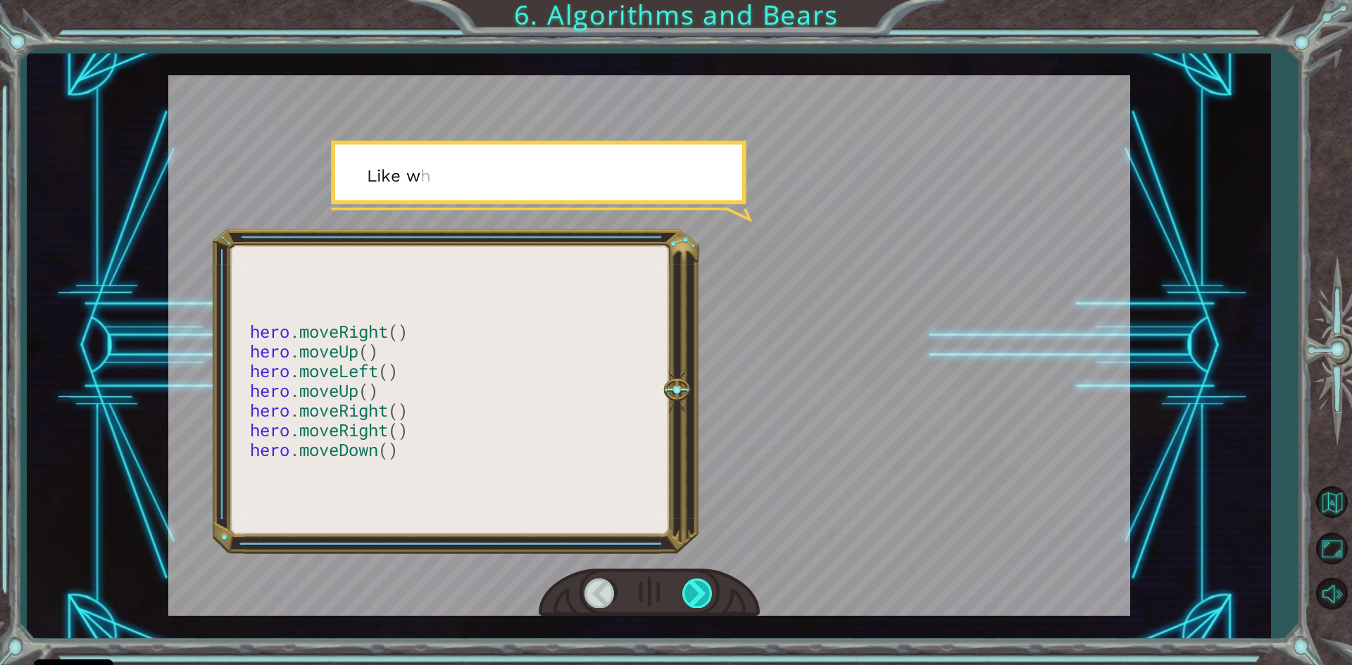
click at [701, 603] on div at bounding box center [698, 593] width 32 height 29
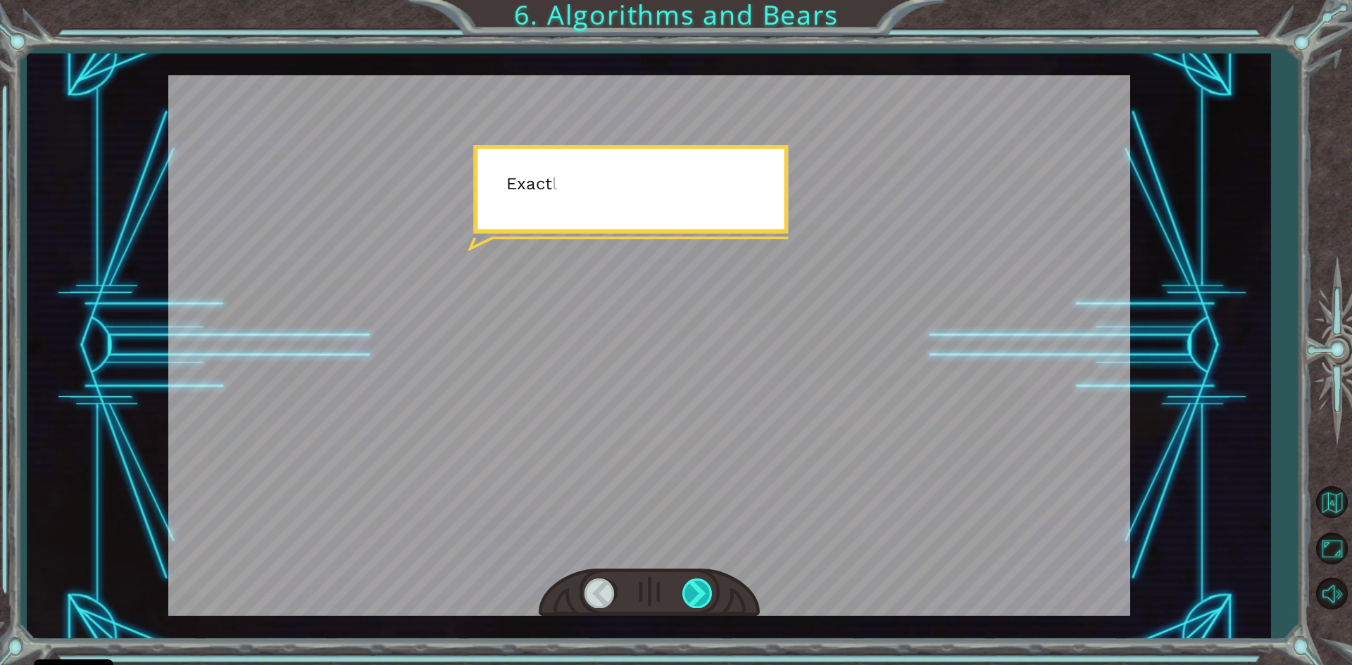
click at [701, 603] on div at bounding box center [698, 593] width 32 height 29
click at [701, 0] on div "hero . moveRight () hero . moveUp () hero . moveLeft () hero . moveUp () hero .…" at bounding box center [676, 0] width 1352 height 0
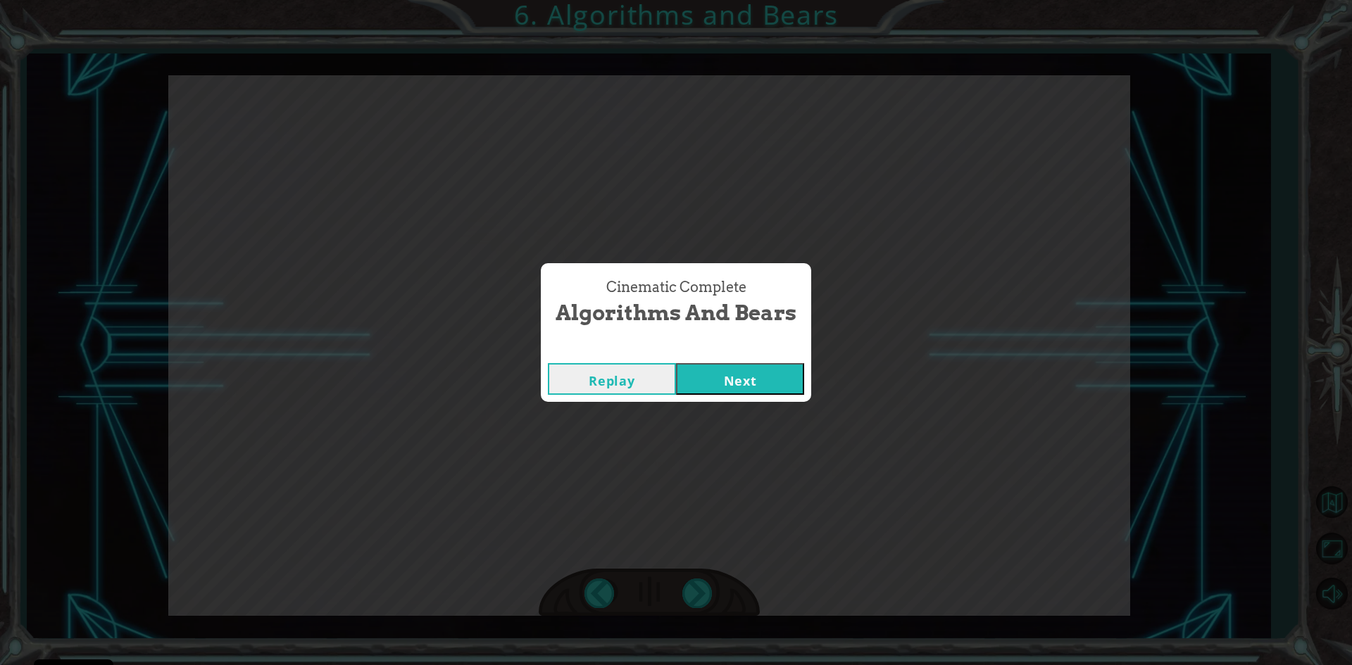
click at [724, 365] on button "Next" at bounding box center [740, 379] width 128 height 32
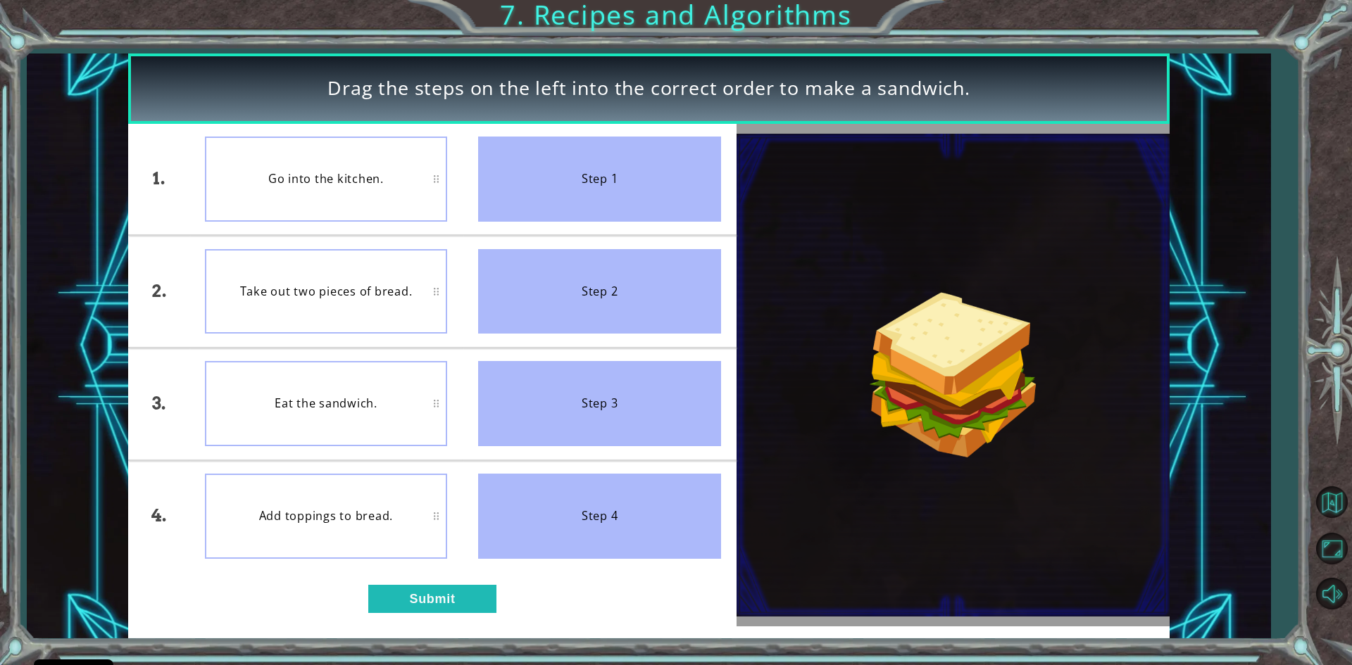
click at [568, 150] on div "Step 1" at bounding box center [599, 179] width 243 height 85
click at [436, 585] on button "Submit" at bounding box center [432, 599] width 128 height 28
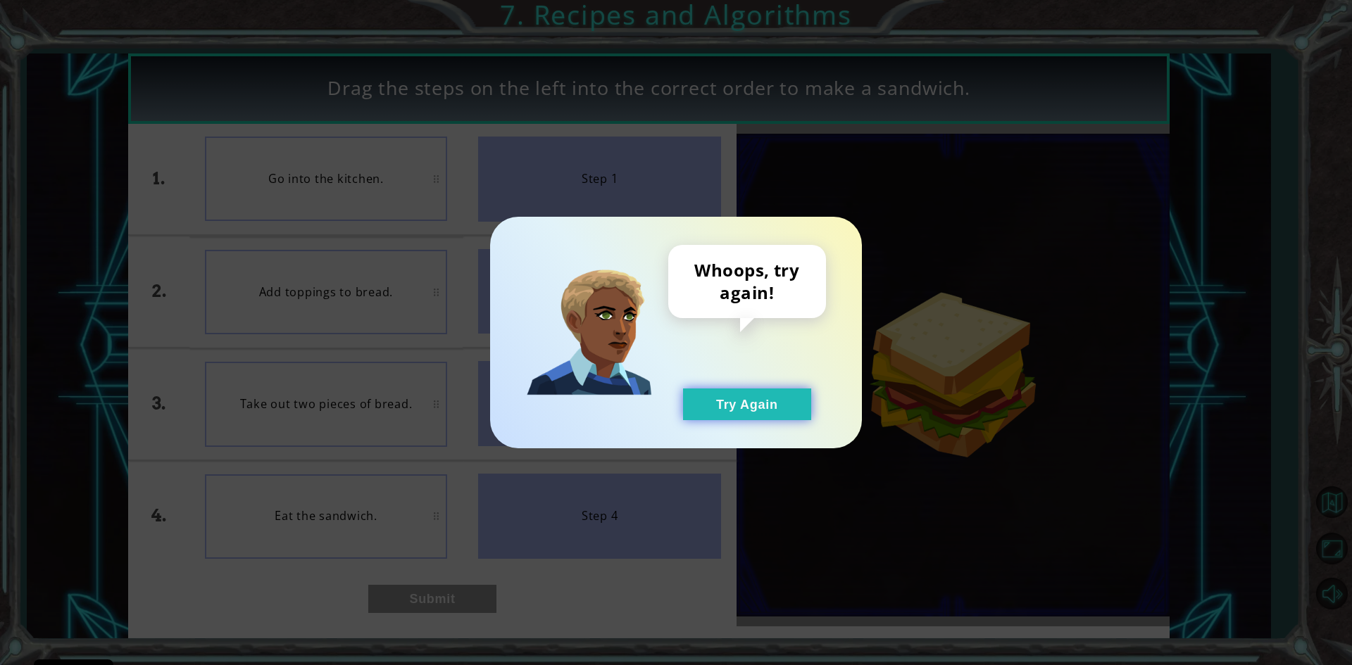
click at [705, 392] on button "Try Again" at bounding box center [747, 405] width 128 height 32
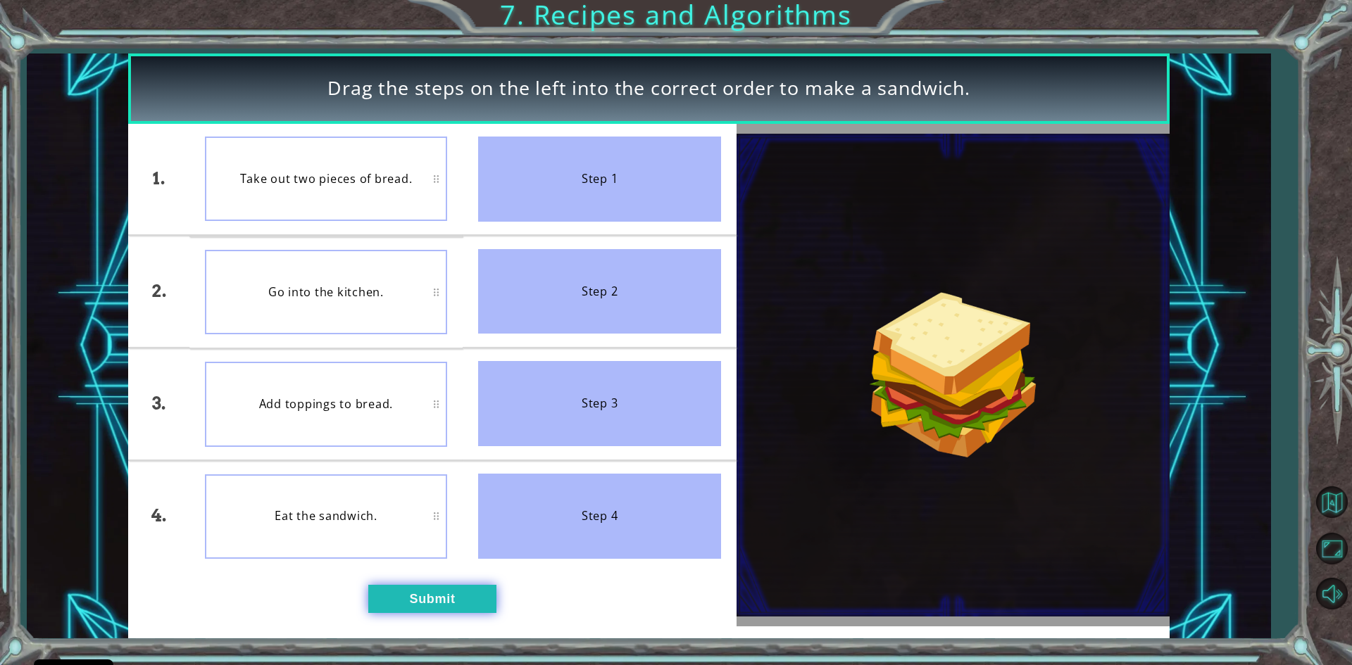
click at [453, 604] on button "Submit" at bounding box center [432, 599] width 128 height 28
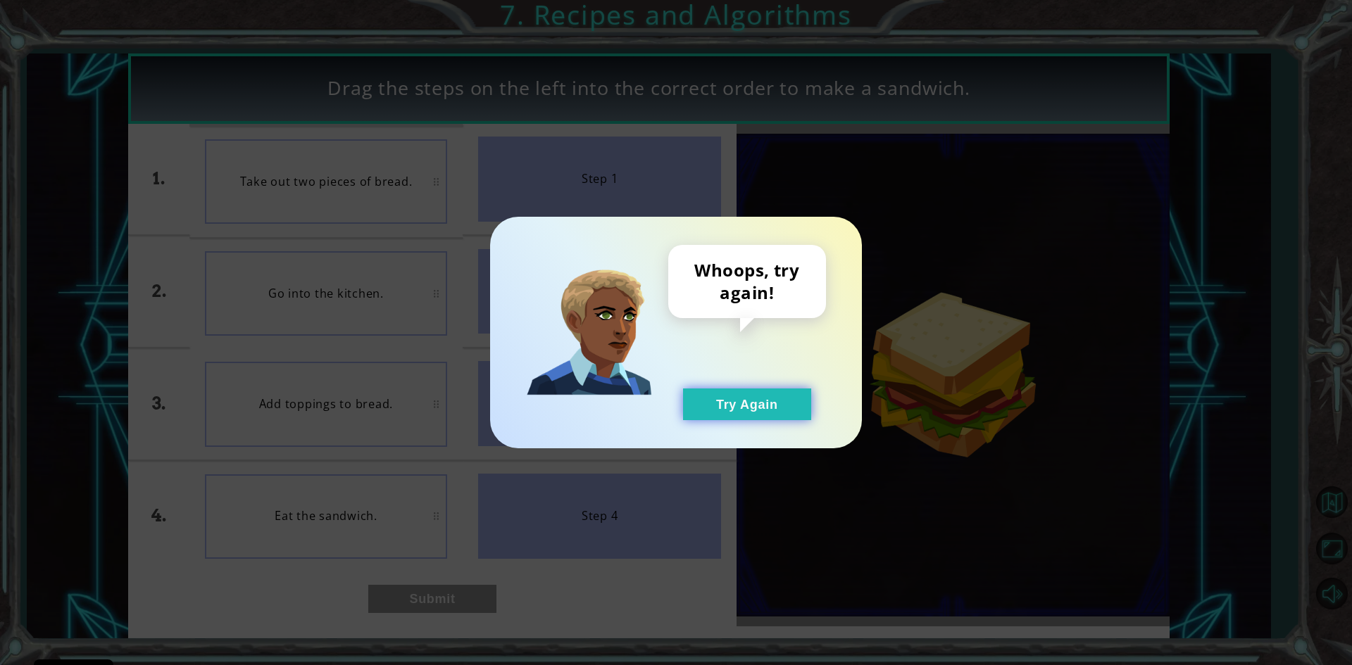
click at [766, 403] on button "Try Again" at bounding box center [747, 405] width 128 height 32
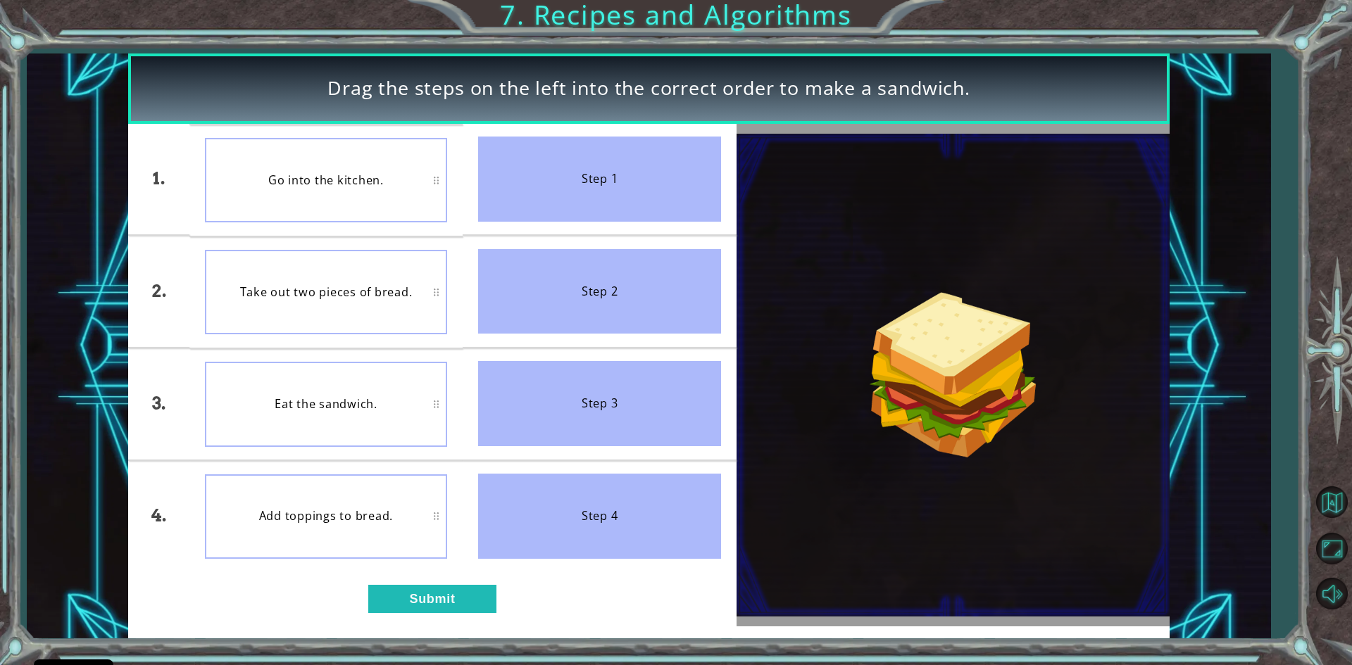
drag, startPoint x: 589, startPoint y: 203, endPoint x: 558, endPoint y: 211, distance: 31.9
click at [558, 211] on div "Step 1" at bounding box center [599, 179] width 243 height 85
click at [401, 592] on button "Submit" at bounding box center [432, 599] width 128 height 28
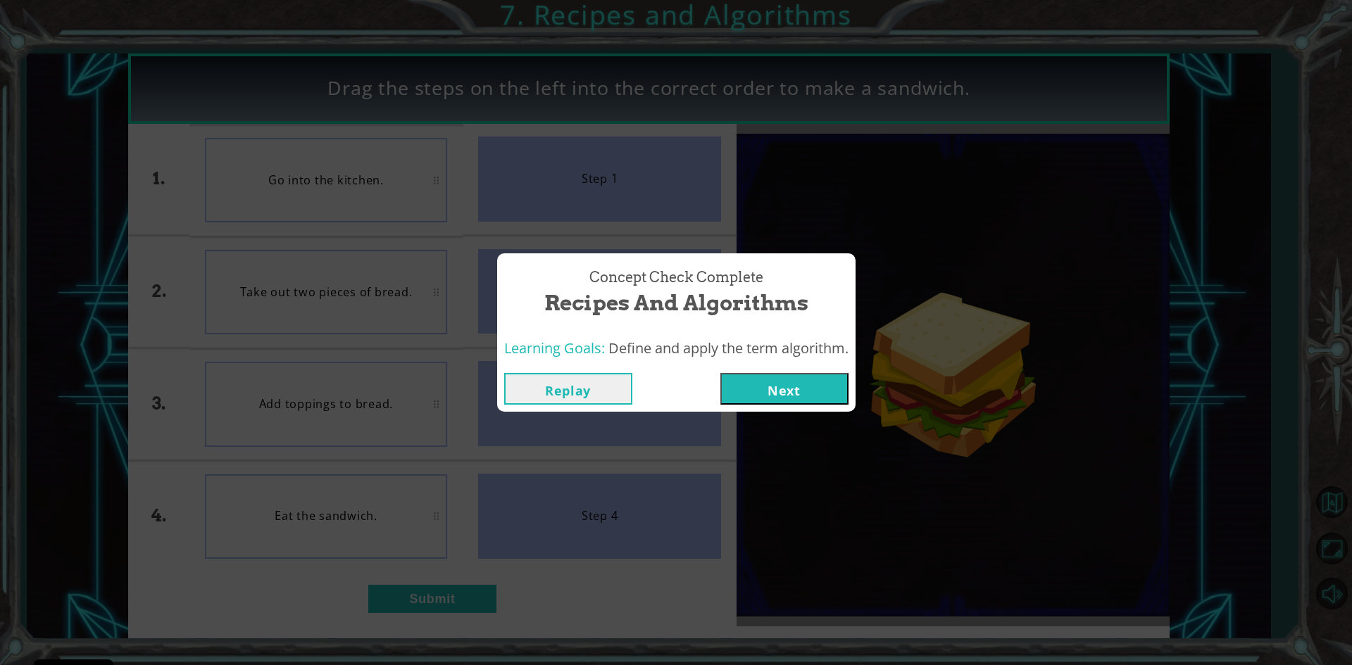
click at [782, 399] on button "Next" at bounding box center [784, 389] width 128 height 32
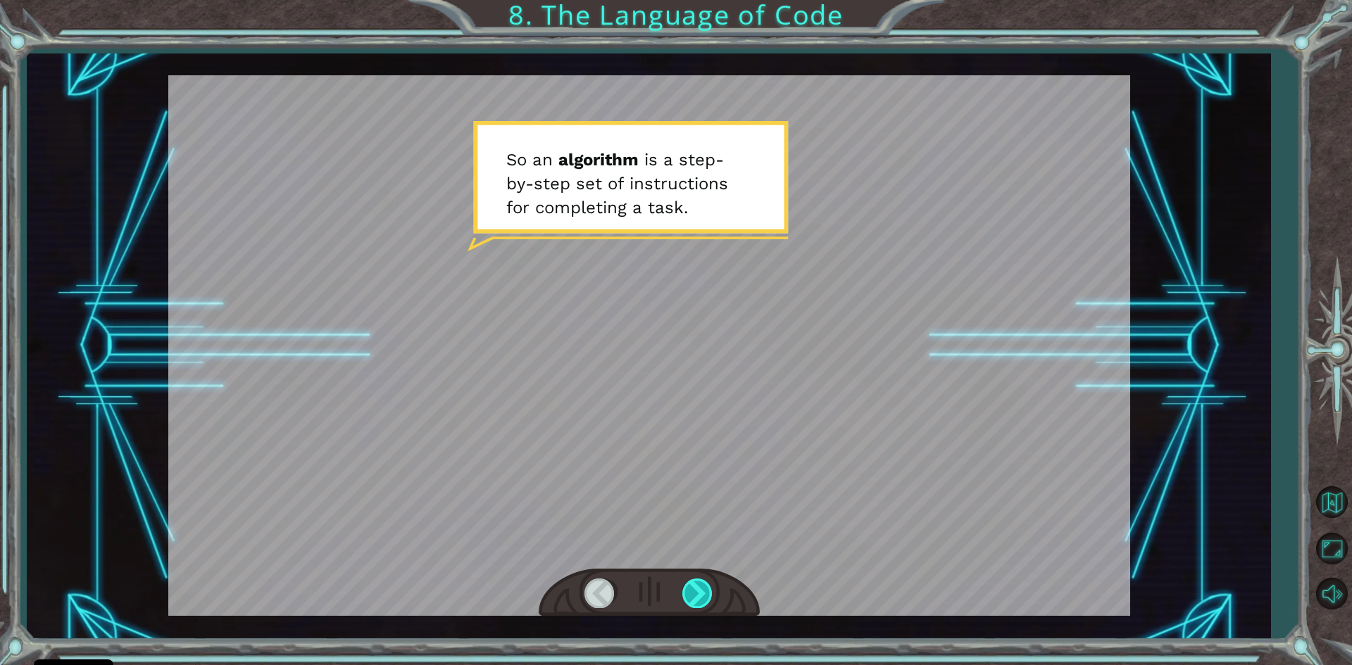
click at [702, 596] on div at bounding box center [698, 593] width 32 height 29
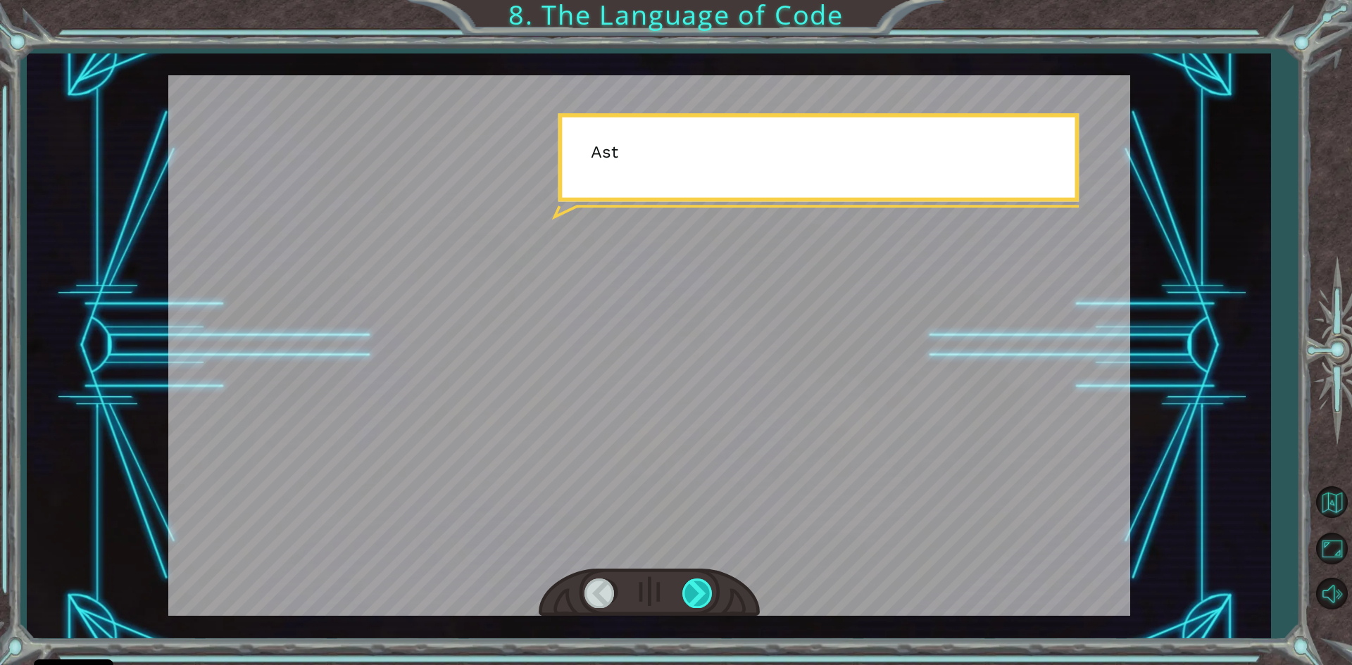
click at [702, 596] on div at bounding box center [698, 593] width 32 height 29
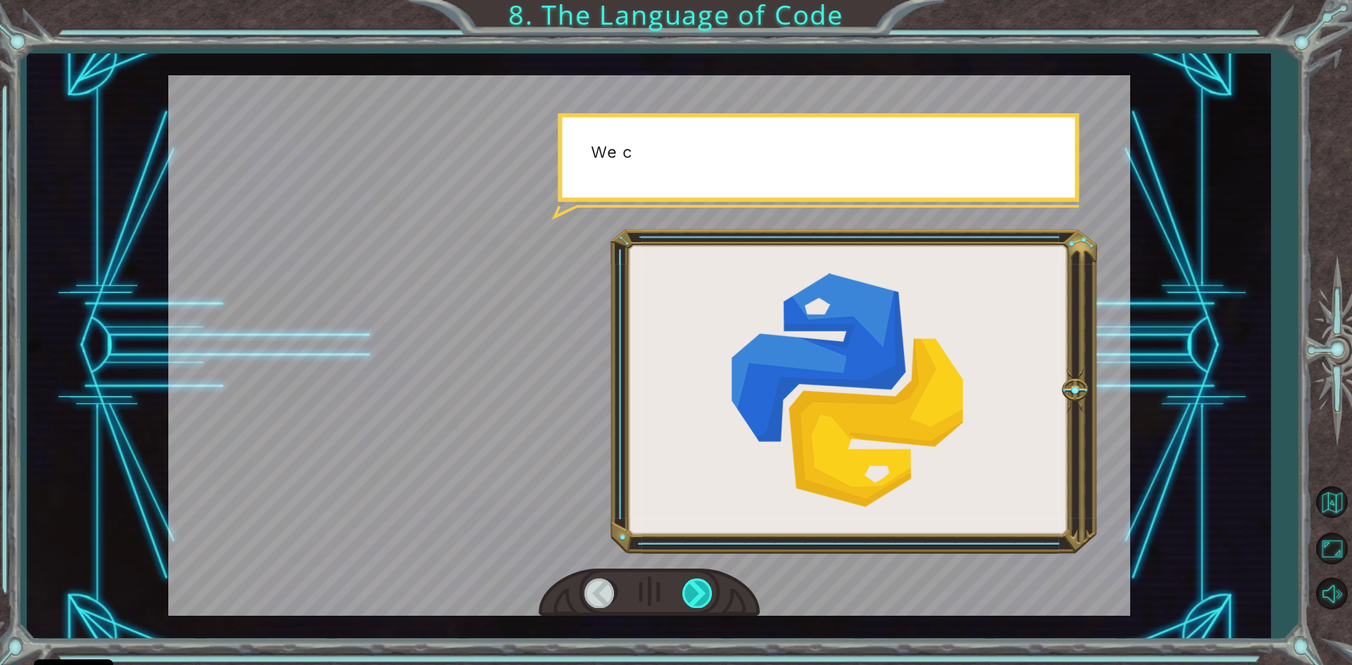
click at [702, 596] on div at bounding box center [698, 593] width 32 height 29
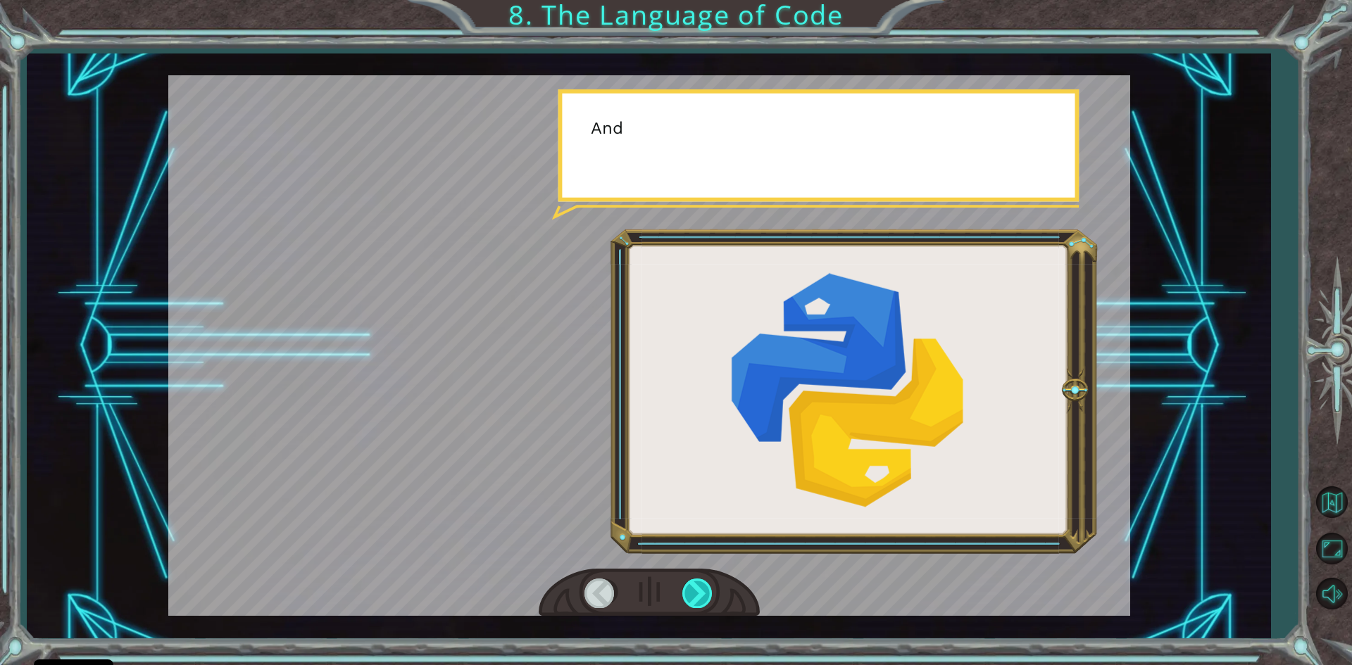
click at [702, 596] on div at bounding box center [698, 593] width 32 height 29
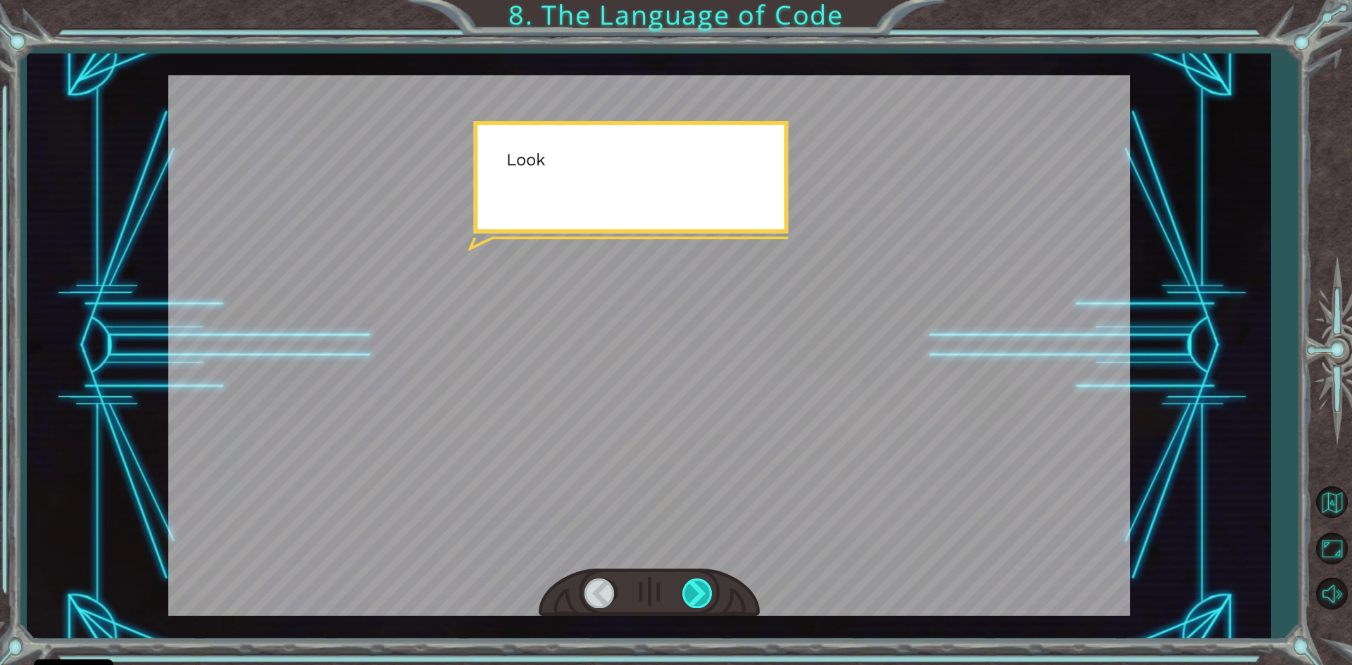
click at [702, 596] on div at bounding box center [698, 593] width 32 height 29
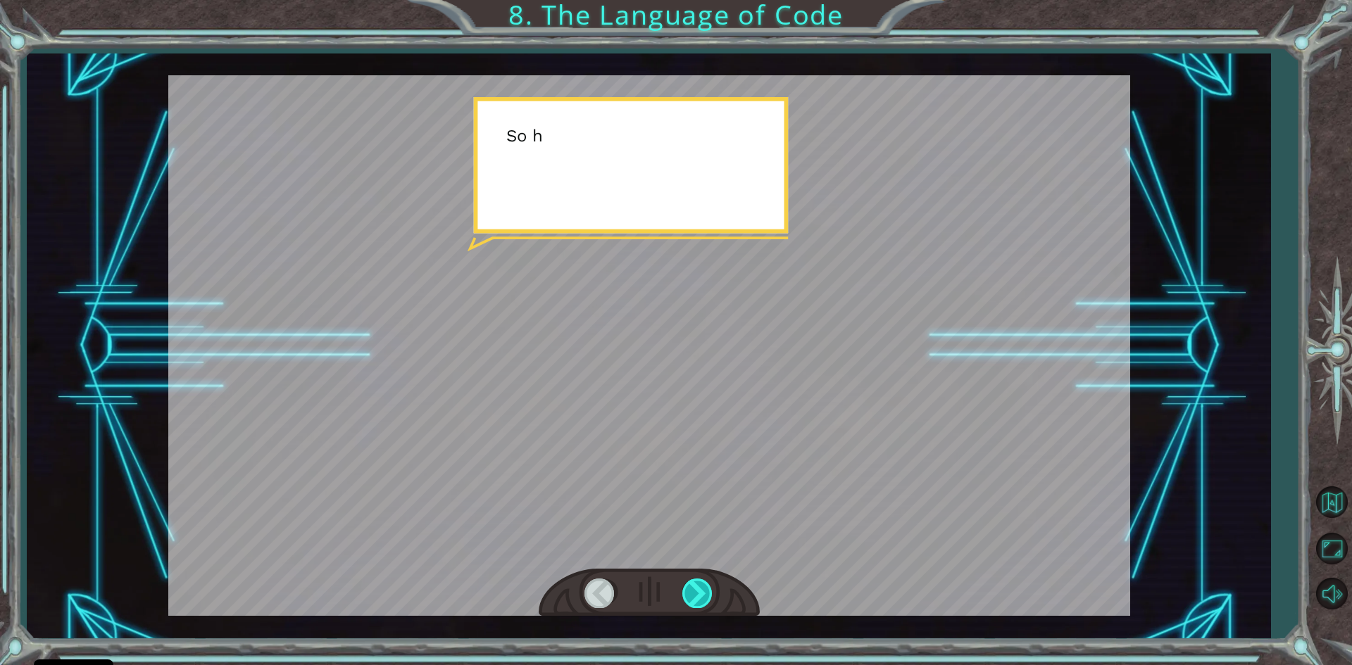
click at [702, 596] on div at bounding box center [698, 593] width 32 height 29
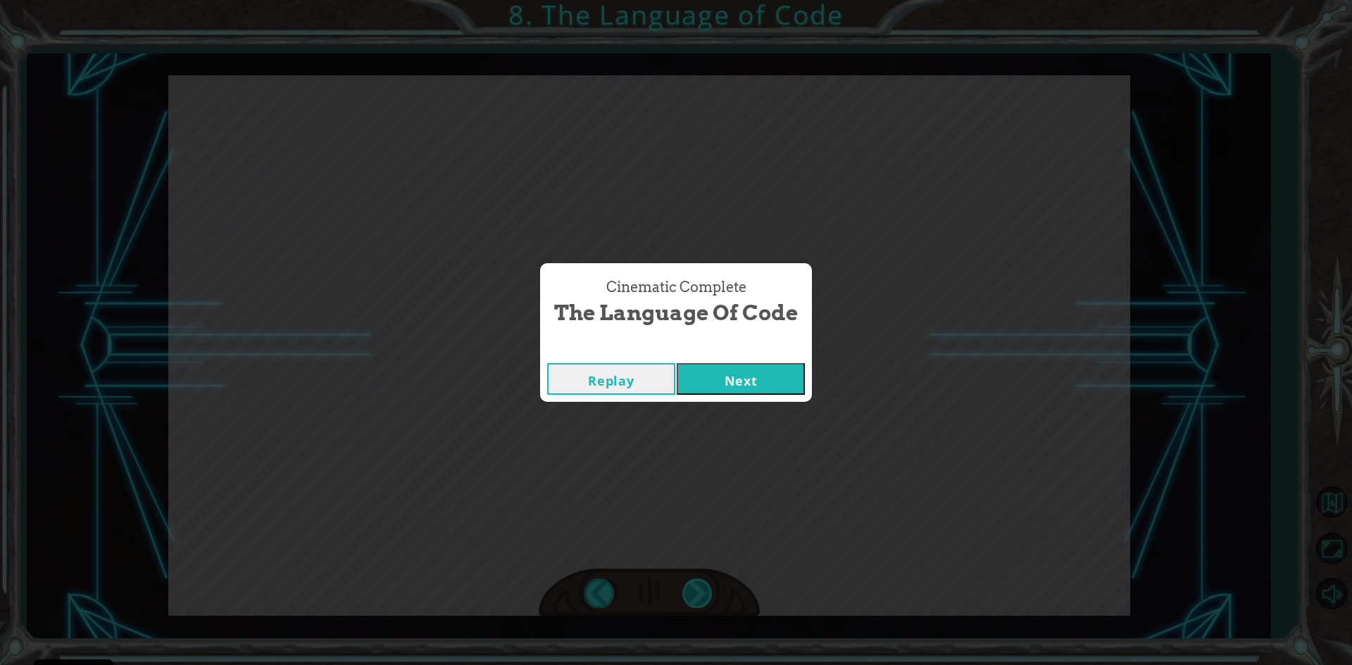
click at [702, 0] on div "S o a n a l g o r i t h m i s a s t e p - b y - s t e p s e t o f i n s t r u c…" at bounding box center [676, 0] width 1352 height 0
click at [702, 596] on div "Cinematic Complete The Language of Code Replay Next" at bounding box center [676, 332] width 1352 height 665
click at [741, 387] on button "Next" at bounding box center [741, 379] width 128 height 32
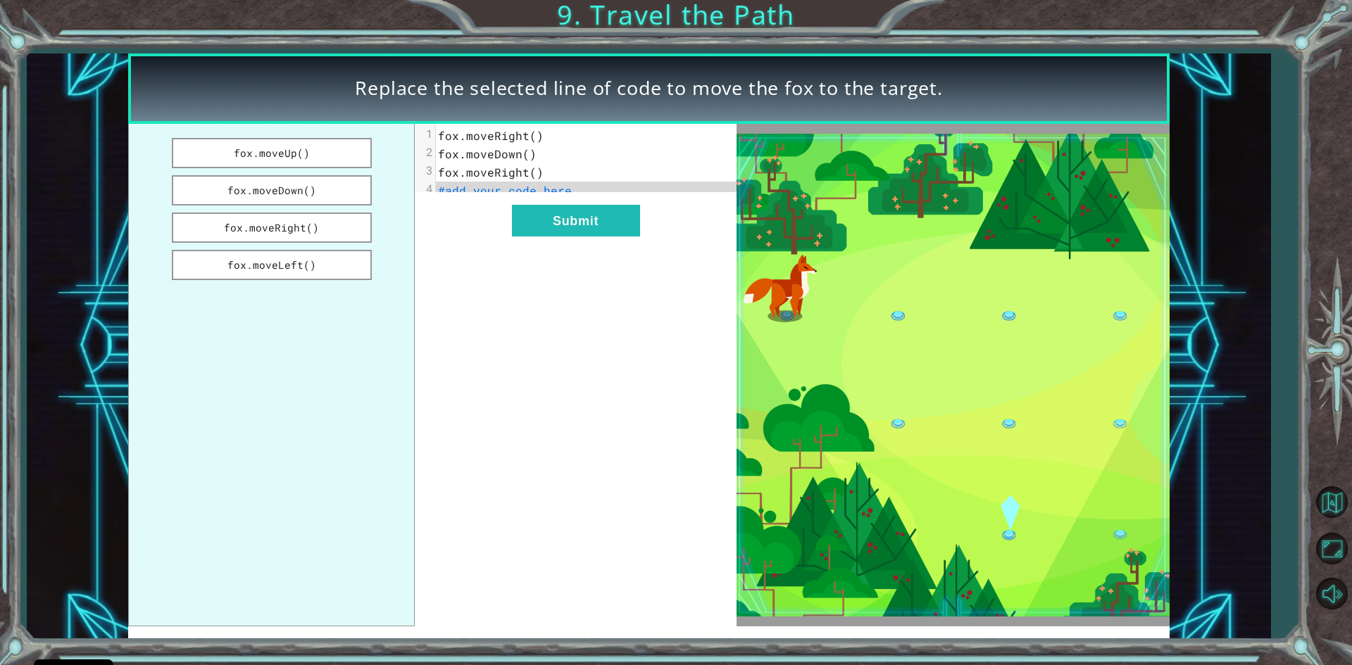
click at [572, 189] on pre "#add your code here" at bounding box center [591, 191] width 310 height 18
drag, startPoint x: 572, startPoint y: 189, endPoint x: 518, endPoint y: 191, distance: 53.5
click at [518, 191] on pre "#add your code here" at bounding box center [591, 191] width 310 height 18
drag, startPoint x: 332, startPoint y: 184, endPoint x: 446, endPoint y: 201, distance: 114.7
click at [339, 182] on button "fox.moveDown()" at bounding box center [272, 190] width 200 height 30
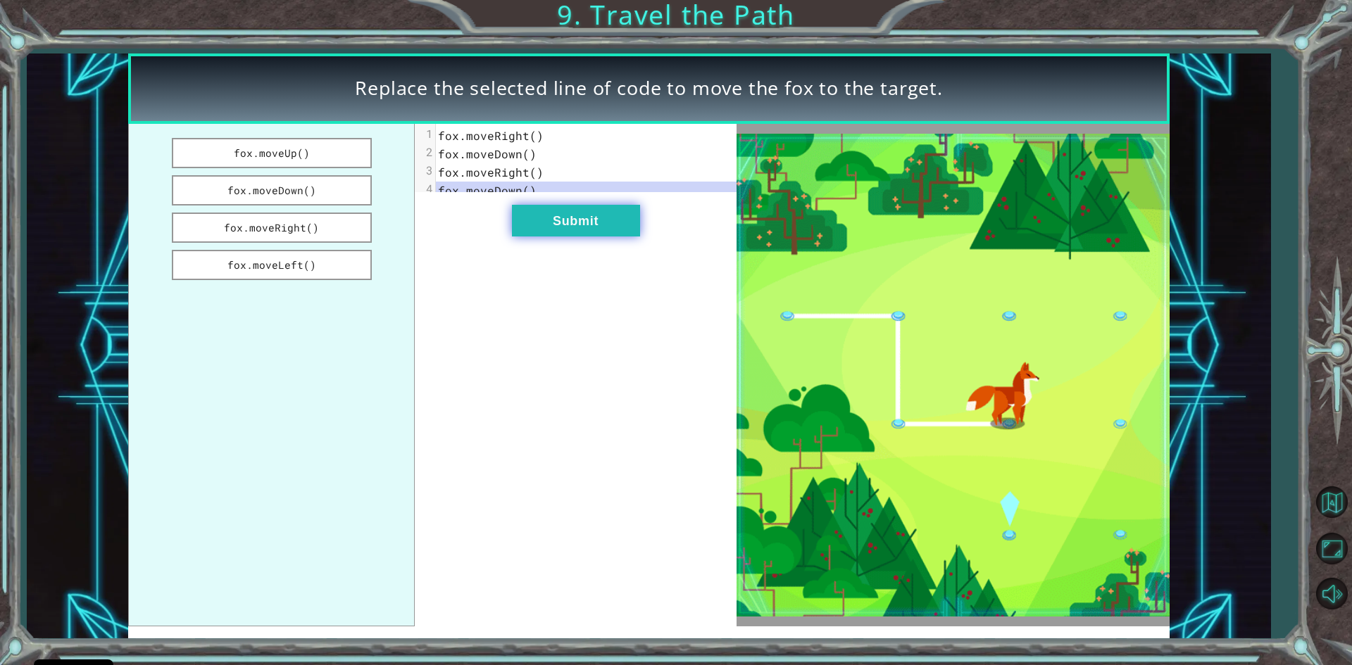
click at [589, 230] on button "Submit" at bounding box center [576, 221] width 128 height 32
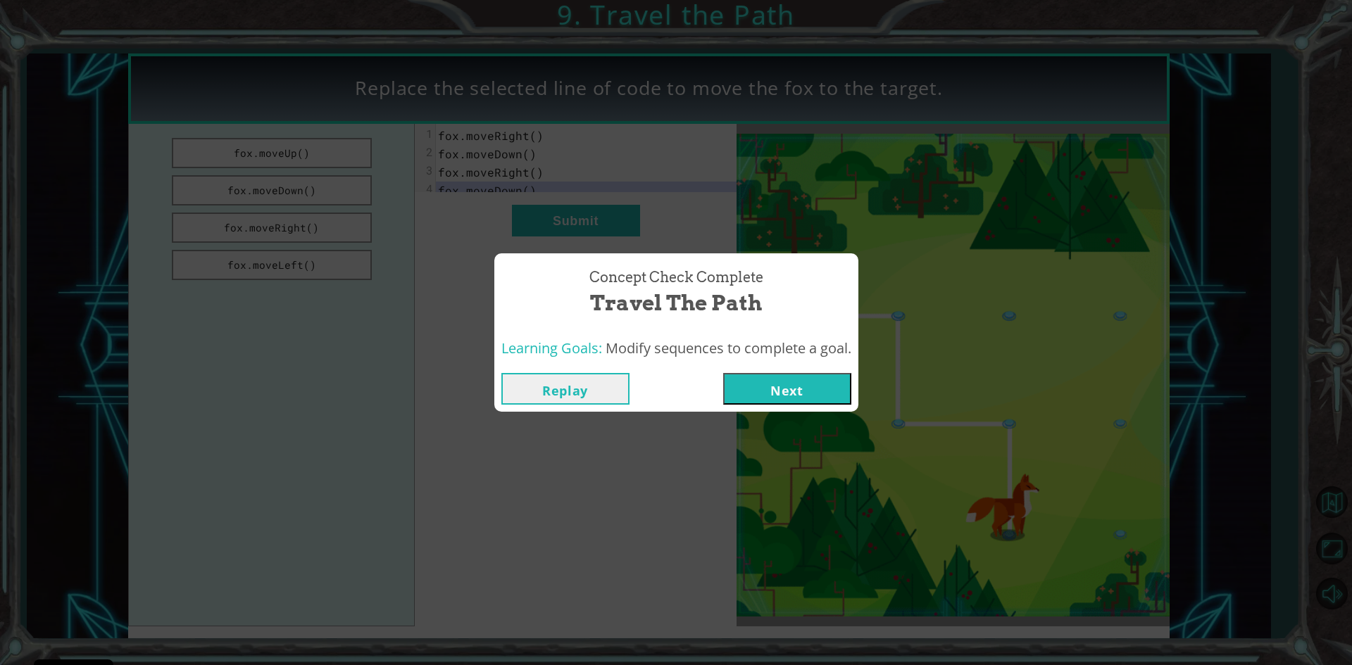
click at [766, 386] on button "Next" at bounding box center [787, 389] width 128 height 32
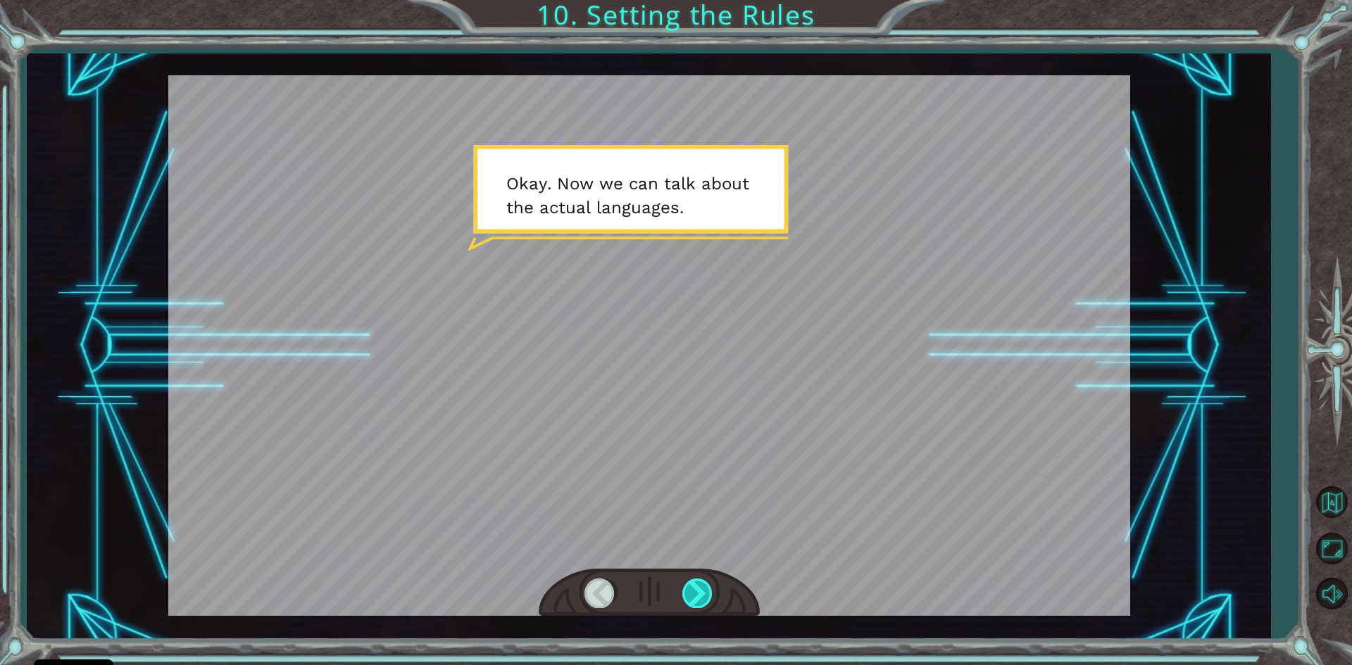
click at [694, 588] on div at bounding box center [698, 593] width 32 height 29
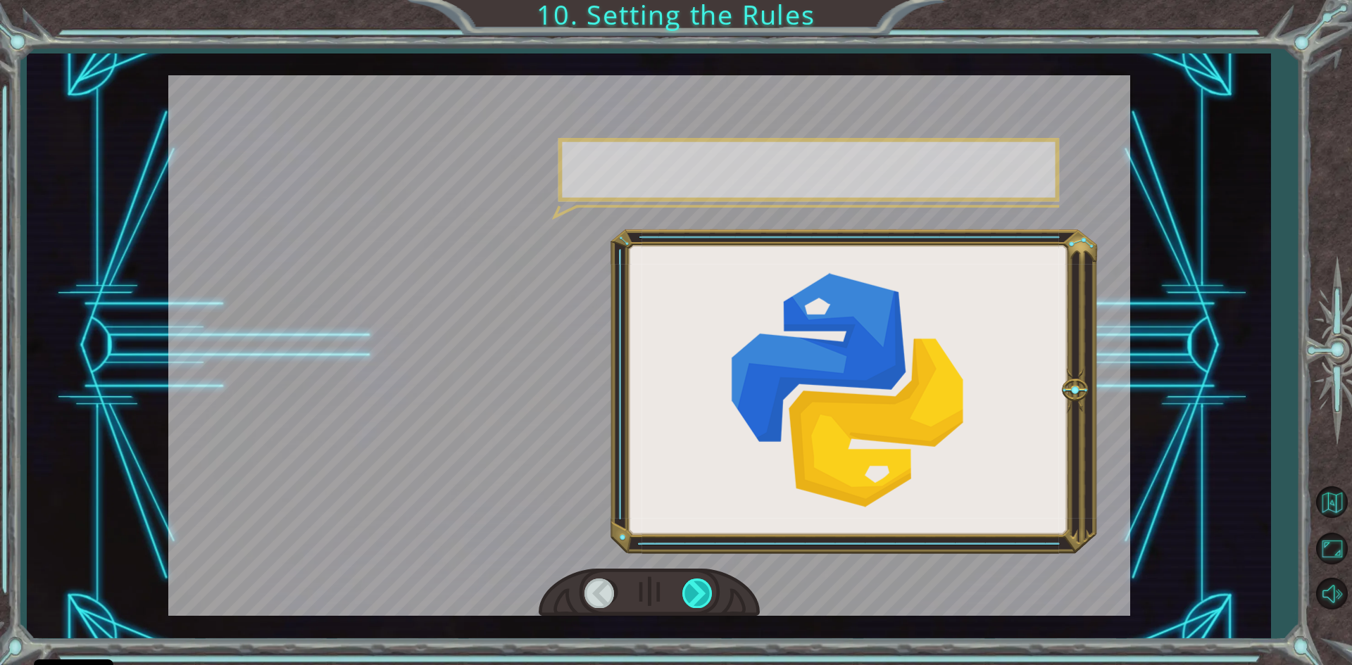
click at [694, 588] on div at bounding box center [698, 593] width 32 height 29
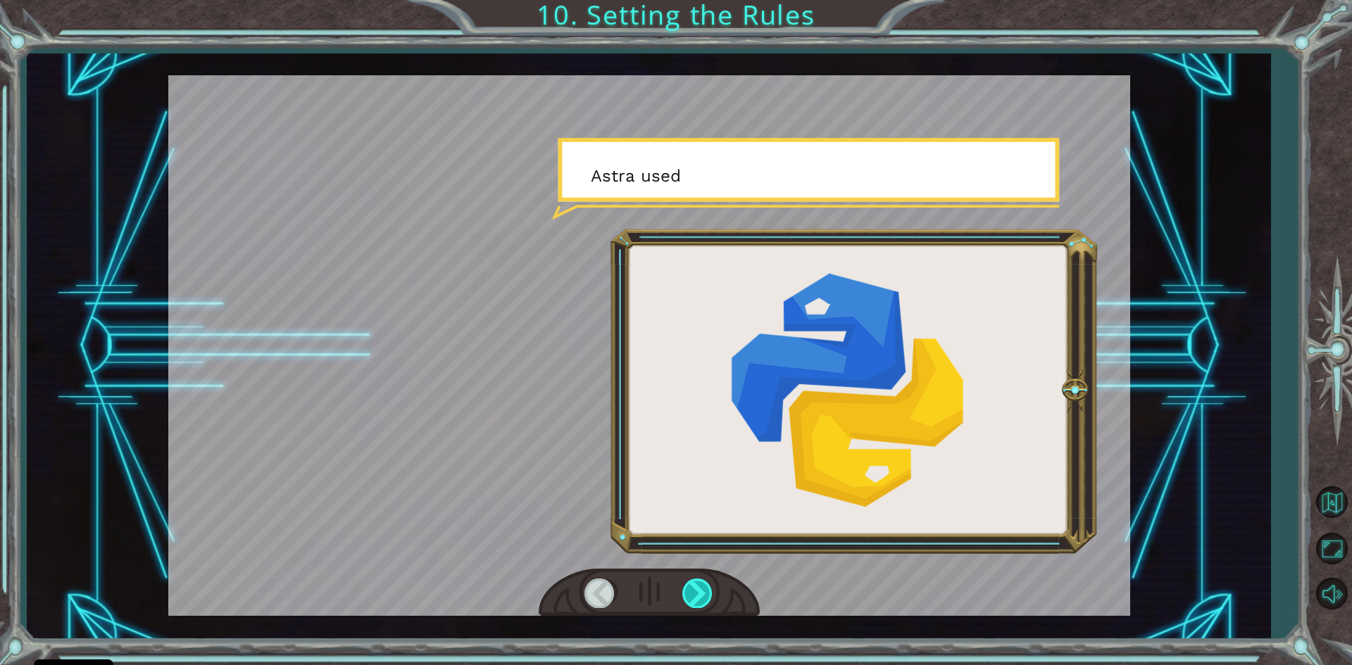
click at [694, 588] on div at bounding box center [698, 593] width 32 height 29
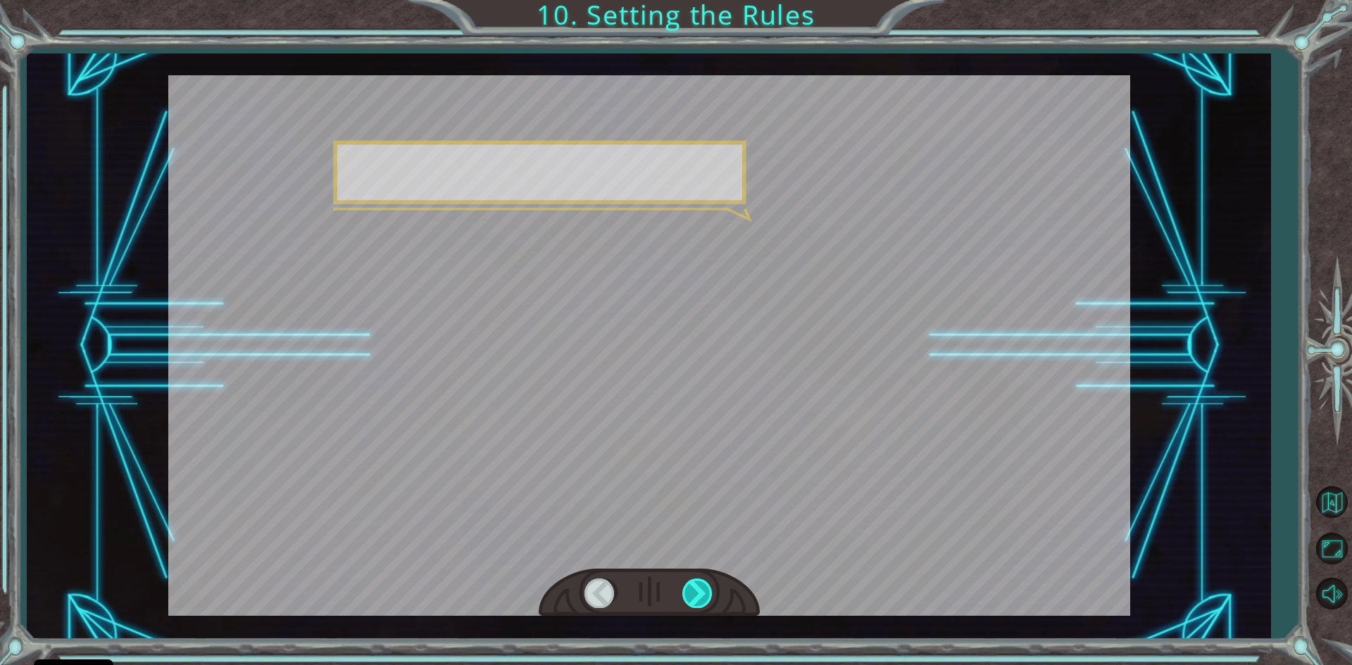
click at [694, 588] on div at bounding box center [698, 593] width 32 height 29
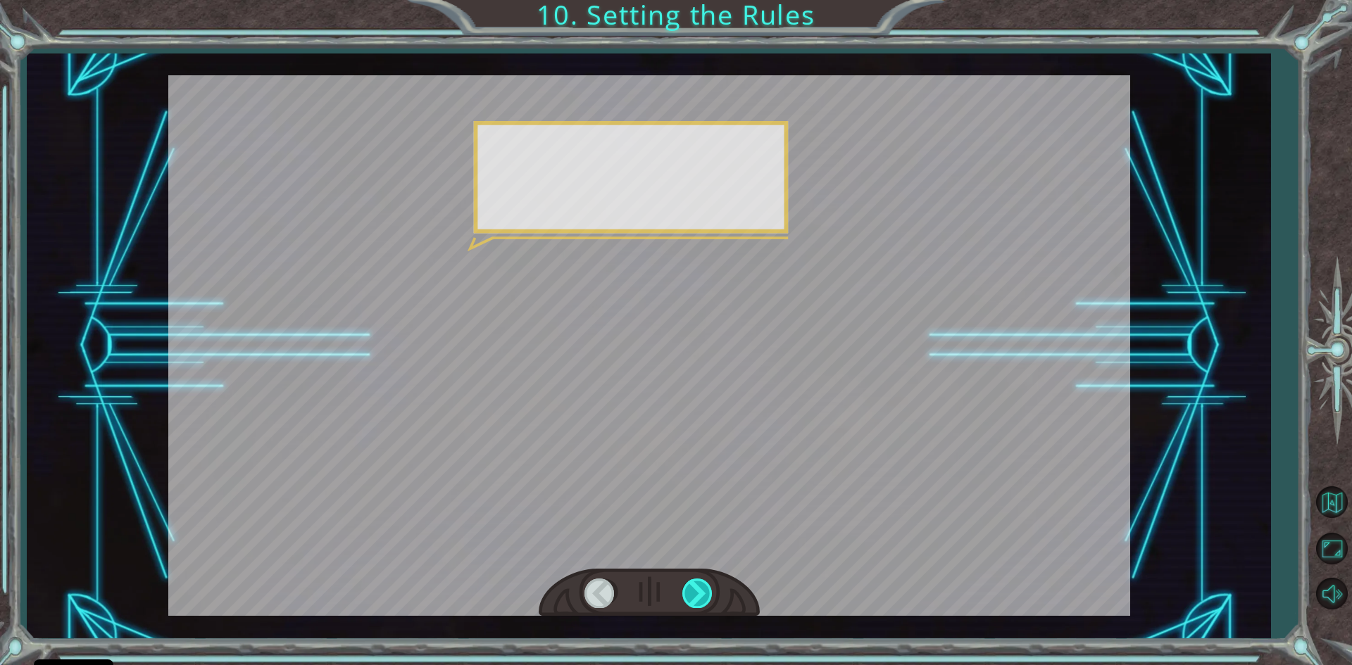
click at [694, 588] on div at bounding box center [698, 593] width 32 height 29
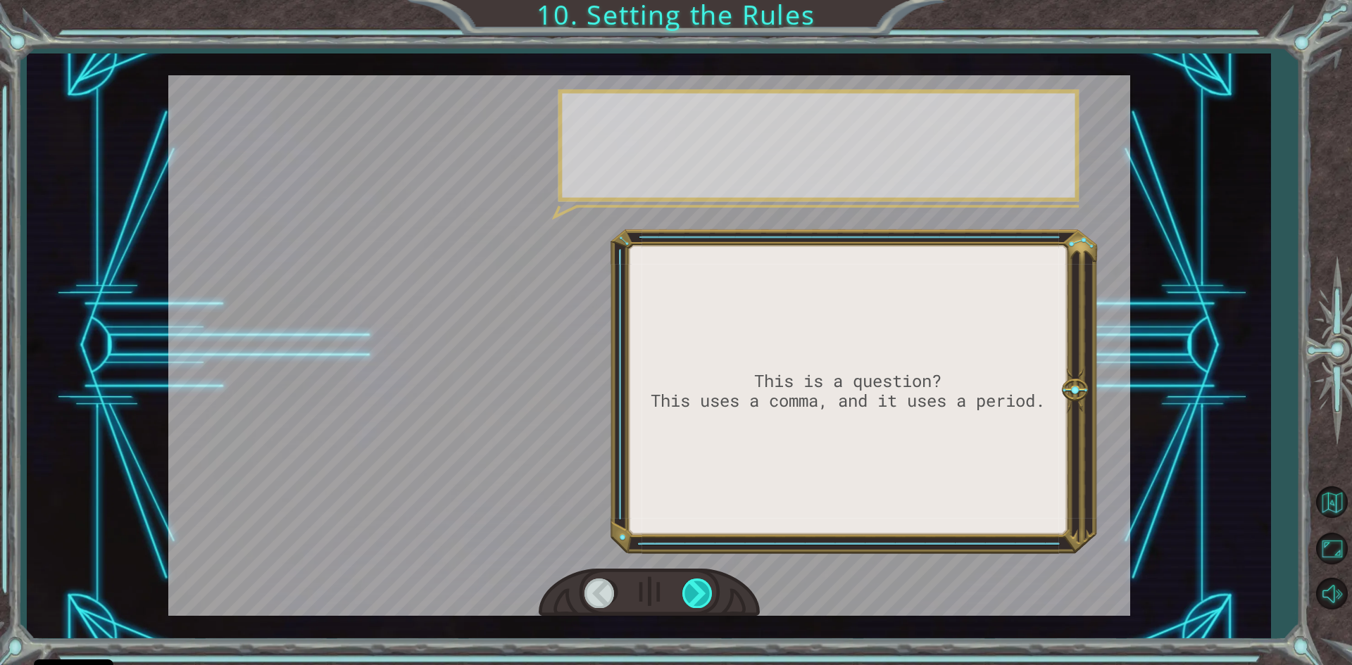
click at [694, 588] on div at bounding box center [698, 593] width 32 height 29
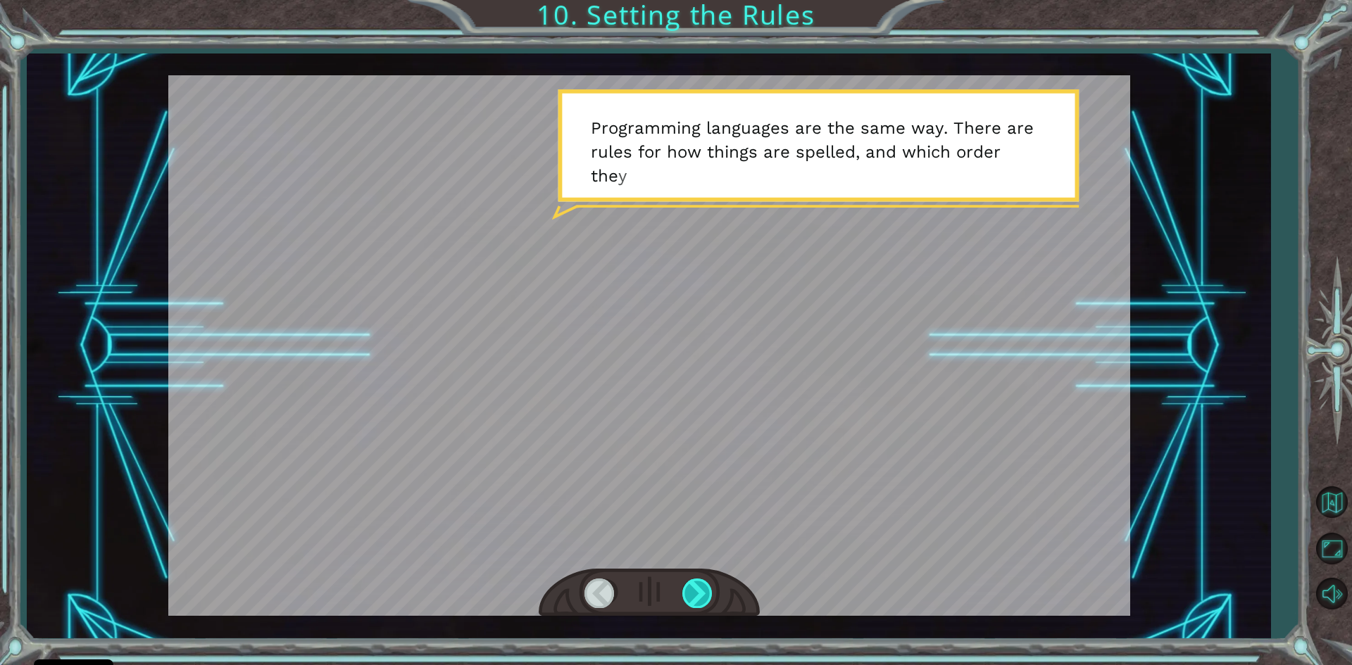
click at [699, 592] on div at bounding box center [698, 593] width 32 height 29
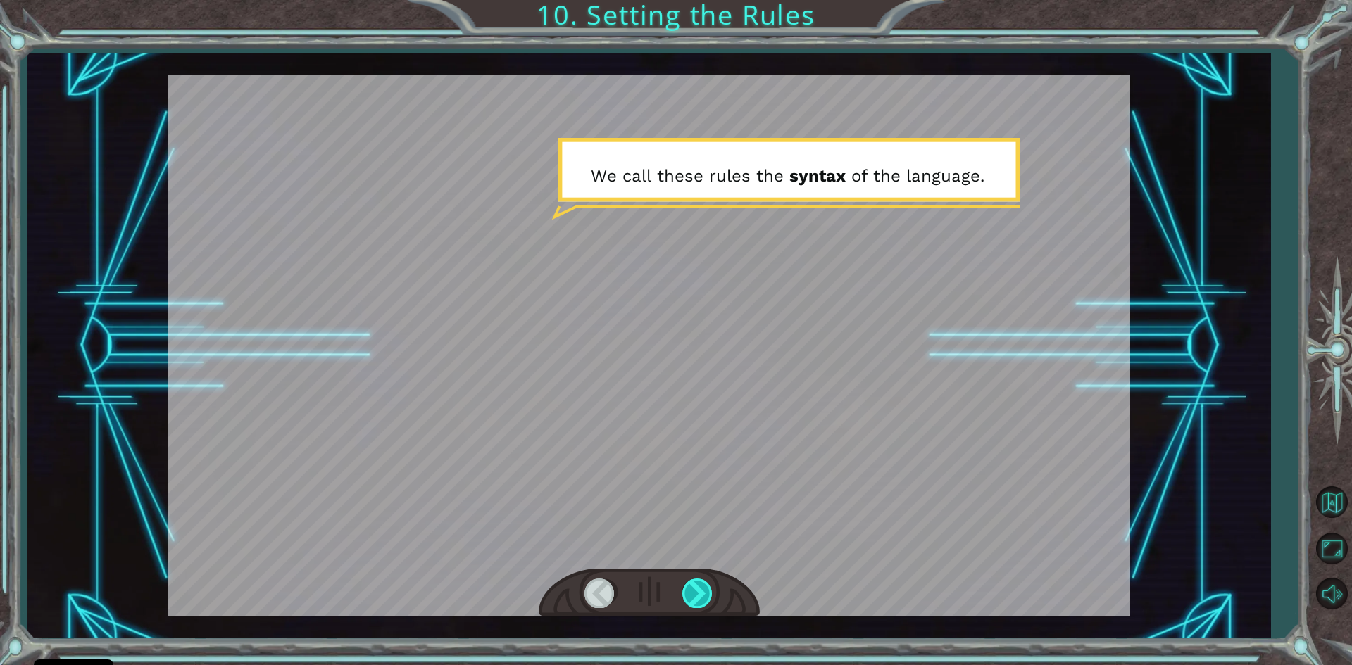
click at [699, 592] on div at bounding box center [698, 593] width 32 height 29
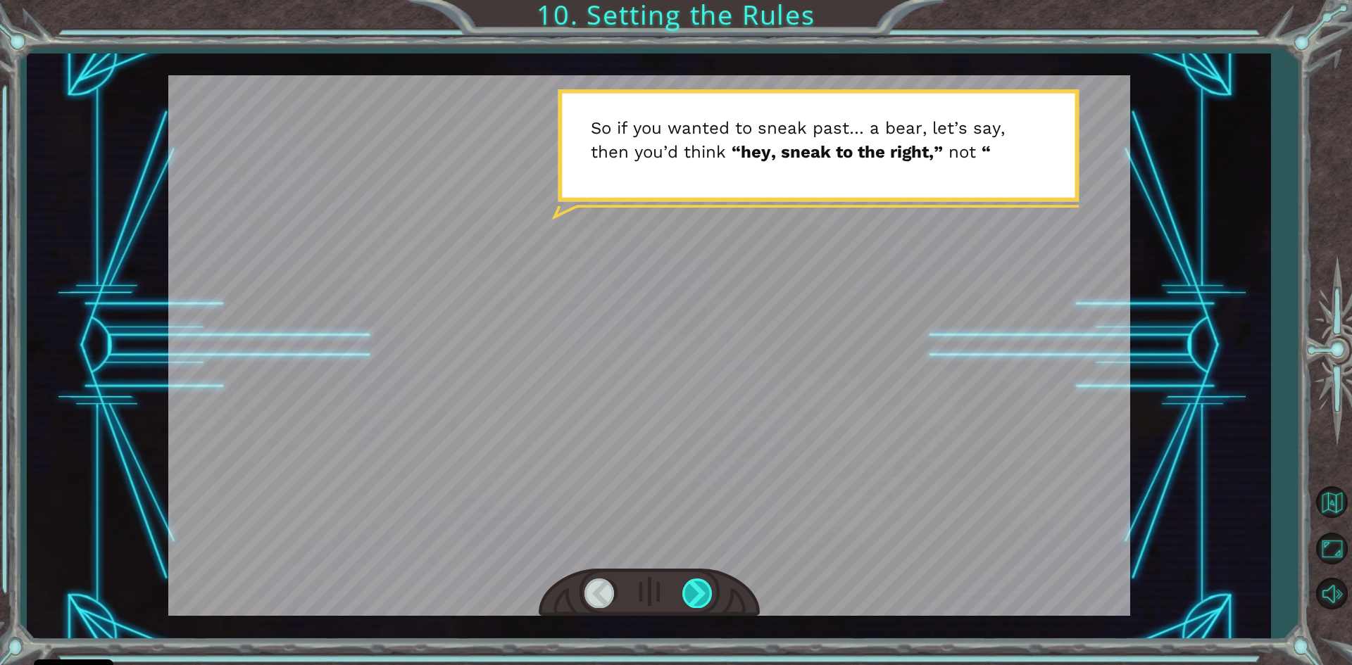
drag, startPoint x: 701, startPoint y: 594, endPoint x: 704, endPoint y: 602, distance: 8.2
click at [704, 602] on div at bounding box center [698, 593] width 32 height 29
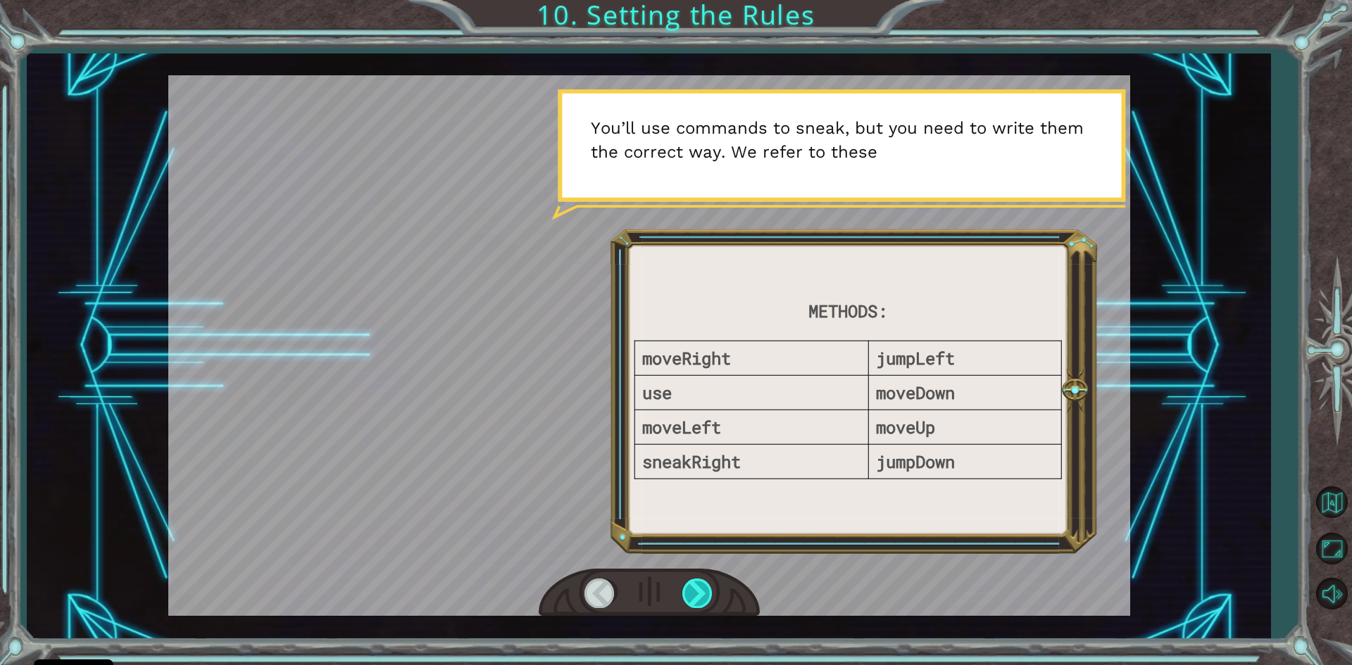
click at [704, 589] on div at bounding box center [698, 593] width 32 height 29
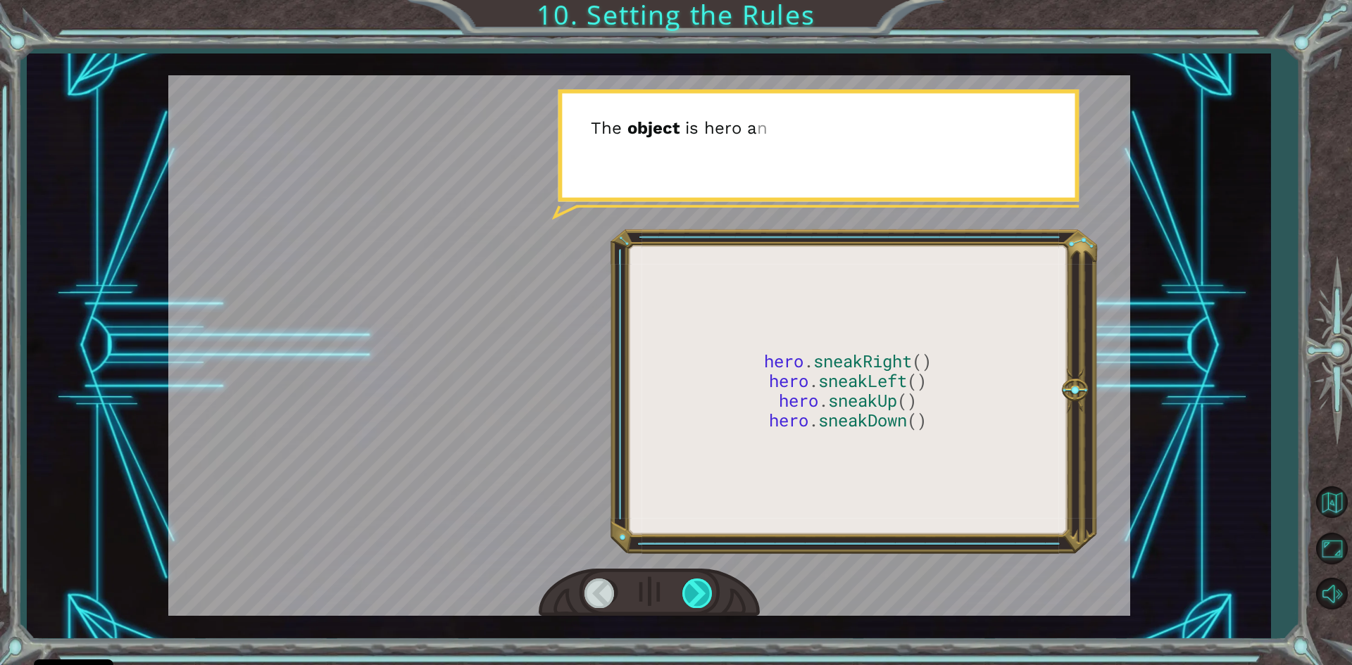
click at [704, 589] on div at bounding box center [698, 593] width 32 height 29
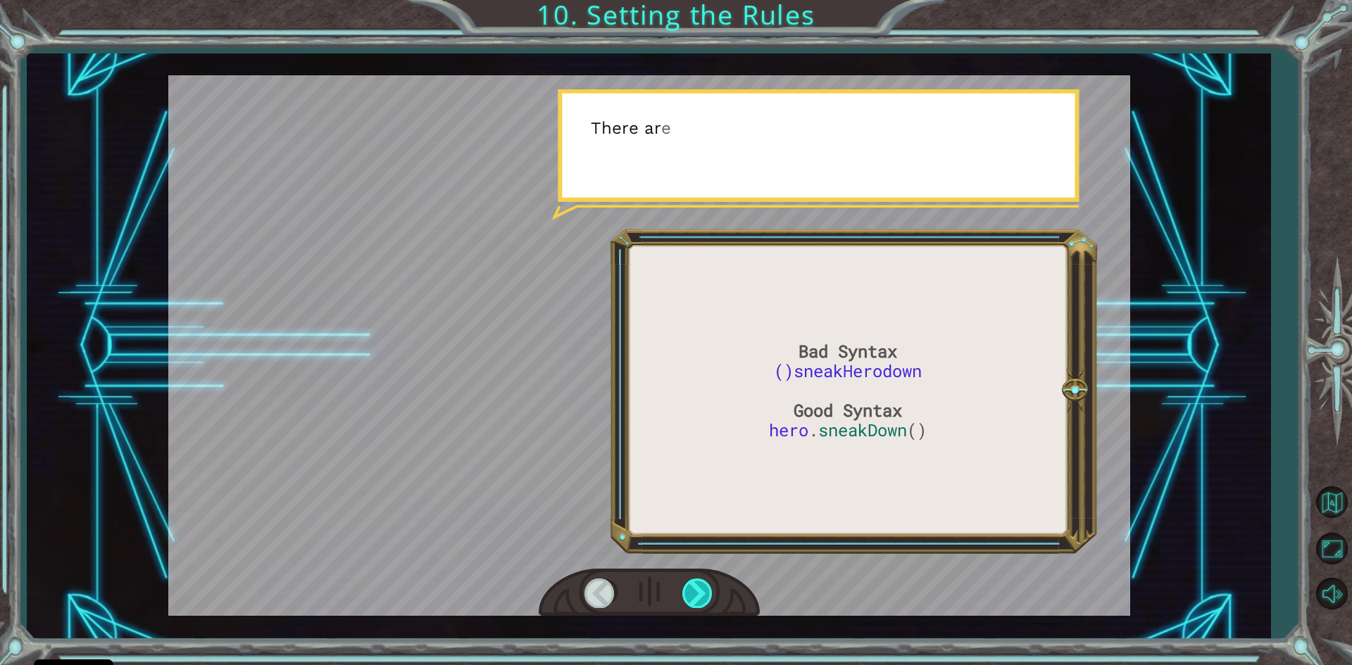
click at [704, 589] on div at bounding box center [698, 593] width 32 height 29
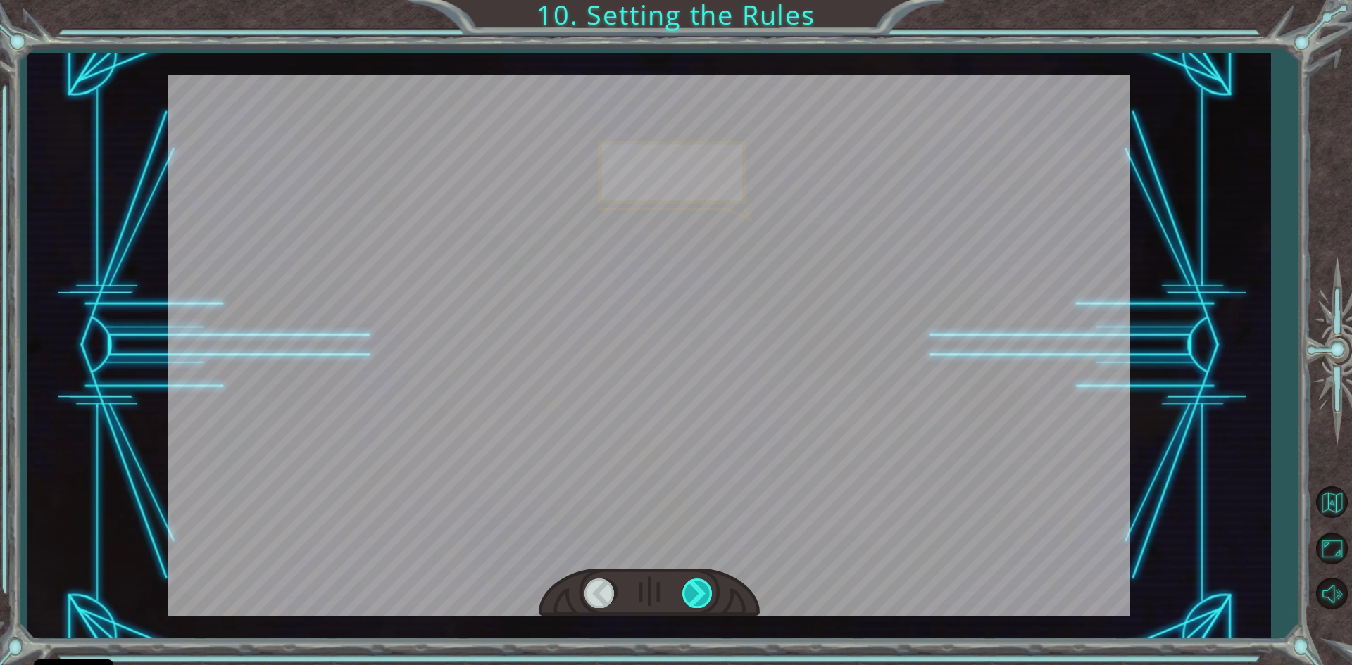
click at [704, 589] on div at bounding box center [698, 593] width 32 height 29
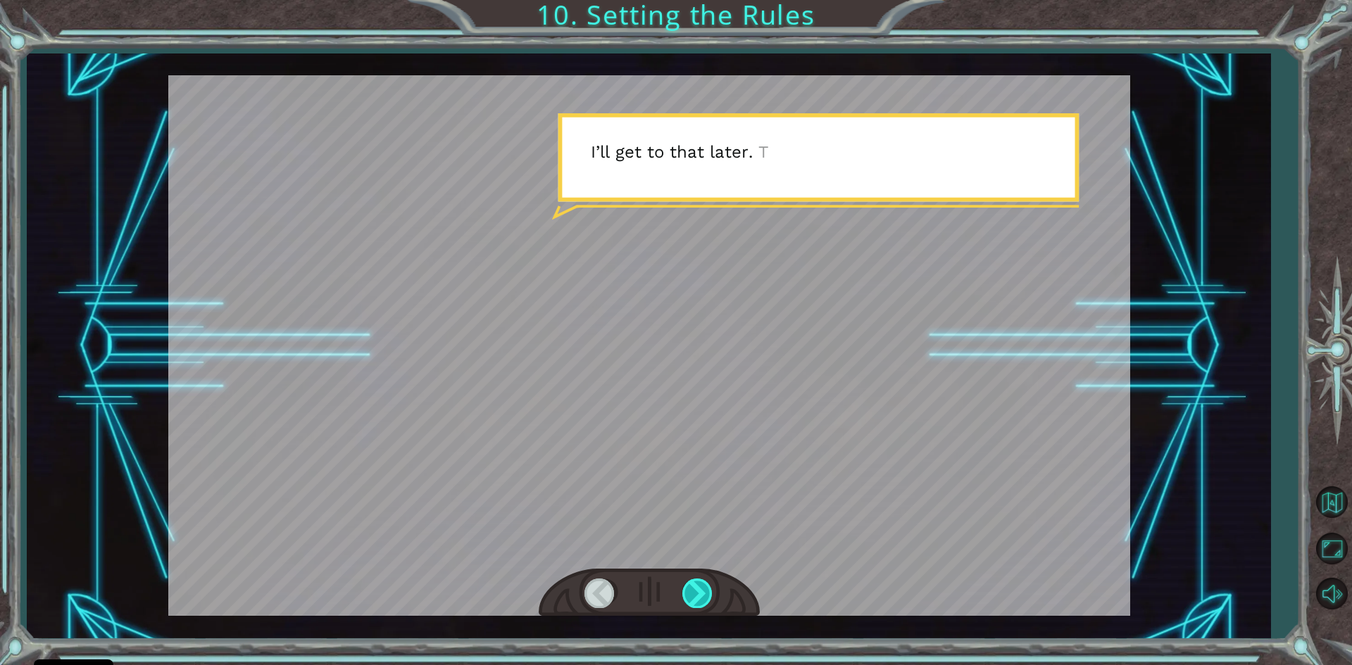
click at [704, 589] on div at bounding box center [698, 593] width 32 height 29
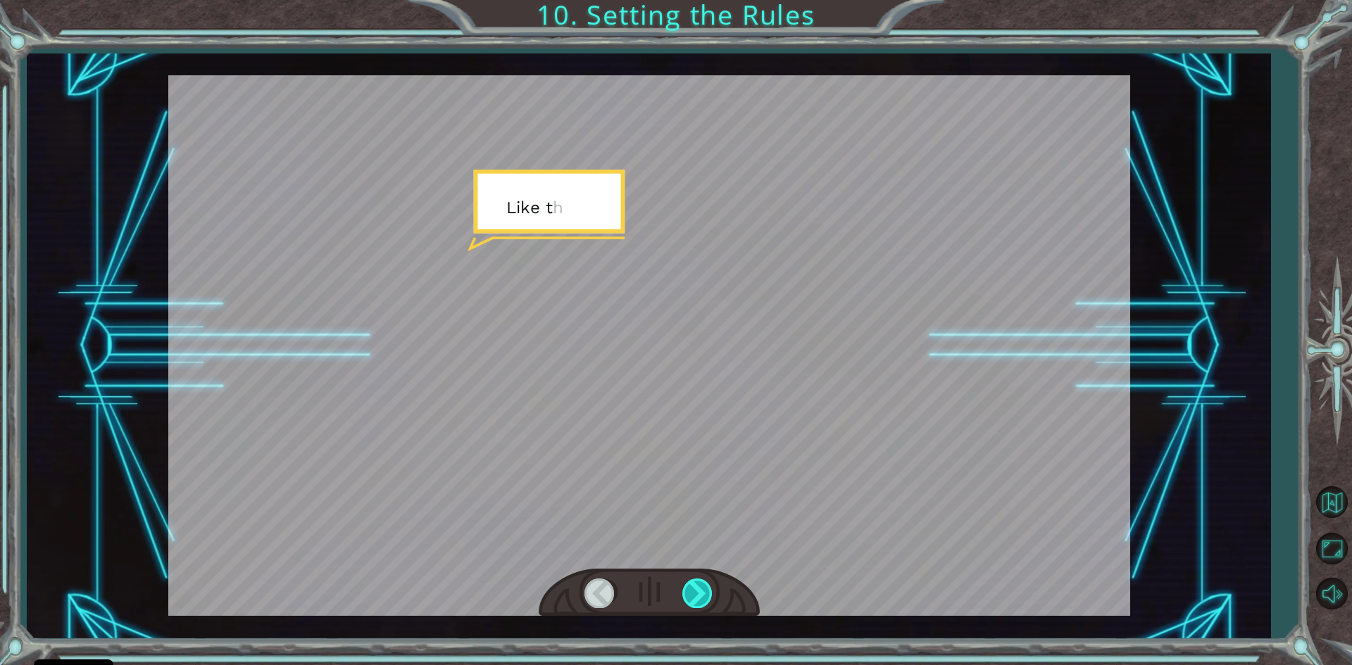
click at [704, 589] on div at bounding box center [698, 593] width 32 height 29
drag, startPoint x: 704, startPoint y: 589, endPoint x: 707, endPoint y: 581, distance: 8.9
click at [704, 588] on div at bounding box center [698, 593] width 32 height 29
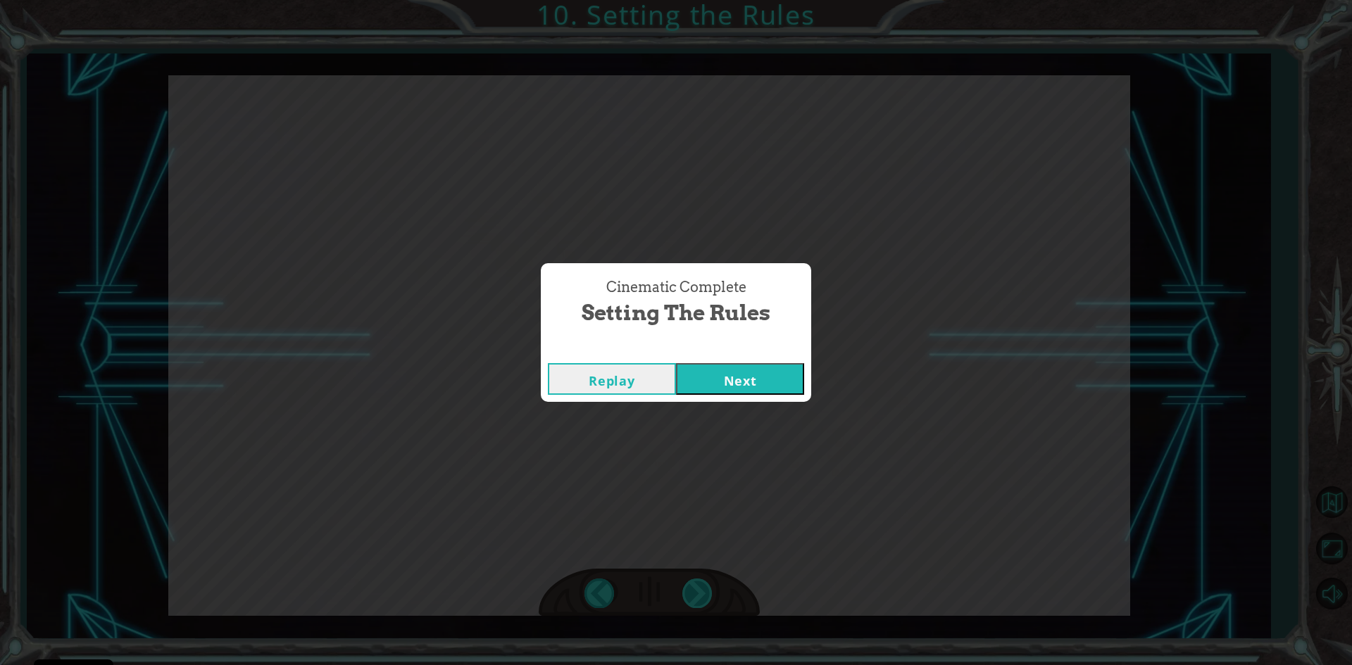
click at [707, 0] on div "Bad Syntax ()sneakHerodown Good Syntax hero . sneakDown () O k a y . N o w w e …" at bounding box center [676, 0] width 1352 height 0
drag, startPoint x: 728, startPoint y: 388, endPoint x: 753, endPoint y: 379, distance: 26.3
click at [729, 388] on button "Next" at bounding box center [740, 379] width 128 height 32
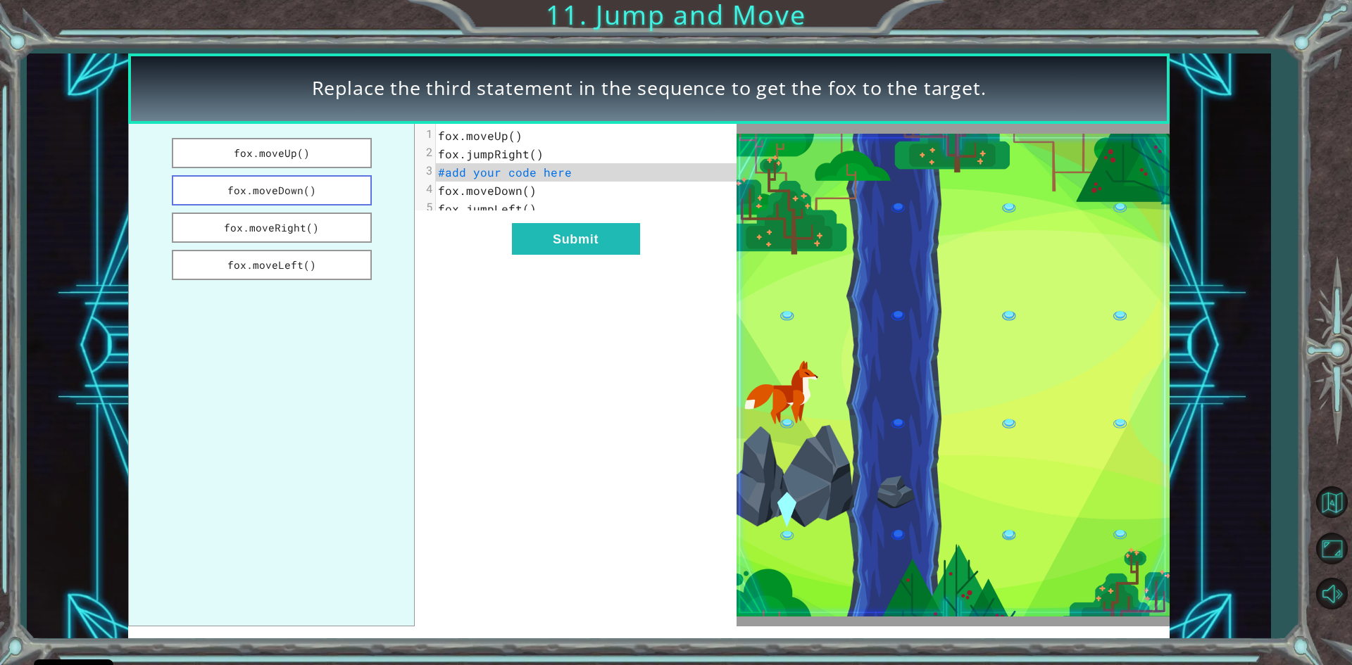
click at [337, 192] on button "fox.moveDown()" at bounding box center [272, 190] width 200 height 30
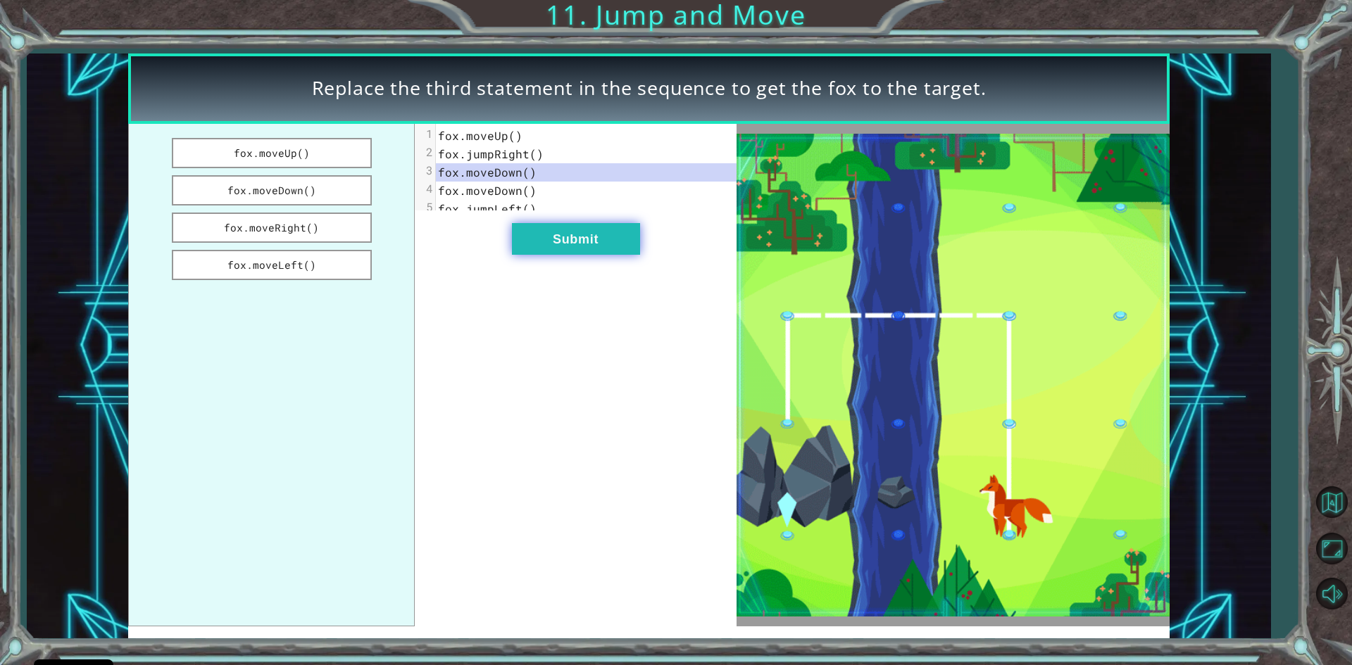
click at [615, 255] on button "Submit" at bounding box center [576, 239] width 128 height 32
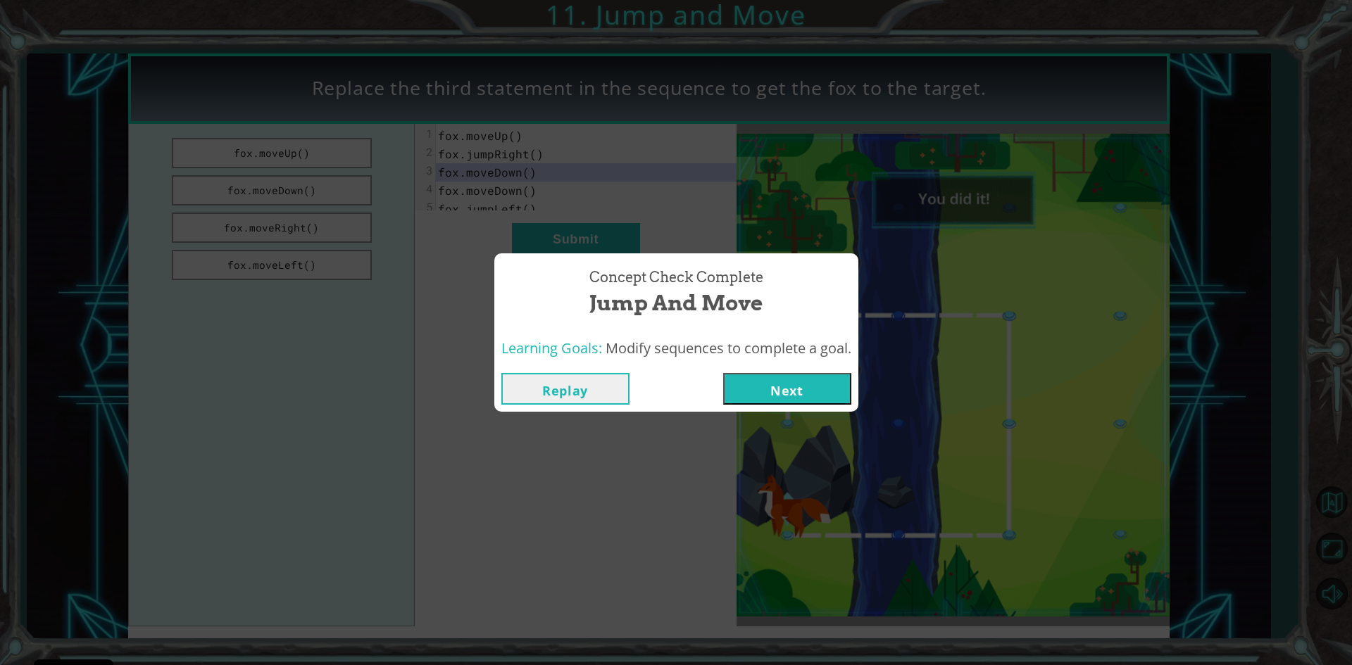
click at [787, 387] on button "Next" at bounding box center [787, 389] width 128 height 32
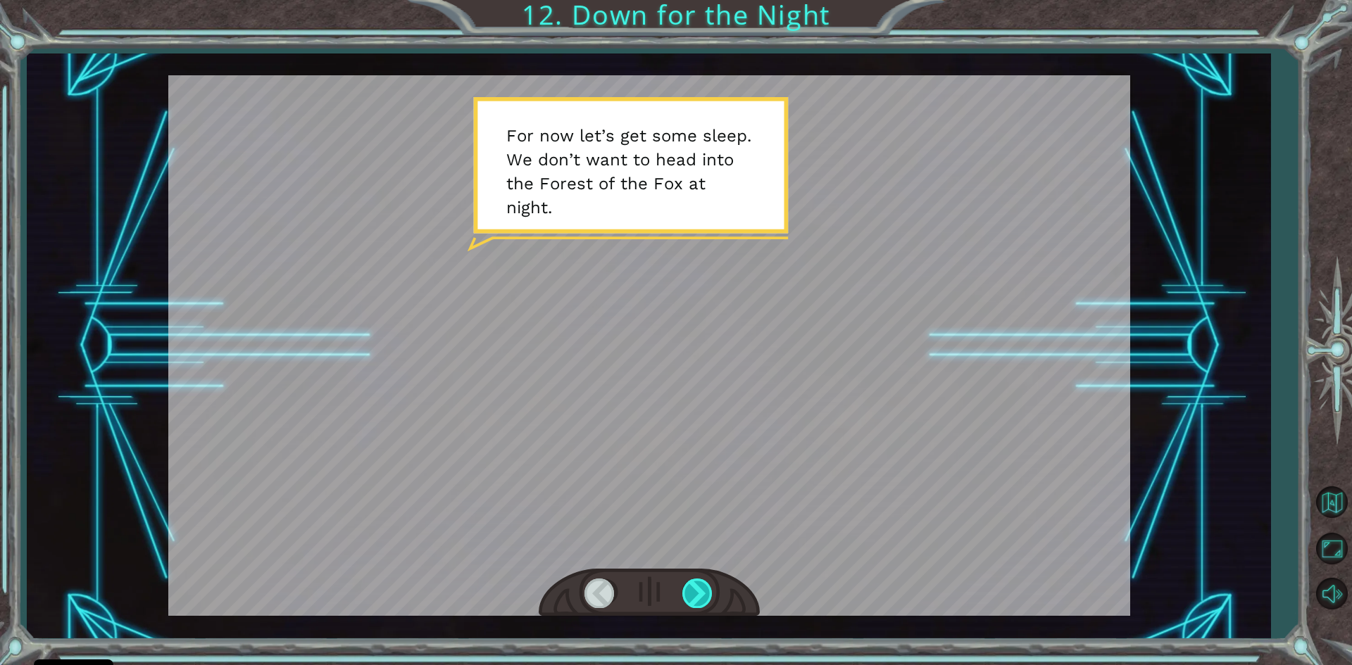
click at [700, 585] on div at bounding box center [698, 593] width 32 height 29
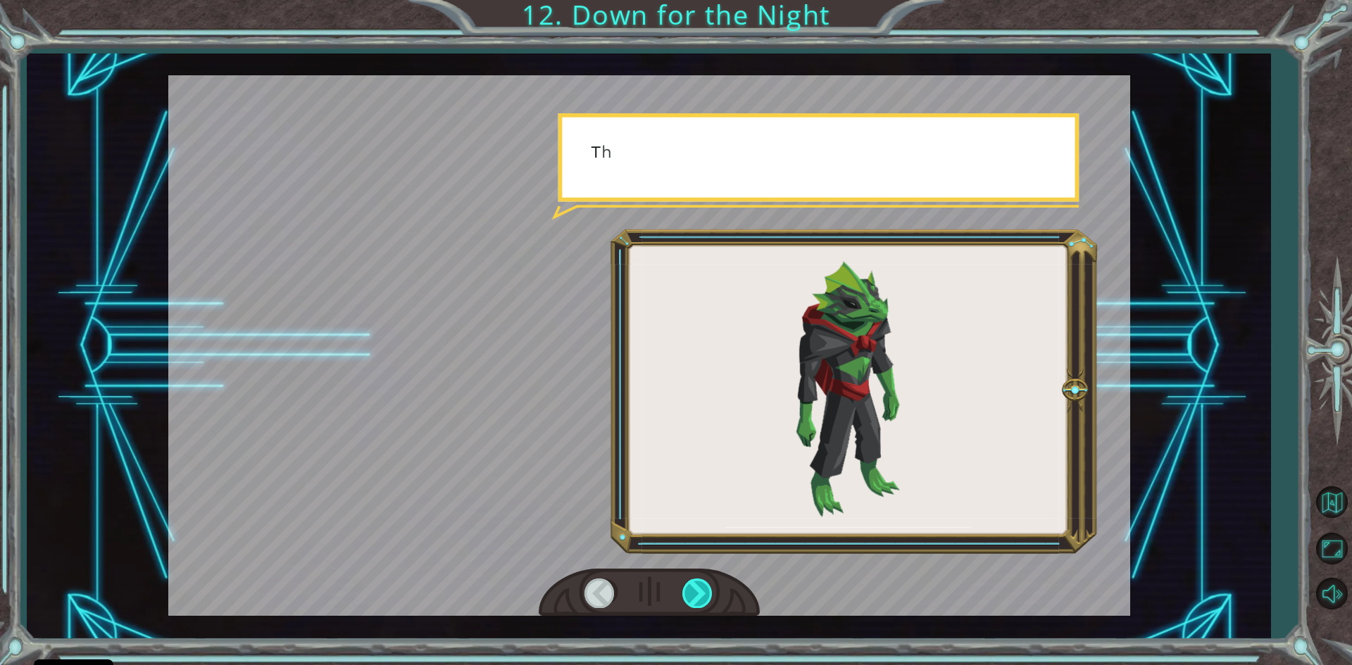
click at [702, 586] on div at bounding box center [698, 593] width 32 height 29
click at [703, 586] on div at bounding box center [698, 593] width 32 height 29
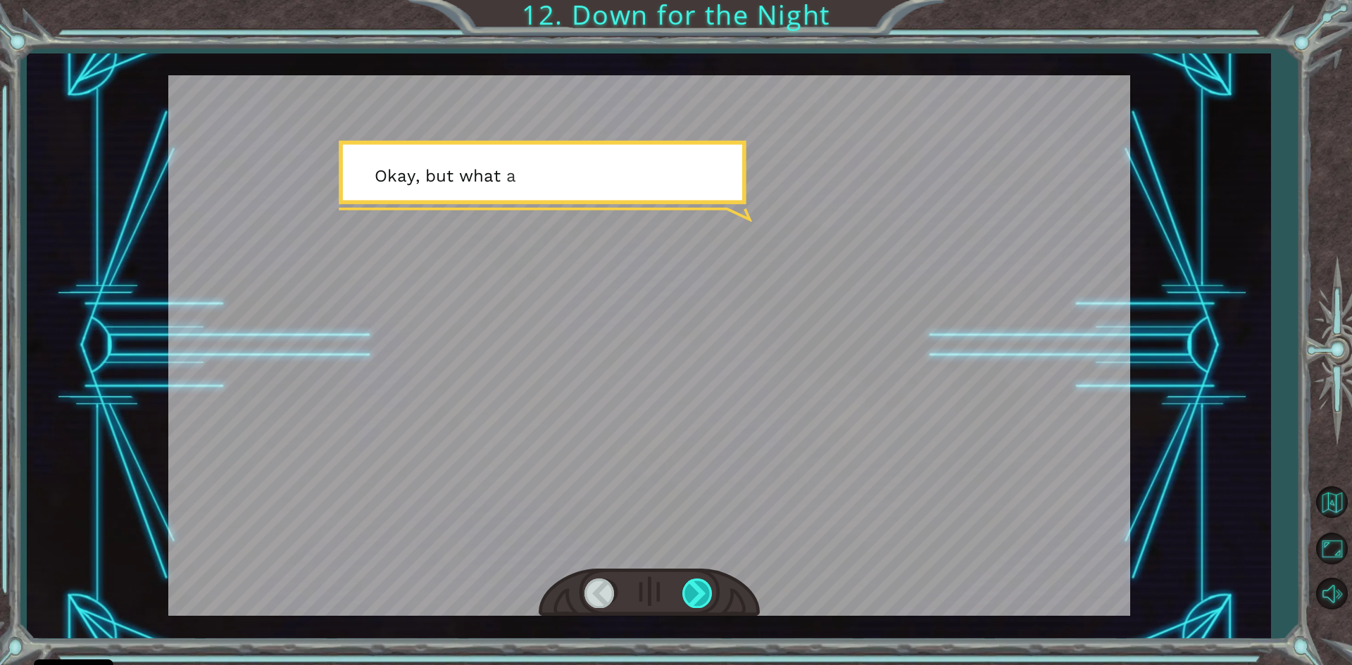
click at [703, 591] on div at bounding box center [698, 593] width 32 height 29
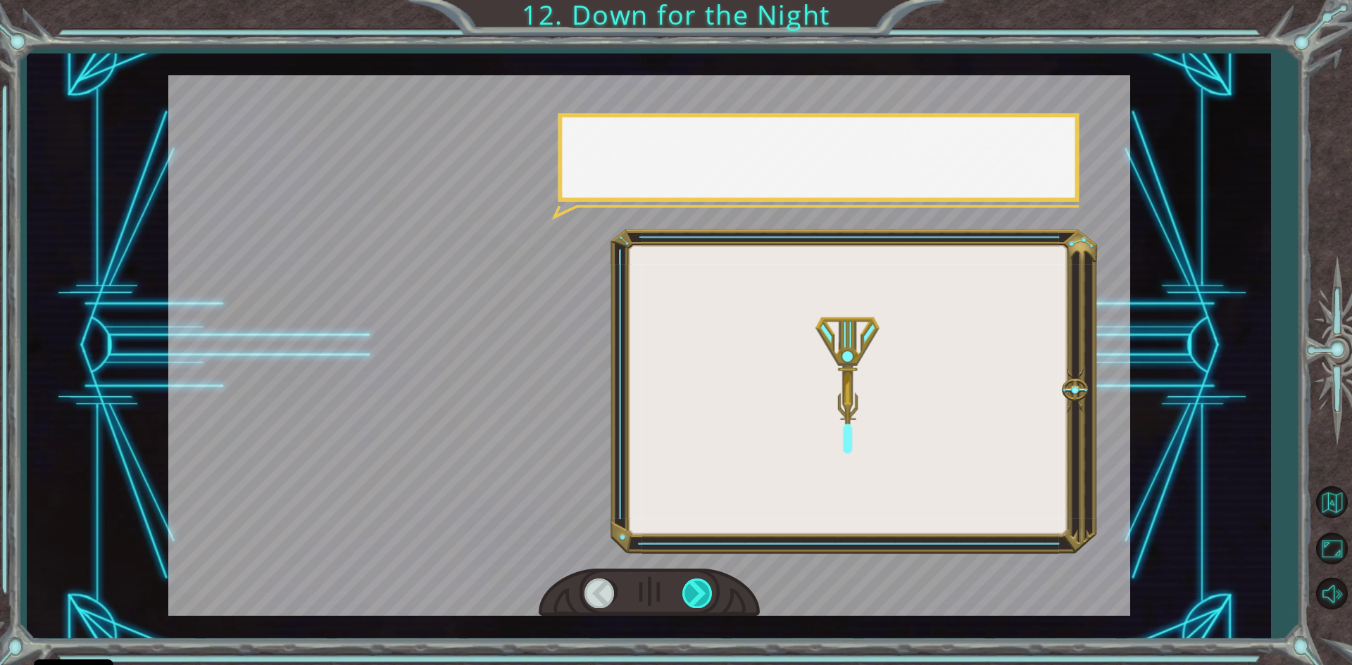
click at [703, 591] on div at bounding box center [698, 593] width 32 height 29
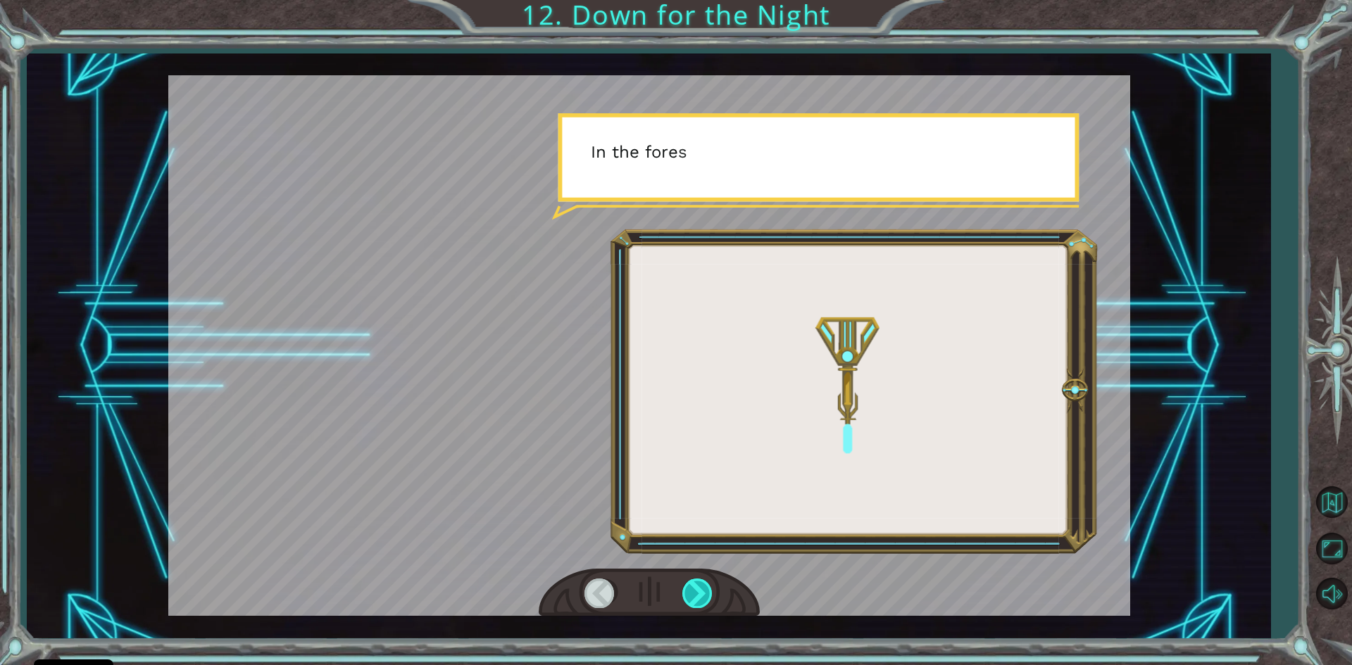
click at [703, 591] on div at bounding box center [698, 593] width 32 height 29
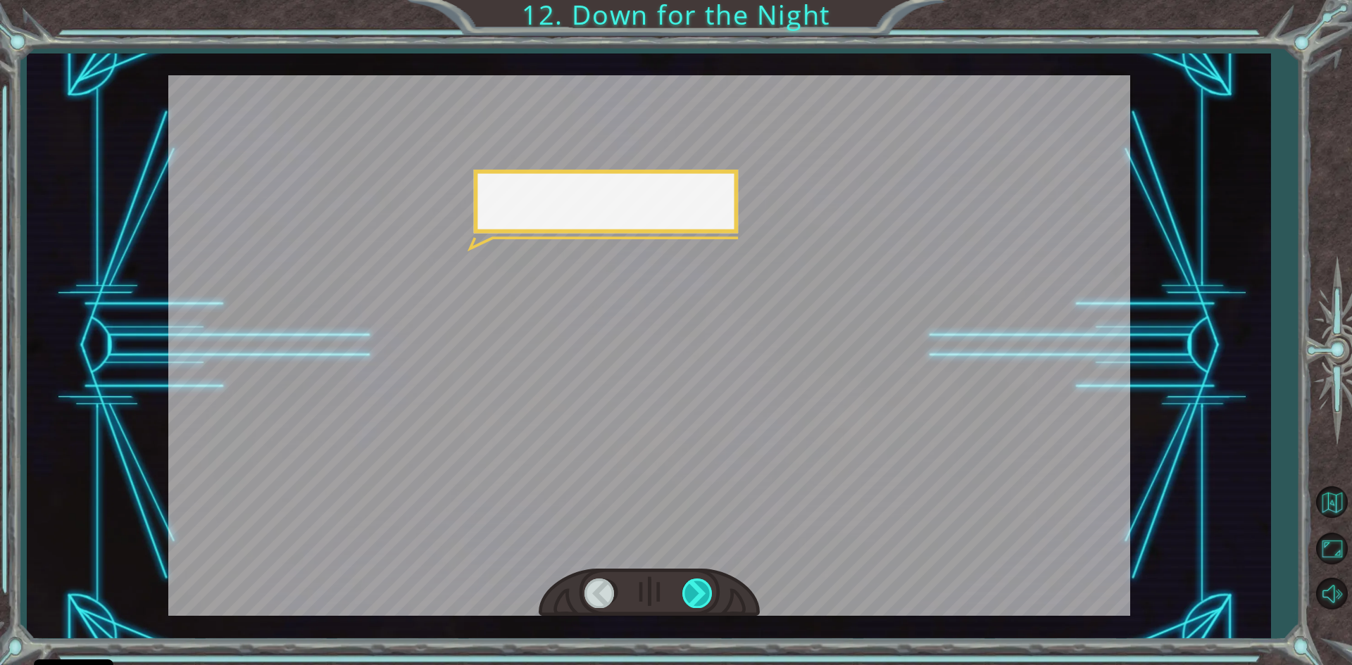
click at [703, 591] on div at bounding box center [698, 593] width 32 height 29
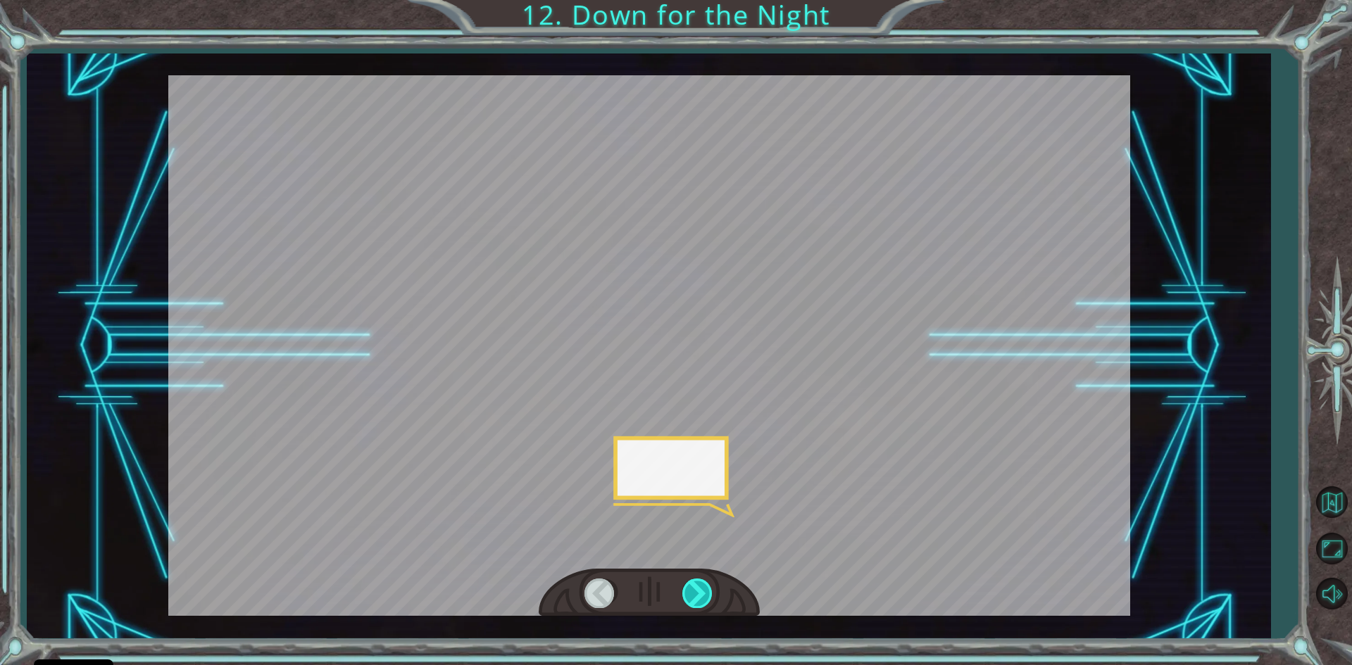
click at [703, 591] on div at bounding box center [698, 593] width 32 height 29
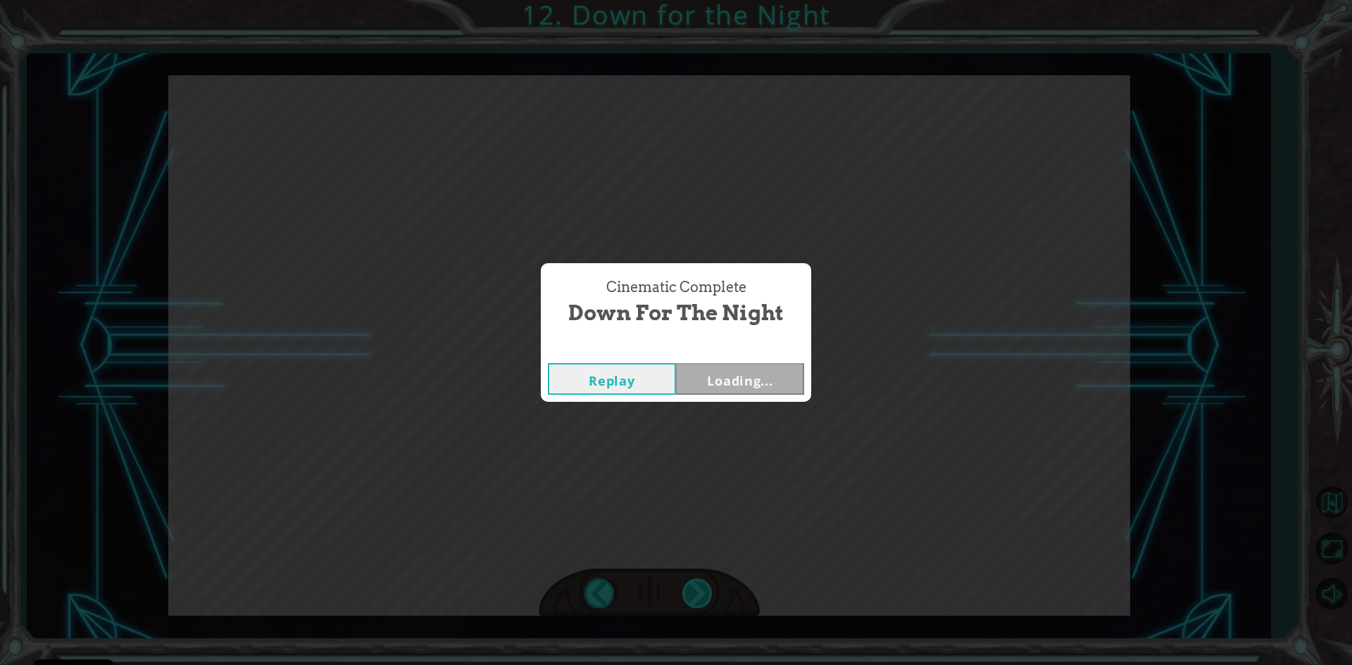
click at [703, 591] on div "Cinematic Complete Down for the Night Replay Loading..." at bounding box center [676, 332] width 1352 height 665
click at [734, 382] on button "Next" at bounding box center [740, 379] width 128 height 32
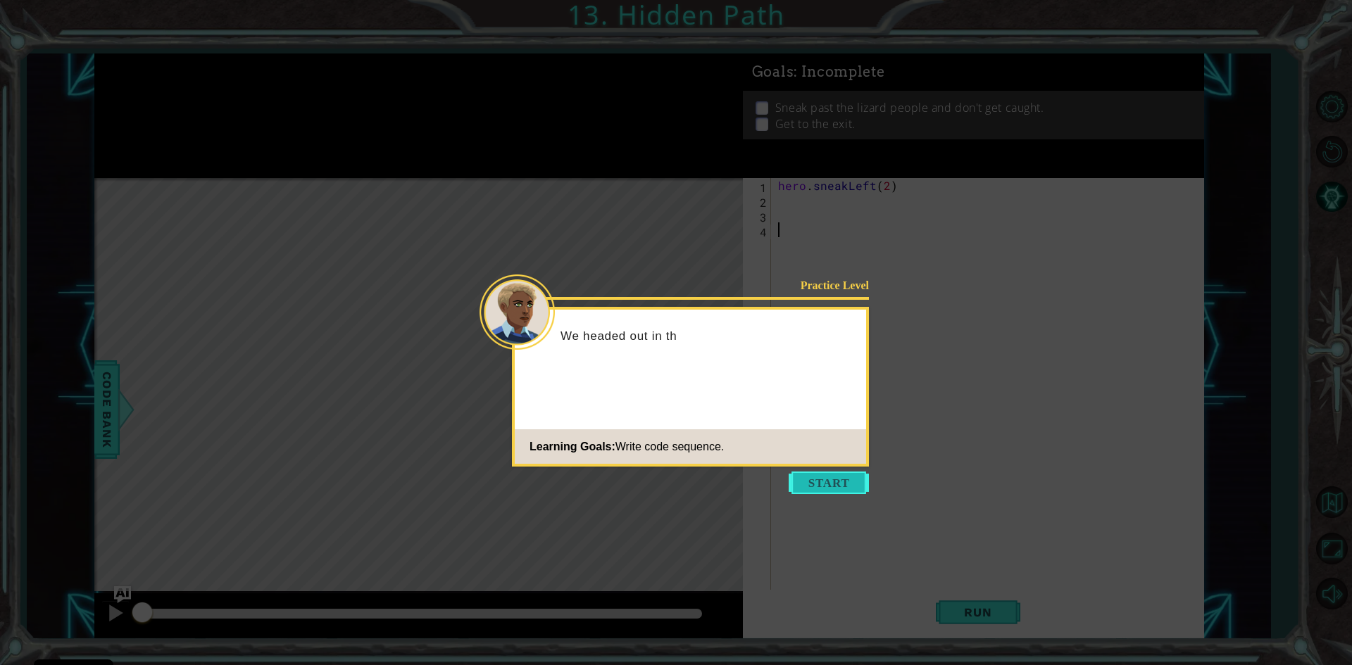
click at [819, 484] on button "Start" at bounding box center [829, 483] width 80 height 23
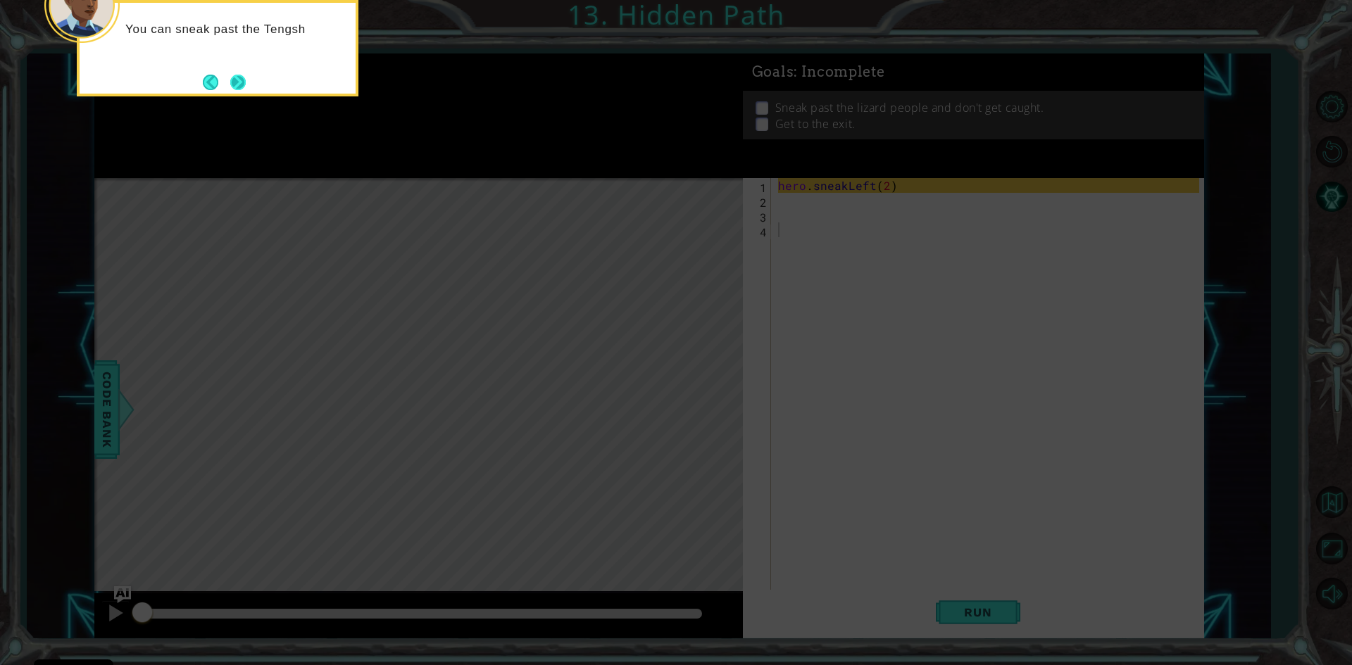
click at [237, 77] on button "Next" at bounding box center [238, 82] width 16 height 16
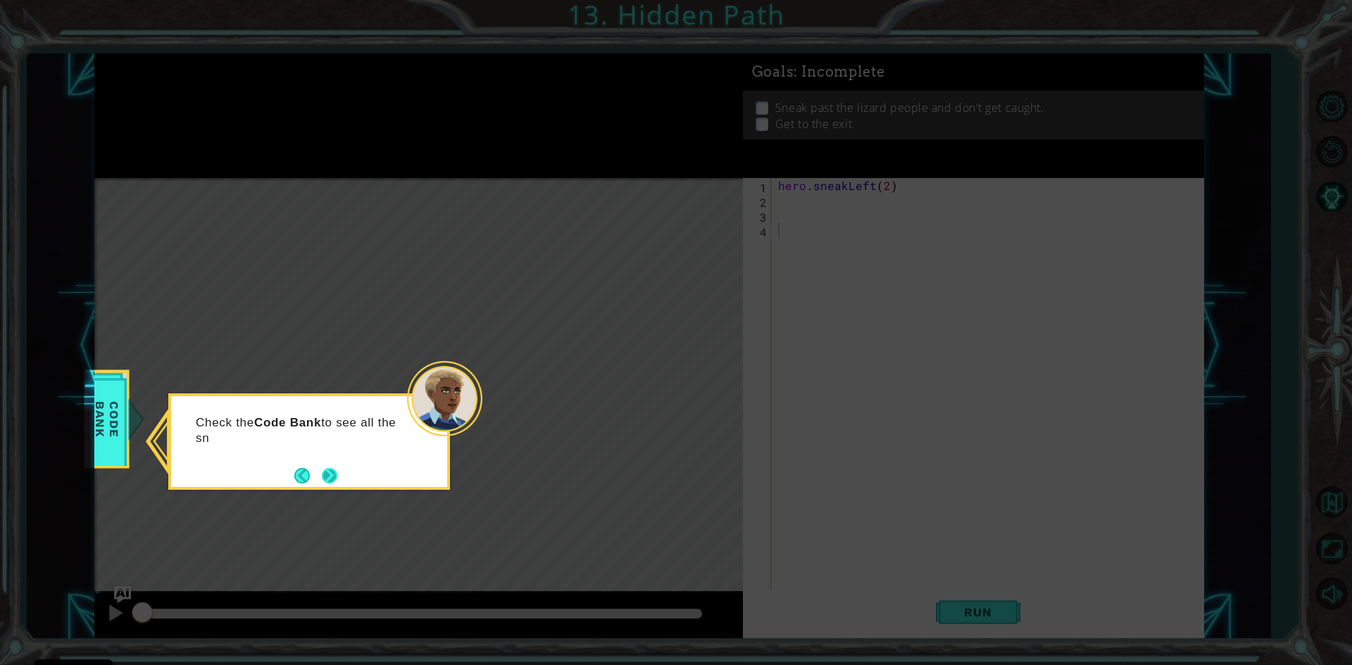
click at [338, 479] on button "Next" at bounding box center [329, 476] width 18 height 18
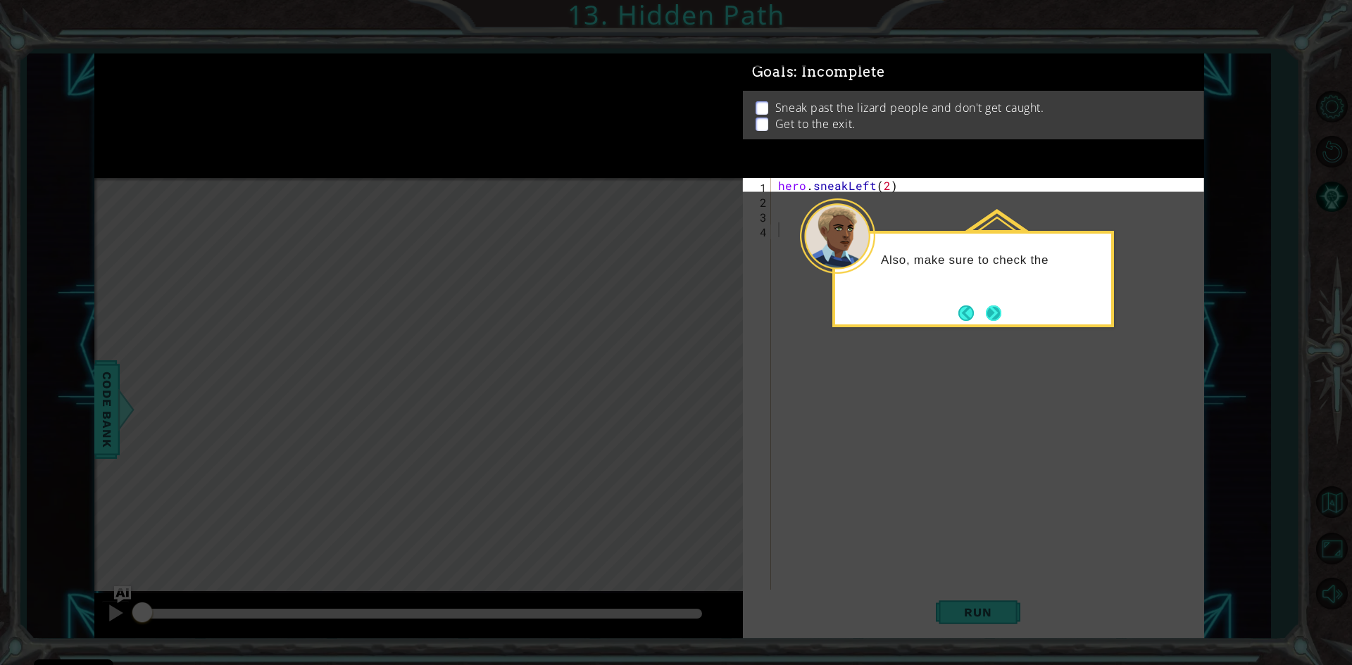
click at [990, 313] on button "Next" at bounding box center [993, 313] width 15 height 15
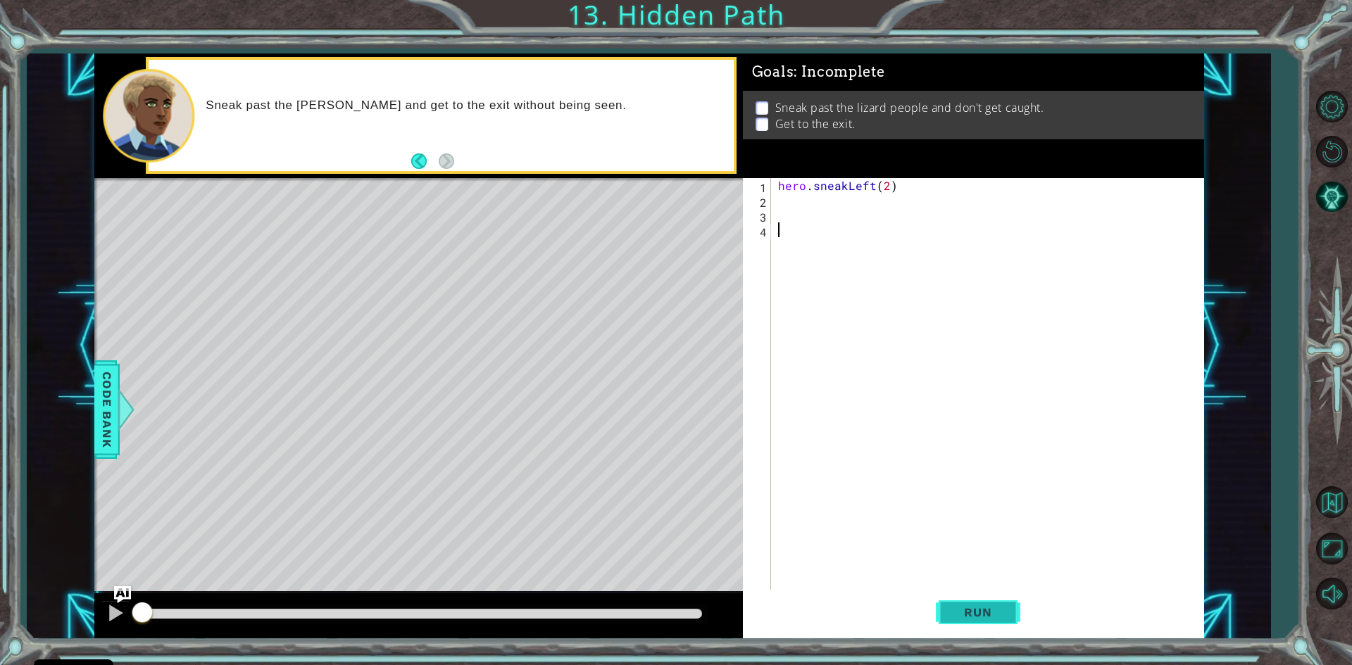
click at [977, 620] on span "Run" at bounding box center [978, 613] width 56 height 14
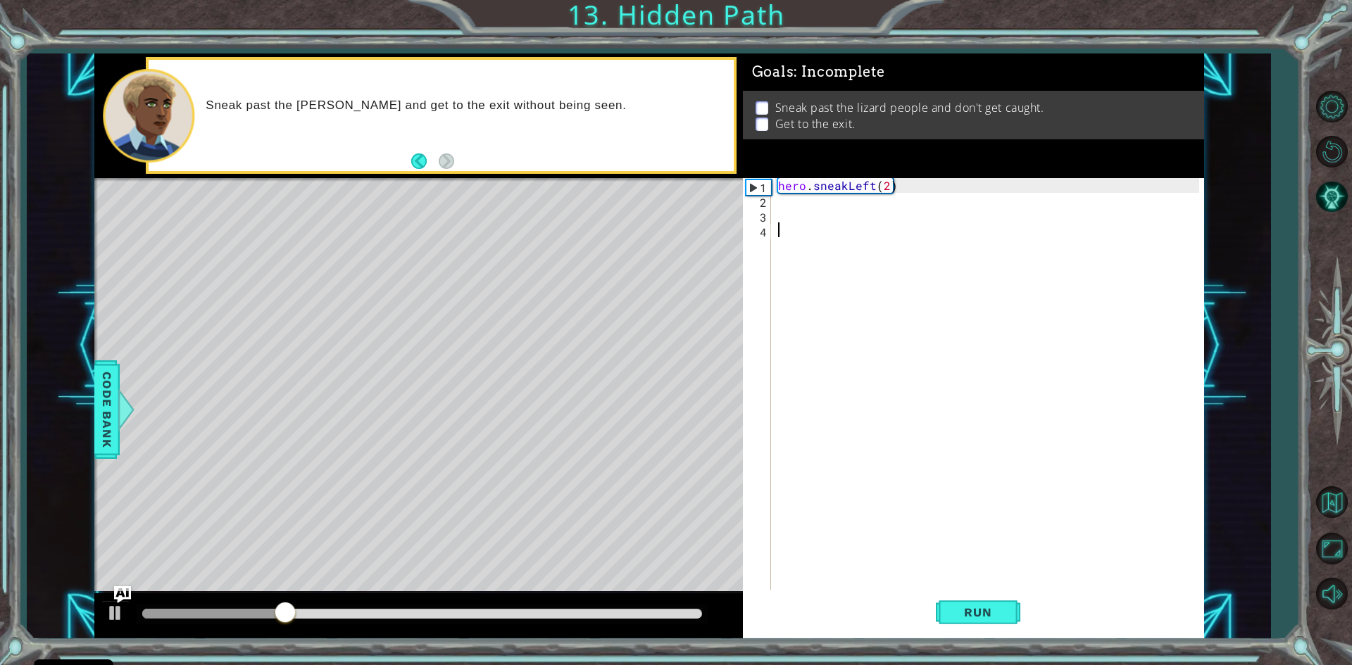
click at [779, 209] on div "hero . sneakLeft ( 2 )" at bounding box center [990, 400] width 431 height 444
click at [782, 200] on div "hero . sneakLeft ( 2 )" at bounding box center [990, 400] width 431 height 444
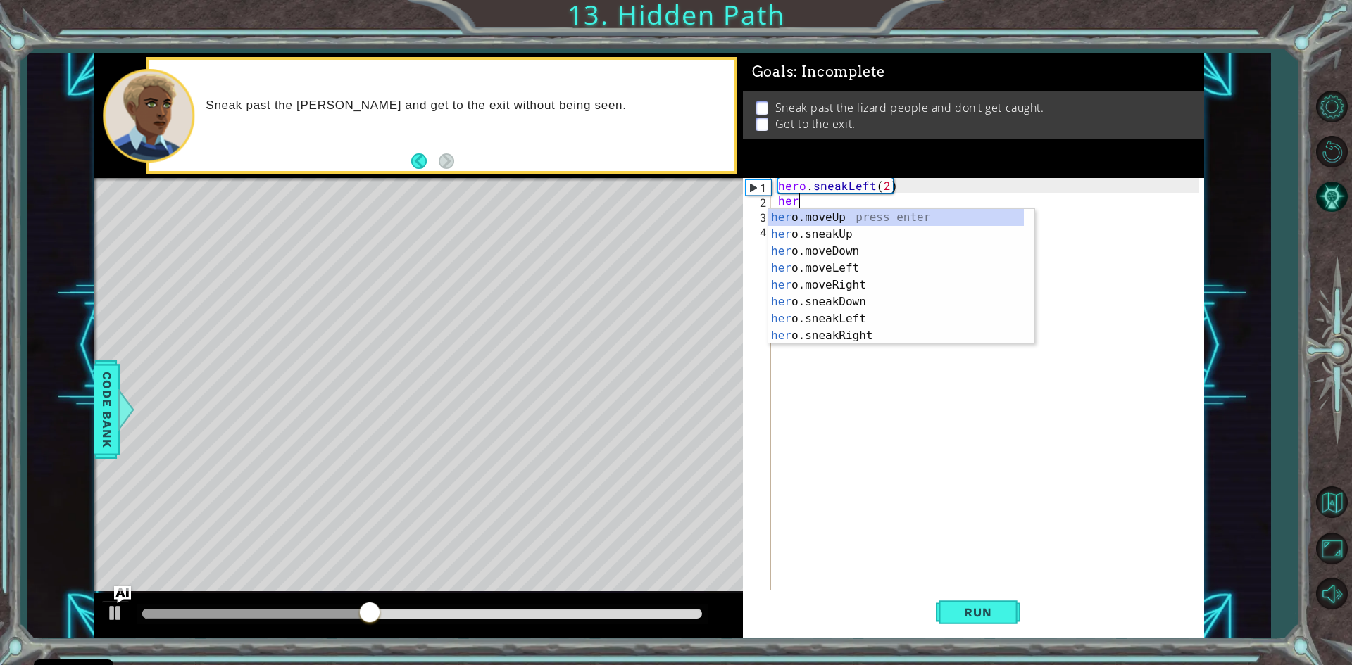
scroll to position [0, 1]
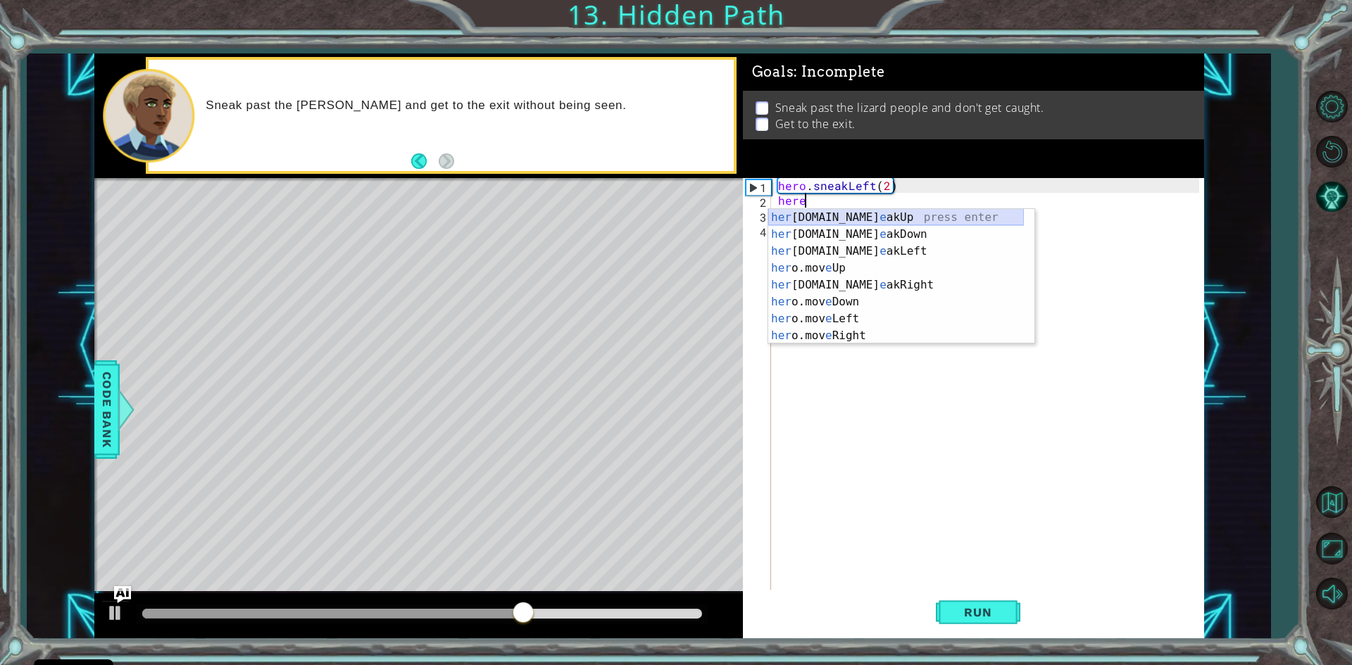
click at [831, 215] on div "her o.sn e akUp press enter her o.sn e akDown press enter her o.sn e akLeft pre…" at bounding box center [896, 293] width 256 height 169
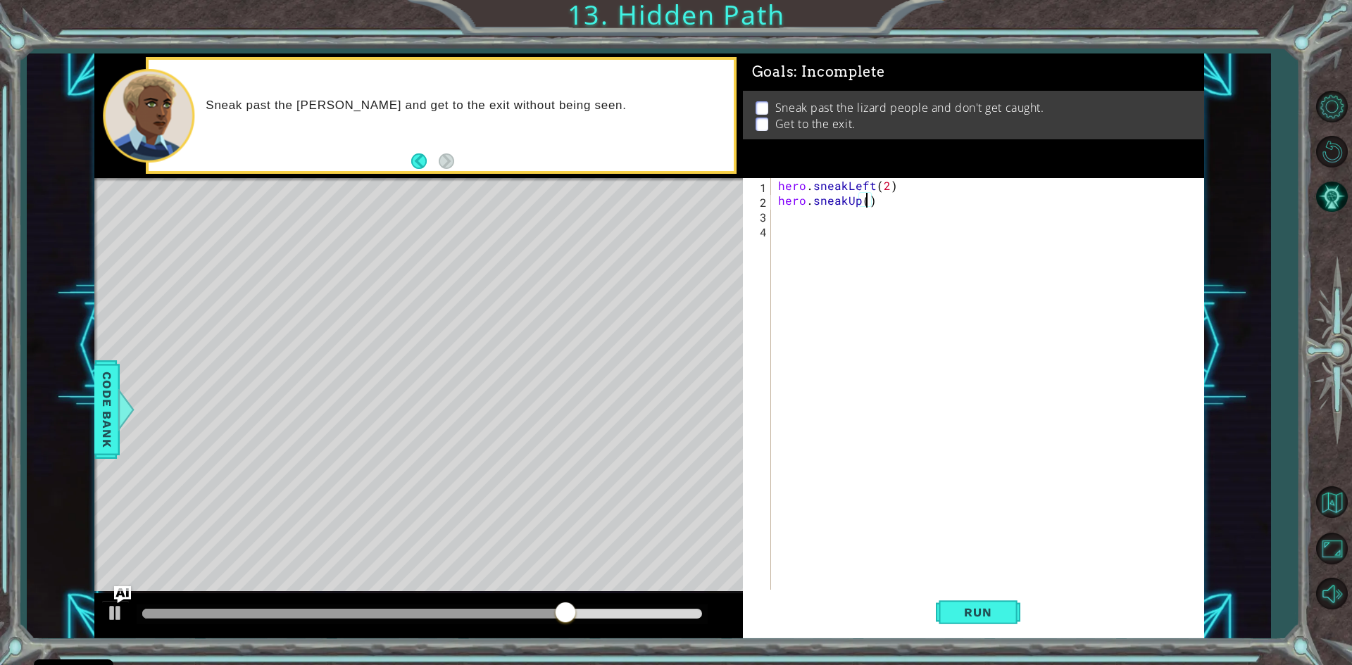
type textarea "hero.sneakUp(2)"
click at [789, 212] on div "hero . sneakLeft ( 2 ) hero . sneakUp ( 2 )" at bounding box center [990, 400] width 431 height 444
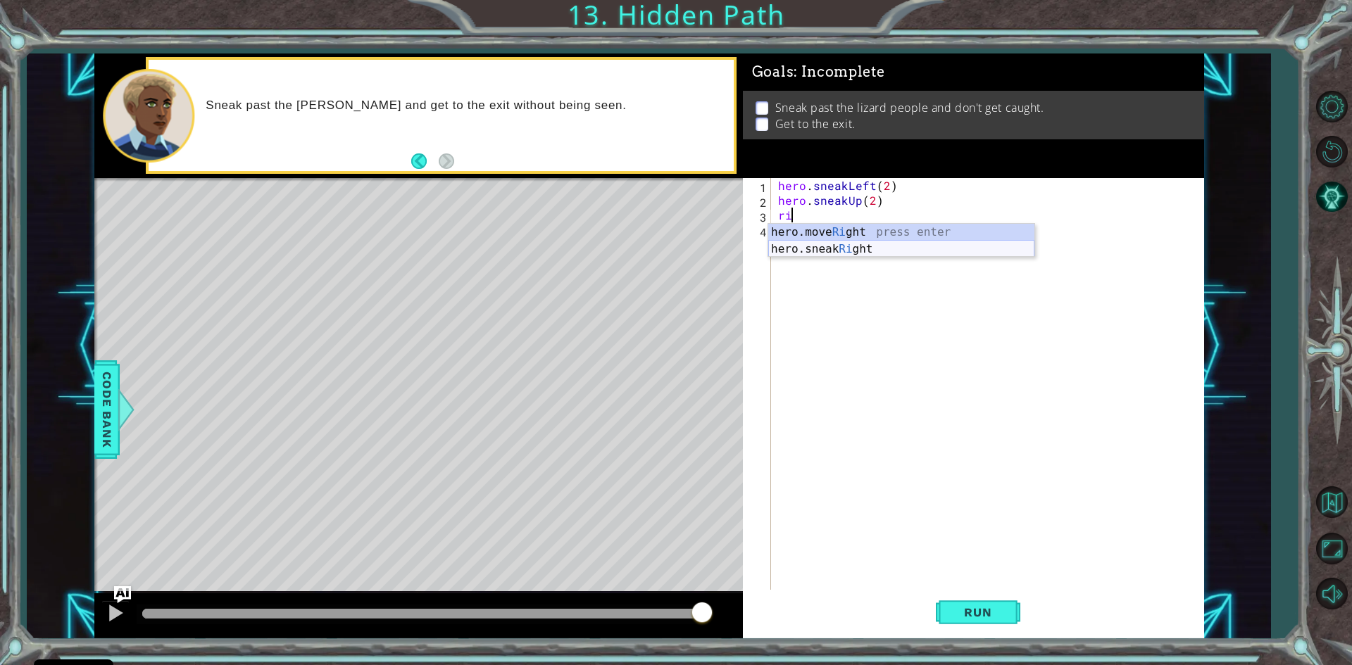
click at [838, 251] on div "hero.move Ri ght press enter hero.sneak Ri ght press enter" at bounding box center [901, 258] width 266 height 68
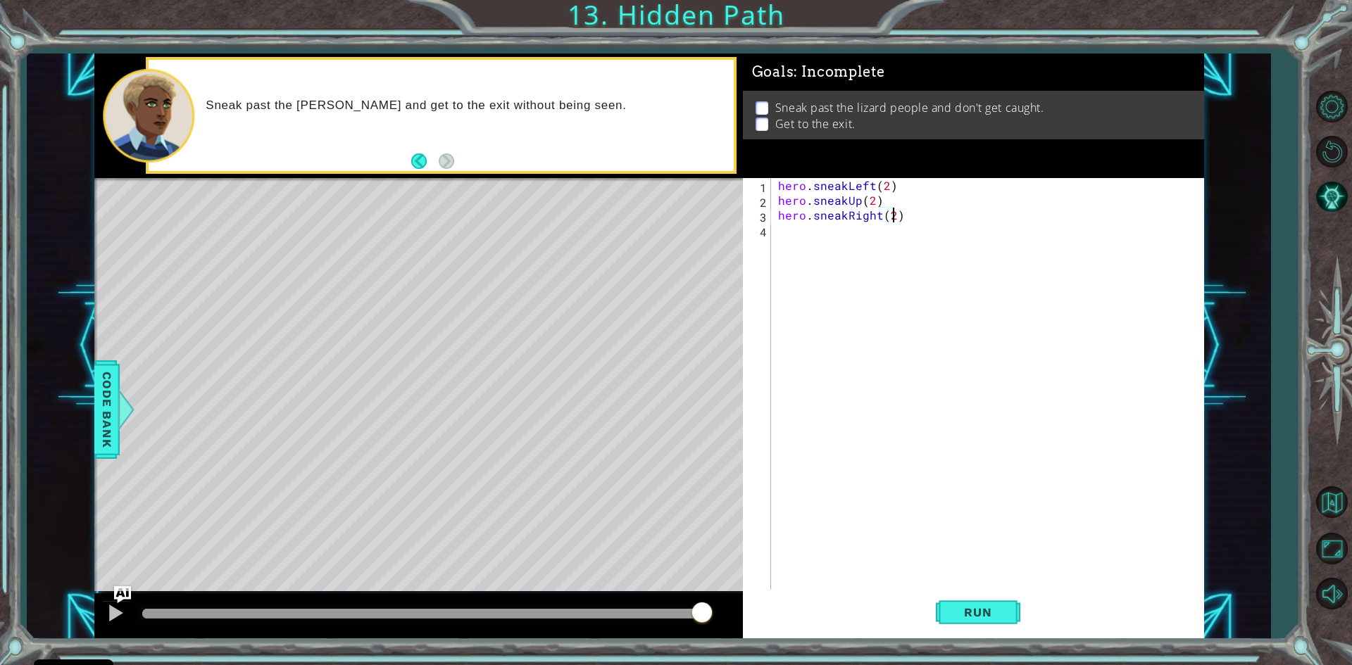
scroll to position [0, 6]
type textarea "hero.sneakRight(2)"
click at [998, 613] on span "Run" at bounding box center [978, 613] width 56 height 14
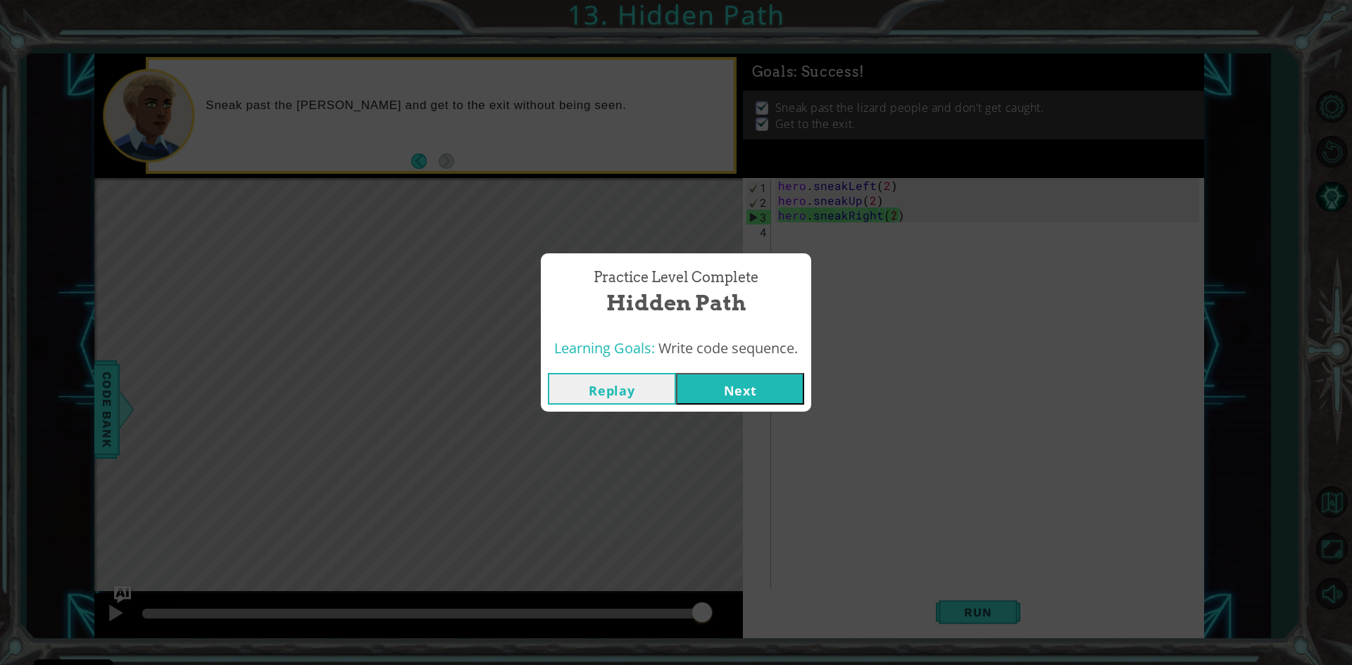
click at [708, 383] on button "Next" at bounding box center [740, 389] width 128 height 32
